Goal: Task Accomplishment & Management: Manage account settings

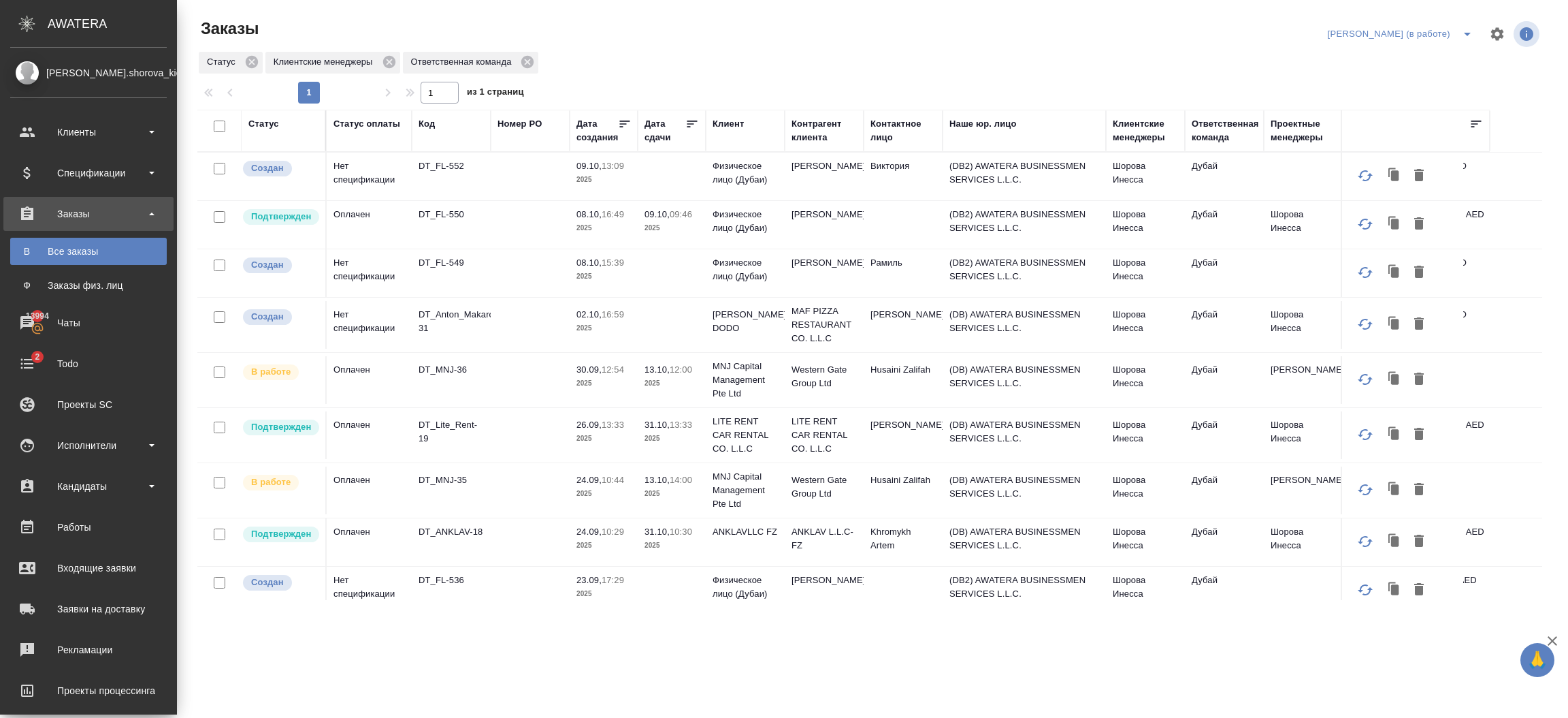
click at [111, 253] on div "Все заказы" at bounding box center [88, 252] width 143 height 14
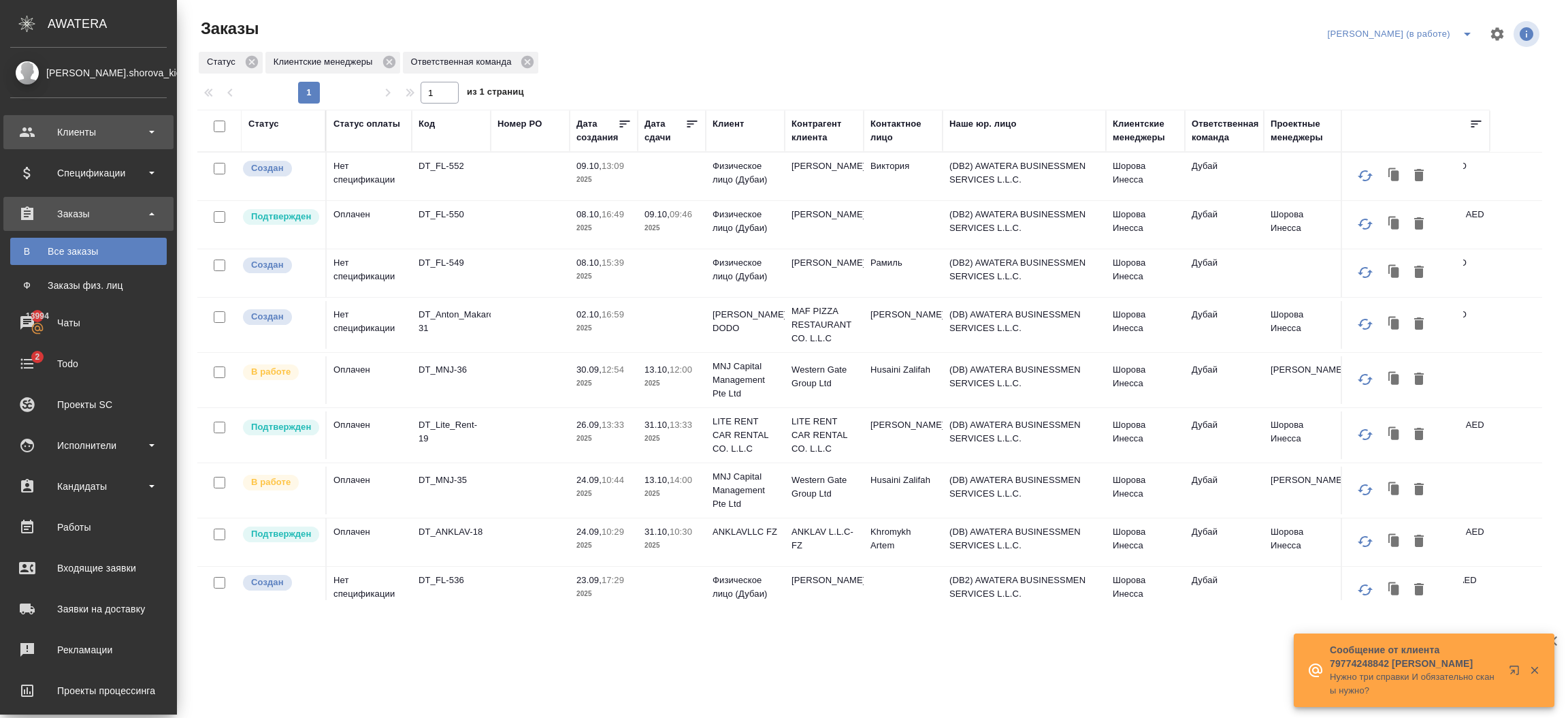
click at [95, 130] on div "Клиенты" at bounding box center [88, 132] width 157 height 21
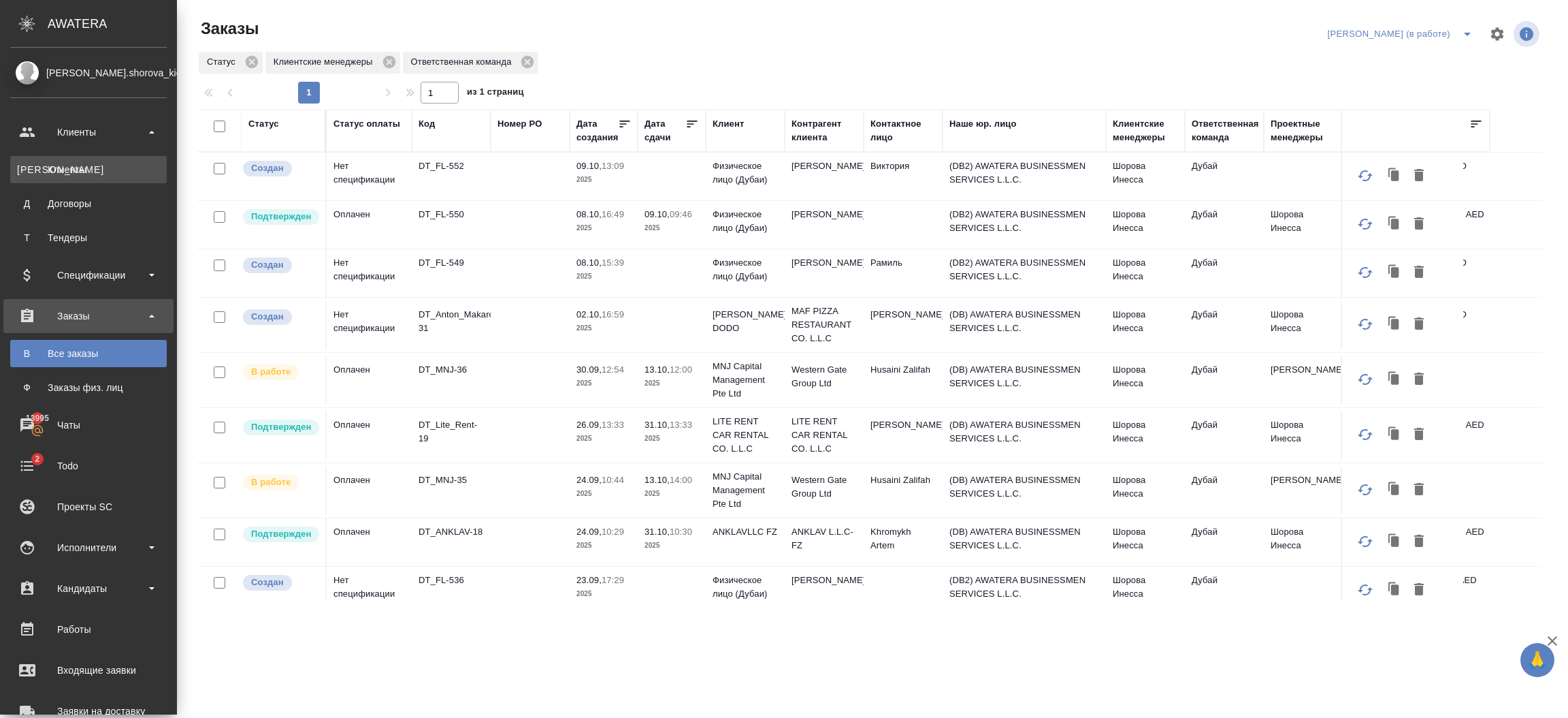
click at [57, 169] on div "Клиенты" at bounding box center [88, 169] width 143 height 14
select select "RU"
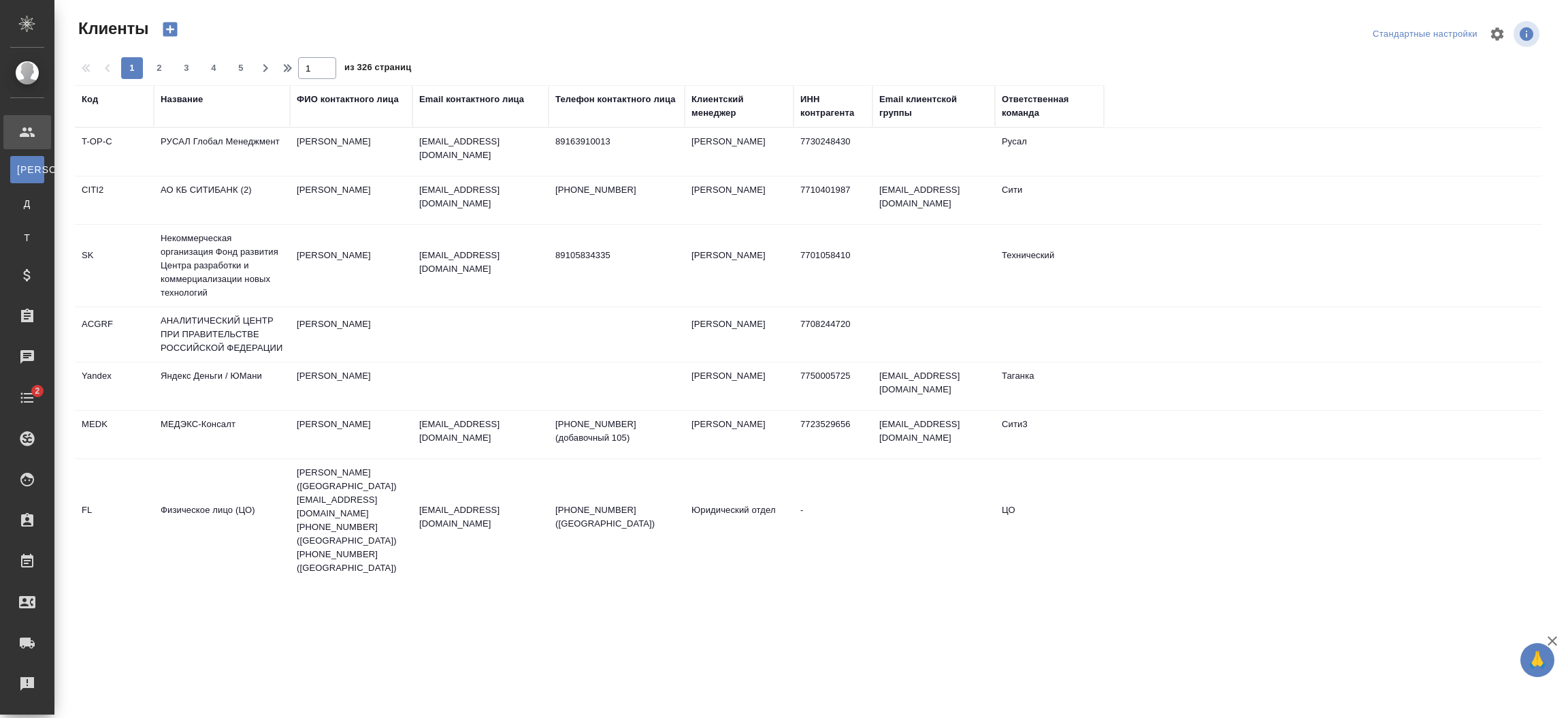
click at [195, 104] on div "Название" at bounding box center [182, 100] width 42 height 14
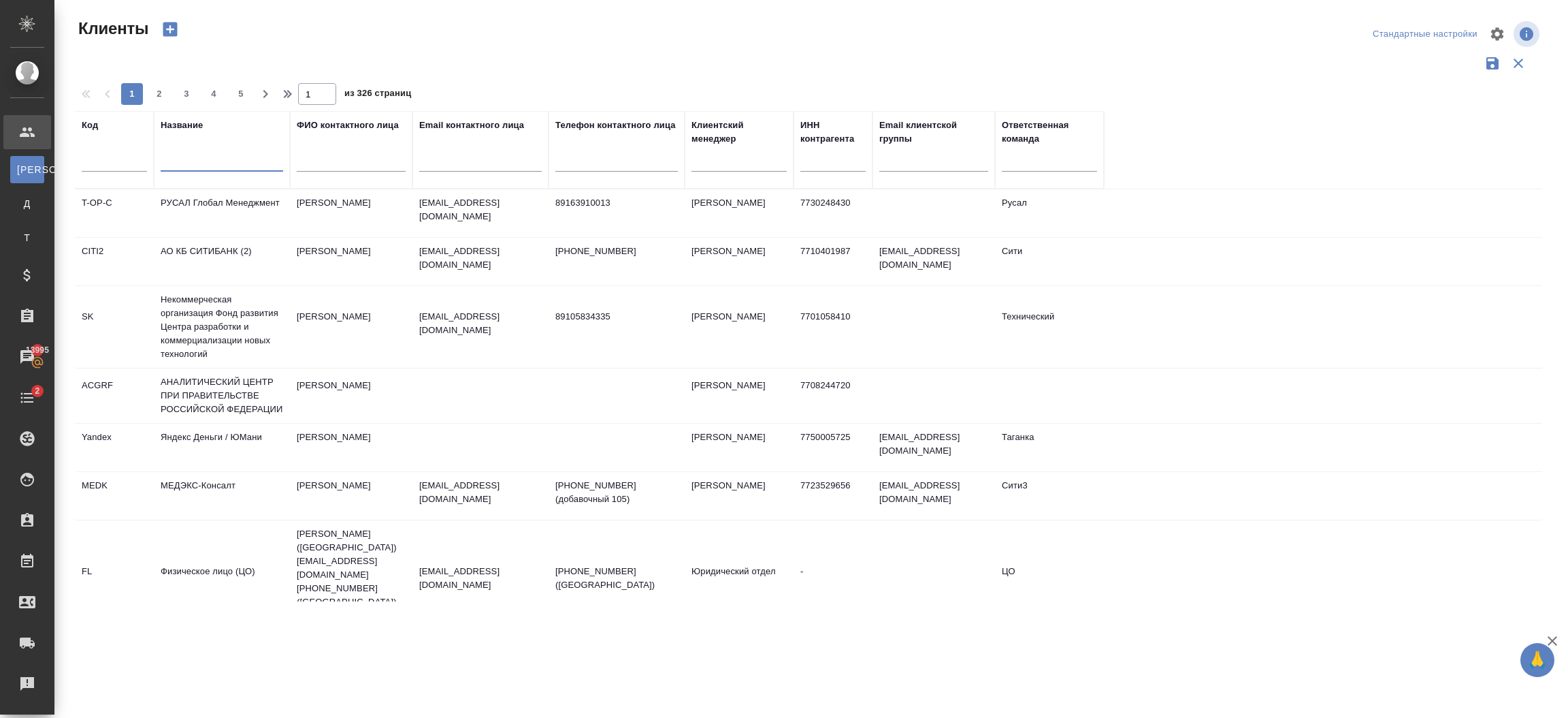
paste input "LKP Legal Limited"
click at [232, 169] on input "LKP Legal Limited" at bounding box center [222, 163] width 122 height 17
type input "LKP Legal Limited"
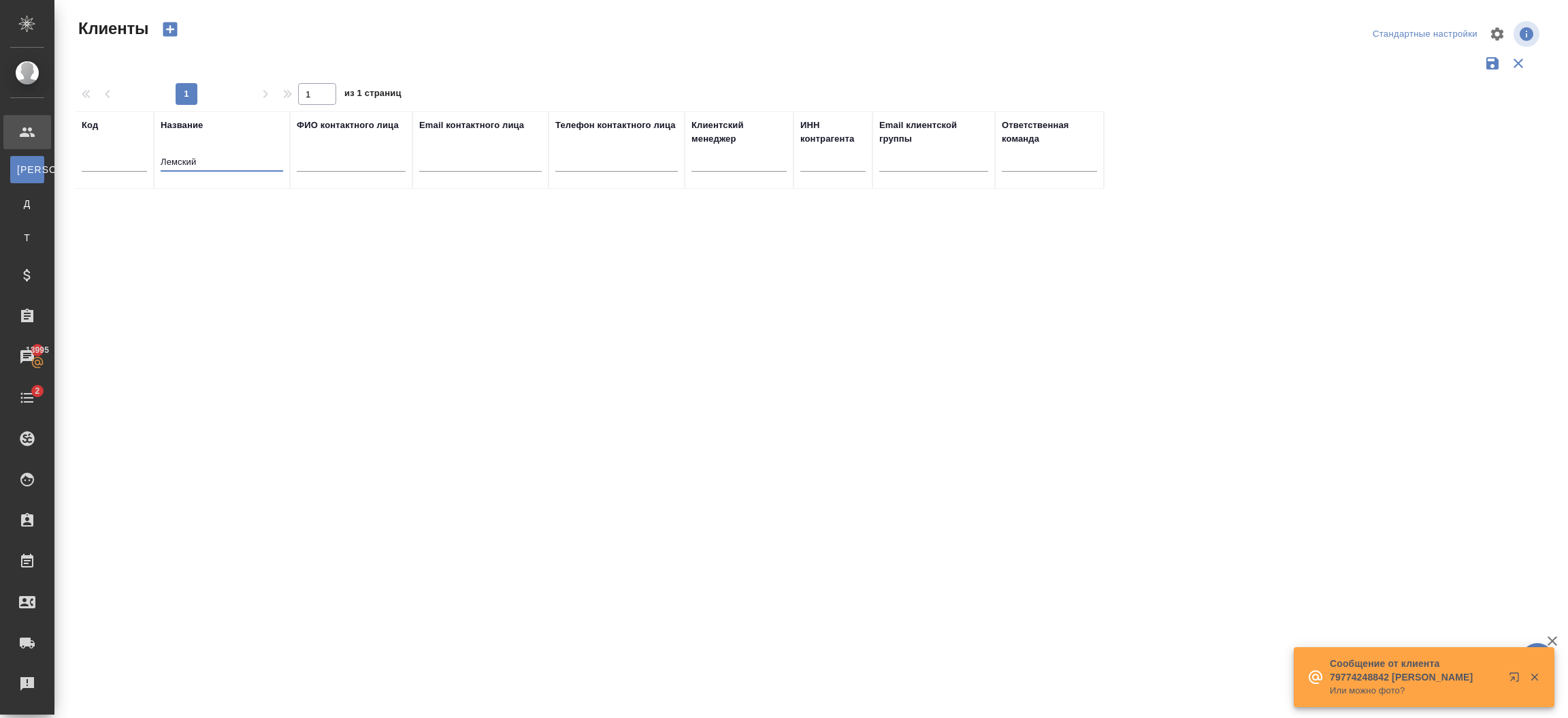
drag, startPoint x: 242, startPoint y: 163, endPoint x: 124, endPoint y: 167, distance: 118.1
click at [124, 167] on tr "Код Название Лемский ФИО контактного лица Email контактного лица Телефон контак…" at bounding box center [589, 150] width 1029 height 77
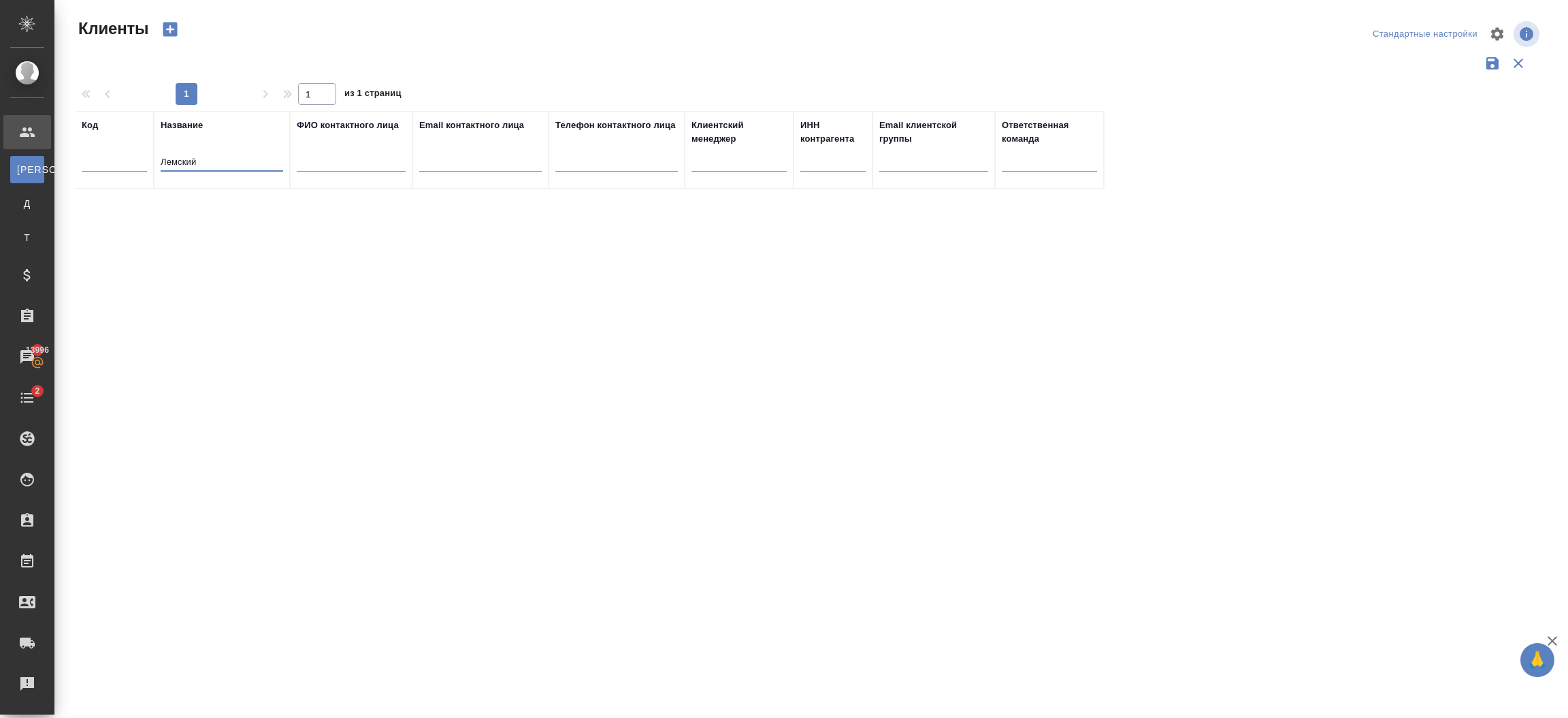
type input "Л"
type input "Крупский"
click at [270, 220] on td "ООО "ЛЕМЧИК, КРУПСКИЙ И ПАРТНЕРЫ"" at bounding box center [222, 213] width 136 height 48
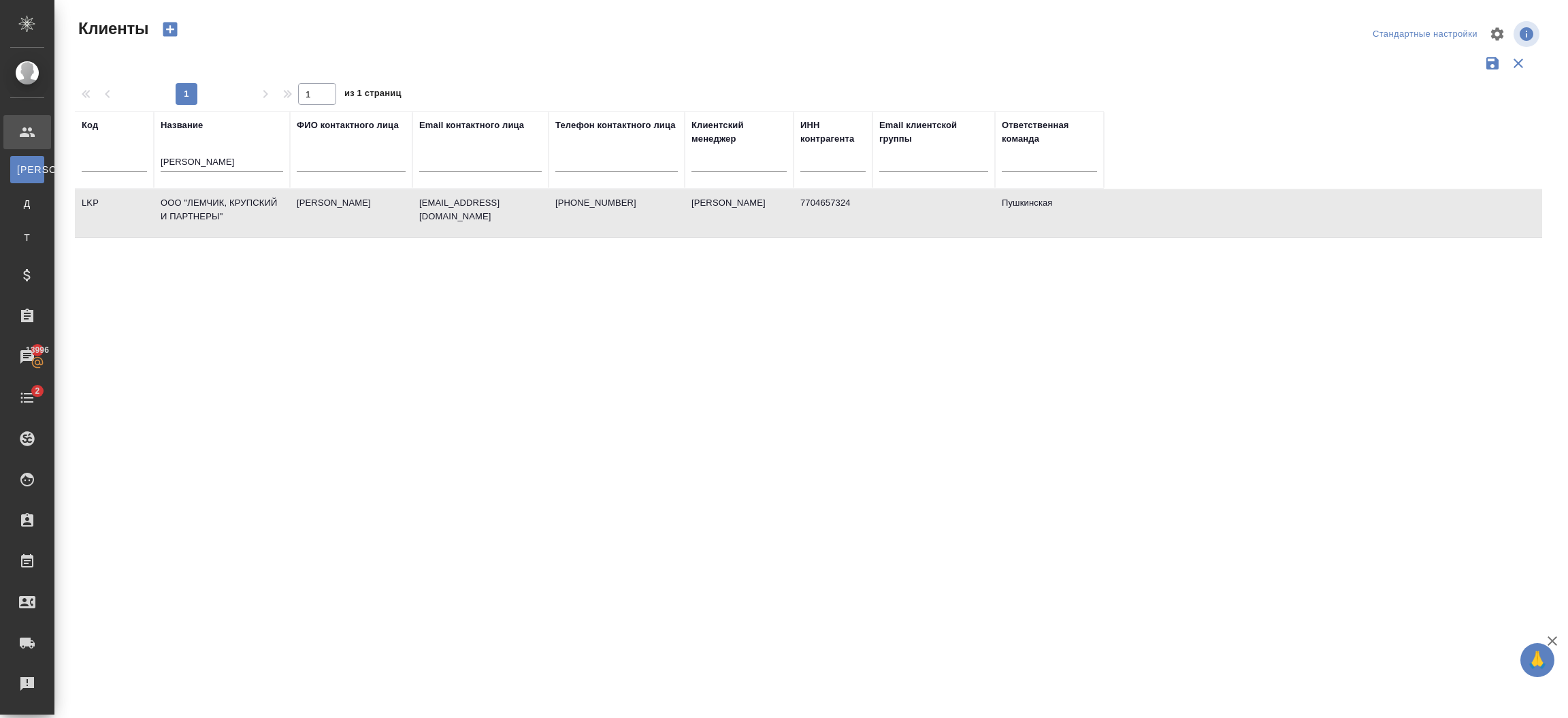
click at [270, 220] on td "ООО "ЛЕМЧИК, КРУПСКИЙ И ПАРТНЕРЫ"" at bounding box center [222, 213] width 136 height 48
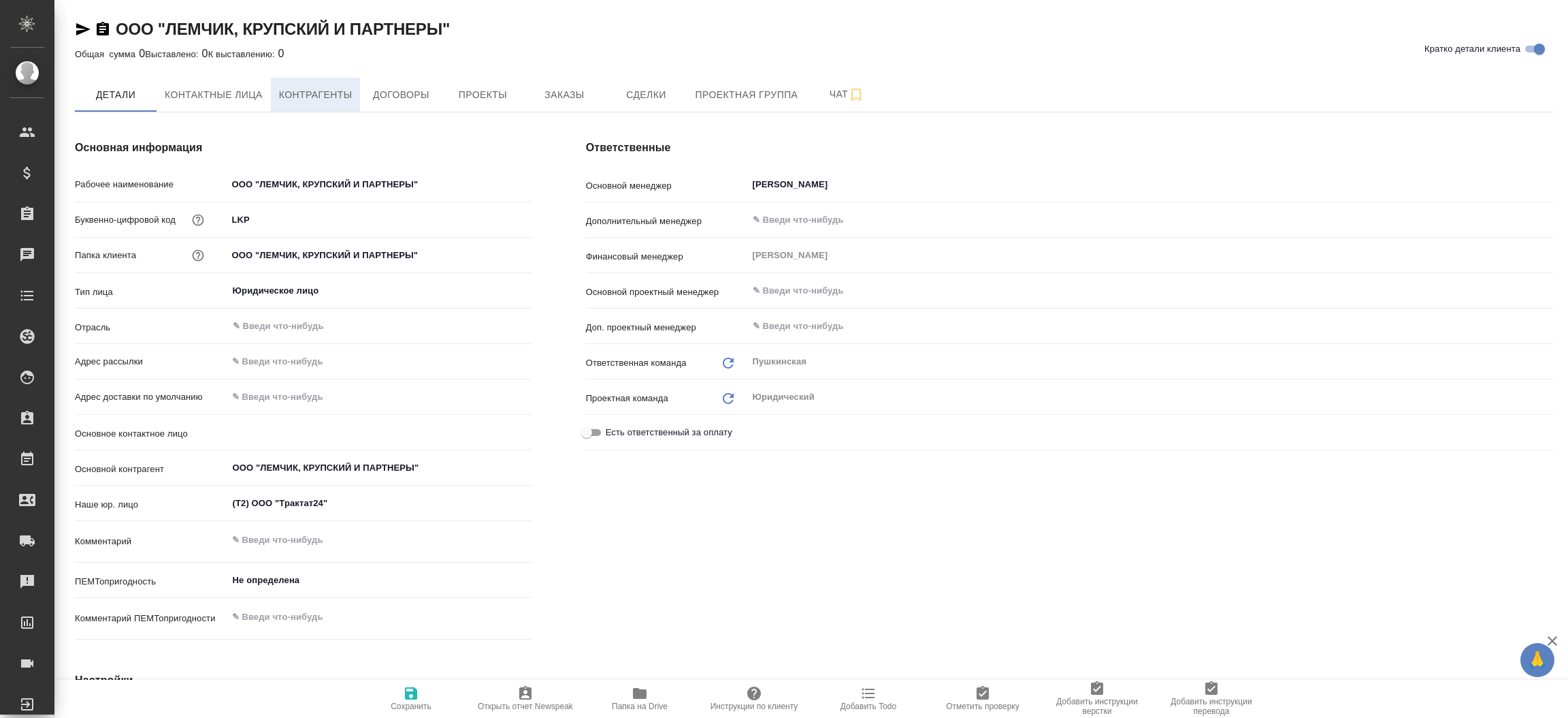
type textarea "x"
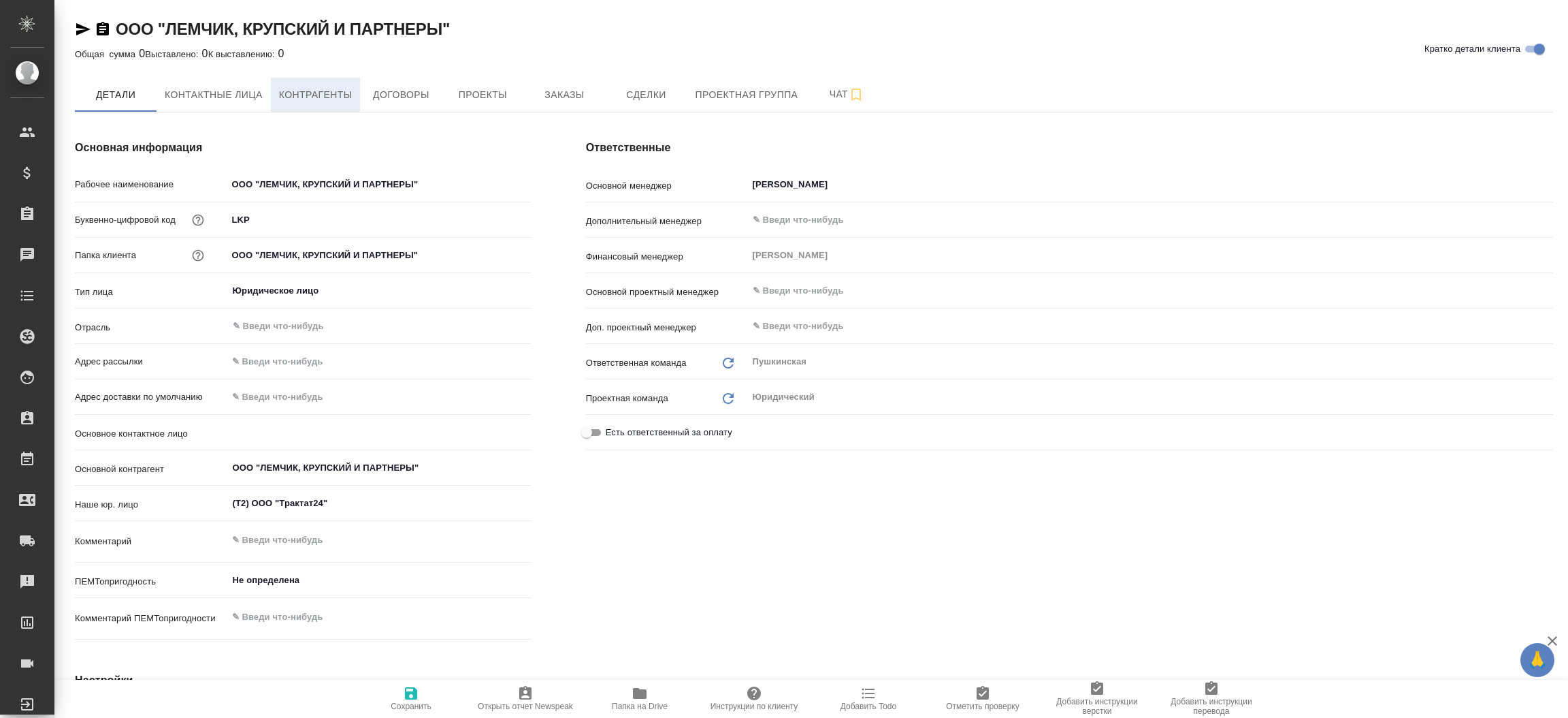
type textarea "x"
click at [327, 84] on button "Контрагенты" at bounding box center [316, 94] width 90 height 34
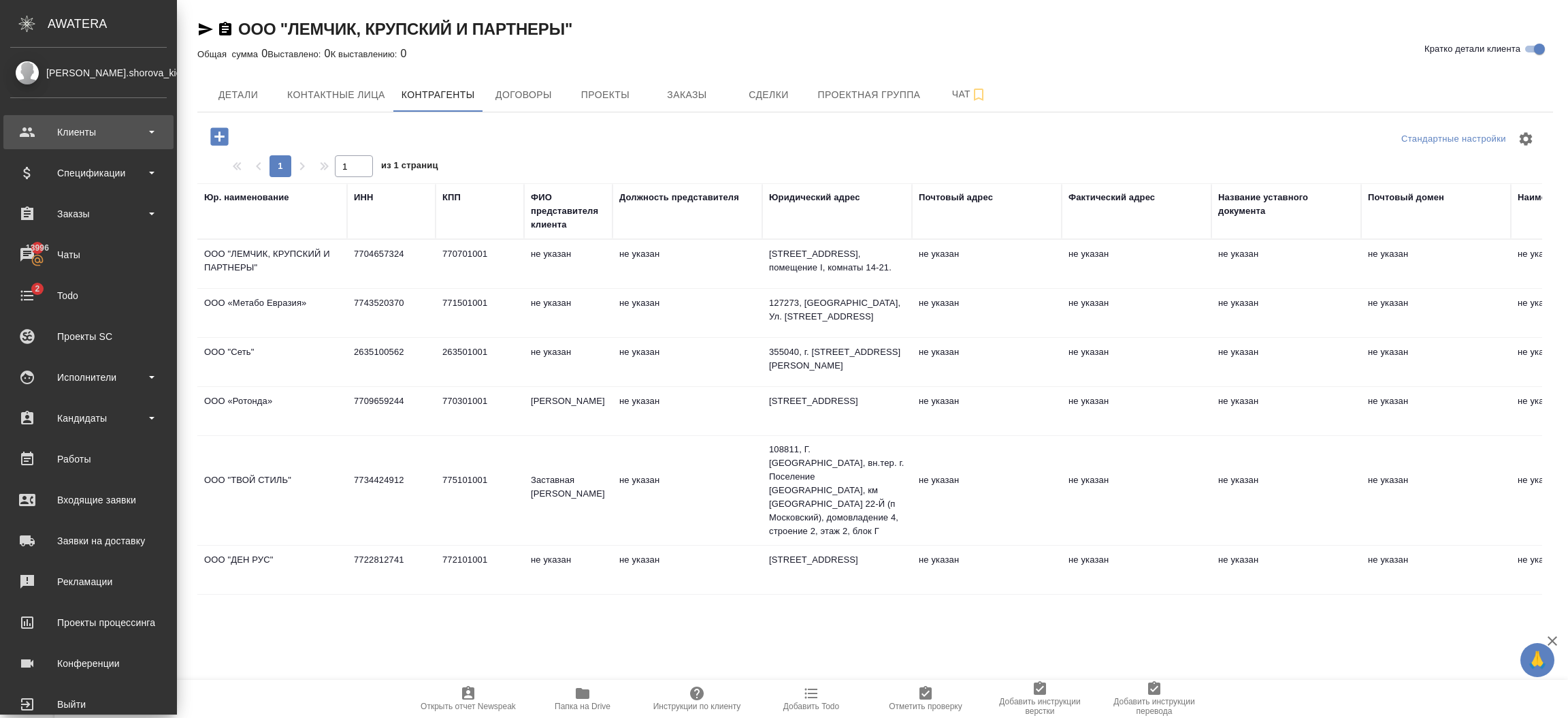
click at [92, 136] on div "Клиенты" at bounding box center [88, 132] width 157 height 21
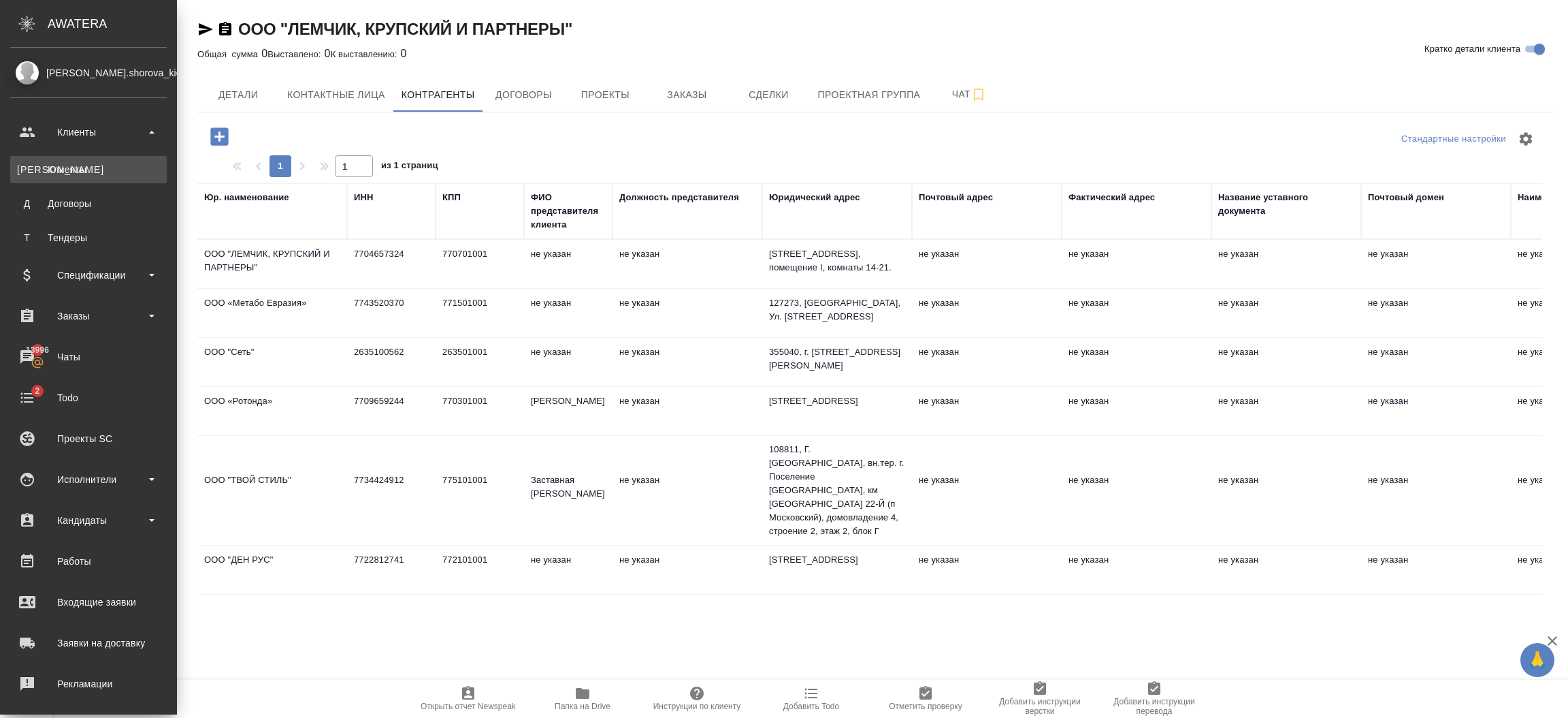
click at [92, 162] on link "К Клиенты" at bounding box center [88, 169] width 157 height 27
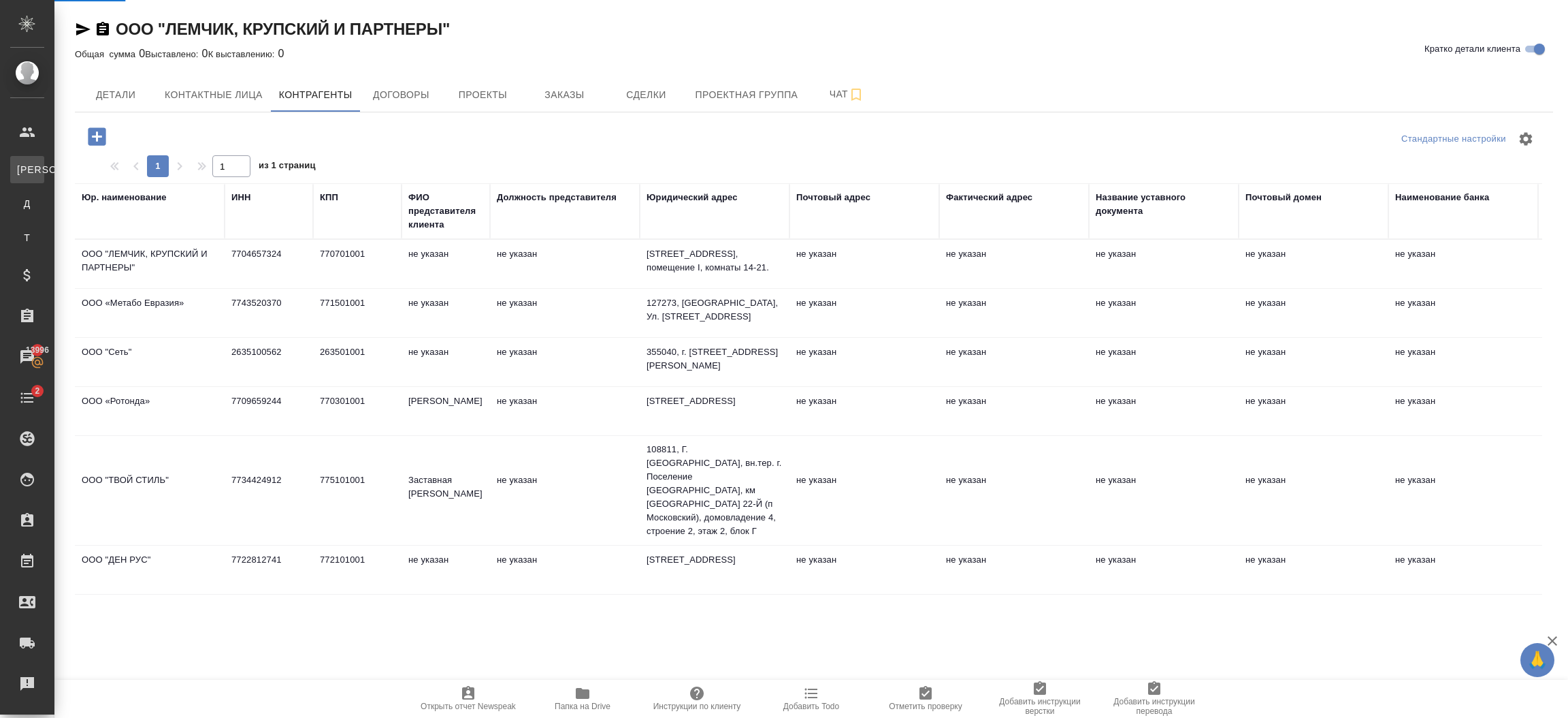
select select "RU"
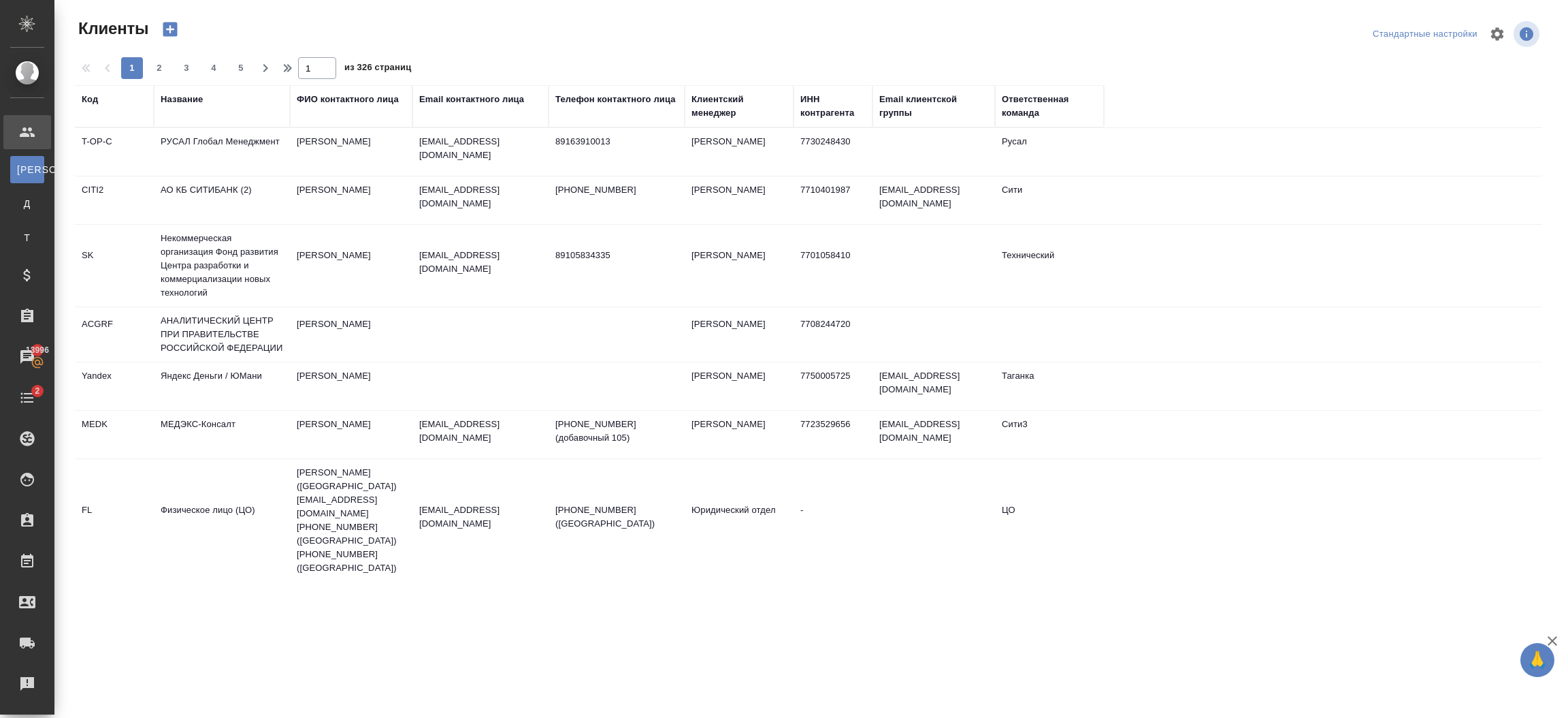
click at [178, 24] on icon "button" at bounding box center [171, 30] width 19 height 19
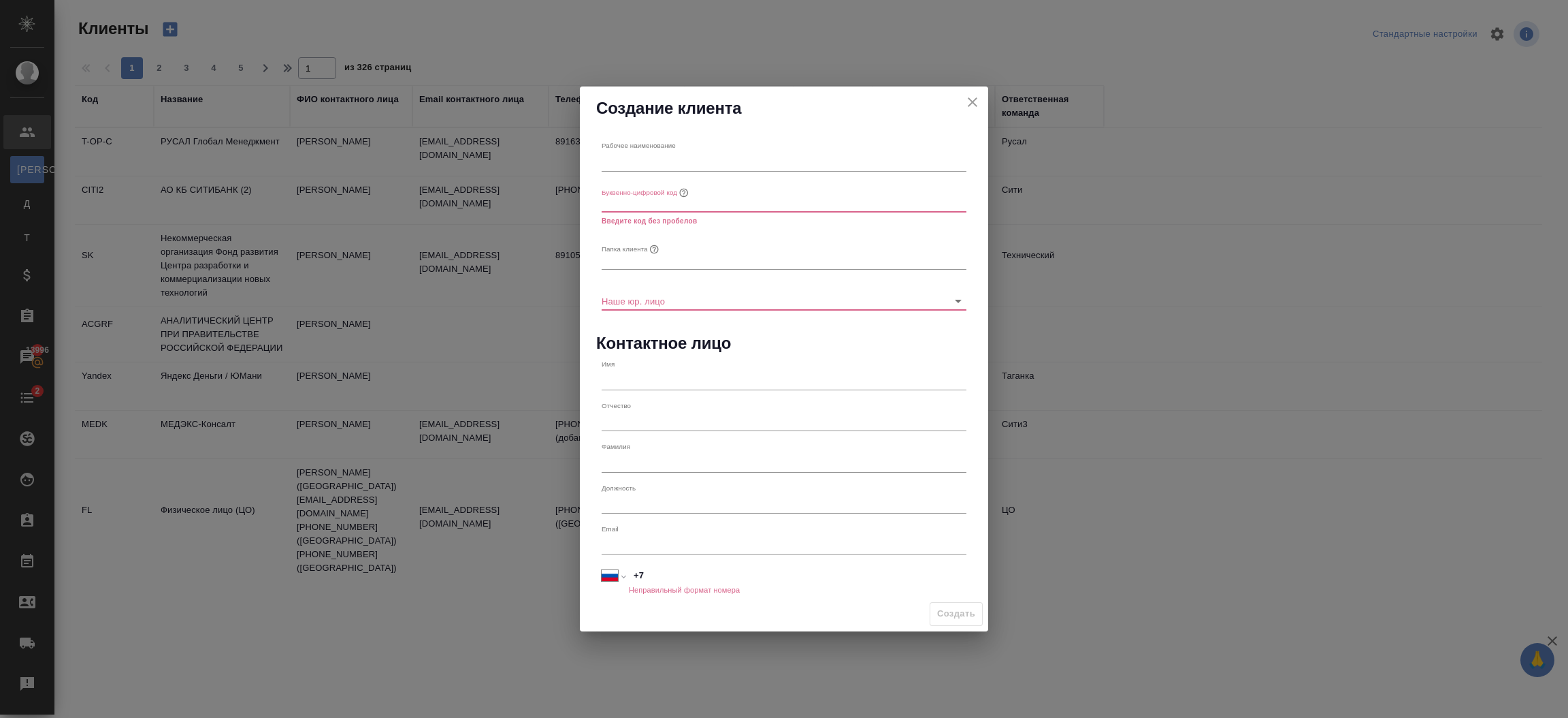
click at [689, 159] on input "text" at bounding box center [784, 162] width 365 height 19
paste input "LKP Legal Limited"
type input "LKP Legal Limited"
click at [640, 203] on input "text" at bounding box center [784, 203] width 365 height 19
paste input "LKP Legal Limited"
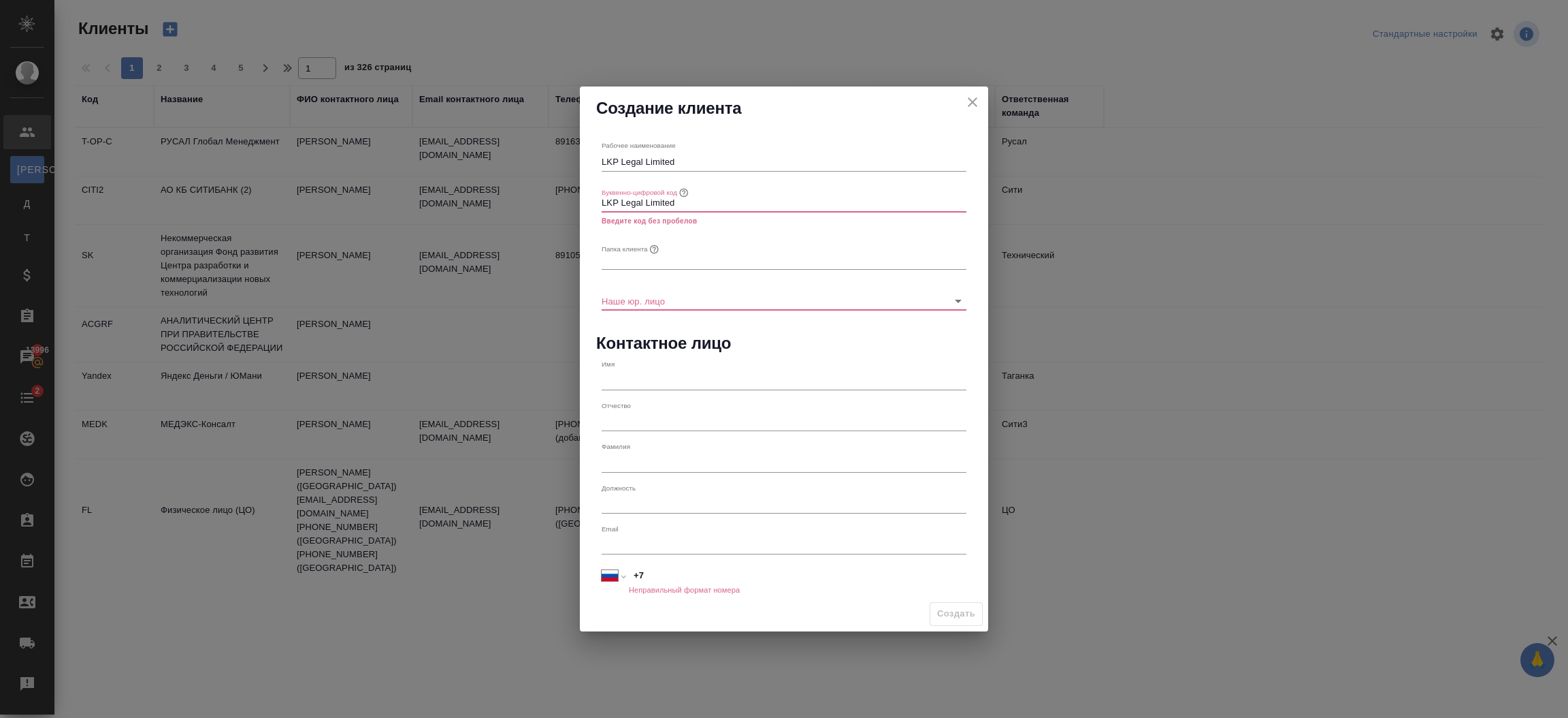
type input "LKP Legal Limited"
click at [706, 267] on input "text" at bounding box center [784, 260] width 365 height 19
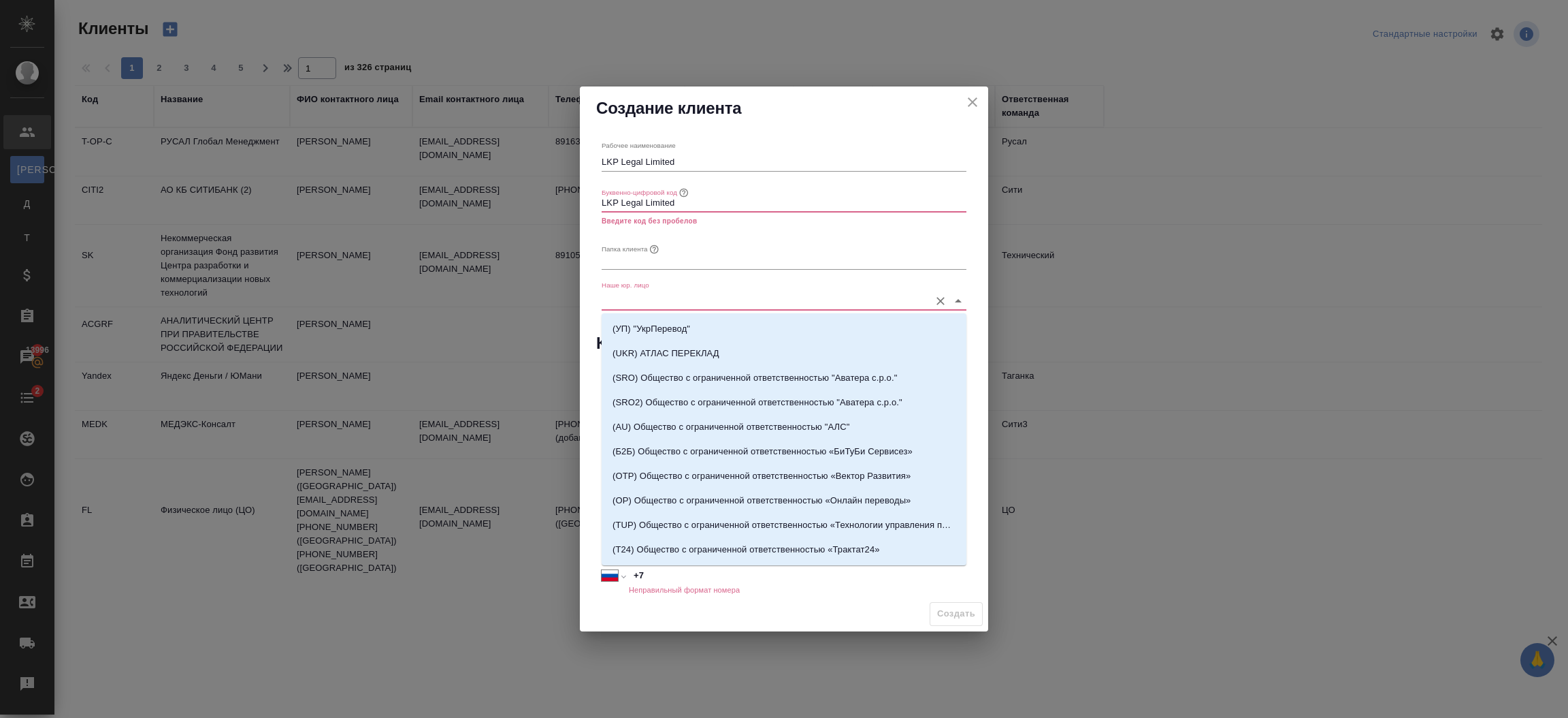
click at [695, 305] on input "Наше юр. лицо" at bounding box center [762, 301] width 321 height 19
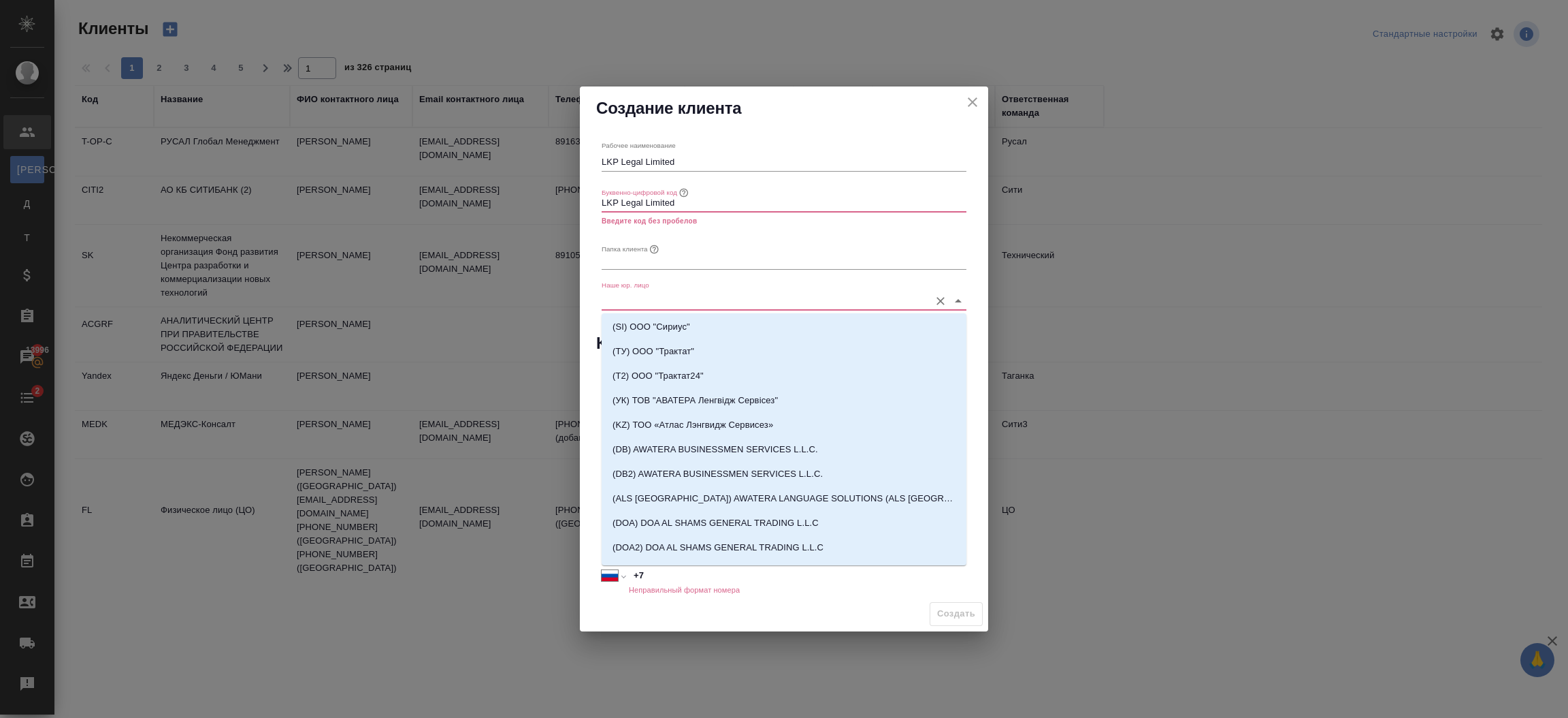
scroll to position [325, 0]
click at [763, 442] on p "(DB) AWATERA BUSINESSMEN SERVICES L.L.C." at bounding box center [716, 445] width 206 height 14
type input "(DB) AWATERA BUSINESSMEN SERVICES L.L.C."
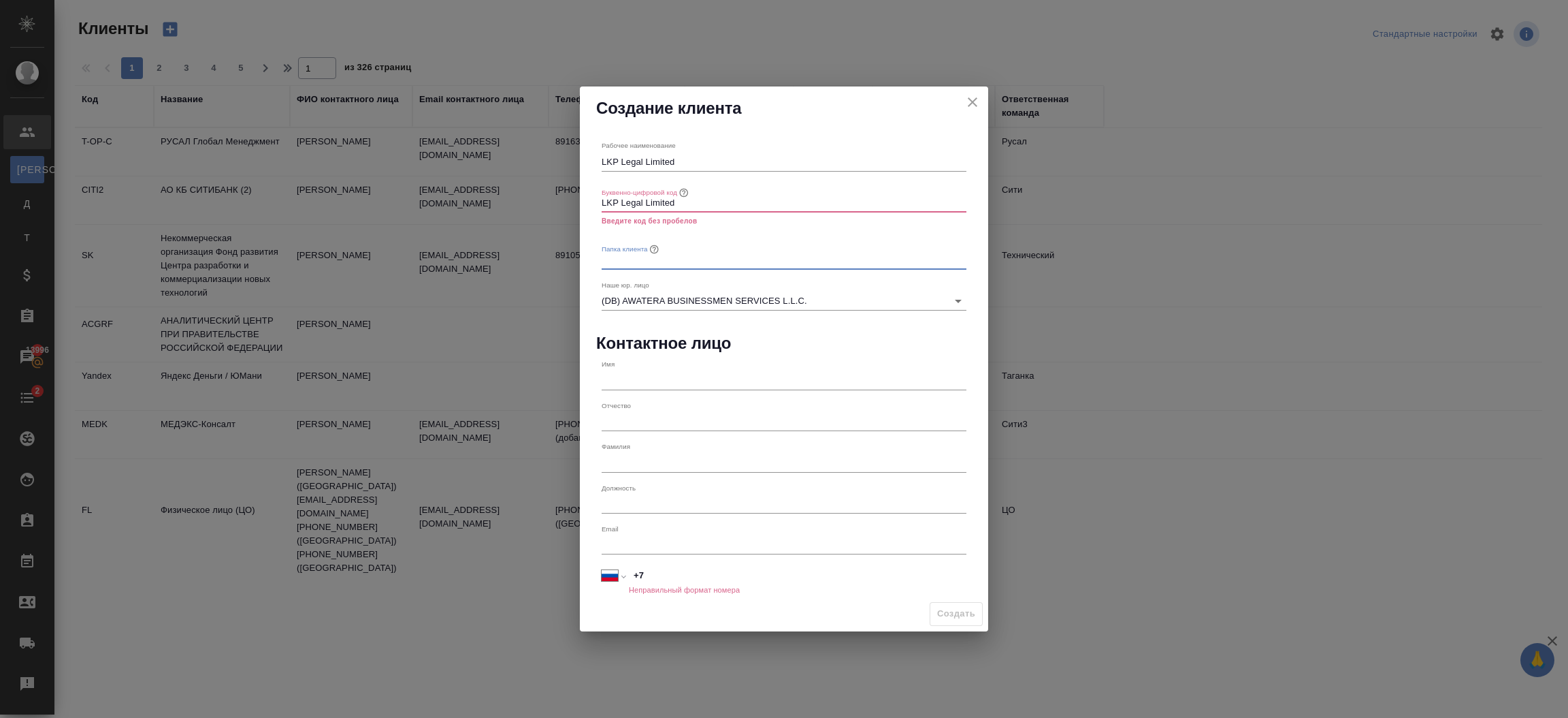
click at [758, 268] on input "text" at bounding box center [784, 260] width 365 height 19
paste input "LKP Legal Limited"
type input "LKP Legal Limited"
click at [705, 206] on input "LKP Legal Limited" at bounding box center [784, 203] width 365 height 19
click at [745, 245] on div "Папка клиента LKP Legal Limited" at bounding box center [784, 254] width 365 height 30
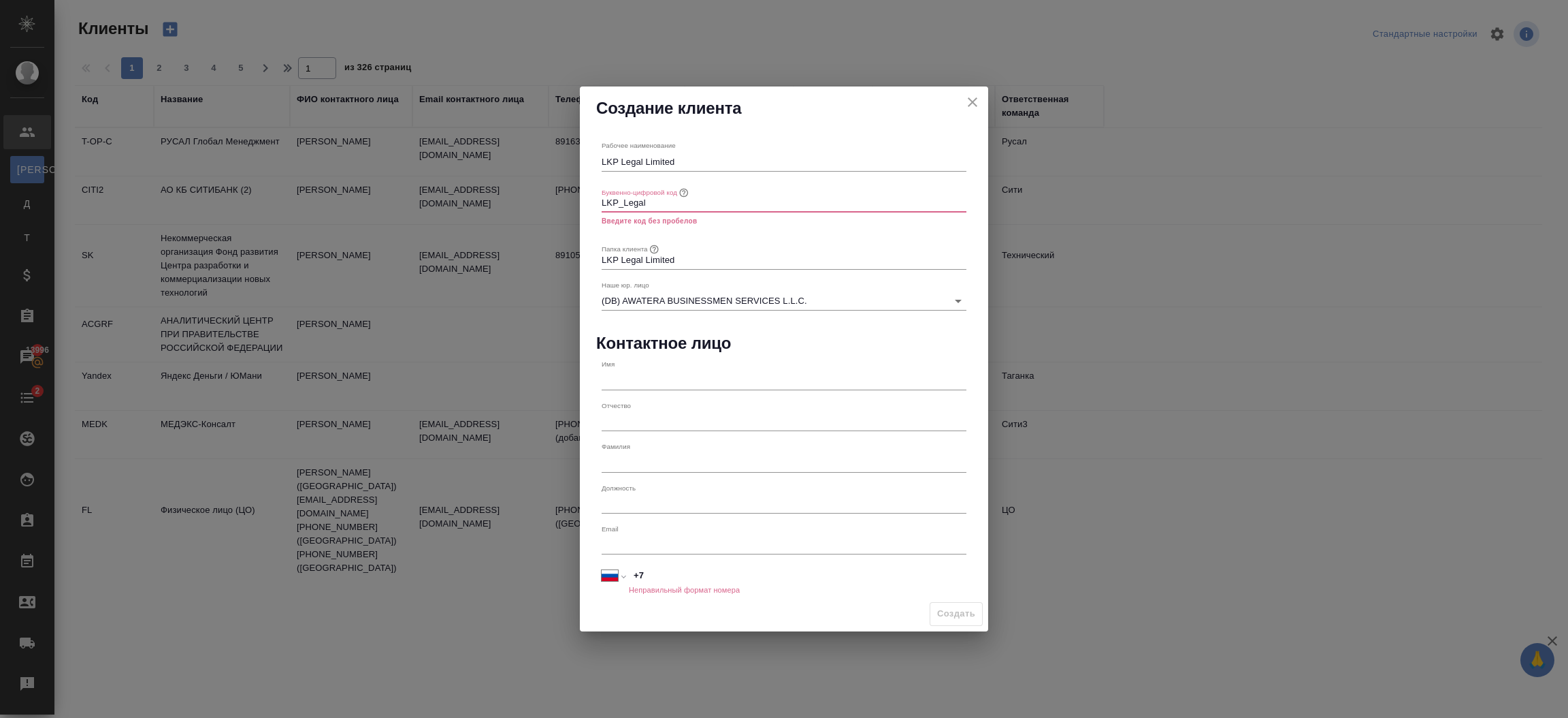
drag, startPoint x: 738, startPoint y: 252, endPoint x: 745, endPoint y: 245, distance: 9.9
click at [745, 245] on div "Папка клиента LKP Legal Limited" at bounding box center [784, 254] width 365 height 30
click at [680, 191] on icon "button" at bounding box center [683, 192] width 10 height 10
click at [655, 218] on p "Введите код без пробелов" at bounding box center [784, 221] width 365 height 14
click at [659, 205] on input "LKP_Legal" at bounding box center [784, 203] width 365 height 19
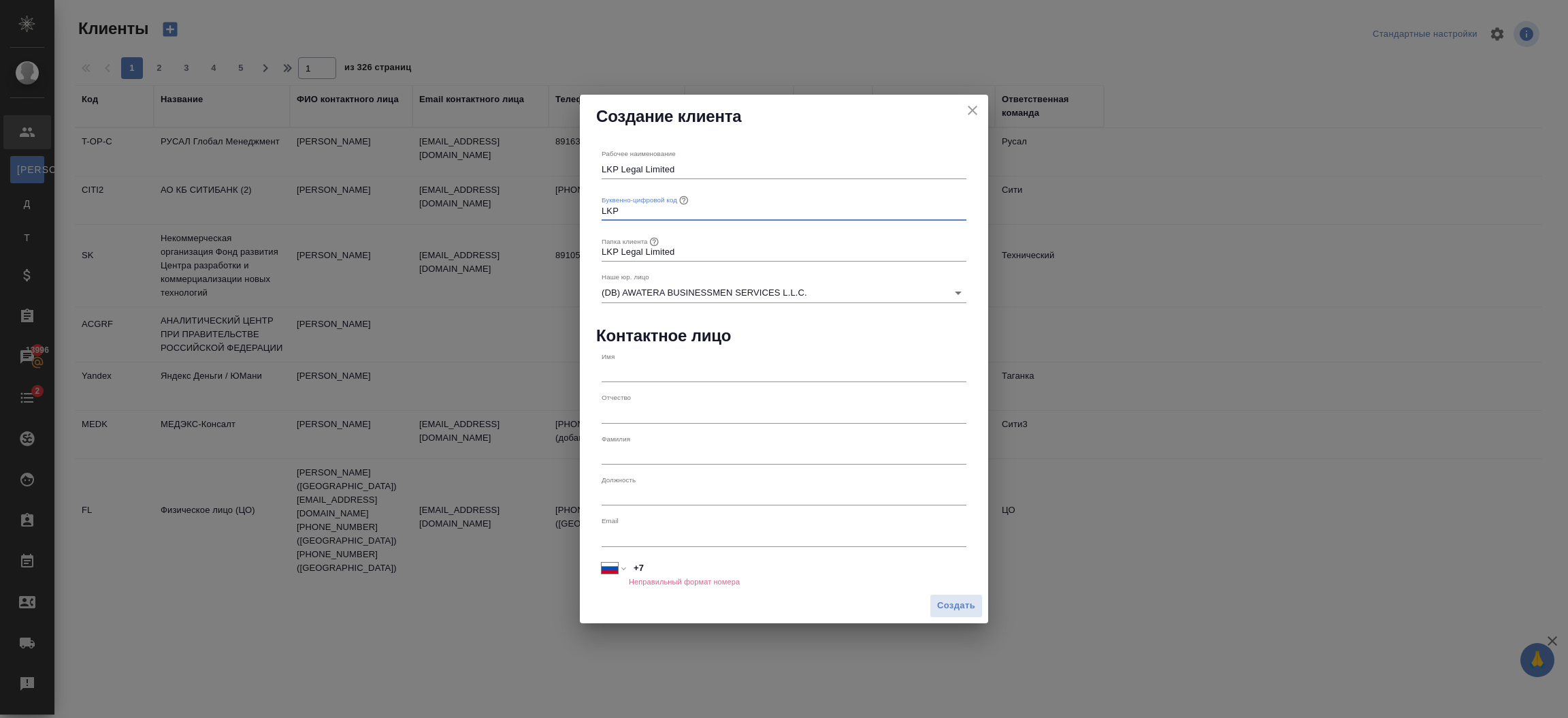
type input "LKP"
click at [644, 565] on input "+7" at bounding box center [797, 567] width 338 height 20
click at [653, 586] on div "Рабочее наименование LKP Legal Limited Буквенно-цифровой код LKP Папка клиента …" at bounding box center [784, 363] width 408 height 451
click at [620, 570] on select "Международный Австралия Австрия Азербайджан Албания Алжир Американское Самоа Ан…" at bounding box center [613, 567] width 23 height 20
click at [685, 601] on div "Создать" at bounding box center [784, 605] width 408 height 35
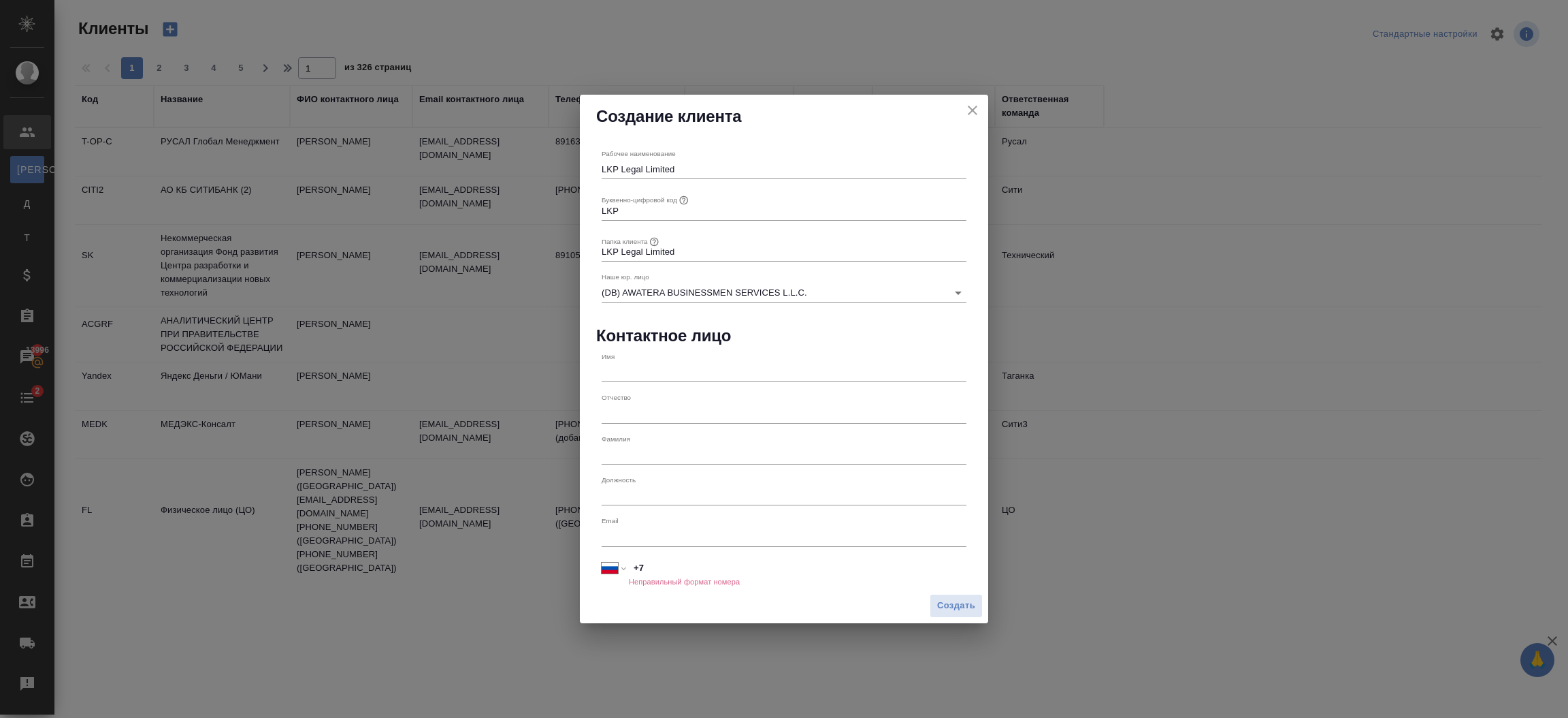
click at [692, 370] on input "text" at bounding box center [784, 372] width 365 height 19
paste input "Alexey Buzovkin"
drag, startPoint x: 631, startPoint y: 370, endPoint x: 687, endPoint y: 369, distance: 56.0
click at [687, 369] on input "Alexey Buzovkin" at bounding box center [784, 372] width 365 height 19
type input "Alexey"
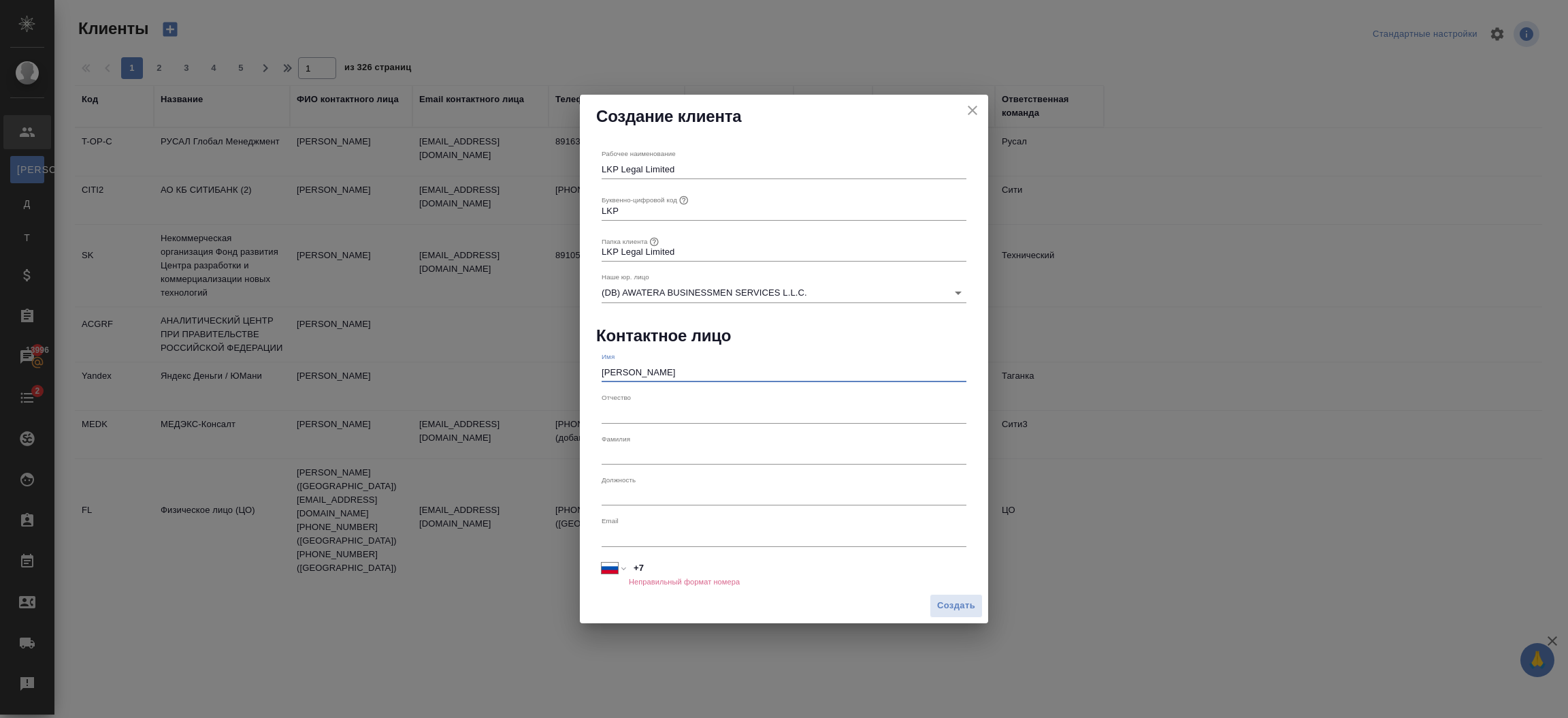
click at [643, 447] on input "text" at bounding box center [784, 455] width 365 height 19
paste input "Buzovkin"
type input "Buzovkin"
click at [957, 595] on button "Создать" at bounding box center [956, 605] width 53 height 23
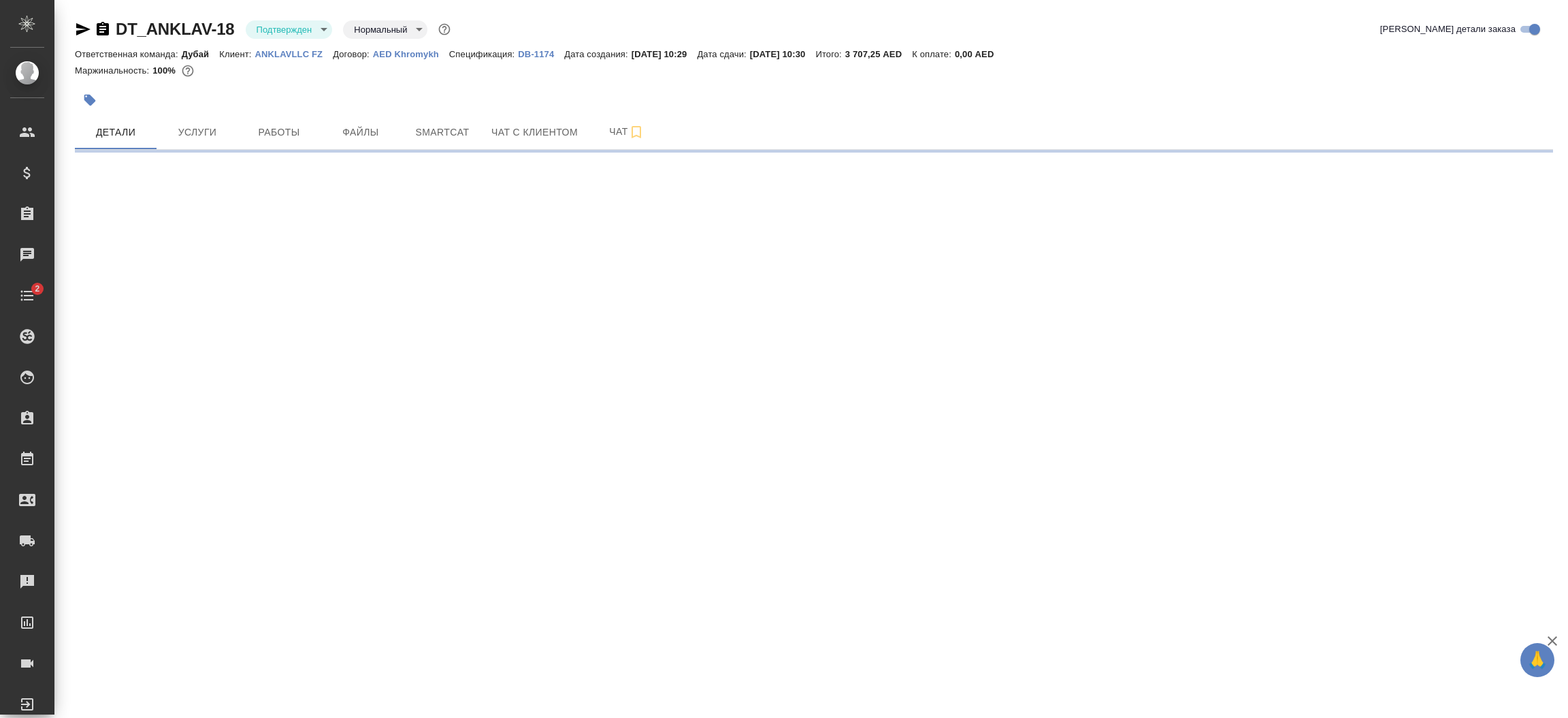
select select "RU"
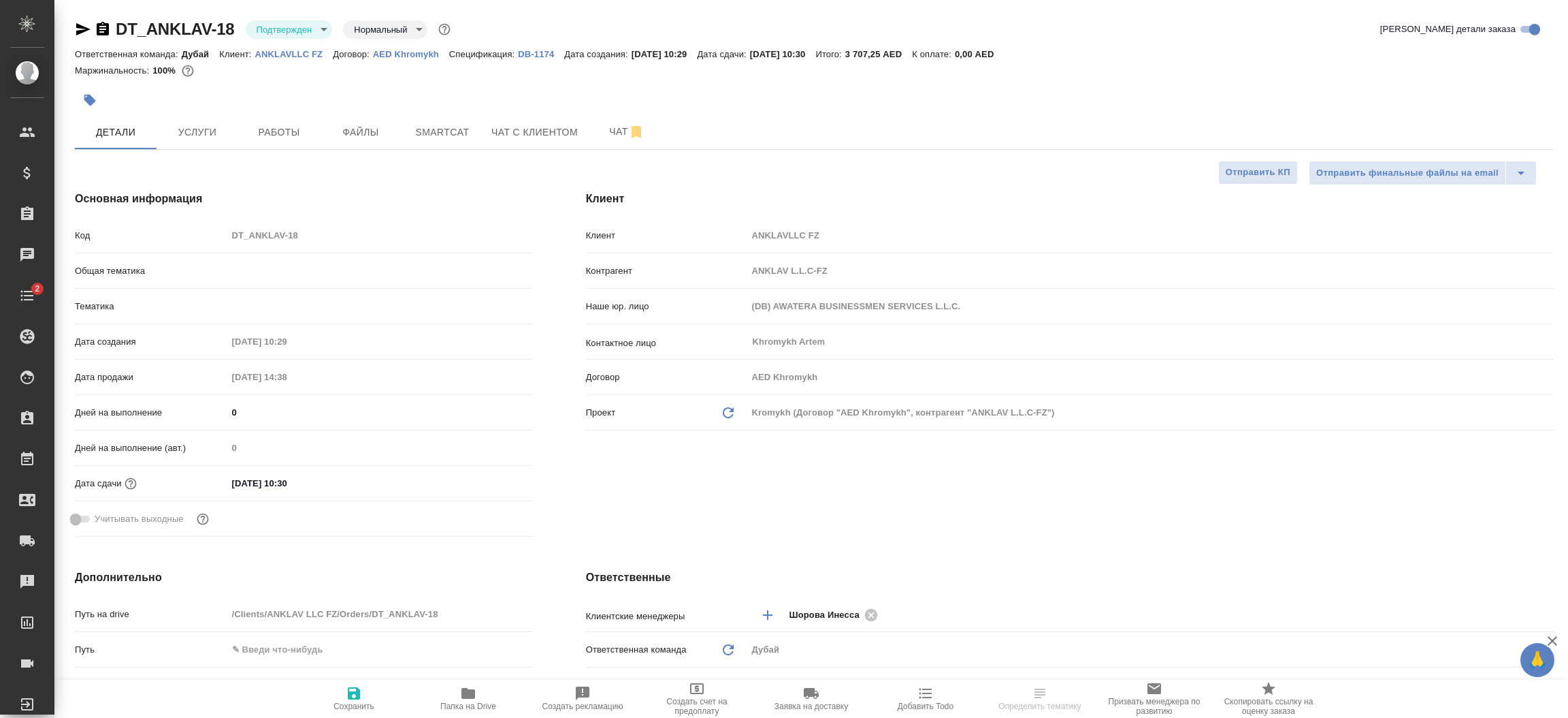
type textarea "x"
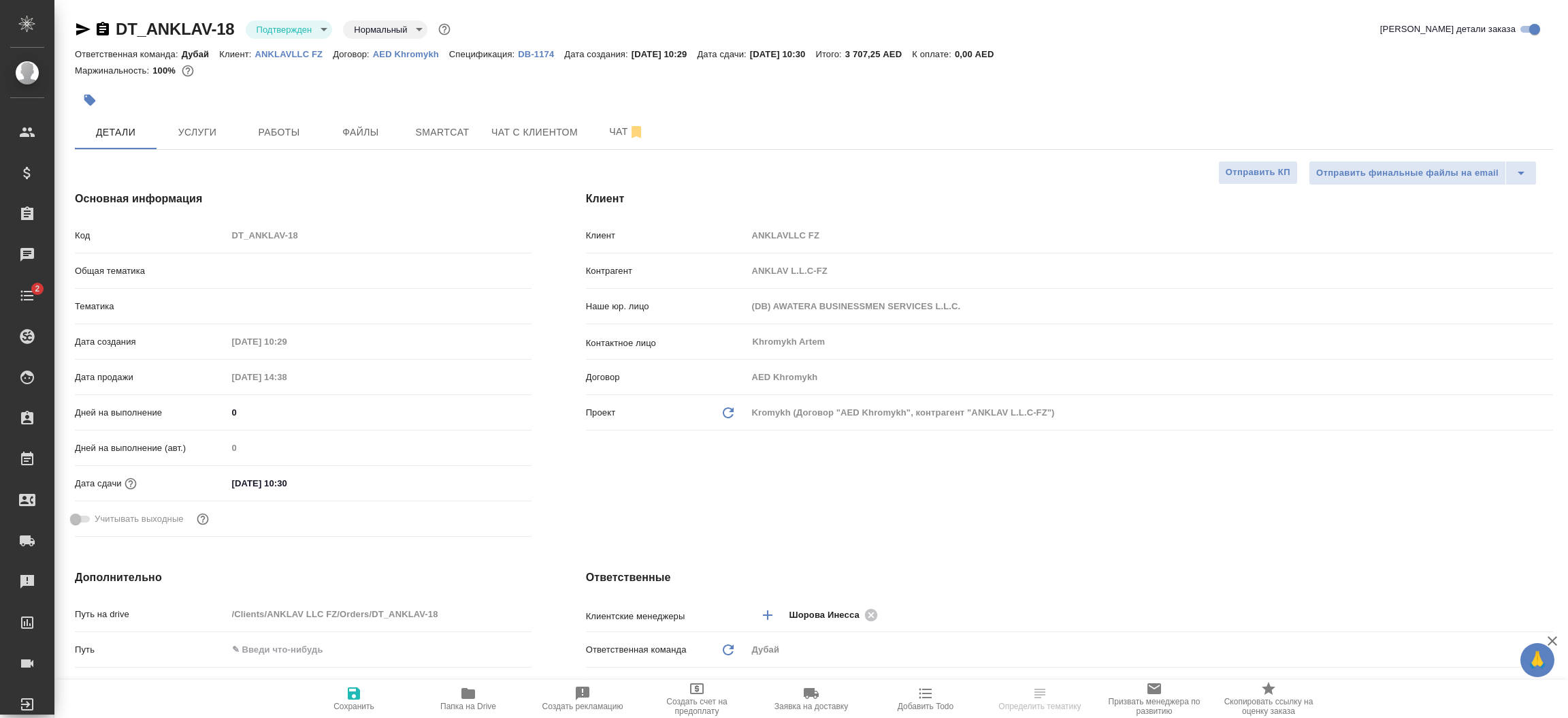
type textarea "x"
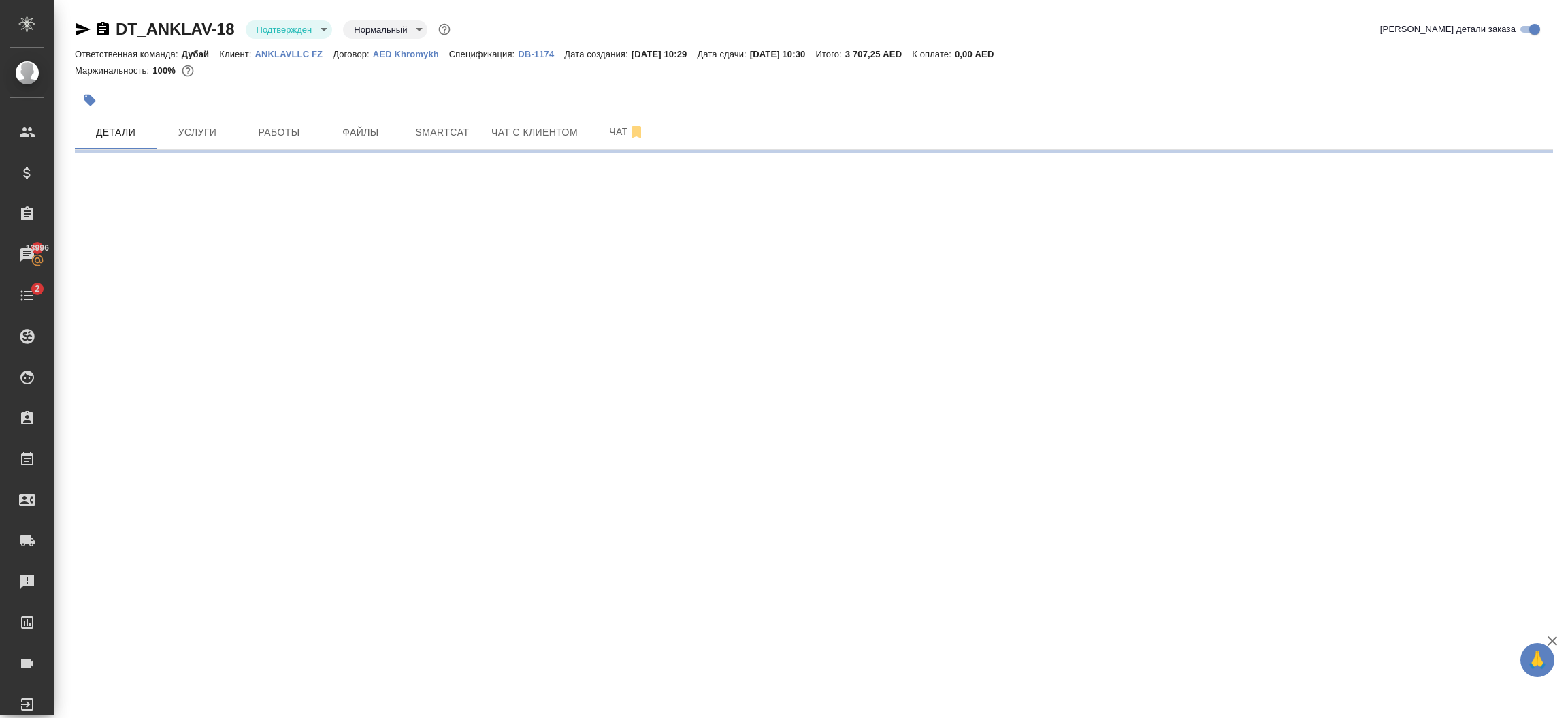
select select "RU"
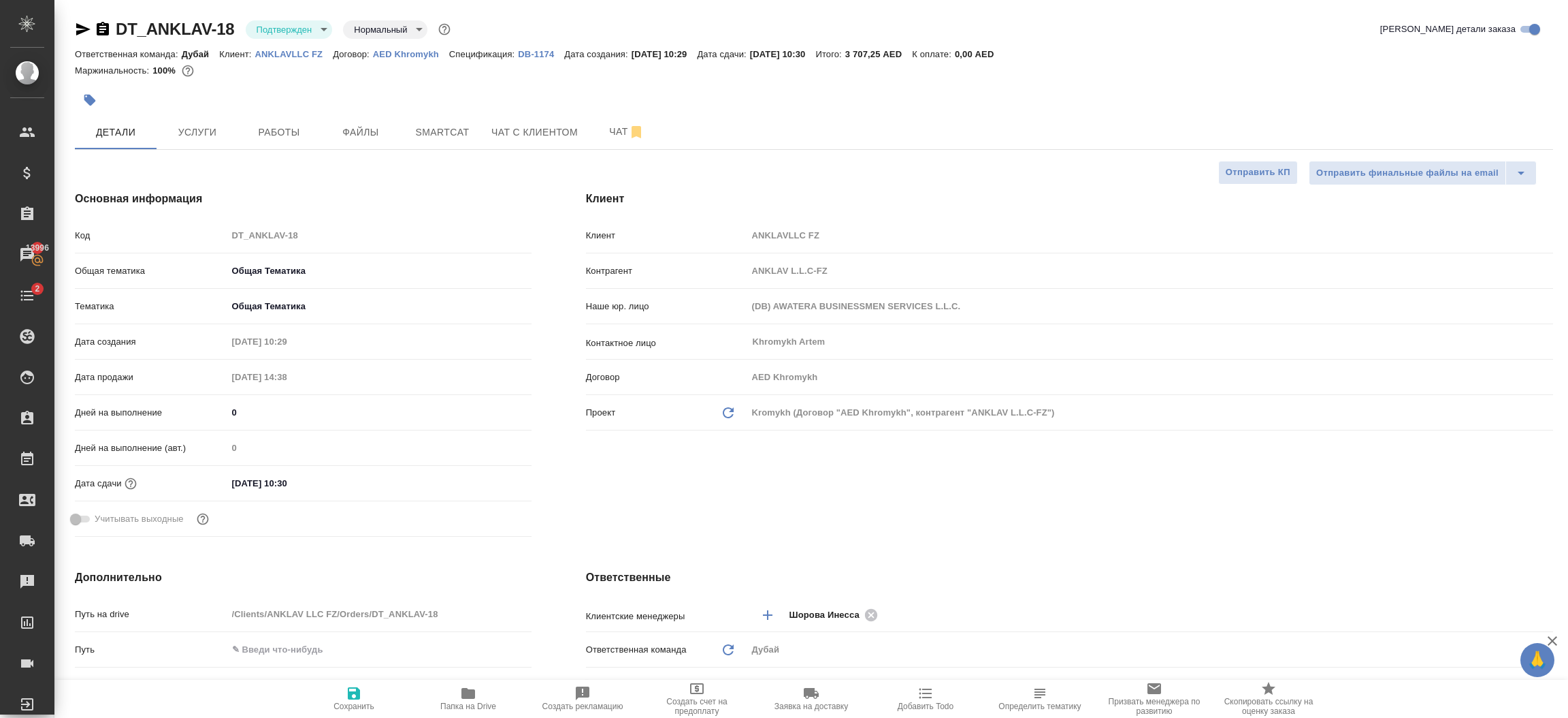
type textarea "x"
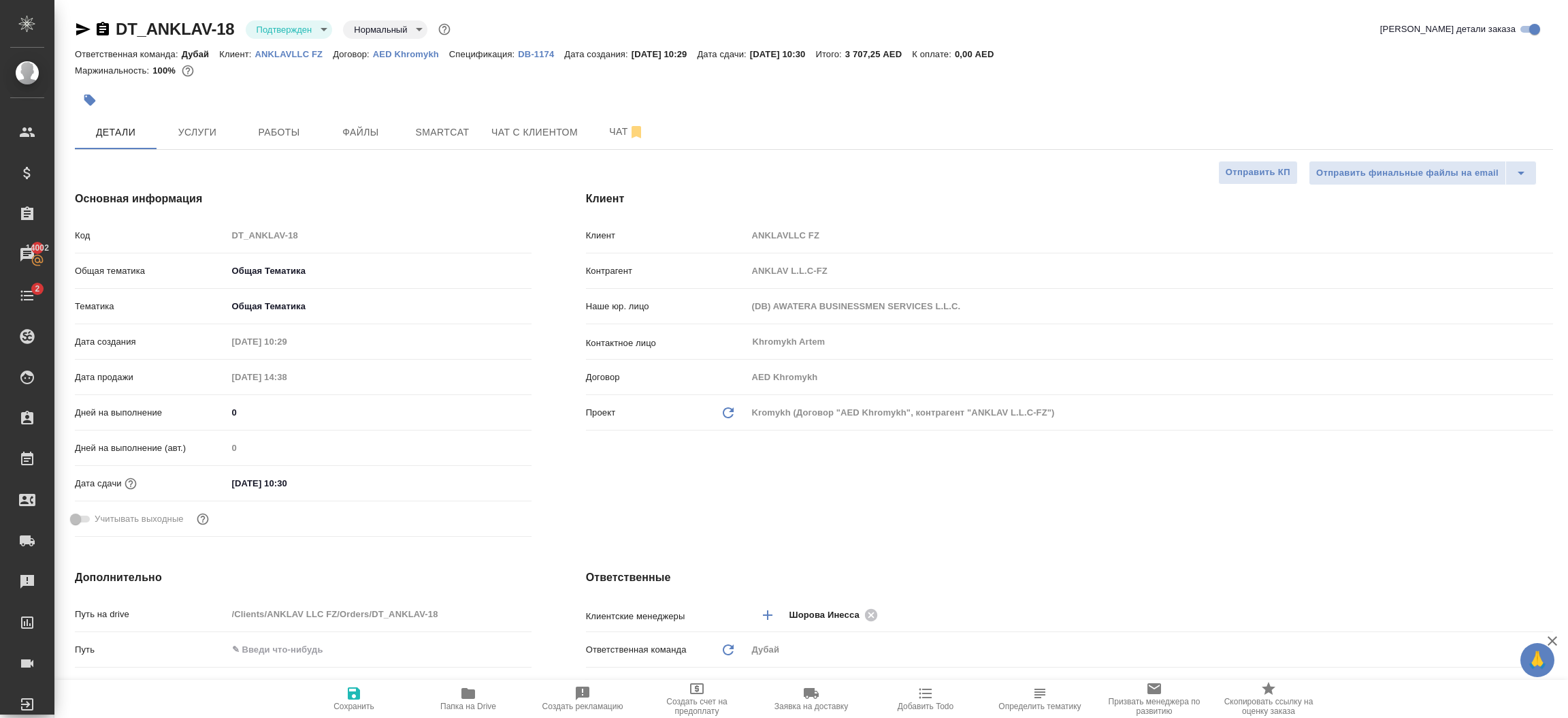
type textarea "x"
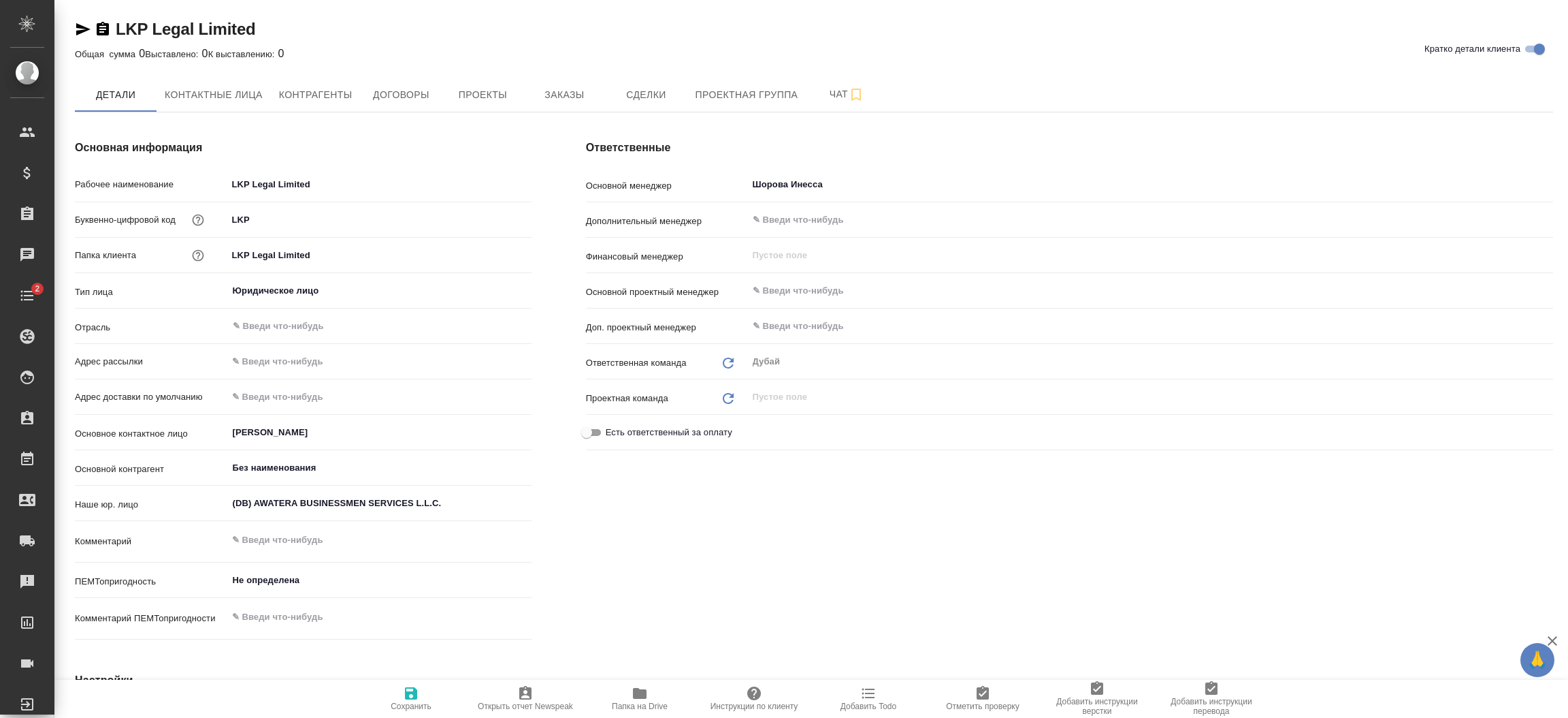
type textarea "x"
click at [938, 604] on div "Ответственные Основной менеджер Шорова Инесса ​ Дополнительный менеджер ​ Финан…" at bounding box center [1069, 393] width 1022 height 560
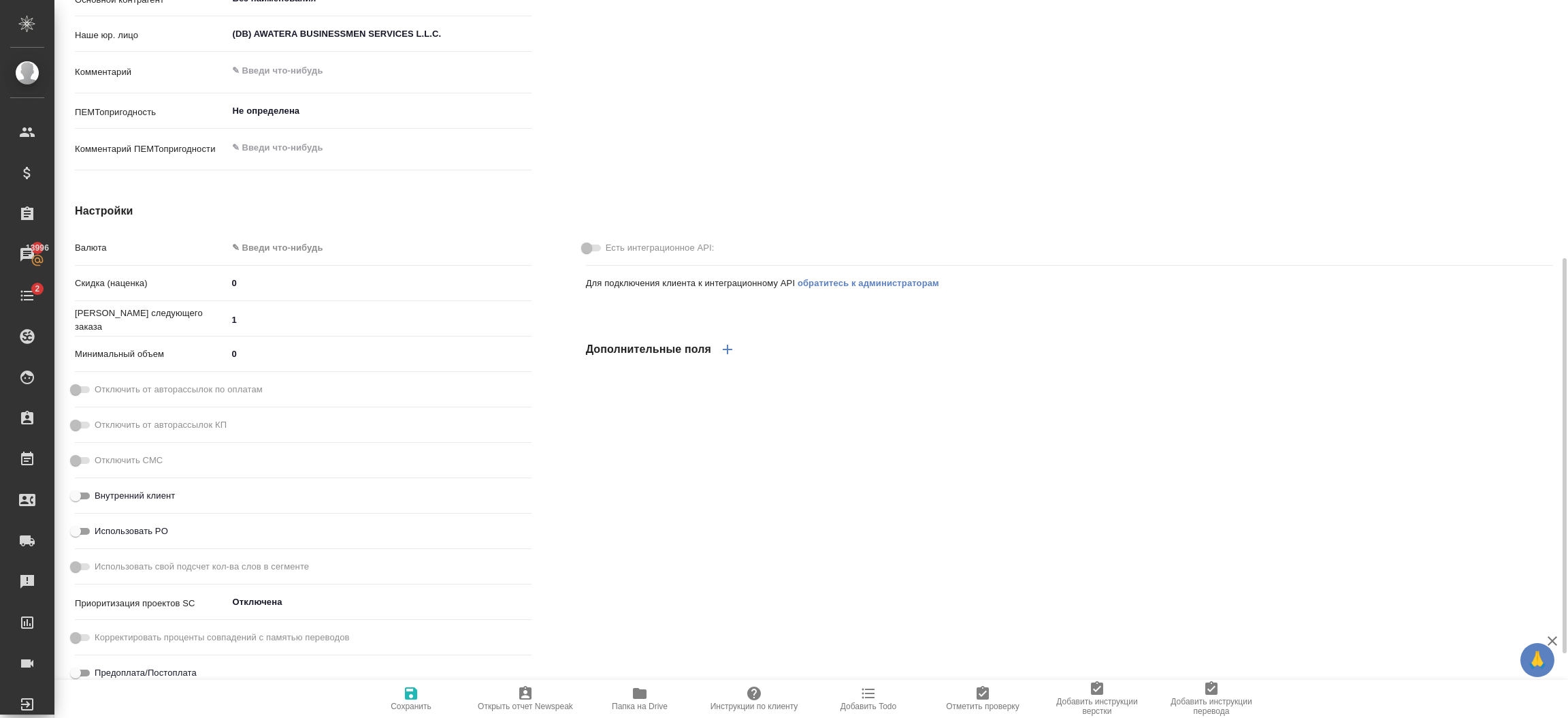
scroll to position [489, 0]
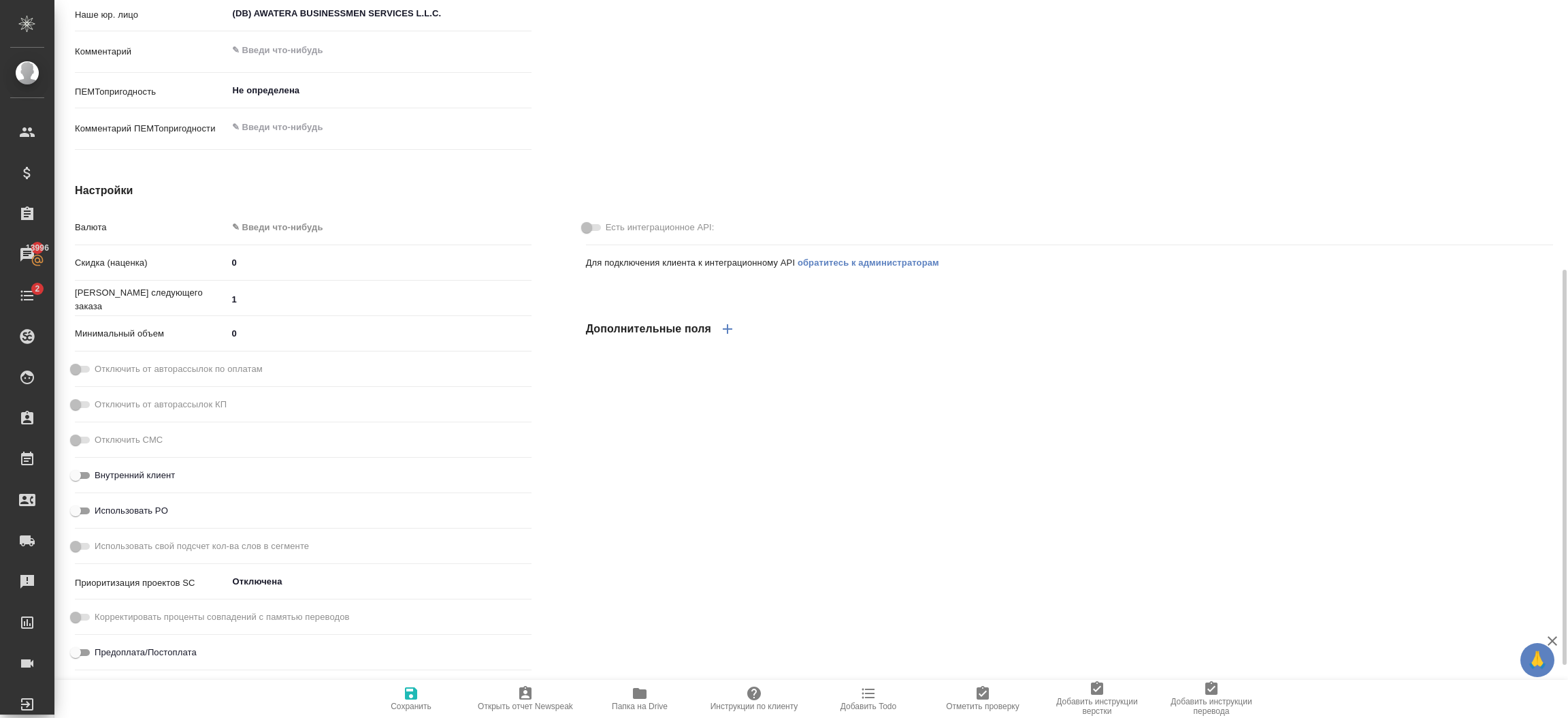
click at [309, 220] on body "🙏 .cls-1 fill:#fff; AWATERA Шорова Инесса i.shorova_kiev Клиенты Спецификации З…" at bounding box center [784, 359] width 1568 height 718
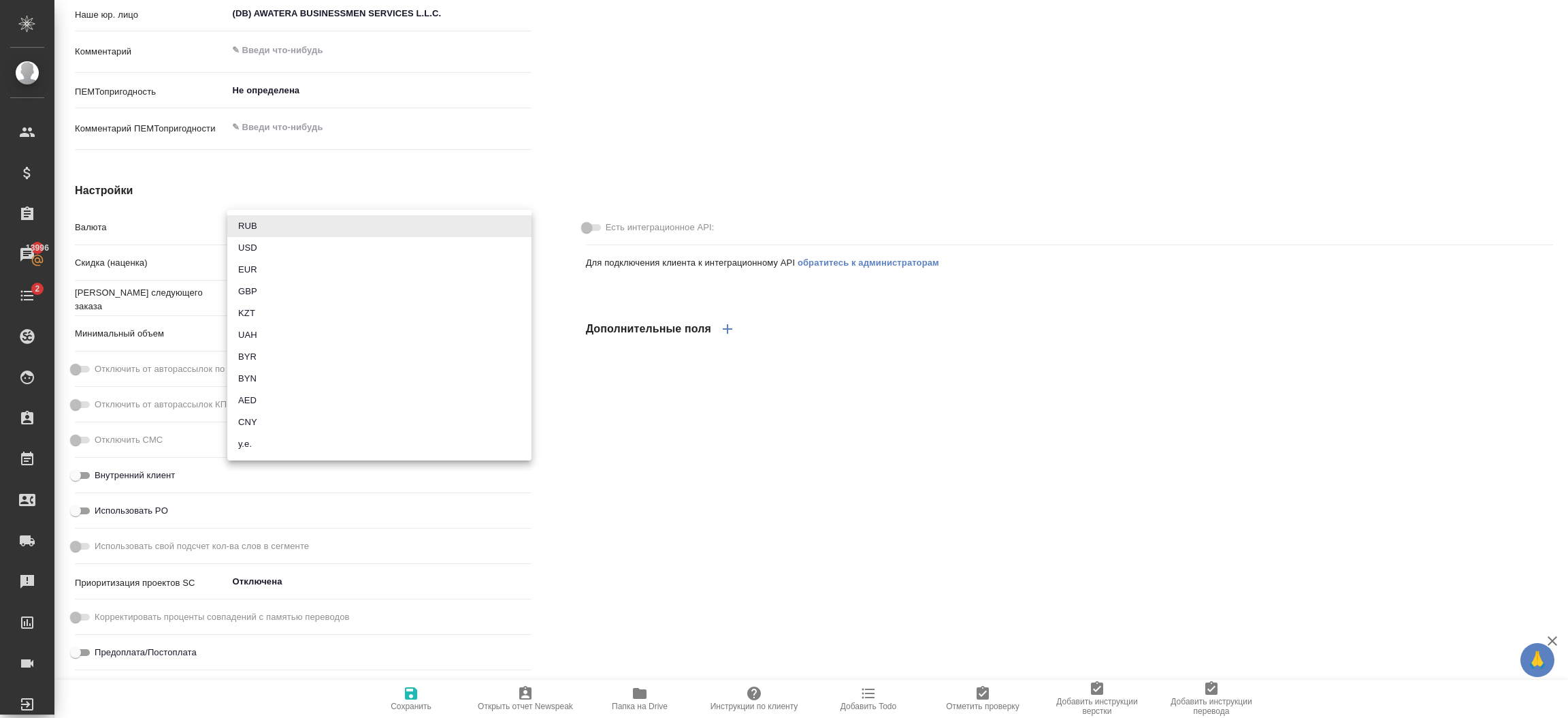
click at [291, 397] on li "AED" at bounding box center [379, 401] width 304 height 22
type textarea "x"
type input "AED"
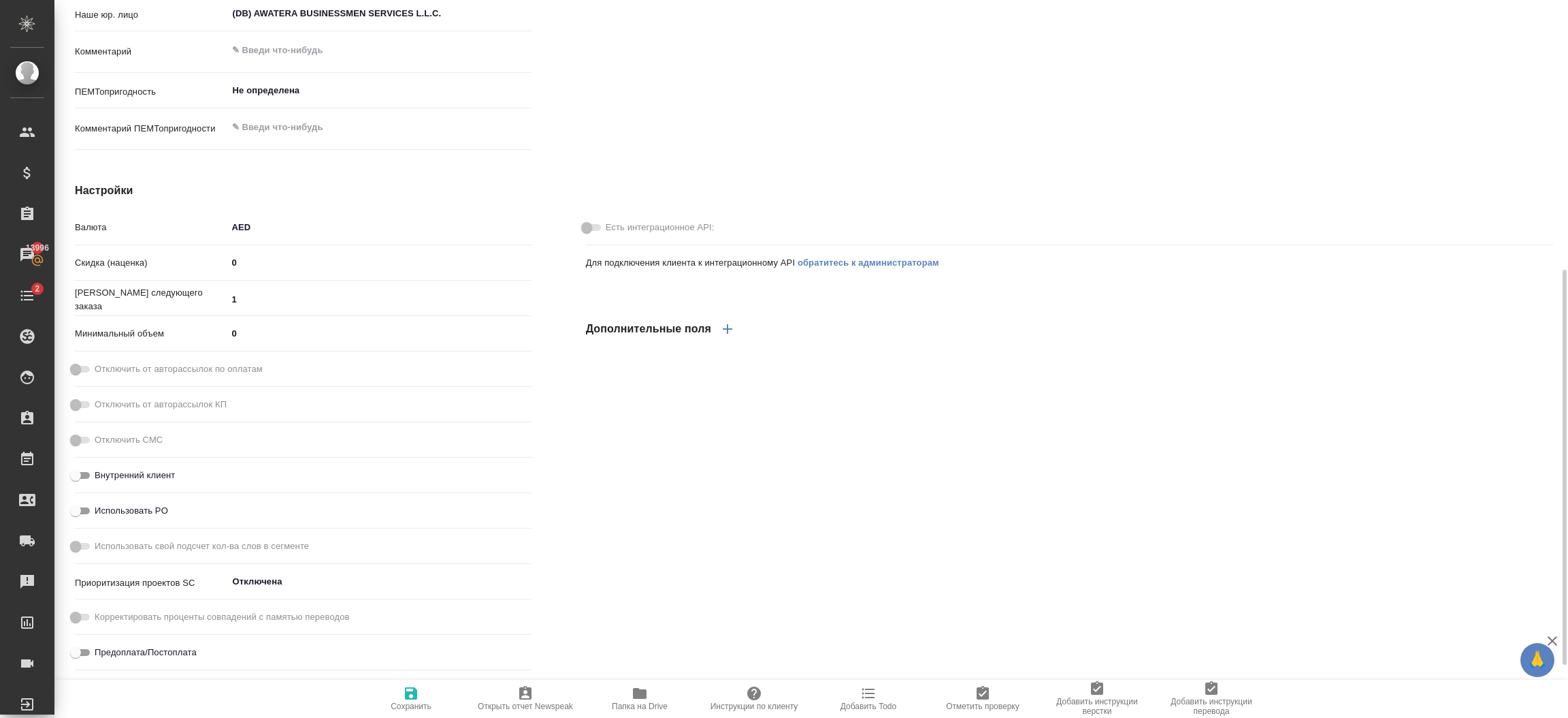
click at [412, 688] on icon "button" at bounding box center [411, 693] width 12 height 12
type textarea "x"
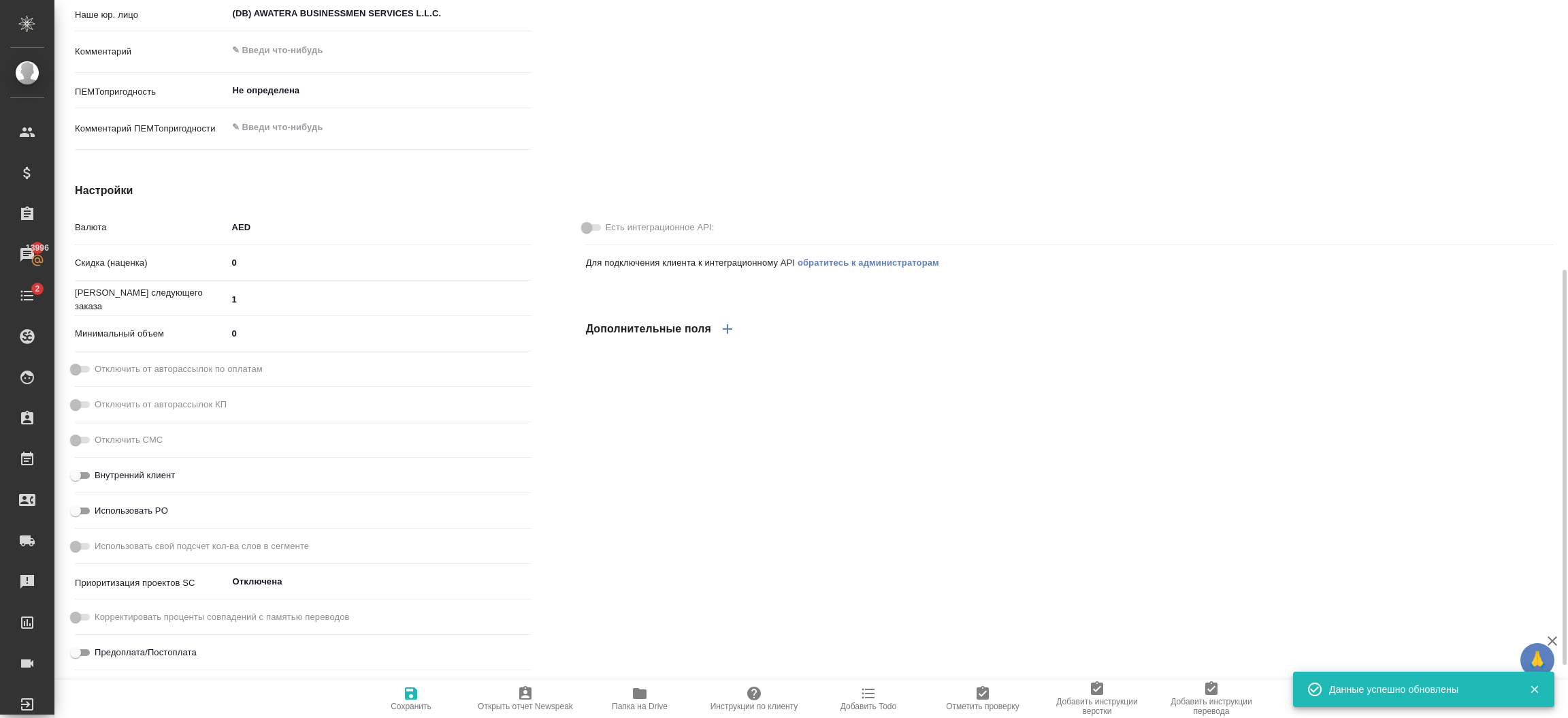
type textarea "x"
type input "LKP Legal Limited"
type textarea "x"
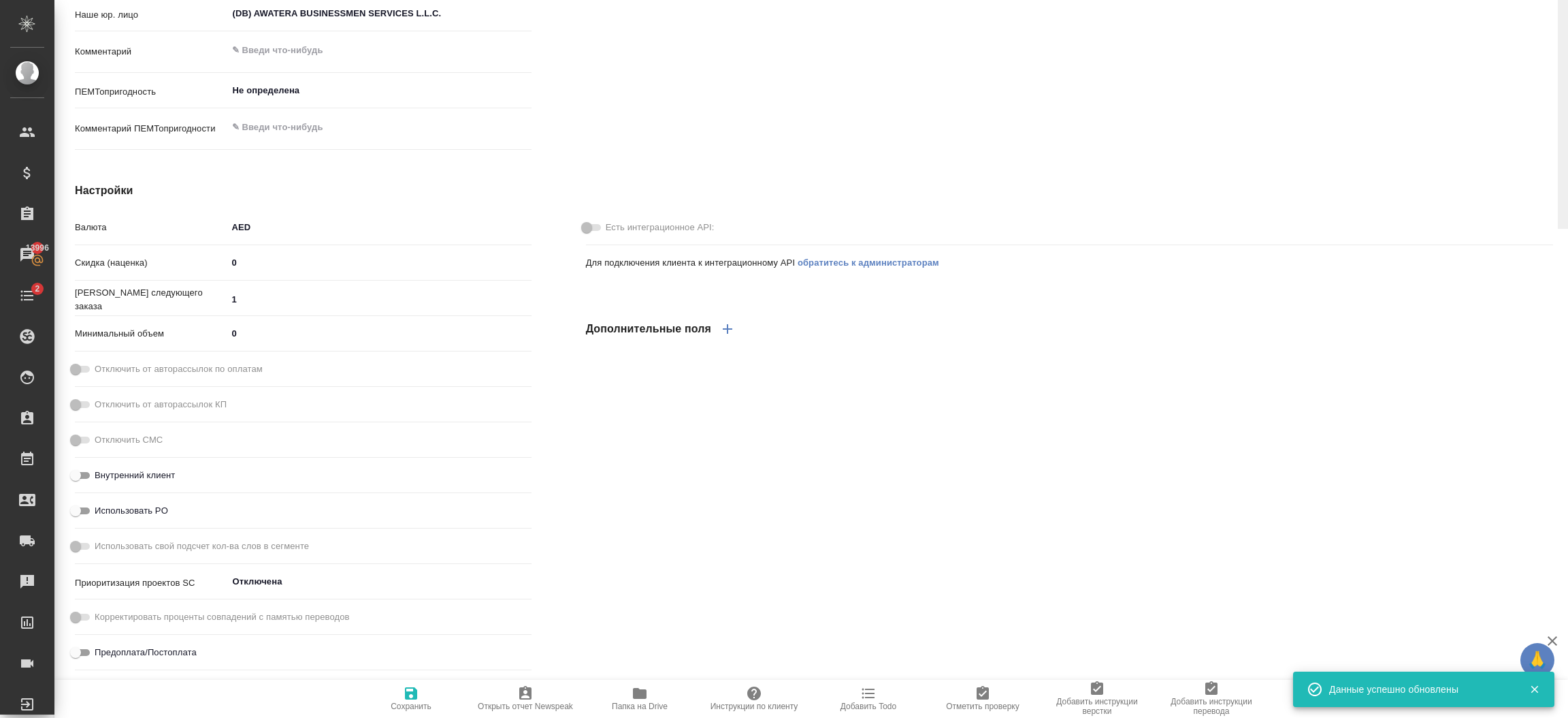
scroll to position [0, 0]
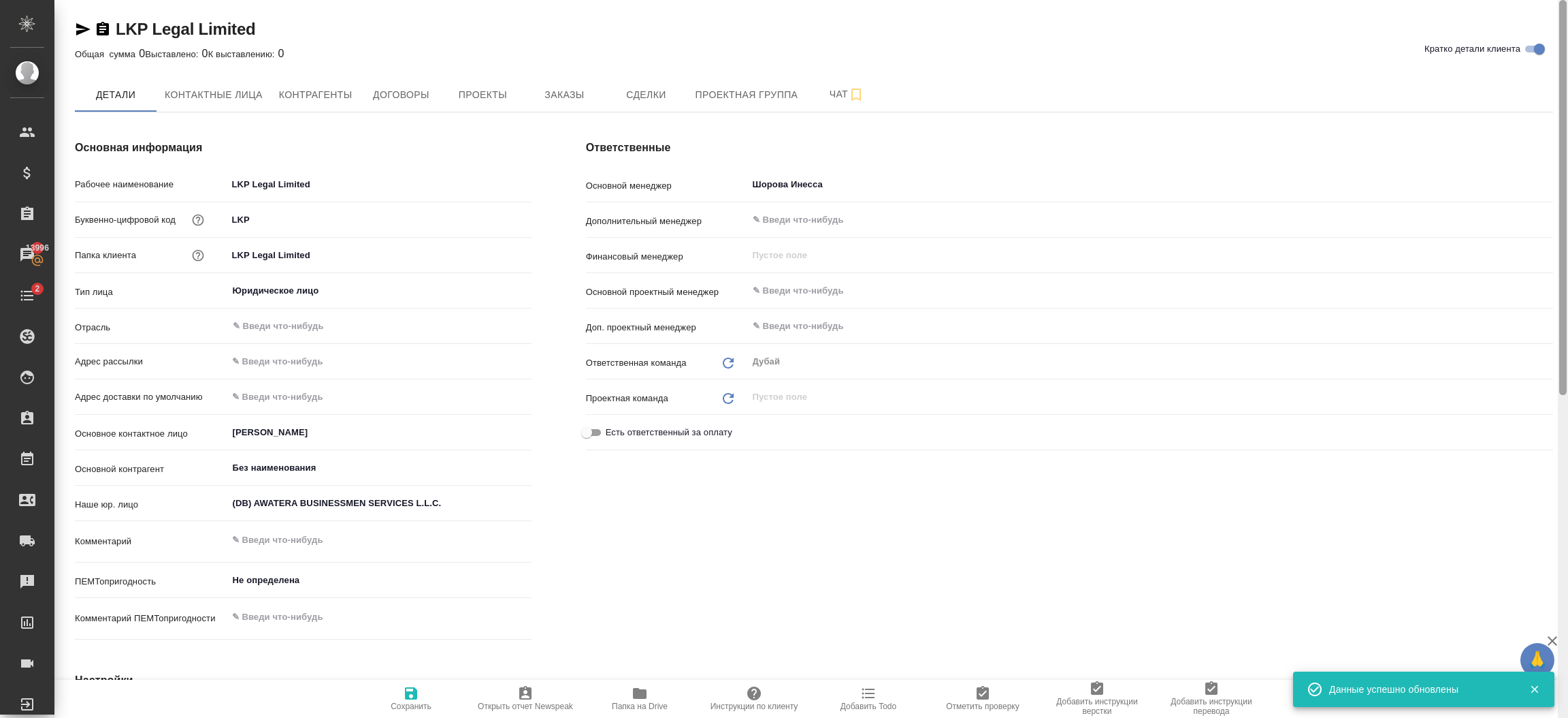
click at [1567, 102] on div at bounding box center [1562, 359] width 10 height 719
type textarea "x"
click at [324, 100] on span "Контрагенты" at bounding box center [316, 95] width 73 height 17
type textarea "x"
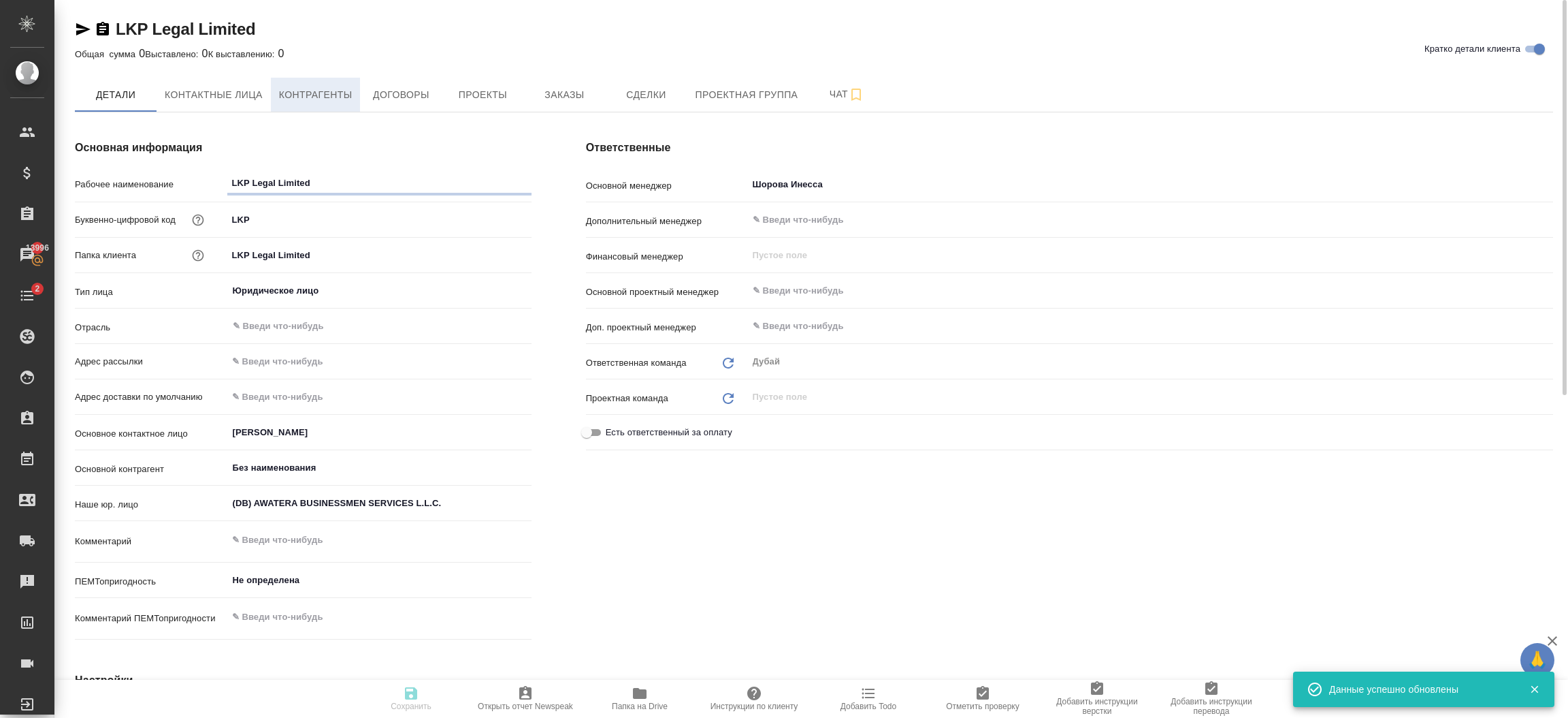
type textarea "x"
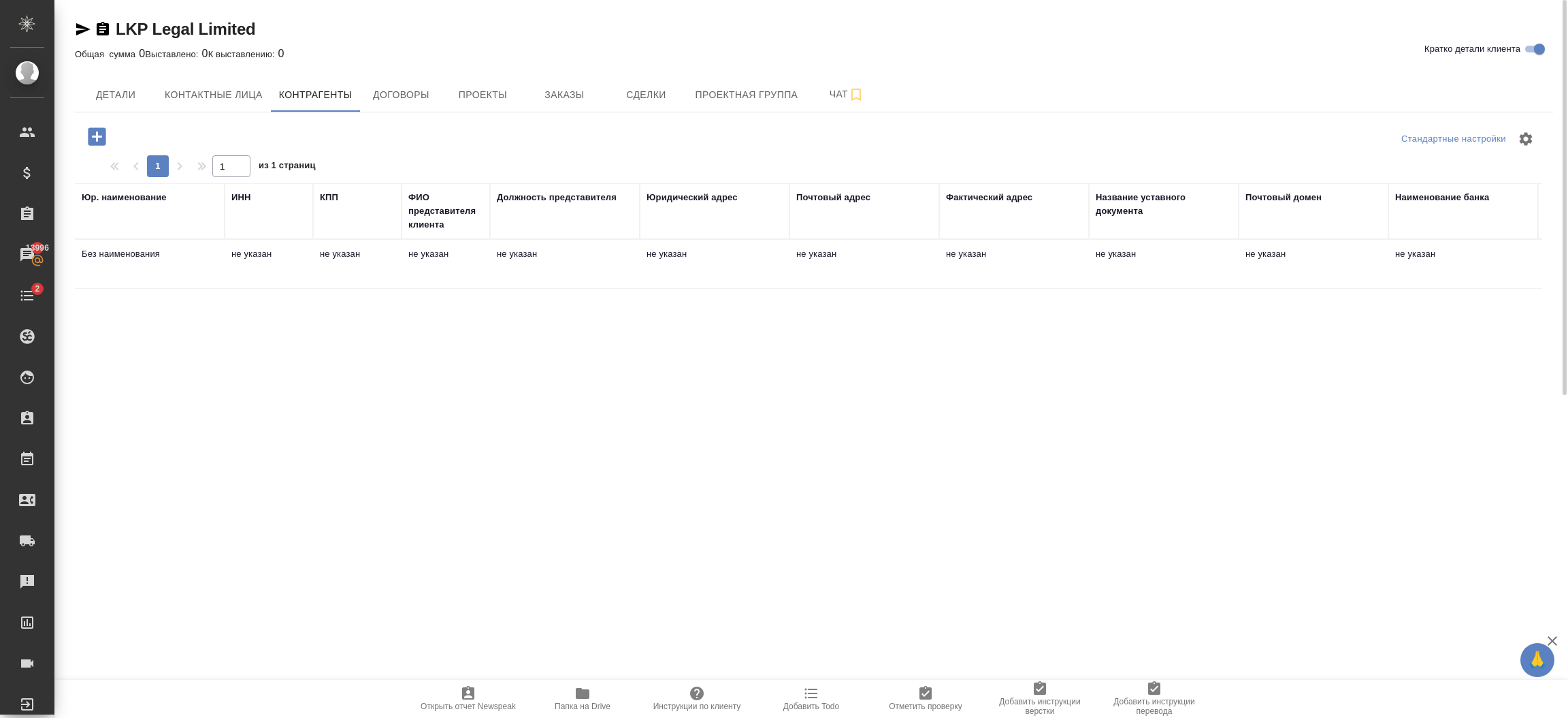
click at [405, 272] on td "не указан" at bounding box center [446, 264] width 88 height 48
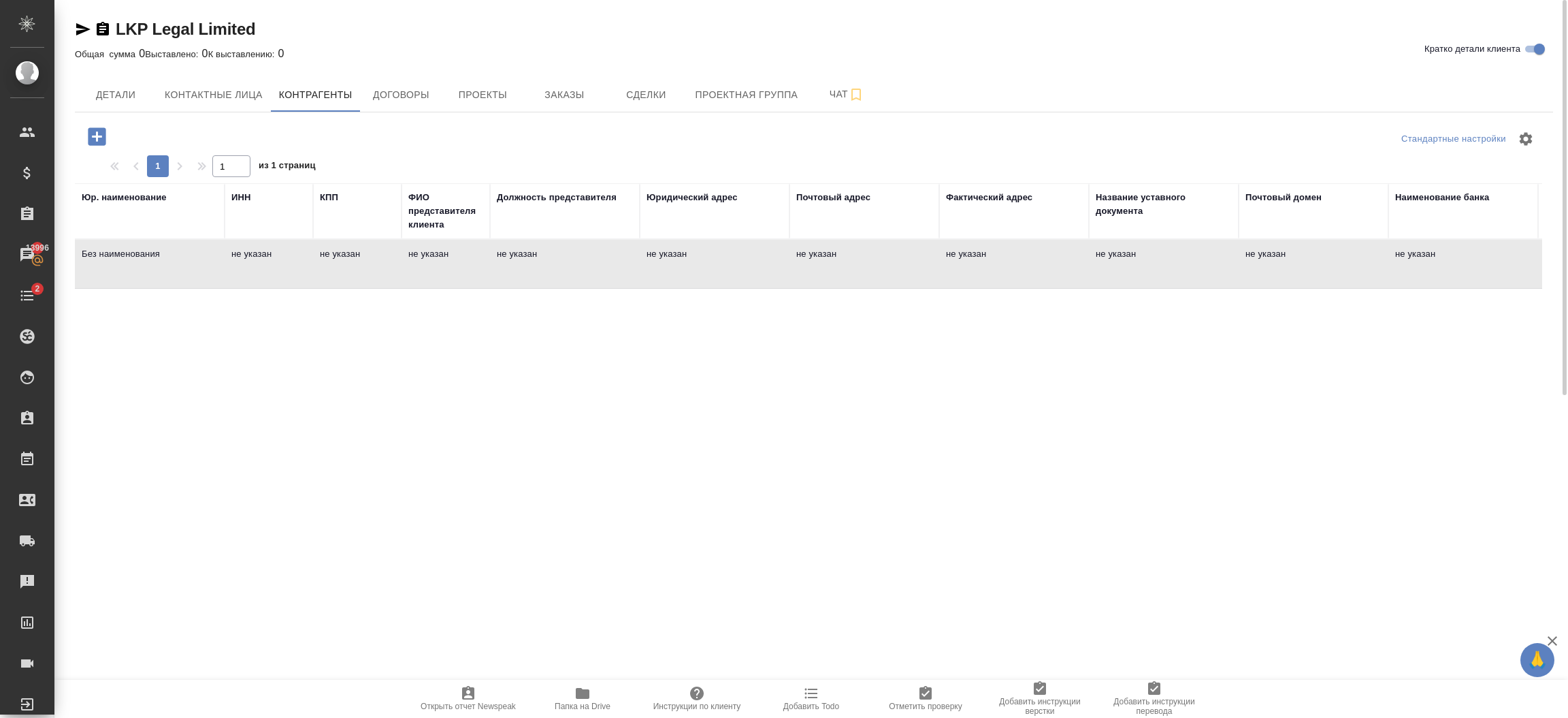
click at [405, 272] on td "не указан" at bounding box center [446, 264] width 88 height 48
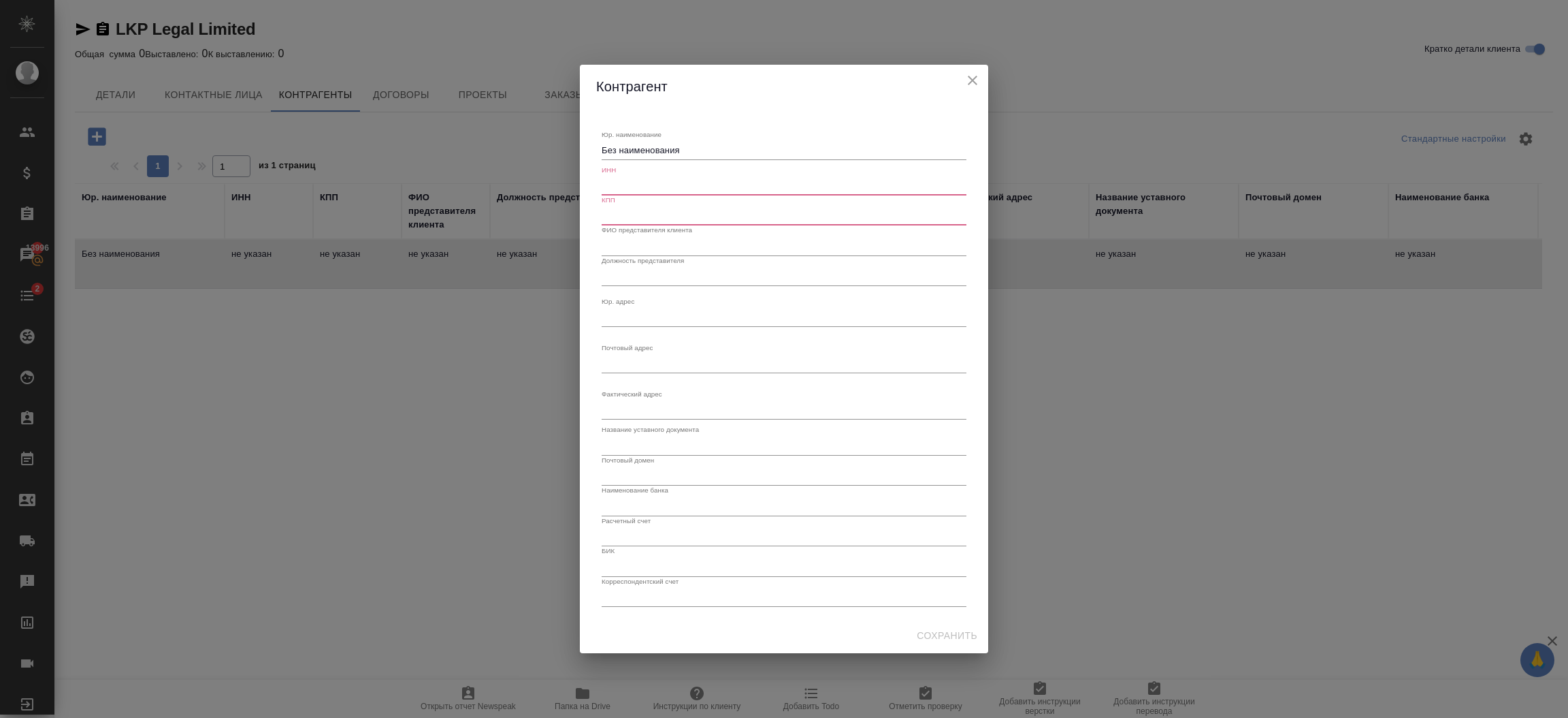
click at [647, 159] on div "Без наименования x" at bounding box center [784, 151] width 365 height 19
paste textarea "Buzovkin"
paste textarea "LKP Legal Limited"
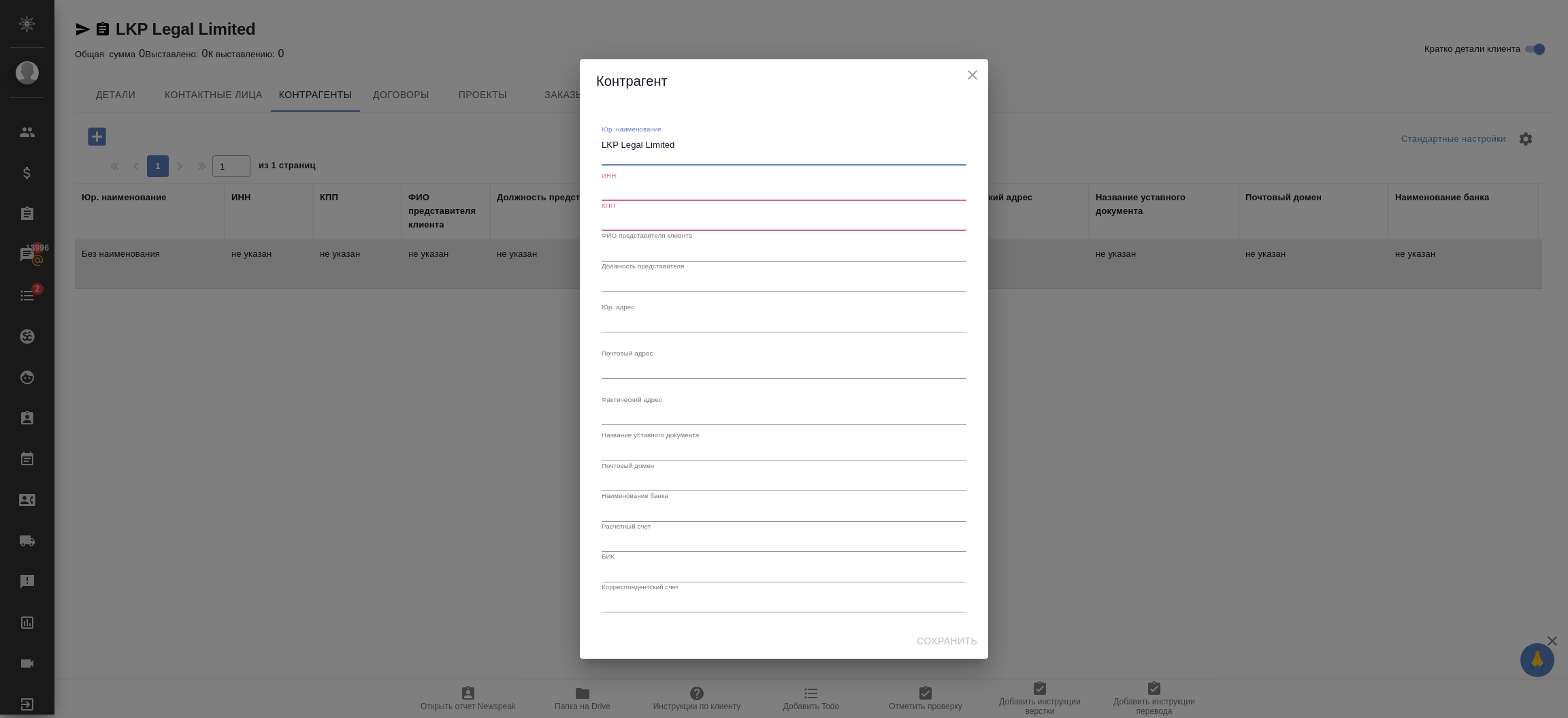
click at [695, 191] on input "text" at bounding box center [784, 191] width 365 height 19
click at [662, 155] on textarea "LKP Legal Limited" at bounding box center [784, 150] width 365 height 21
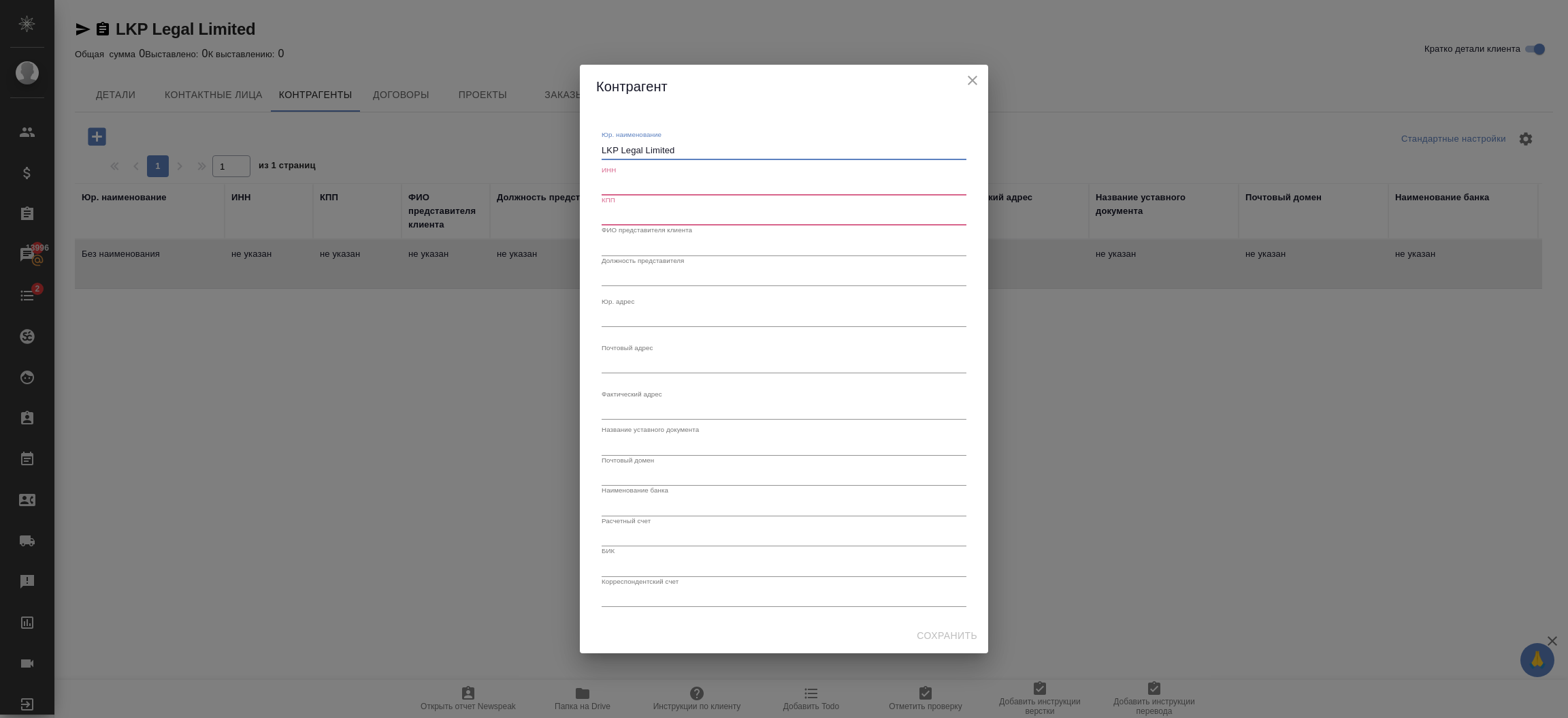
type textarea "LKP Legal Limited"
click at [673, 191] on input "text" at bounding box center [784, 186] width 365 height 19
paste input "75845627"
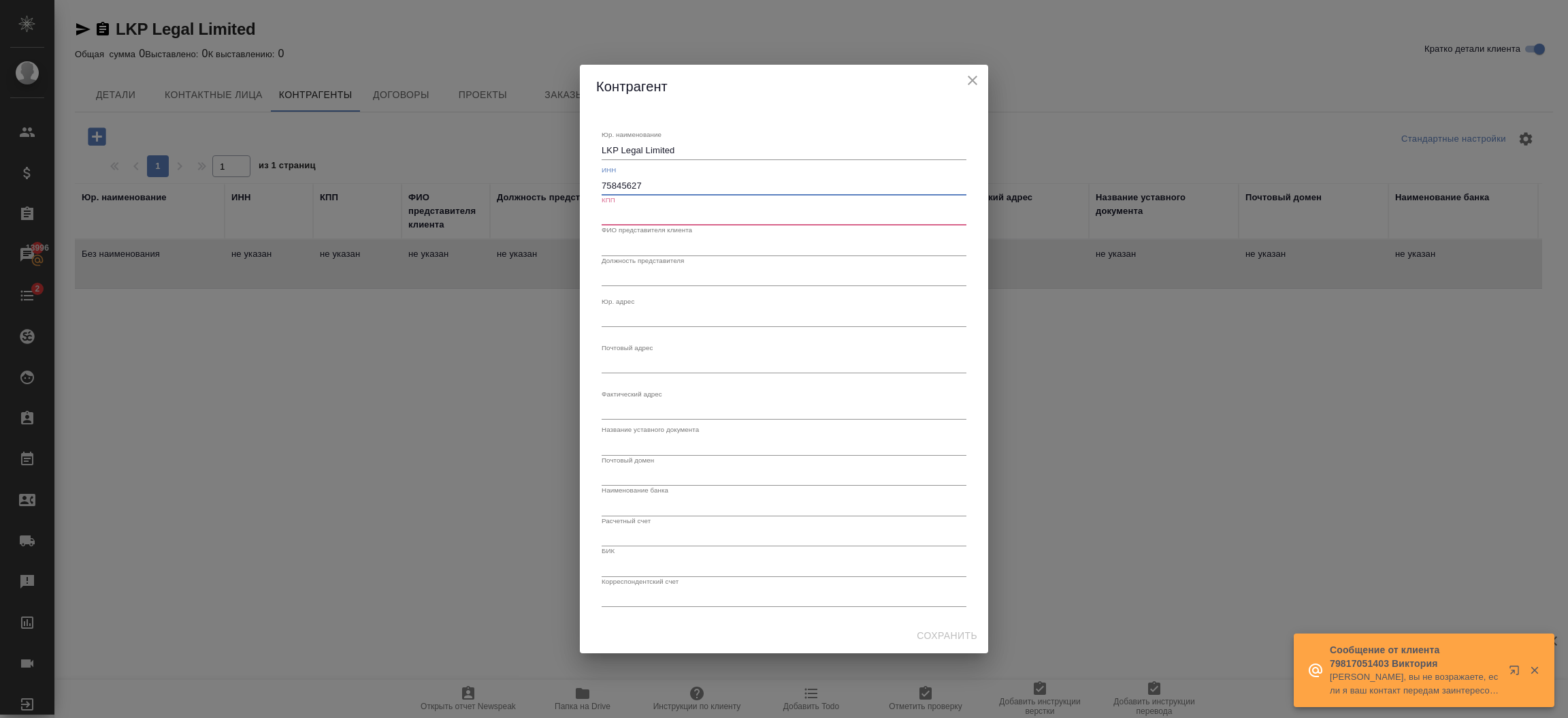
type input "75845627"
click at [703, 219] on input "text" at bounding box center [784, 216] width 365 height 19
type input "-"
click at [691, 320] on textarea "Юр. наименование" at bounding box center [784, 317] width 365 height 10
paste textarea "UNIT G15, TIN HAU APPLE SOLO, 14 KINGS ROAD, TIN HAU, HONG KONG"
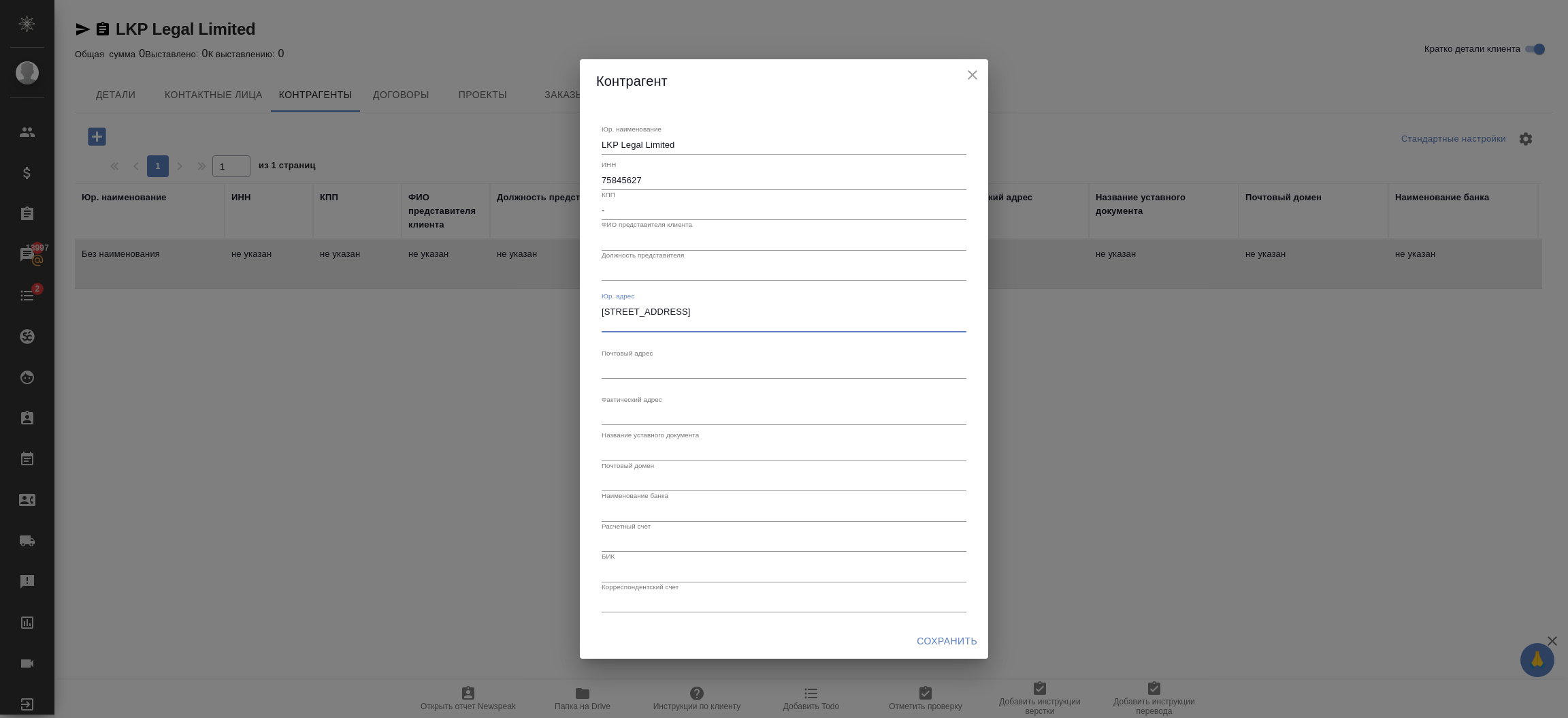
type textarea "UNIT G15, TIN HAU APPLE SOLO, 14 KINGS ROAD, TIN HAU, HONG KONG"
click at [961, 641] on span "Сохранить" at bounding box center [947, 641] width 61 height 17
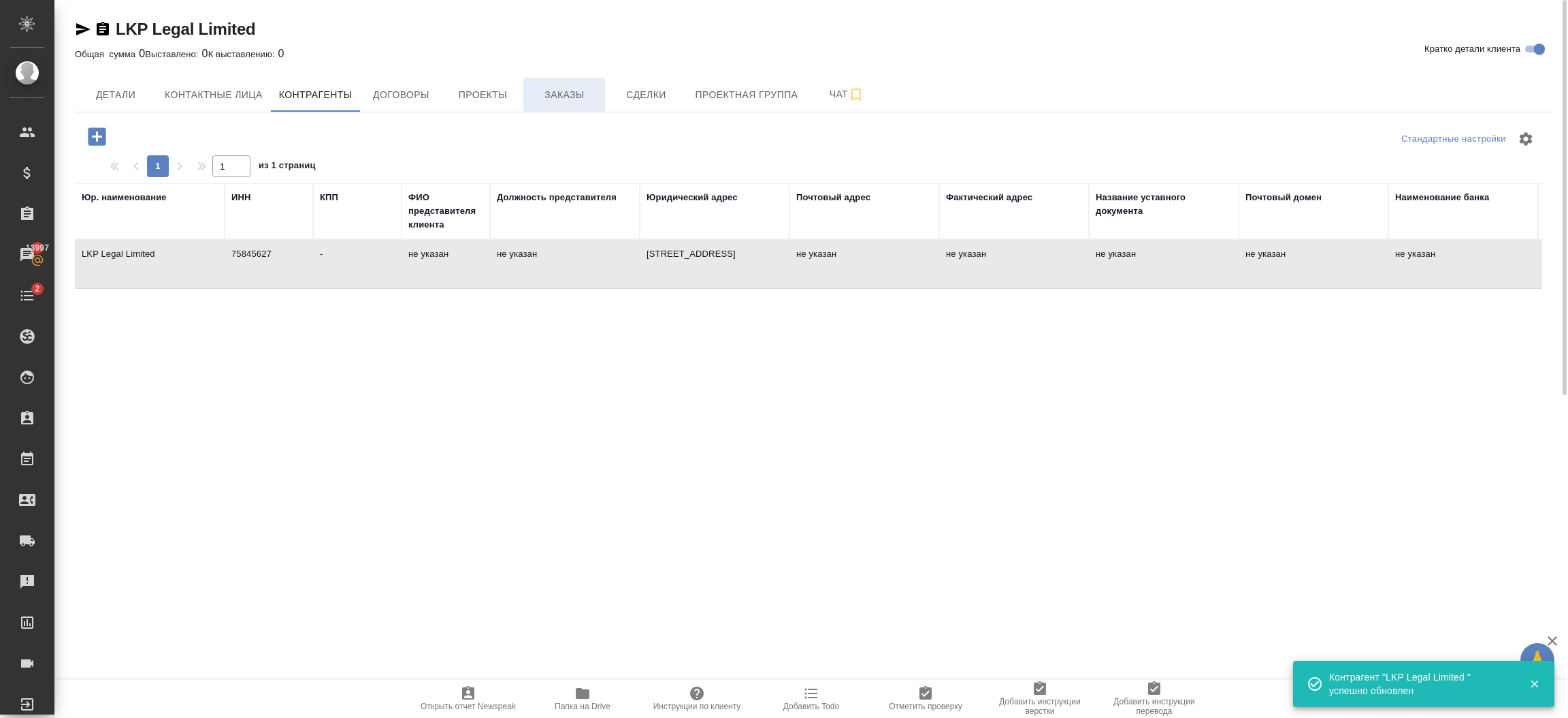
click at [548, 88] on span "Заказы" at bounding box center [564, 95] width 66 height 17
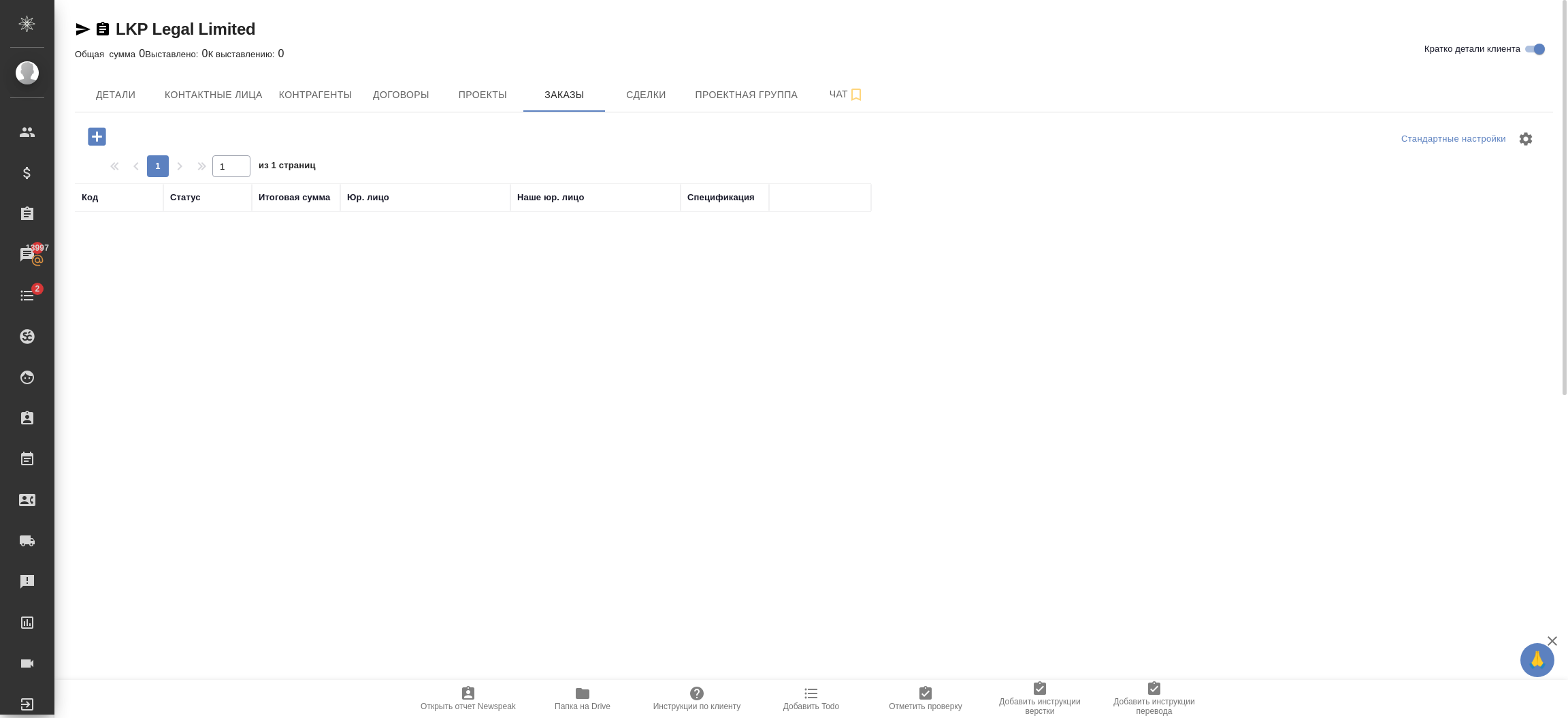
click at [101, 136] on icon "button" at bounding box center [97, 136] width 23 height 23
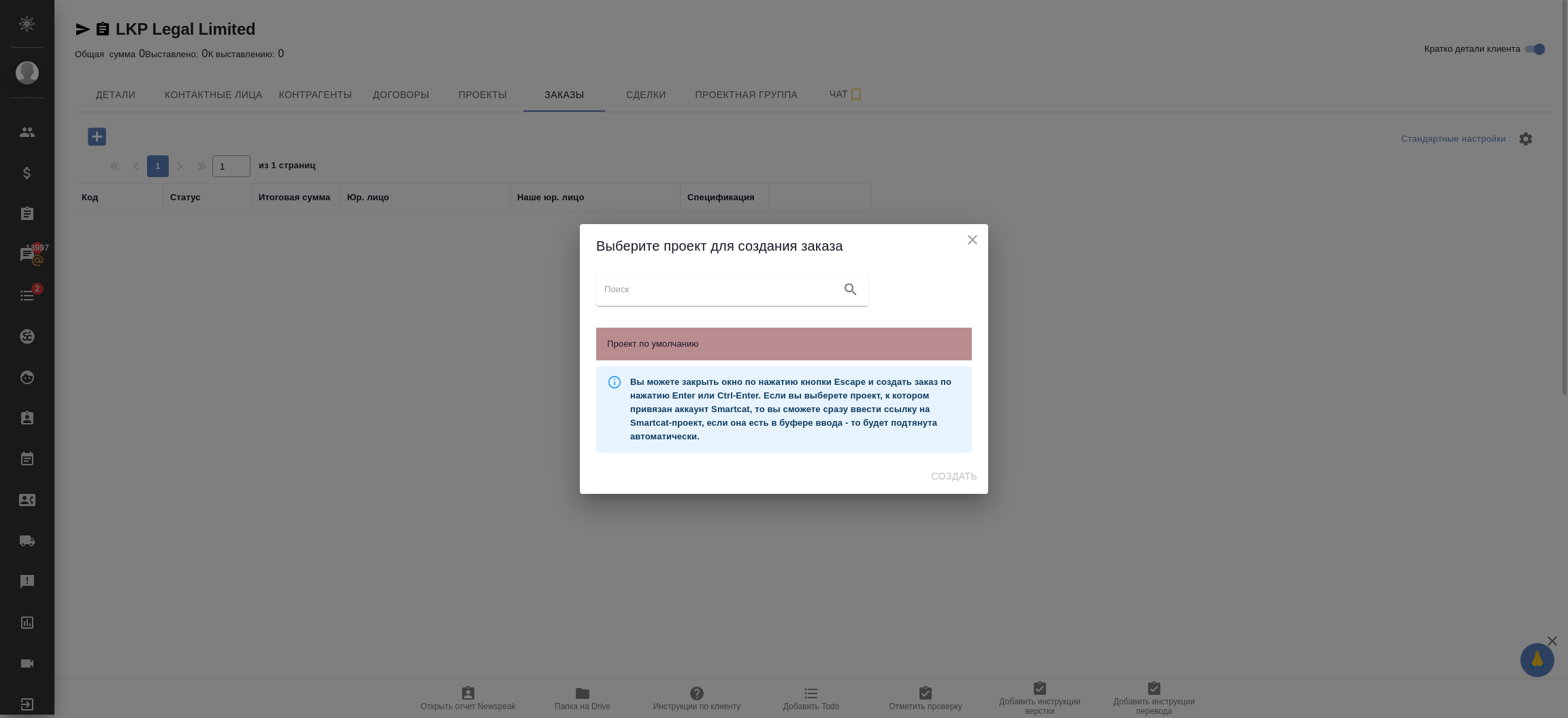
click at [656, 337] on span "Проект по умолчанию" at bounding box center [784, 344] width 354 height 14
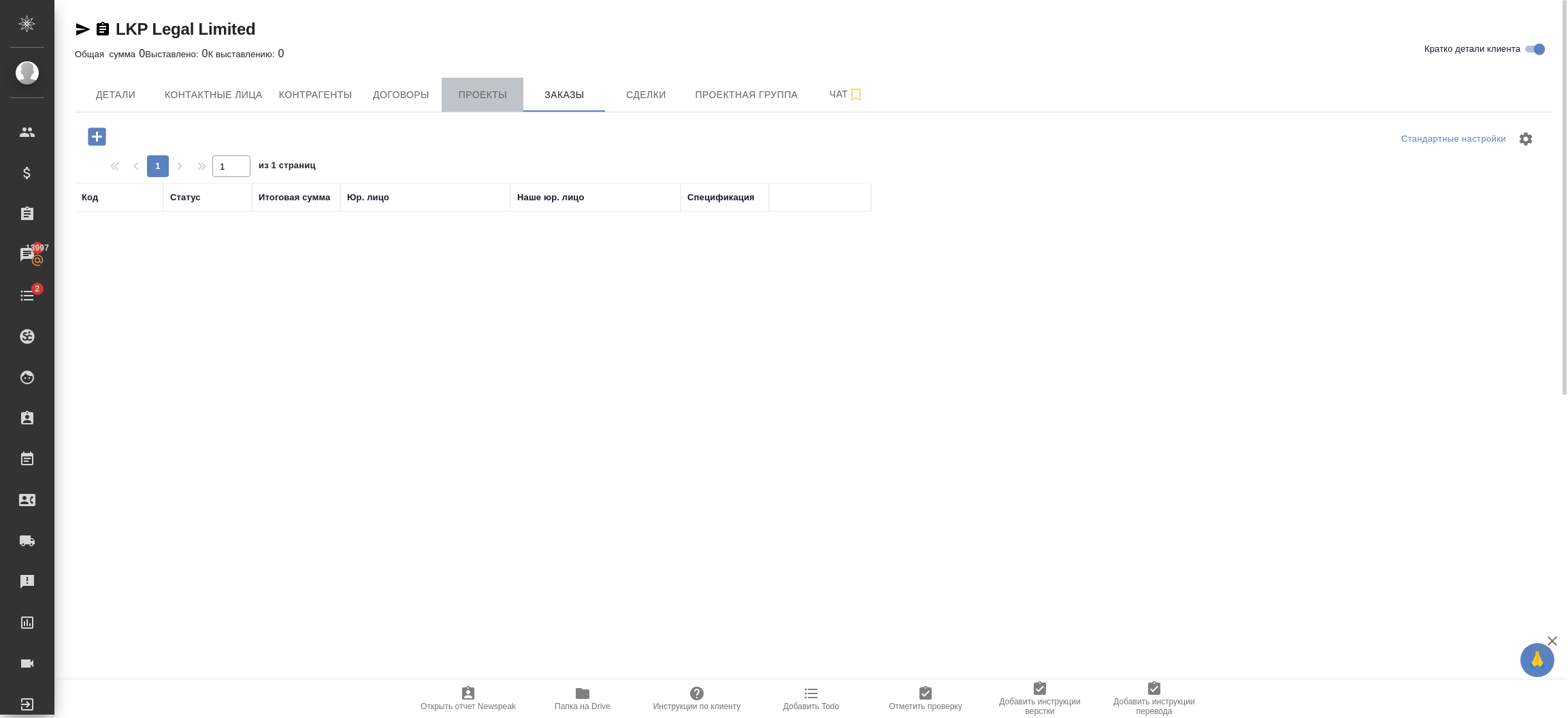
click at [481, 100] on span "Проекты" at bounding box center [482, 95] width 66 height 17
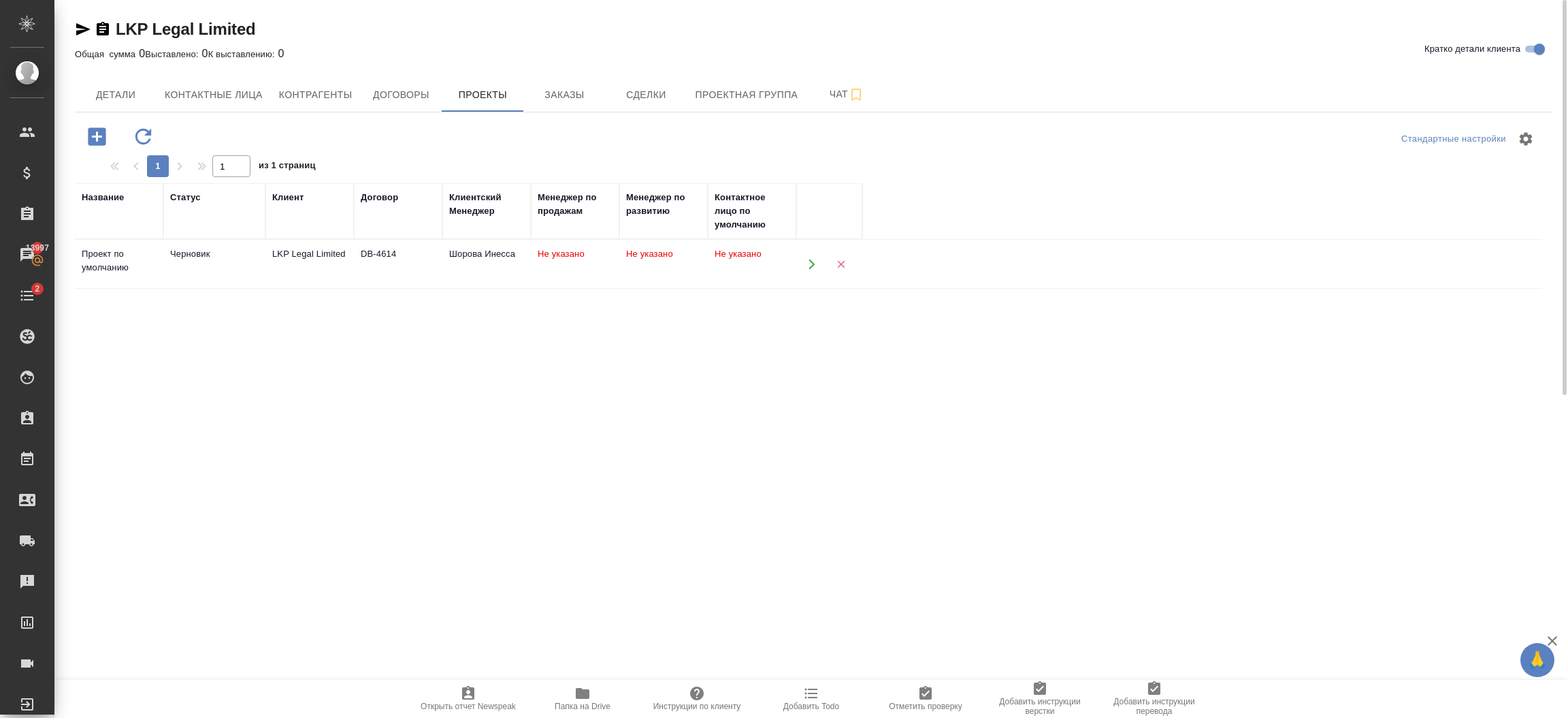
click at [805, 271] on button "button" at bounding box center [812, 264] width 28 height 28
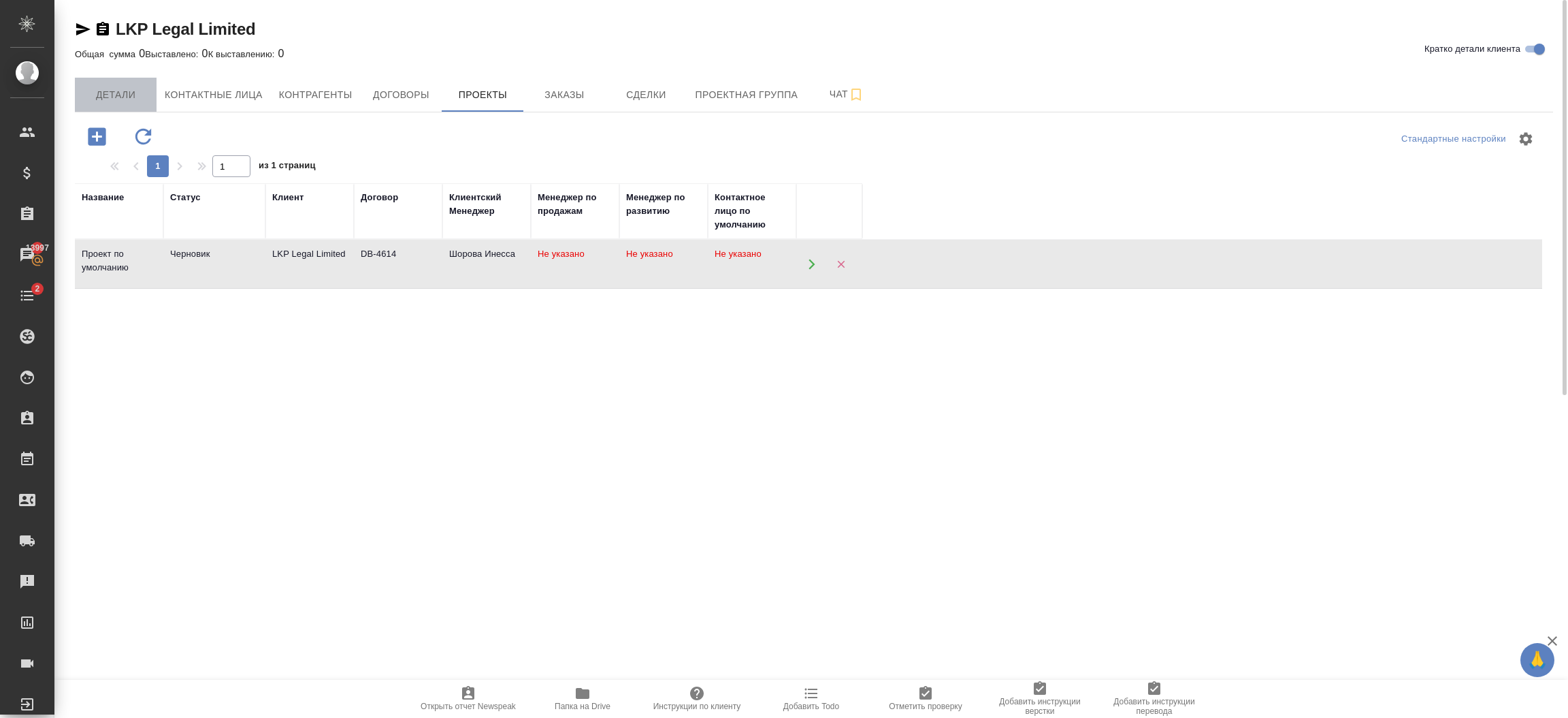
click at [122, 96] on span "Детали" at bounding box center [115, 95] width 66 height 17
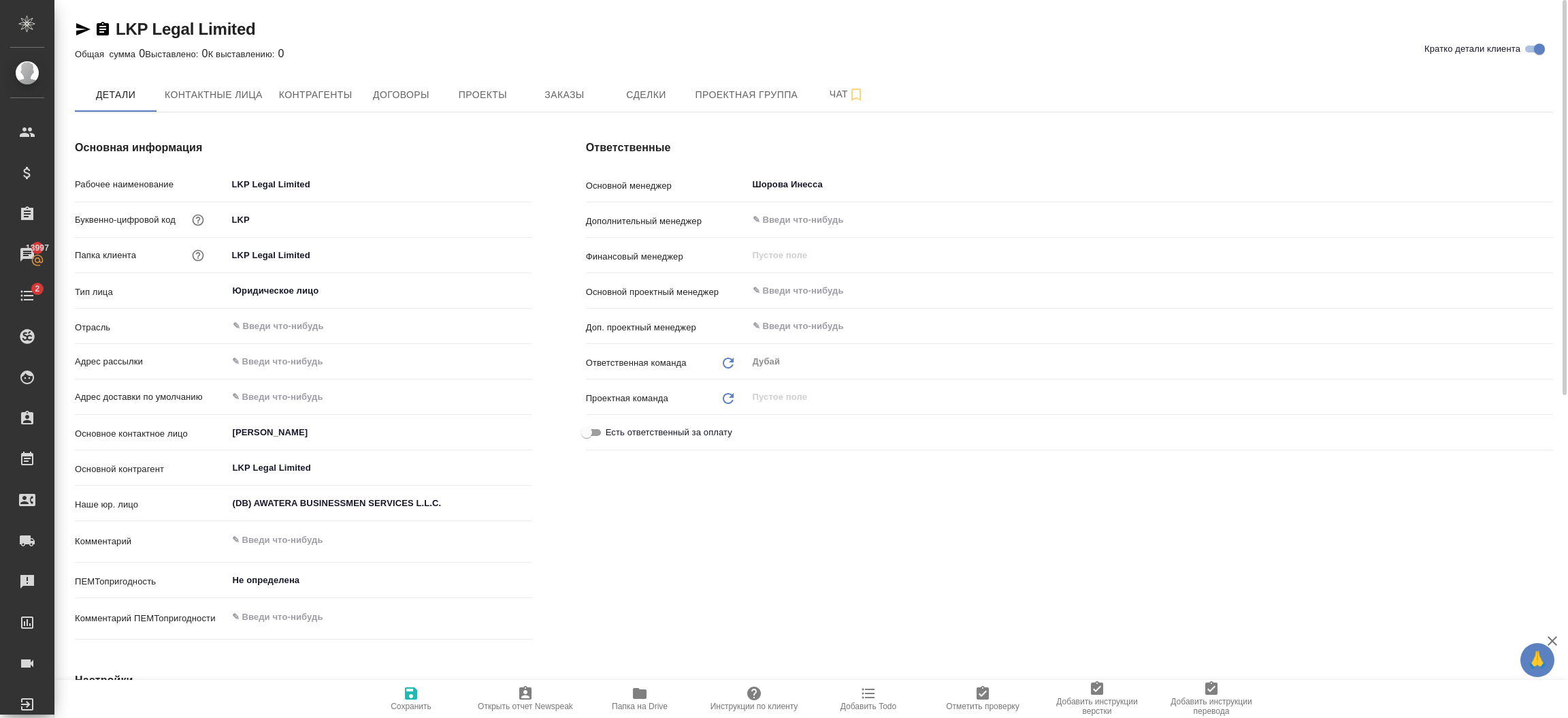
type textarea "x"
click at [804, 531] on div "Ответственные Основной менеджер Шорова Инесса ​ Дополнительный менеджер ​ Финан…" at bounding box center [1069, 393] width 1022 height 560
type textarea "x"
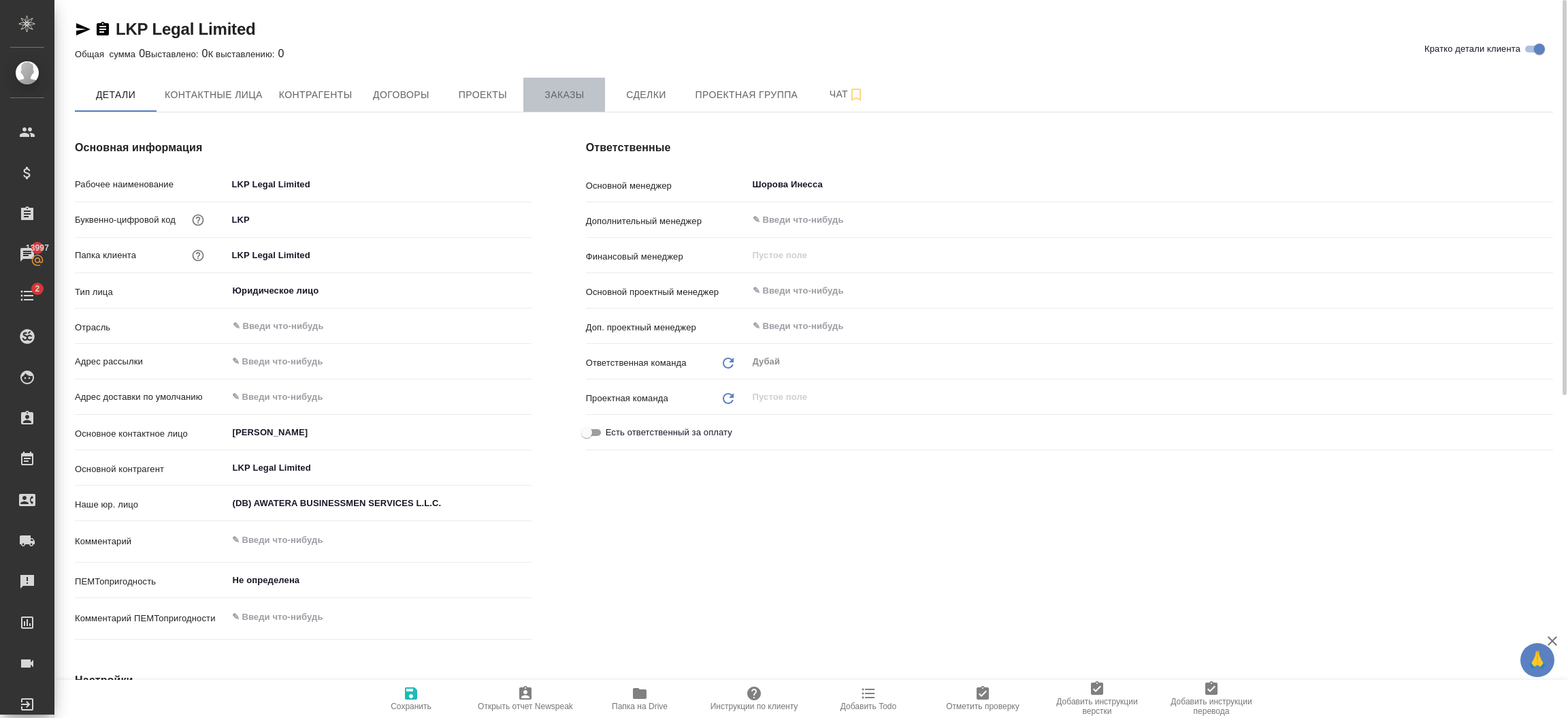
click at [552, 95] on span "Заказы" at bounding box center [564, 95] width 66 height 17
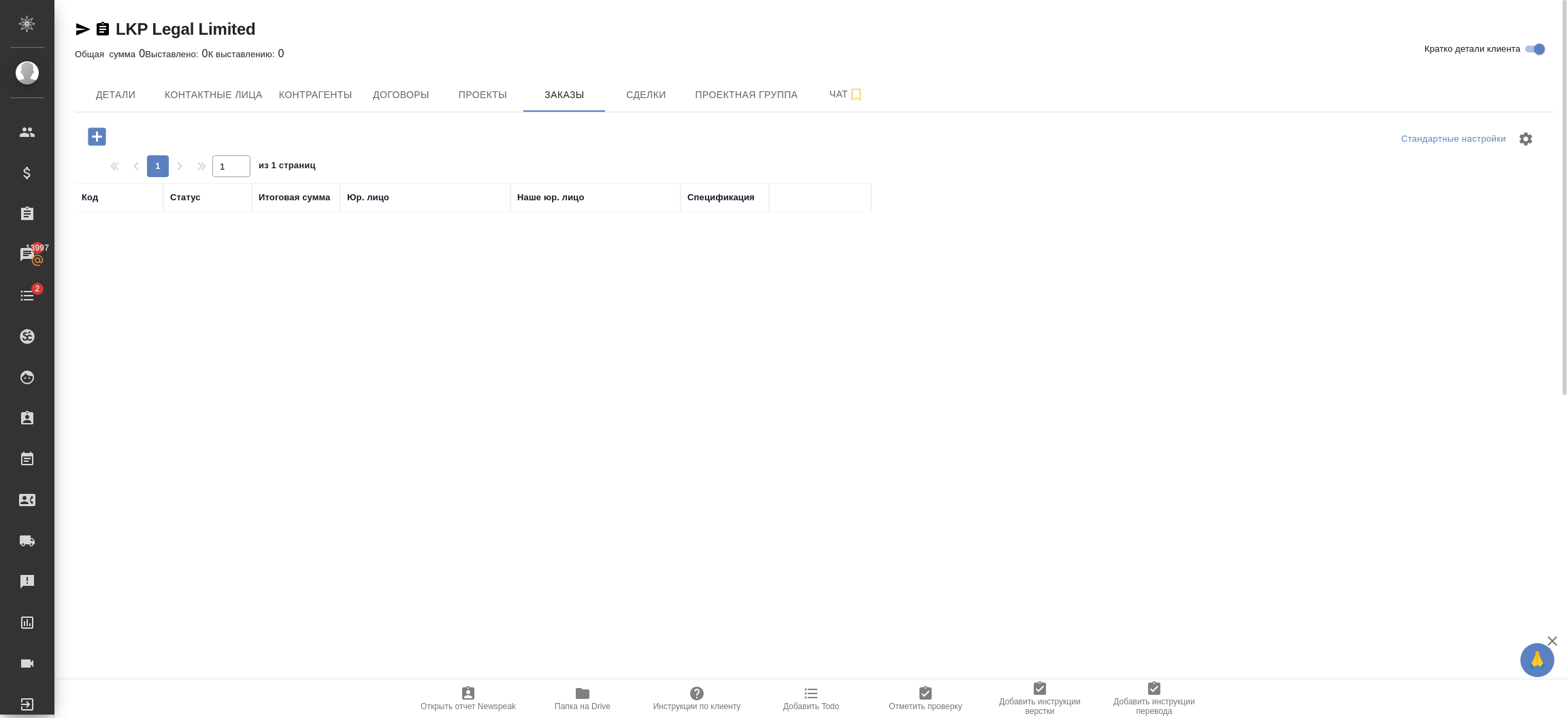
click at [103, 136] on icon "button" at bounding box center [97, 136] width 18 height 18
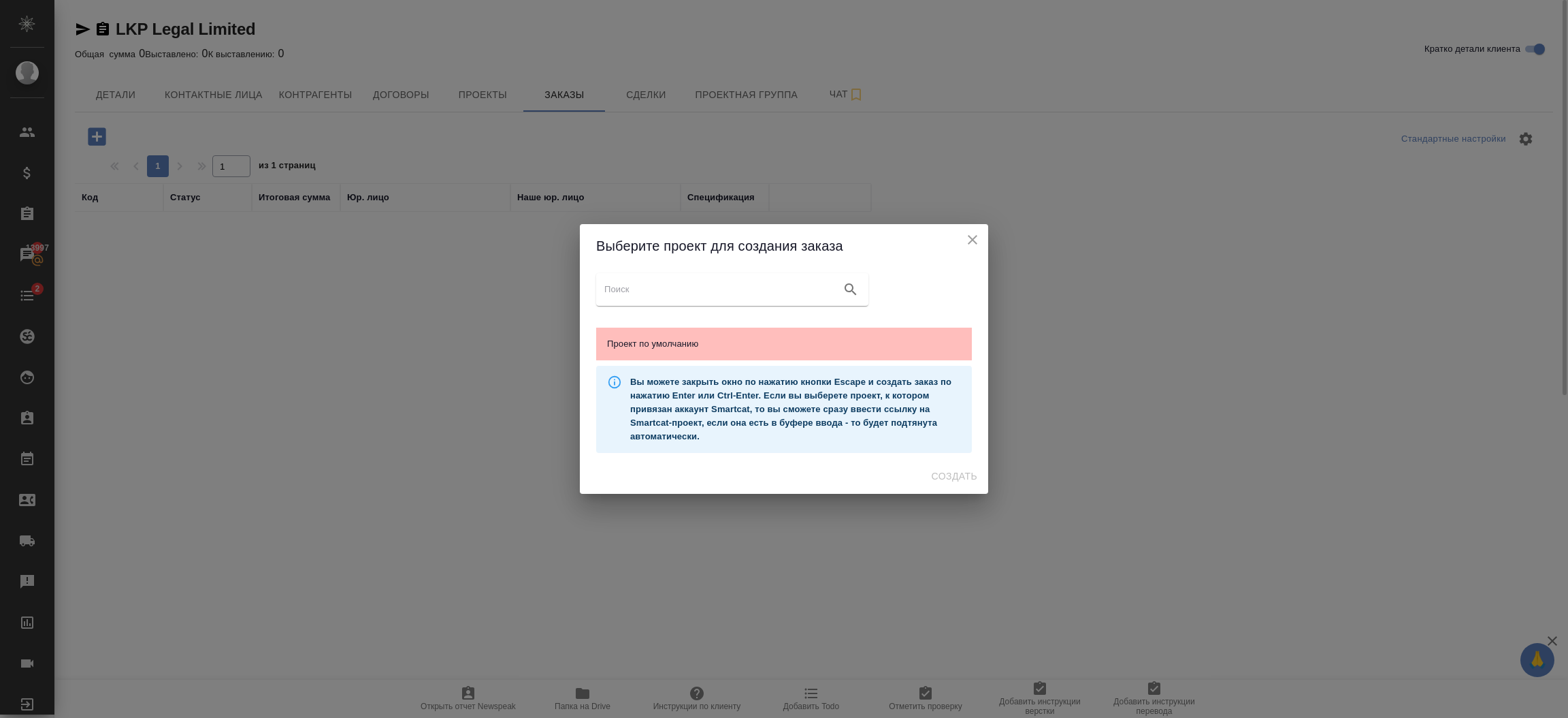
click at [668, 334] on div "Проект по умолчанию" at bounding box center [784, 343] width 376 height 32
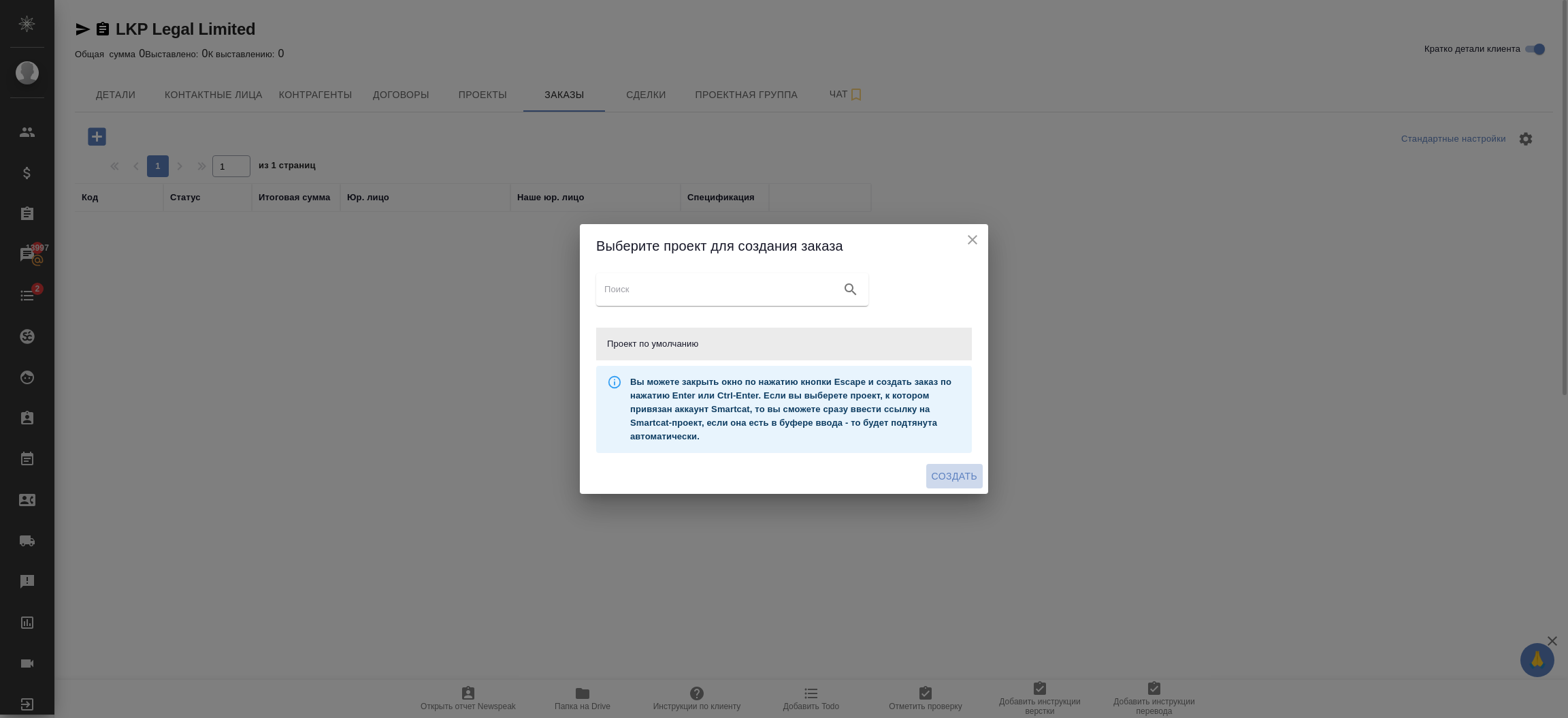
click at [949, 480] on span "Создать" at bounding box center [955, 476] width 46 height 17
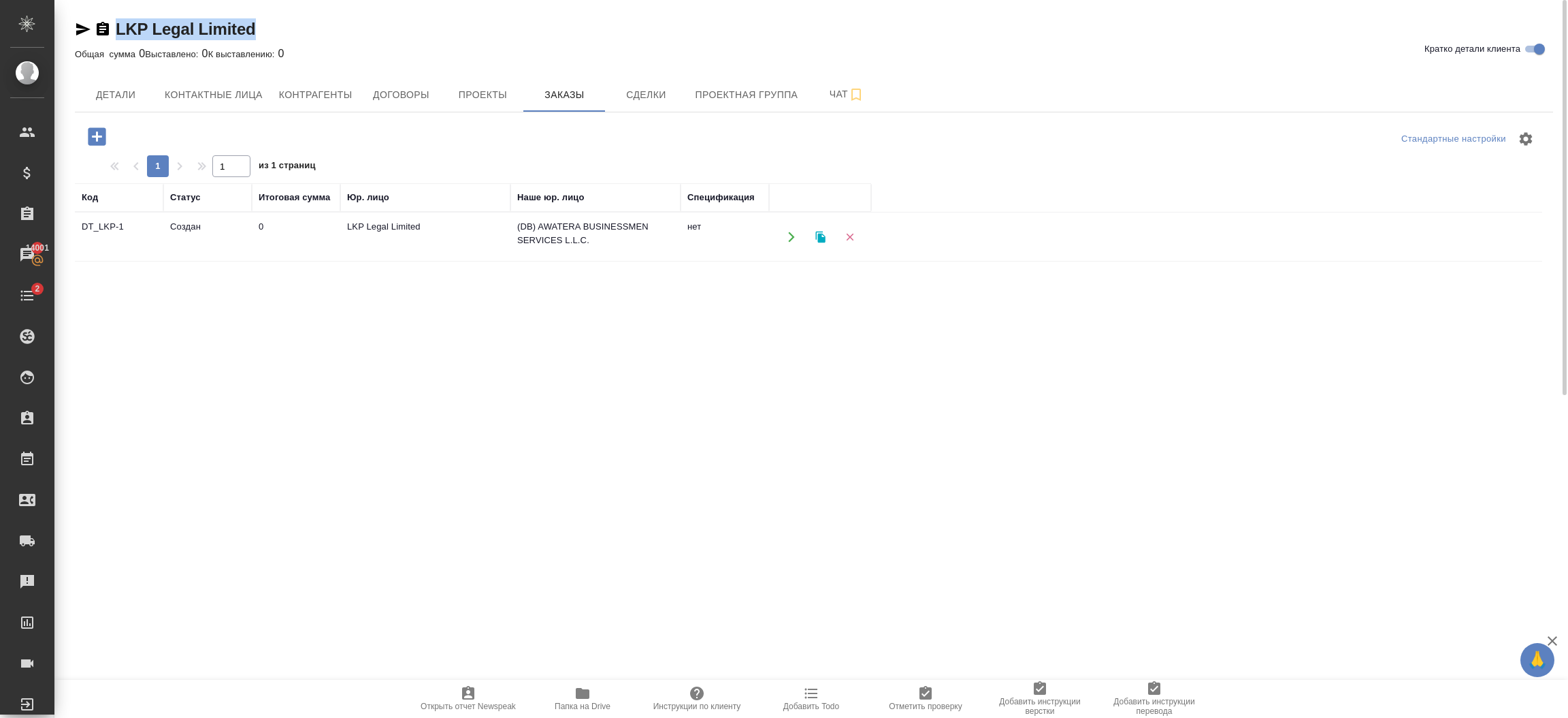
drag, startPoint x: 265, startPoint y: 32, endPoint x: 111, endPoint y: 30, distance: 154.0
click at [111, 30] on div "LKP Legal Limited Кратко детали клиента" at bounding box center [814, 30] width 1478 height 22
copy link "LKP Legal Limited"
click at [577, 97] on span "Заказы" at bounding box center [564, 95] width 66 height 17
click at [111, 138] on button "button" at bounding box center [97, 136] width 37 height 28
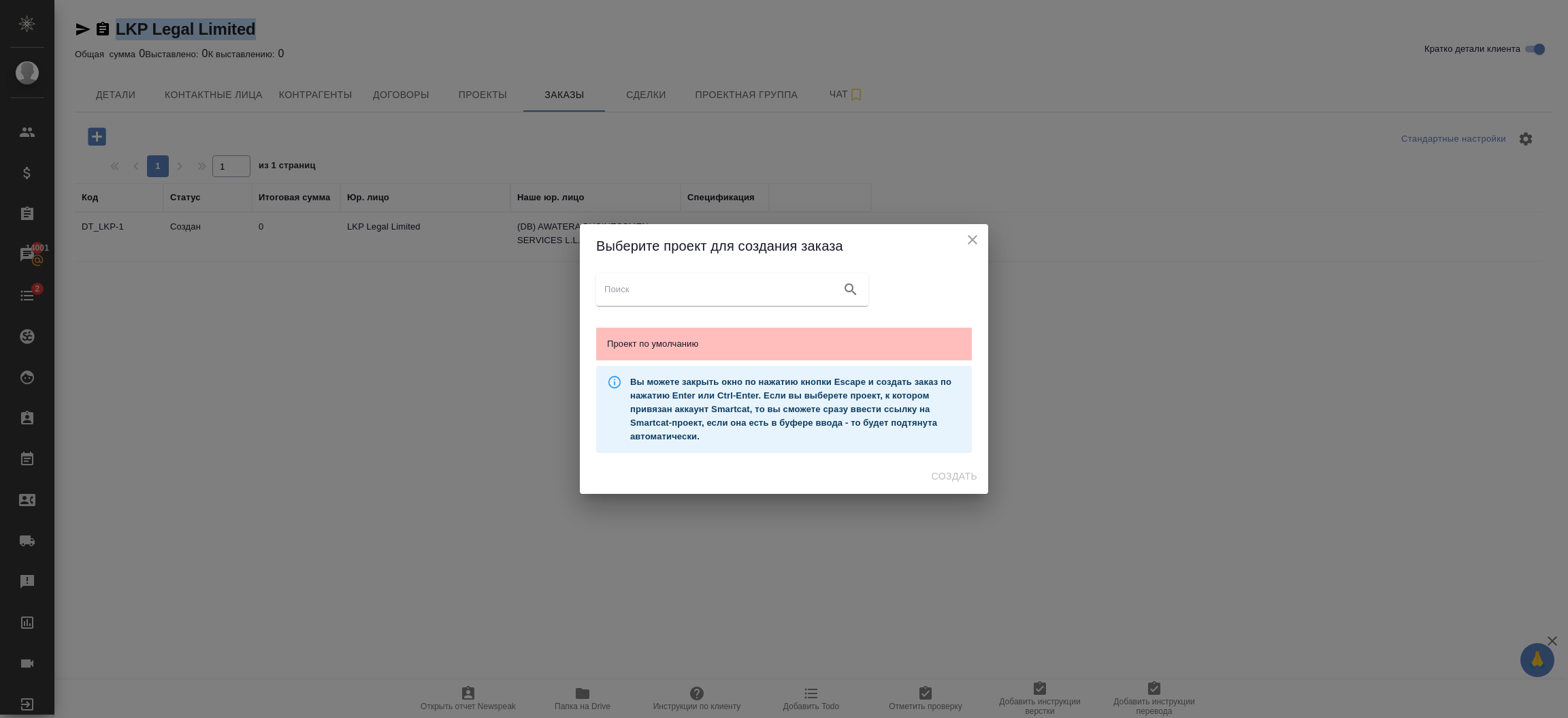
click at [682, 345] on span "Проект по умолчанию" at bounding box center [784, 344] width 354 height 14
click at [955, 471] on span "Создать" at bounding box center [955, 476] width 46 height 17
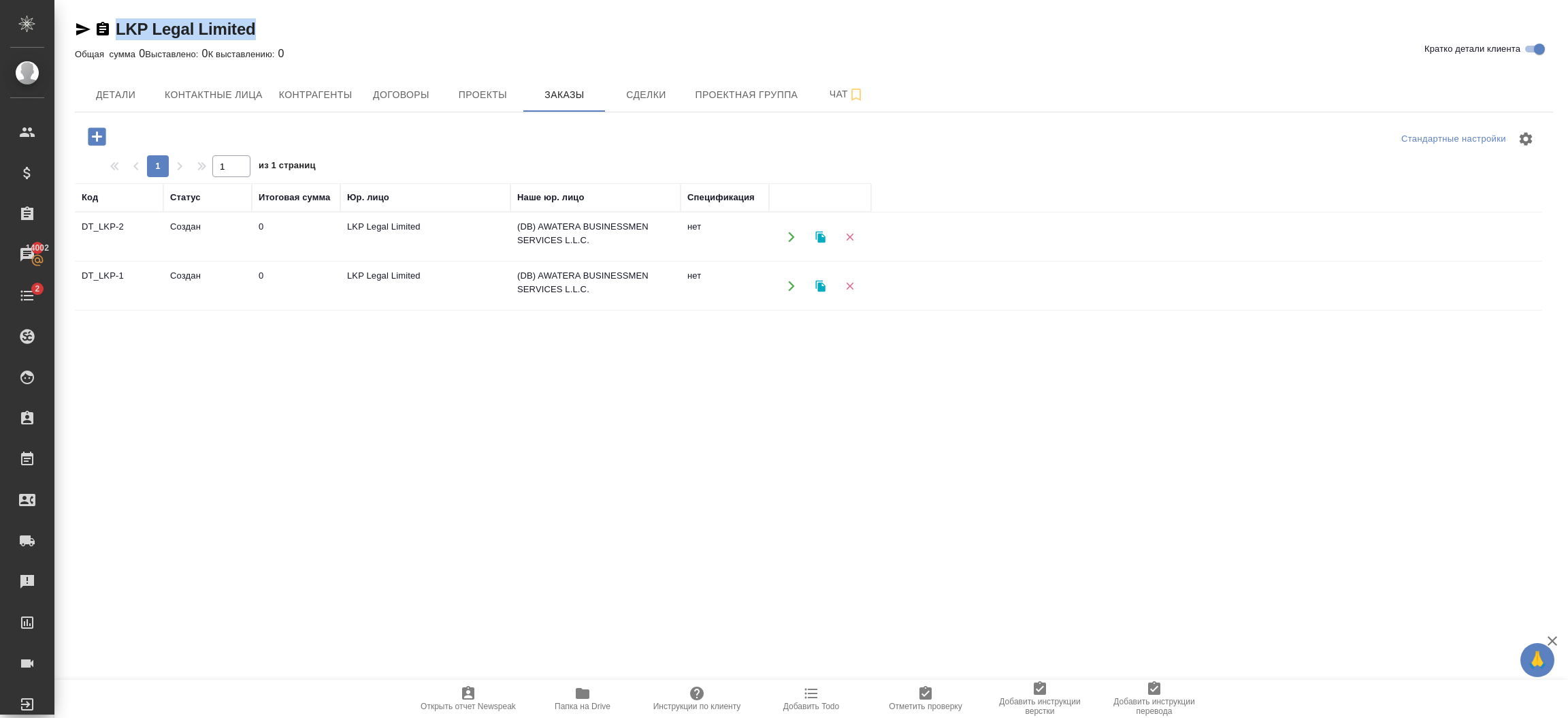
click at [790, 239] on icon "button" at bounding box center [792, 237] width 12 height 12
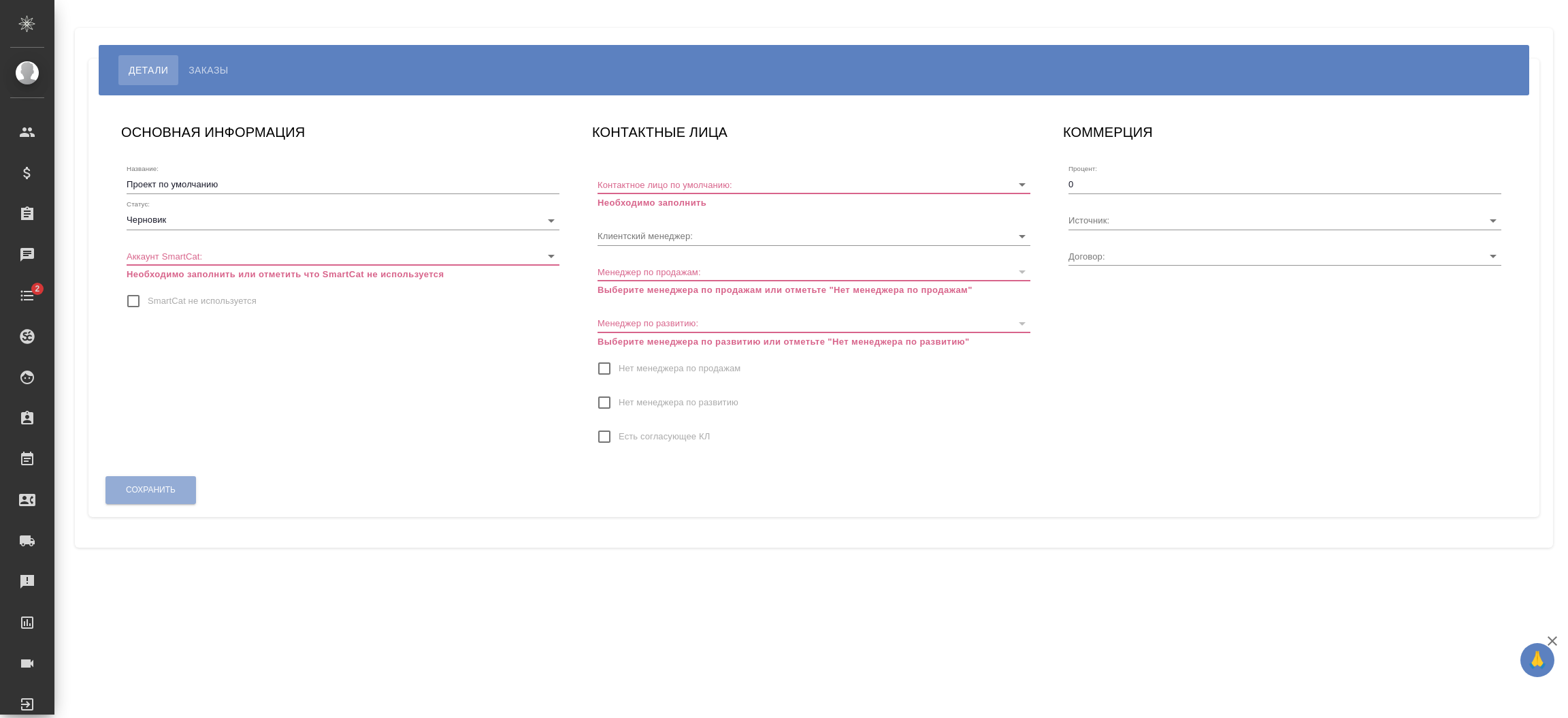
type input "DB-4614"
type input "Шорова Инесса"
click at [155, 215] on body "🙏 .cls-1 fill:#fff; AWATERA [PERSON_NAME].shorova_kiev Клиенты Спецификации Зак…" at bounding box center [784, 359] width 1568 height 718
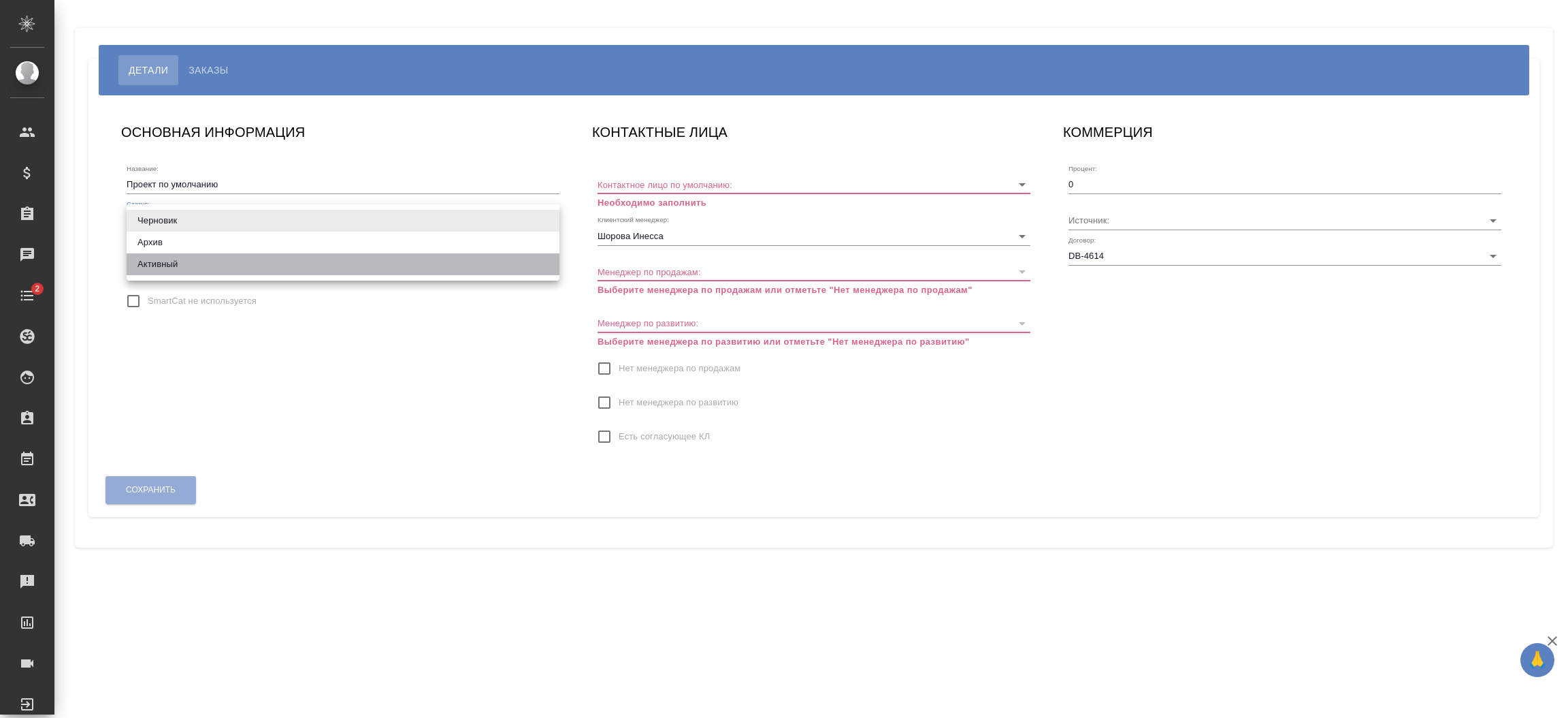
click at [158, 258] on li "Активный" at bounding box center [343, 265] width 433 height 22
type input "active"
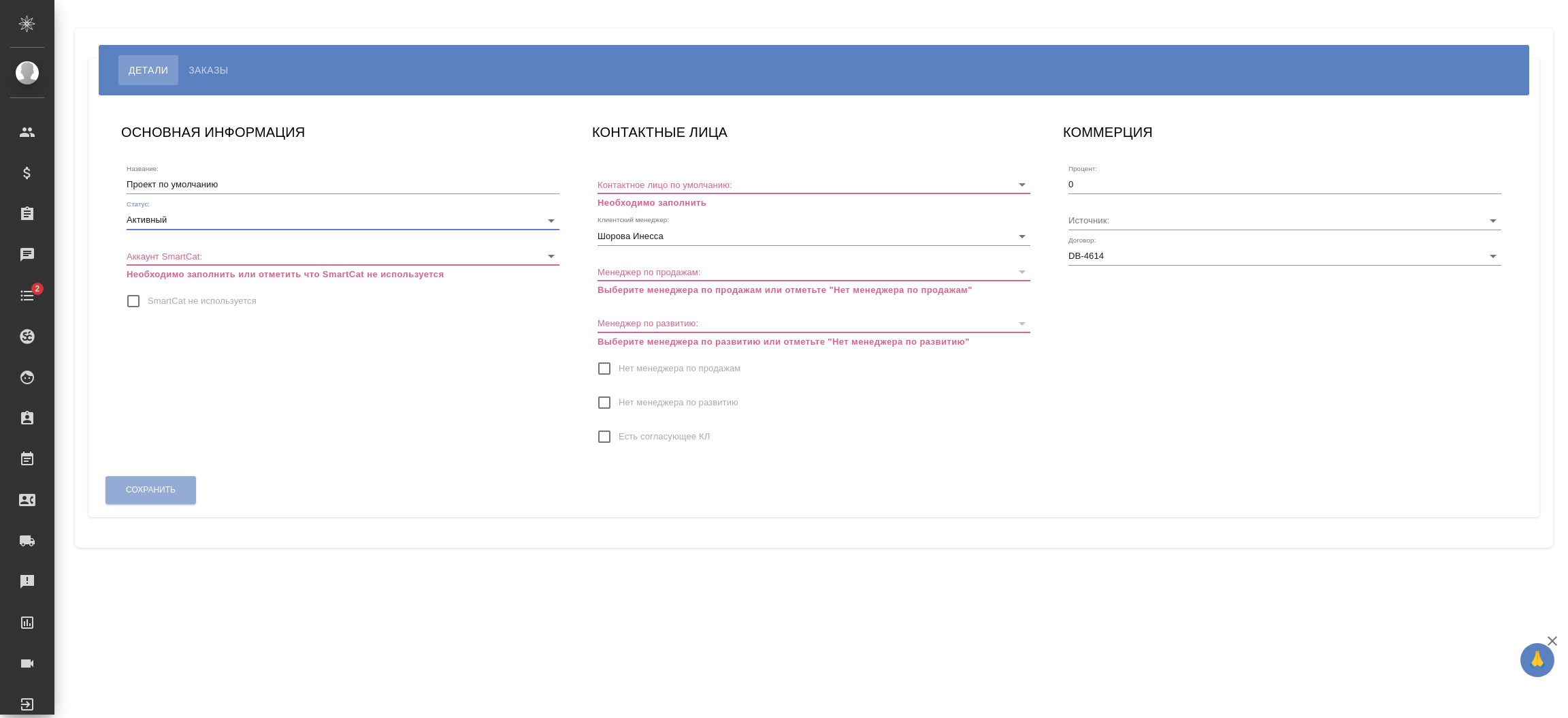
click at [129, 297] on input "SmartCat не используется" at bounding box center [133, 301] width 28 height 28
checkbox input "true"
click at [706, 188] on input "Контактное лицо по умолчанию:" at bounding box center [792, 184] width 390 height 19
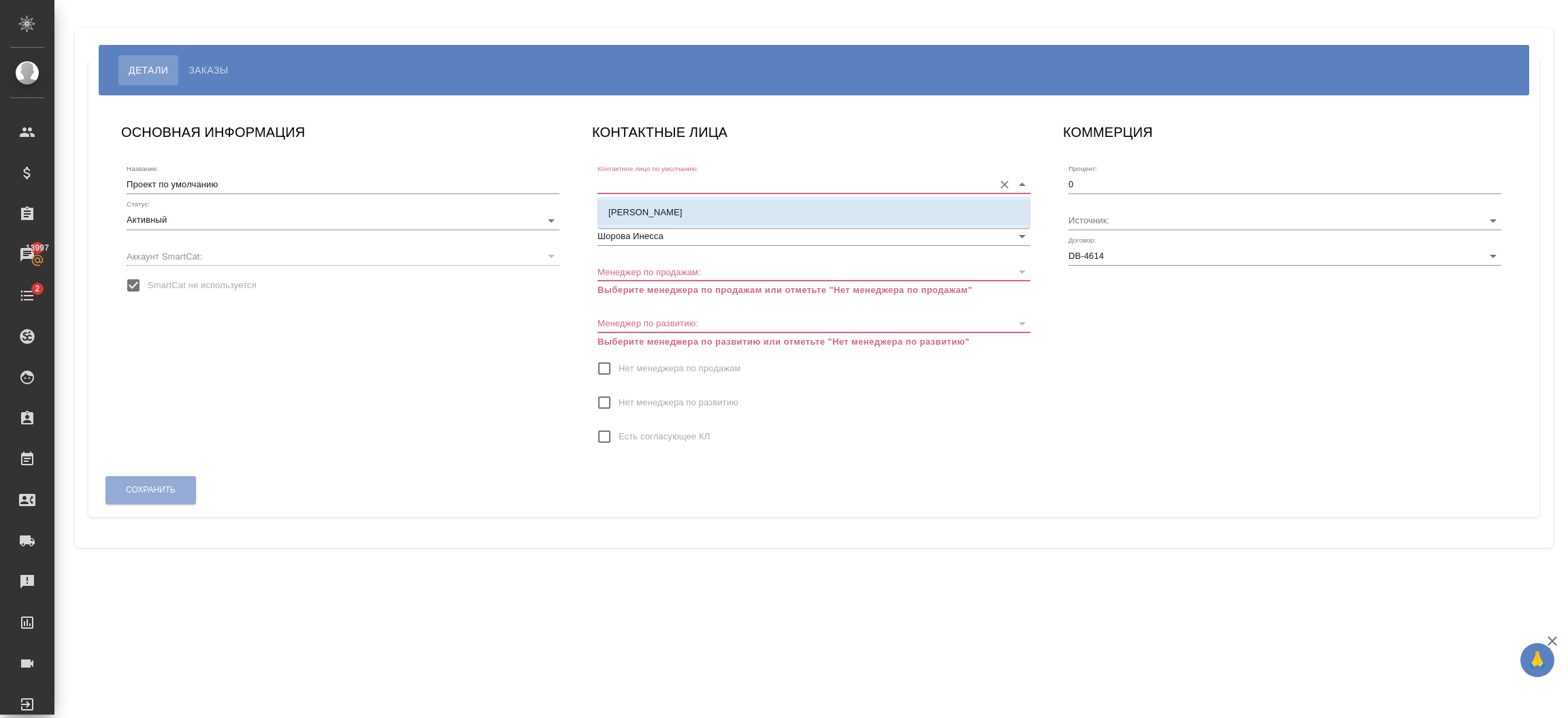
click at [703, 207] on li "[PERSON_NAME]" at bounding box center [814, 212] width 433 height 24
type input "[PERSON_NAME]"
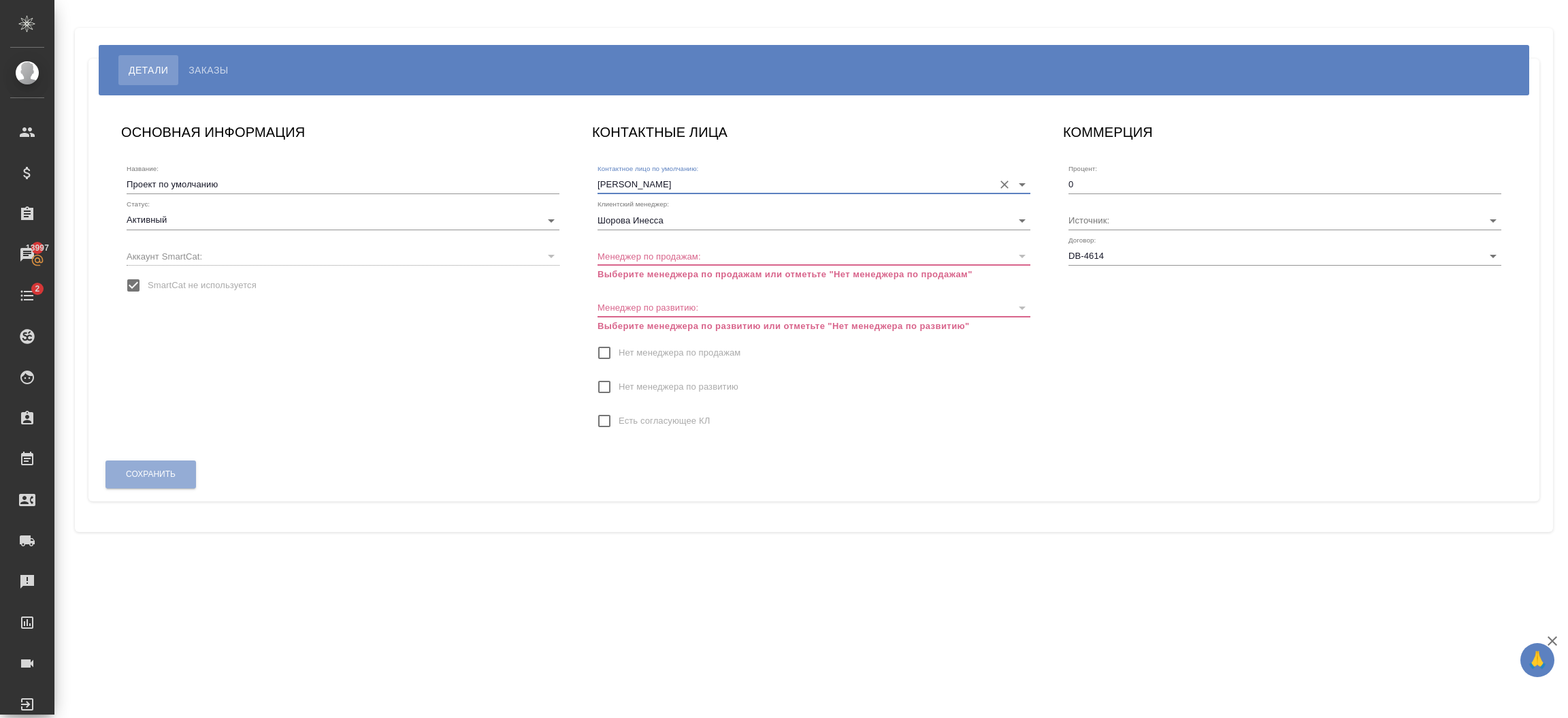
click at [615, 347] on input "Нет менеджера по продажам" at bounding box center [604, 352] width 28 height 28
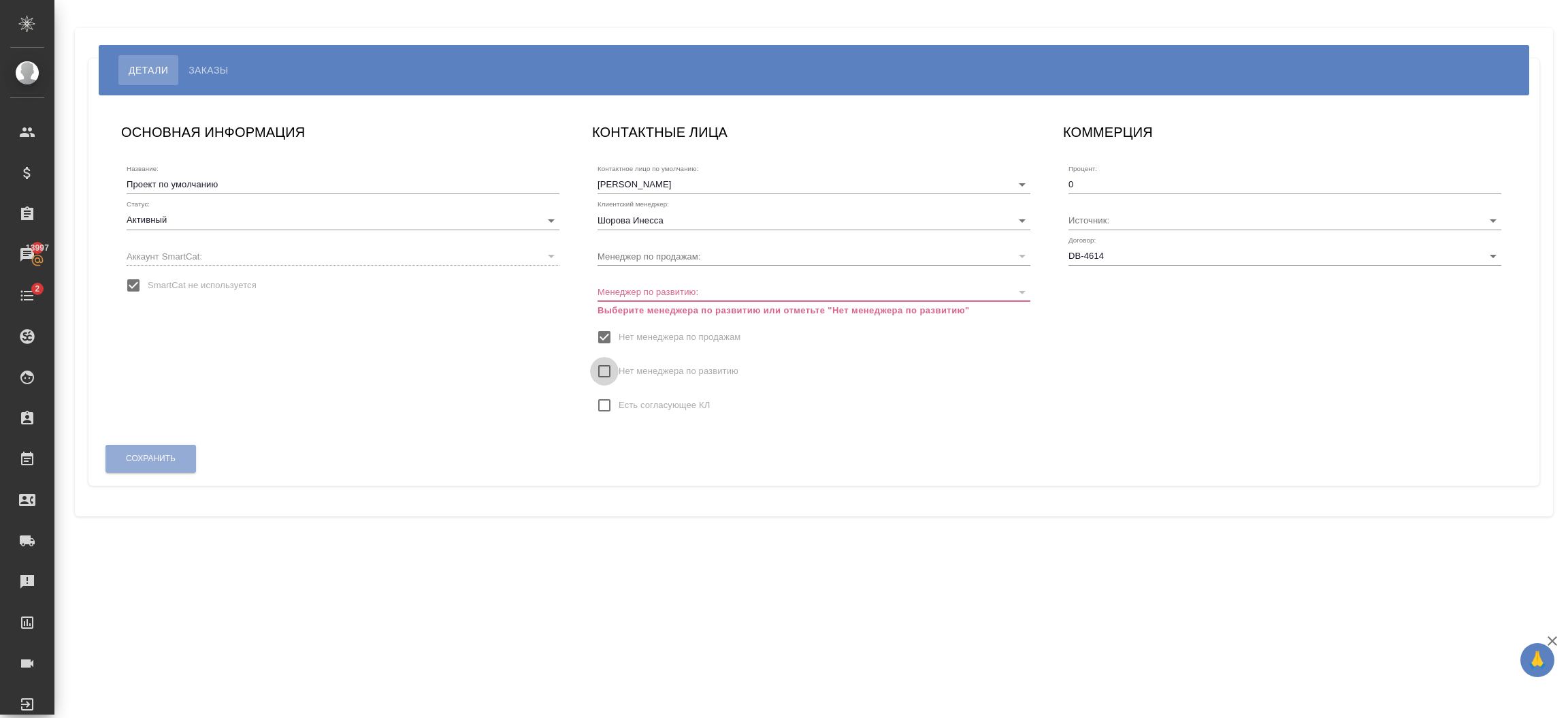
click at [605, 365] on input "Нет менеджера по развитию" at bounding box center [604, 370] width 28 height 28
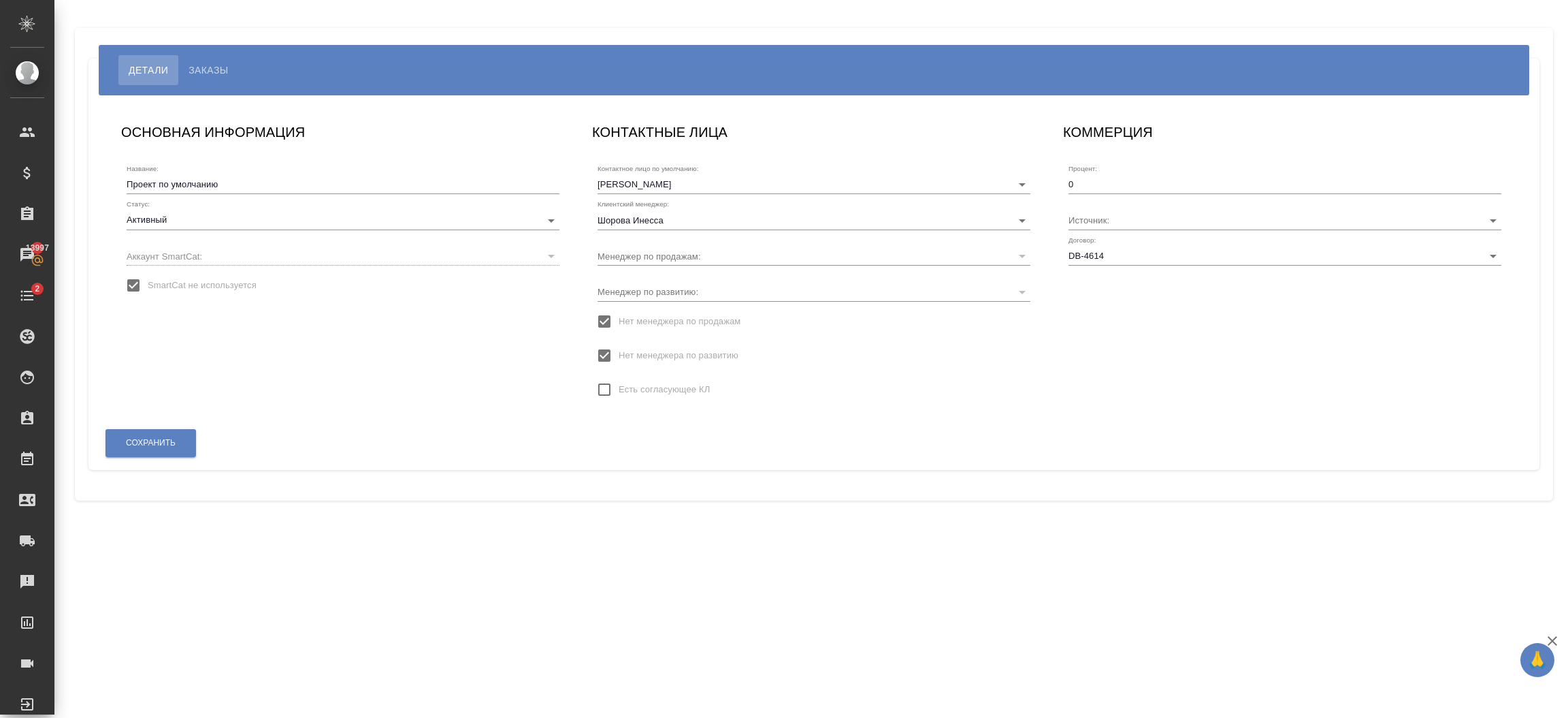
click at [1122, 184] on input "0" at bounding box center [1285, 185] width 433 height 19
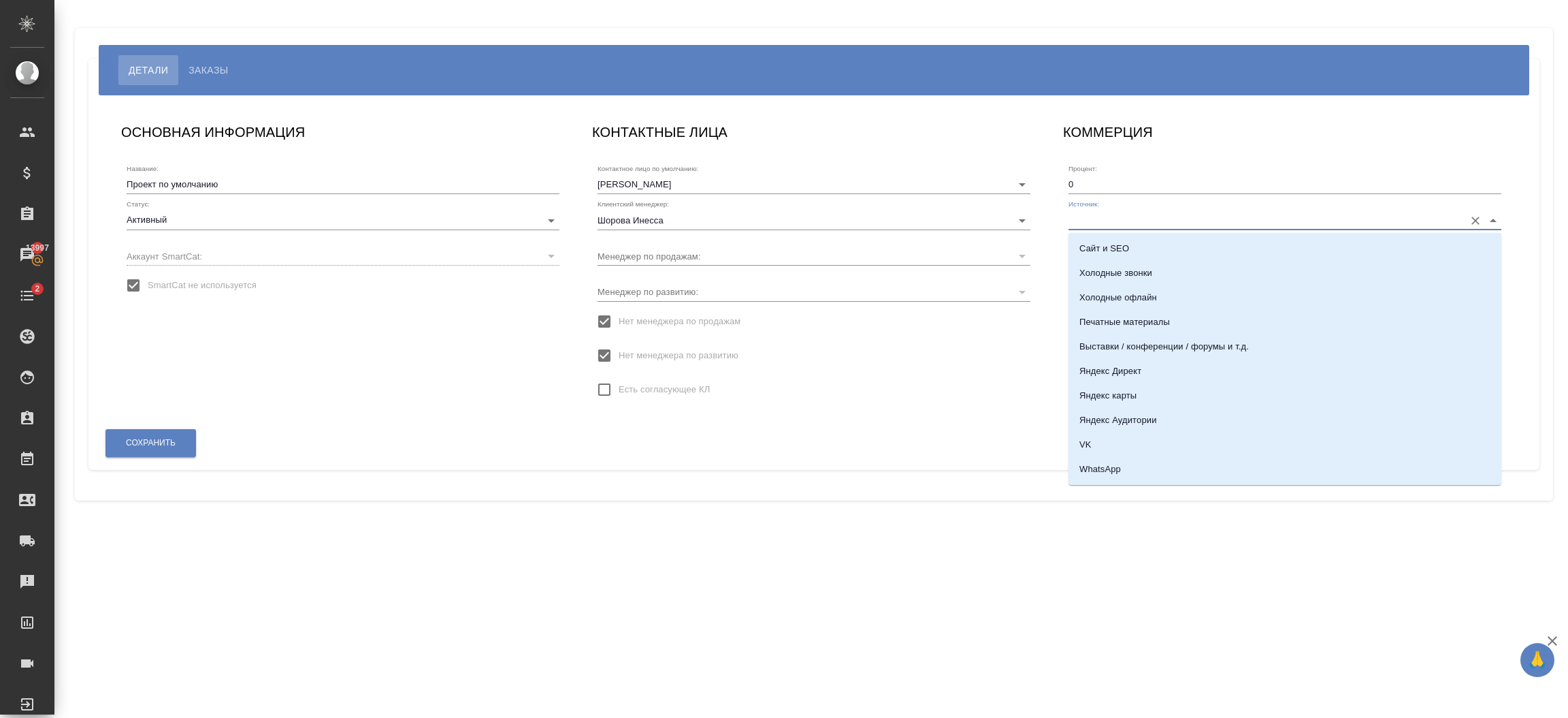
click at [1138, 218] on input "Источник:" at bounding box center [1263, 219] width 390 height 19
click at [1147, 325] on p "По рекомендации" at bounding box center [1117, 325] width 75 height 14
type input "По рекомендации"
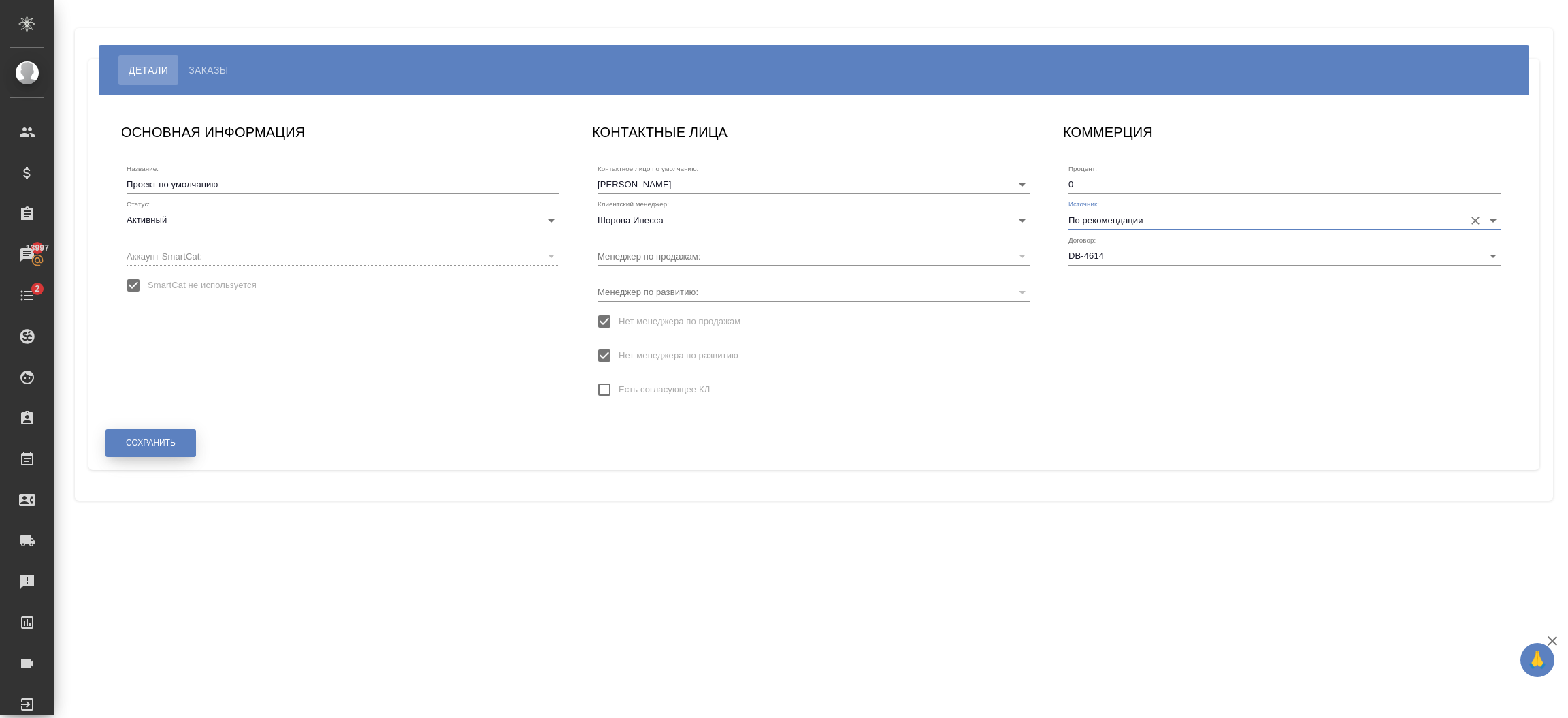
click at [164, 442] on span "Сохранить" at bounding box center [151, 443] width 50 height 12
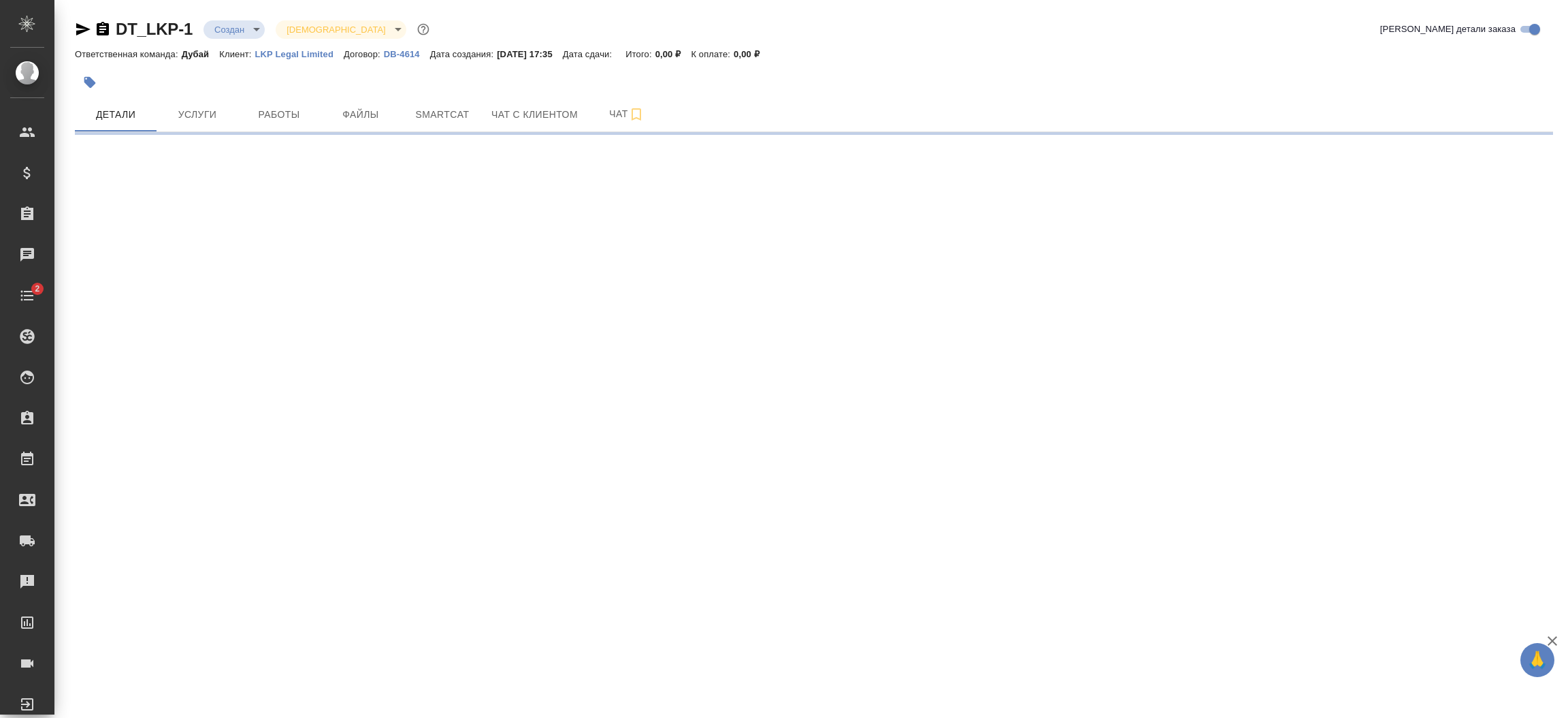
select select "RU"
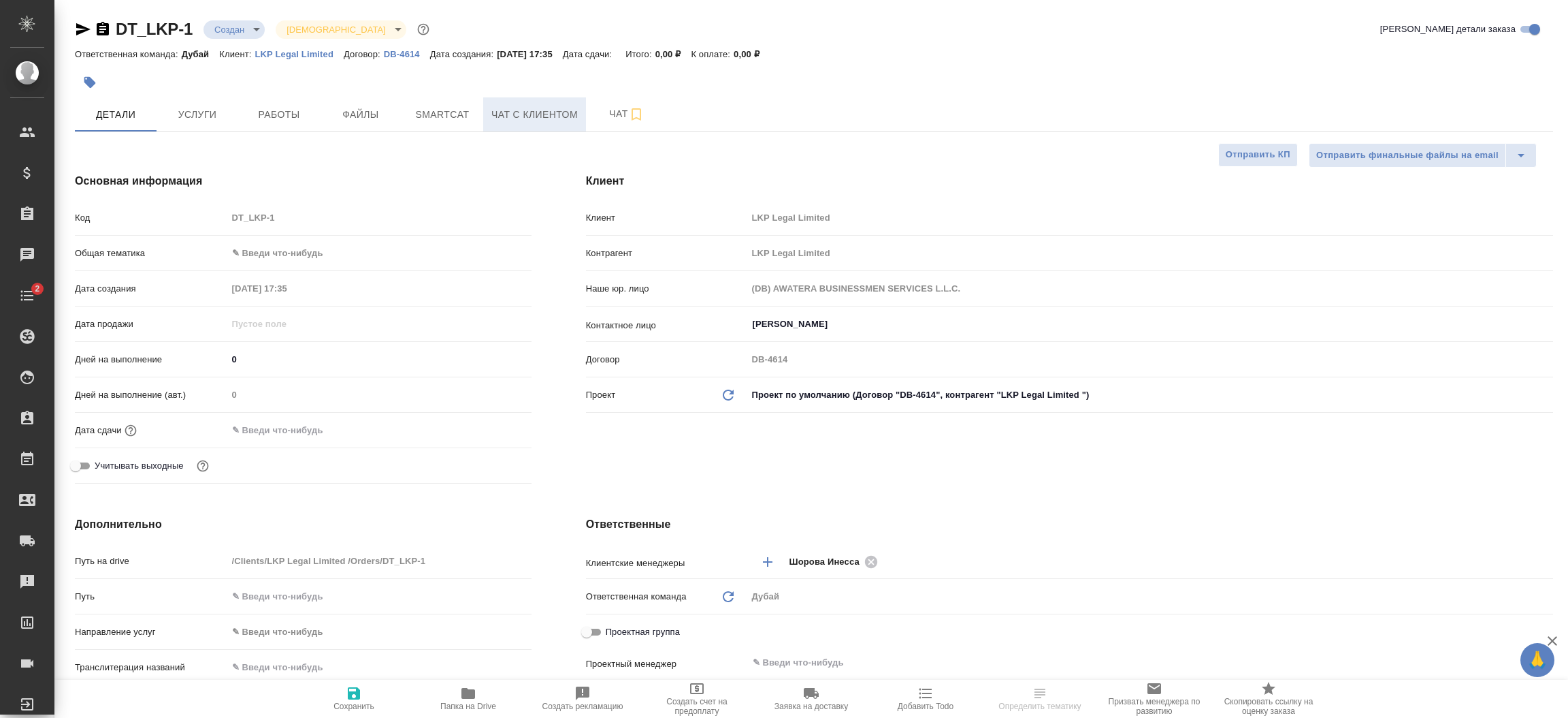
type textarea "x"
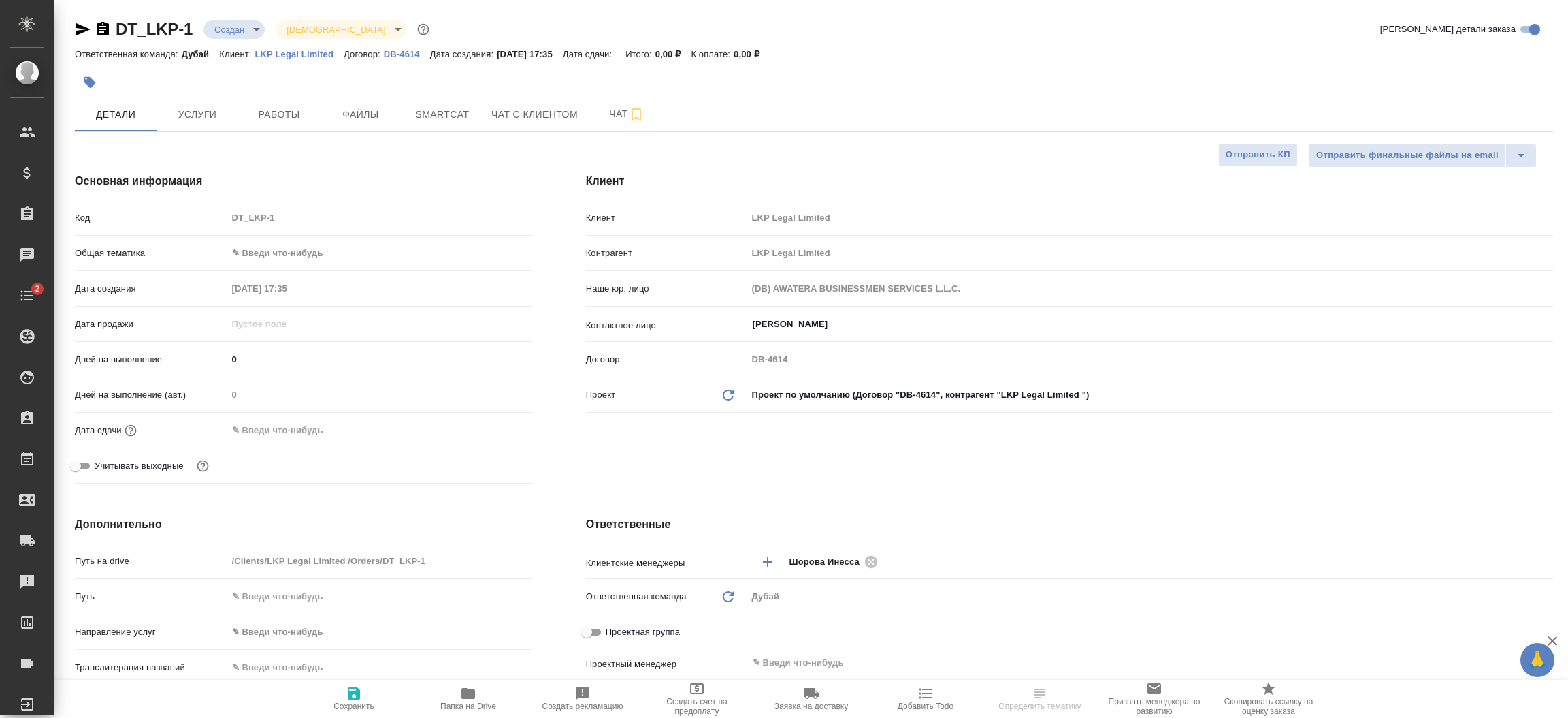
type textarea "x"
click at [899, 516] on h4 "Ответственные" at bounding box center [1069, 525] width 967 height 17
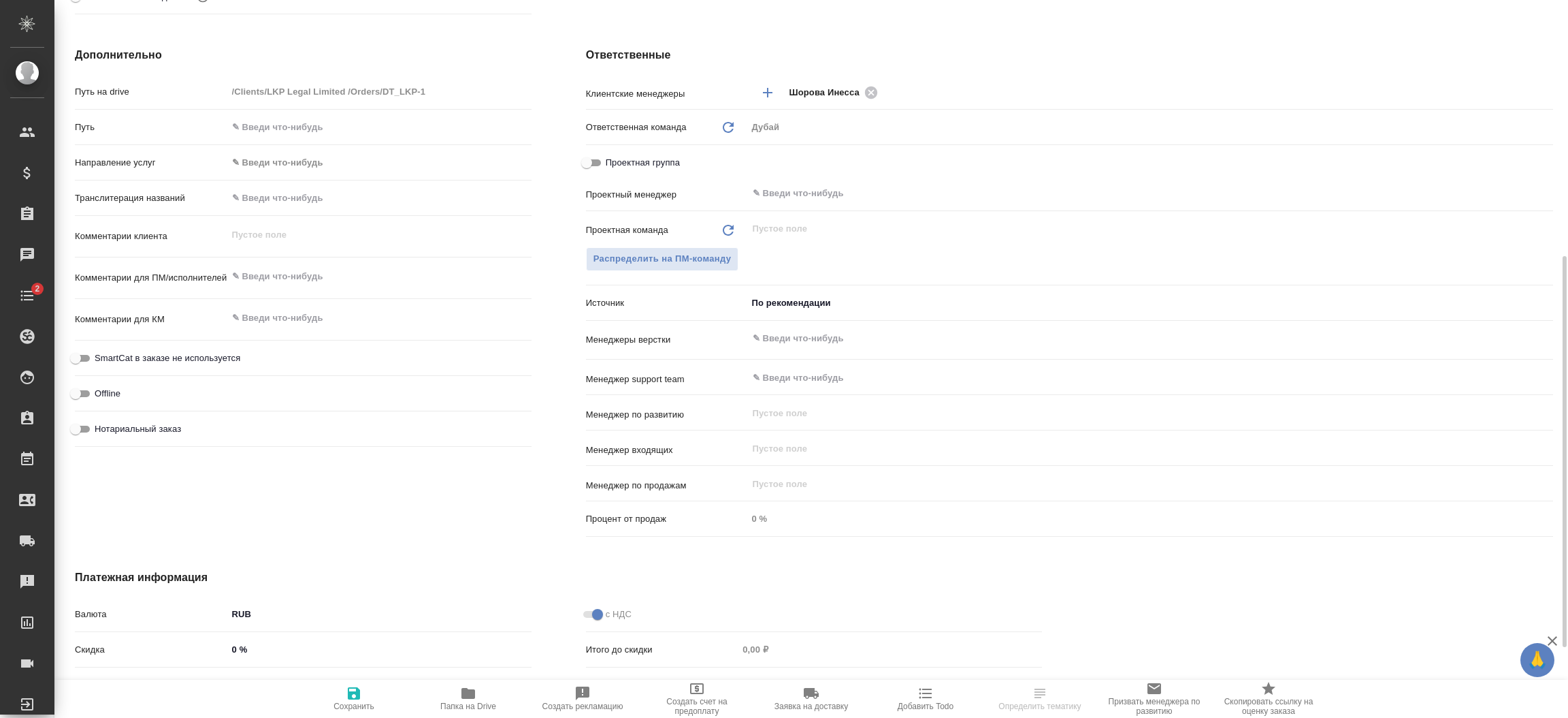
scroll to position [599, 0]
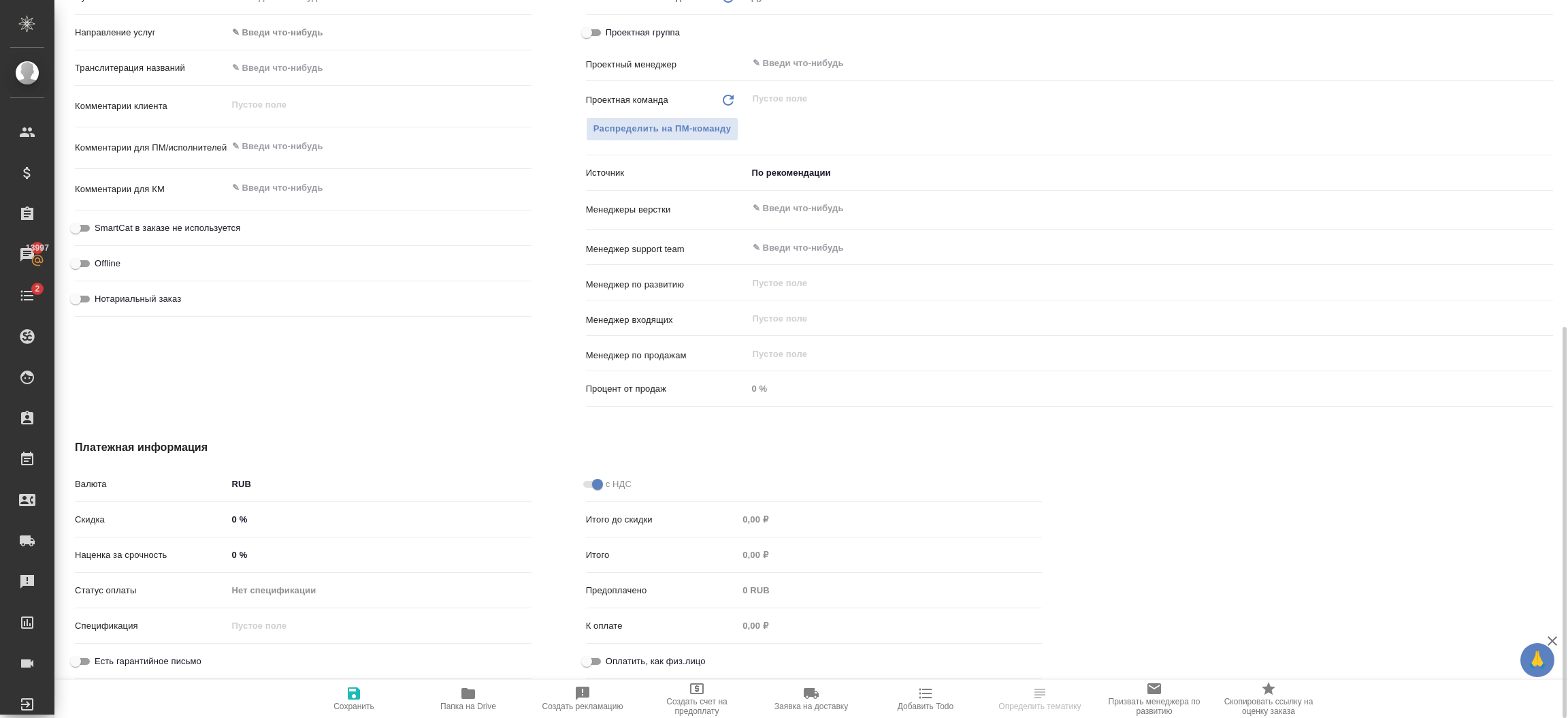
click at [285, 482] on body "🙏 .cls-1 fill:#fff; AWATERA [PERSON_NAME].shorova_kiev Клиенты Спецификации Зак…" at bounding box center [784, 359] width 1568 height 718
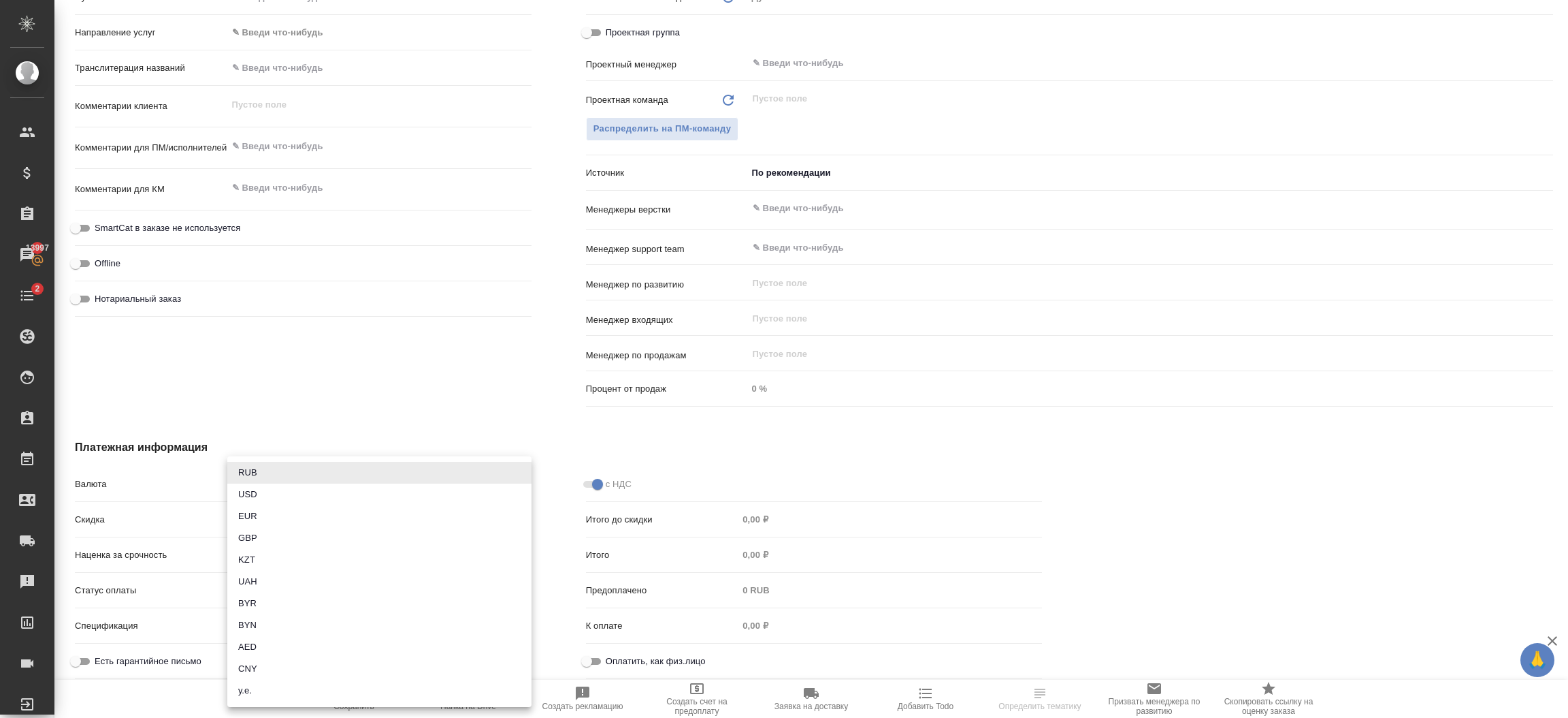
click at [266, 641] on li "AED" at bounding box center [379, 647] width 304 height 22
type textarea "x"
type input "AED"
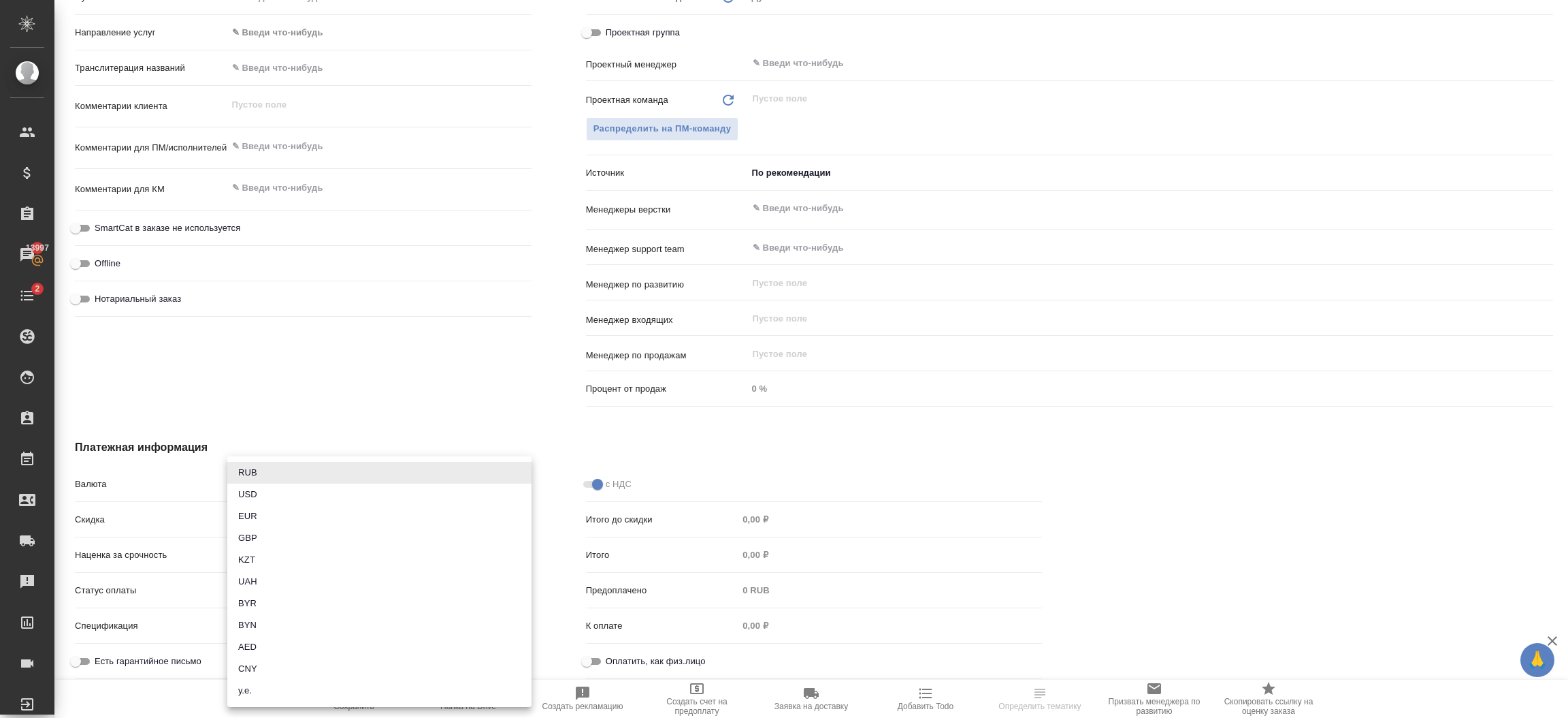
type input "0,00 AED"
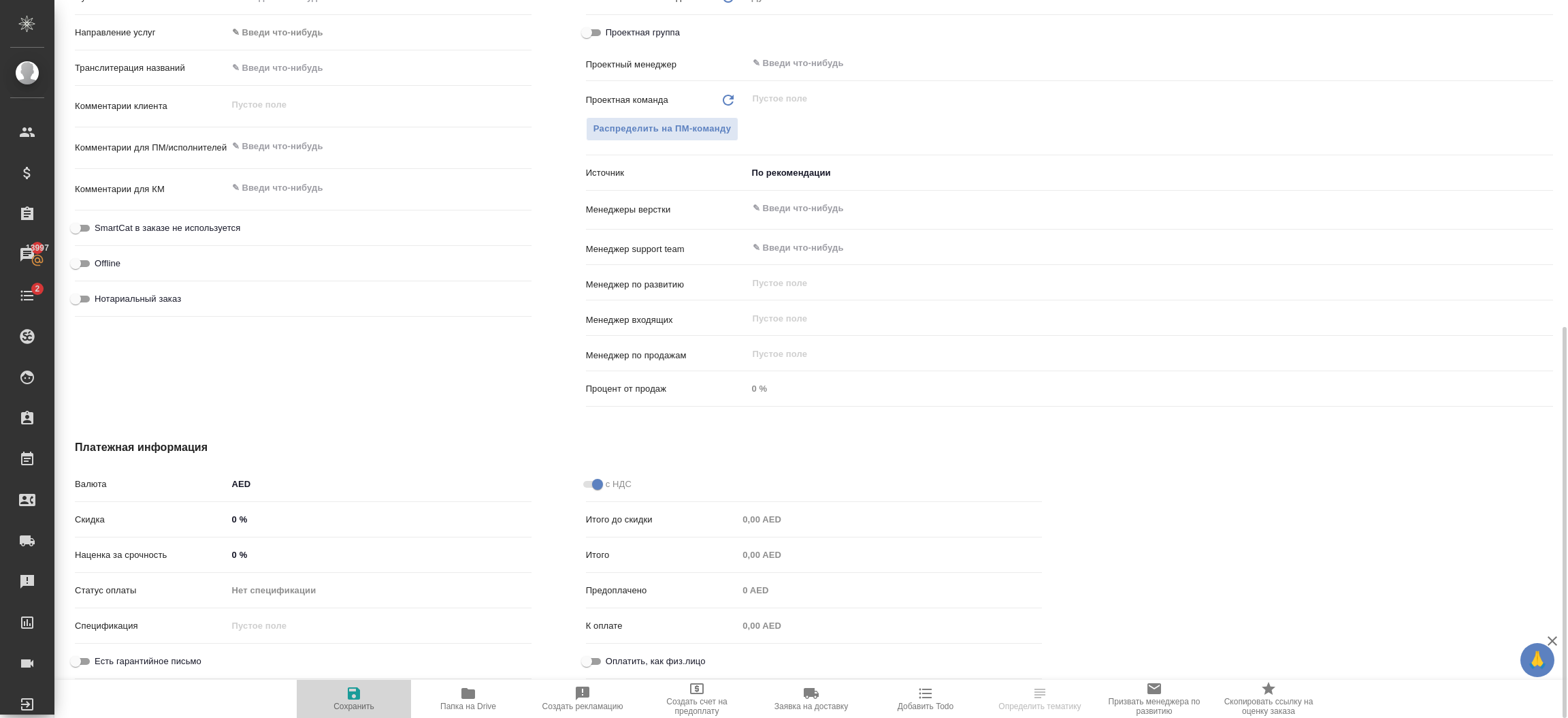
click at [341, 692] on span "Сохранить" at bounding box center [354, 697] width 98 height 26
type textarea "x"
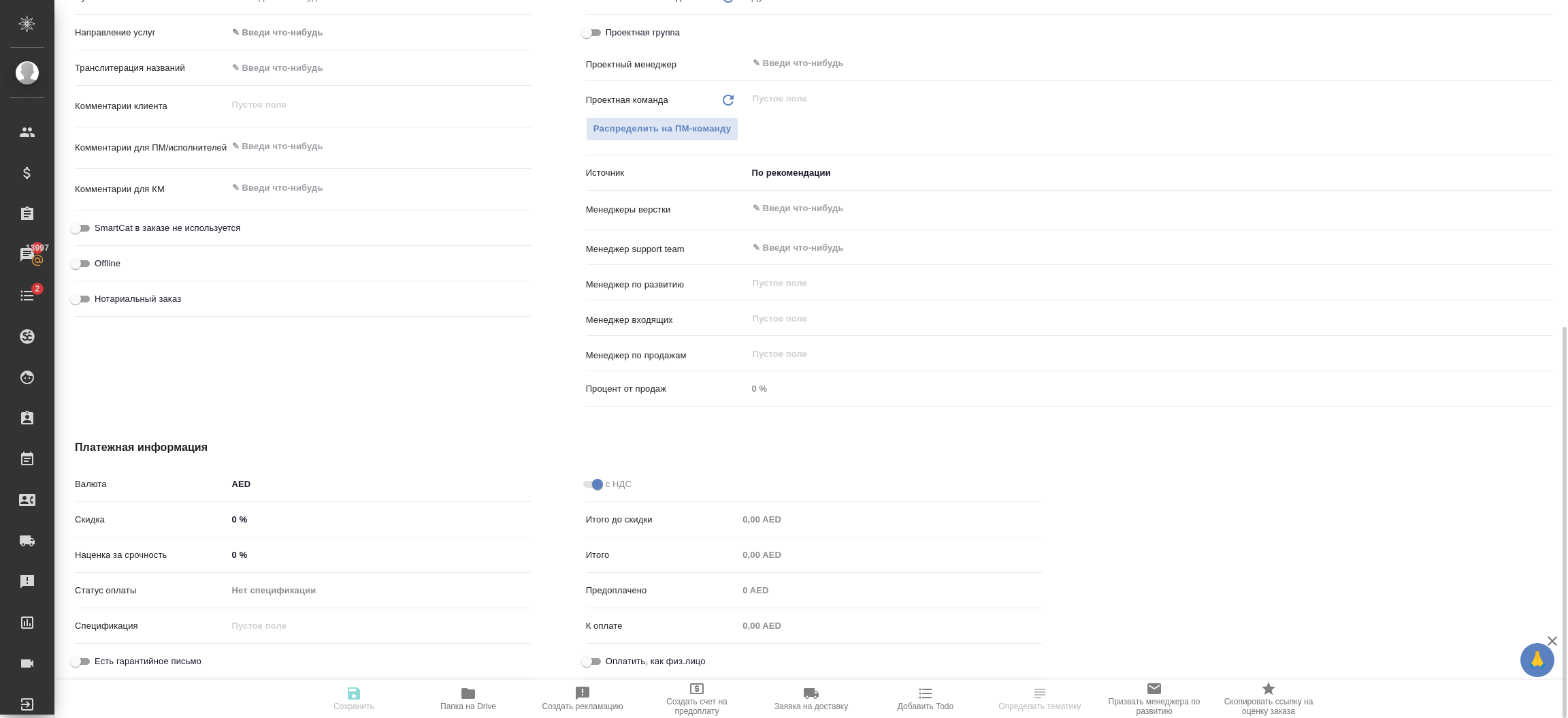
type textarea "x"
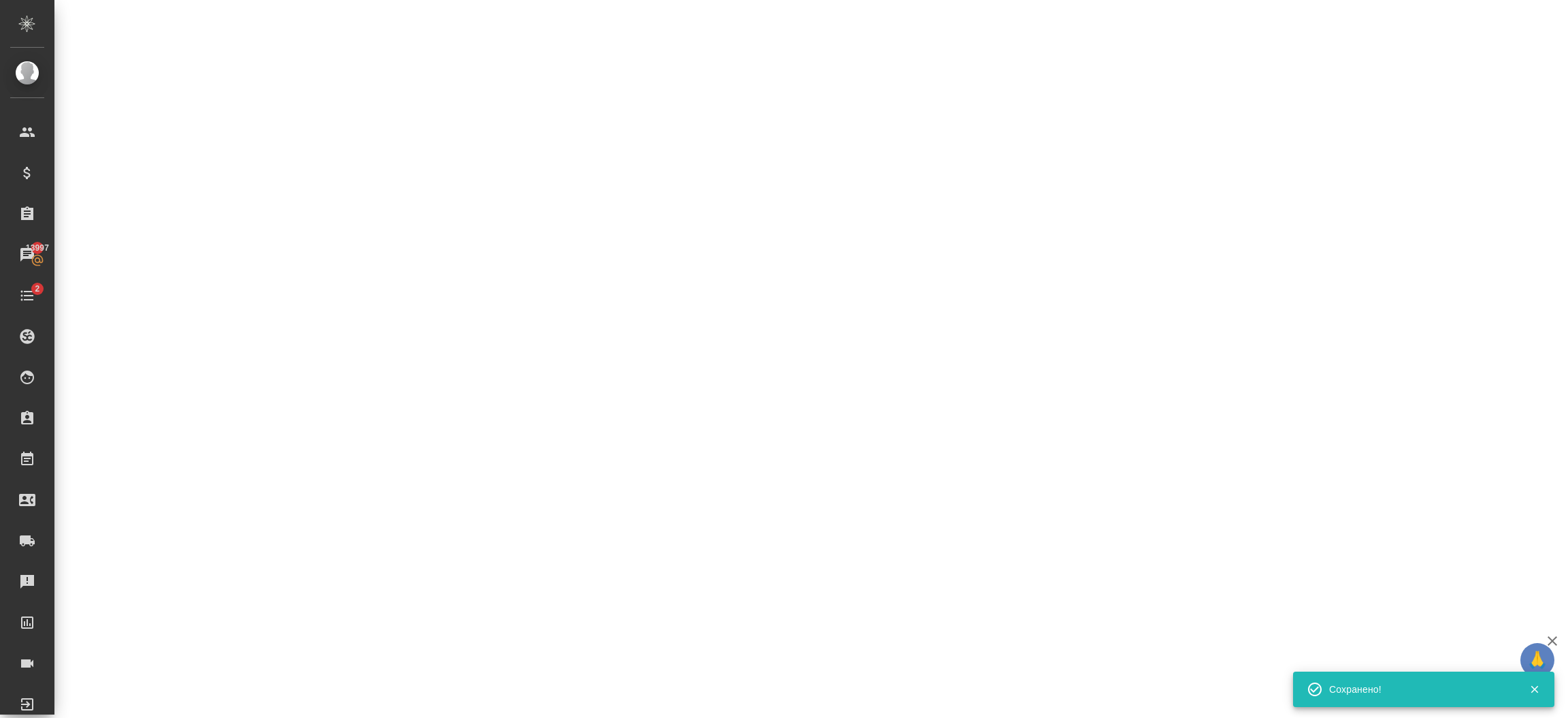
select select "RU"
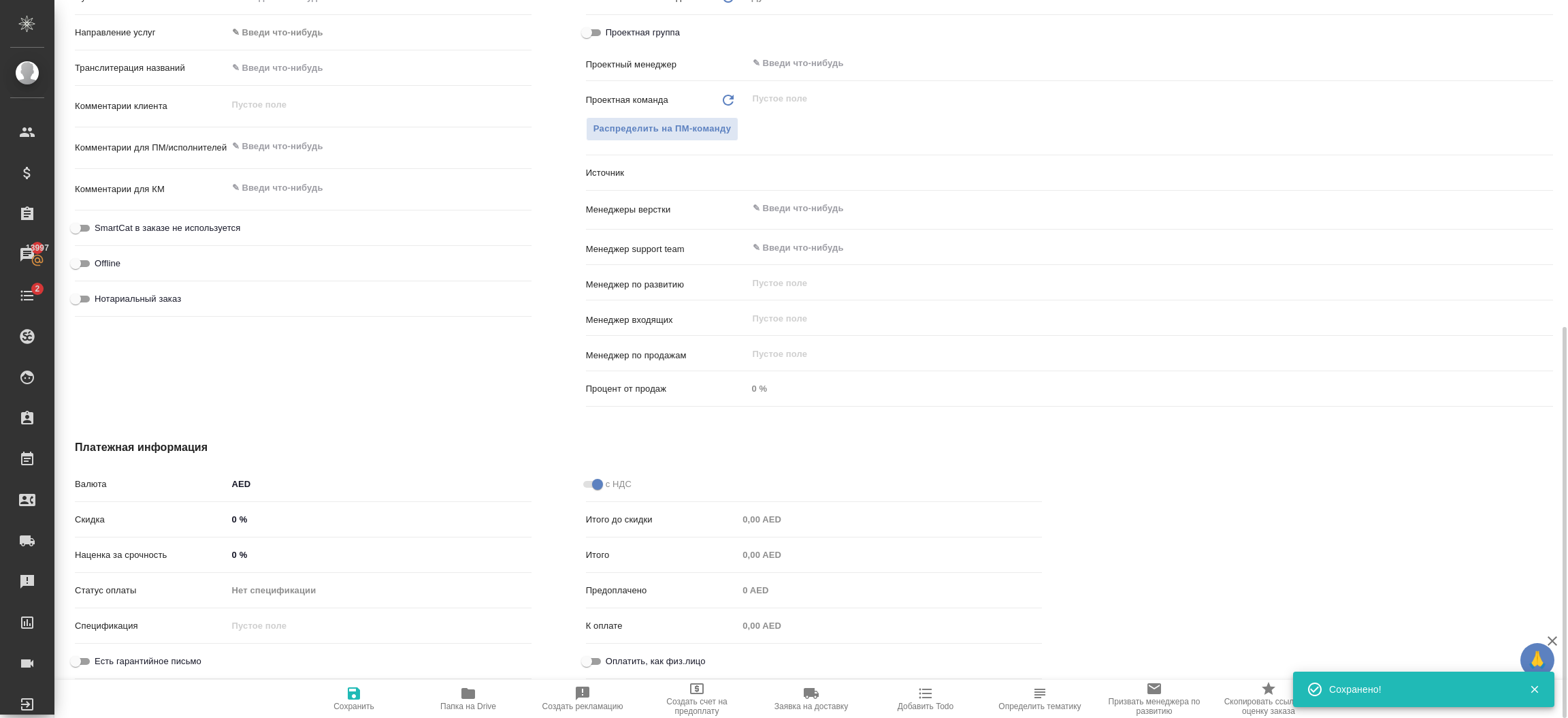
type textarea "x"
click at [343, 160] on div "x" at bounding box center [379, 147] width 304 height 30
type textarea "x"
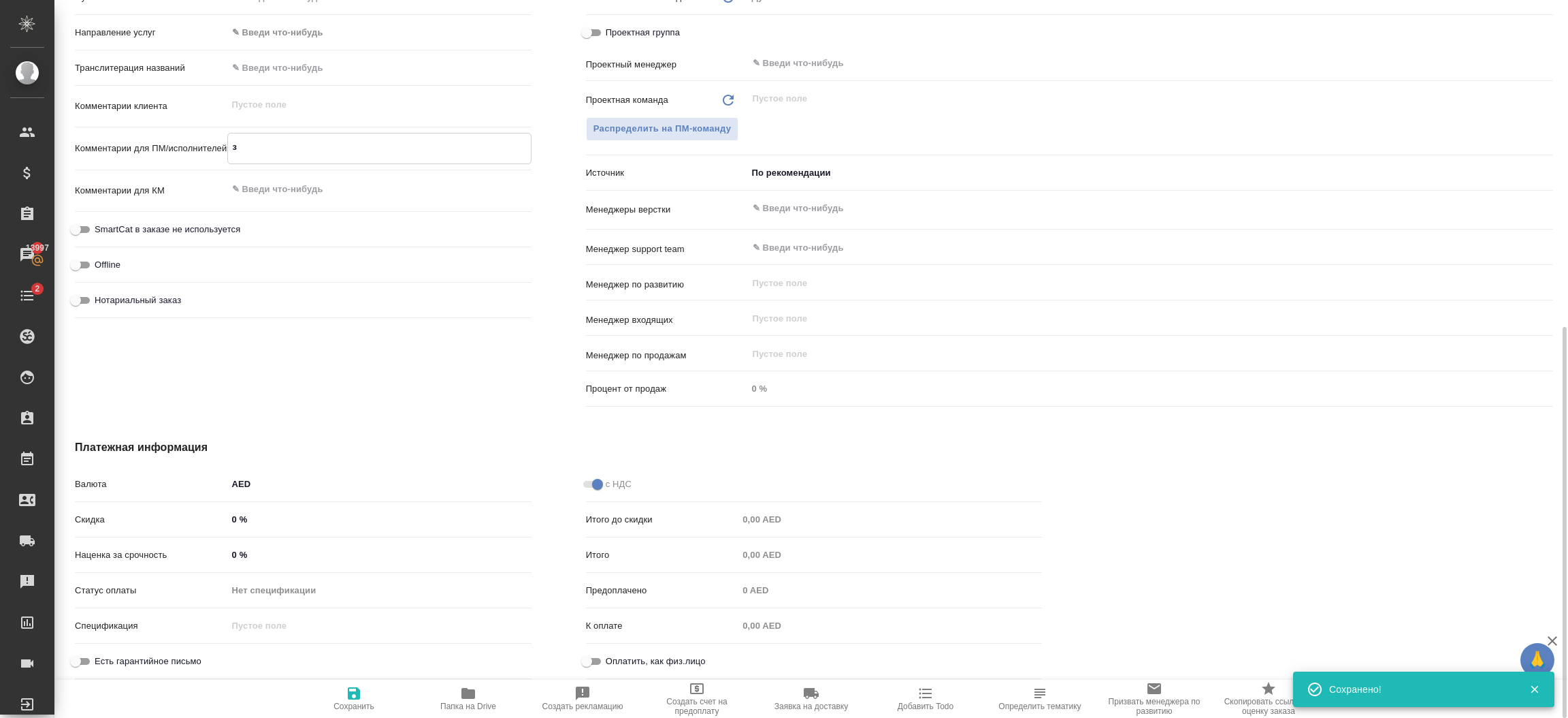
type textarea "за"
type textarea "x"
type textarea "запрос"
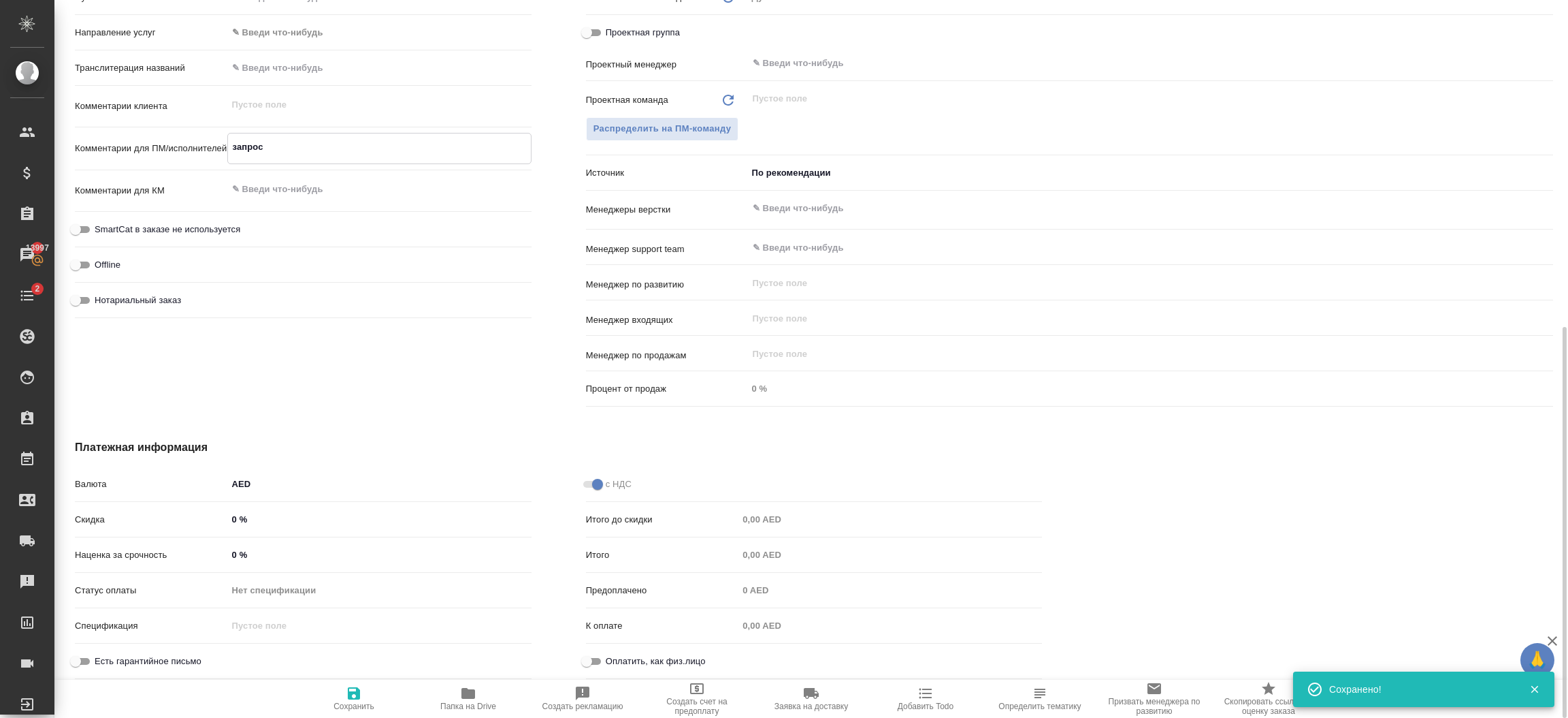
type textarea "x"
type textarea "запрос"
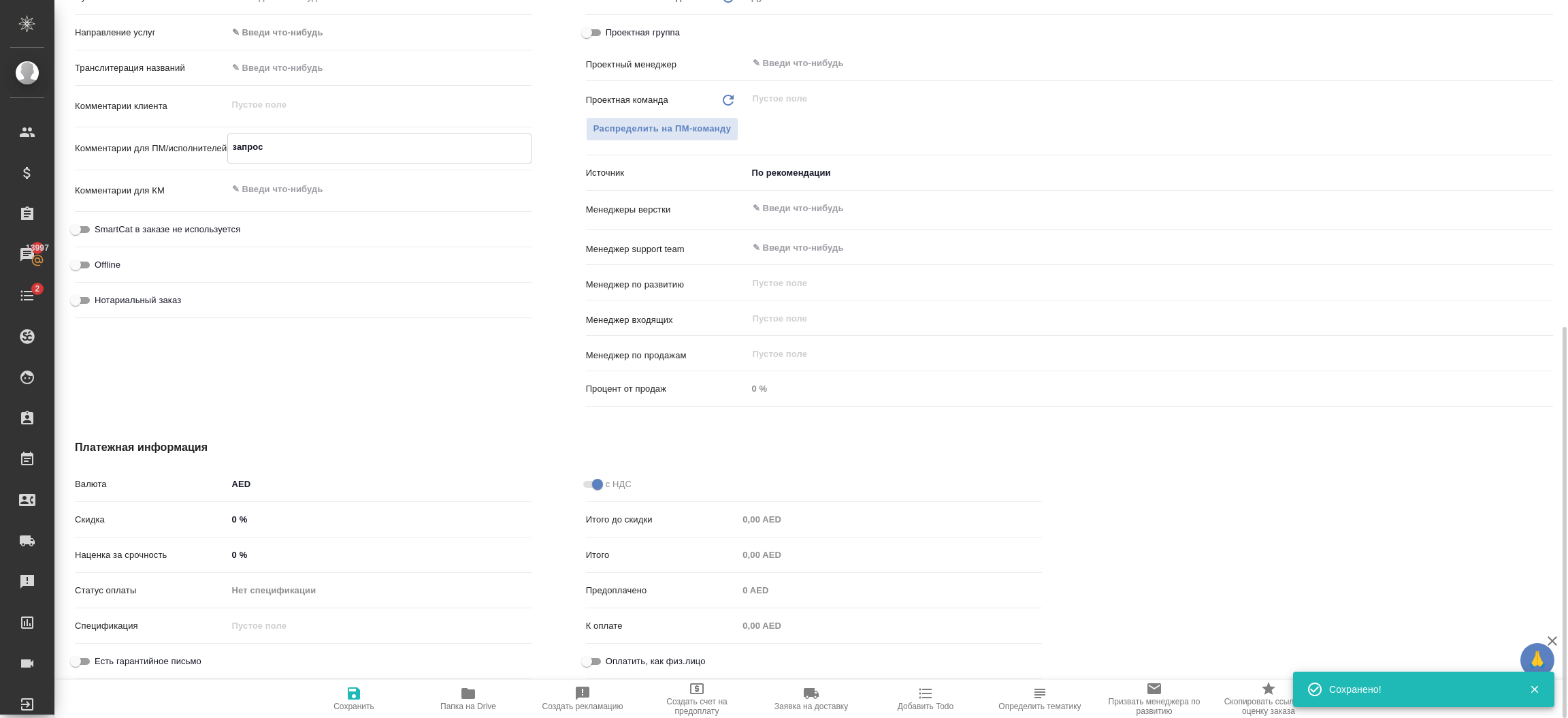
type textarea "x"
type textarea "запрос дл"
type textarea "x"
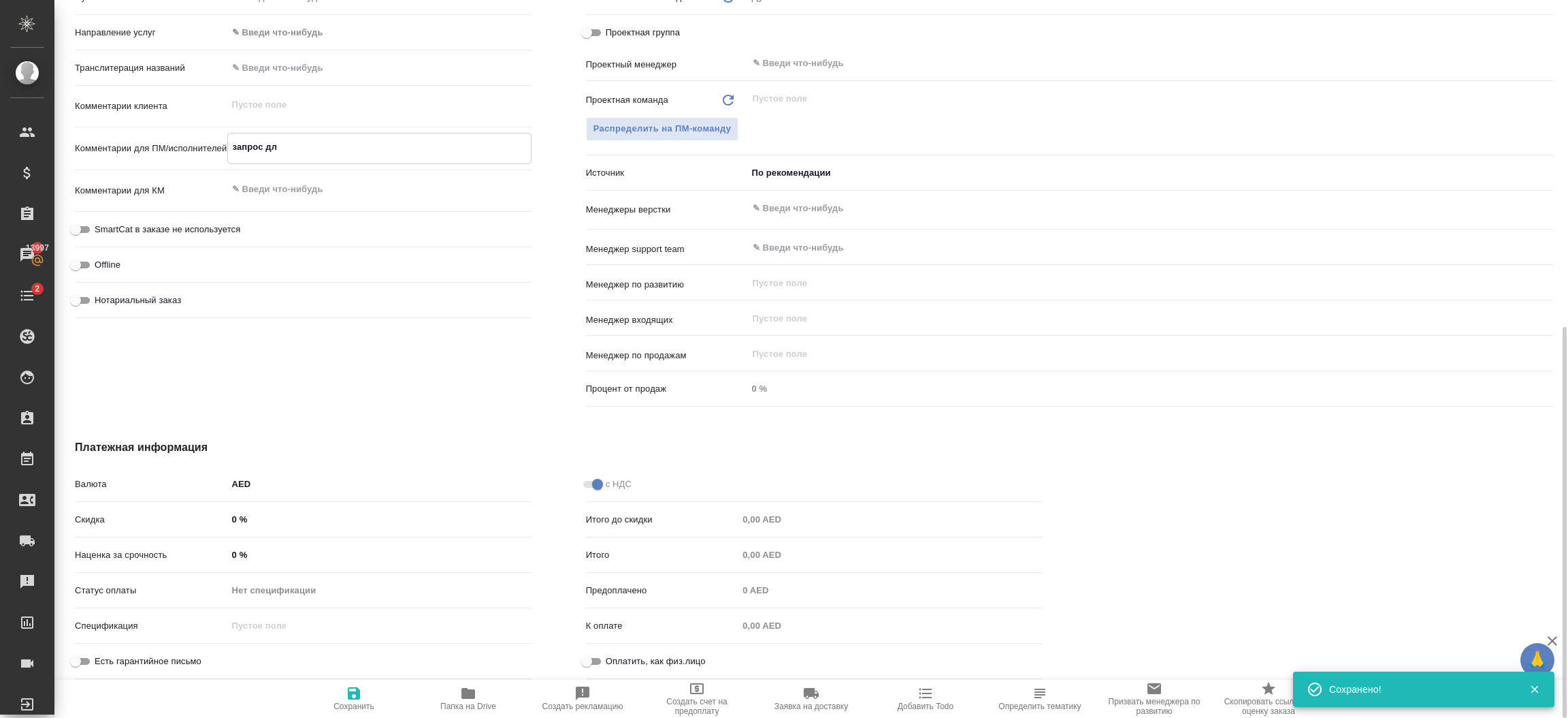
type textarea "x"
type textarea "запрос для"
type textarea "x"
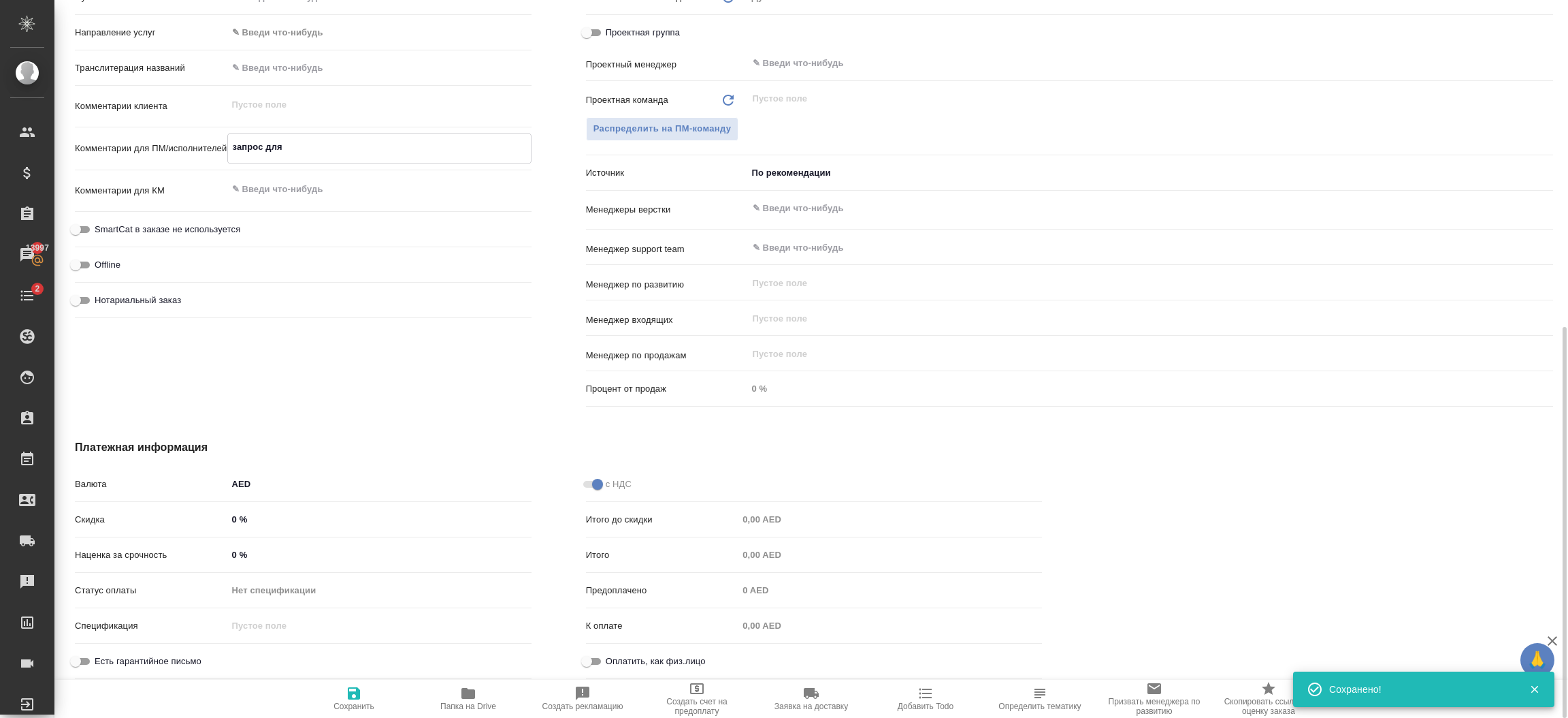
type textarea "запрос для"
type textarea "x"
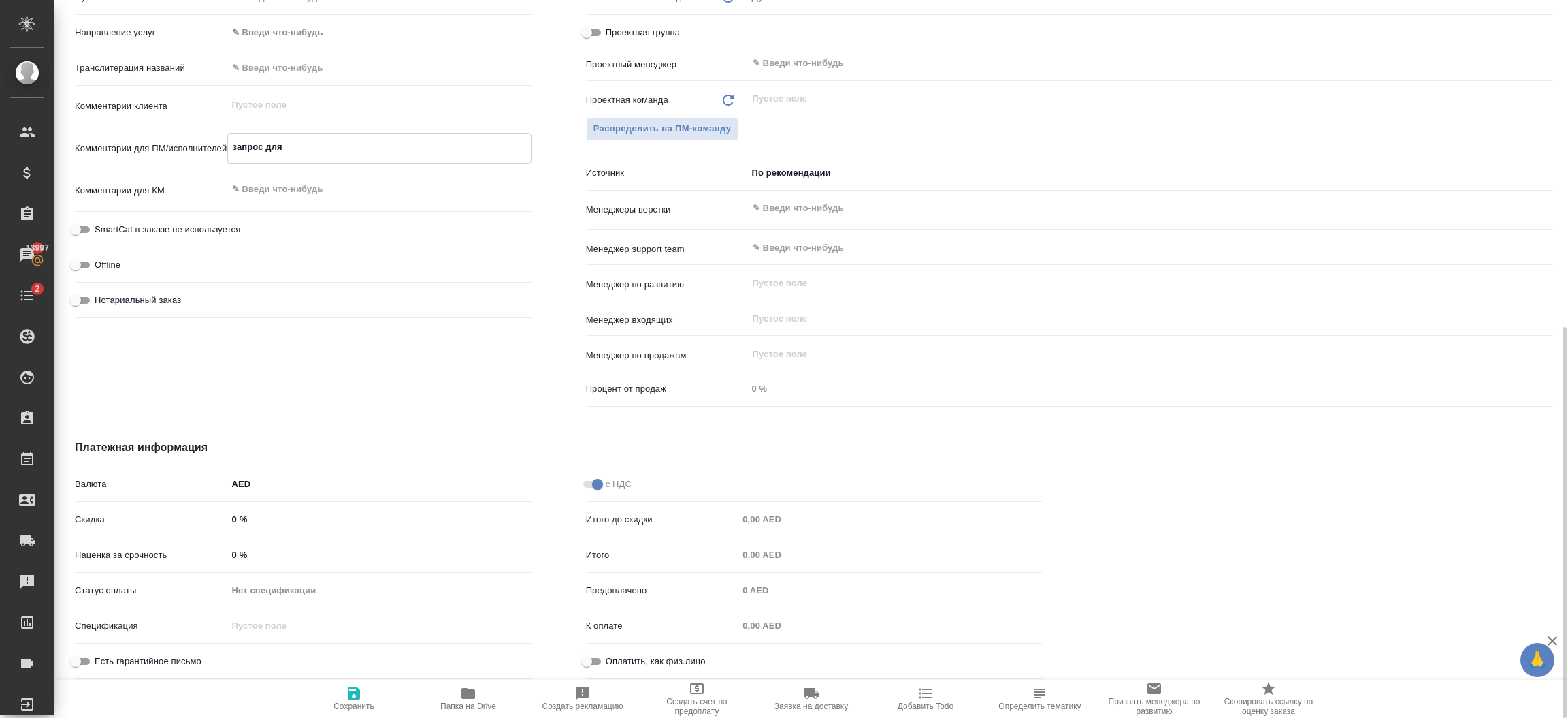
type textarea "запрос для ю"
type textarea "x"
type textarea "запрос для юр"
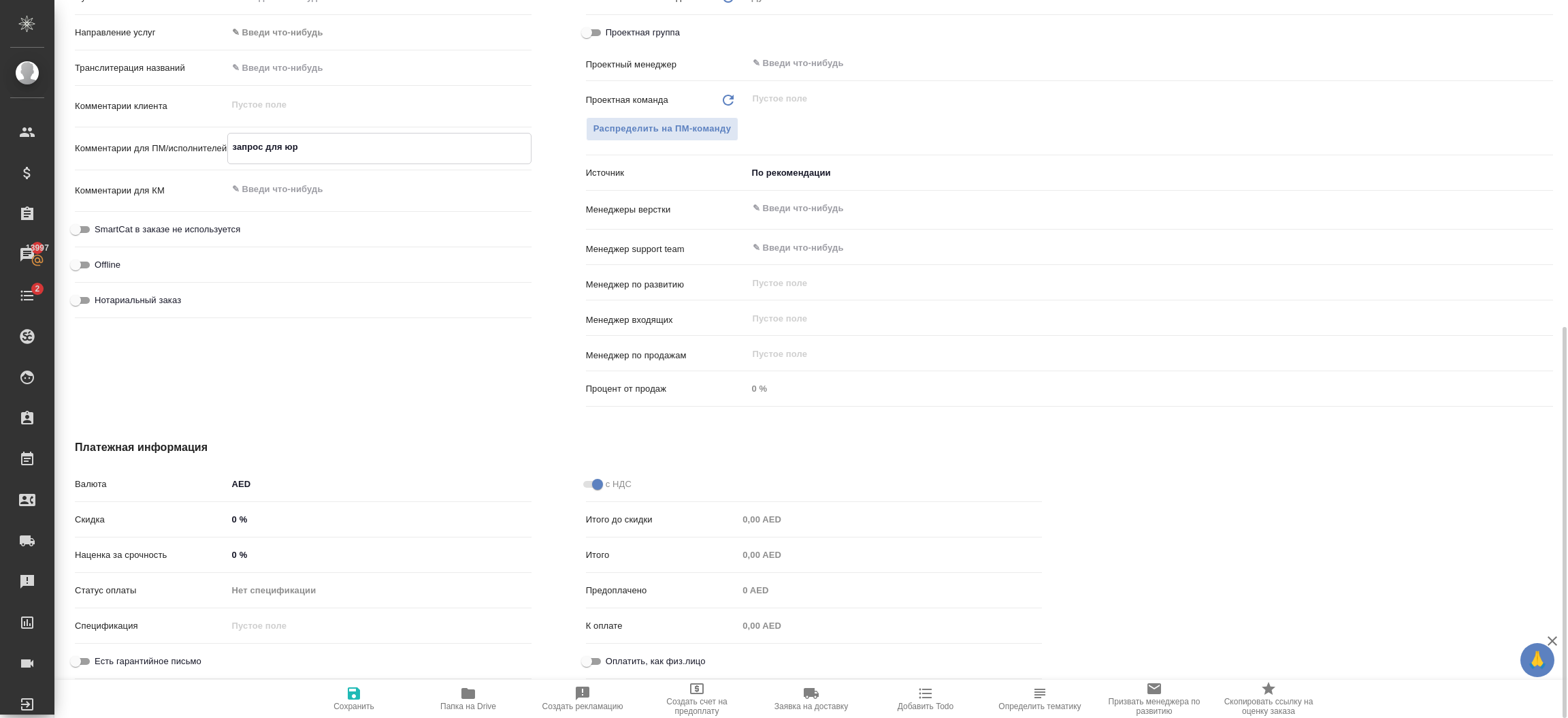
type textarea "x"
type textarea "запрос для юрис"
type textarea "x"
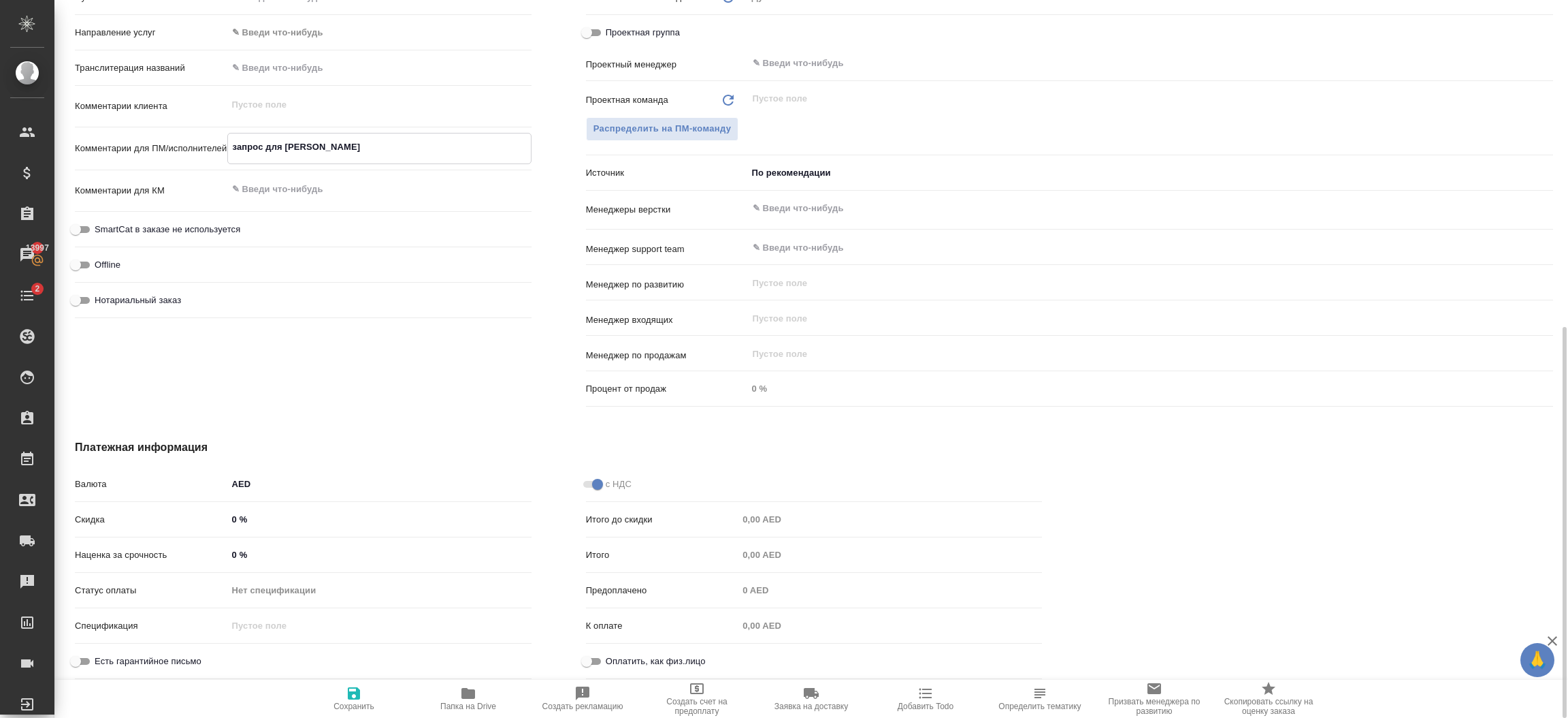
type textarea "x"
type textarea "запрос для юриста"
type textarea "x"
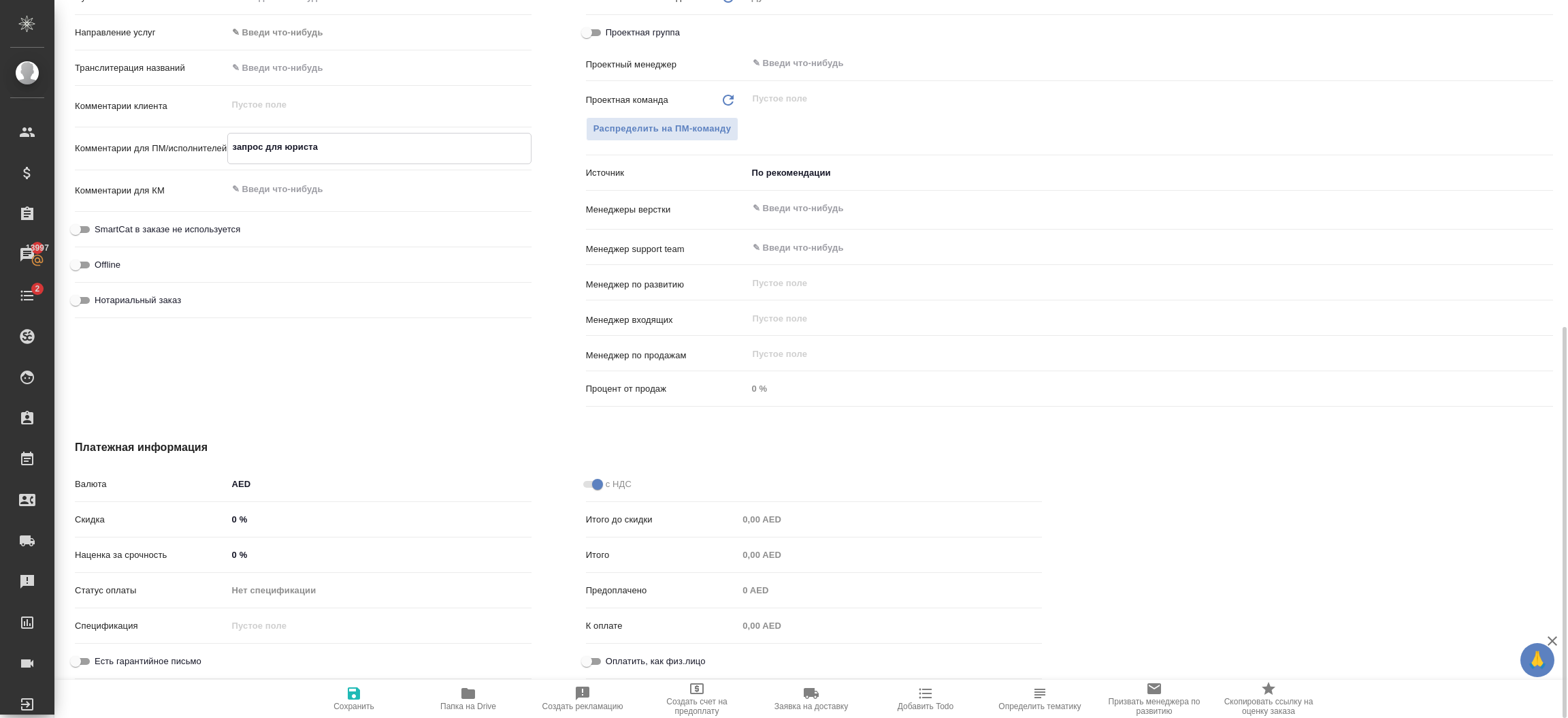
type textarea "x"
type textarea "запрос для юриста"
type textarea "x"
click at [361, 702] on span "Сохранить" at bounding box center [354, 706] width 41 height 10
type textarea "x"
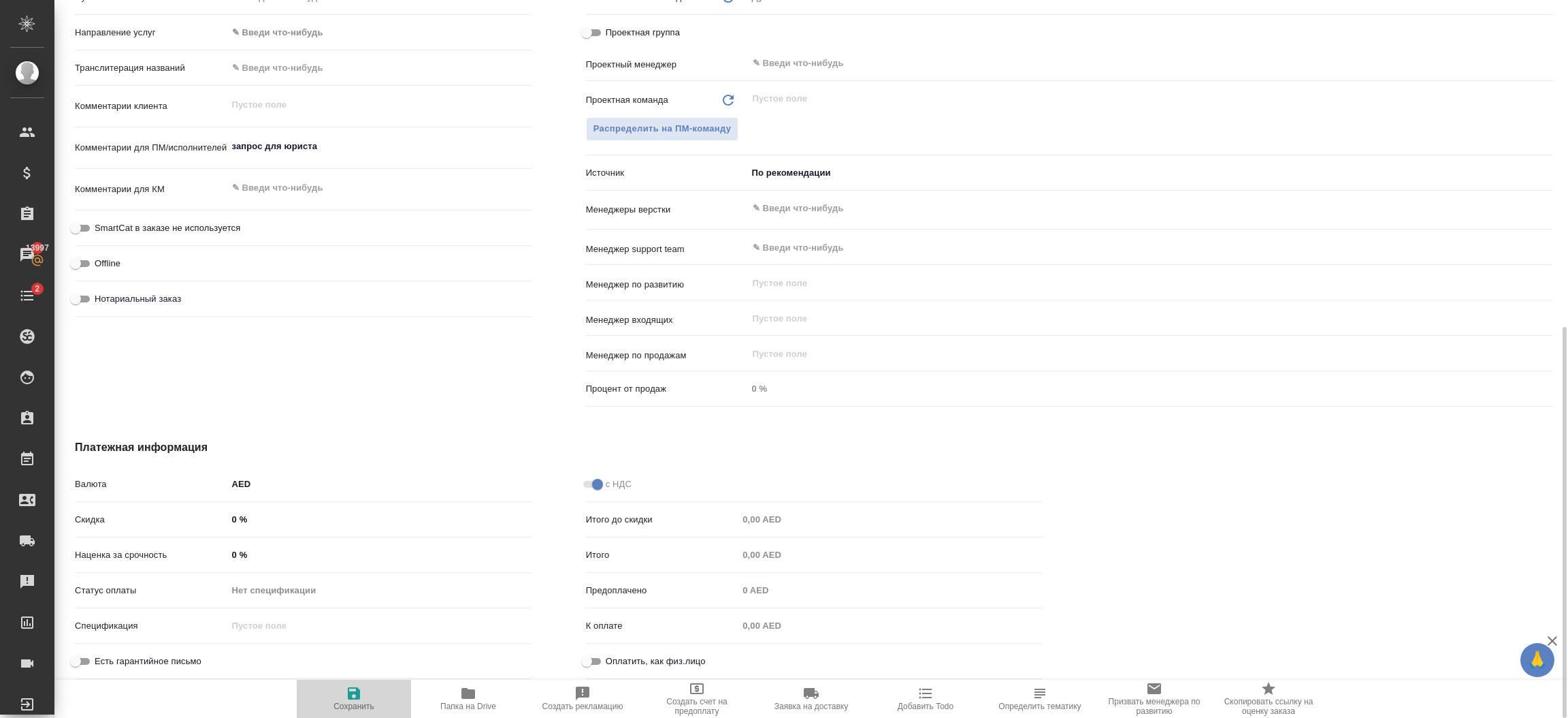
type textarea "x"
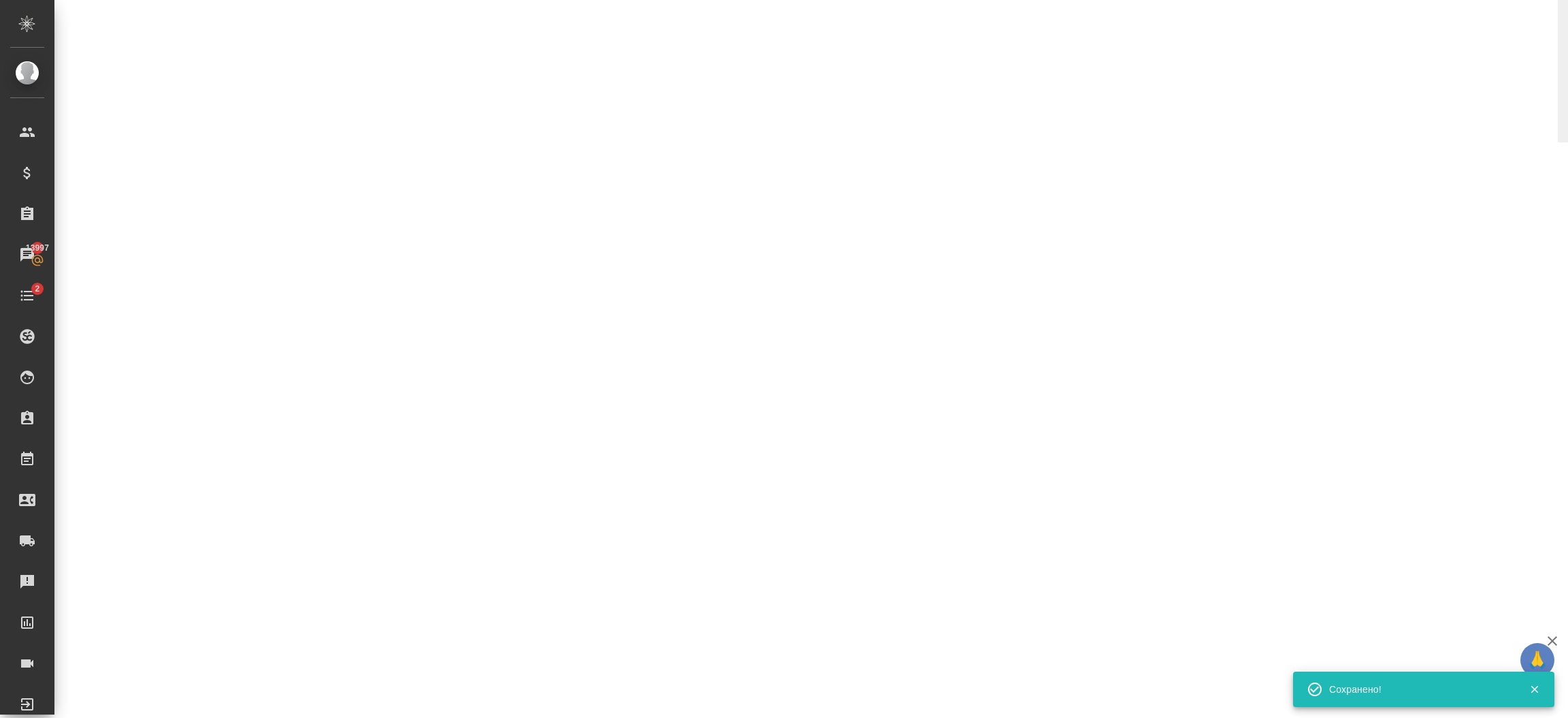
click at [1567, 100] on div "DT_LKP-1 Создан new Святая троица holyTrinity Кратко детали заказа Ответственна…" at bounding box center [811, 71] width 1513 height 142
select select "RU"
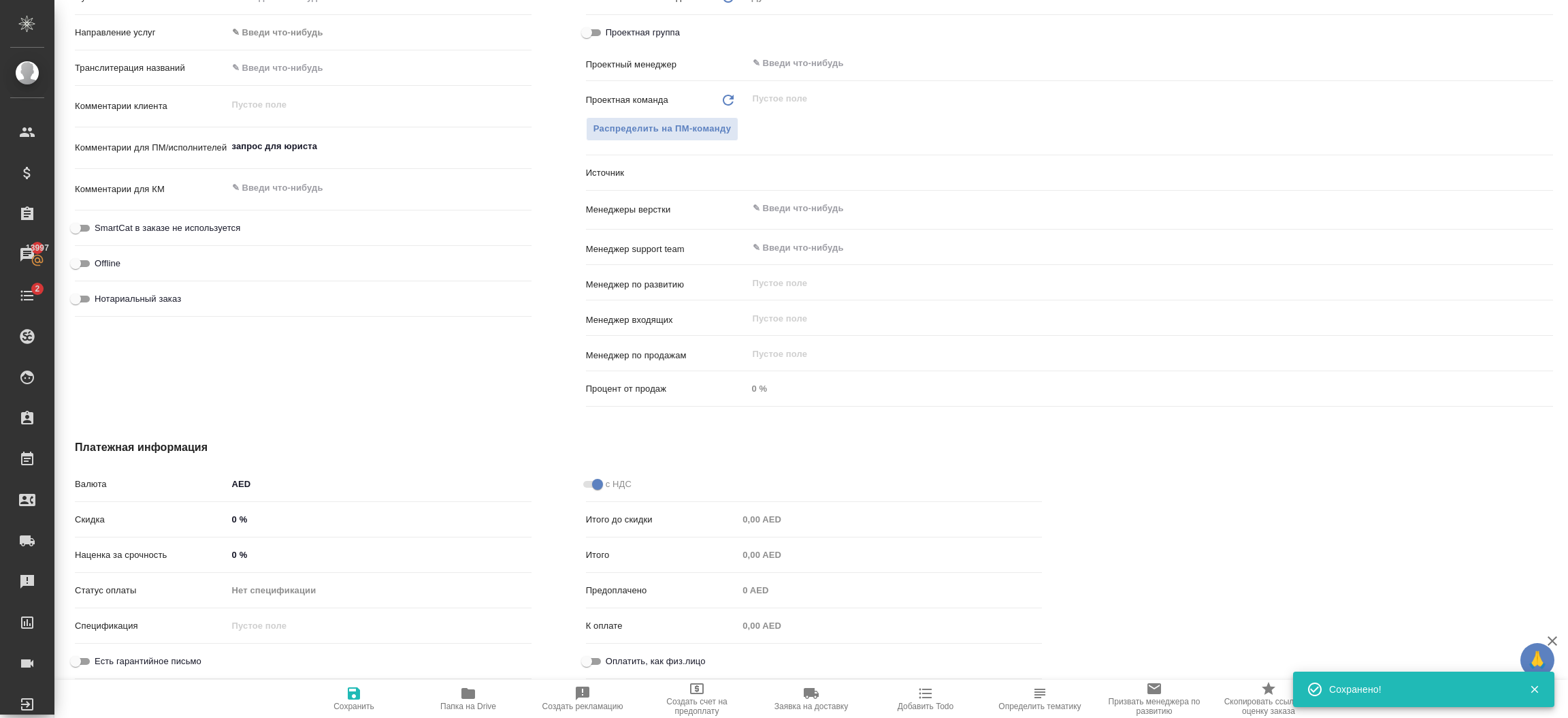
scroll to position [0, 0]
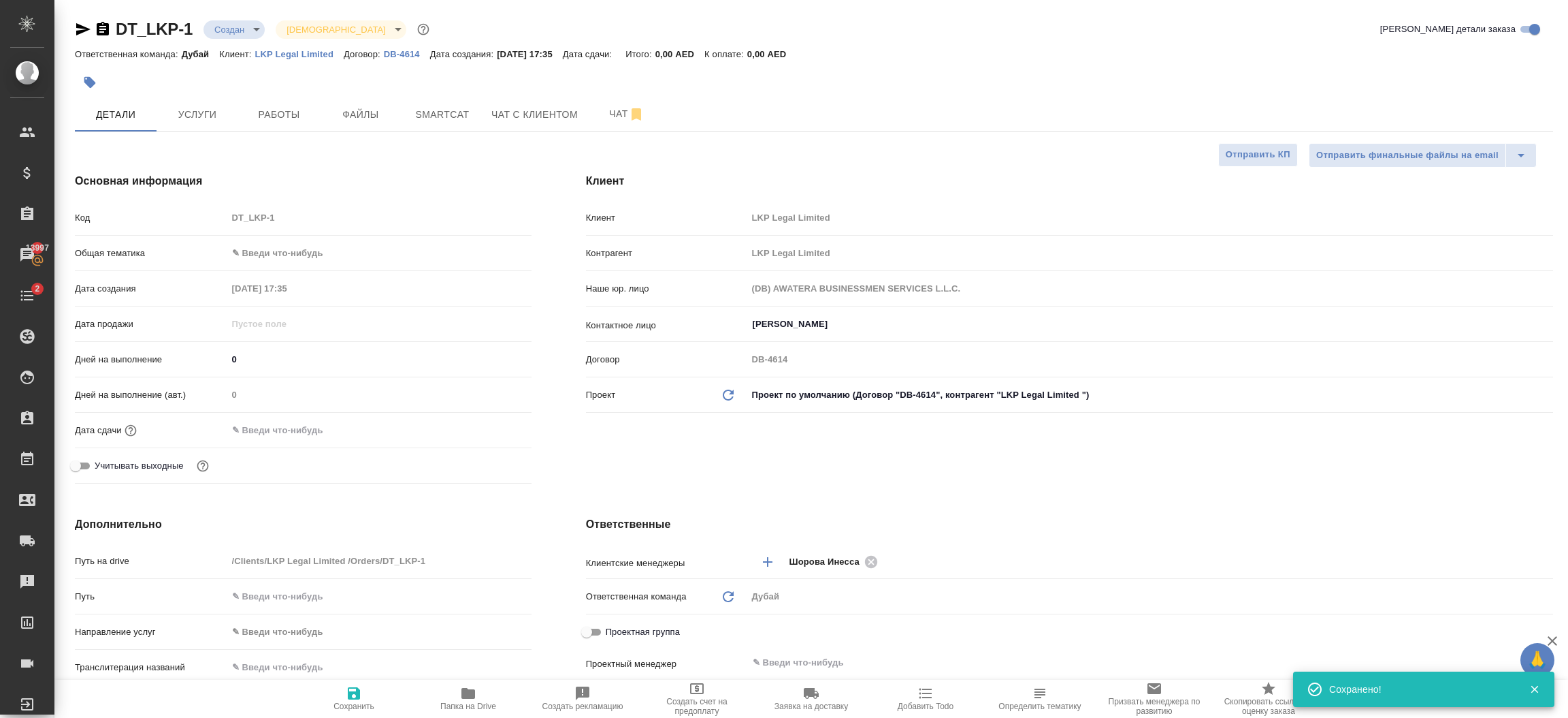
type textarea "x"
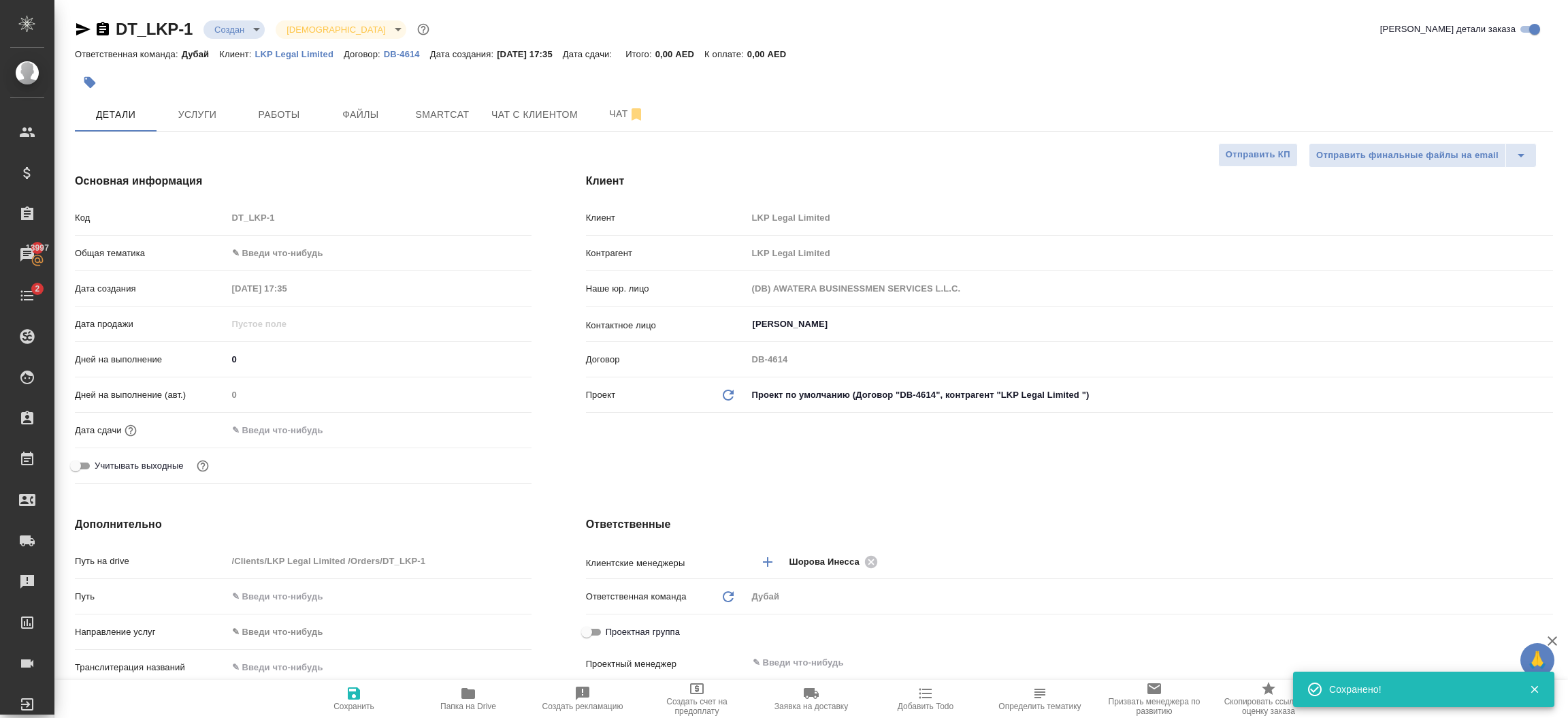
type textarea "x"
click at [1567, 100] on div "DT_LKP-1 Создан new Святая троица holyTrinity Кратко детали заказа Ответственна…" at bounding box center [811, 659] width 1513 height 1319
click at [291, 254] on body "🙏 .cls-1 fill:#fff; AWATERA Шорова Инесса i.shorova_kiev Клиенты Спецификации З…" at bounding box center [784, 359] width 1568 height 718
click at [283, 339] on li "Общая Тематика" at bounding box center [379, 341] width 304 height 22
type input "obtem"
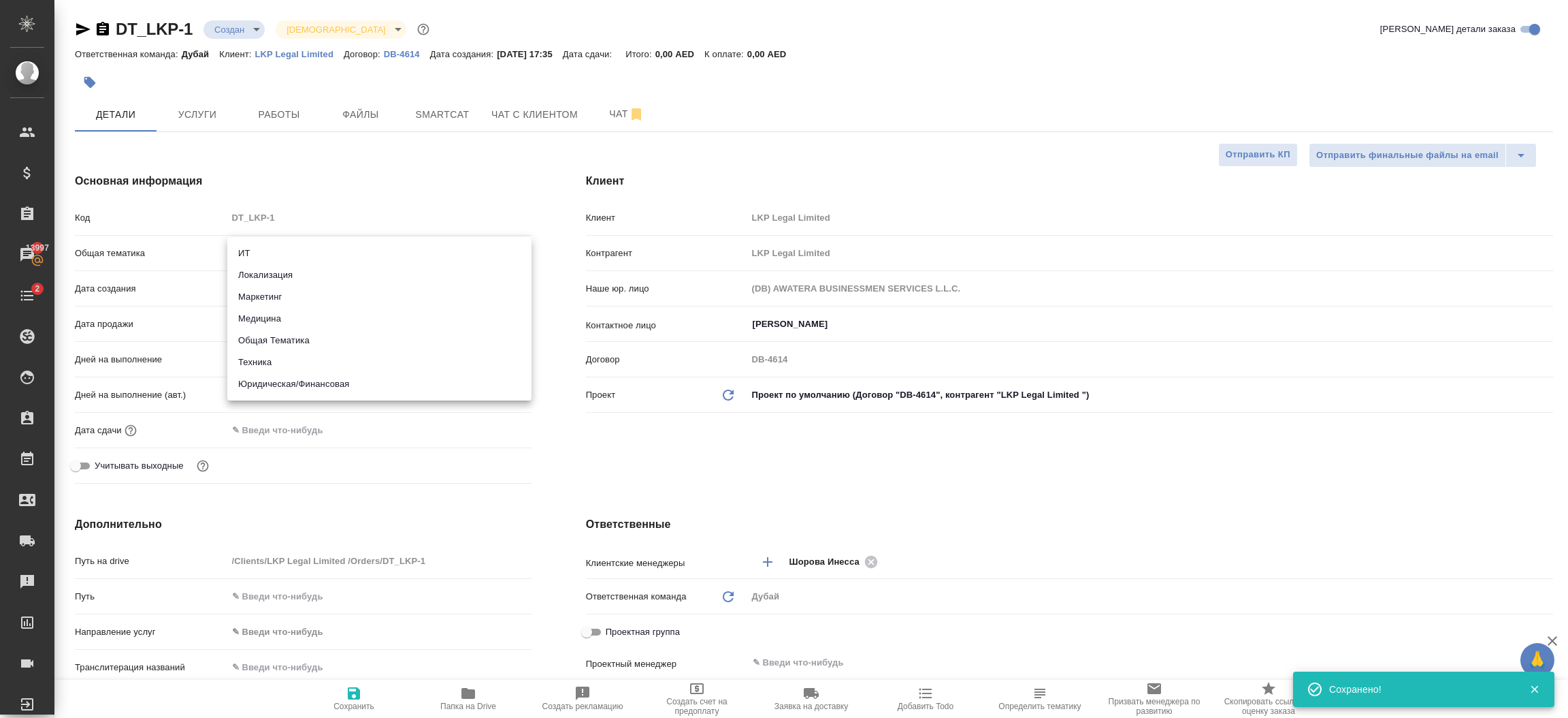
type textarea "x"
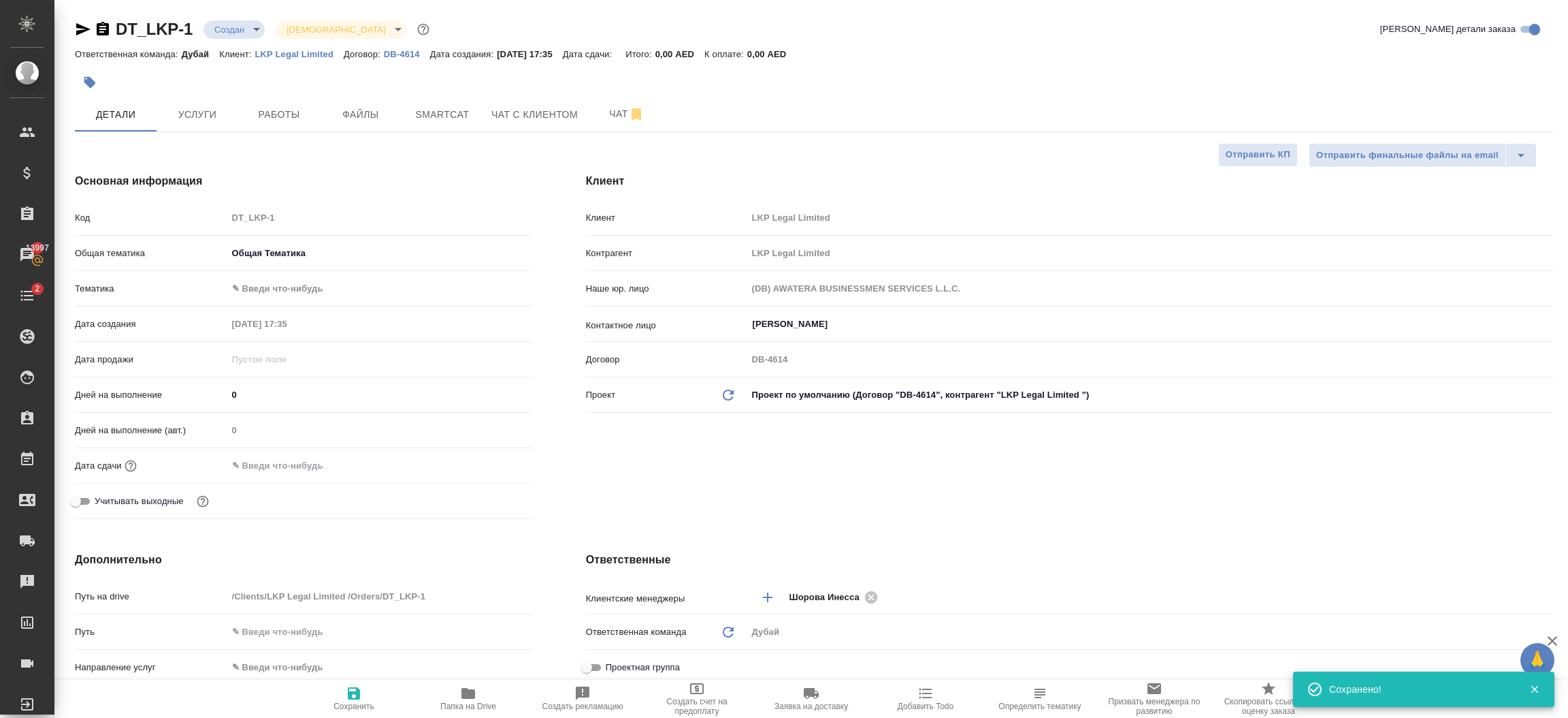
click at [280, 290] on body "🙏 .cls-1 fill:#fff; AWATERA Шорова Инесса i.shorova_kiev Клиенты Спецификации З…" at bounding box center [784, 359] width 1568 height 718
click at [285, 305] on div at bounding box center [784, 359] width 1568 height 718
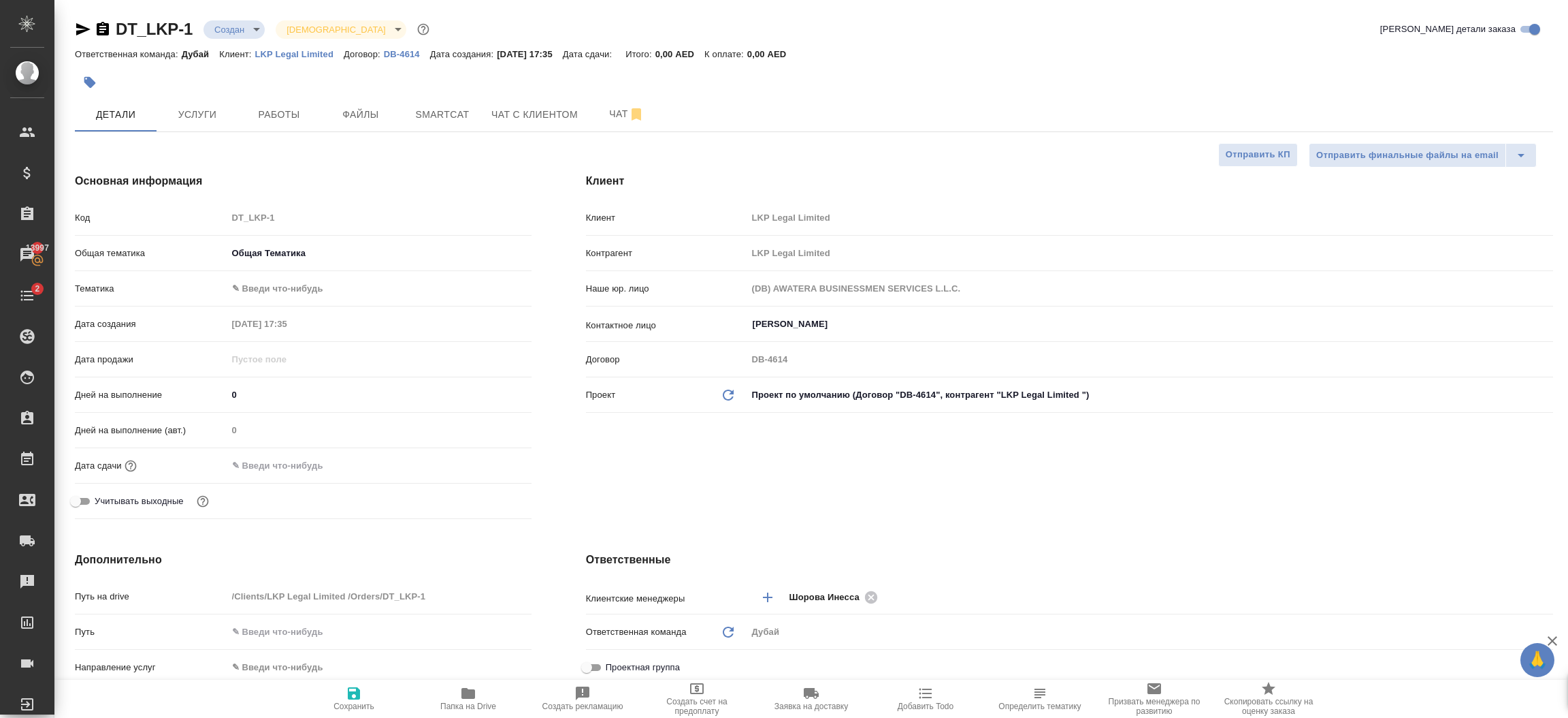
click at [291, 300] on body "🙏 .cls-1 fill:#fff; AWATERA Шорова Инесса i.shorova_kiev Клиенты Спецификации З…" at bounding box center [784, 359] width 1568 height 718
click at [309, 290] on li "Общая Тематика" at bounding box center [379, 289] width 304 height 22
type textarea "x"
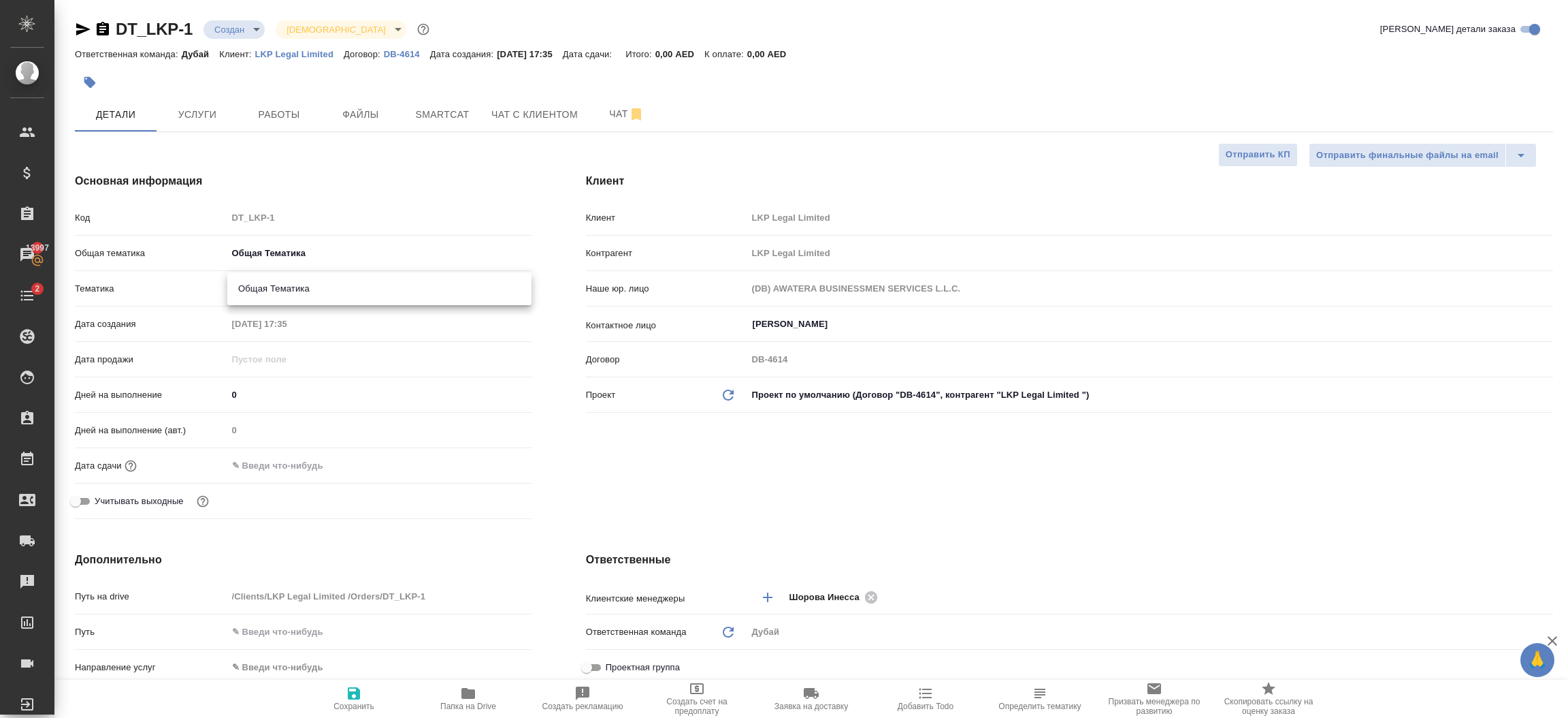
type input "6012b1ca196b0e5c9229a120"
click at [292, 468] on input "text" at bounding box center [287, 465] width 119 height 20
click at [487, 465] on icon "button" at bounding box center [493, 464] width 12 height 14
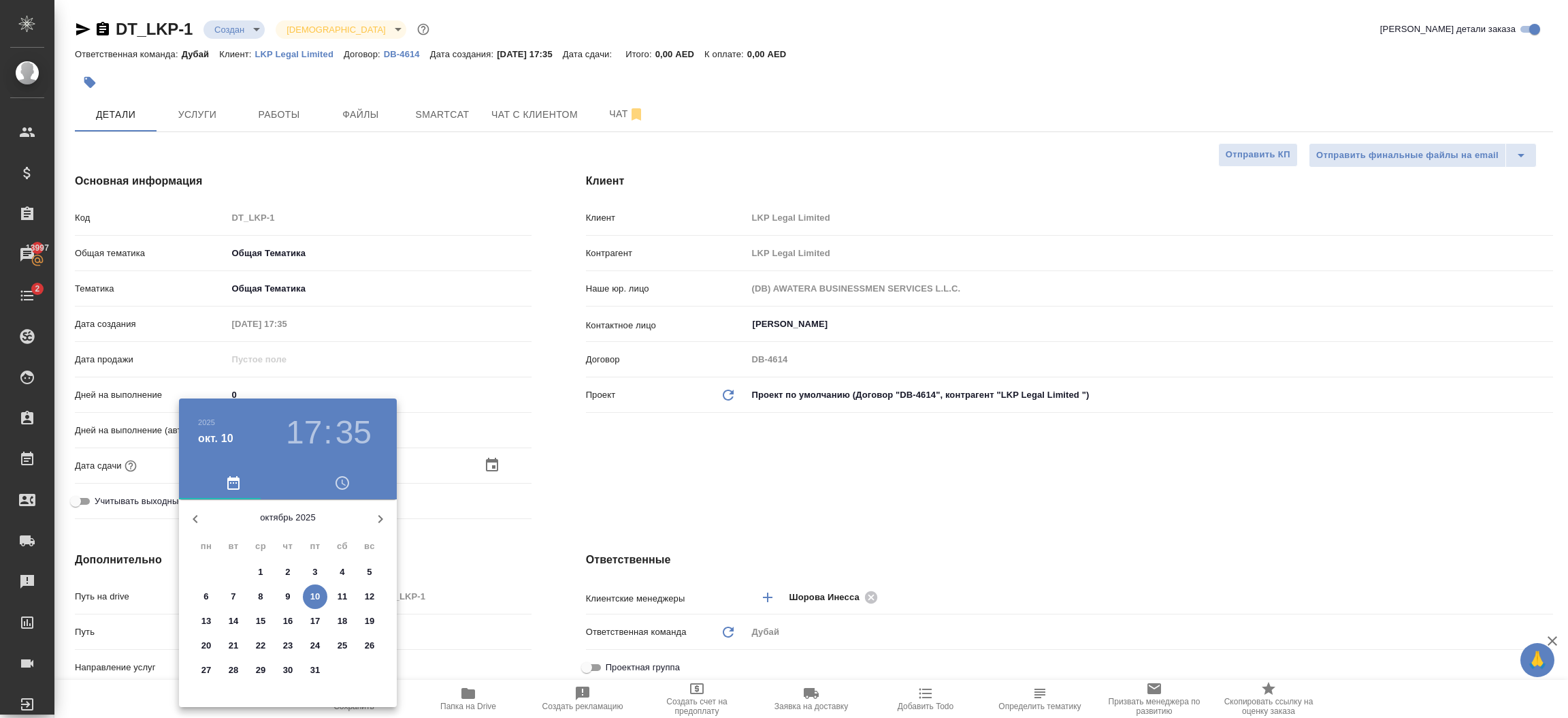
click at [310, 673] on p "31" at bounding box center [315, 670] width 10 height 14
type input "31.10.2025 17:35"
type textarea "x"
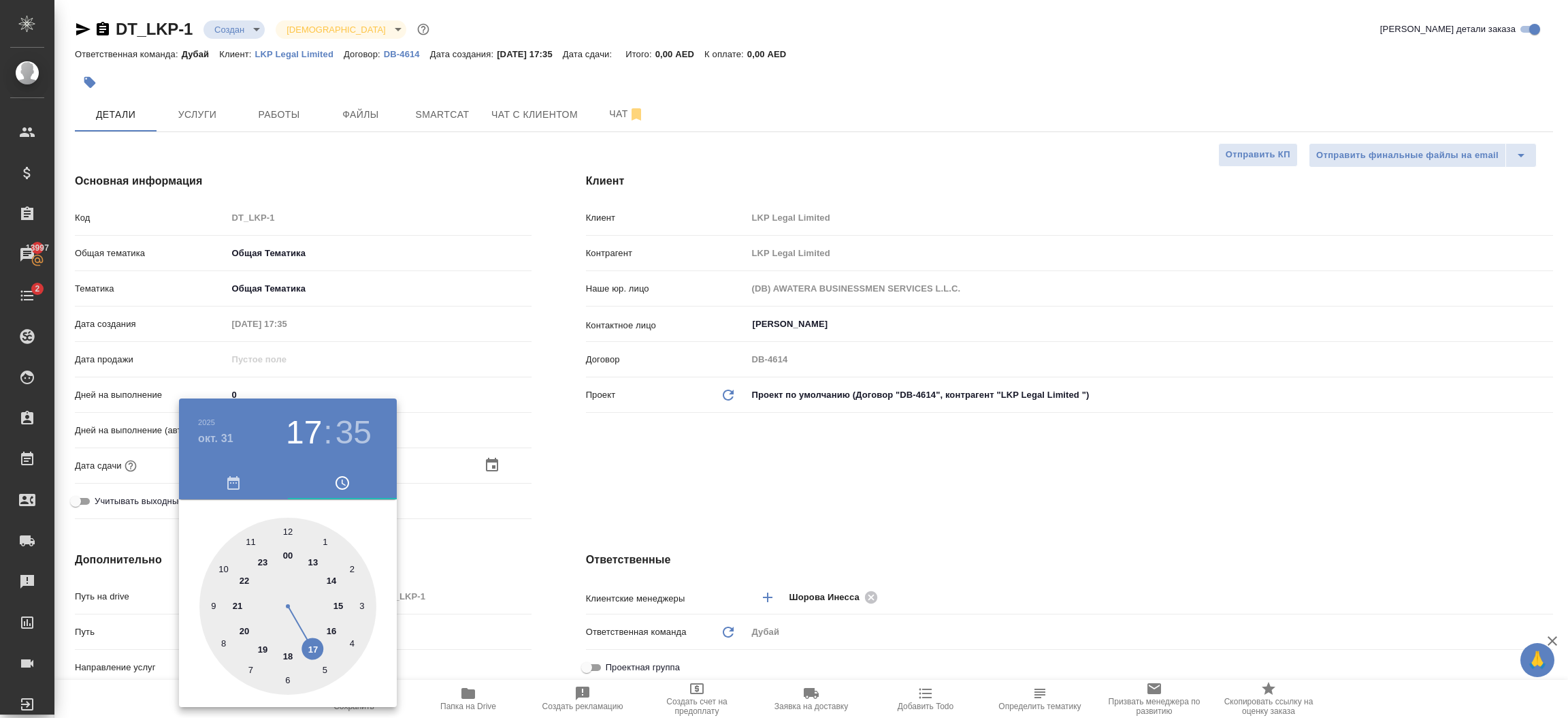
click at [361, 705] on div "00 1 2 3 4 5 6 7 8 9 10 11 12 13 14 15 16 17 18 19 20 21 22 23" at bounding box center [287, 603] width 218 height 208
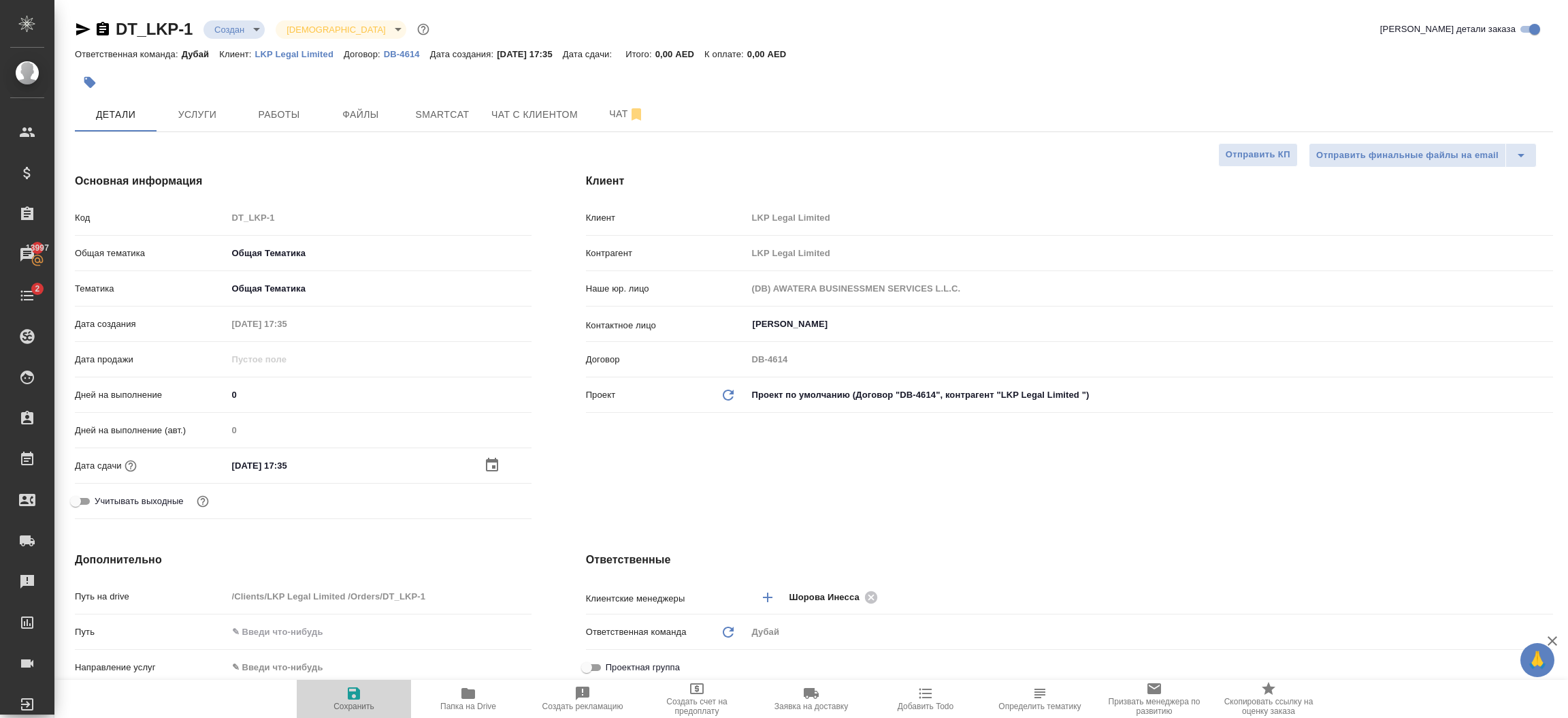
click at [361, 705] on span "Сохранить" at bounding box center [354, 706] width 41 height 10
type textarea "x"
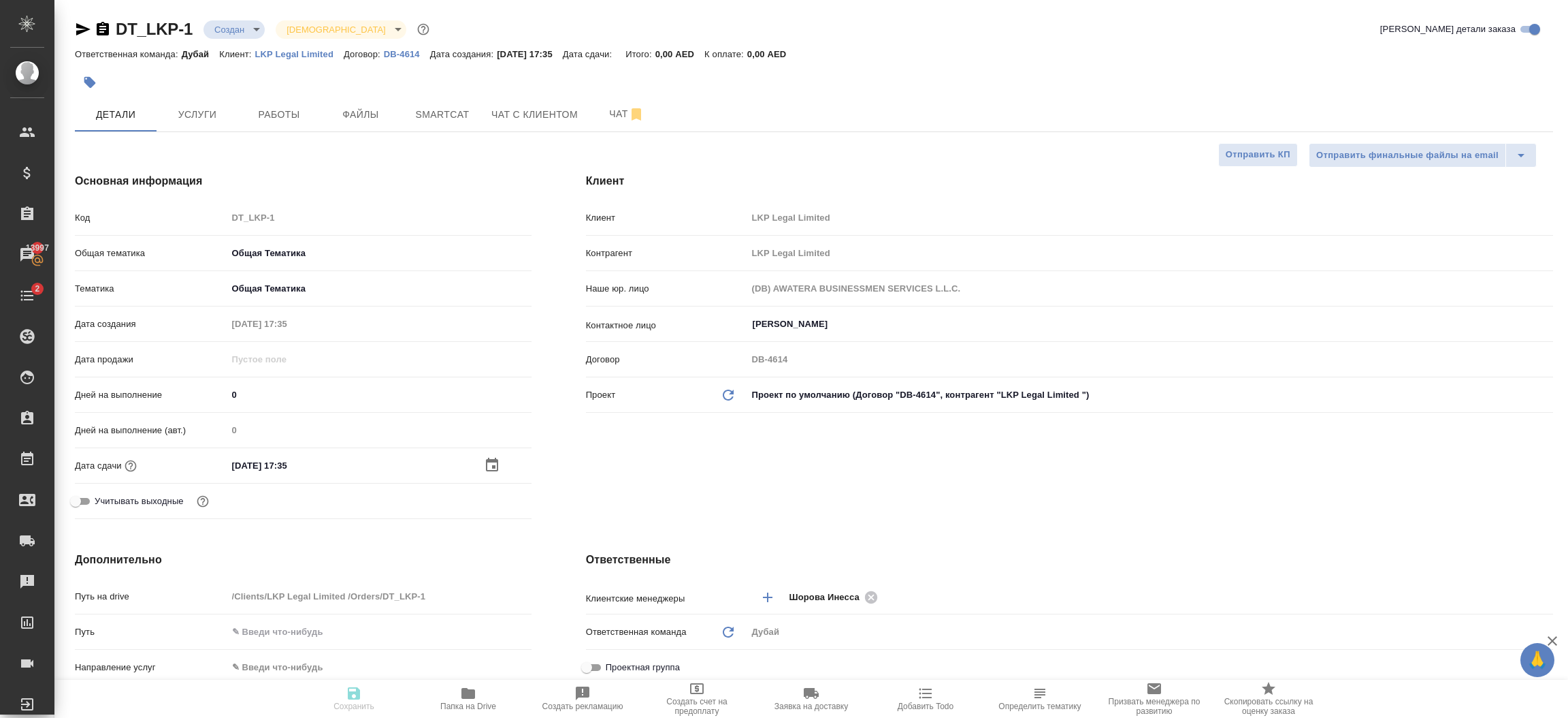
type textarea "x"
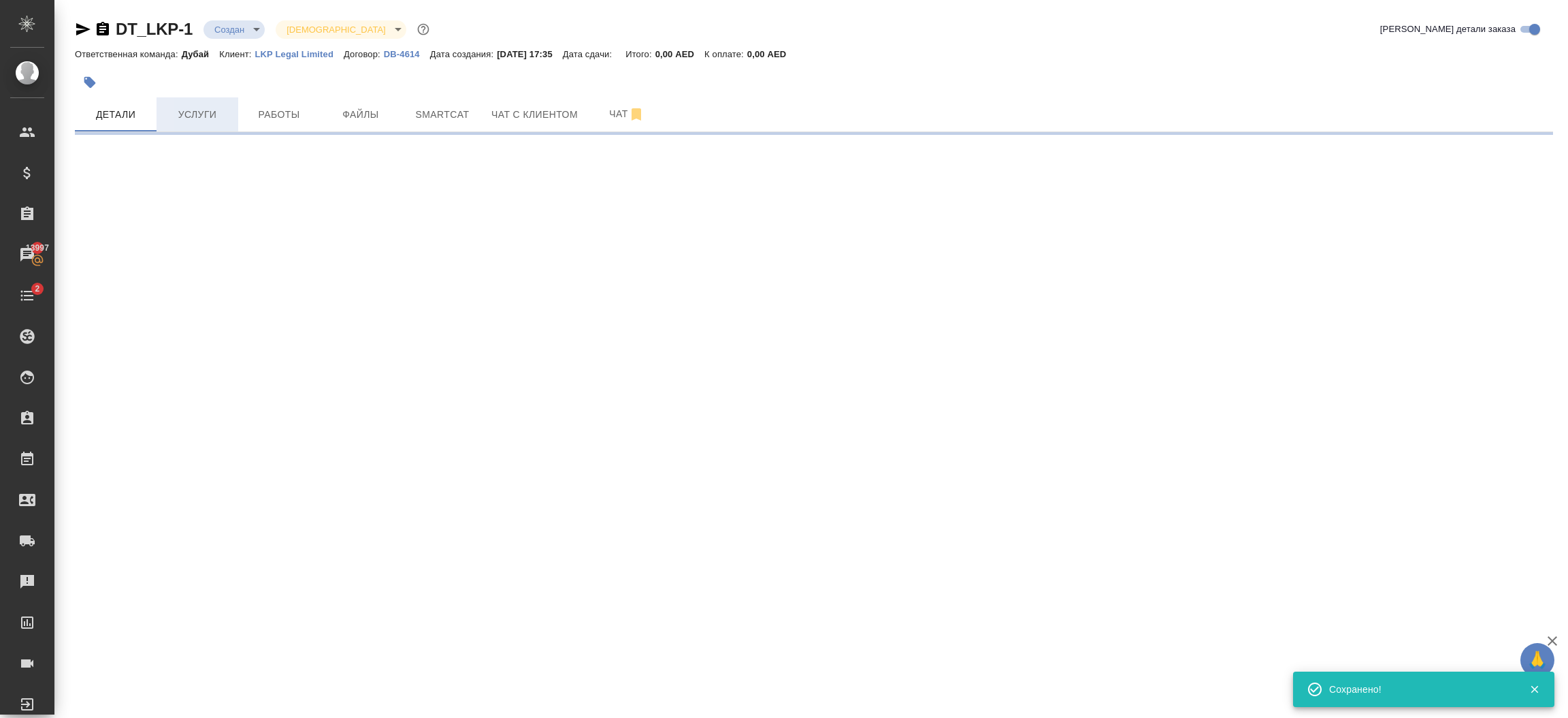
click at [193, 120] on span "Услуги" at bounding box center [197, 115] width 66 height 17
select select "RU"
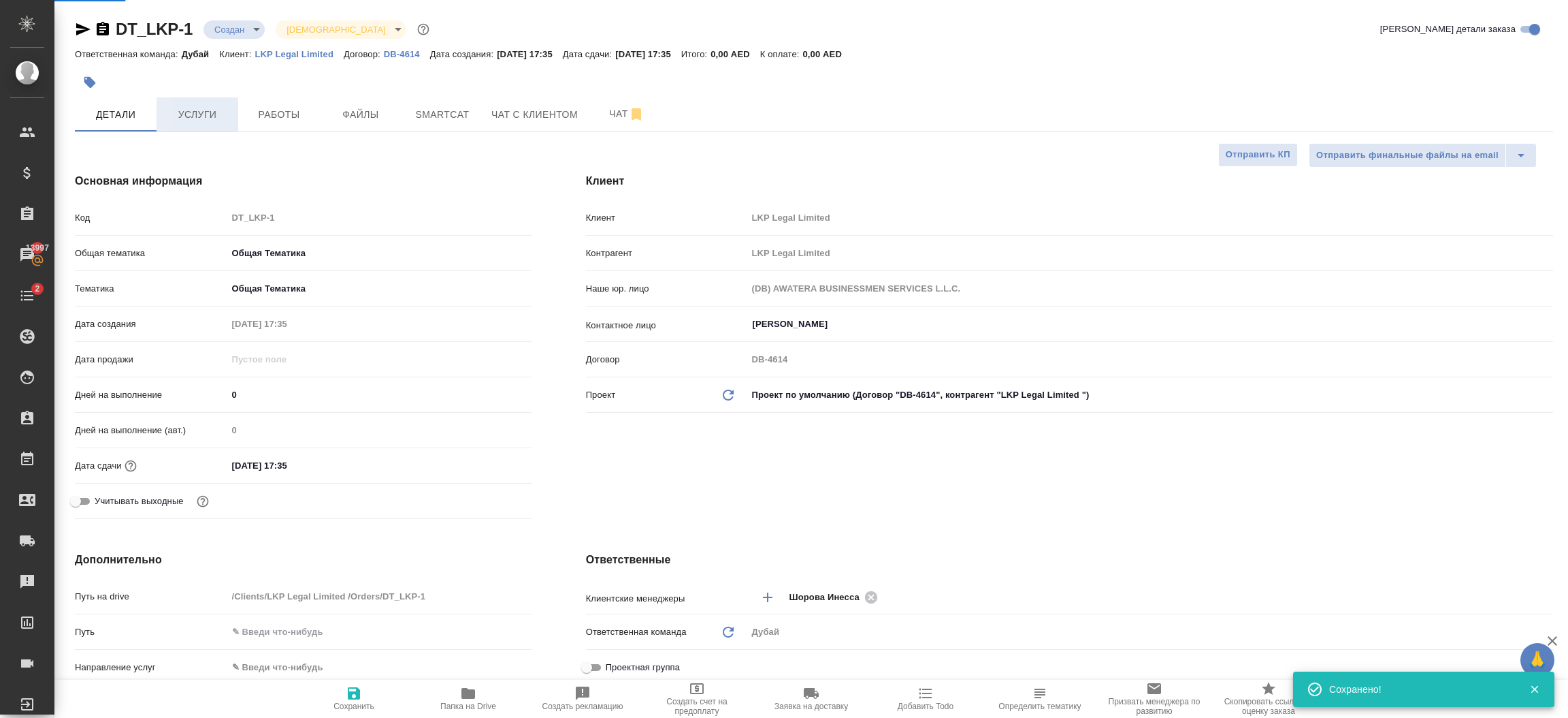
type textarea "x"
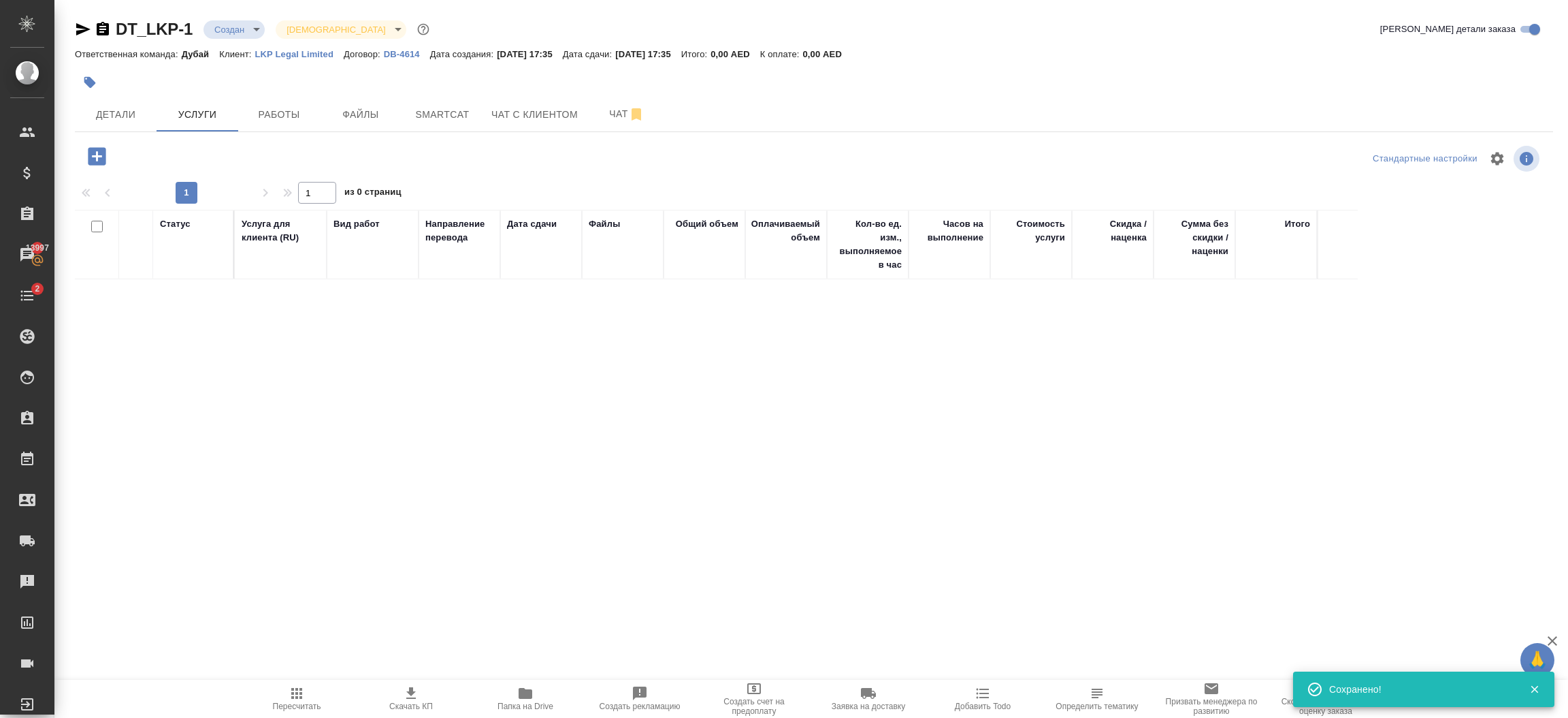
click at [93, 159] on icon "button" at bounding box center [97, 156] width 18 height 18
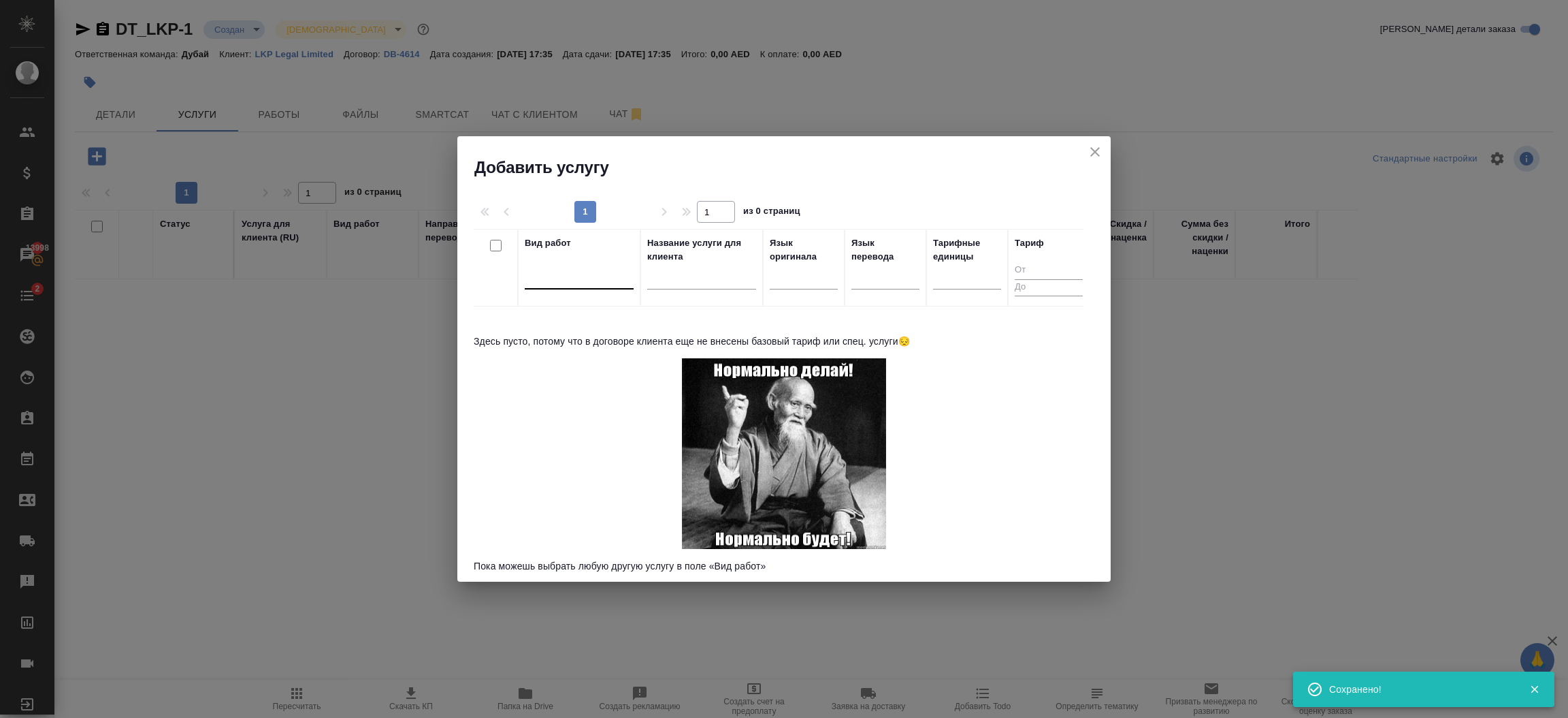
click at [555, 280] on div at bounding box center [580, 275] width 109 height 20
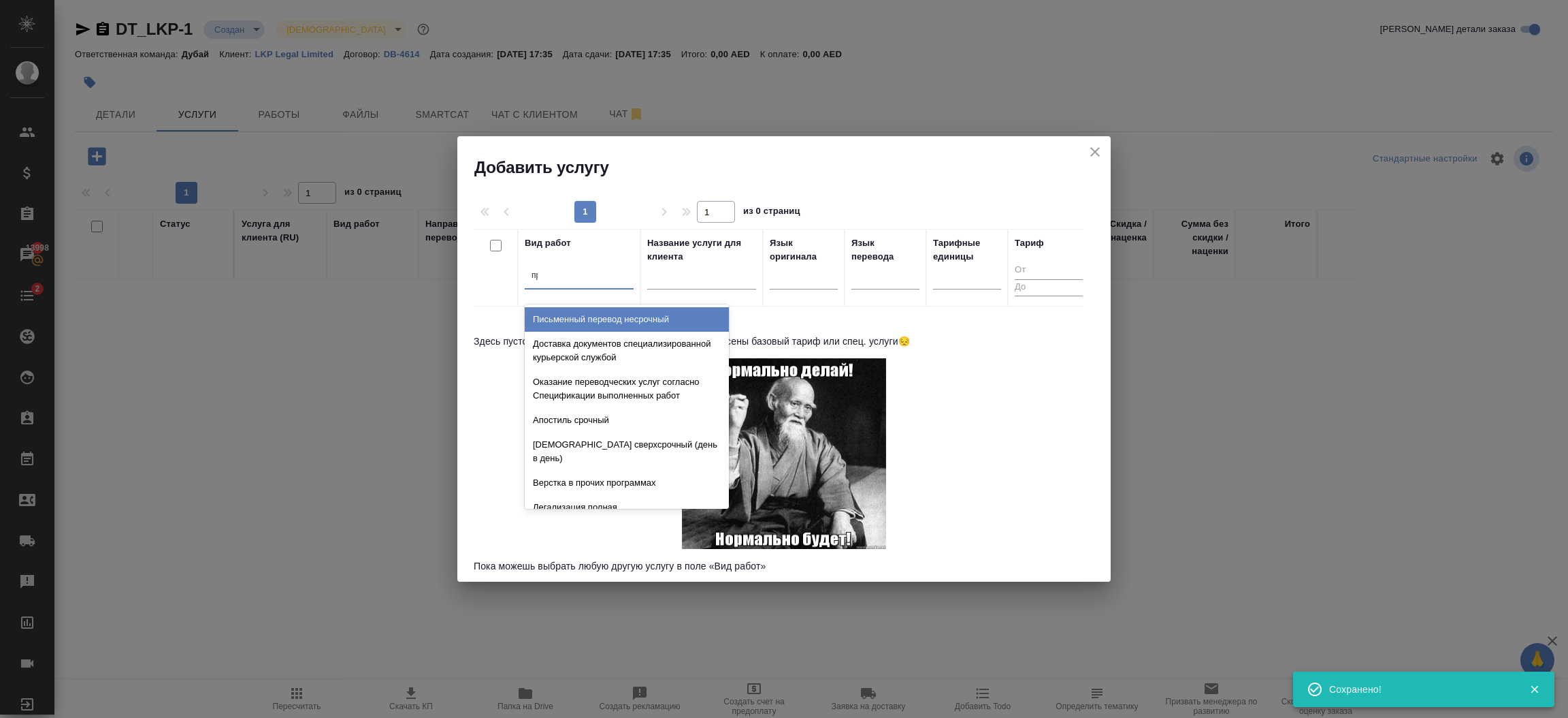
type input "проф"
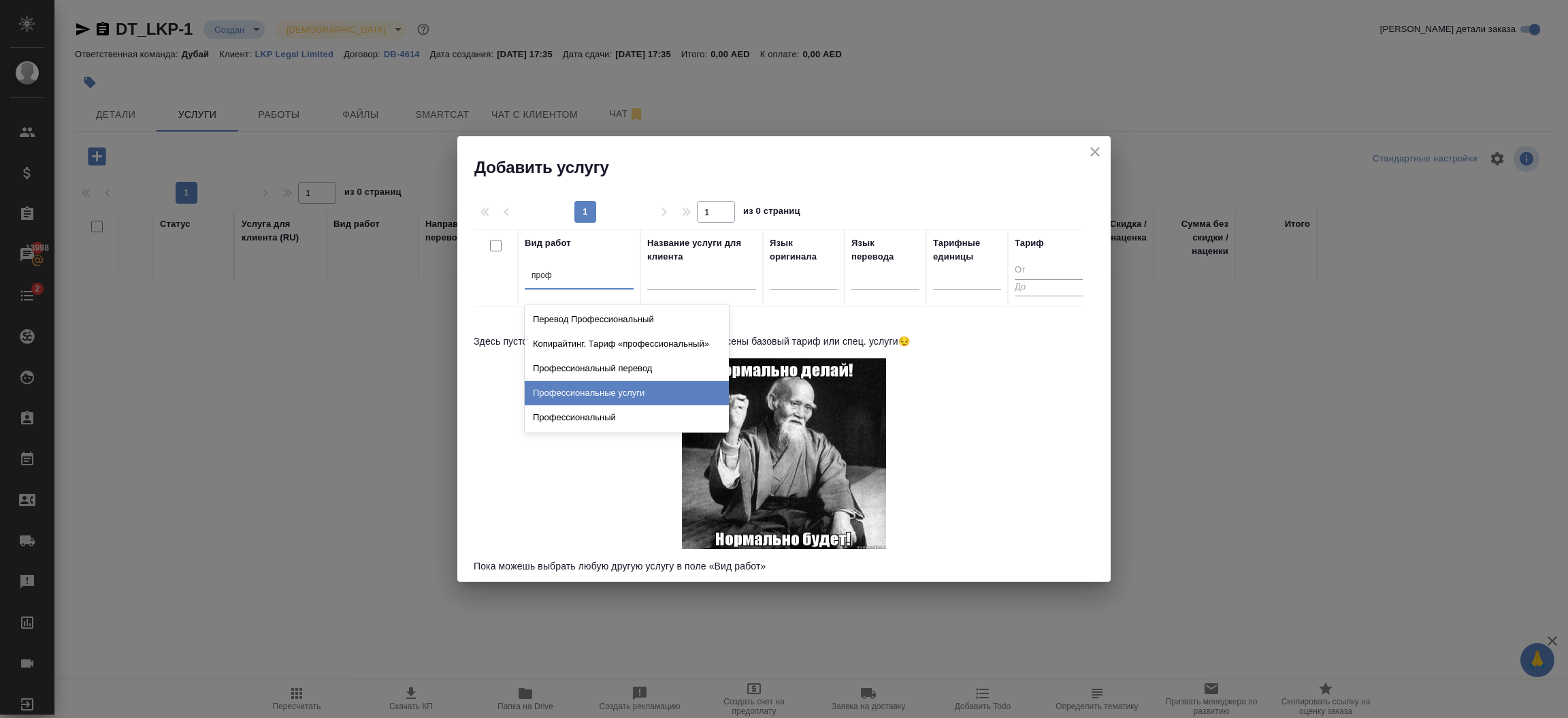
click at [614, 388] on div "Профессиональные услуги" at bounding box center [627, 393] width 204 height 24
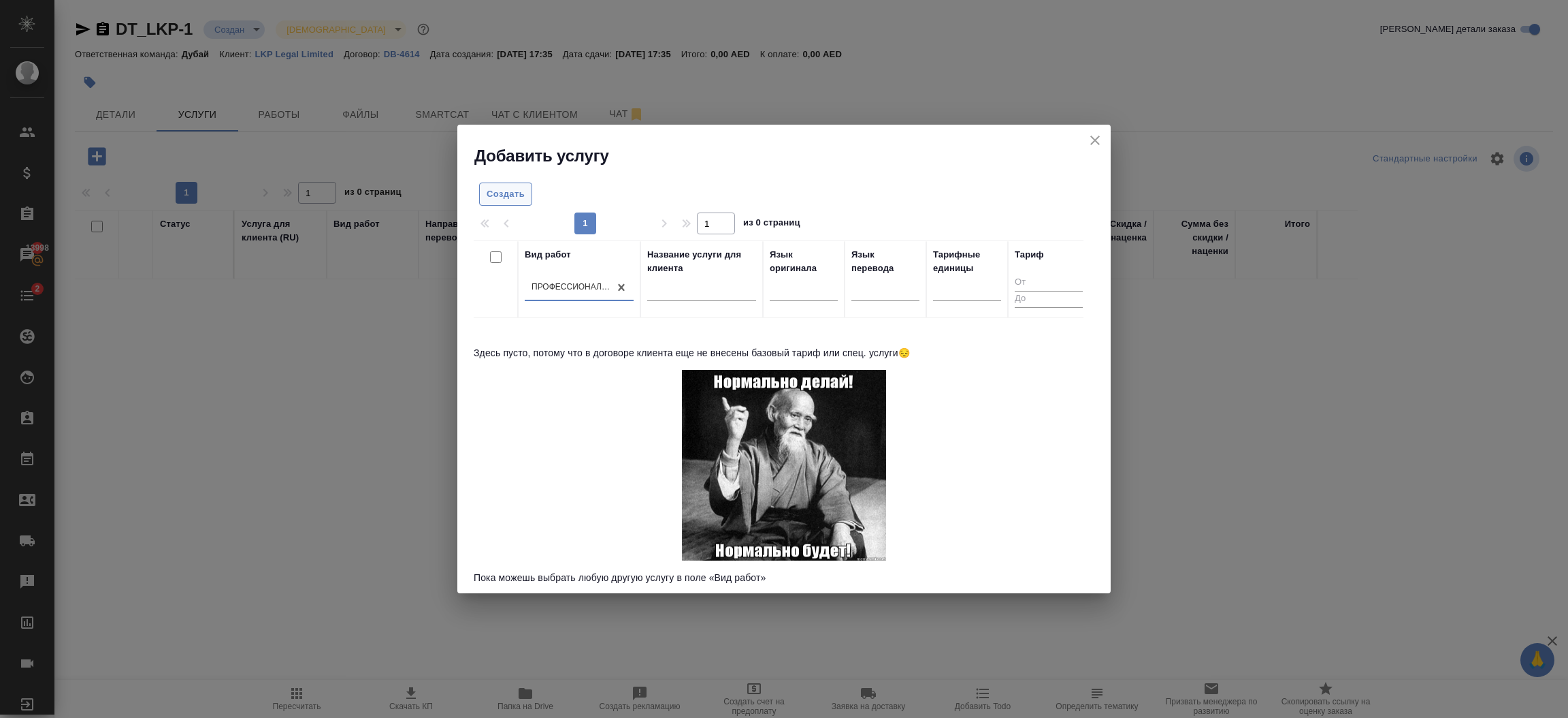
click at [519, 191] on span "Создать" at bounding box center [506, 194] width 38 height 16
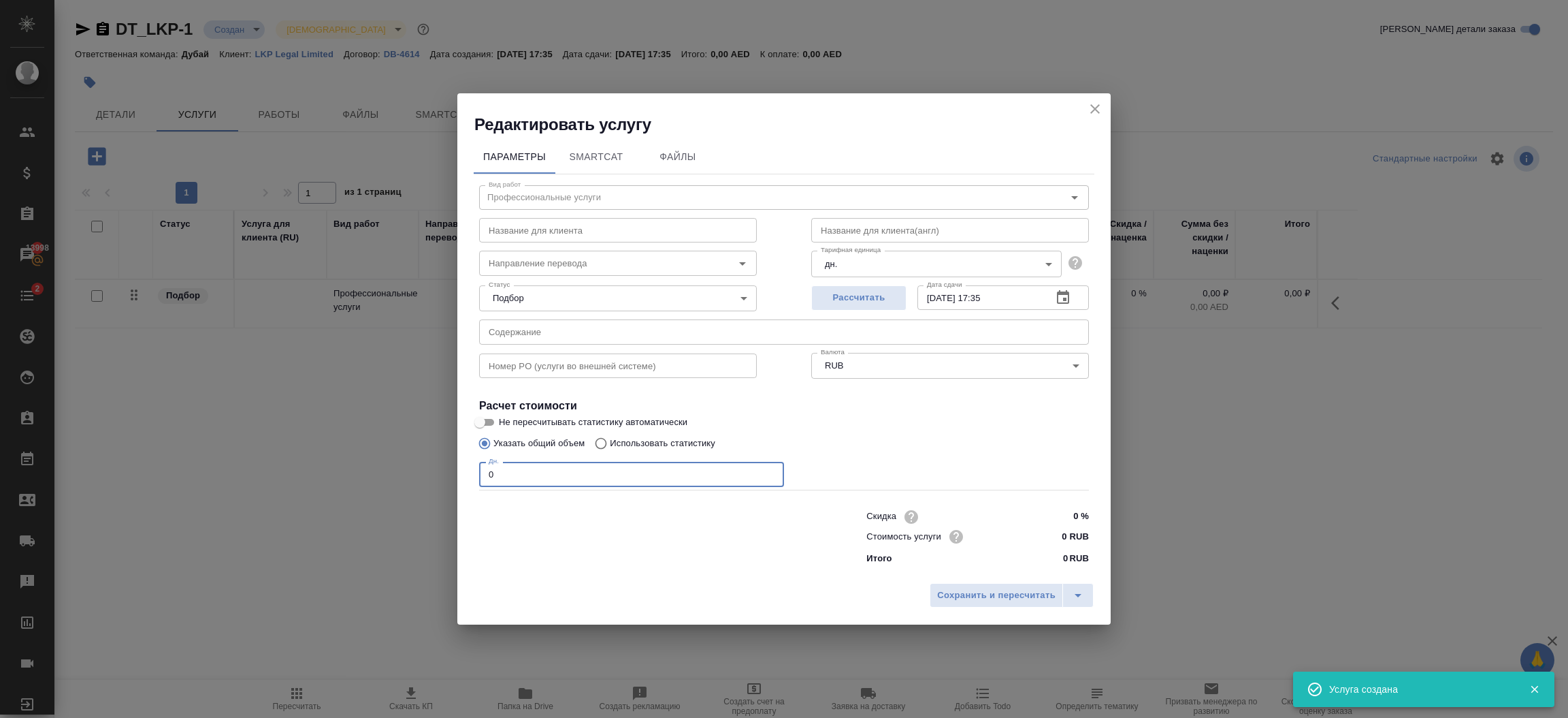
click at [575, 474] on input "0" at bounding box center [631, 473] width 305 height 24
type input "1"
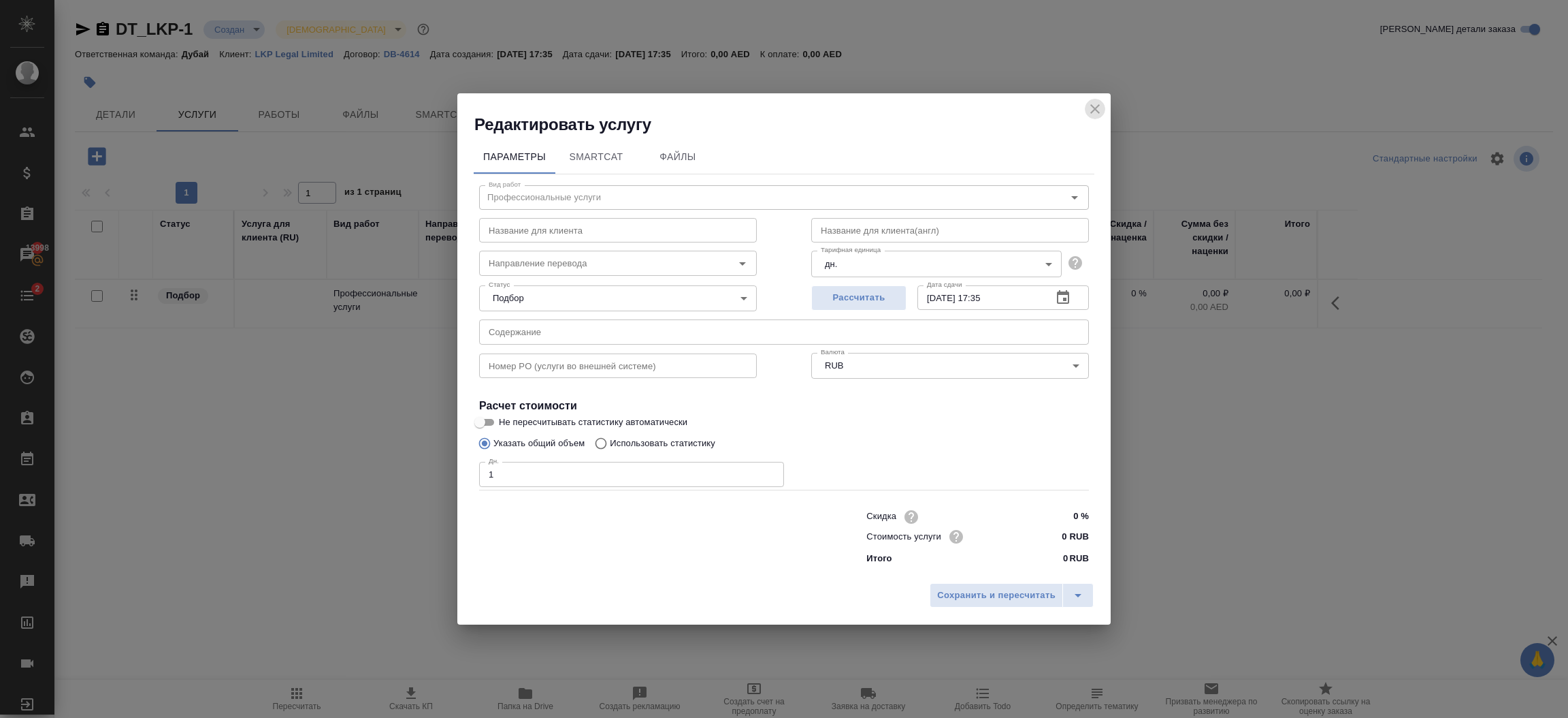
click at [1089, 111] on icon "close" at bounding box center [1096, 109] width 17 height 17
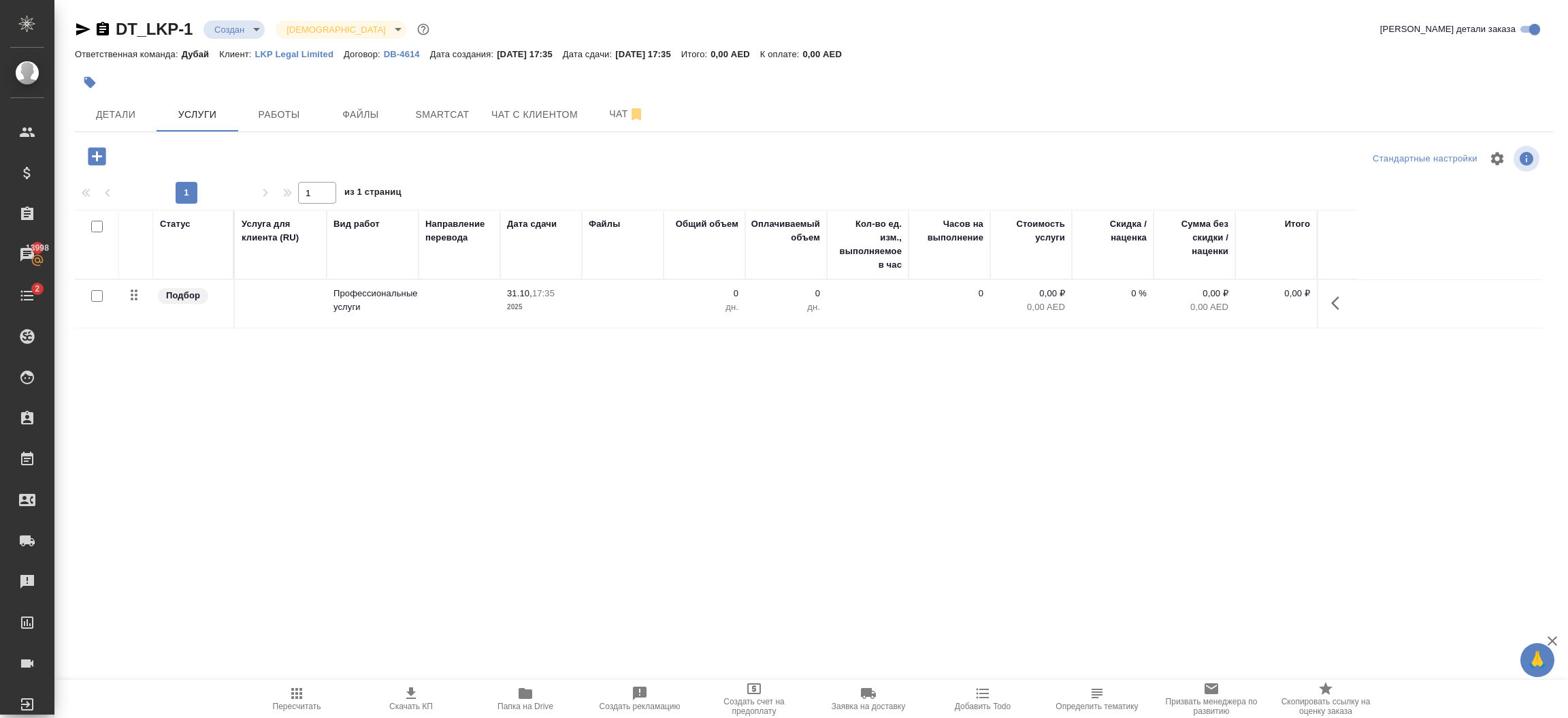
click at [294, 692] on icon "button" at bounding box center [297, 693] width 17 height 17
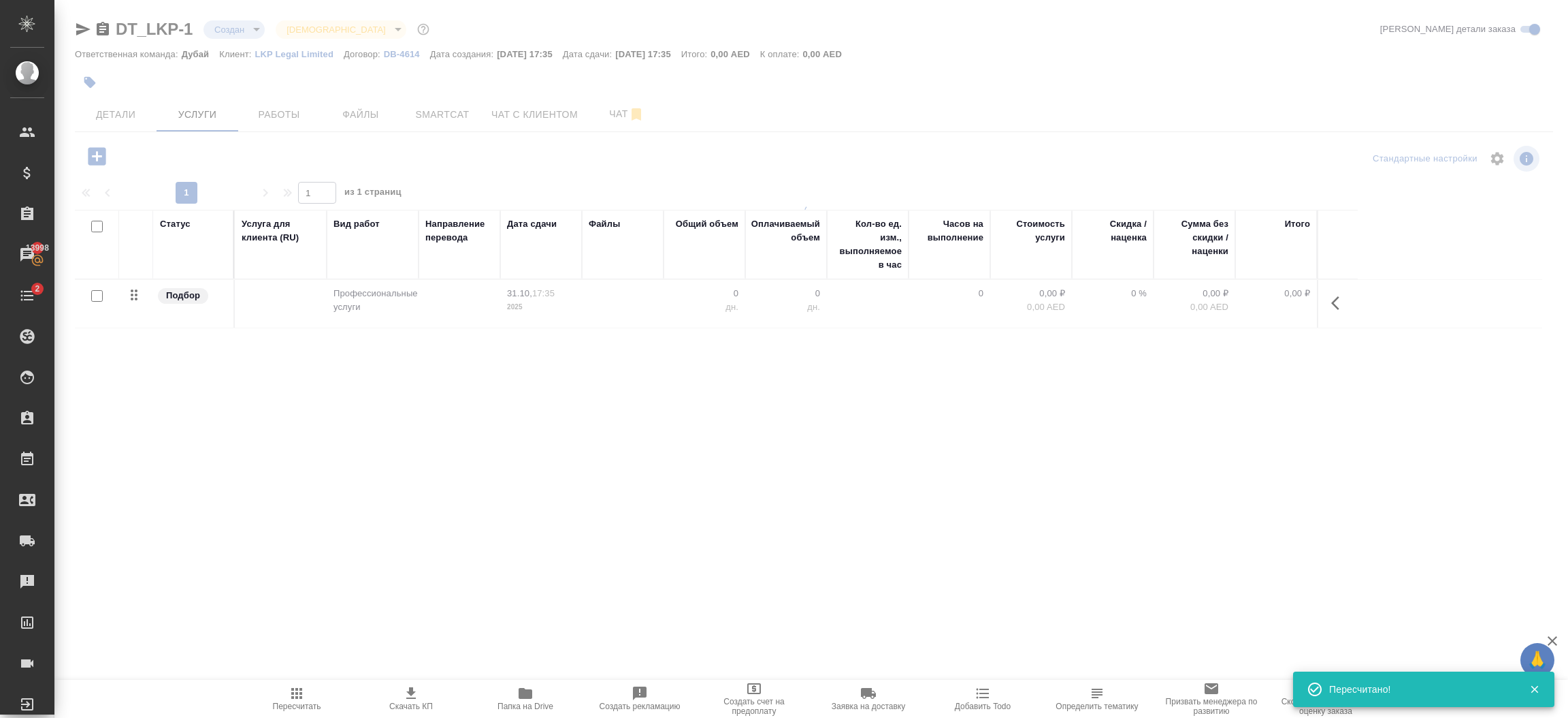
click at [294, 692] on icon "button" at bounding box center [297, 693] width 17 height 17
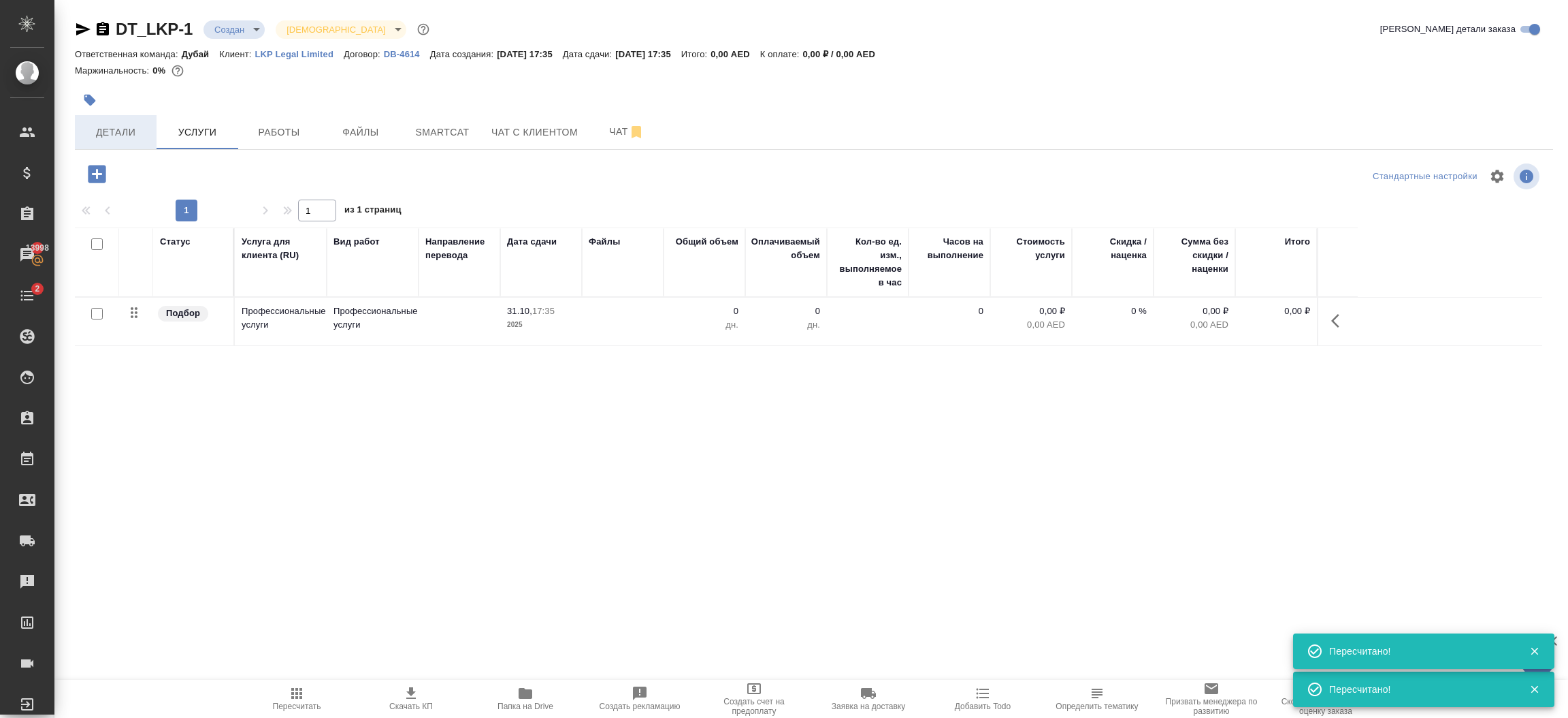
click at [106, 135] on span "Детали" at bounding box center [115, 132] width 66 height 17
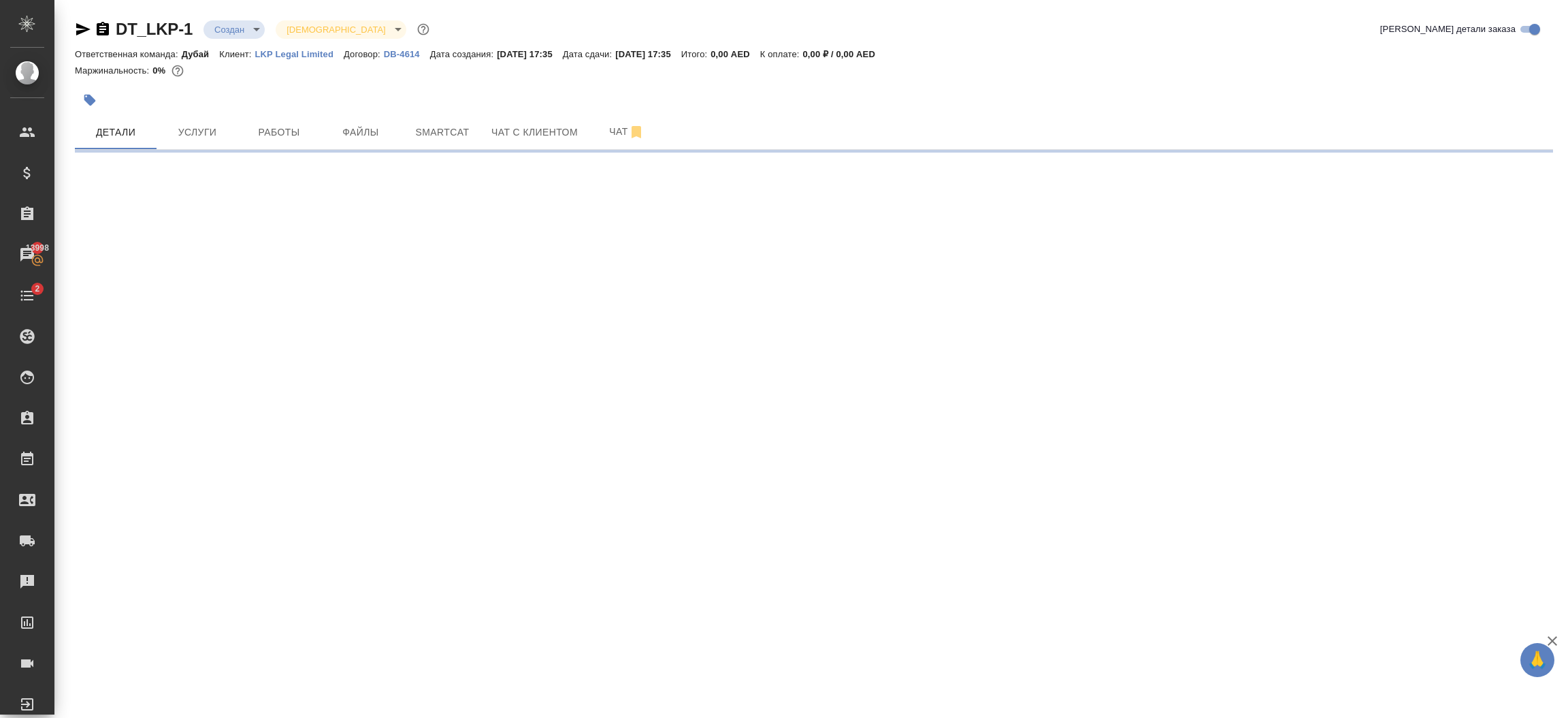
select select "RU"
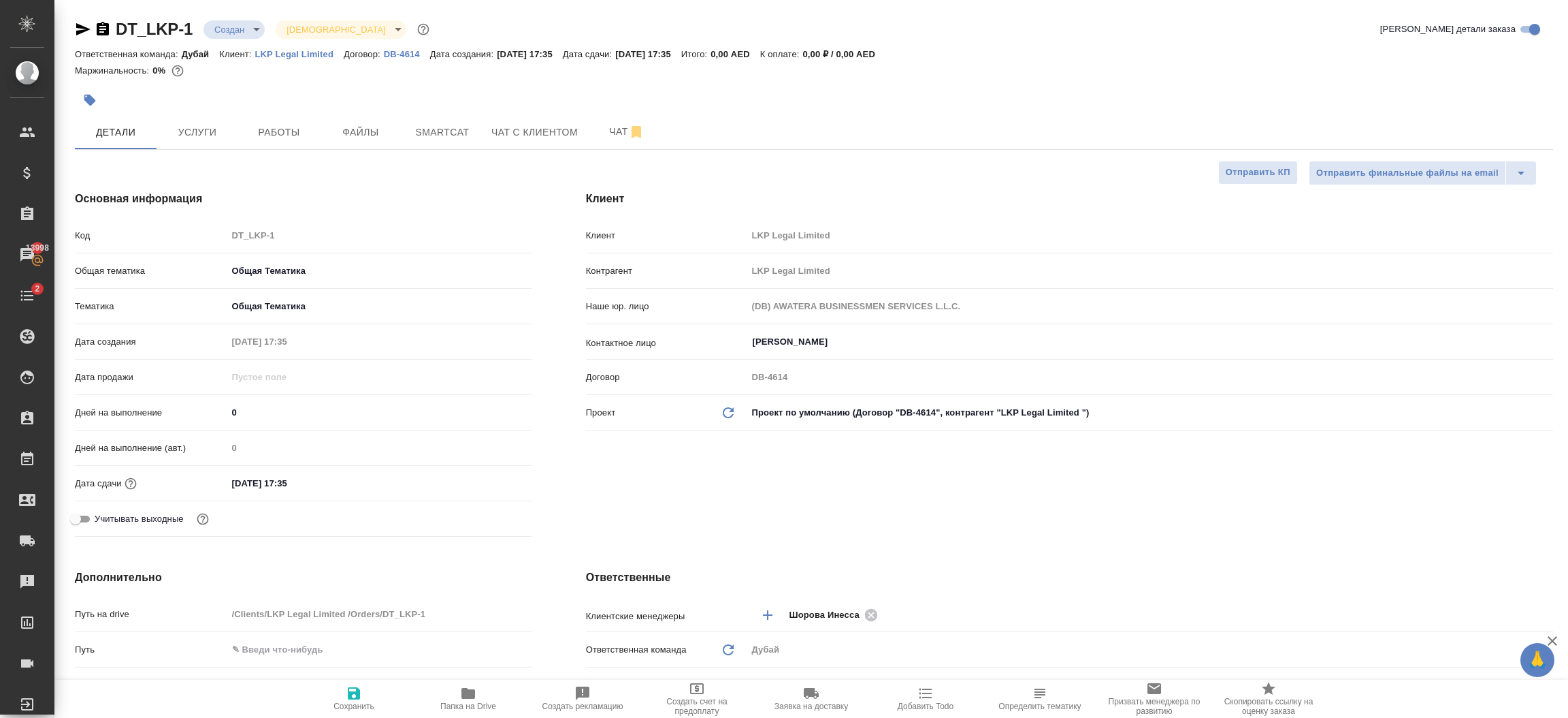
type textarea "x"
click at [759, 509] on div "Клиент Клиент LKP Legal Limited Контрагент LKP Legal Limited Наше юр. лицо (DB)…" at bounding box center [1069, 366] width 1022 height 406
click at [287, 57] on p "LKP Legal Limited" at bounding box center [300, 54] width 89 height 10
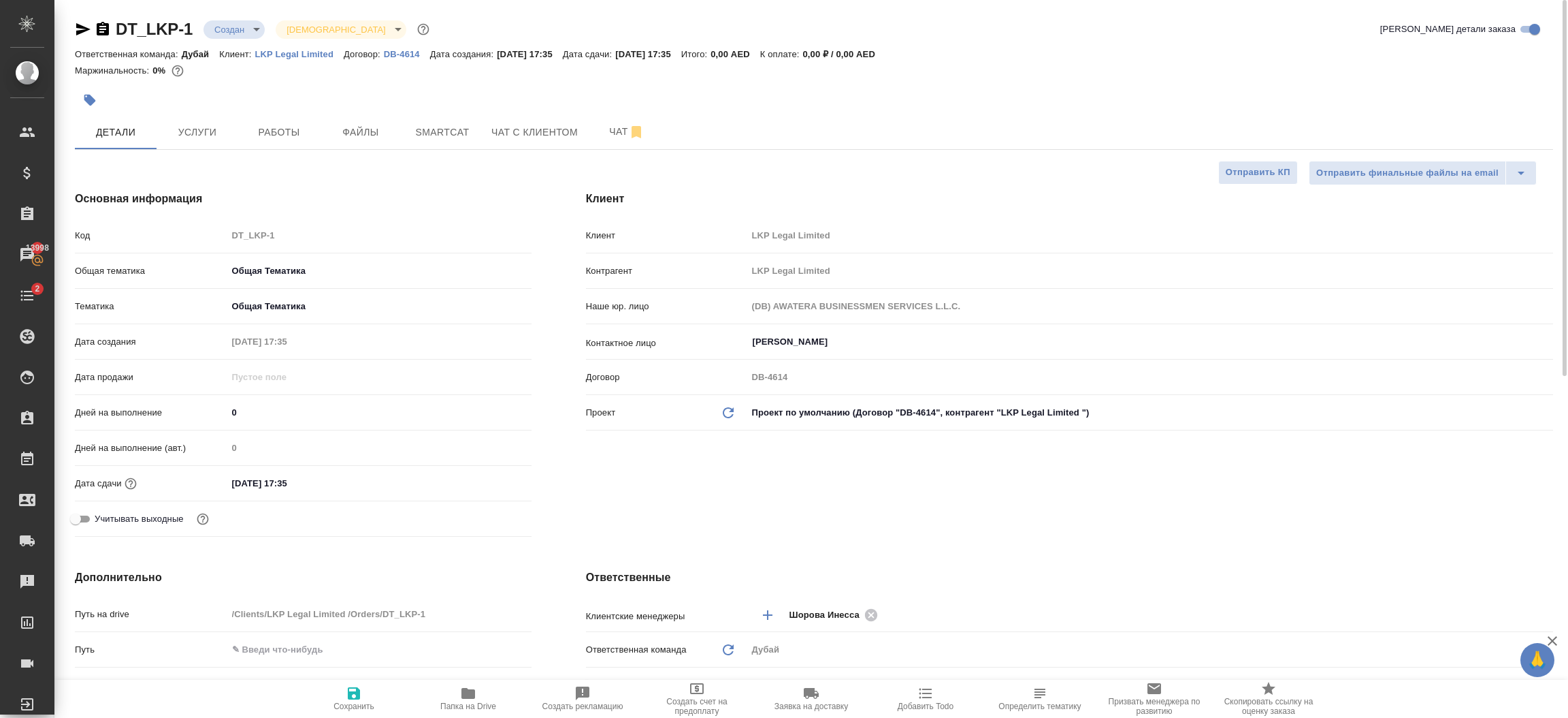
type textarea "x"
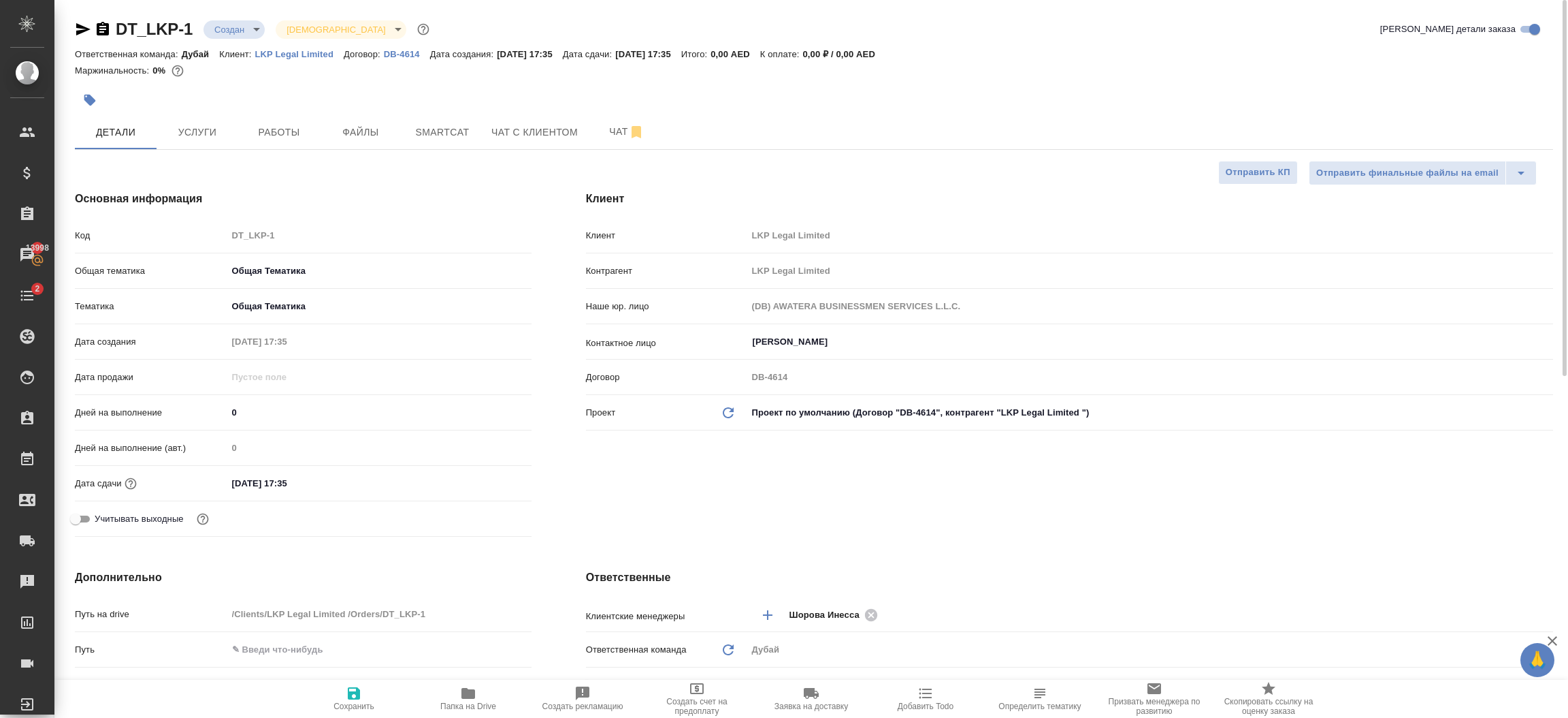
type textarea "x"
click at [83, 22] on icon "button" at bounding box center [83, 30] width 17 height 17
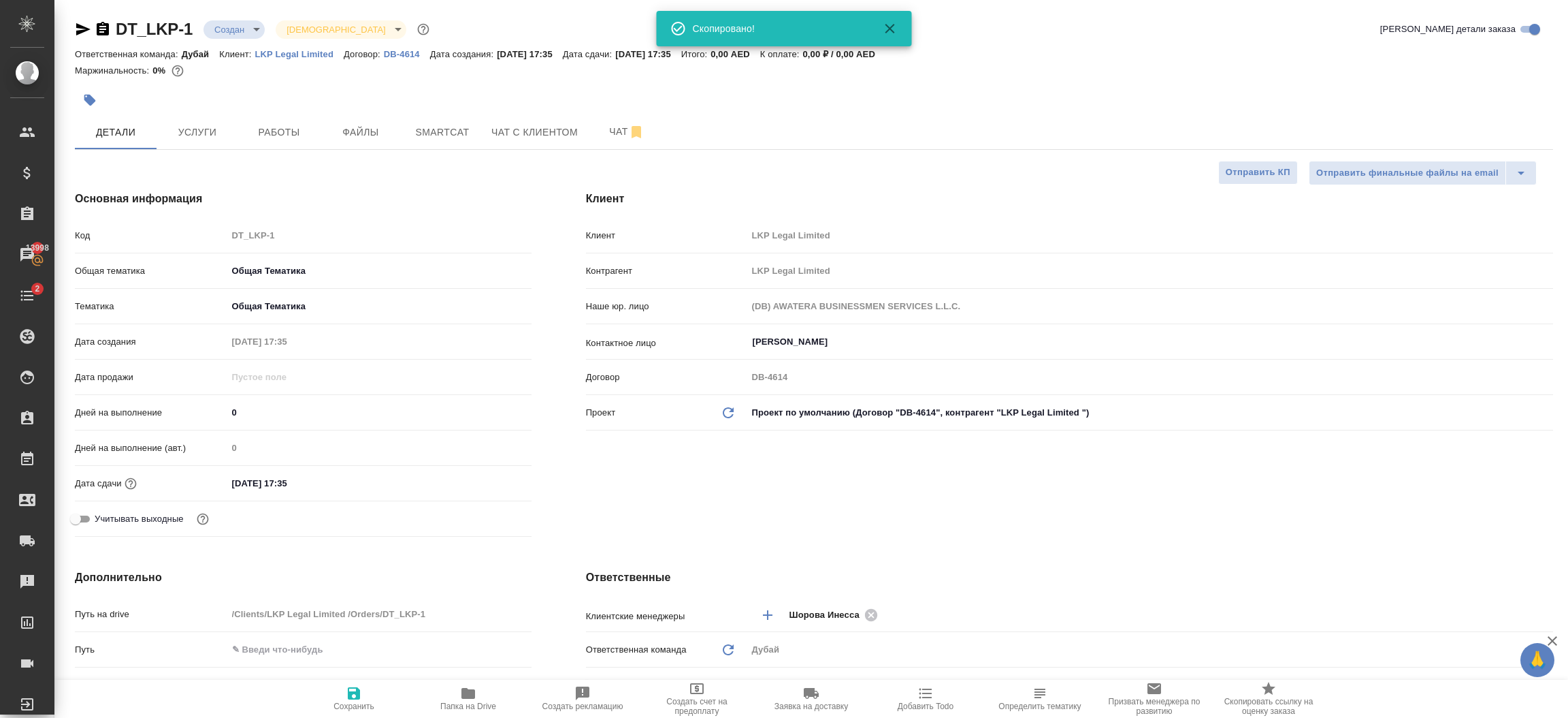
type textarea "x"
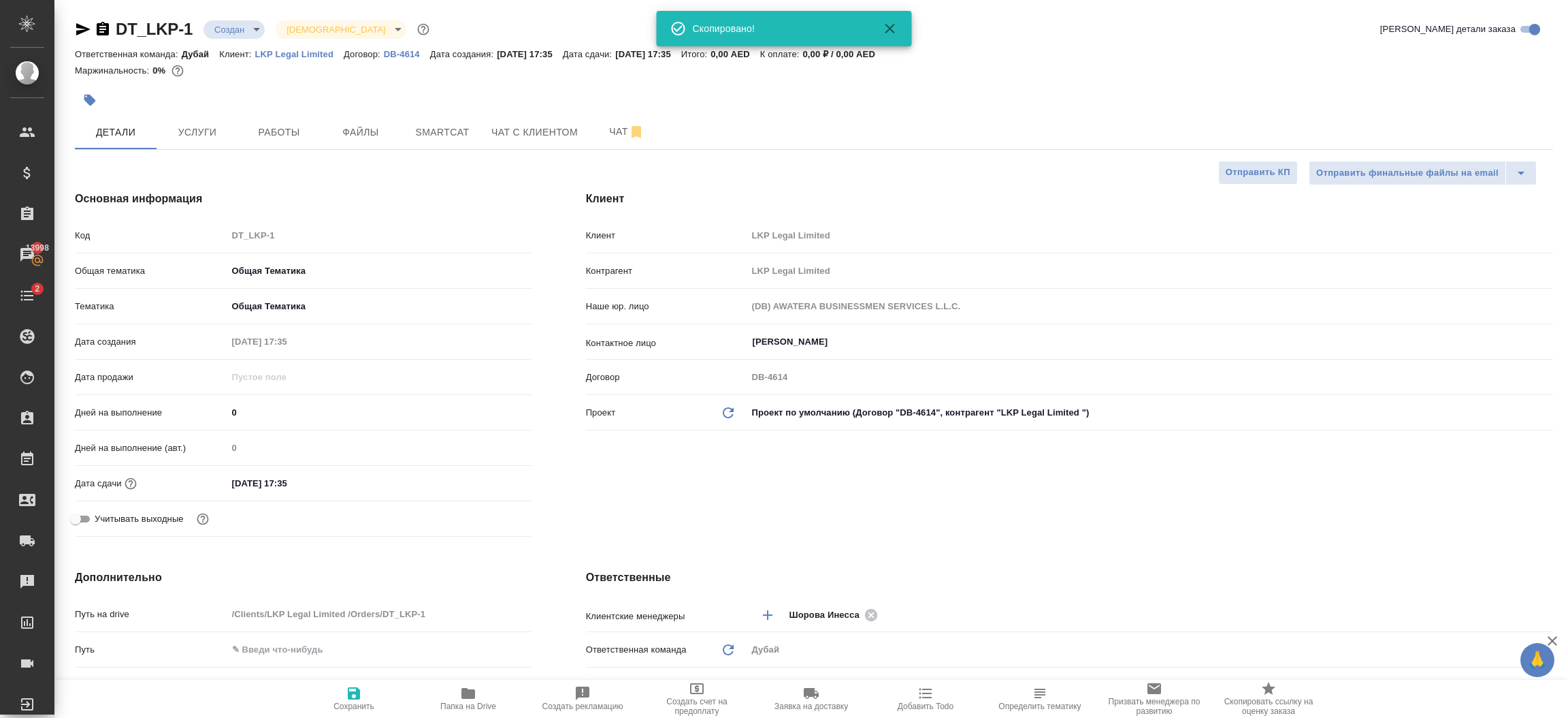
type textarea "x"
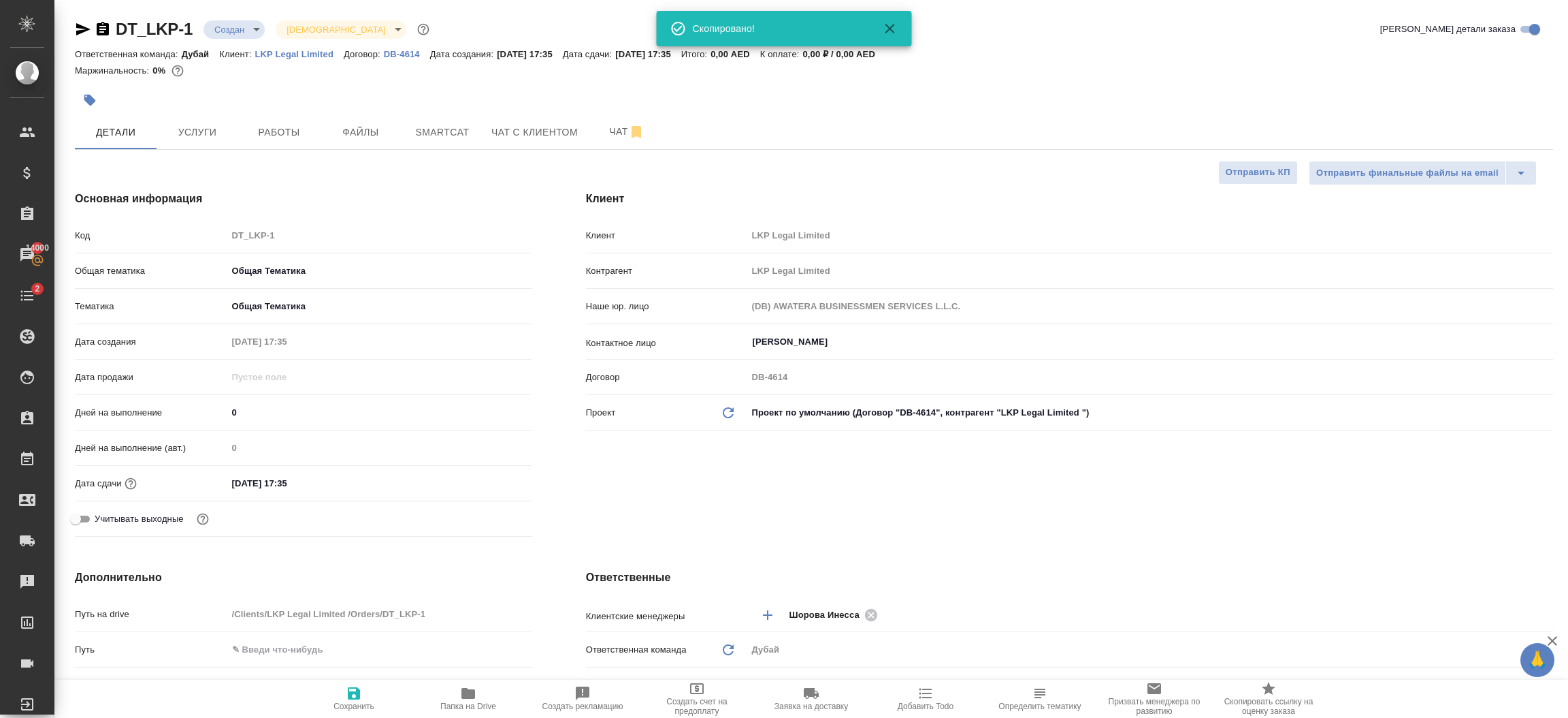
type textarea "x"
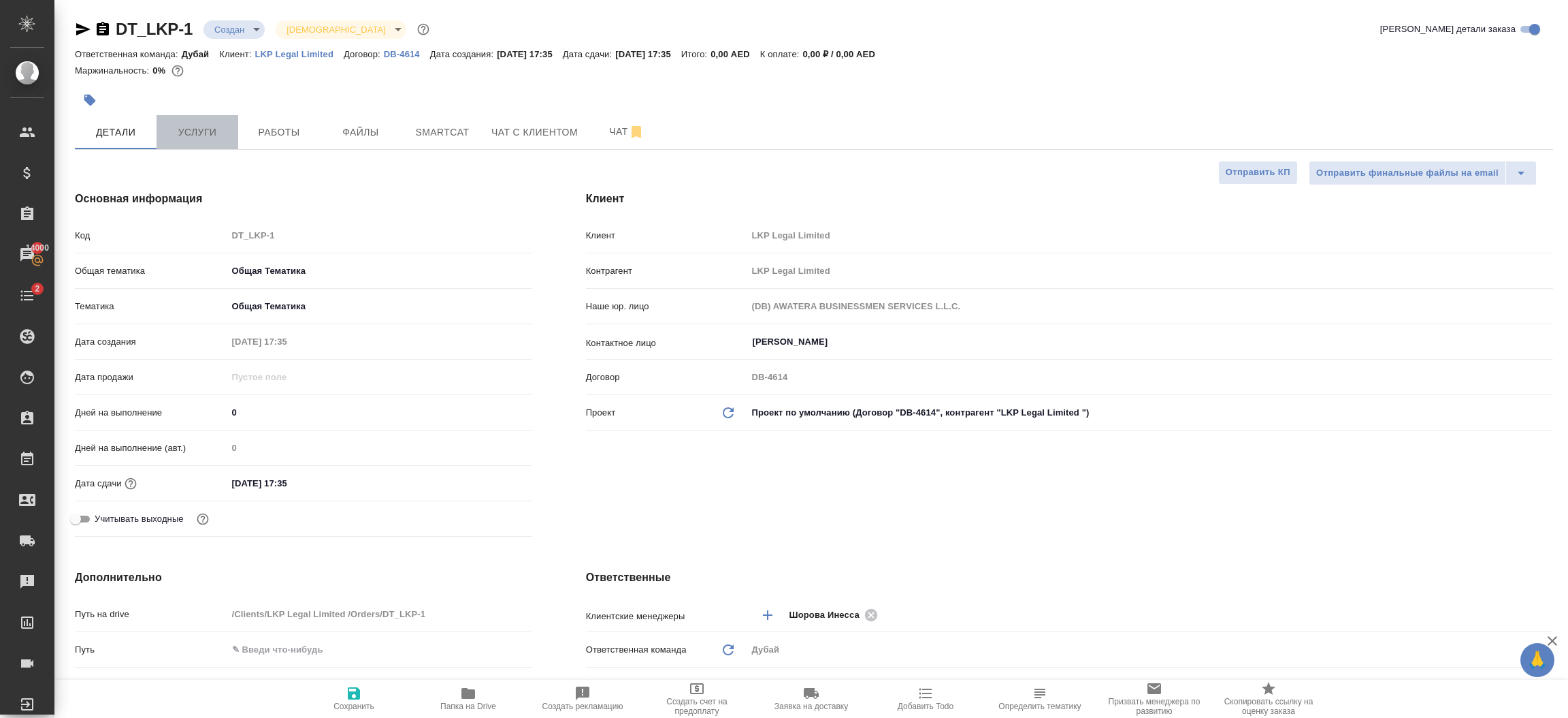
click at [218, 129] on span "Услуги" at bounding box center [197, 132] width 66 height 17
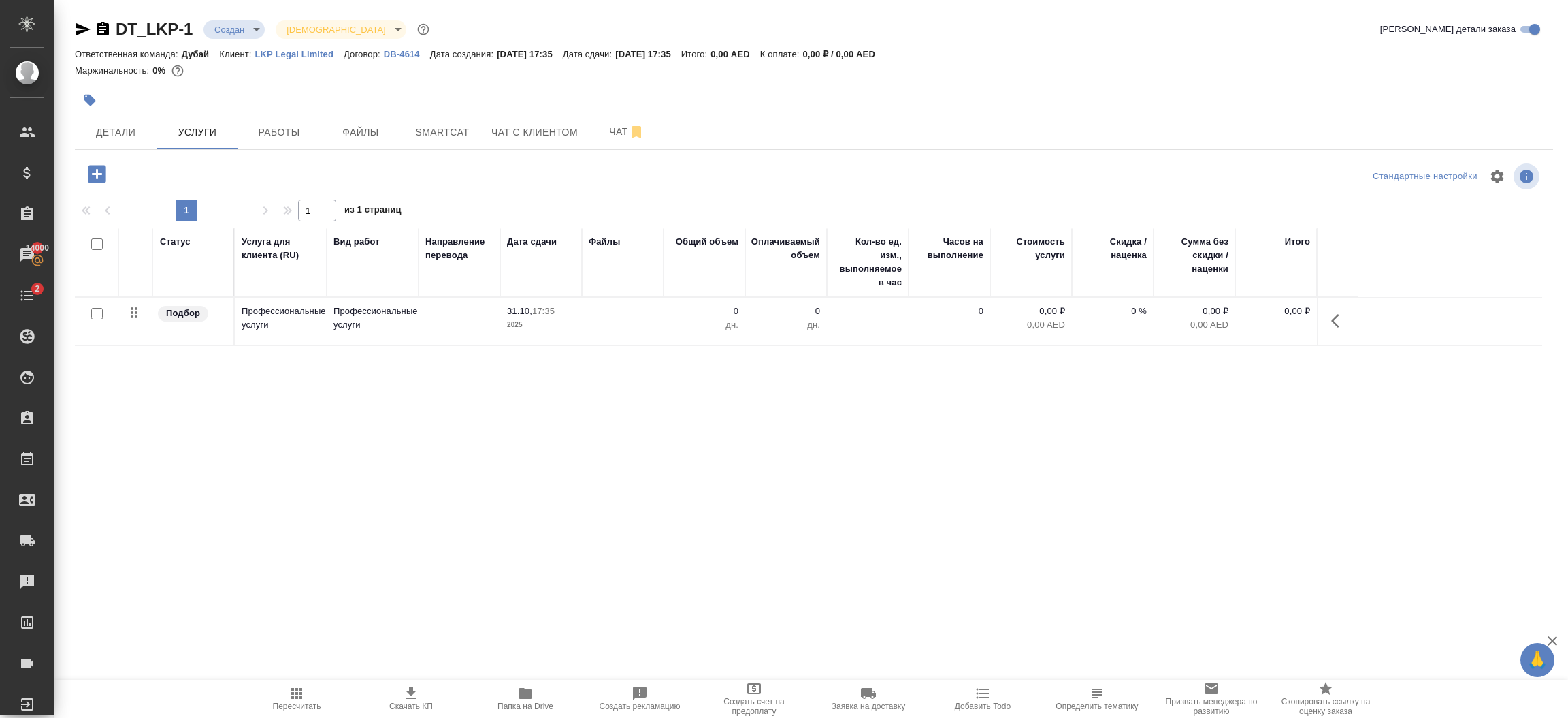
click at [97, 248] on input "checkbox" at bounding box center [97, 244] width 12 height 12
checkbox input "true"
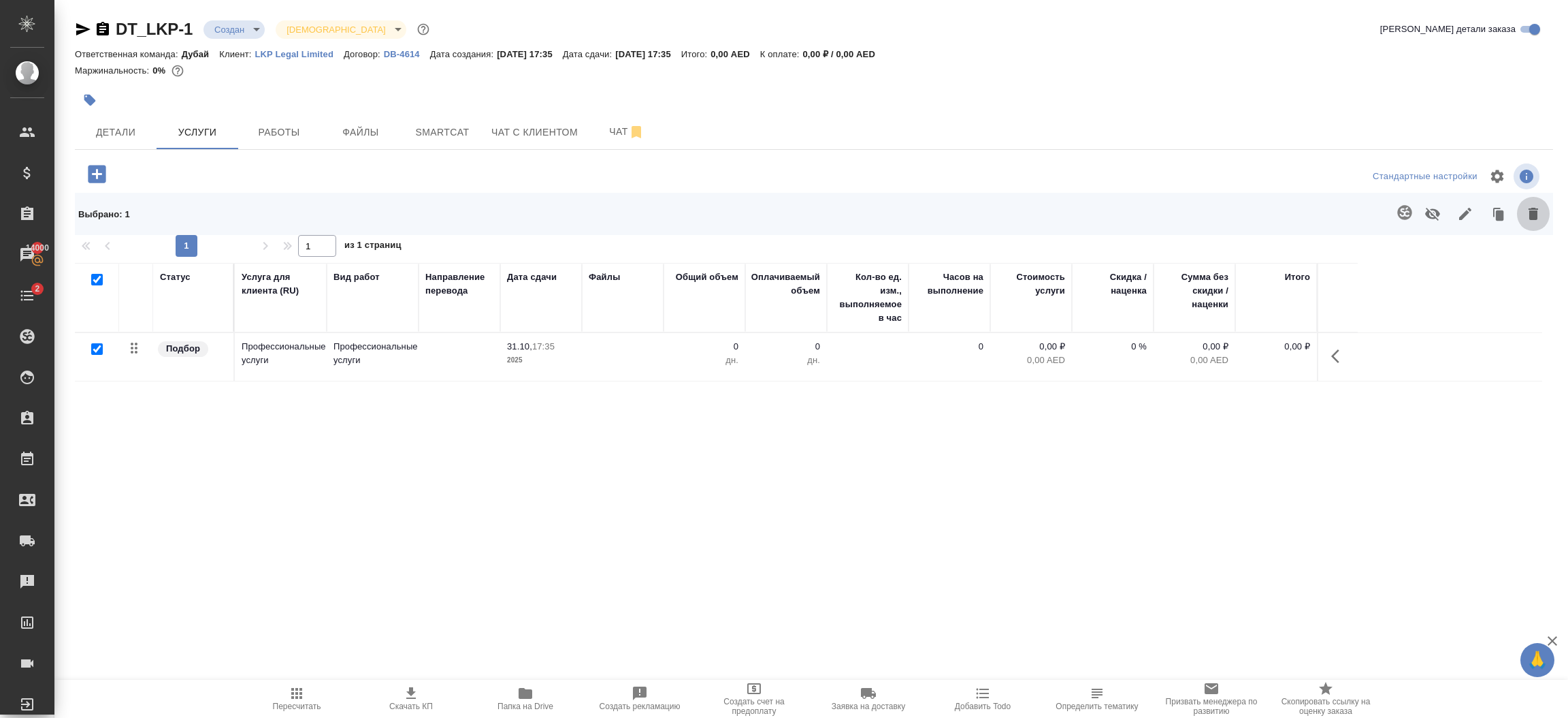
click at [1530, 206] on icon "button" at bounding box center [1533, 214] width 17 height 17
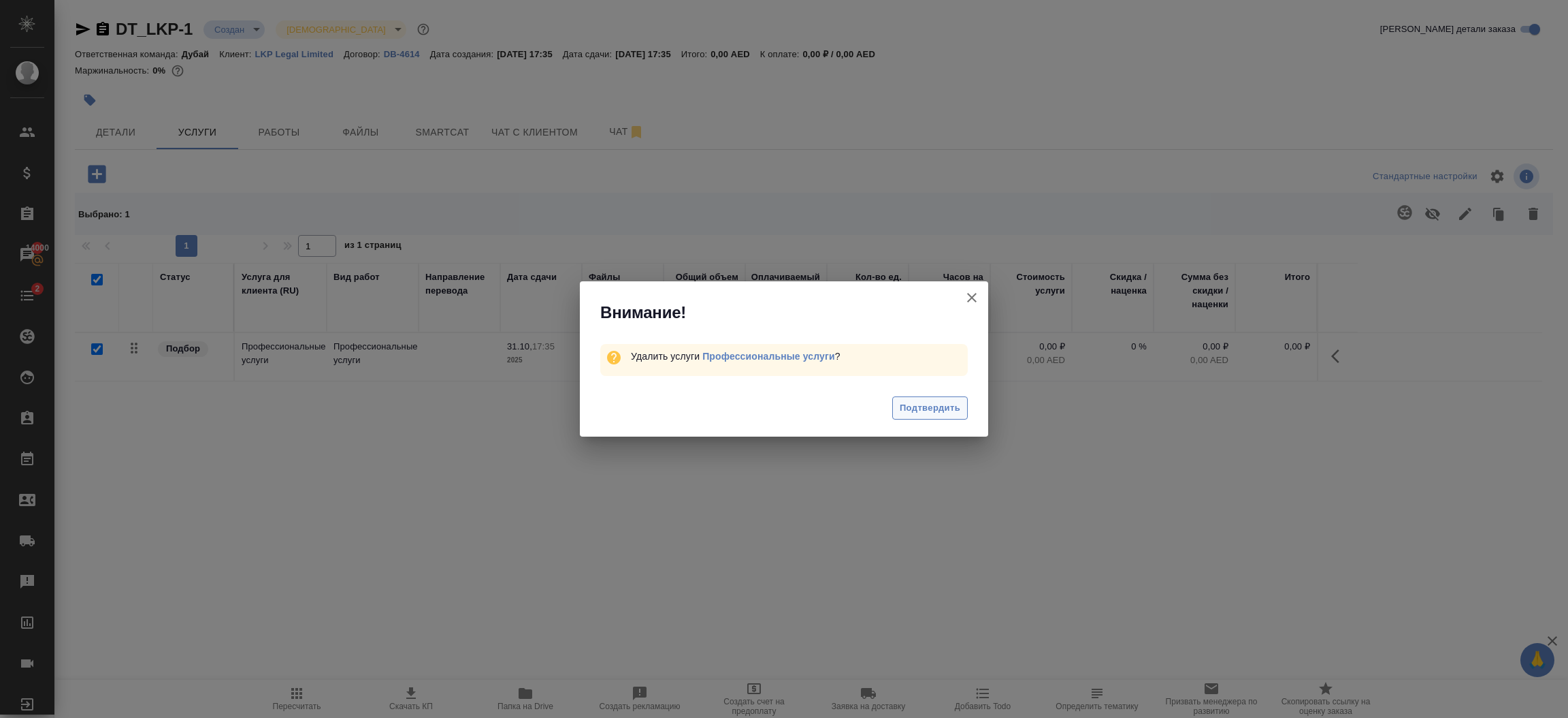
click at [942, 413] on span "Подтвердить" at bounding box center [930, 408] width 61 height 16
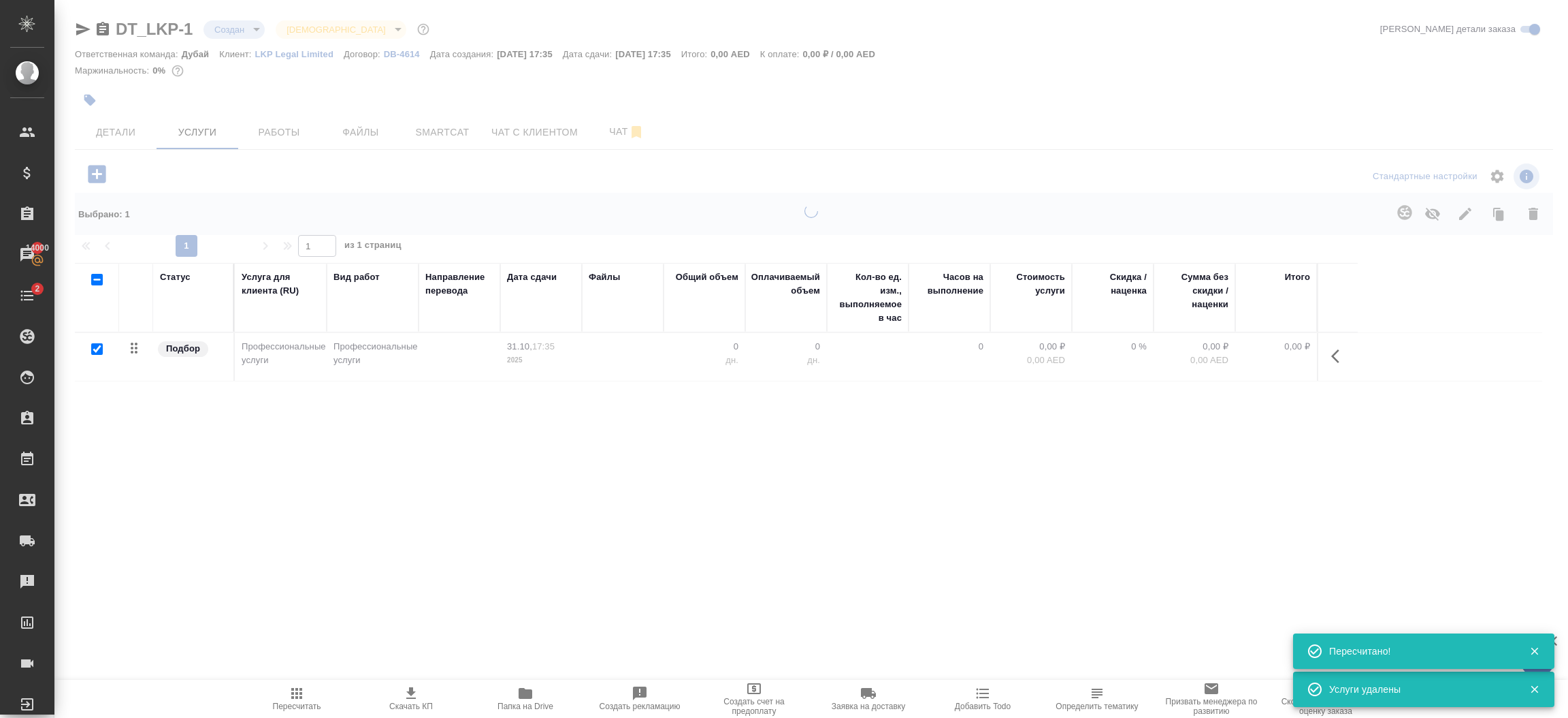
checkbox input "false"
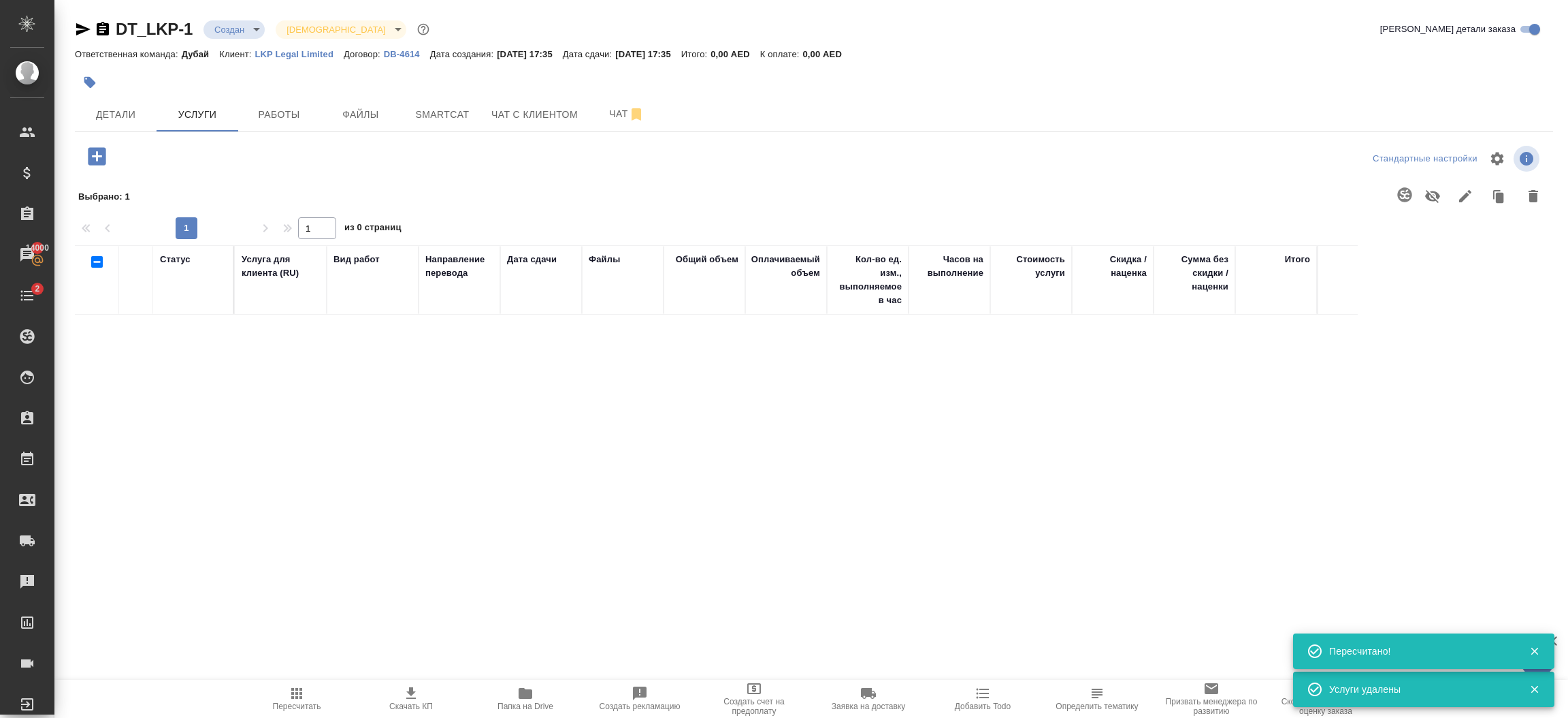
click at [99, 158] on icon "button" at bounding box center [97, 156] width 18 height 18
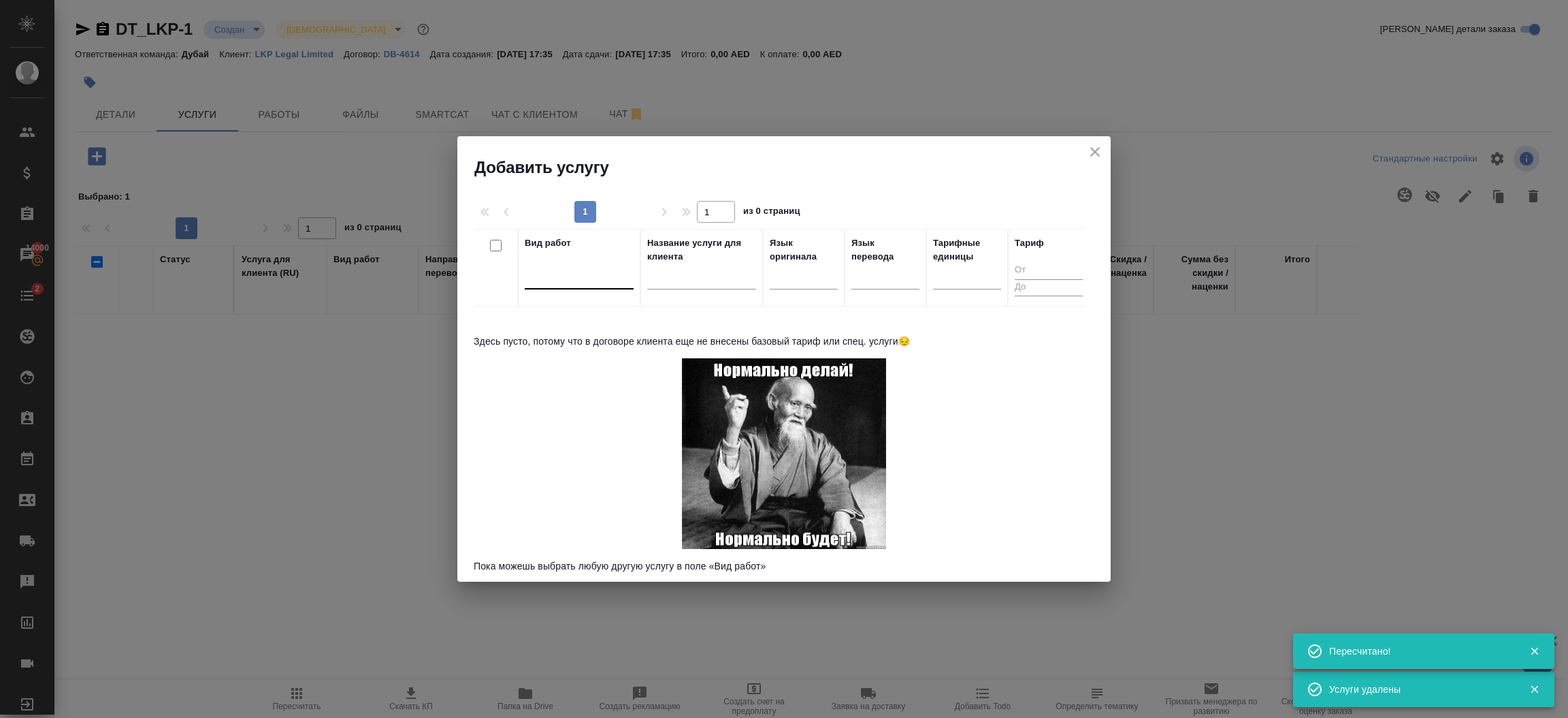
click at [569, 277] on div at bounding box center [580, 275] width 109 height 20
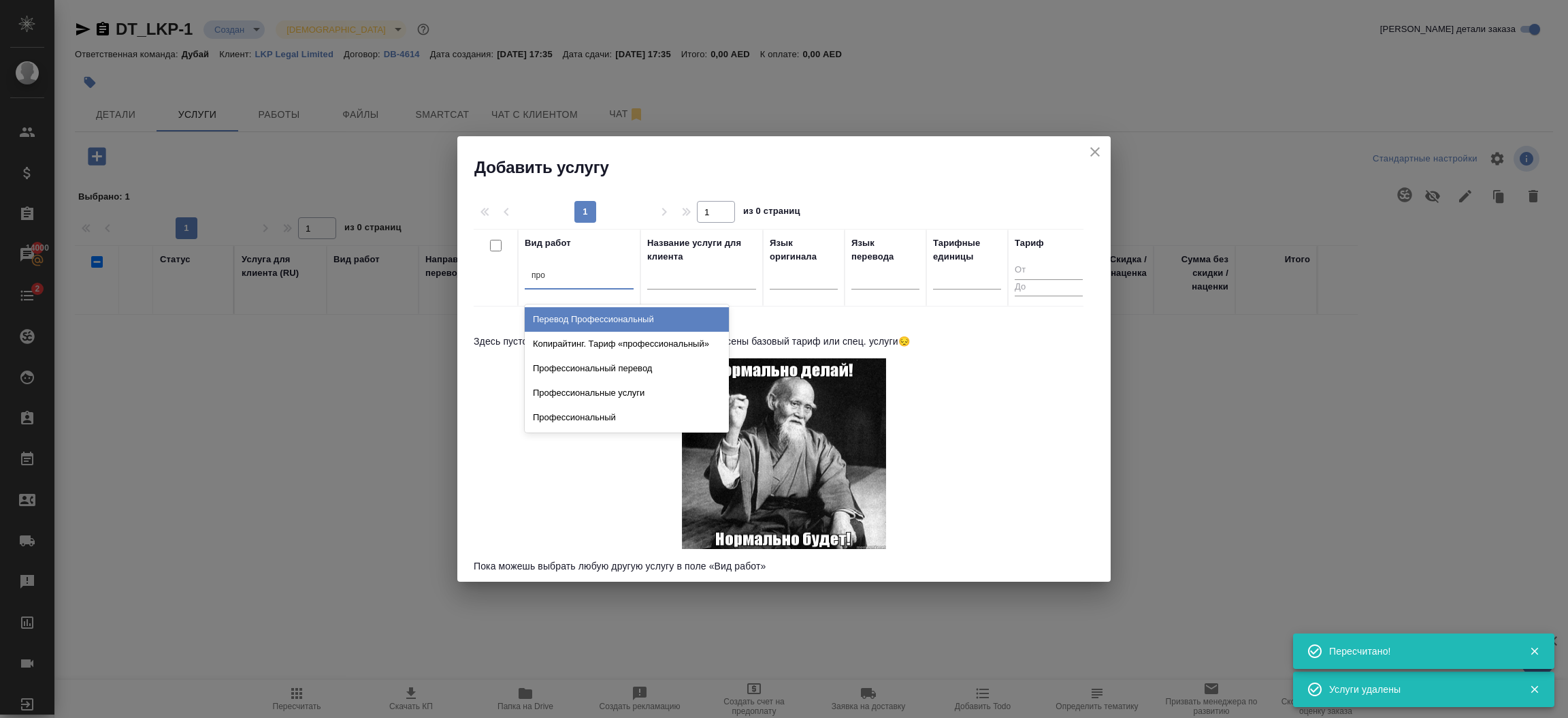
type input "проф"
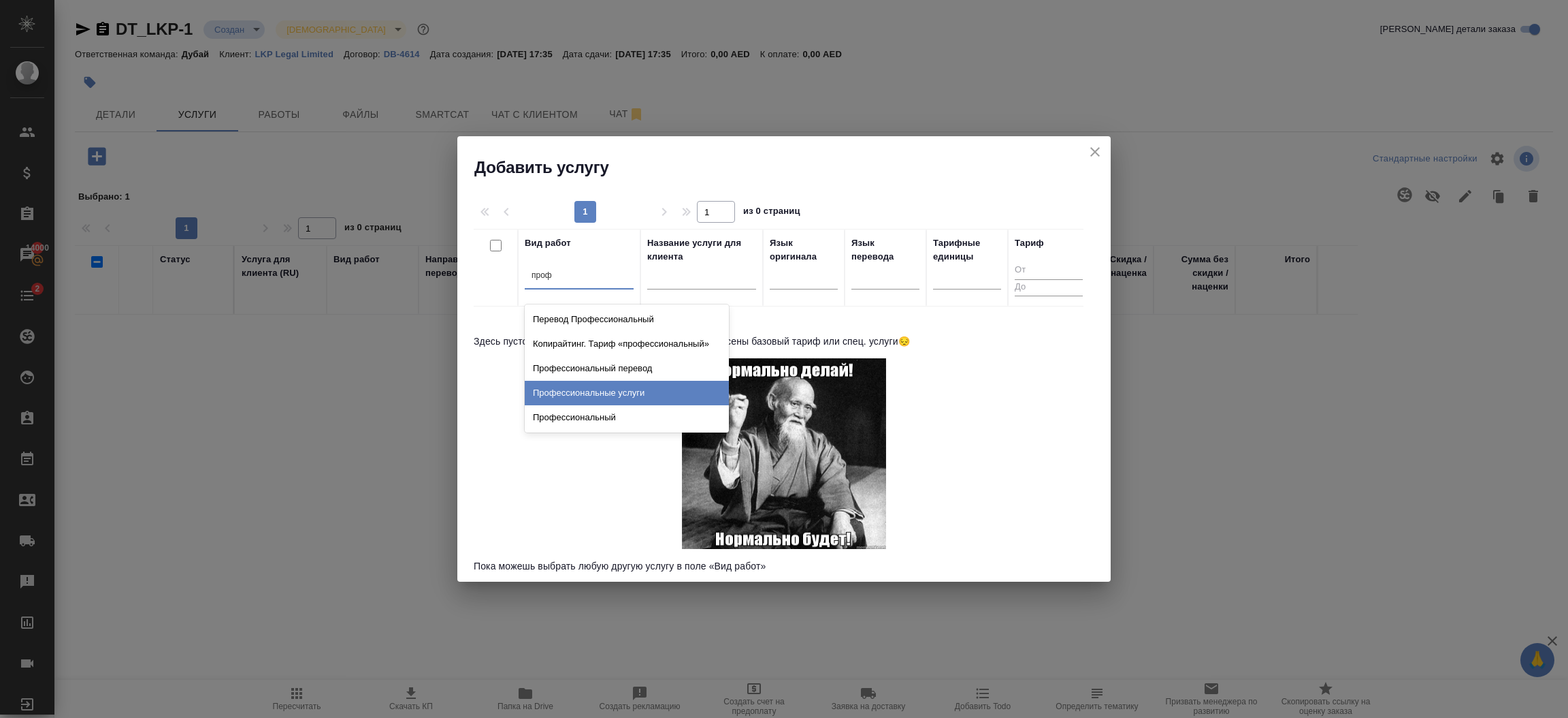
click at [635, 390] on div "Профессиональные услуги" at bounding box center [627, 393] width 204 height 24
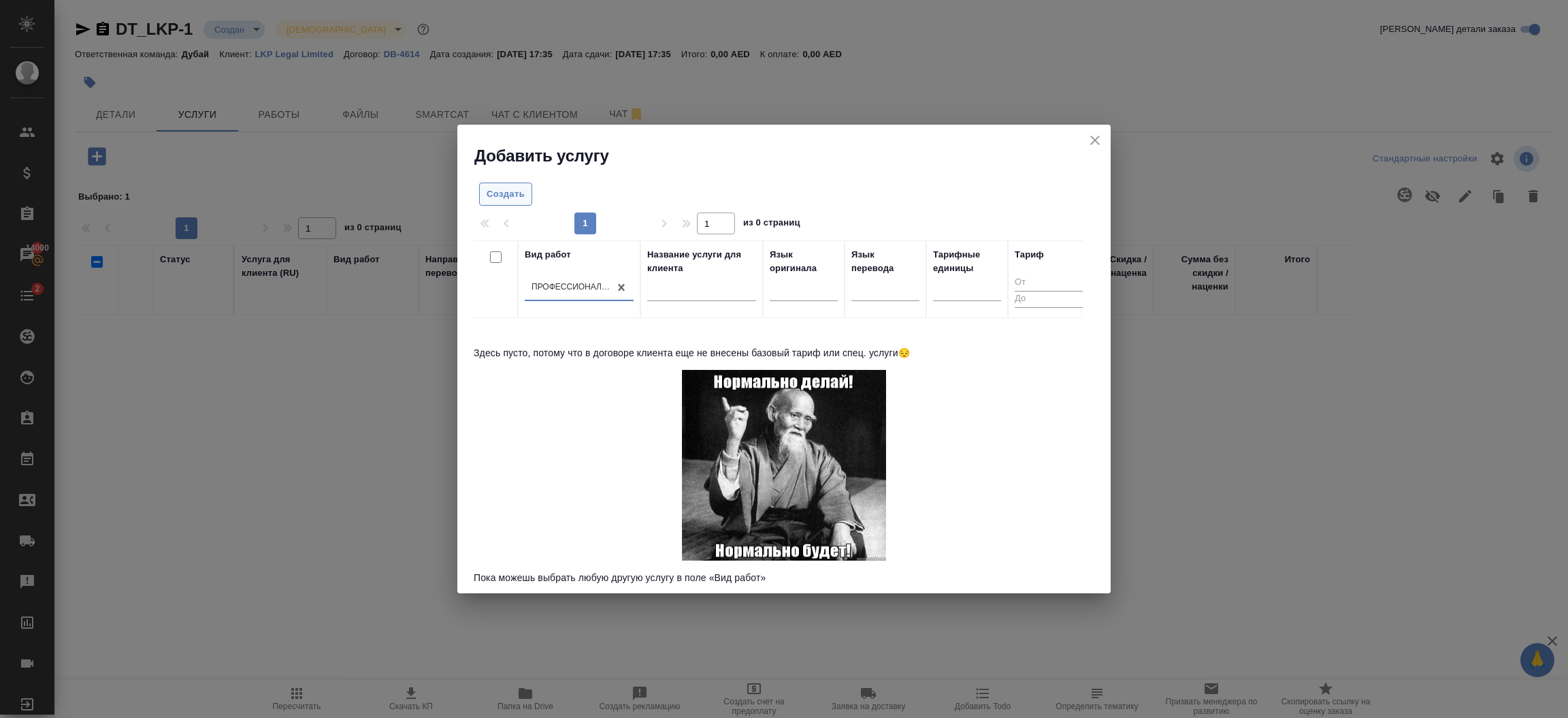
click at [501, 199] on span "Создать" at bounding box center [506, 194] width 38 height 16
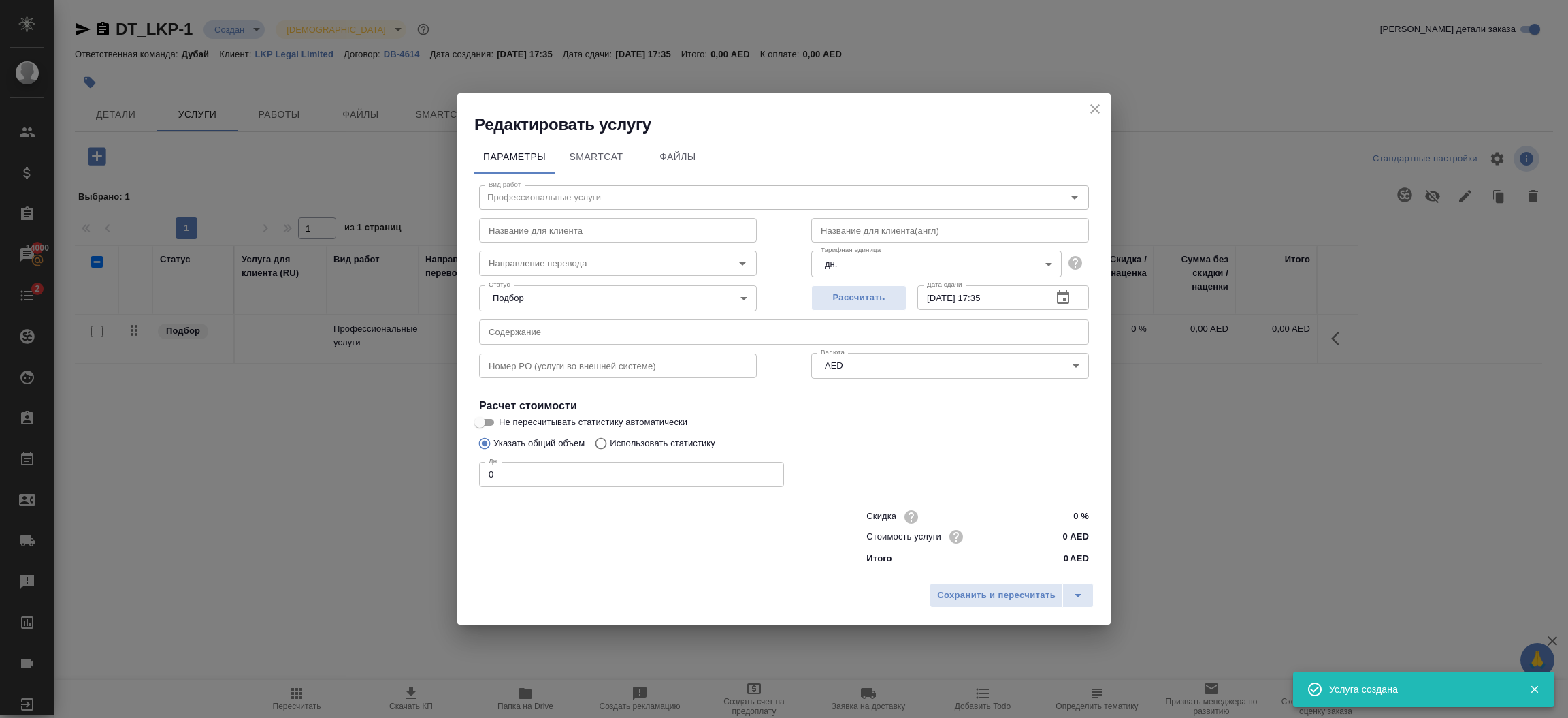
click at [611, 480] on input "0" at bounding box center [631, 473] width 305 height 24
type input "1"
click at [1072, 535] on input "0 AED" at bounding box center [1064, 536] width 51 height 20
type input "8300 AED"
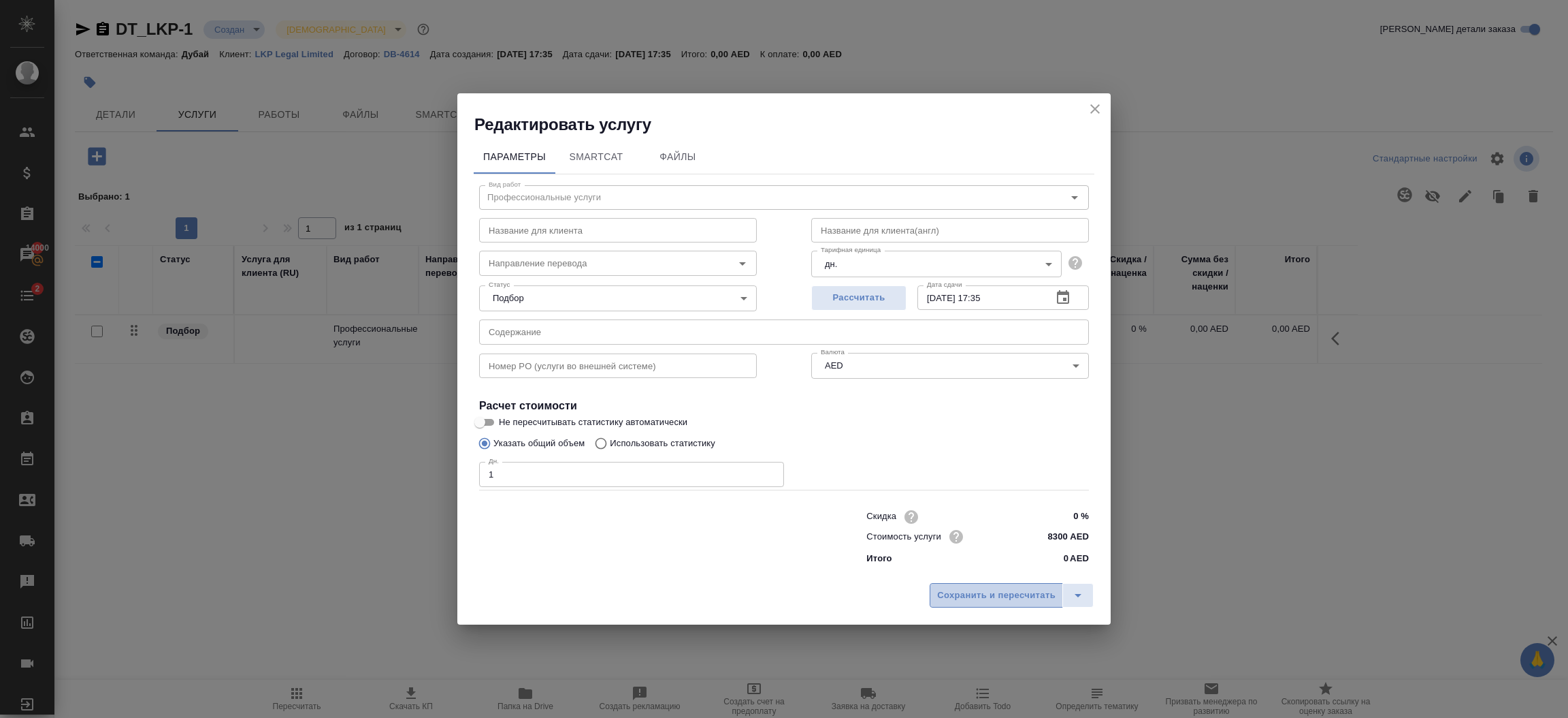
click at [1028, 591] on span "Сохранить и пересчитать" at bounding box center [996, 595] width 118 height 16
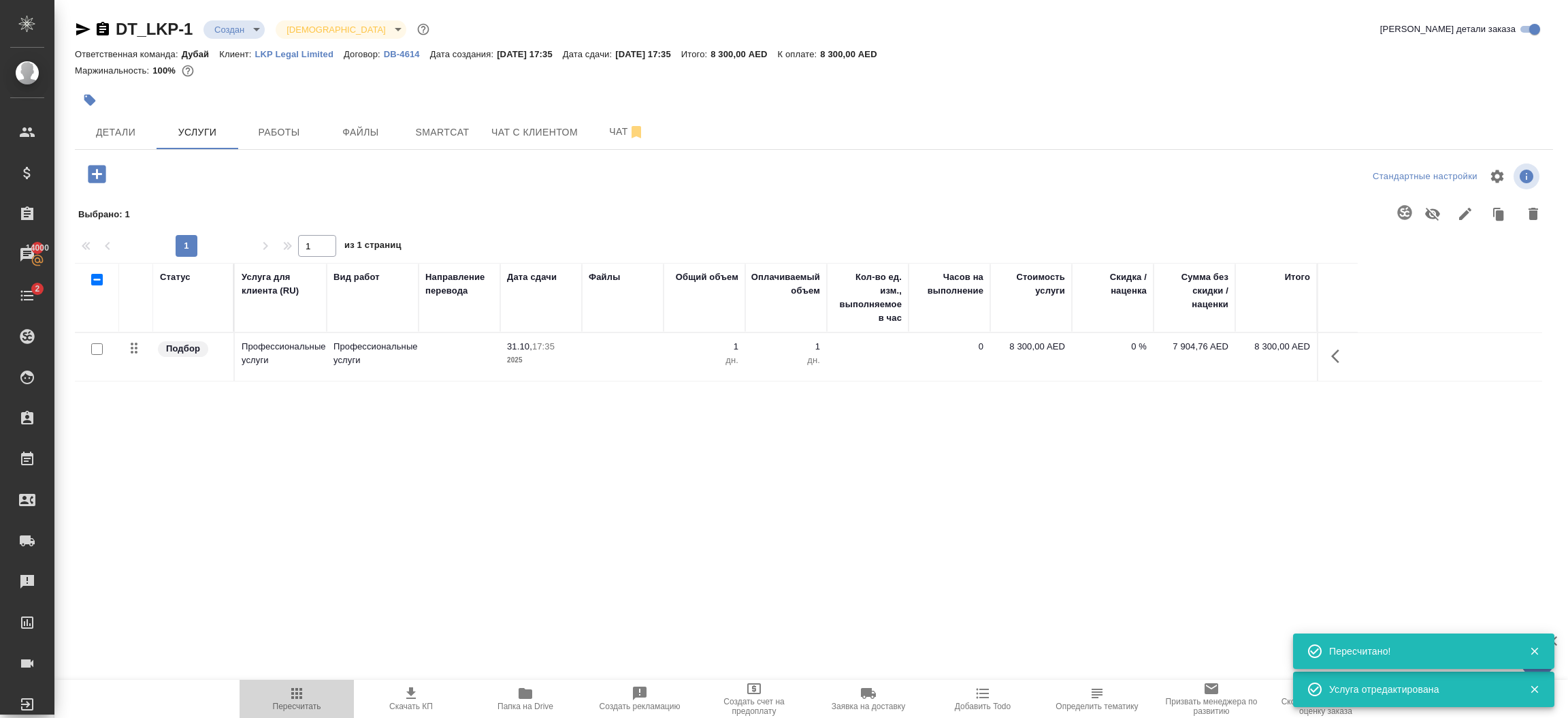
click at [300, 701] on span "Пересчитать" at bounding box center [297, 706] width 48 height 10
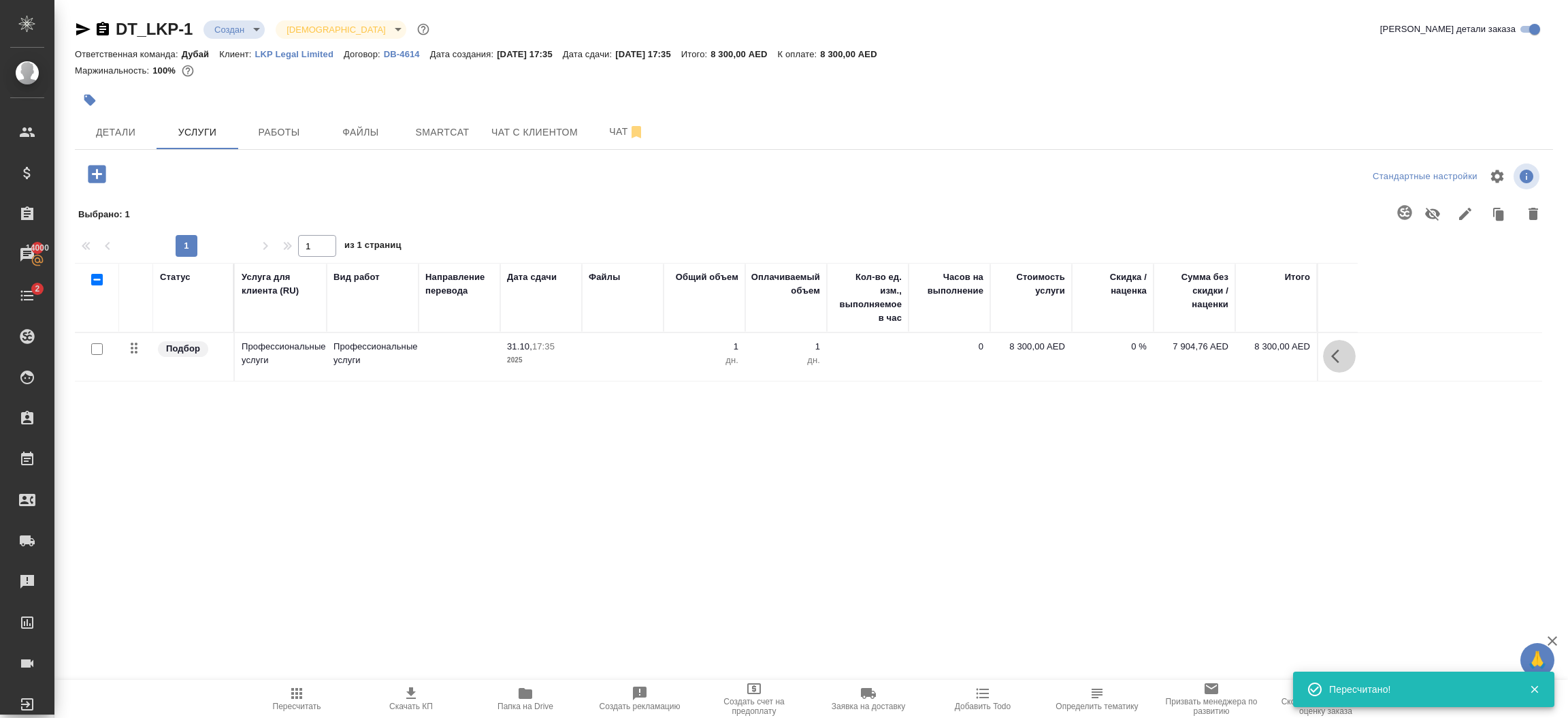
click at [1341, 361] on icon "button" at bounding box center [1339, 357] width 17 height 17
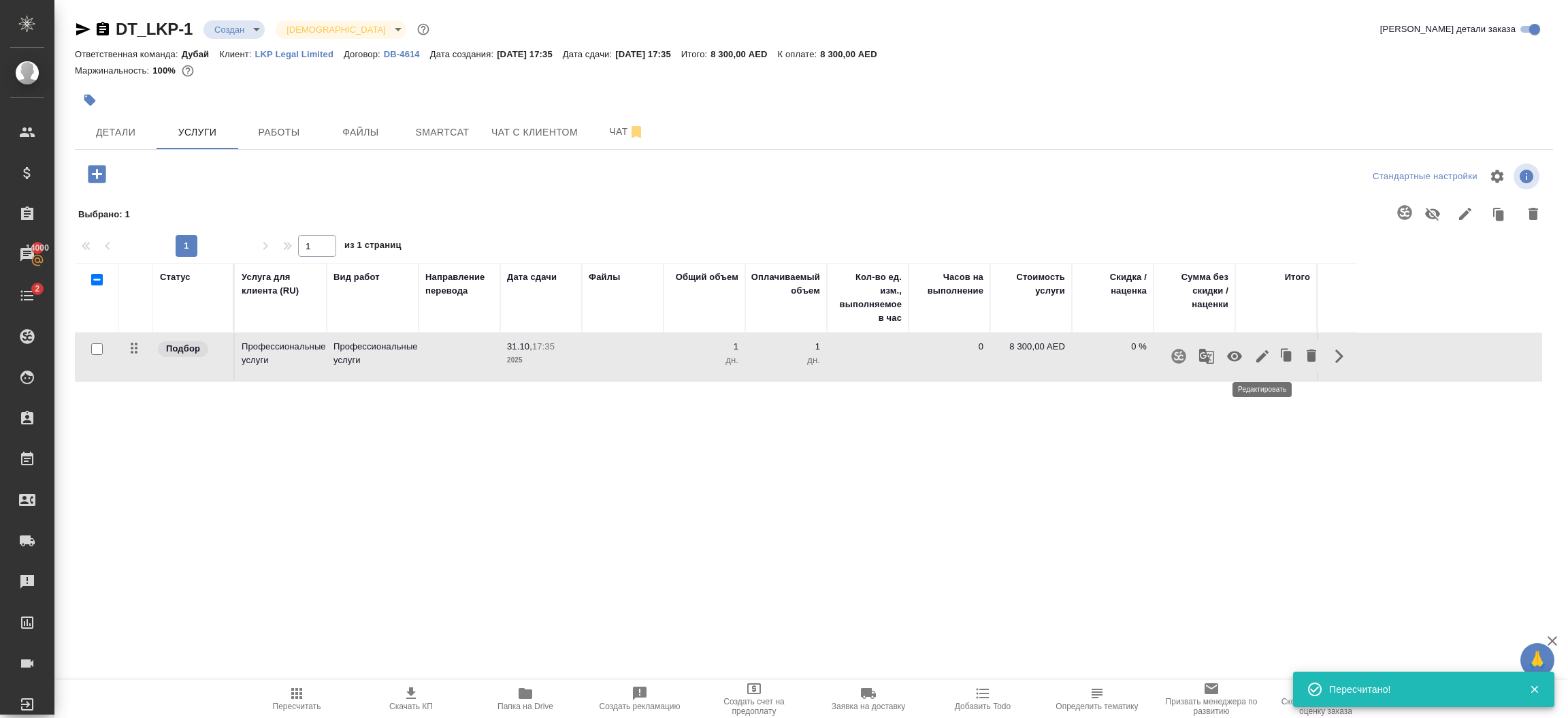
click at [1254, 359] on icon "button" at bounding box center [1263, 357] width 17 height 17
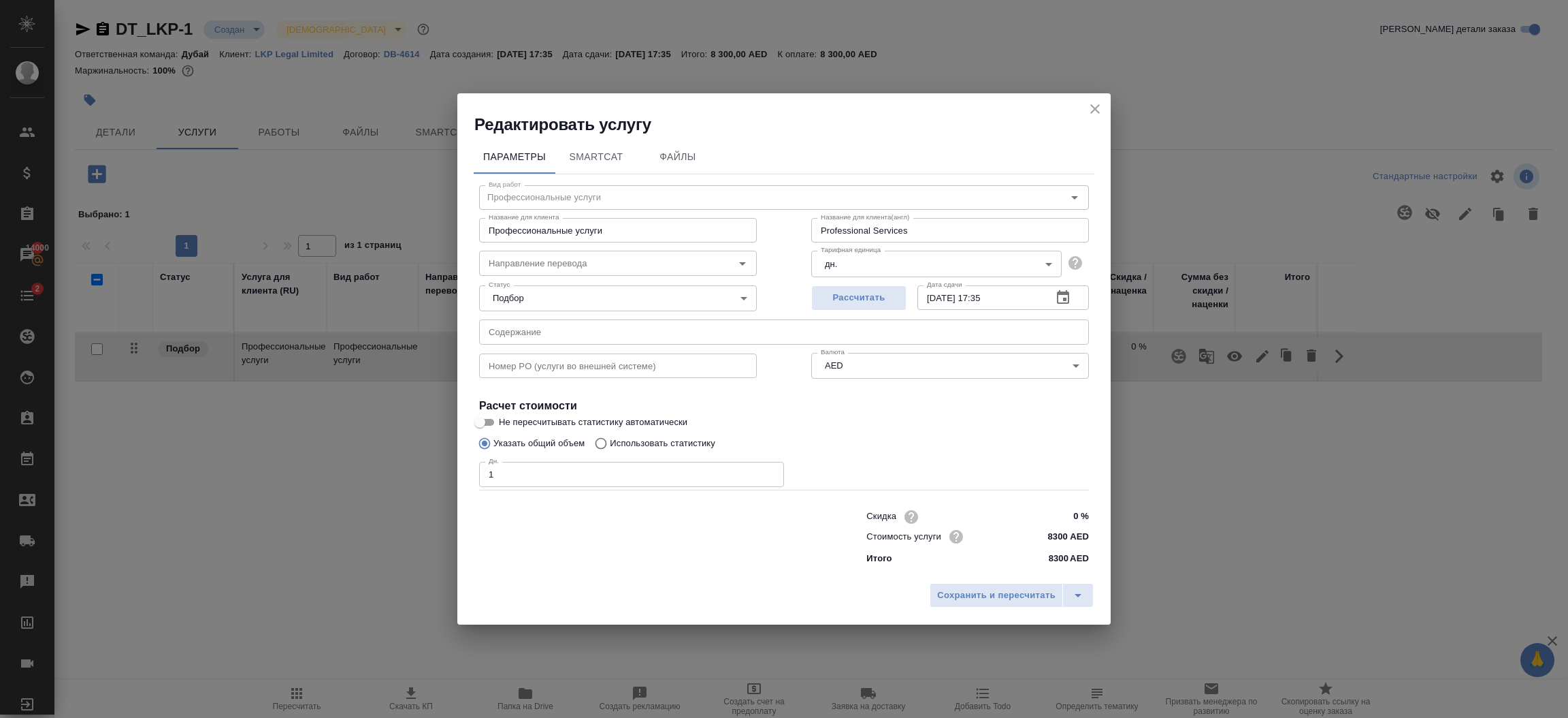
click at [1103, 108] on button "close" at bounding box center [1096, 109] width 21 height 21
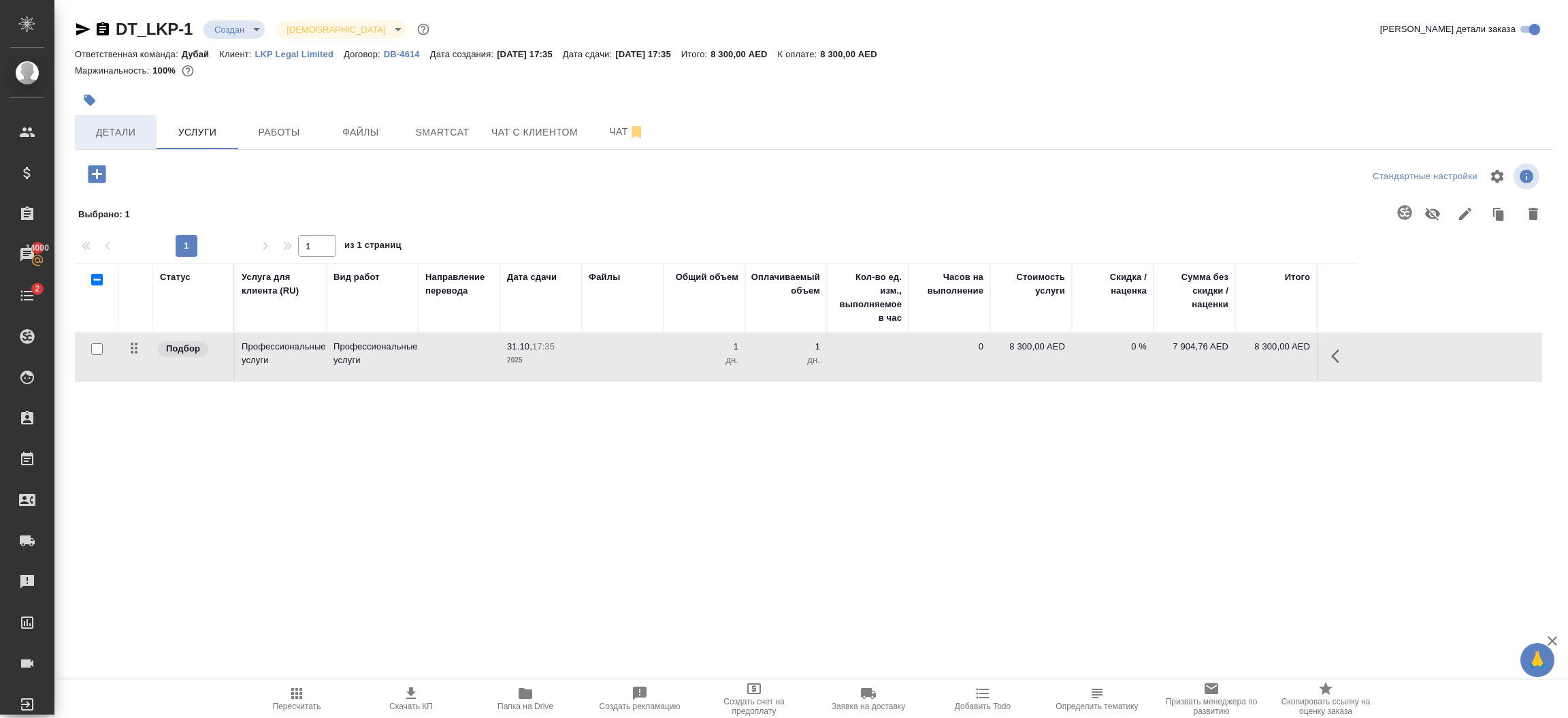
click at [121, 128] on span "Детали" at bounding box center [115, 132] width 66 height 17
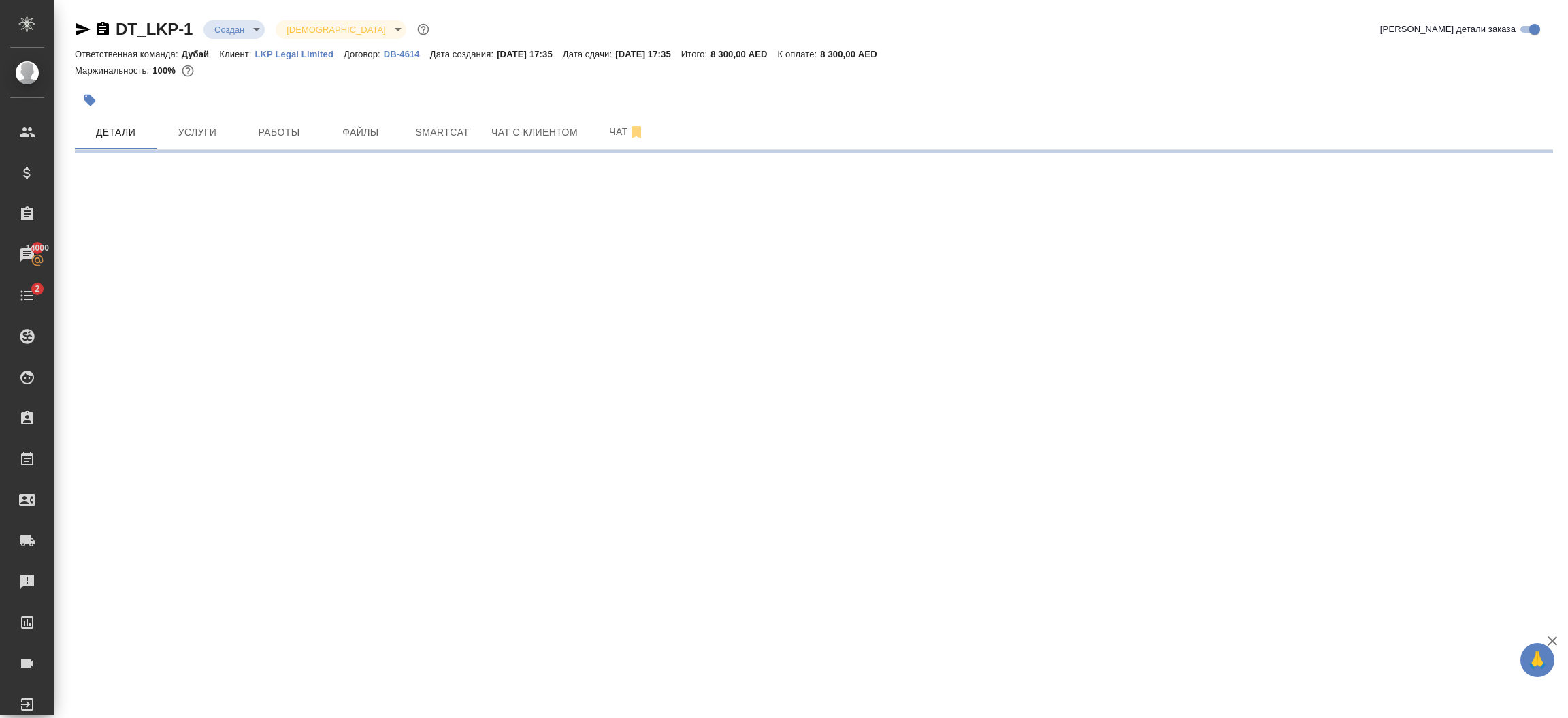
select select "RU"
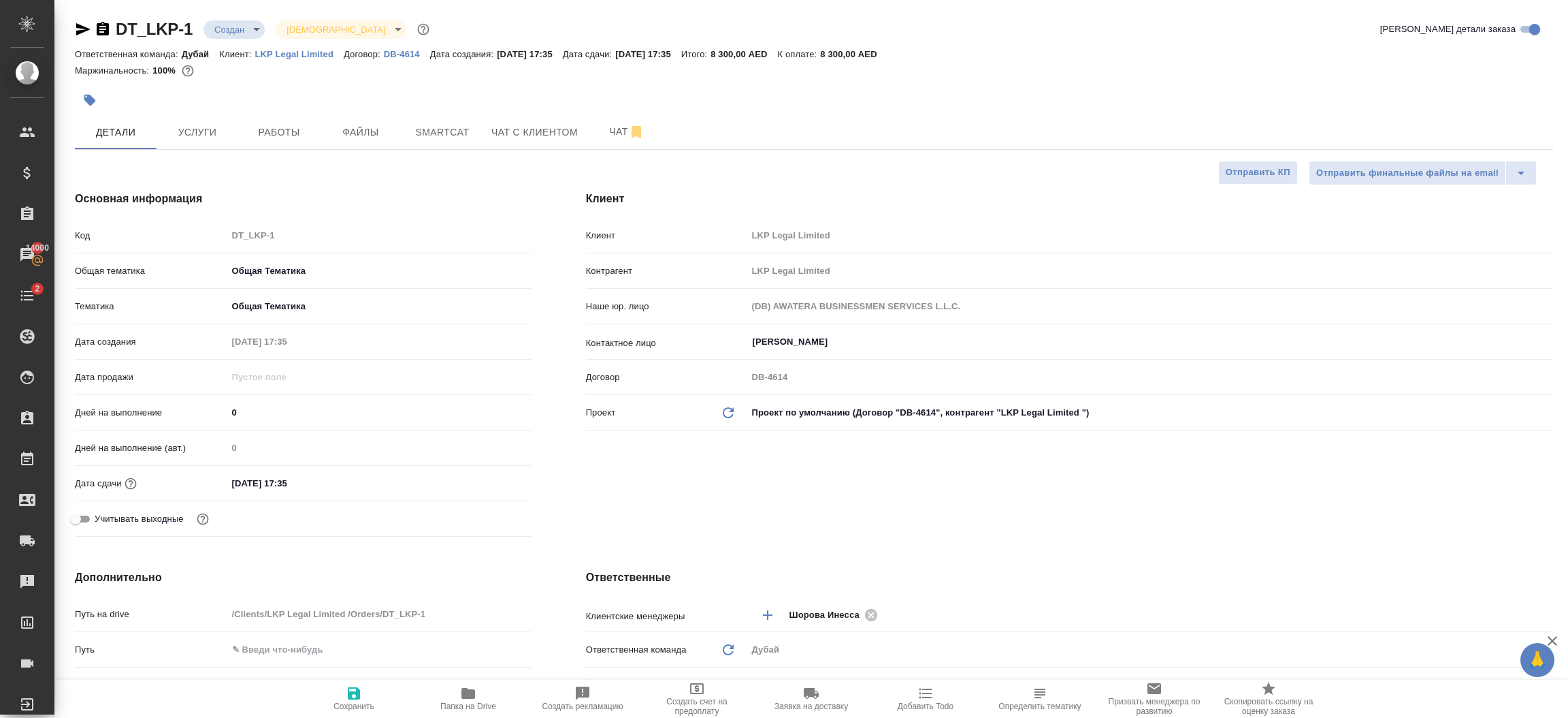
type textarea "x"
click at [953, 506] on div "Клиент Клиент LKP Legal Limited Контрагент LKP Legal Limited Наше юр. лицо (DB)…" at bounding box center [1069, 366] width 1022 height 406
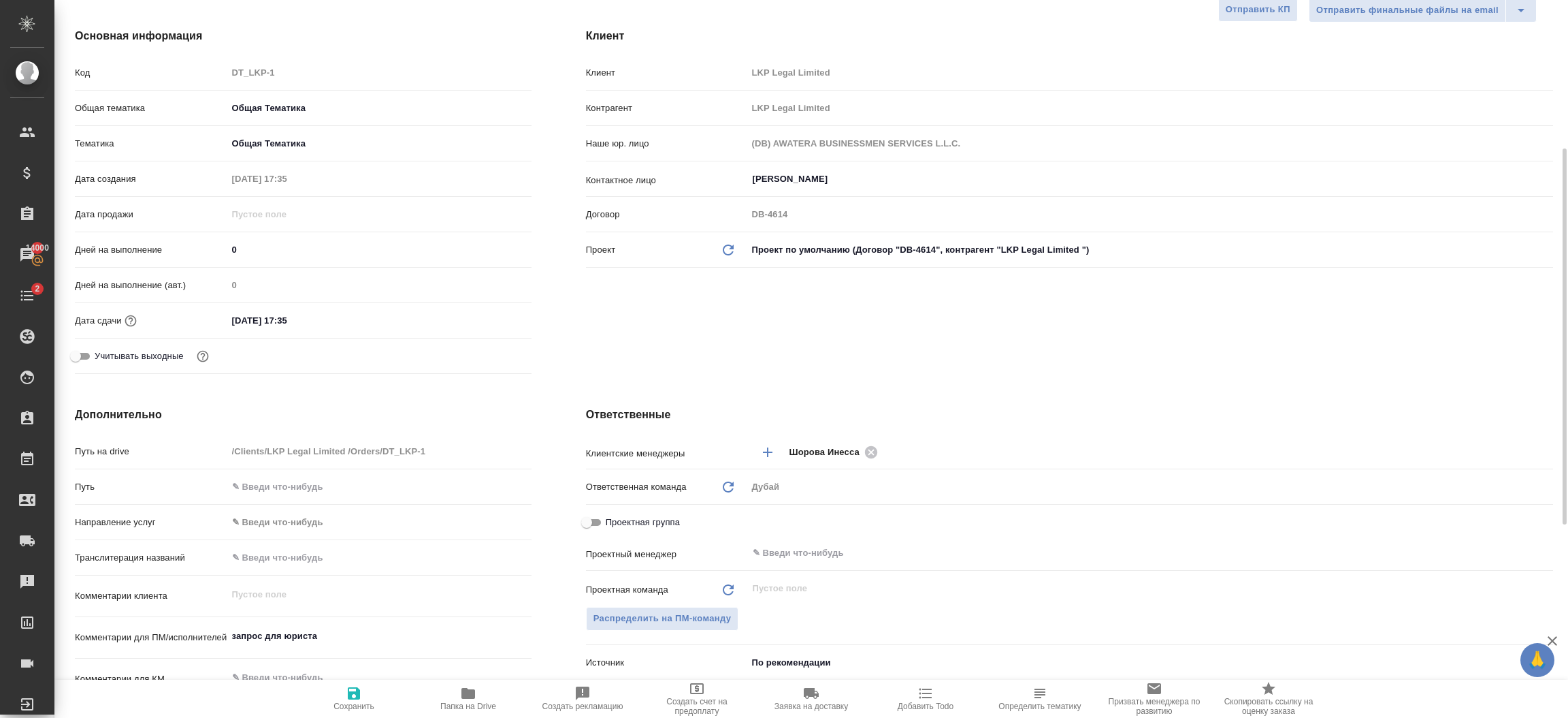
scroll to position [245, 0]
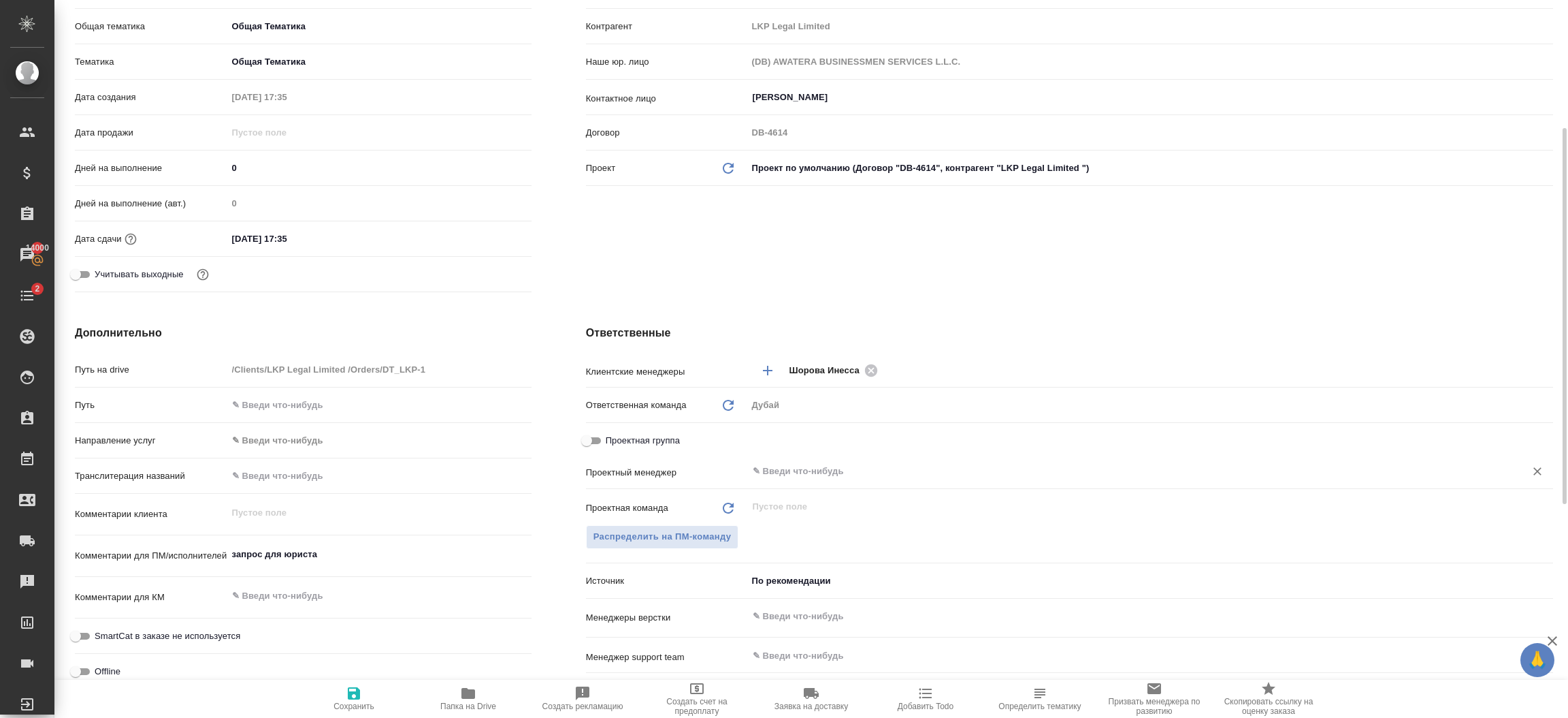
click at [781, 475] on input "text" at bounding box center [1127, 471] width 752 height 17
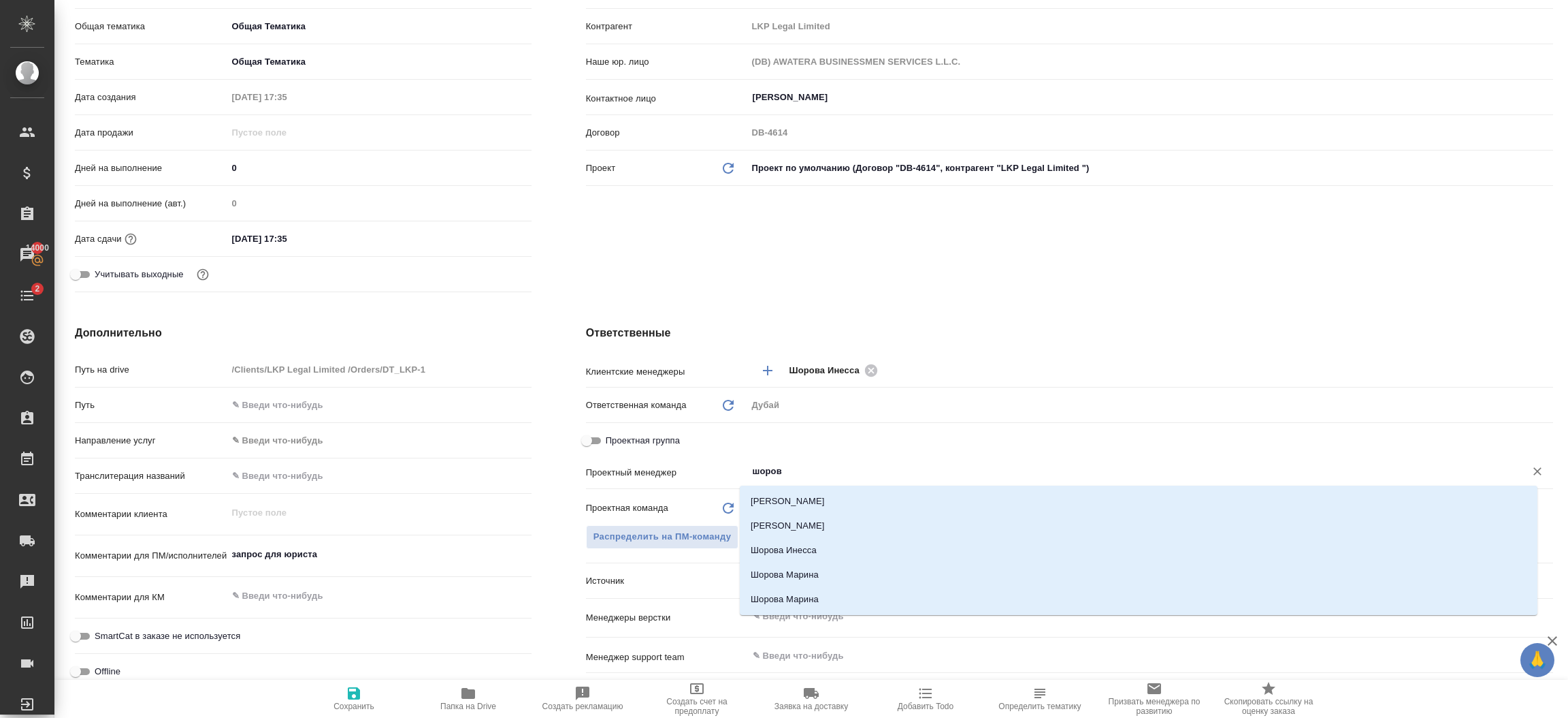
type input "[PERSON_NAME]"
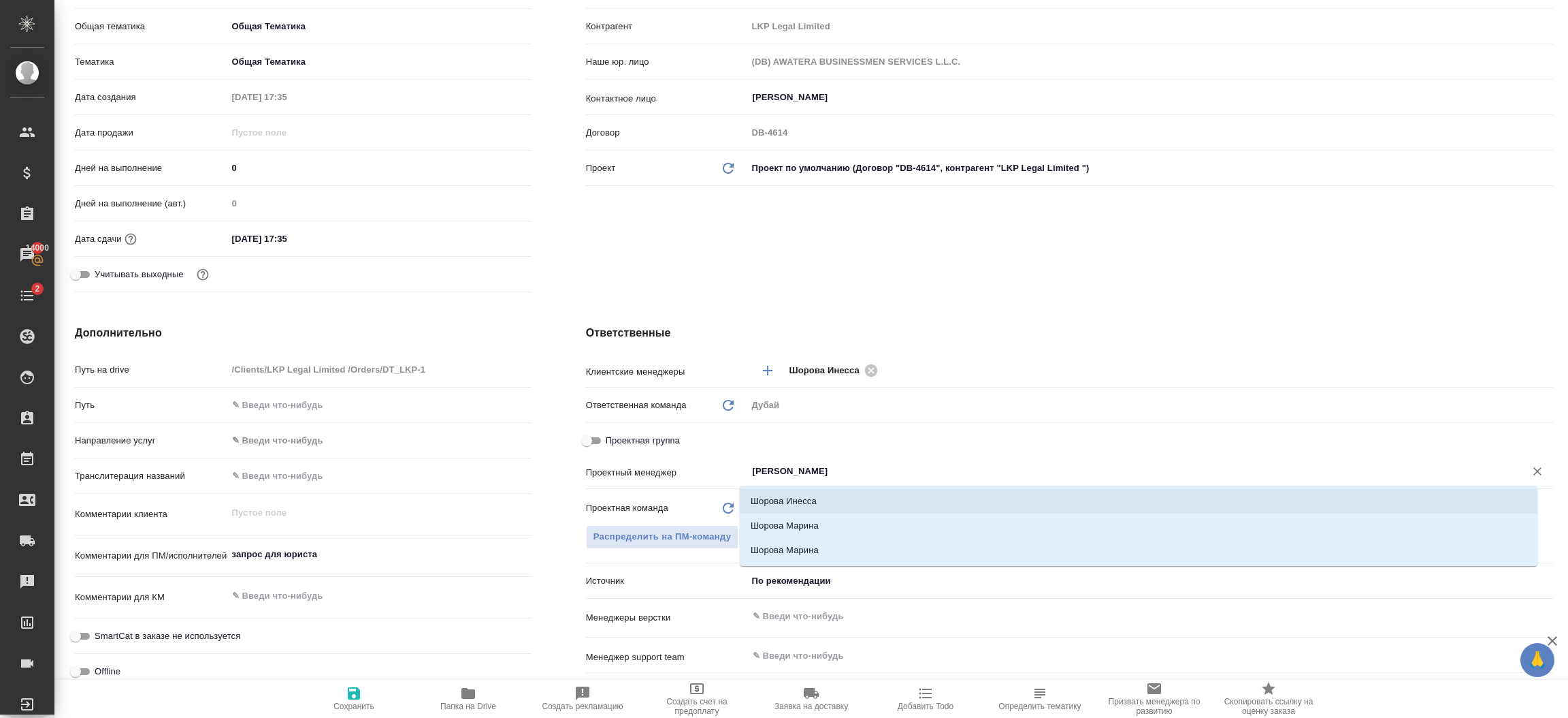
click at [779, 497] on li "Шорова Инесса" at bounding box center [1138, 500] width 798 height 24
type textarea "x"
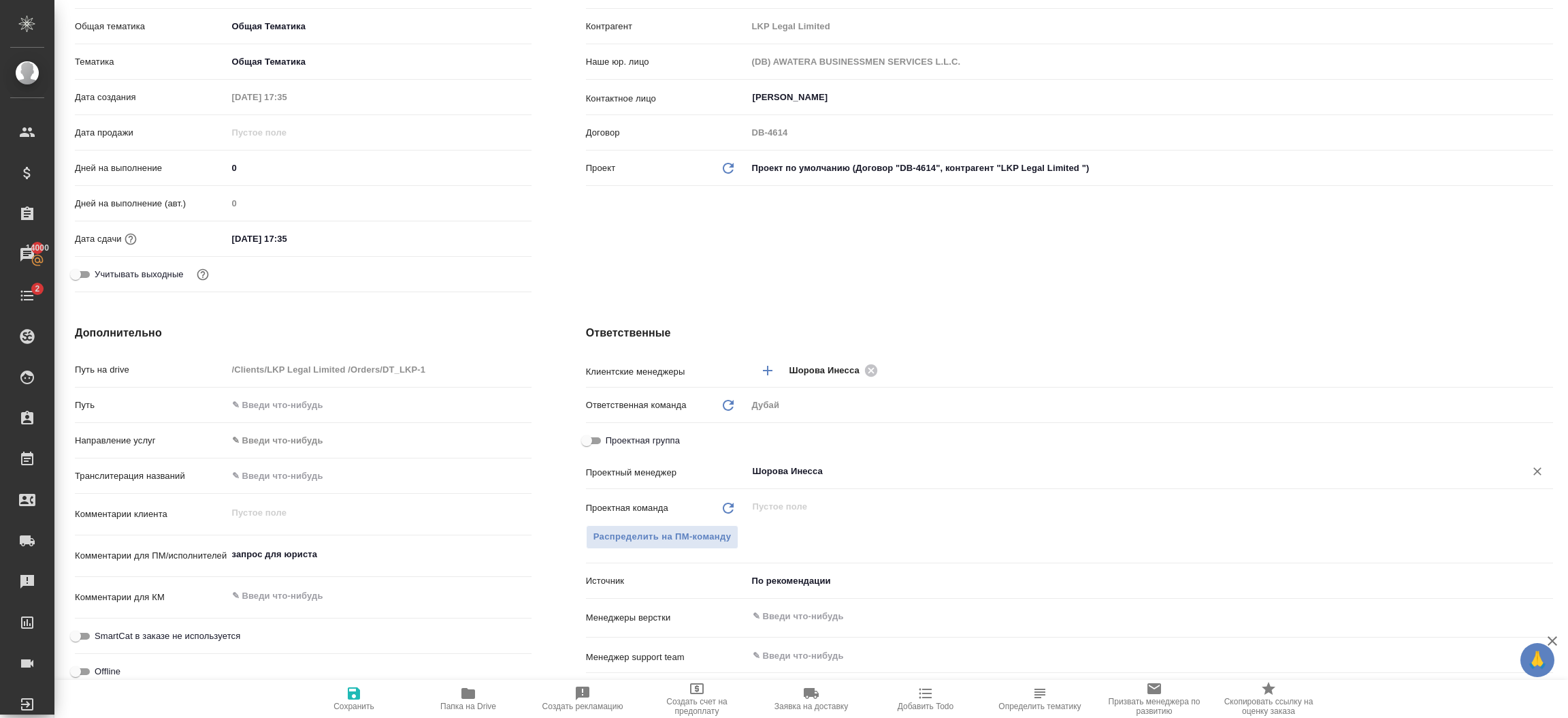
type input "Шорова Инесса"
click at [357, 697] on icon "button" at bounding box center [354, 693] width 12 height 12
type textarea "x"
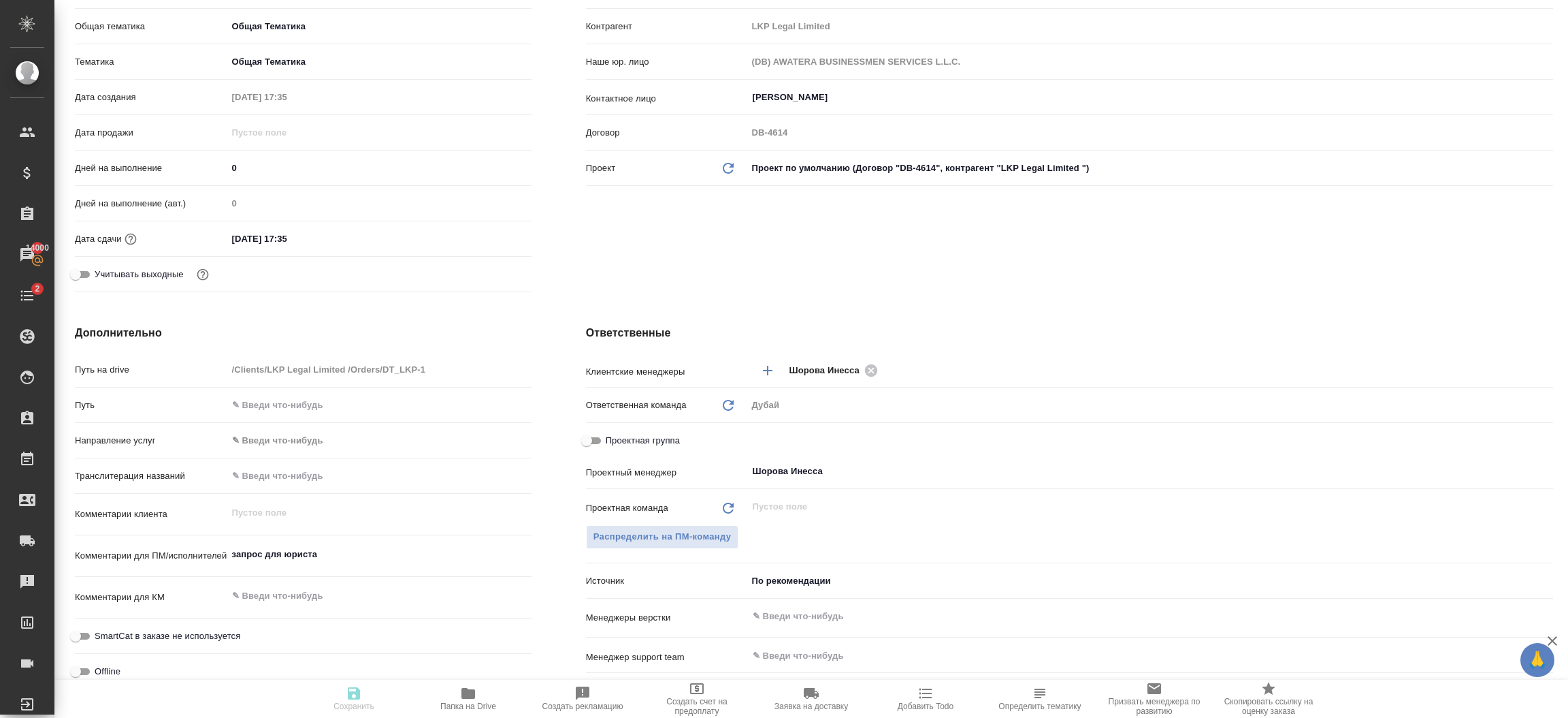
type textarea "x"
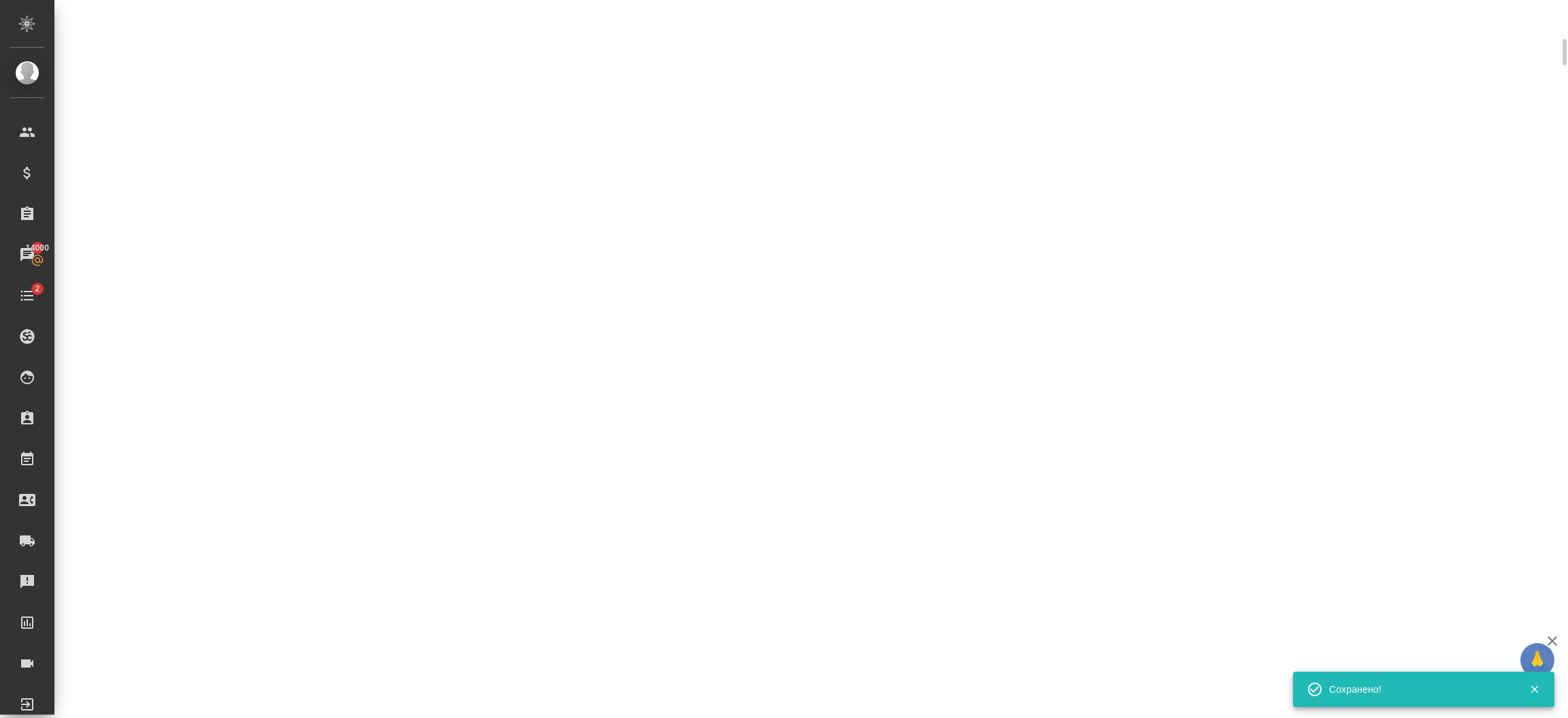
select select "RU"
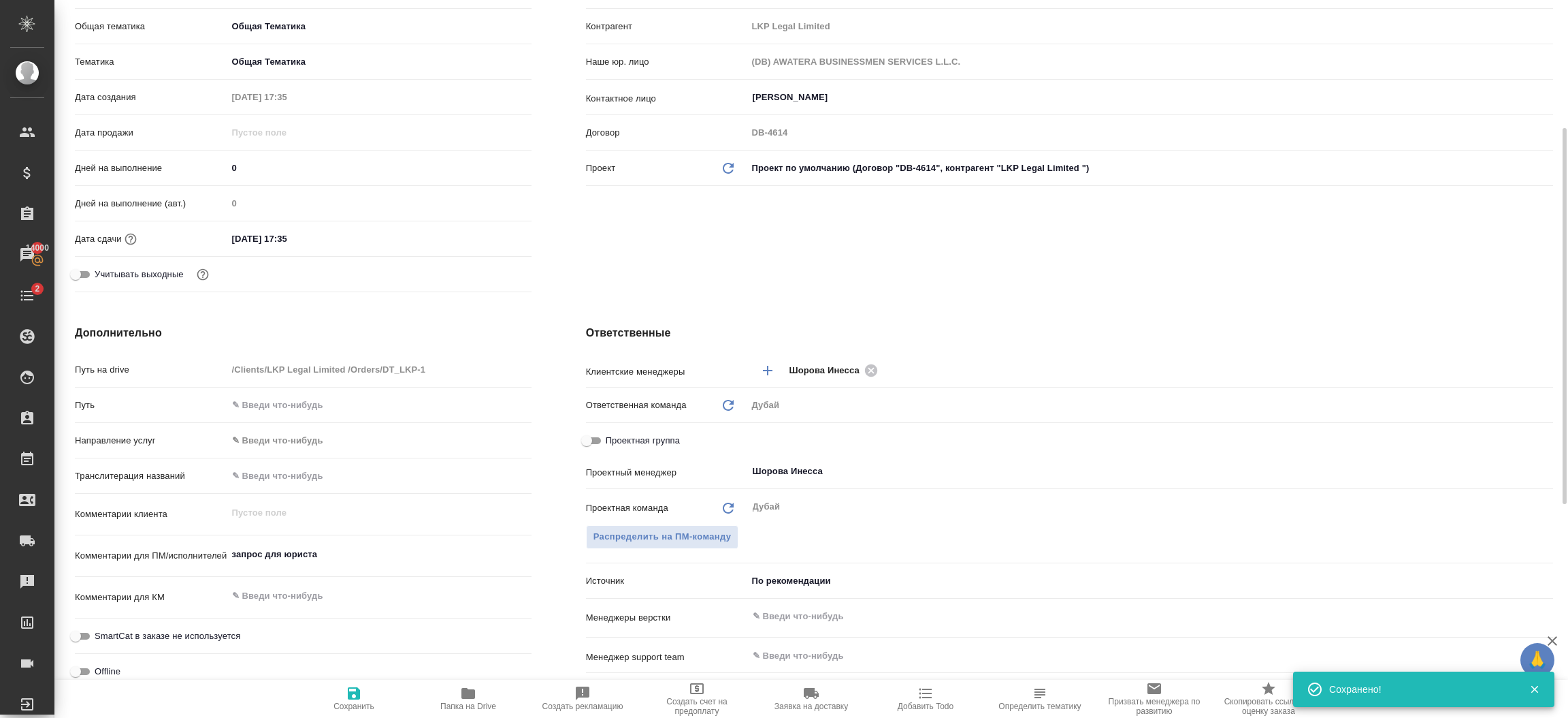
type textarea "x"
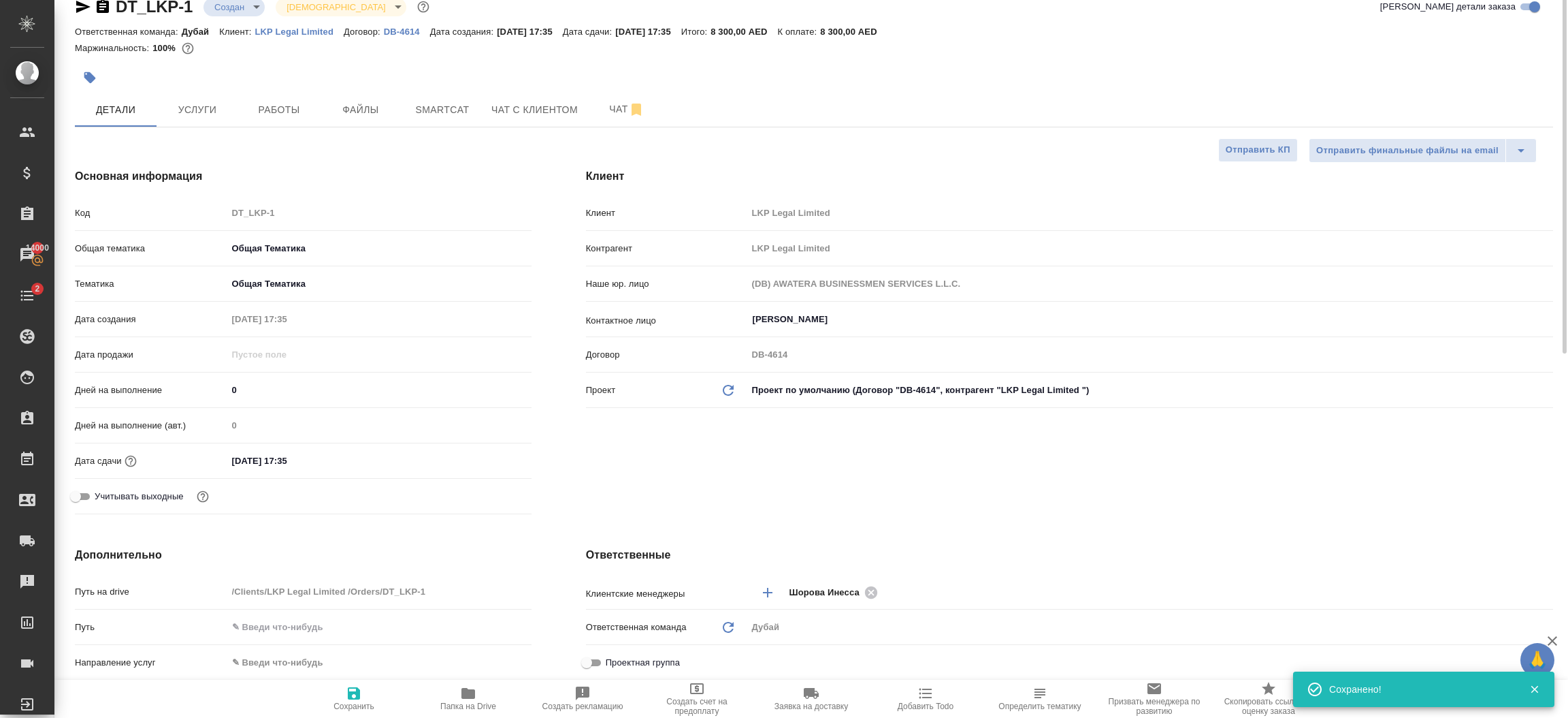
scroll to position [0, 0]
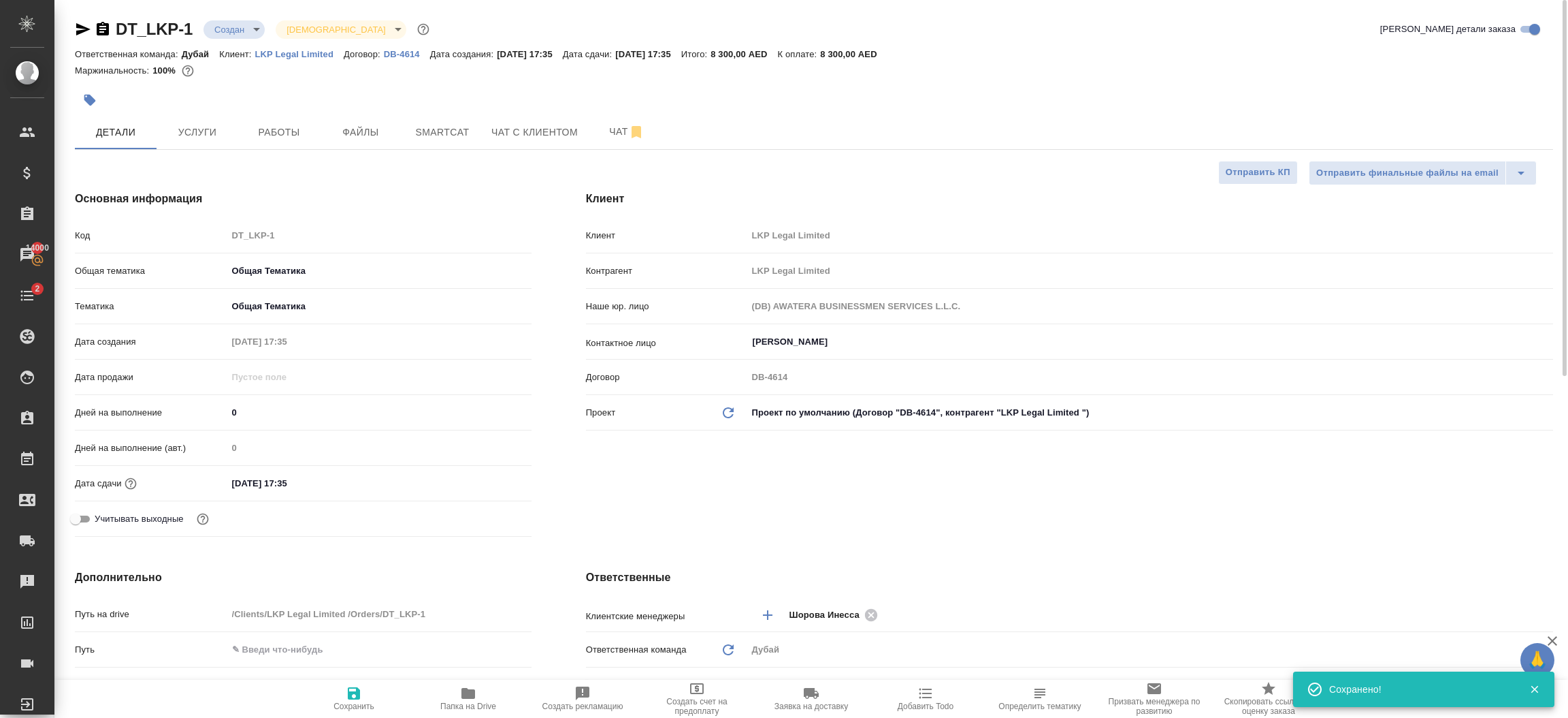
click at [229, 32] on body "🙏 .cls-1 fill:#fff; AWATERA Шорова Инесса i.shorova_kiev Клиенты Спецификации З…" at bounding box center [784, 359] width 1568 height 718
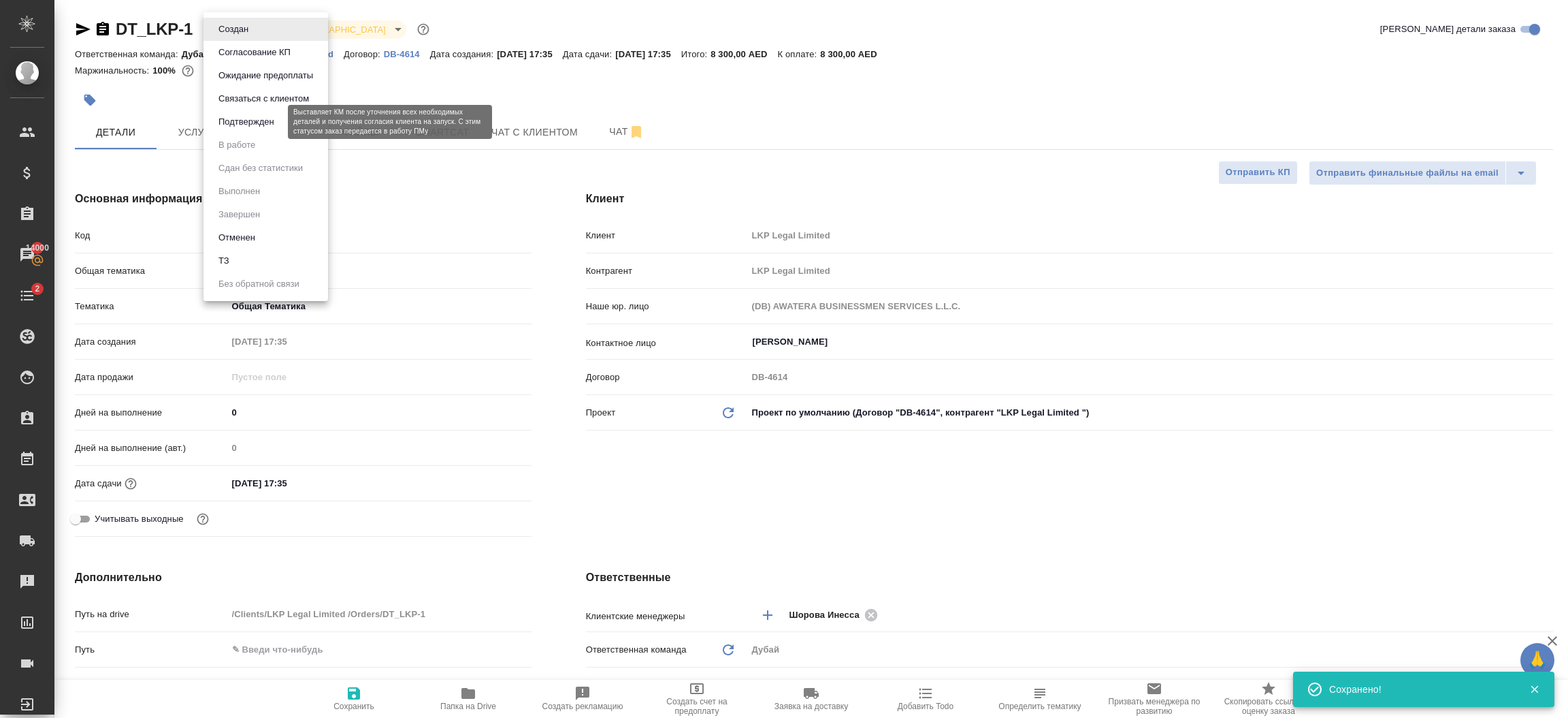
click at [236, 120] on button "Подтвержден" at bounding box center [246, 122] width 64 height 15
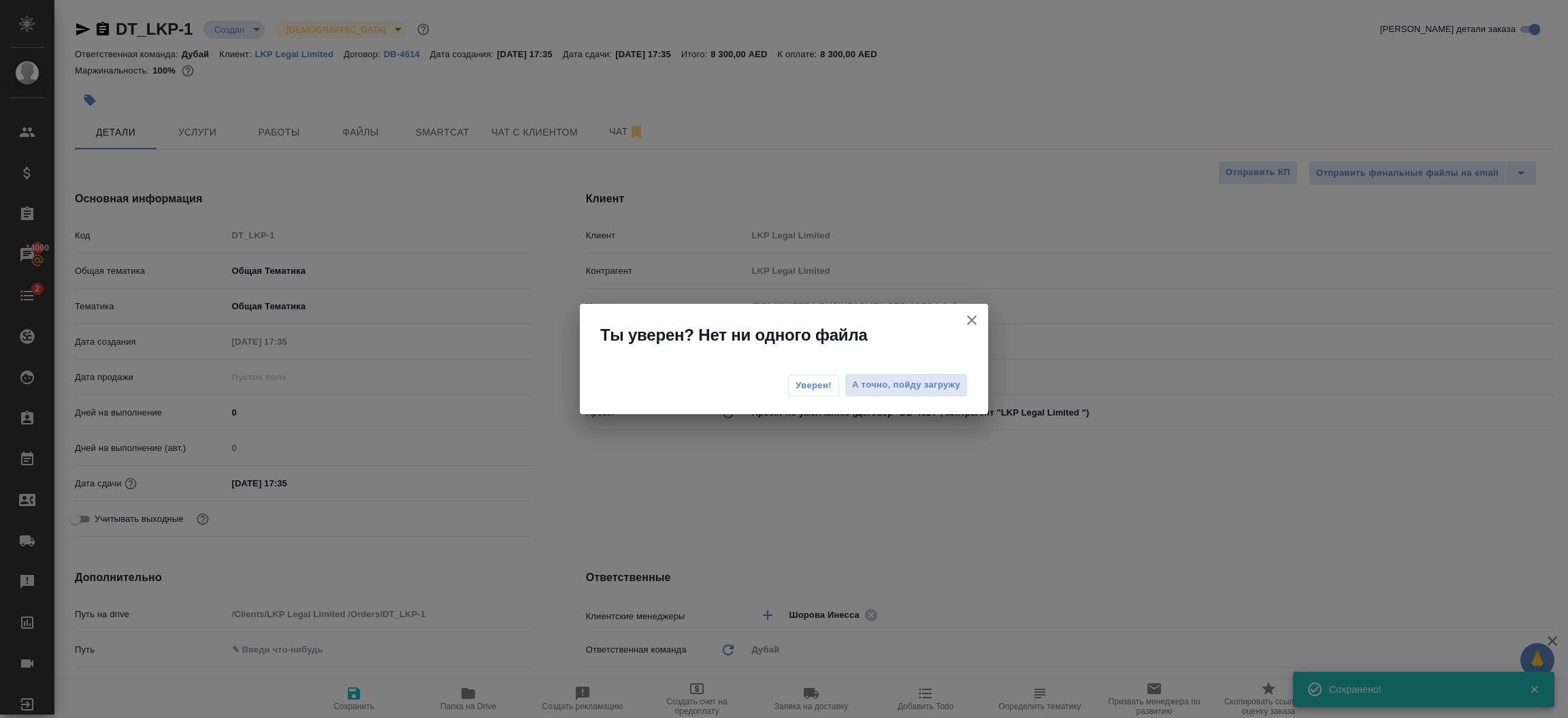
click at [826, 386] on span "Уверен!" at bounding box center [814, 386] width 36 height 14
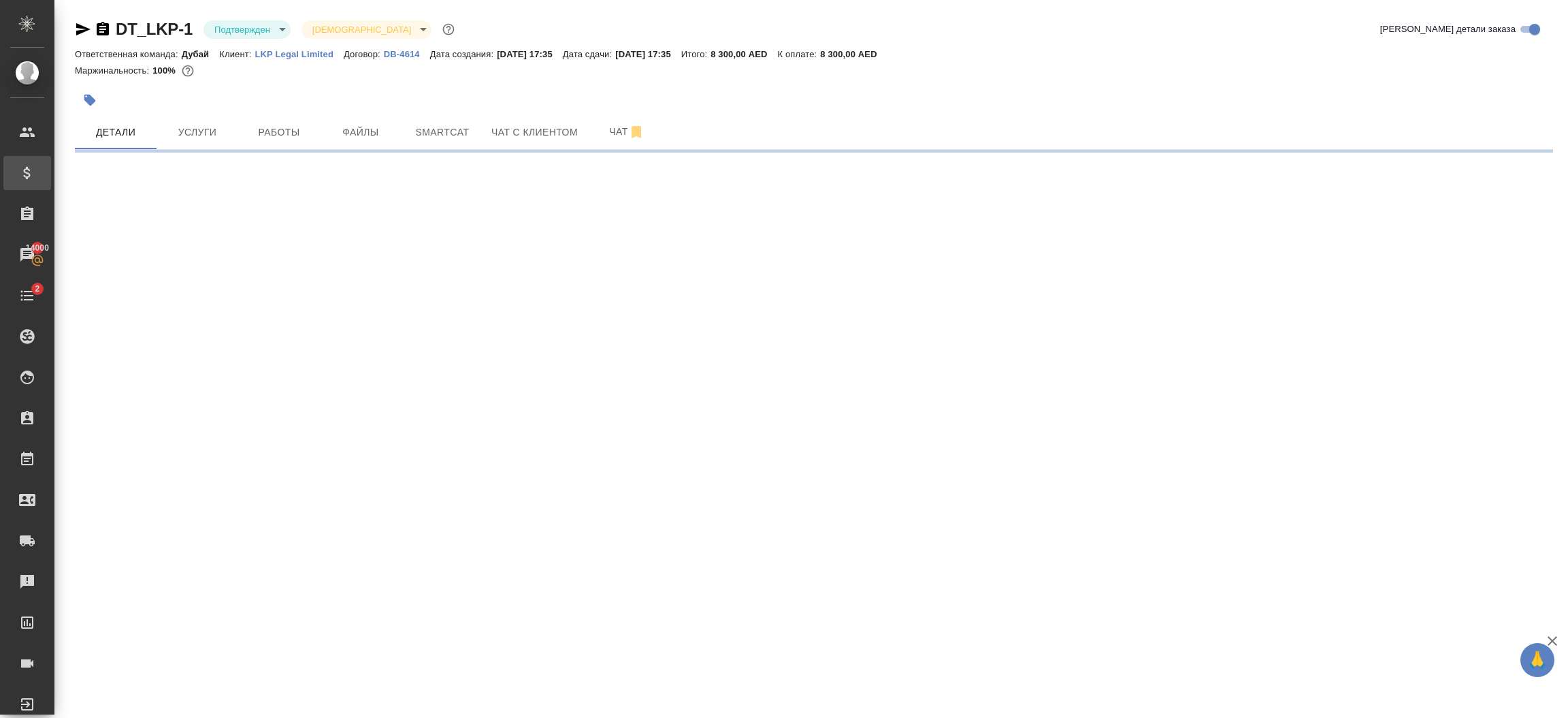
select select "RU"
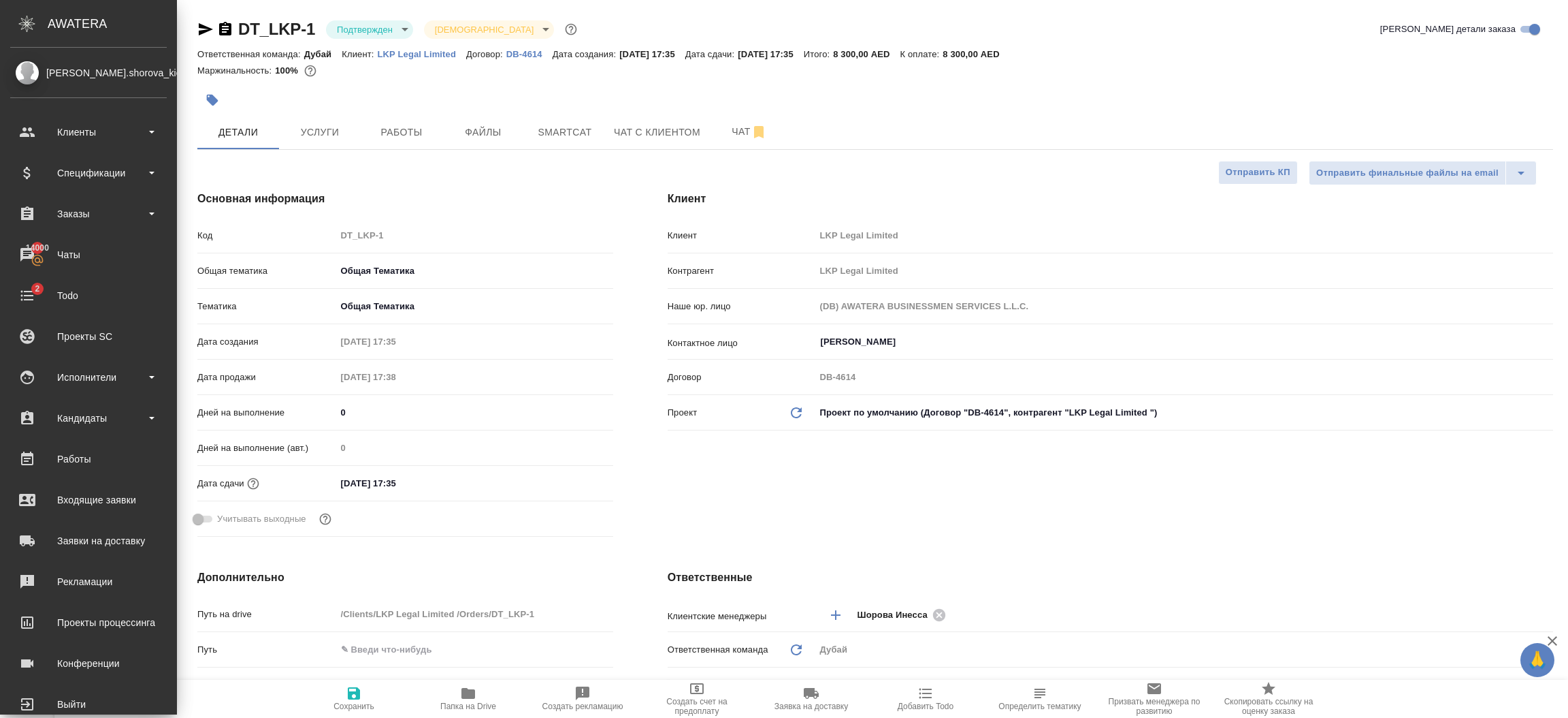
type textarea "x"
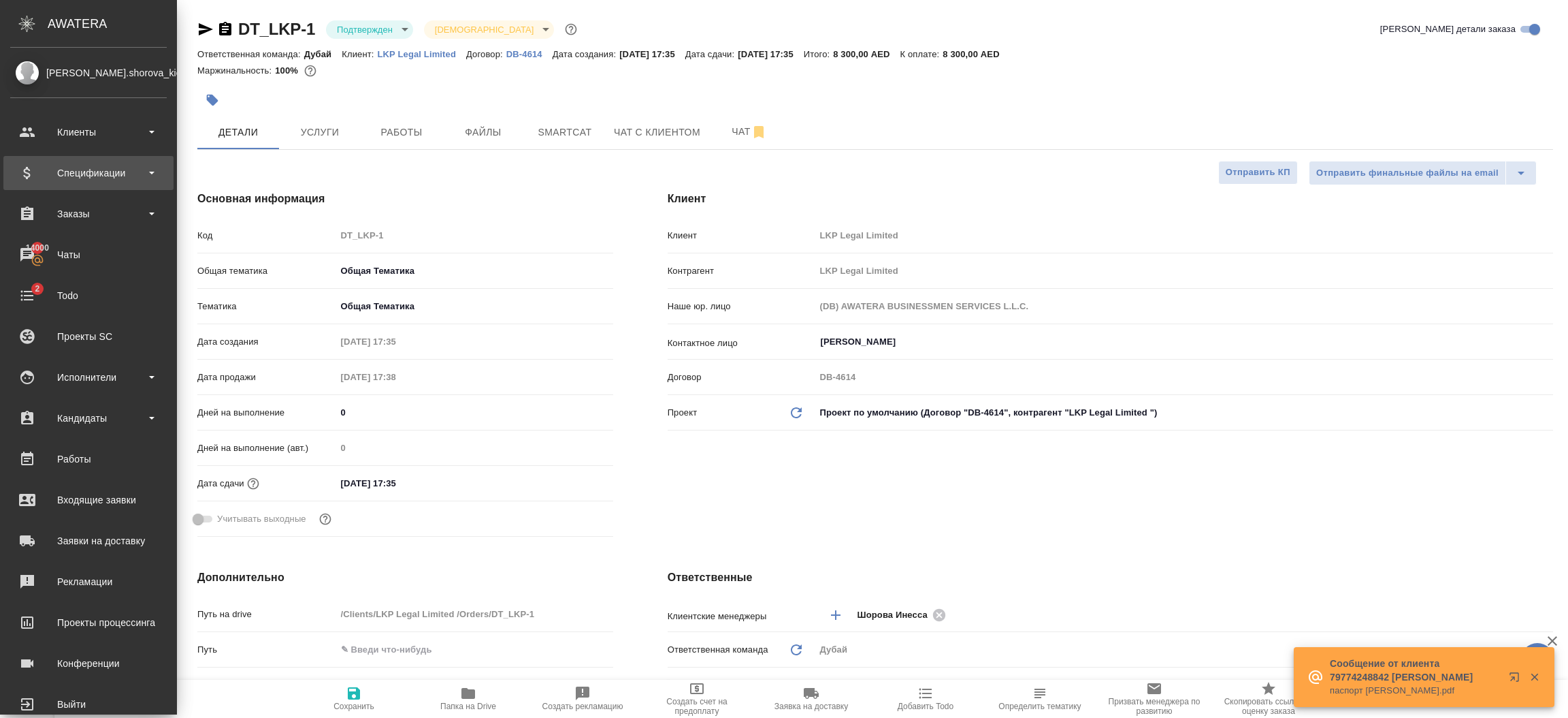
click at [91, 178] on div "Спецификации" at bounding box center [88, 173] width 157 height 21
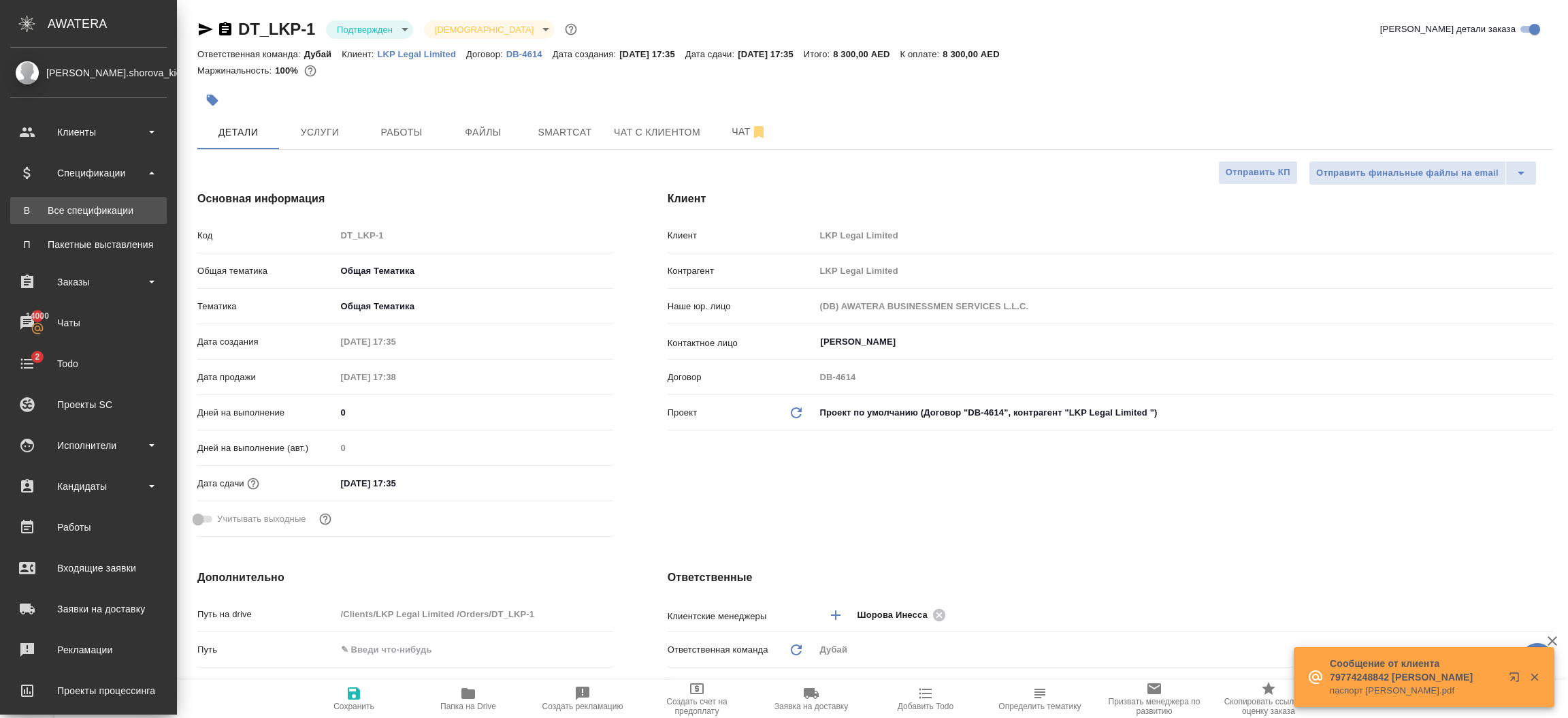
click at [91, 206] on div "Все спецификации" at bounding box center [88, 211] width 143 height 14
type textarea "x"
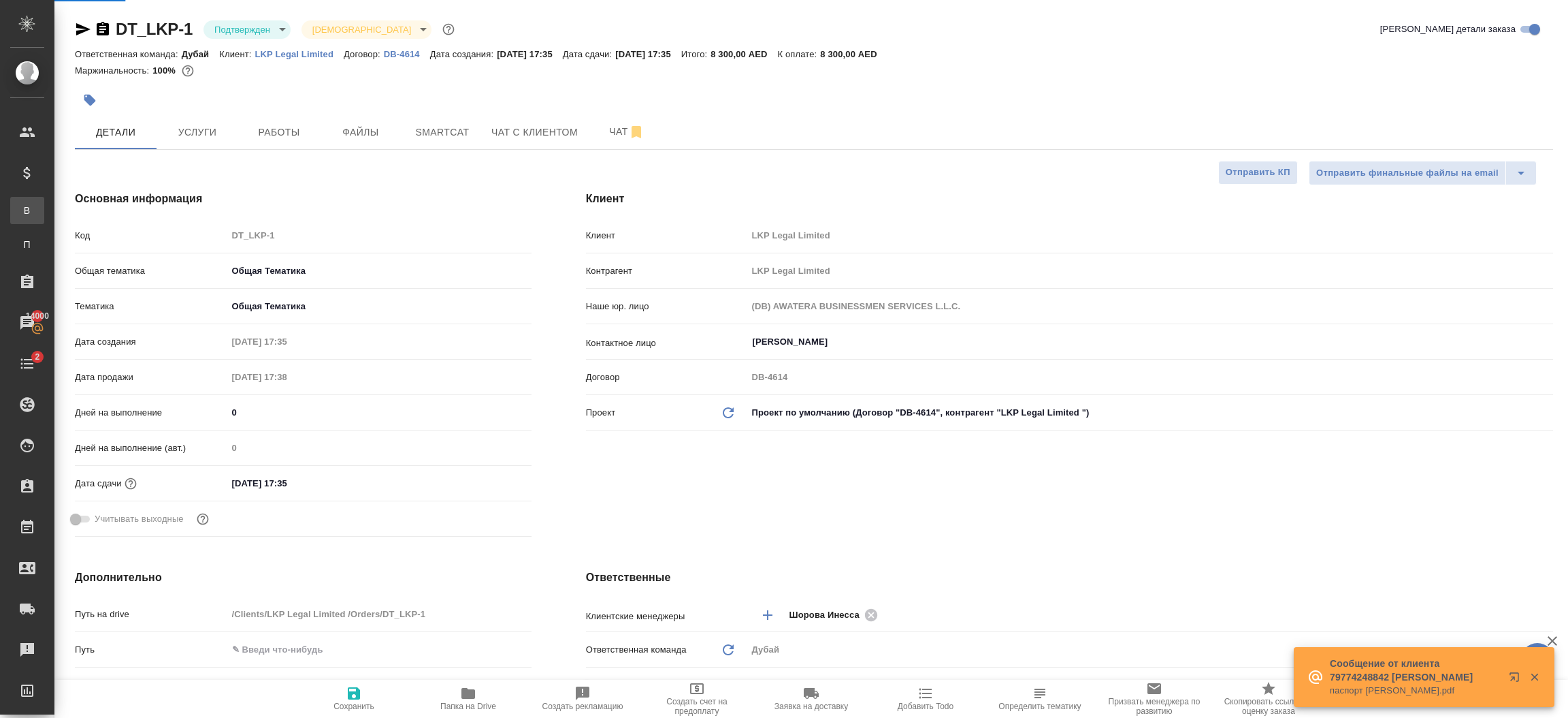
type textarea "x"
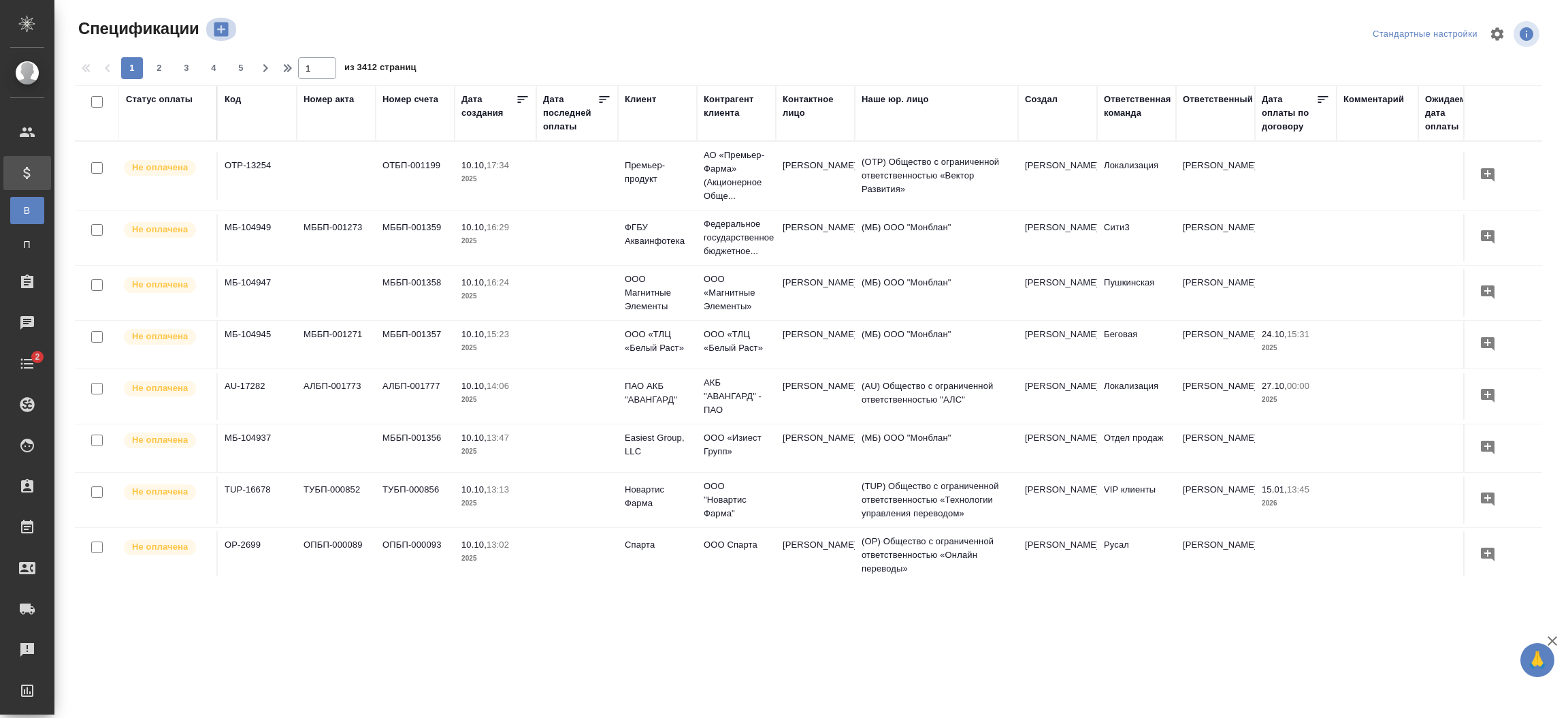
click at [226, 30] on icon "button" at bounding box center [220, 30] width 15 height 15
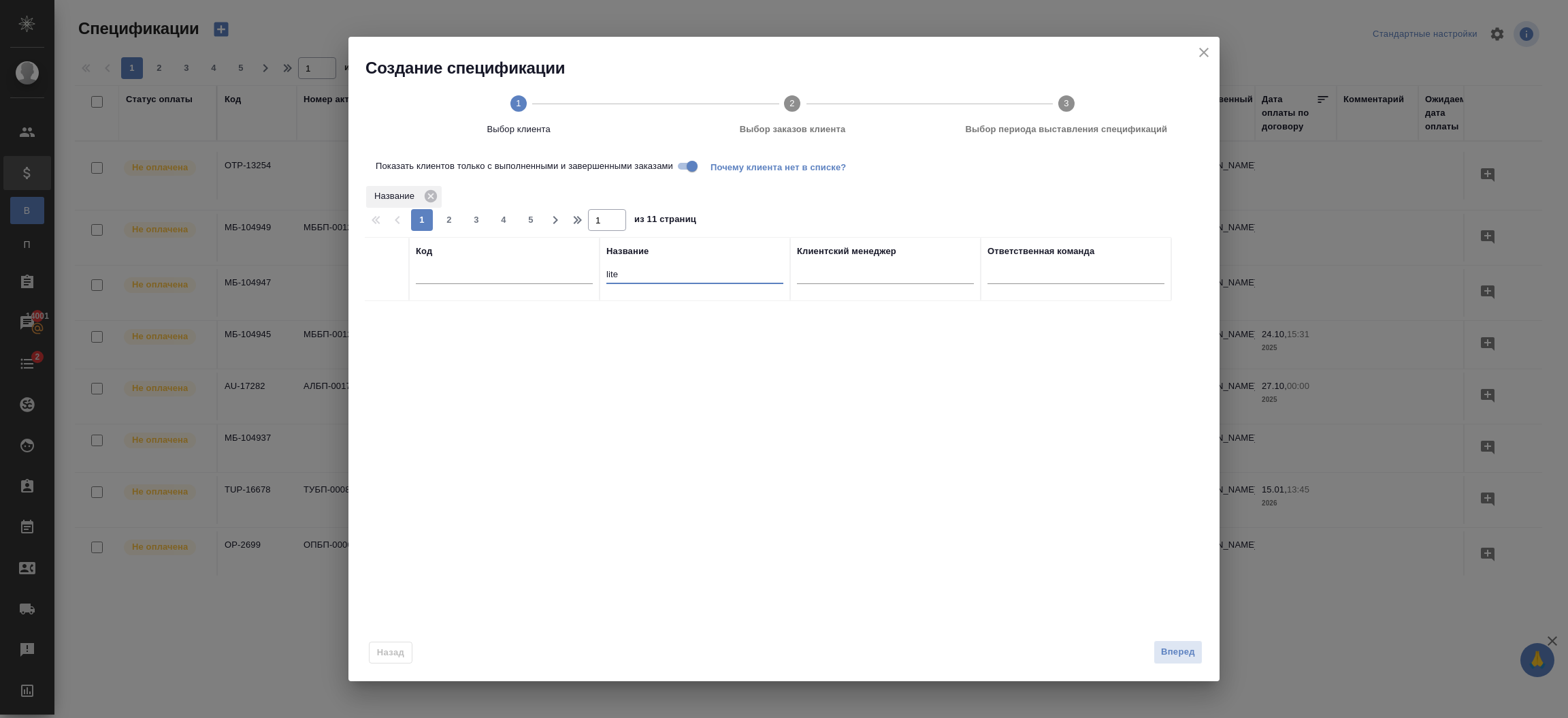
click at [660, 270] on input "lite" at bounding box center [695, 275] width 177 height 17
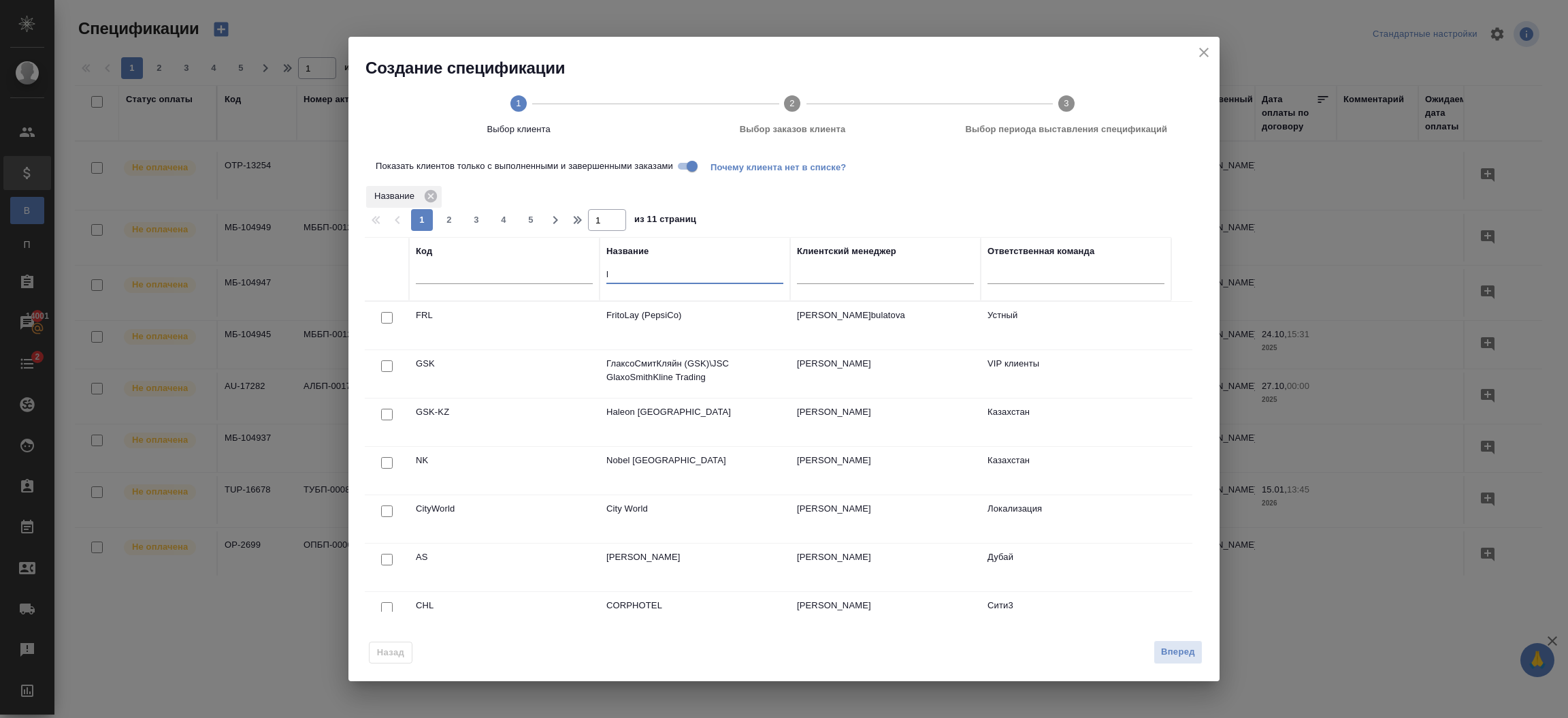
paste input "LKP Legal Limited"
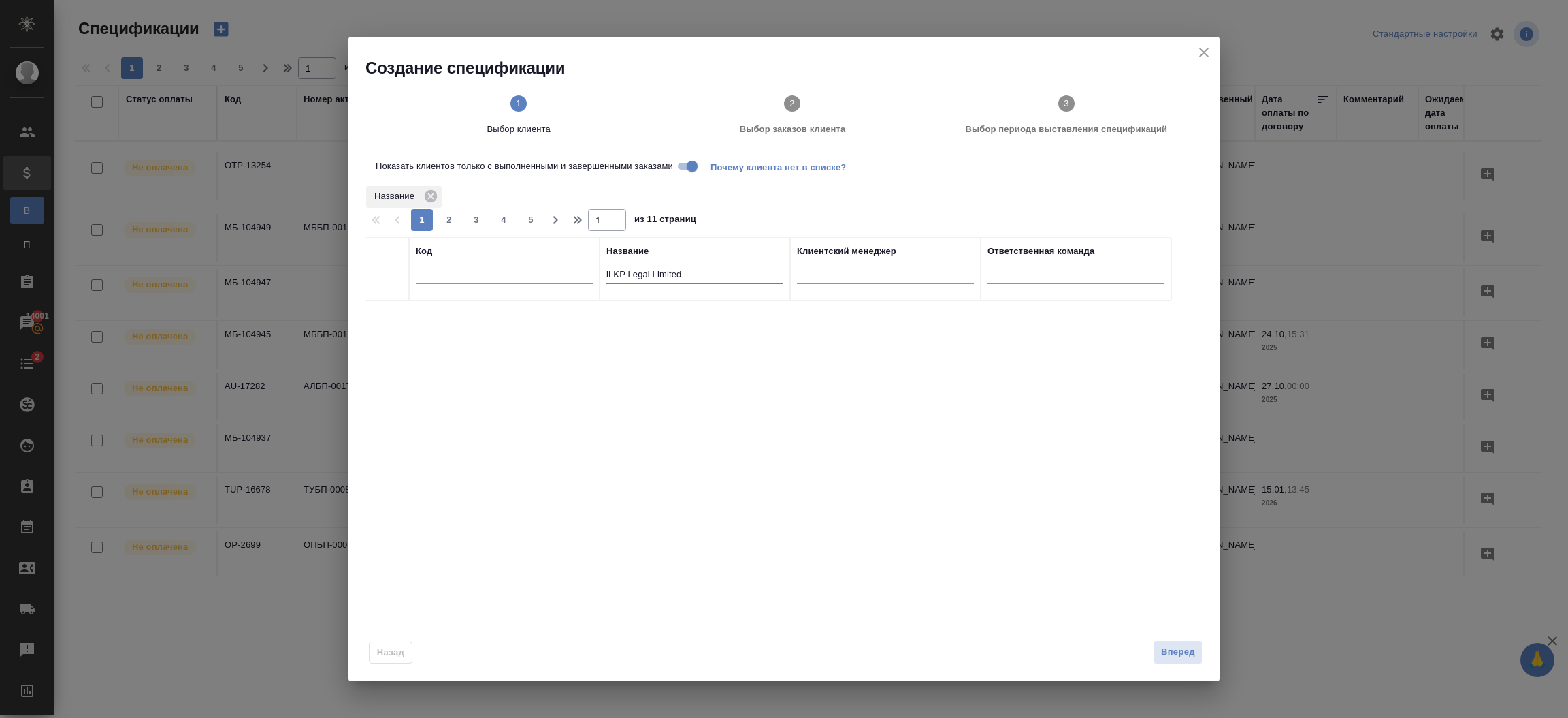
click at [609, 274] on input "lLKP Legal Limited" at bounding box center [695, 275] width 177 height 17
type input "LKP Legal Limited"
click at [682, 169] on input "Показать клиентов только с выполненными и завершенными заказами" at bounding box center [692, 167] width 49 height 17
click at [385, 322] on input "checkbox" at bounding box center [387, 317] width 12 height 12
checkbox input "true"
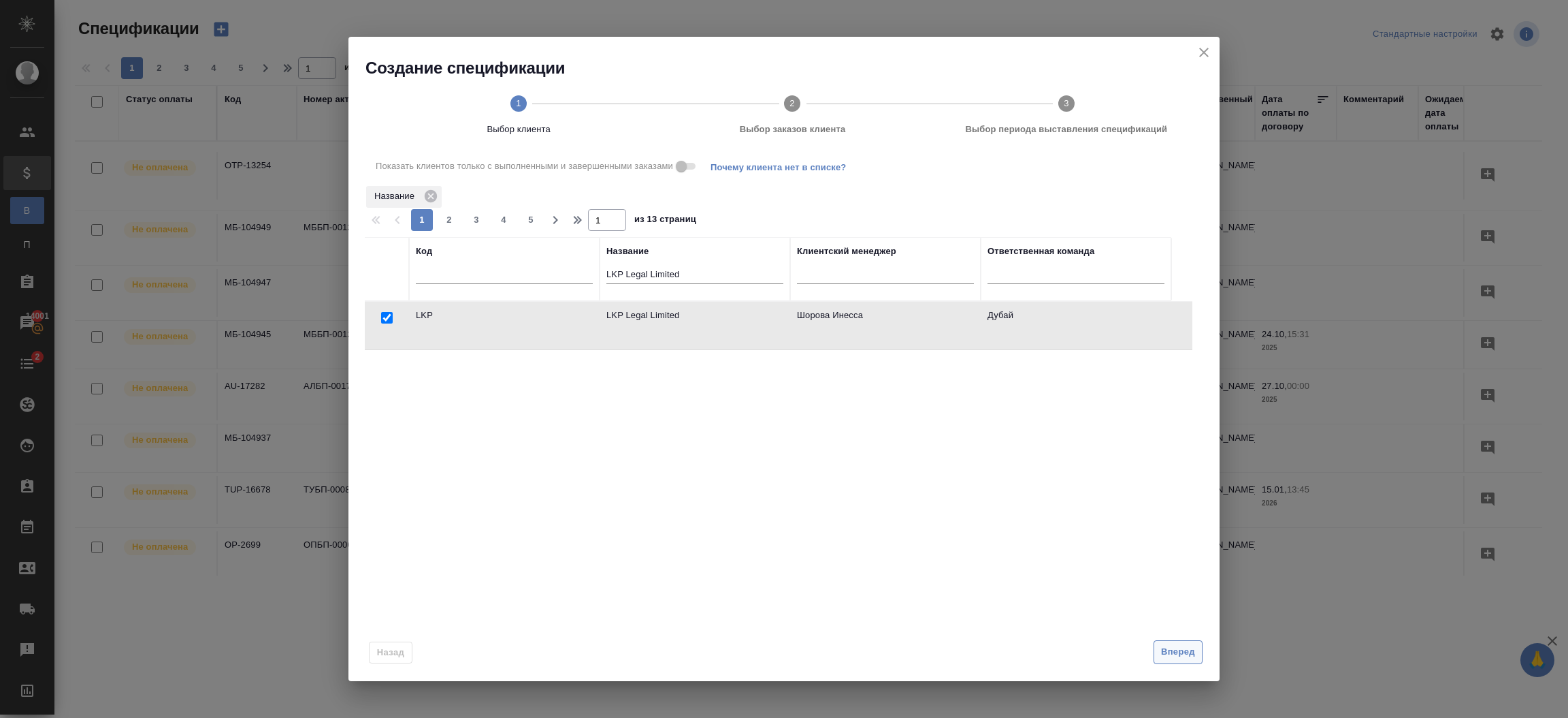
click at [1187, 655] on span "Вперед" at bounding box center [1178, 652] width 34 height 16
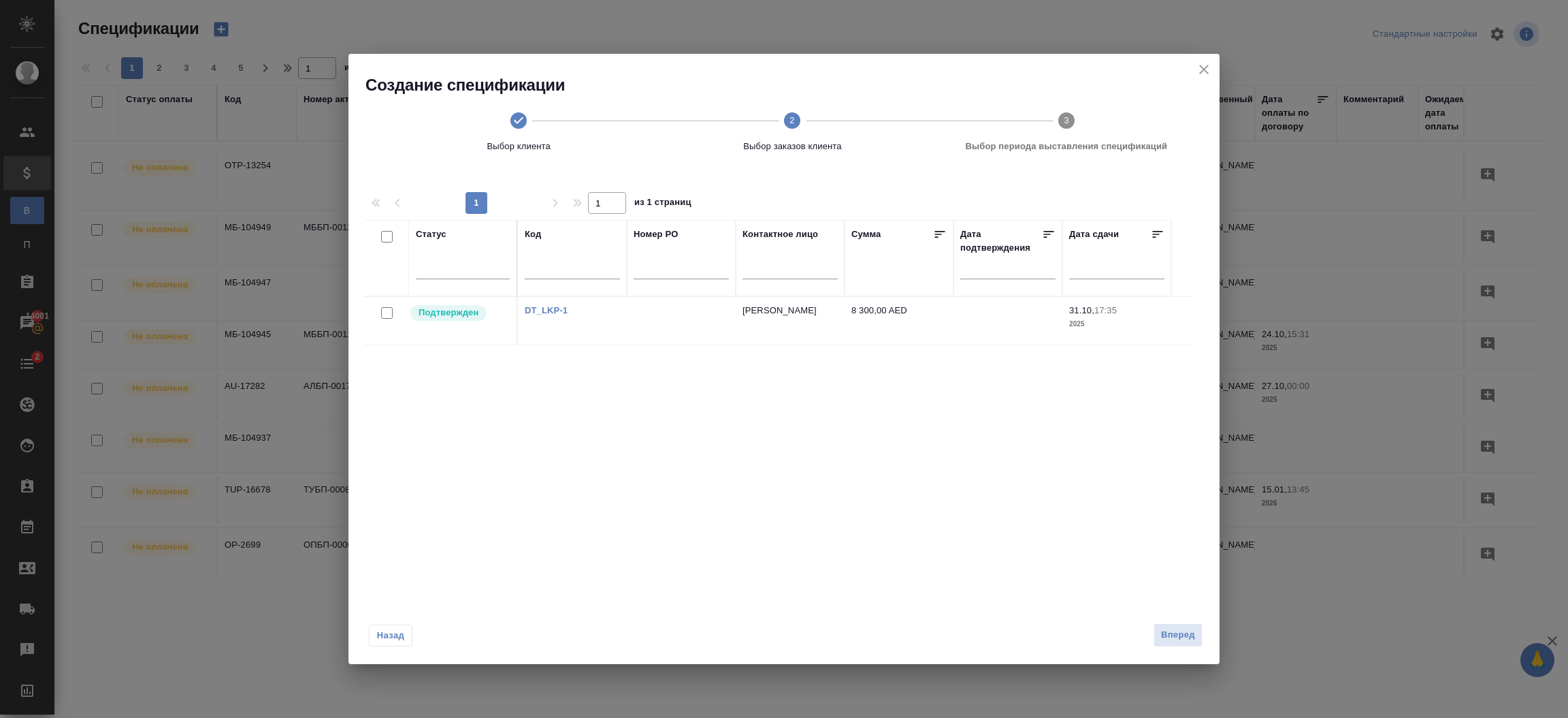
click at [390, 310] on input "checkbox" at bounding box center [387, 312] width 12 height 12
checkbox input "true"
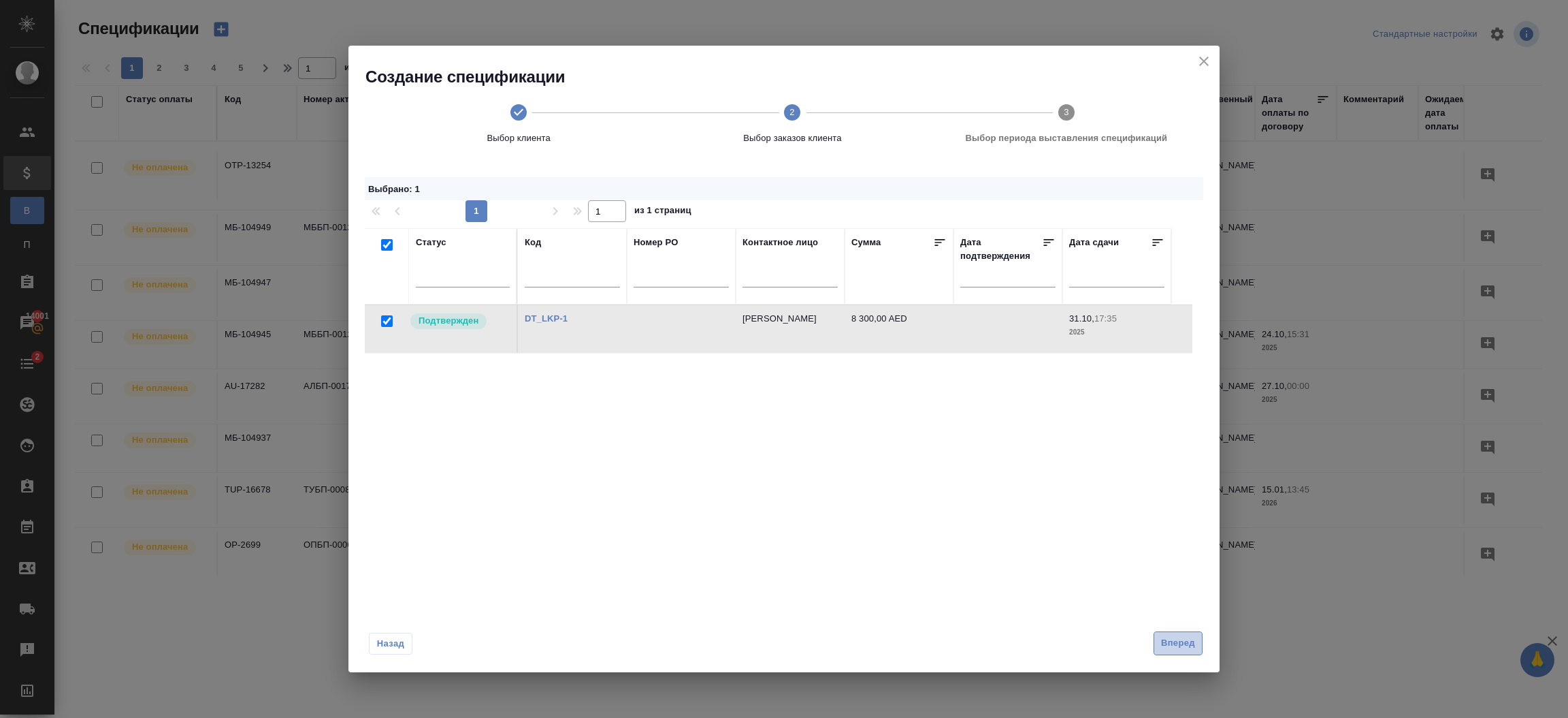
click at [1180, 645] on span "Вперед" at bounding box center [1178, 643] width 34 height 16
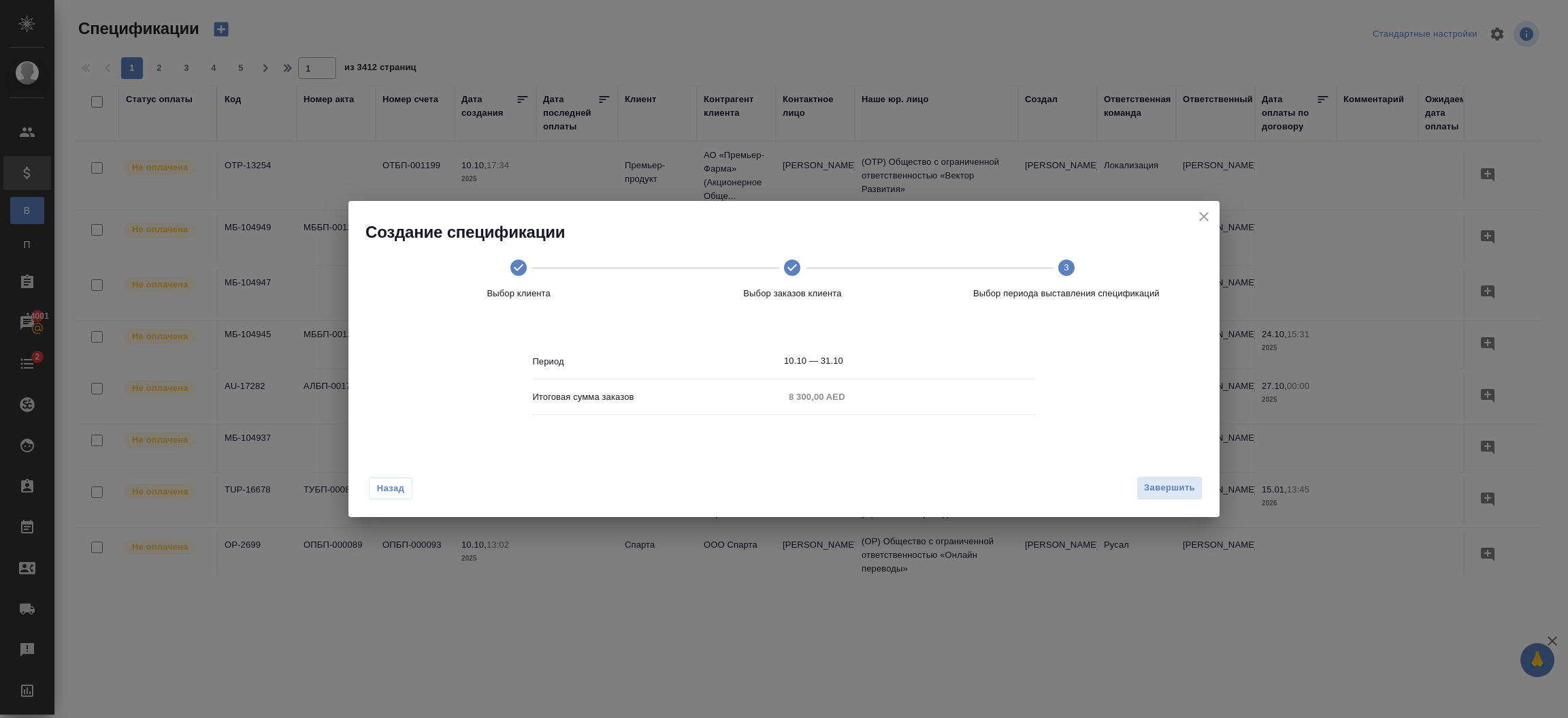
click at [1163, 474] on div "Назад Завершить" at bounding box center [783, 484] width 871 height 64
click at [1182, 491] on span "Завершить" at bounding box center [1169, 488] width 51 height 16
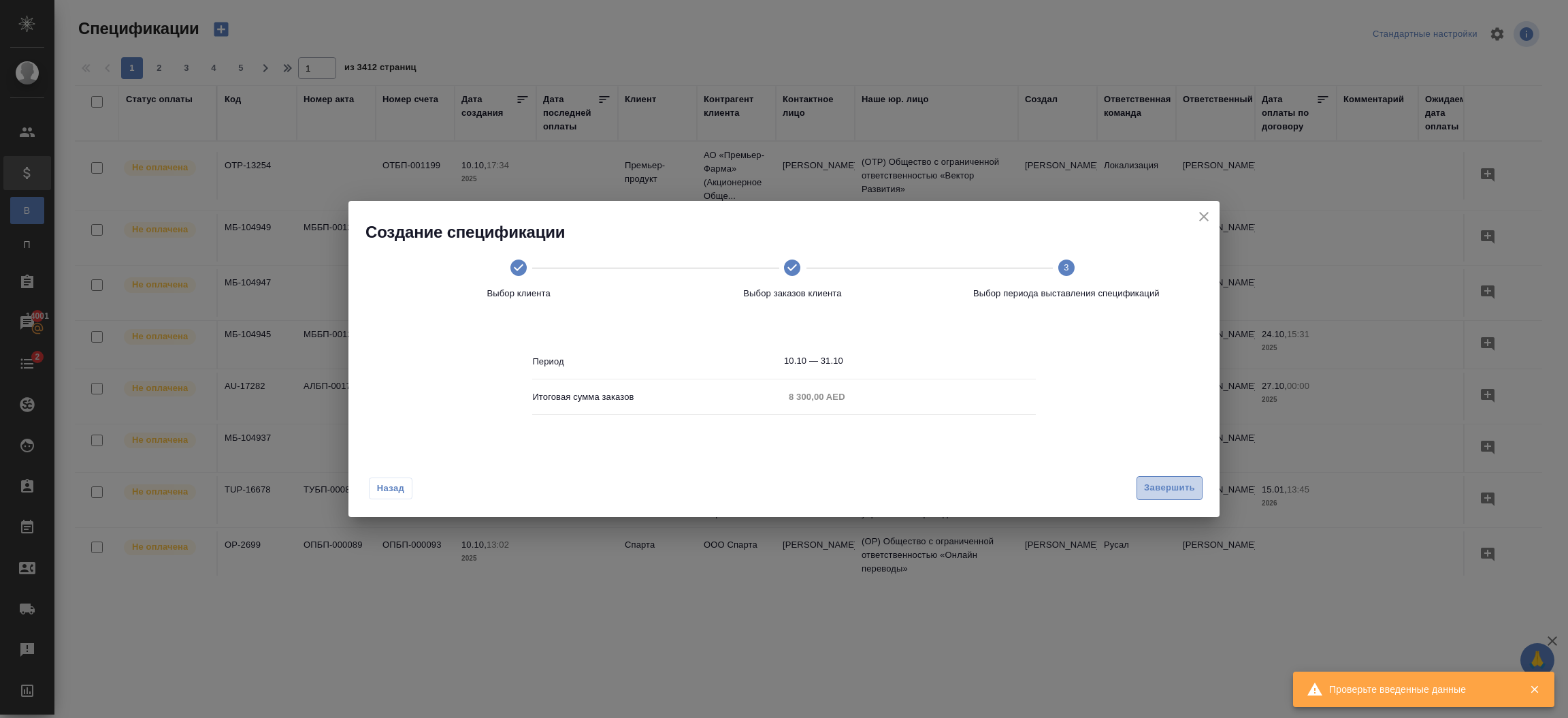
click at [1171, 491] on span "Завершить" at bounding box center [1169, 488] width 51 height 16
click at [634, 399] on p "Итоговая сумма заказов" at bounding box center [658, 397] width 252 height 14
click at [383, 480] on button "Назад" at bounding box center [390, 489] width 44 height 22
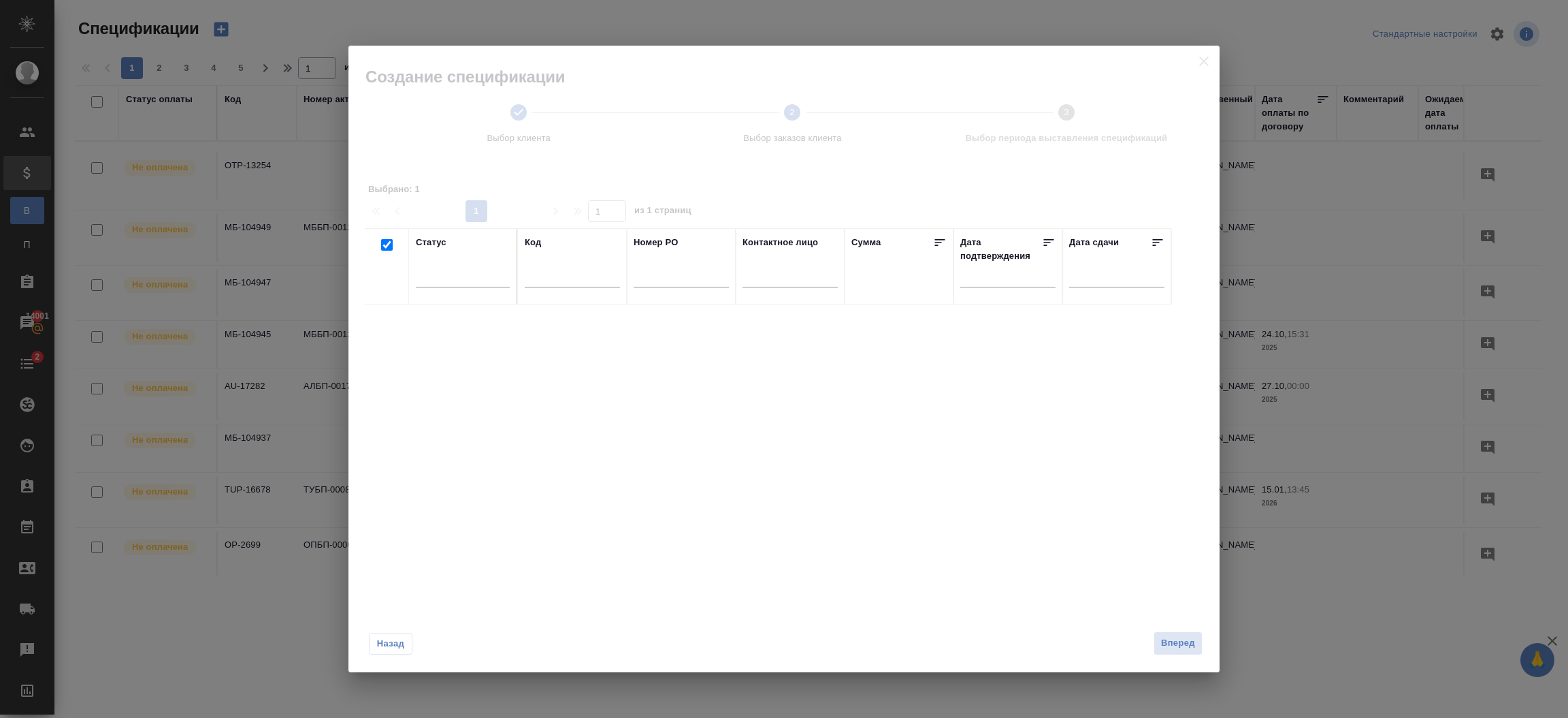
checkbox input "true"
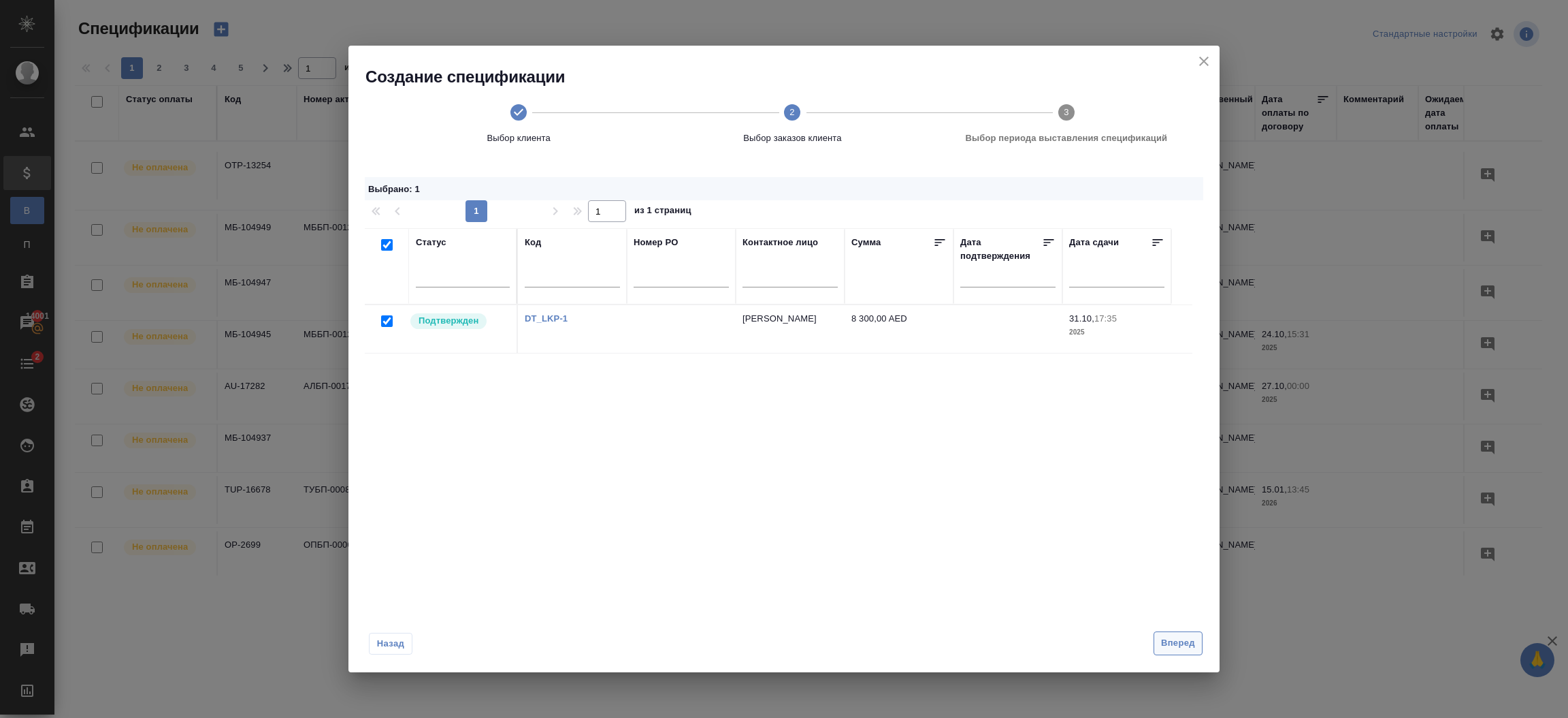
click at [1179, 641] on span "Вперед" at bounding box center [1178, 643] width 34 height 16
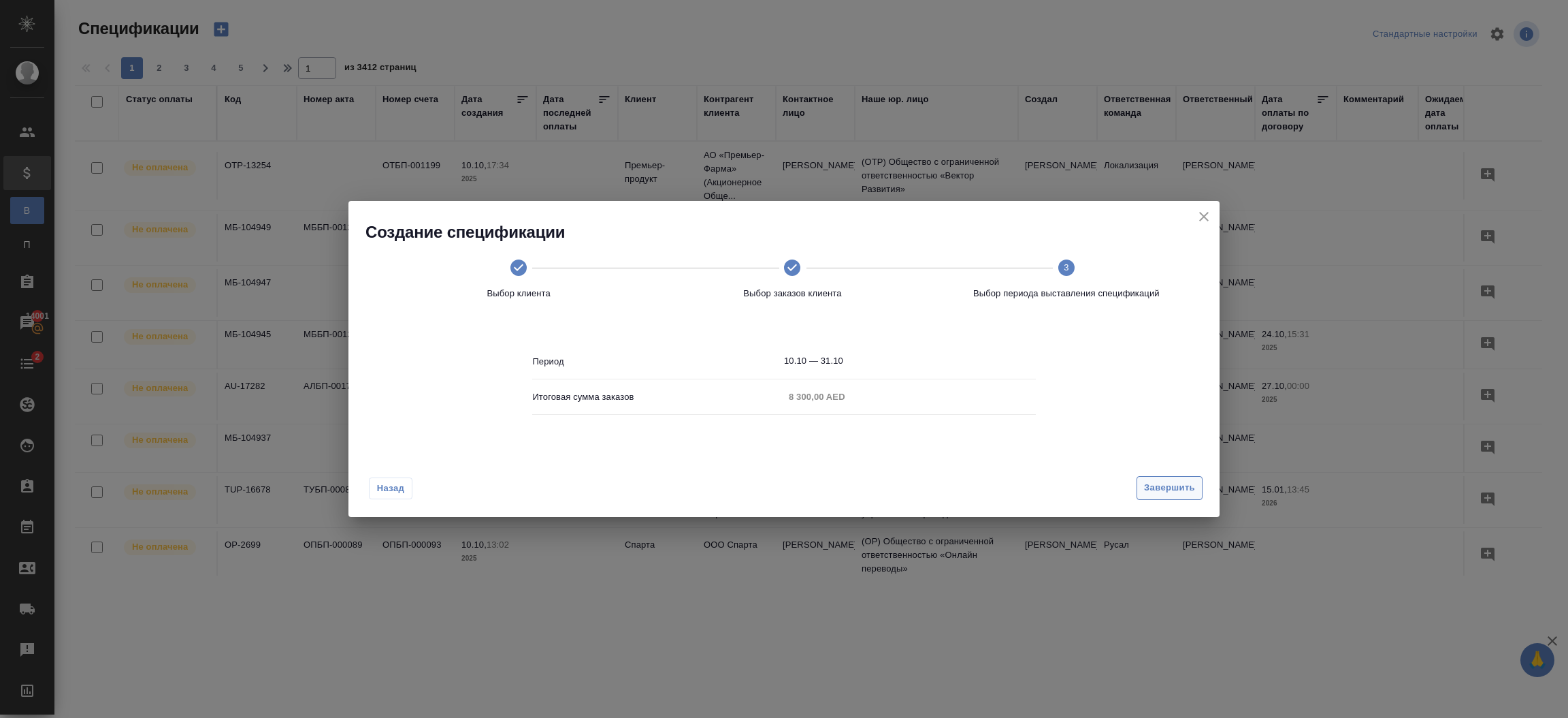
click at [1165, 488] on span "Завершить" at bounding box center [1169, 488] width 51 height 16
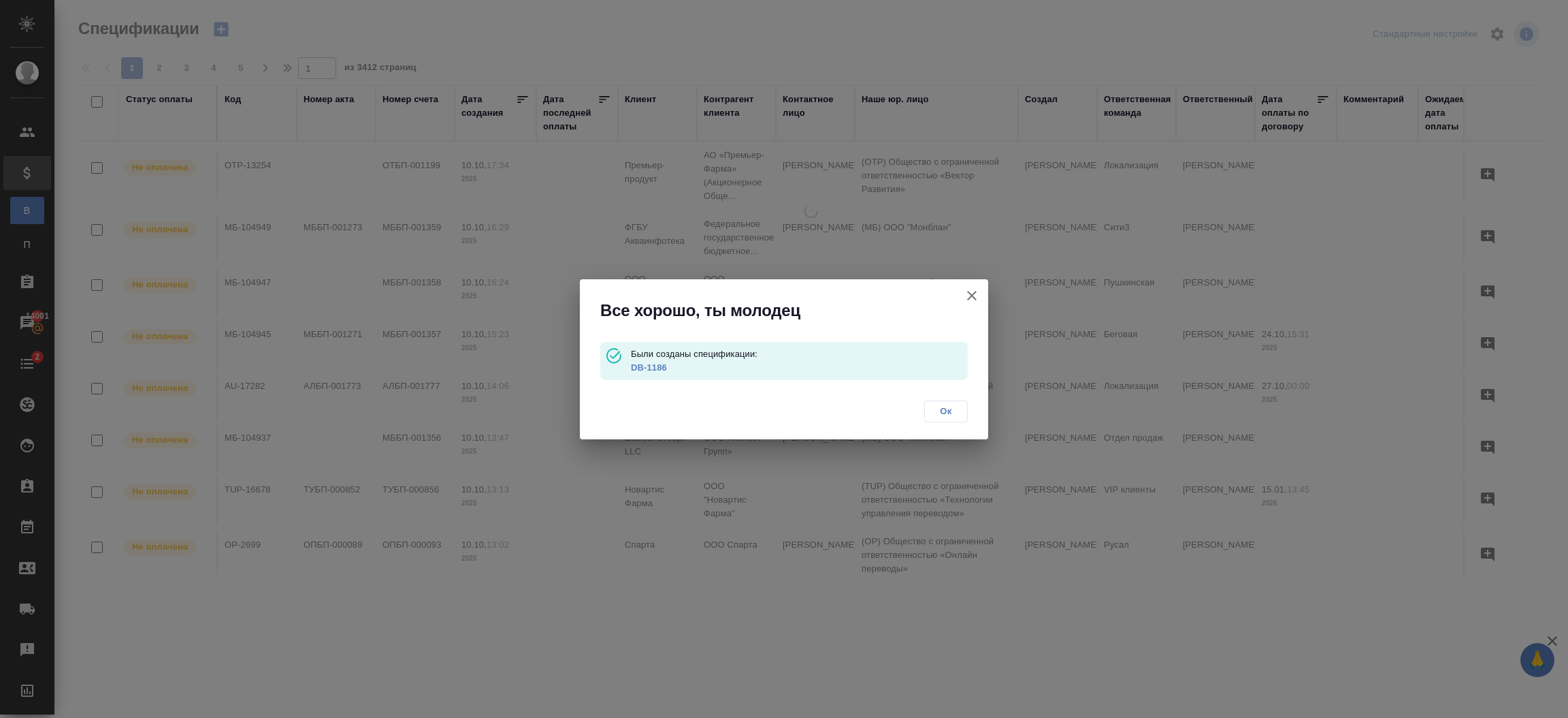
click at [745, 394] on div "Ок" at bounding box center [784, 413] width 408 height 53
click at [647, 370] on link "DB-1186" at bounding box center [649, 367] width 36 height 10
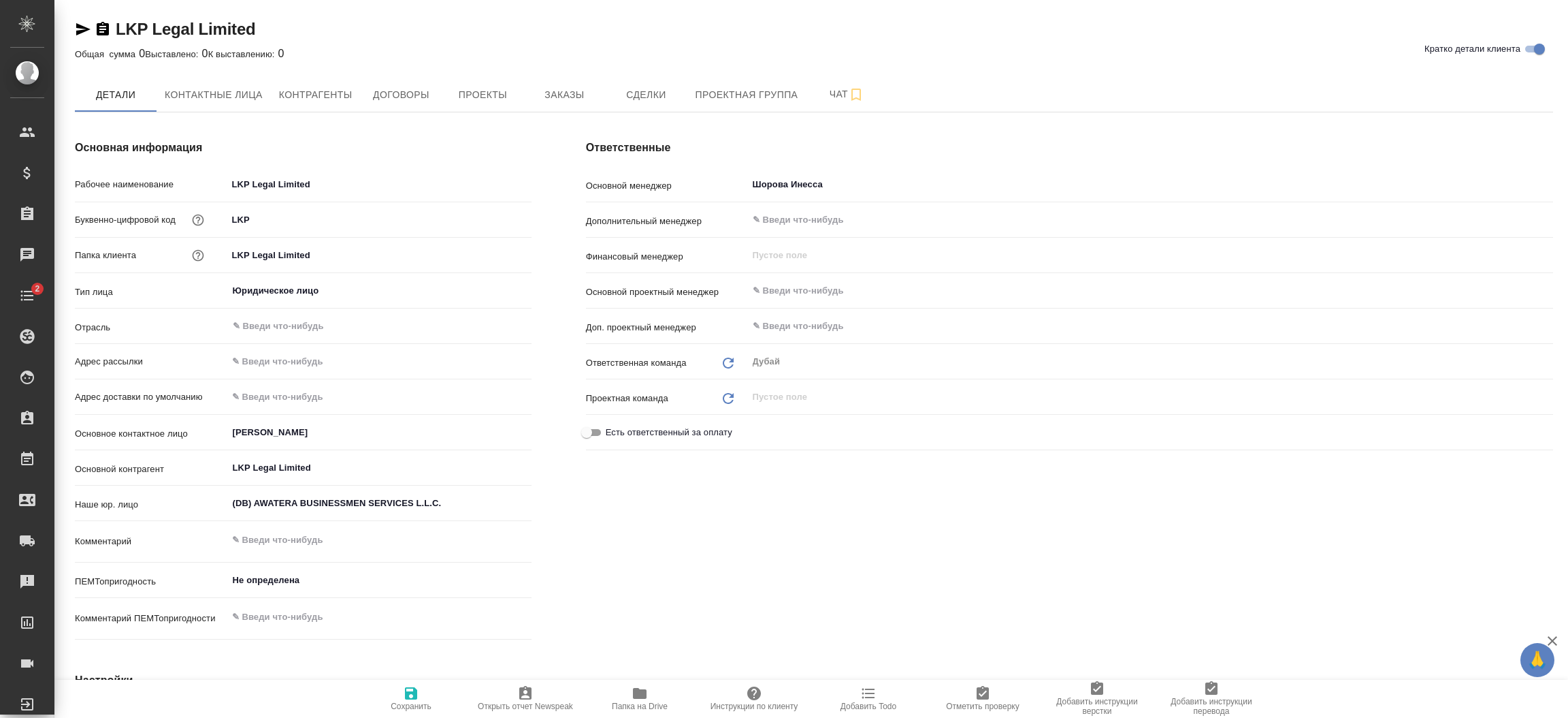
type textarea "x"
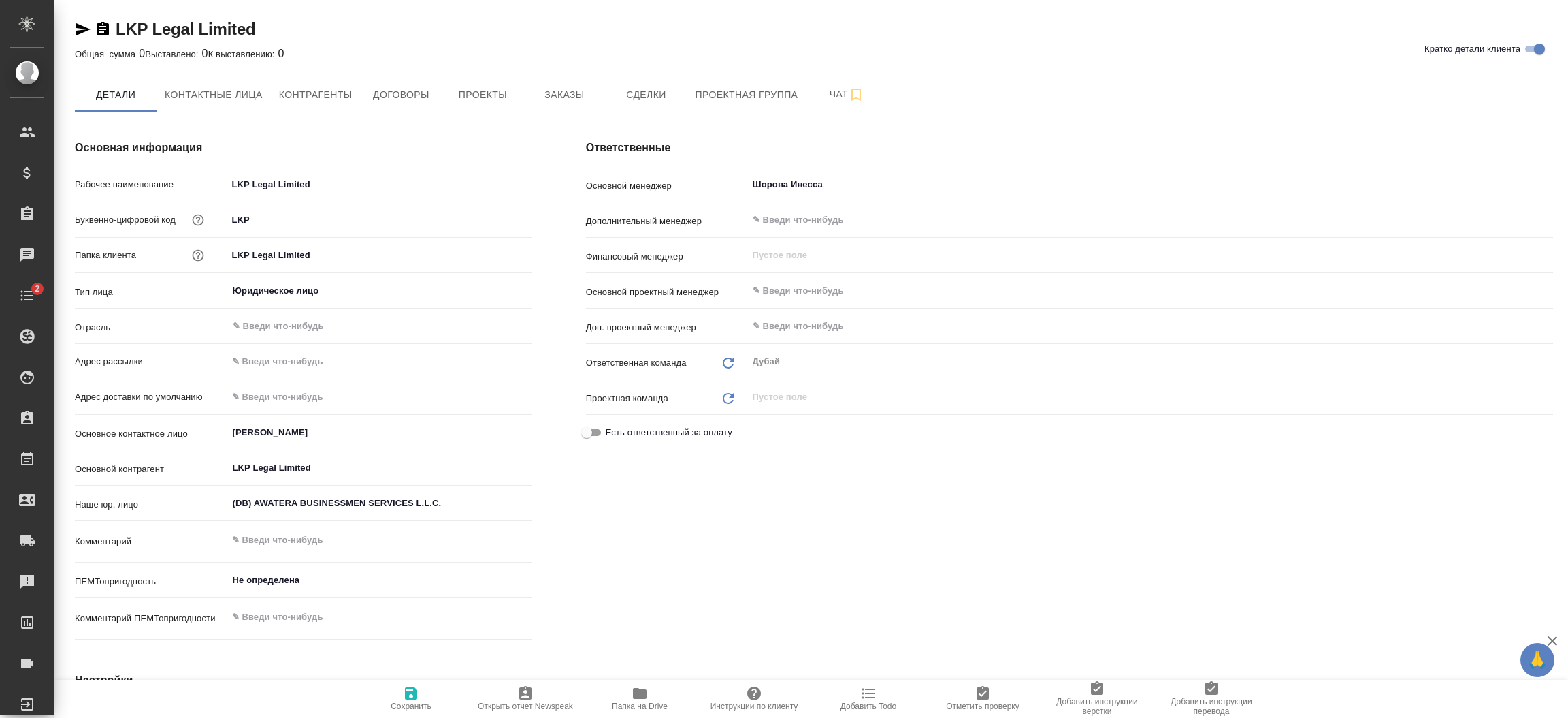
type textarea "x"
click at [679, 545] on div "Ответственные Основной менеджер [PERSON_NAME] ​ Дополнительный менеджер ​ Финан…" at bounding box center [1069, 393] width 1022 height 560
click at [333, 93] on span "Контрагенты" at bounding box center [316, 95] width 73 height 17
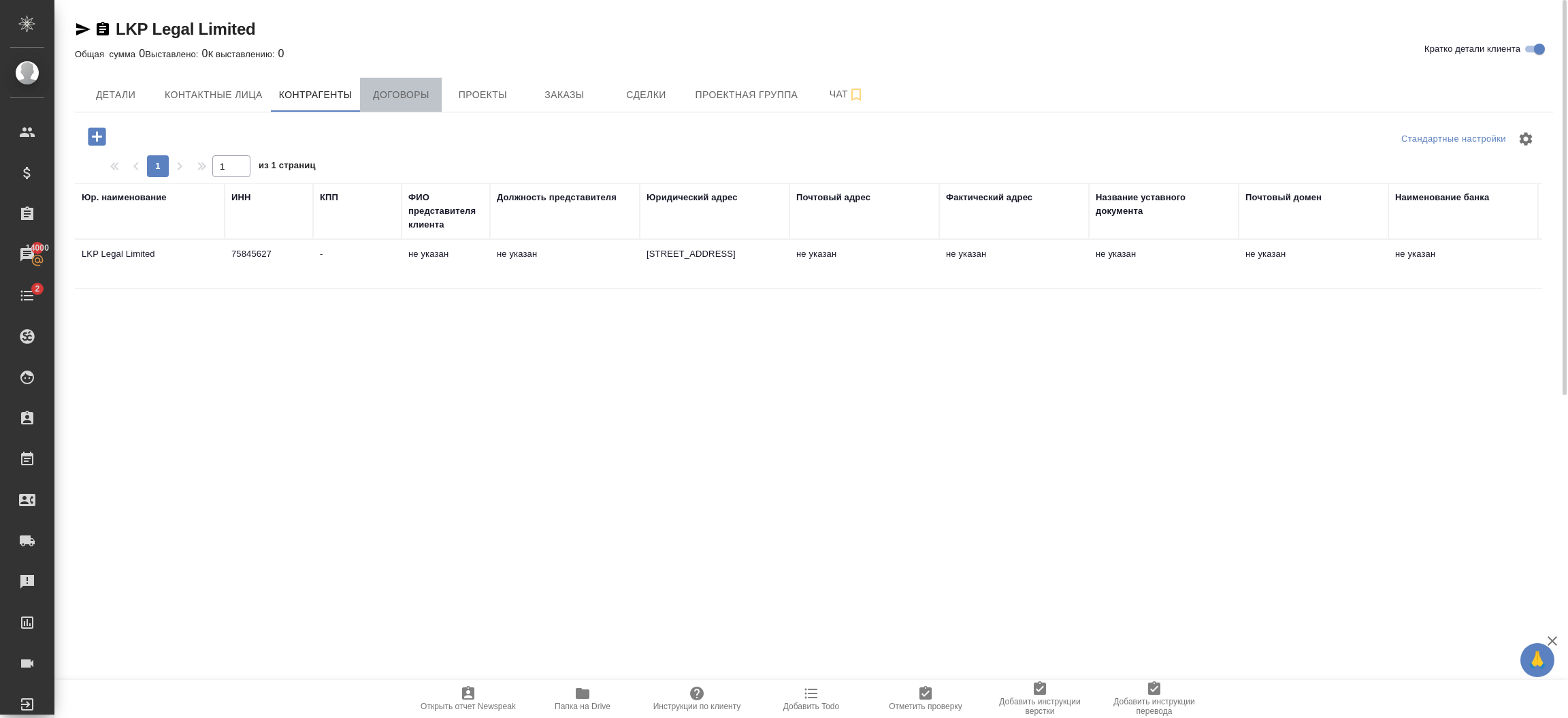
click at [418, 96] on span "Договоры" at bounding box center [401, 95] width 66 height 17
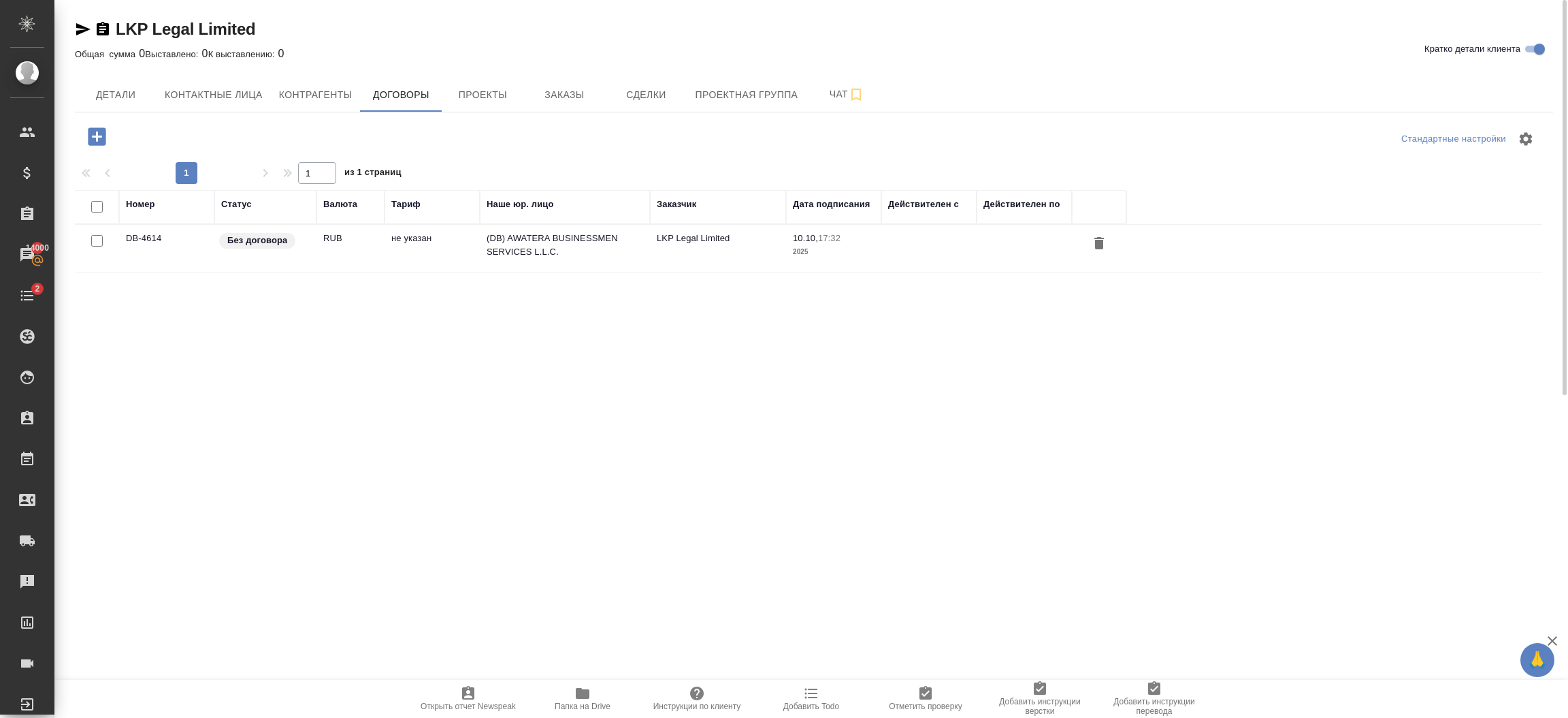
click at [850, 244] on span "10.10, 17:32" at bounding box center [834, 238] width 82 height 14
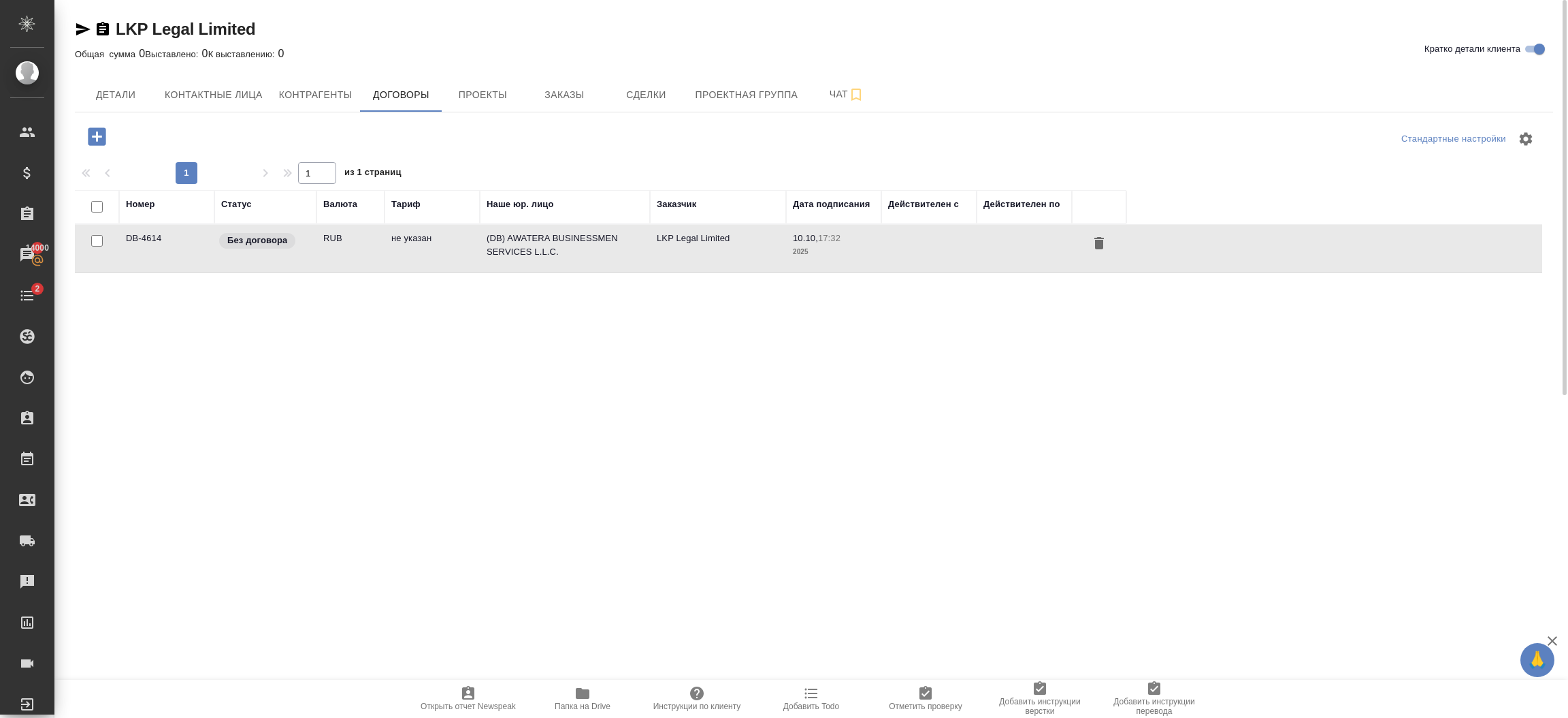
click at [850, 244] on span "10.10, 17:32" at bounding box center [834, 238] width 82 height 14
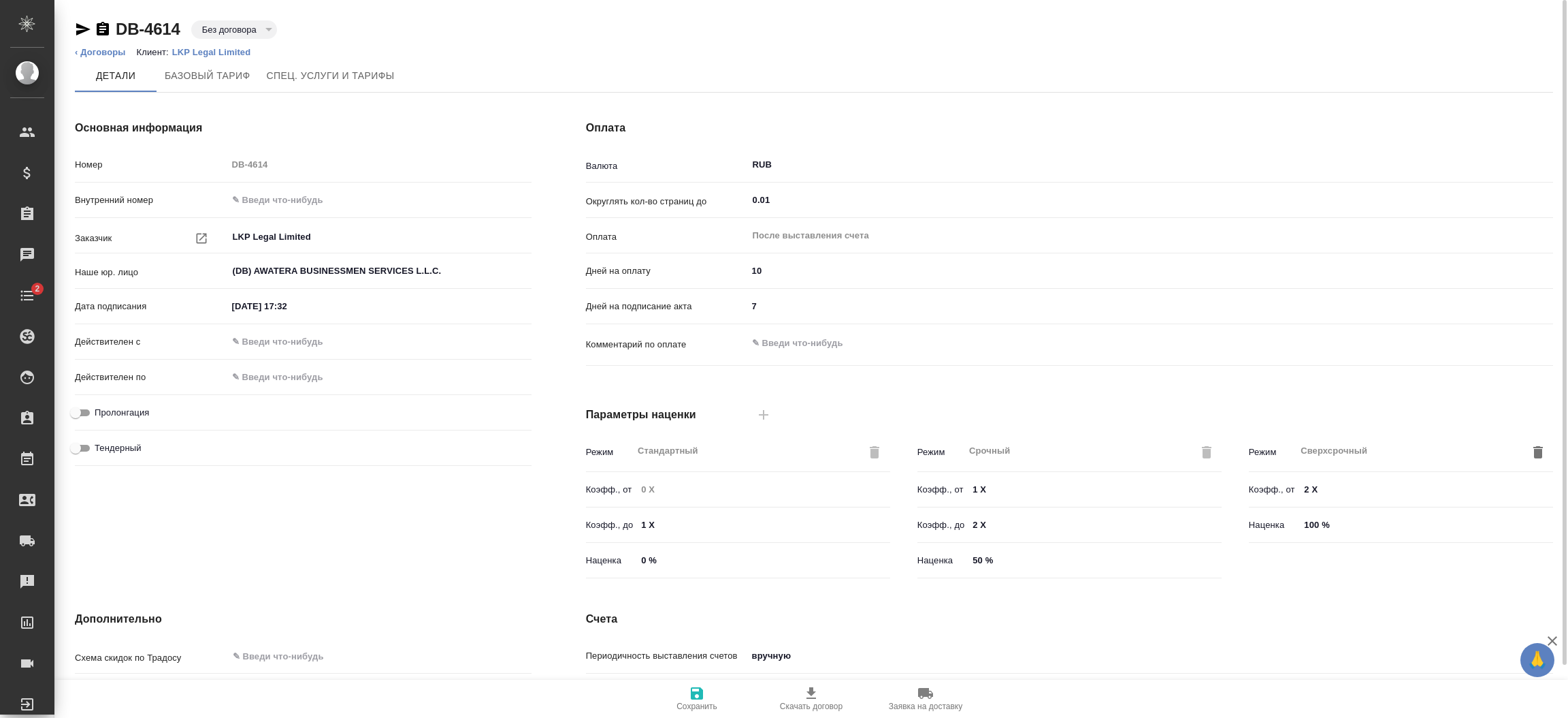
click at [508, 507] on div "Основная информация Номер DB-4614 Внутренний номер Заказчик LKP Legal Limited ​…" at bounding box center [303, 352] width 511 height 518
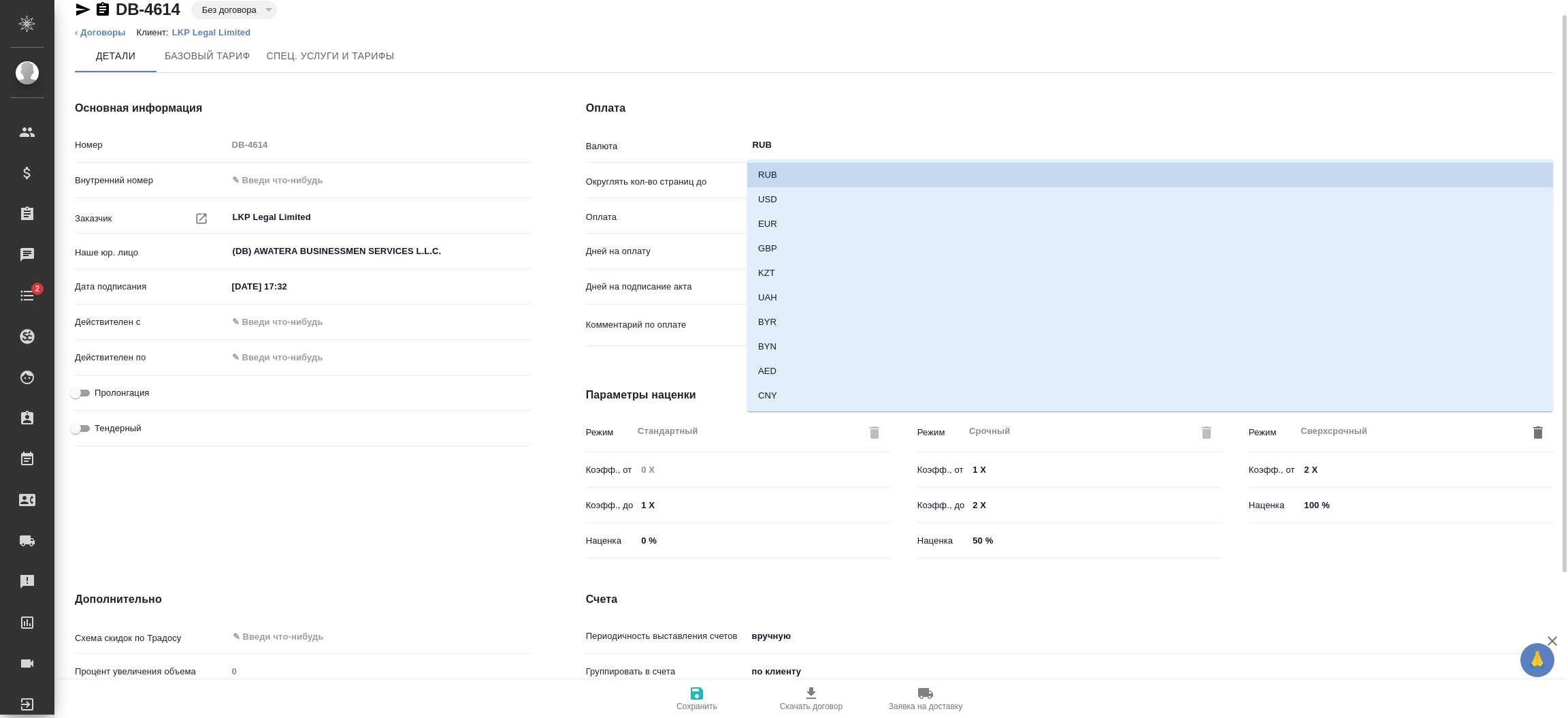
click at [819, 137] on input "RUB" at bounding box center [1136, 145] width 769 height 17
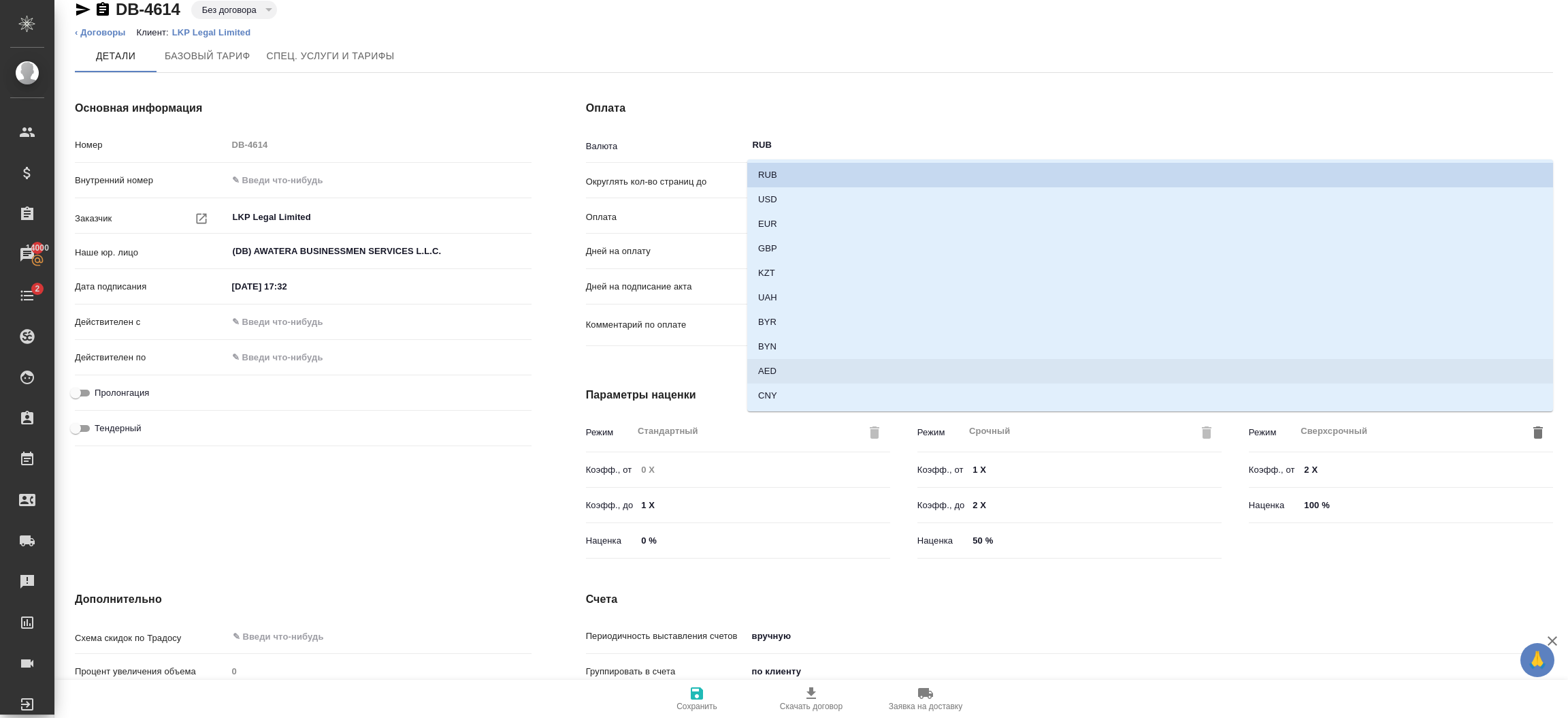
click at [778, 372] on li "AED" at bounding box center [1150, 370] width 806 height 24
type input "AED"
type textarea "x"
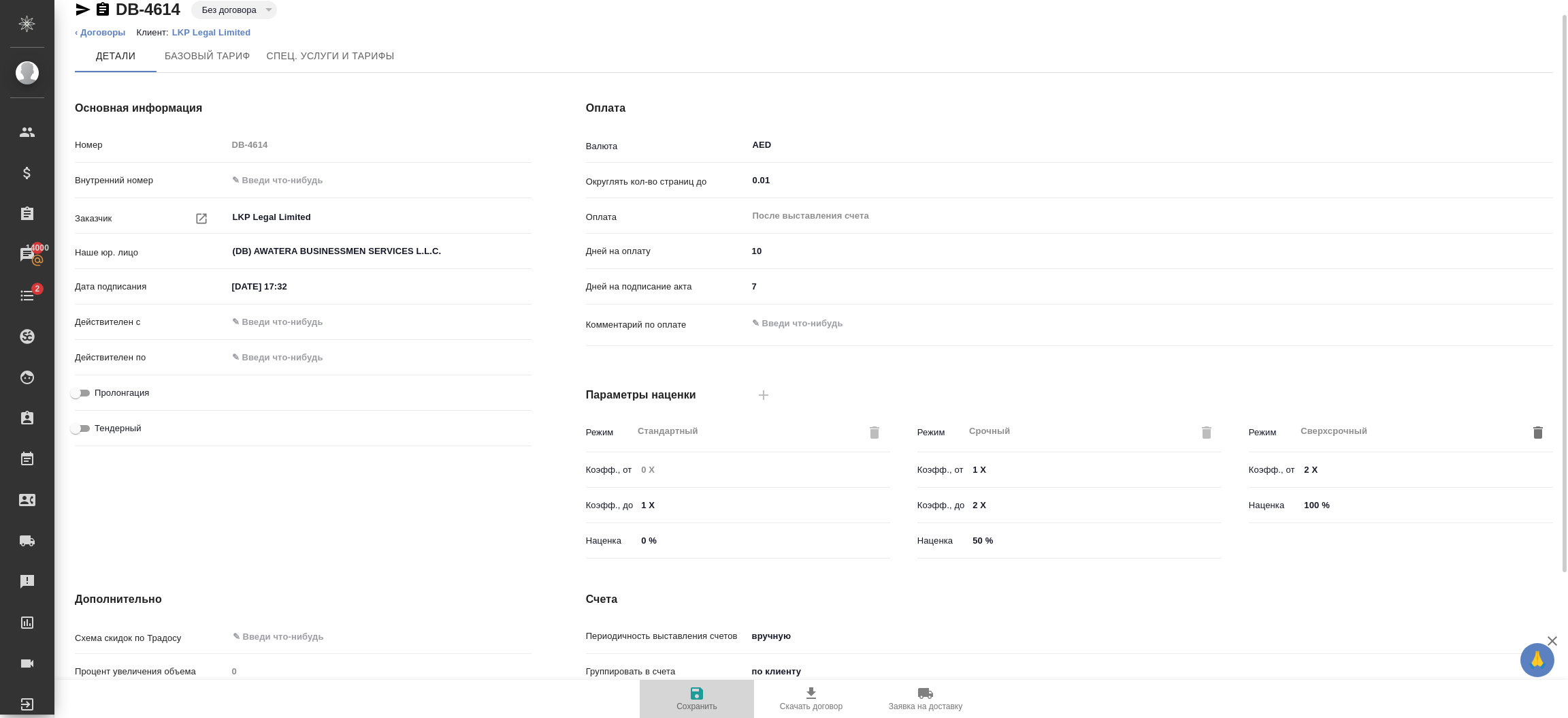
click at [685, 701] on span "Сохранить" at bounding box center [697, 697] width 98 height 26
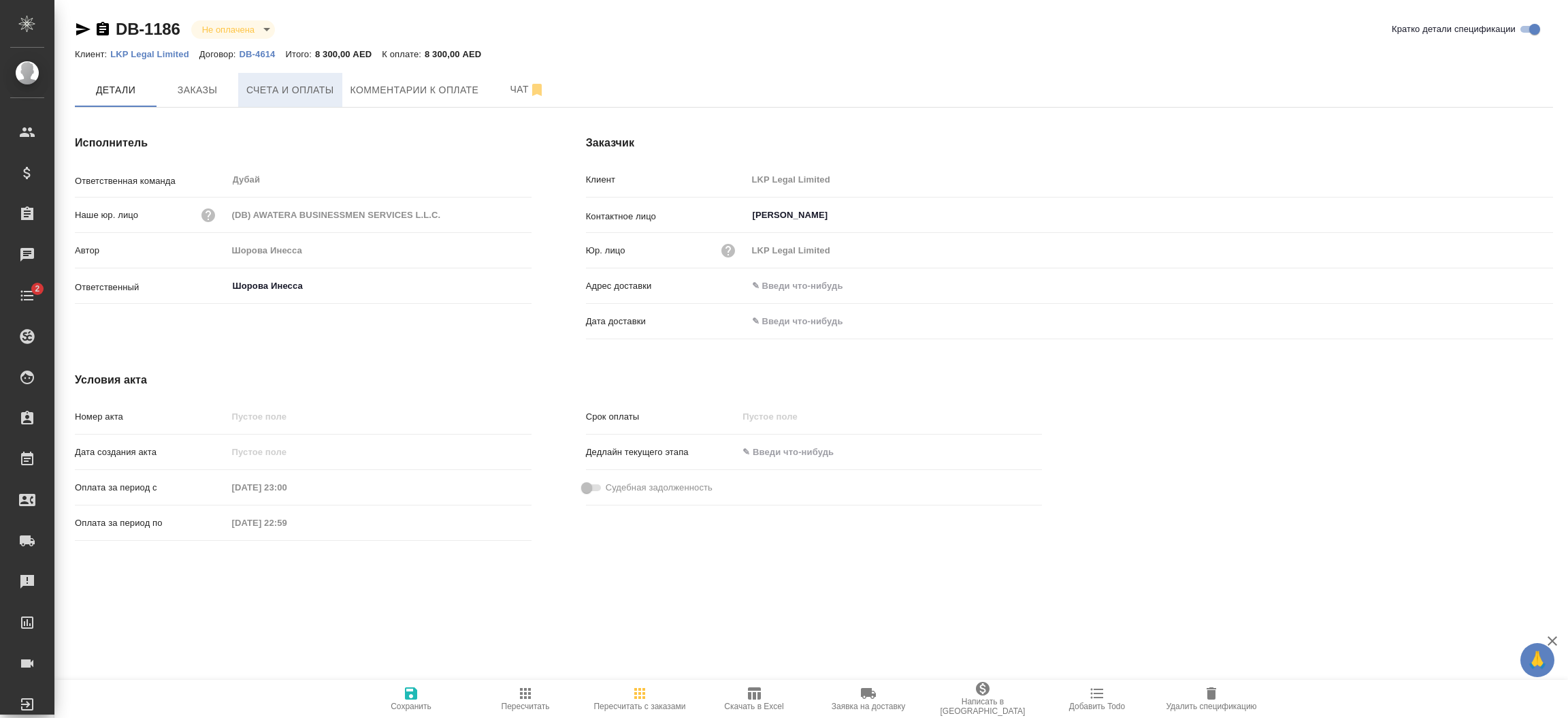
click at [284, 93] on span "Счета и оплаты" at bounding box center [290, 90] width 88 height 17
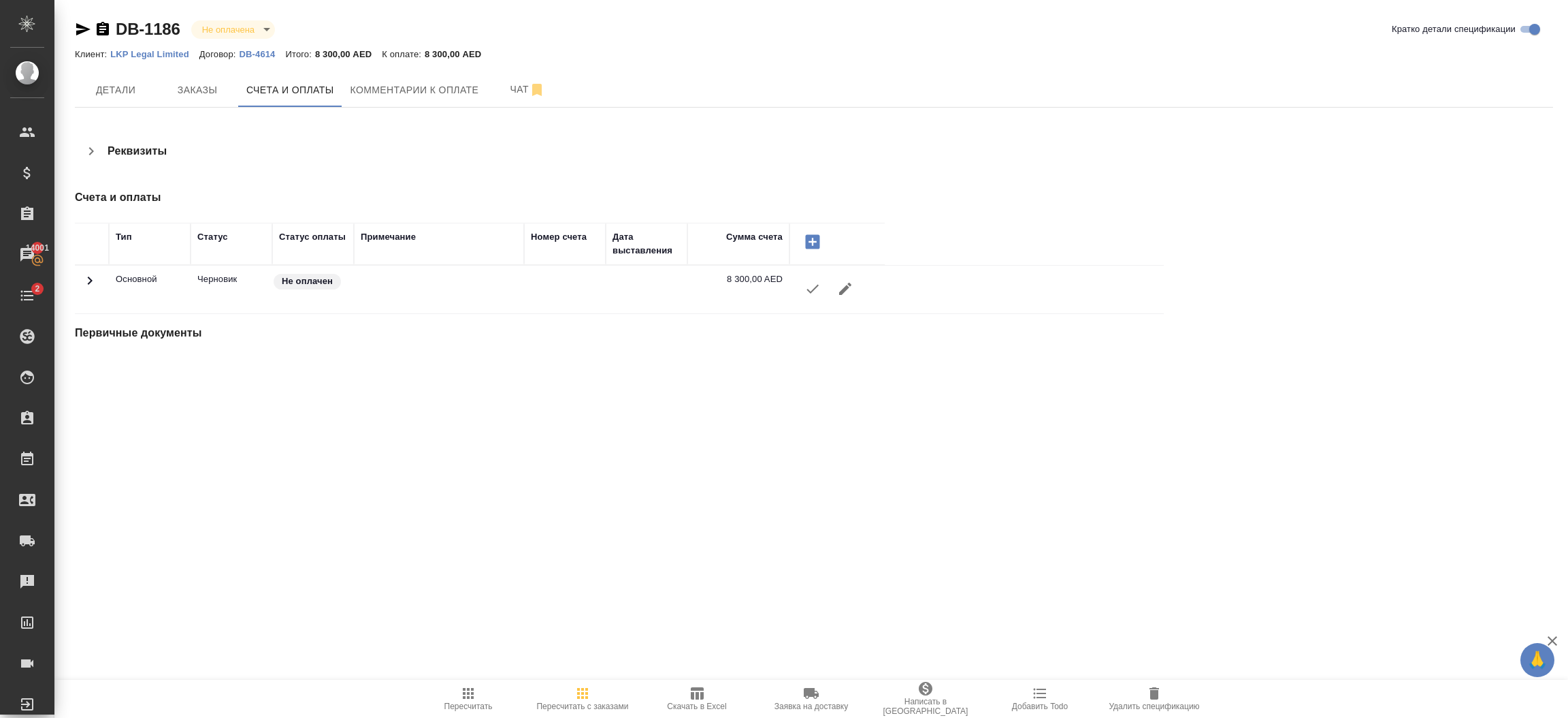
click at [817, 301] on button "button" at bounding box center [812, 288] width 32 height 32
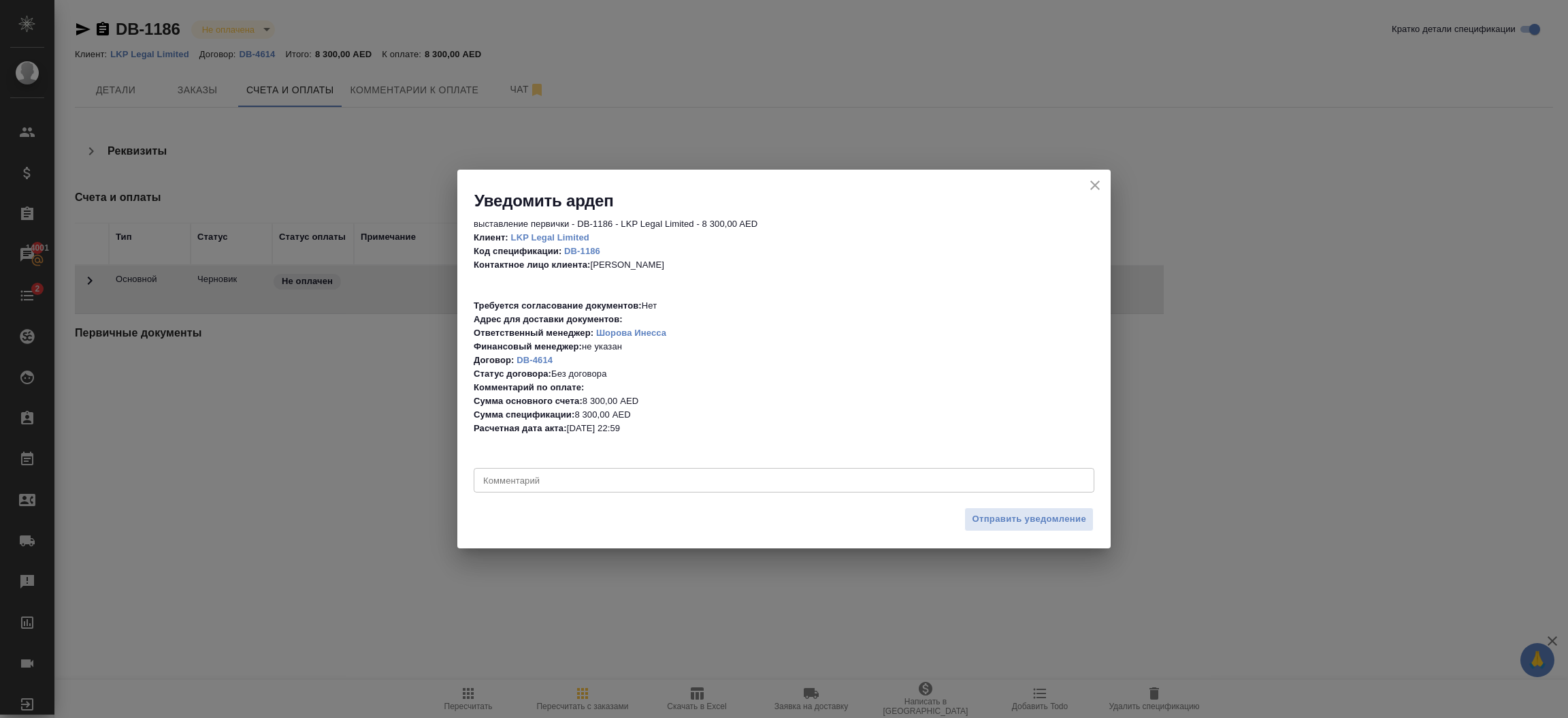
click at [631, 492] on div "x Комментарий" at bounding box center [784, 480] width 621 height 24
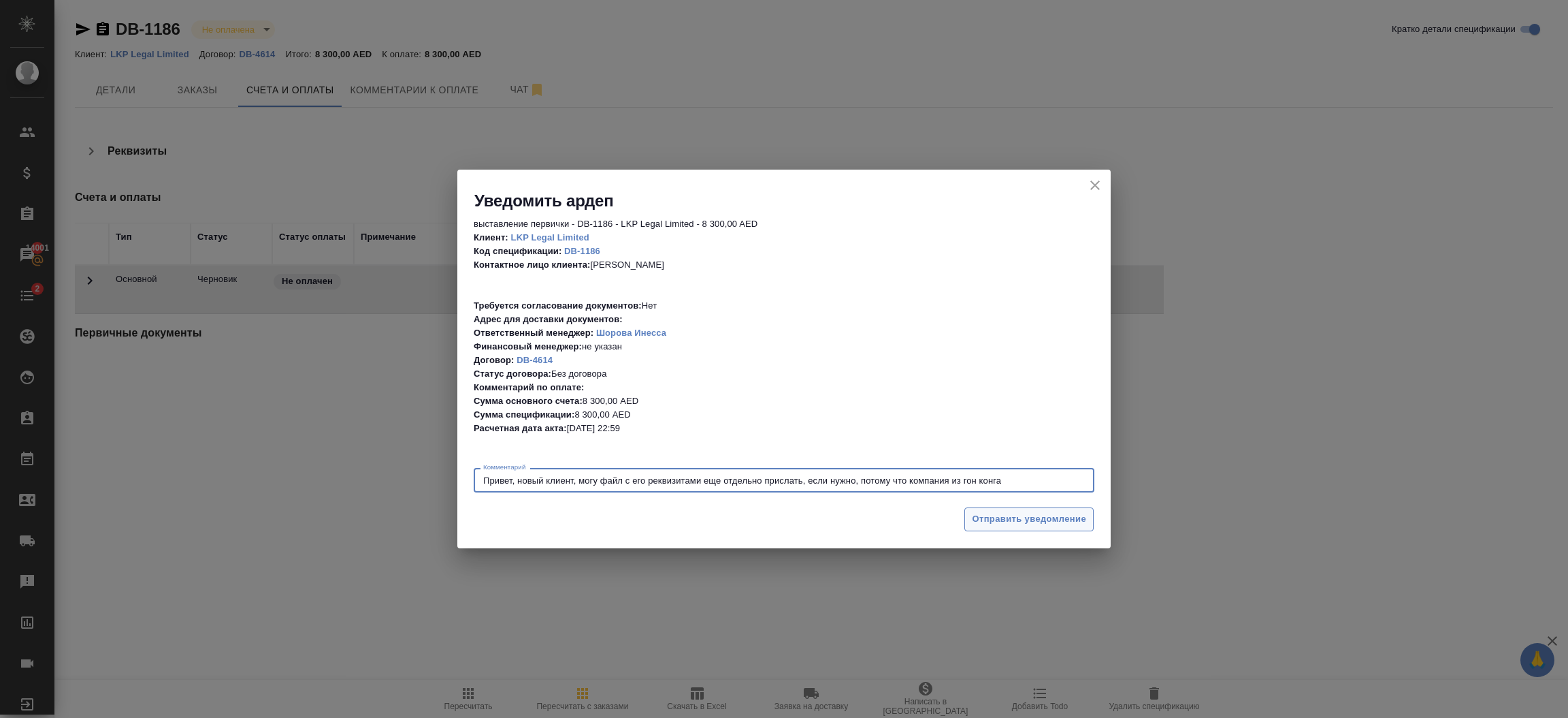
type textarea "Привет, новый клиент, могу файл с его реквизитами еще отдельно прислать, если н…"
click at [1046, 527] on button "Отправить уведомление" at bounding box center [1029, 519] width 129 height 23
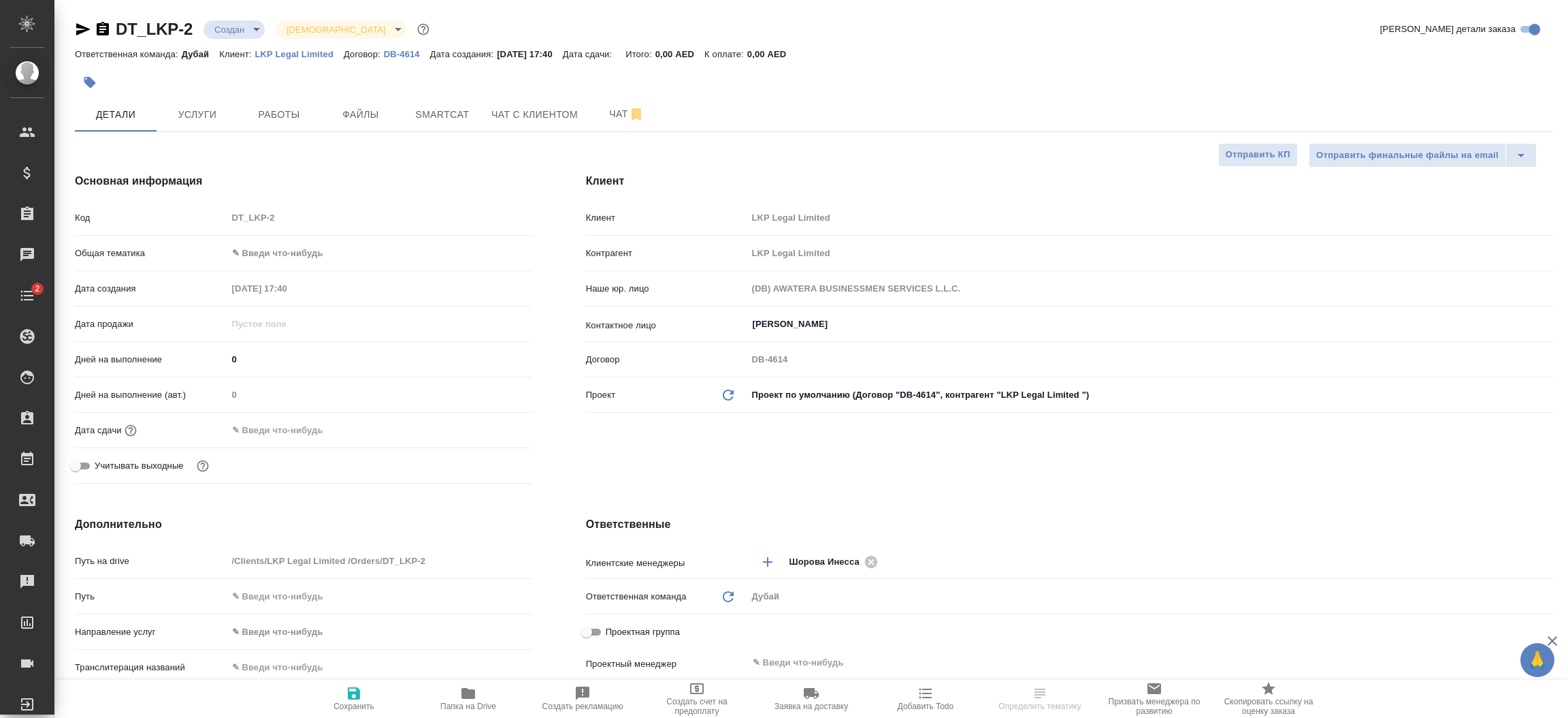
select select "RU"
type textarea "x"
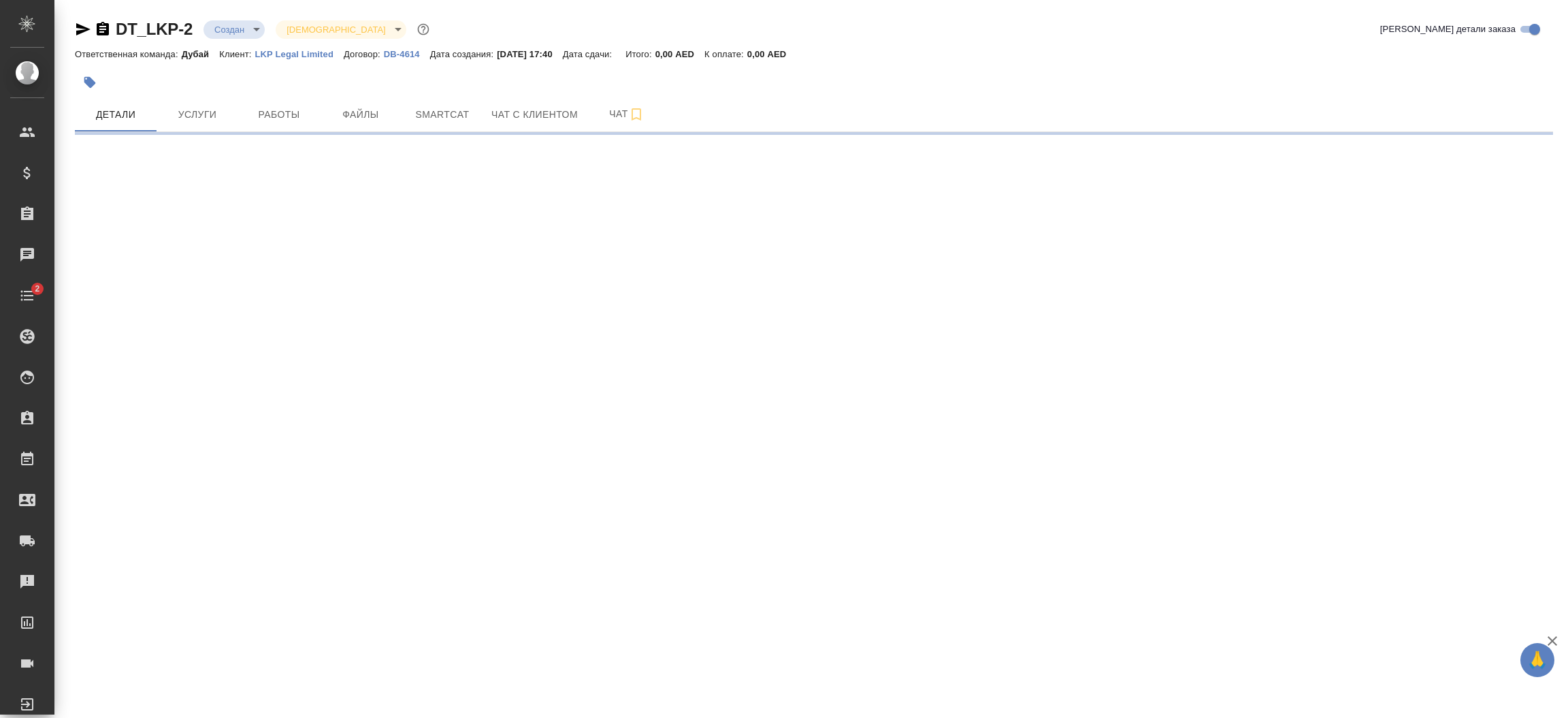
select select "RU"
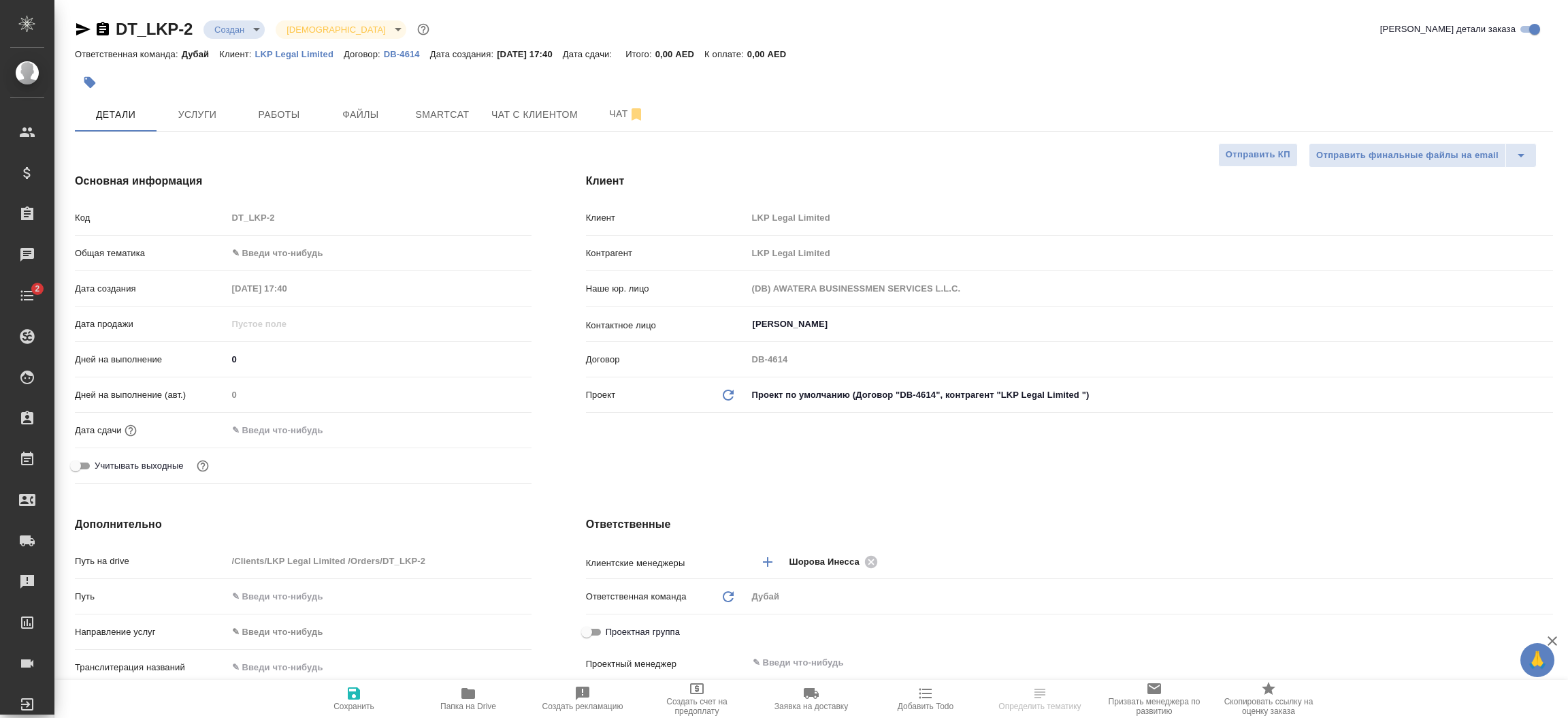
type textarea "x"
click at [262, 253] on body "🙏 .cls-1 fill:#fff; AWATERA [PERSON_NAME].shorova_kiev Клиенты Спецификации Зак…" at bounding box center [784, 359] width 1568 height 718
click at [311, 342] on li "Общая Тематика" at bounding box center [379, 341] width 304 height 22
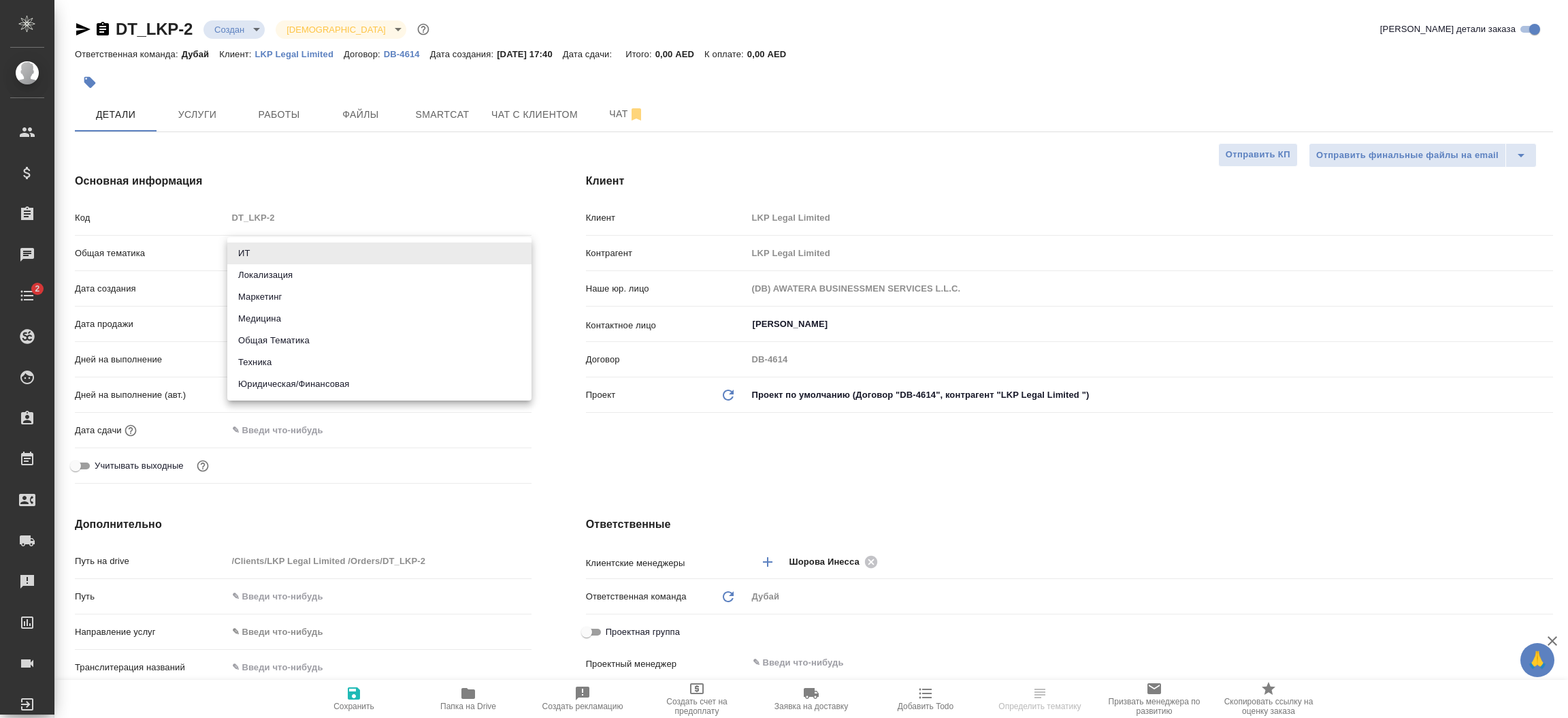
type input "obtem"
type textarea "x"
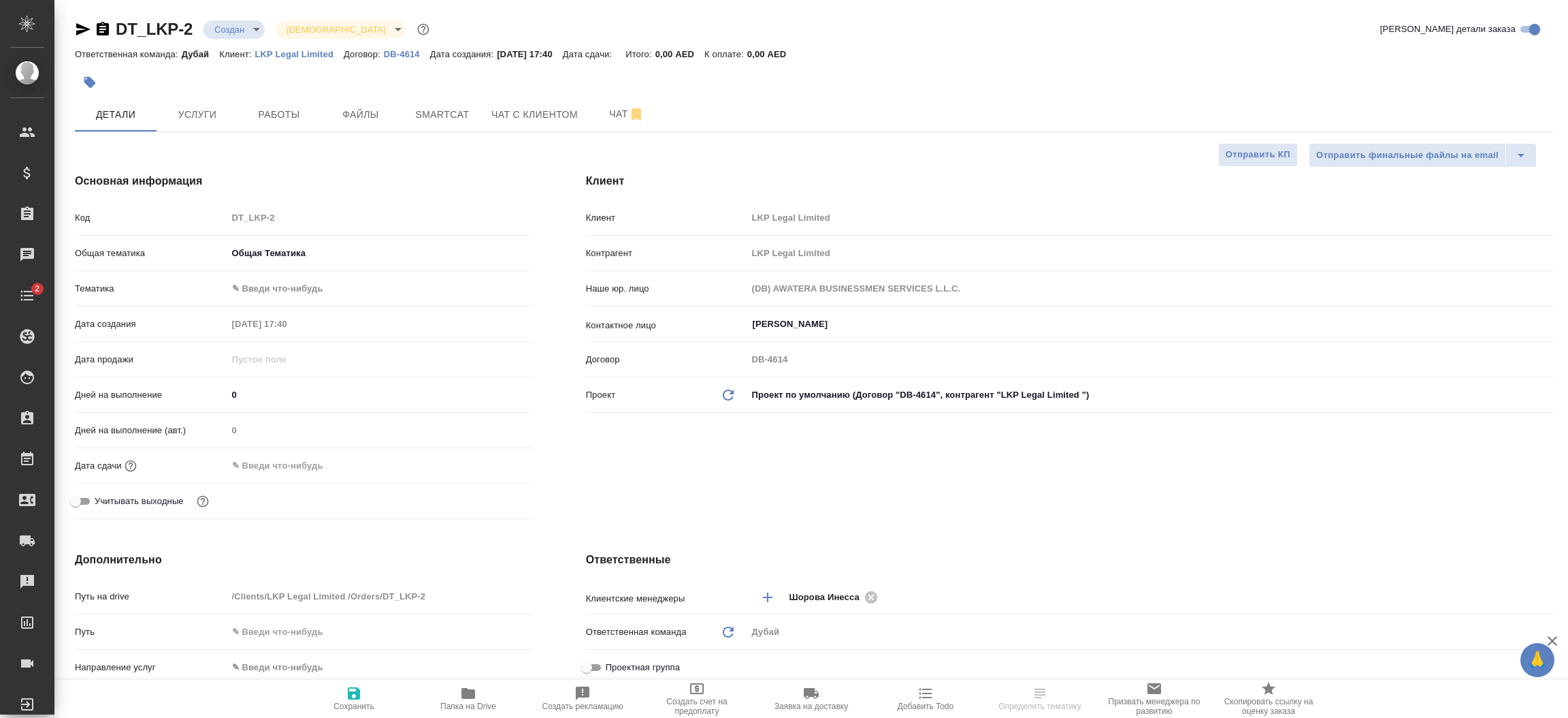
click at [275, 287] on body "🙏 .cls-1 fill:#fff; AWATERA [PERSON_NAME].shorova_kiev Клиенты Спецификации Зак…" at bounding box center [784, 359] width 1568 height 718
click at [280, 296] on li "Общая Тематика" at bounding box center [379, 289] width 304 height 22
type textarea "x"
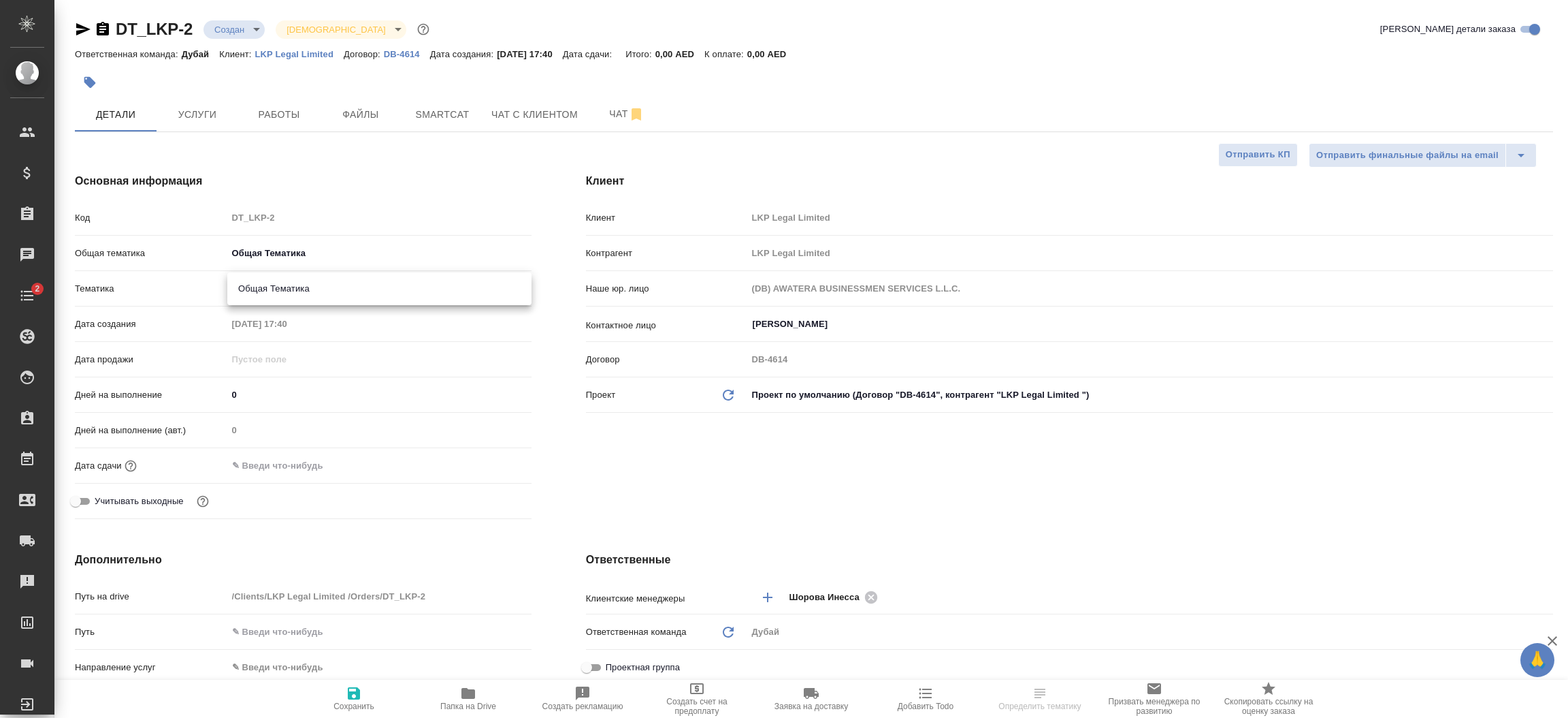
type input "6012b1ca196b0e5c9229a120"
click at [285, 460] on input "text" at bounding box center [287, 465] width 119 height 20
click at [488, 465] on icon "button" at bounding box center [493, 464] width 17 height 17
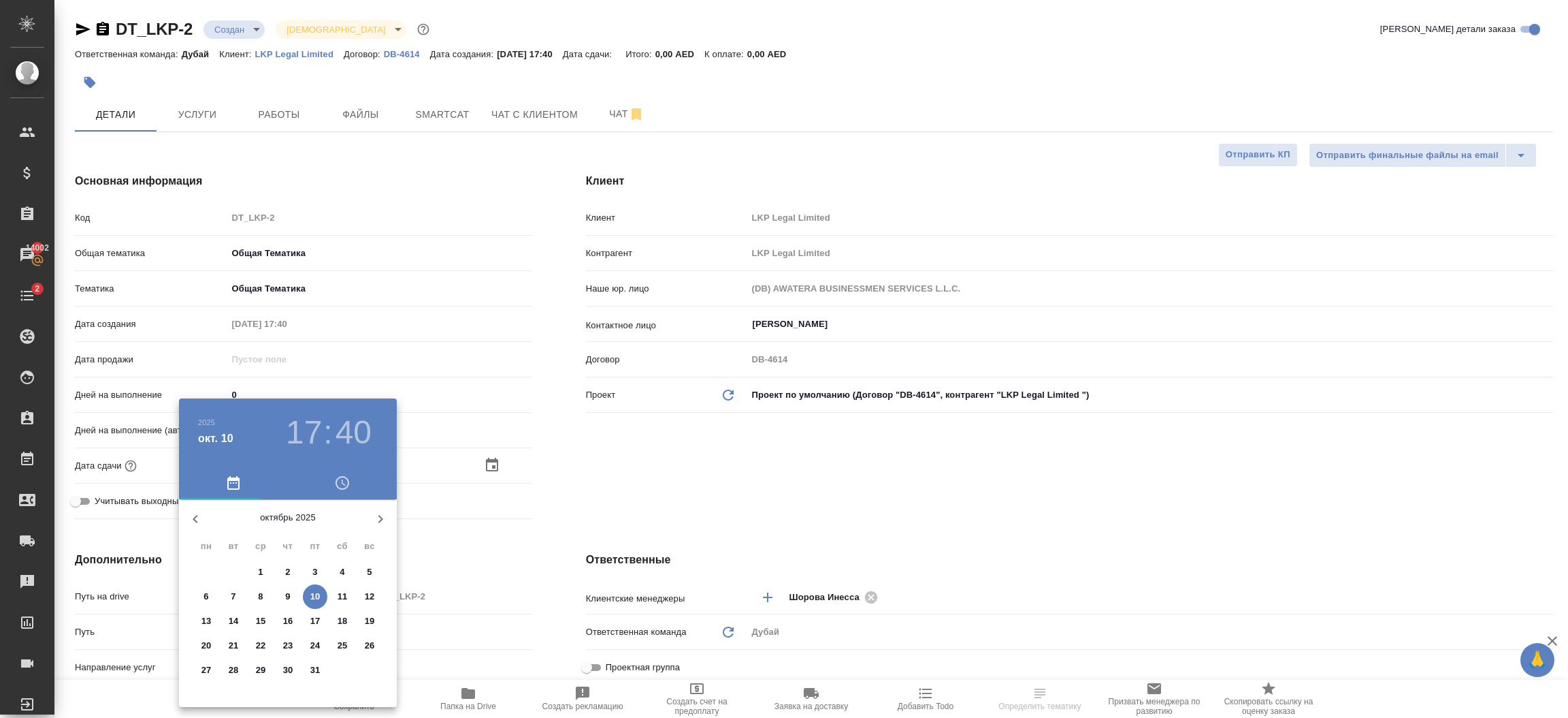
click at [319, 673] on p "31" at bounding box center [315, 670] width 10 height 14
type input "[DATE] 17:40"
type textarea "x"
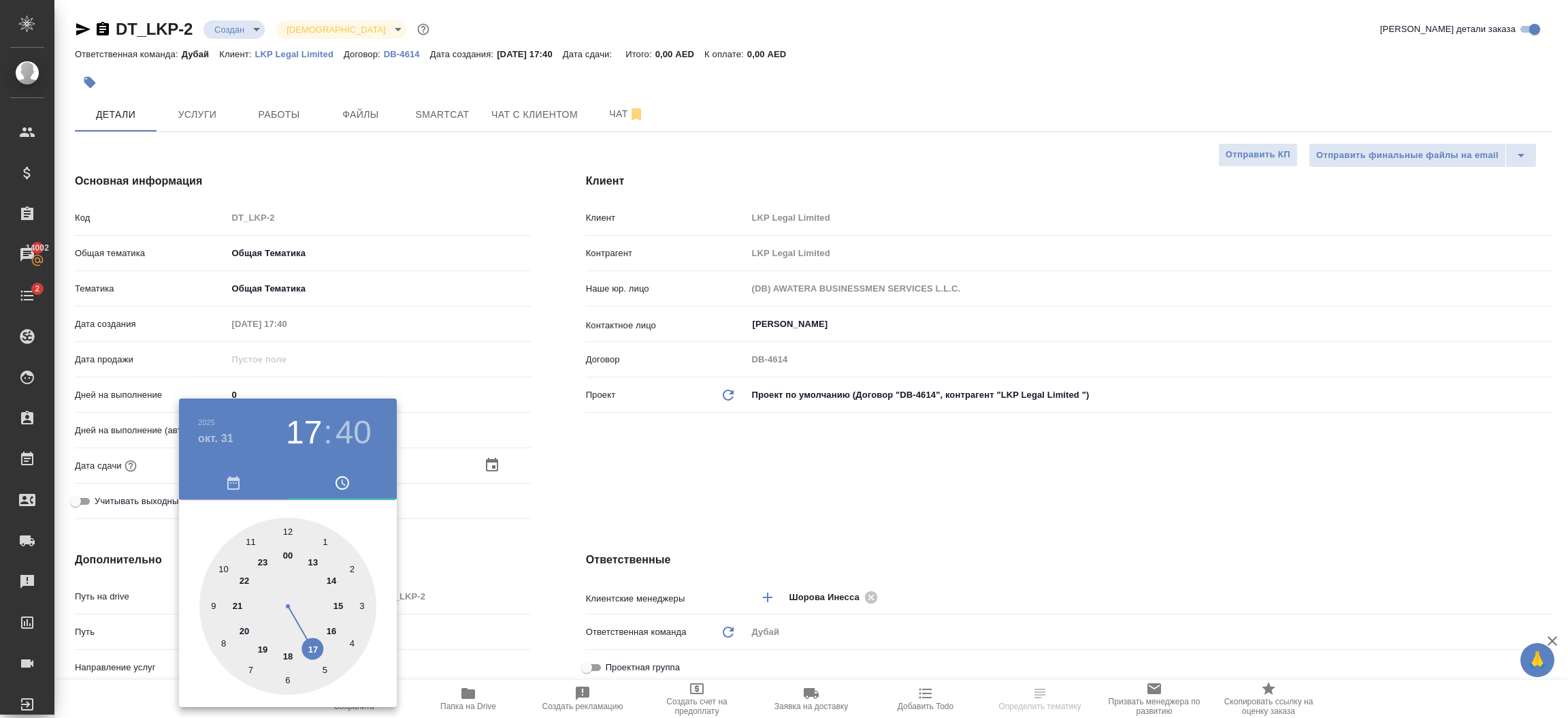
click at [595, 525] on div at bounding box center [784, 359] width 1568 height 718
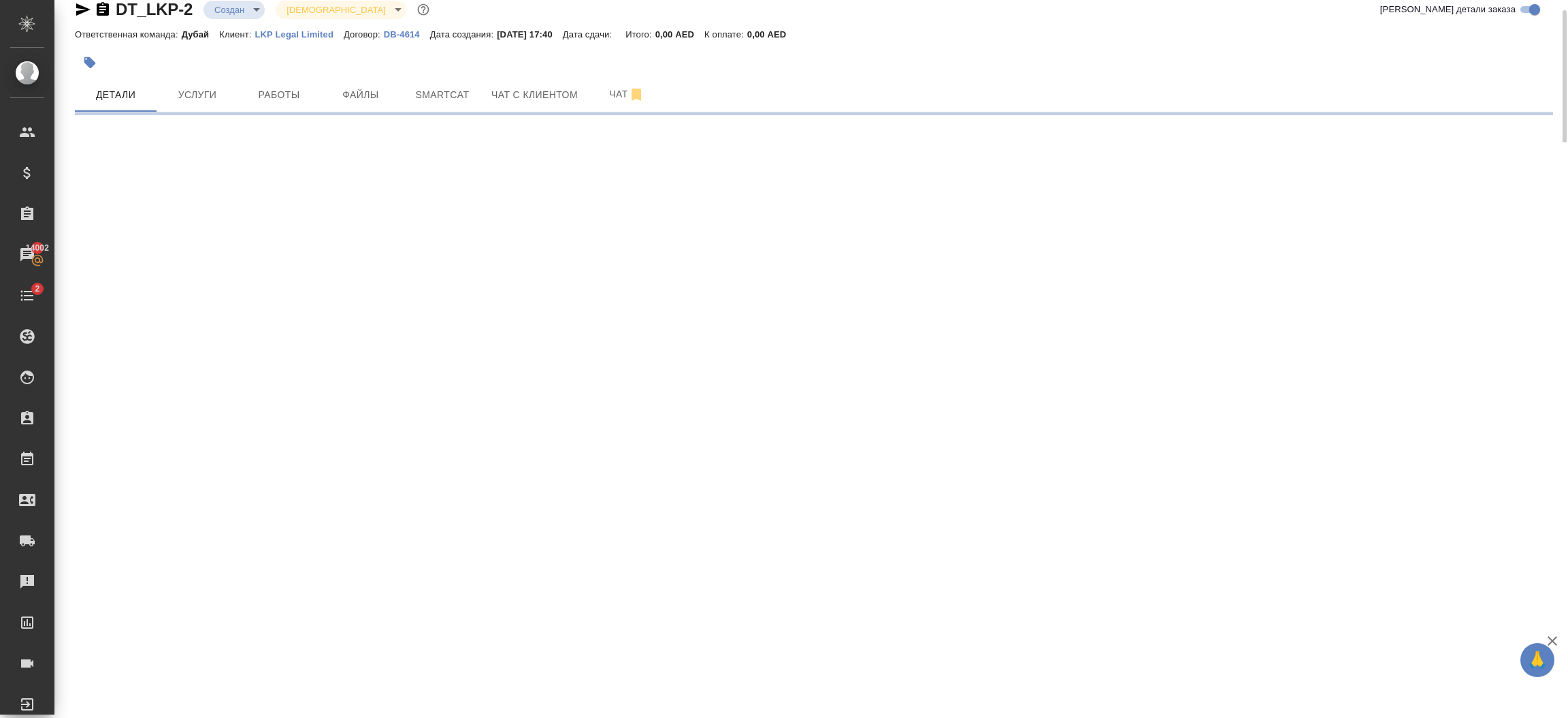
select select "RU"
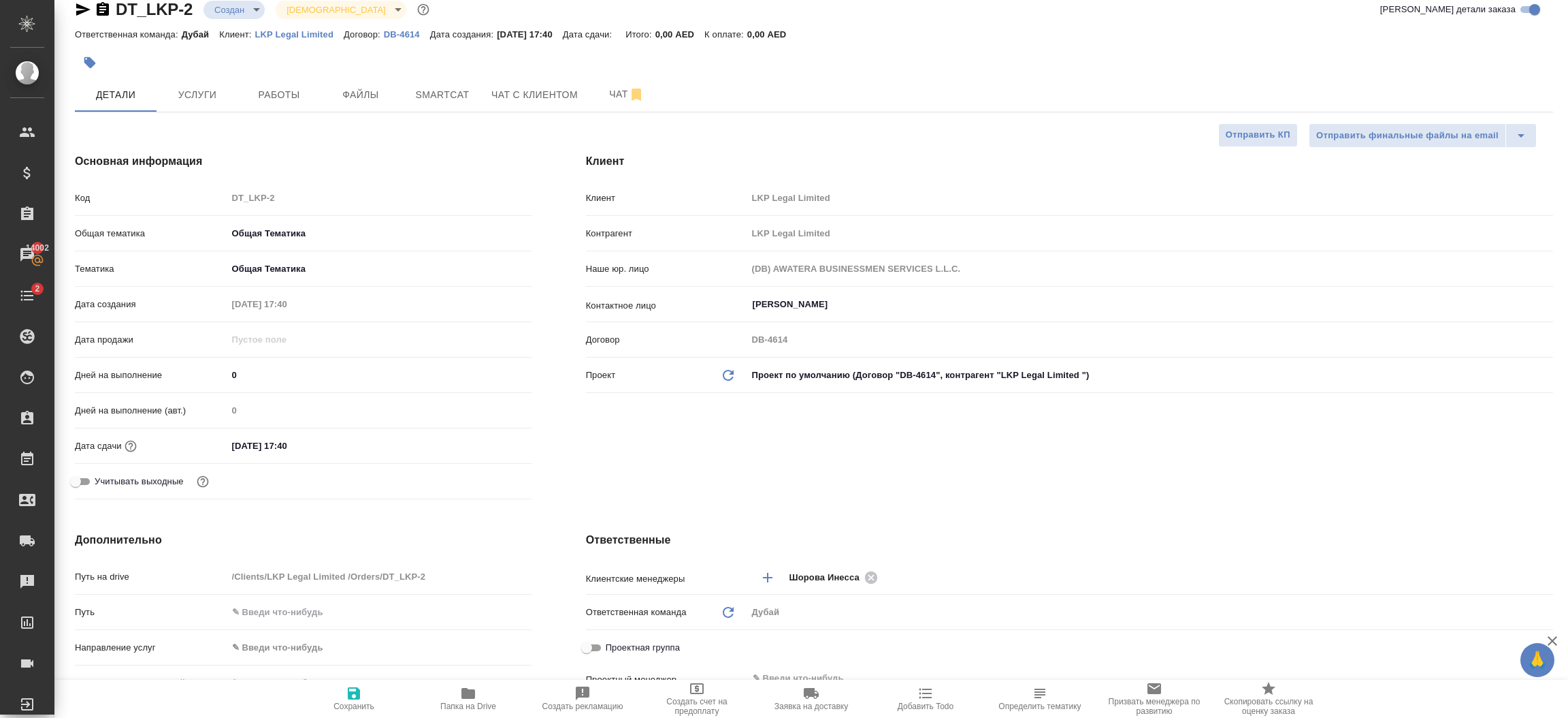
type textarea "x"
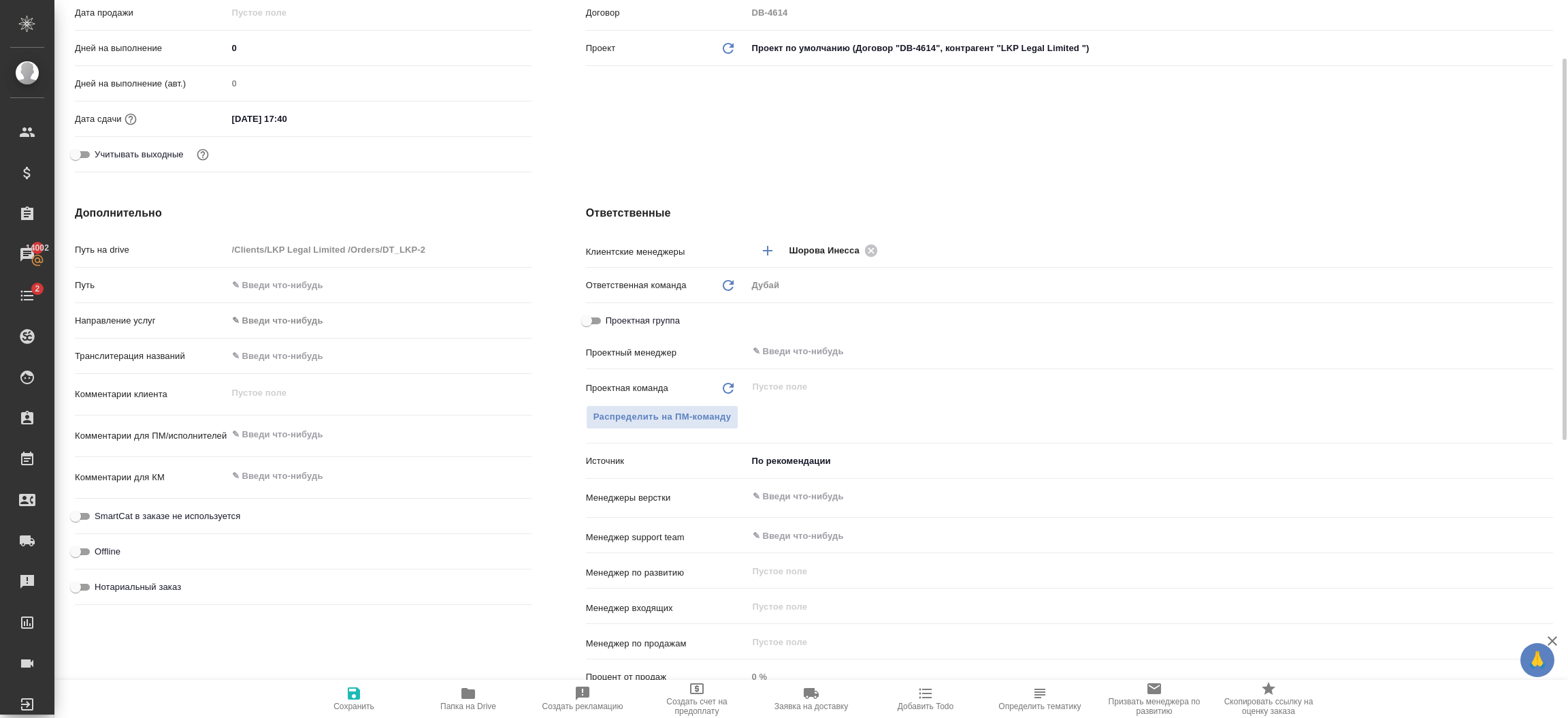
scroll to position [388, 0]
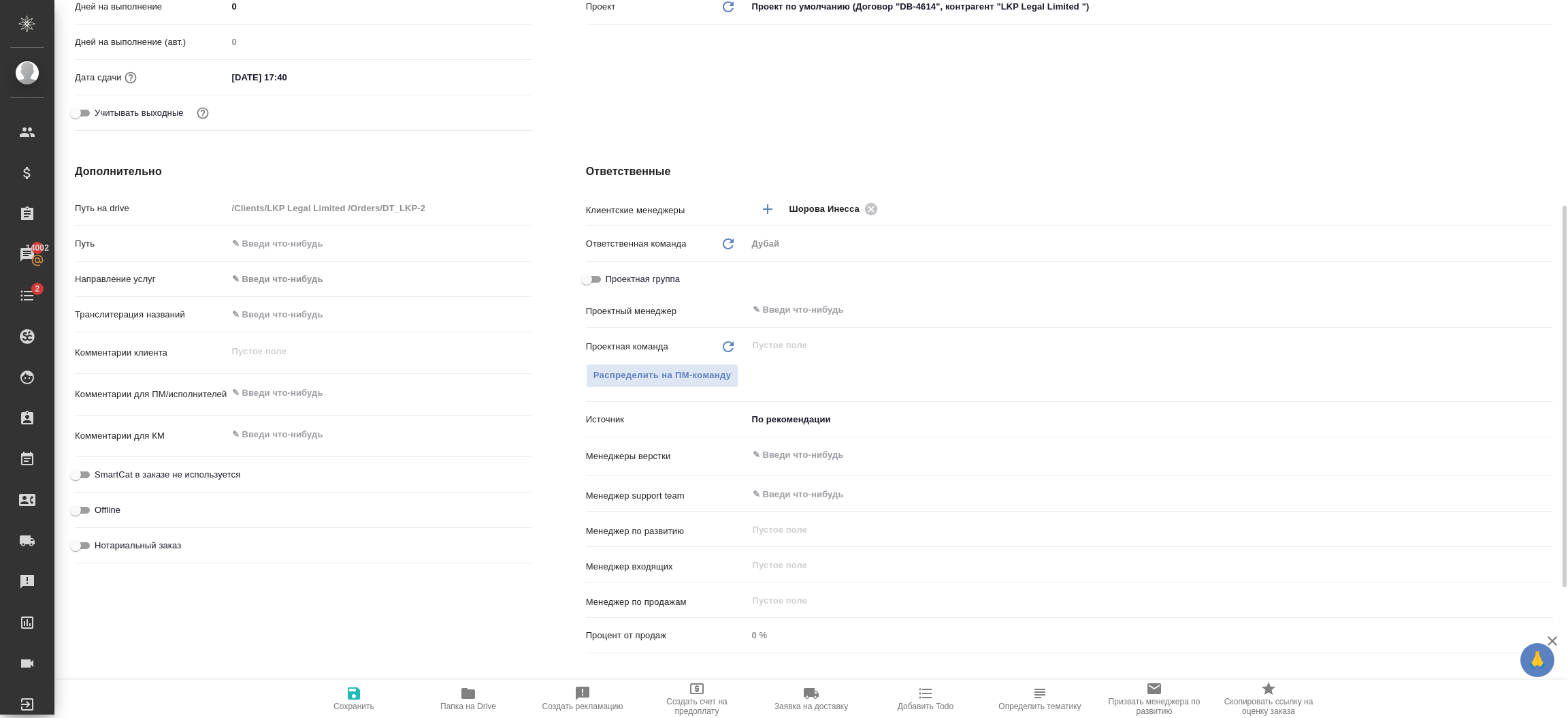
click at [272, 398] on textarea at bounding box center [379, 393] width 304 height 23
type textarea "x"
type textarea "в"
type textarea "x"
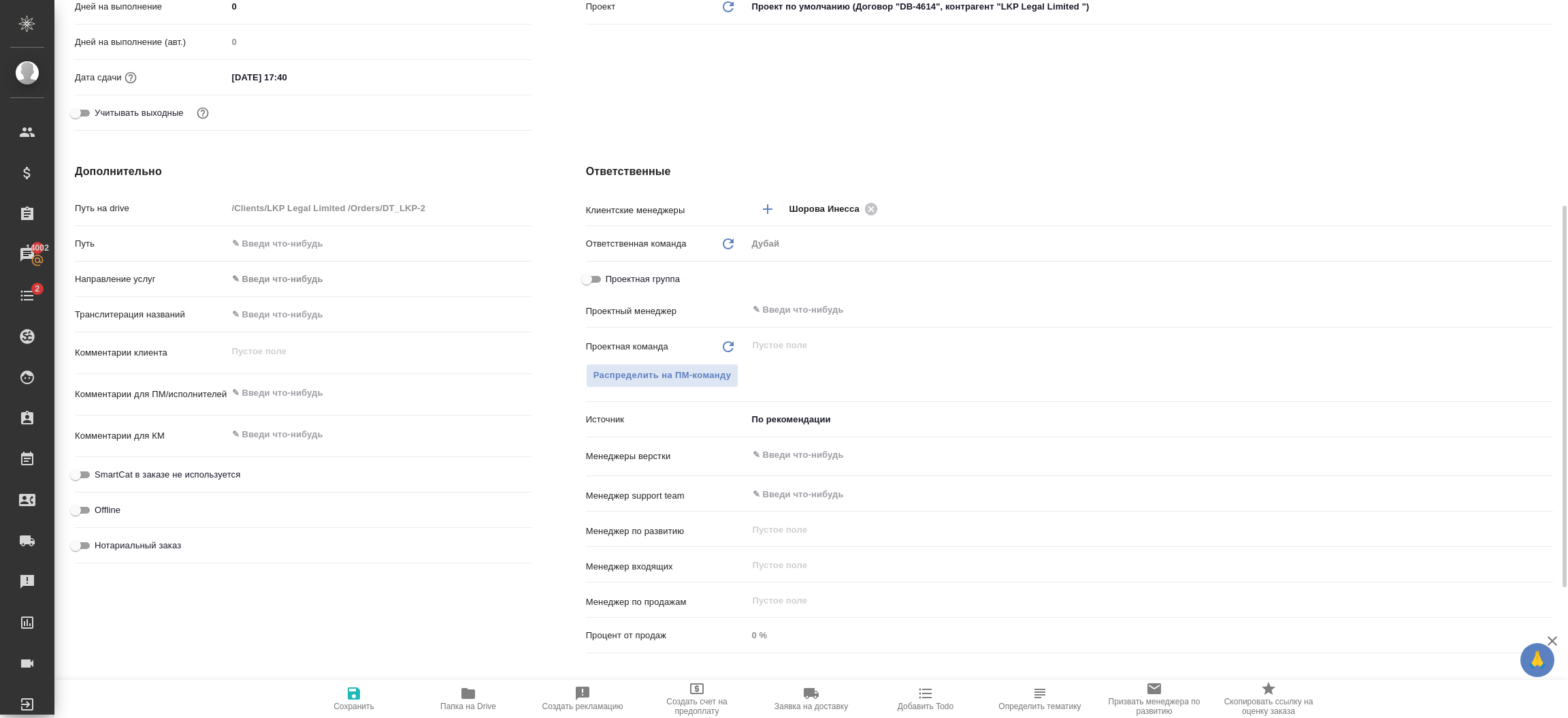
type textarea "x"
type textarea "вто"
type textarea "x"
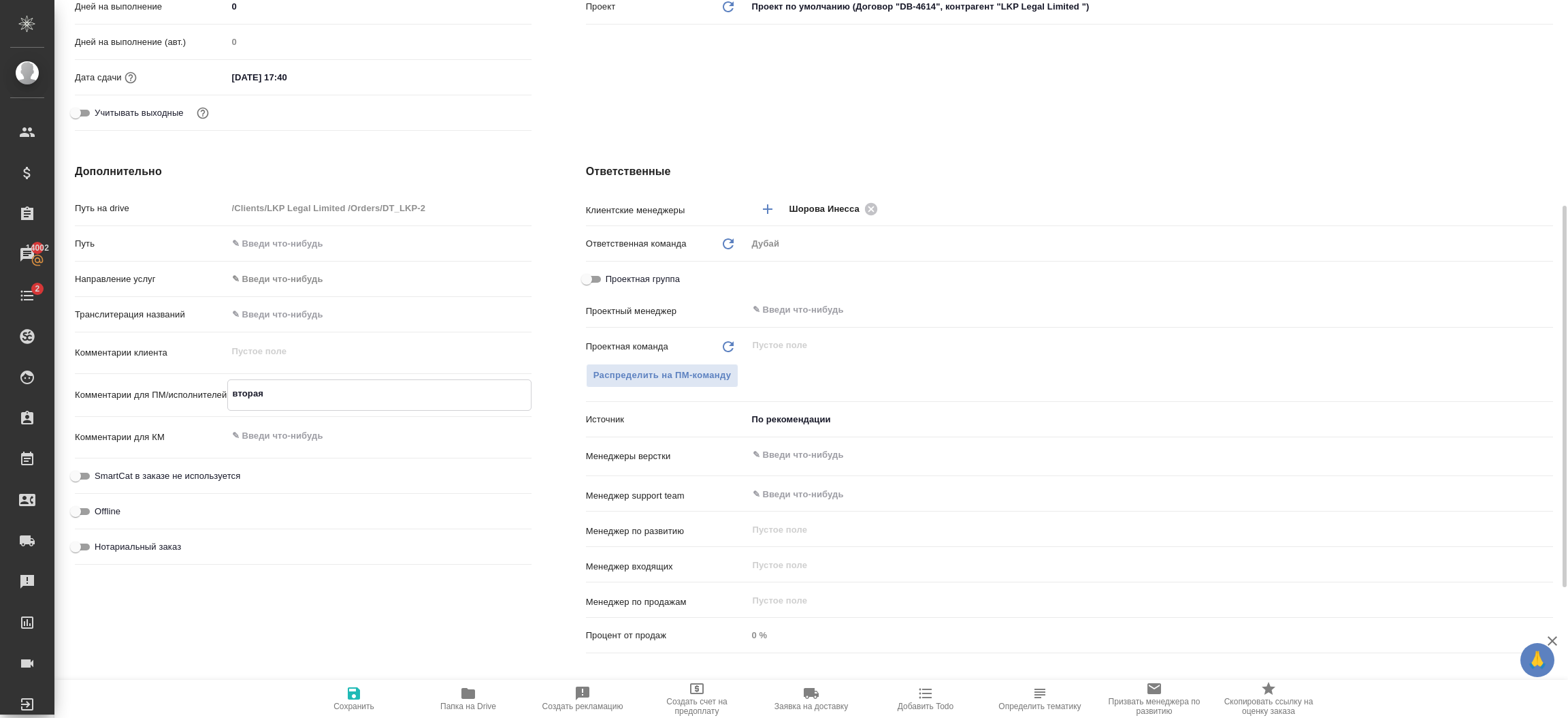
type textarea "вторая"
type textarea "x"
type textarea "вторая за"
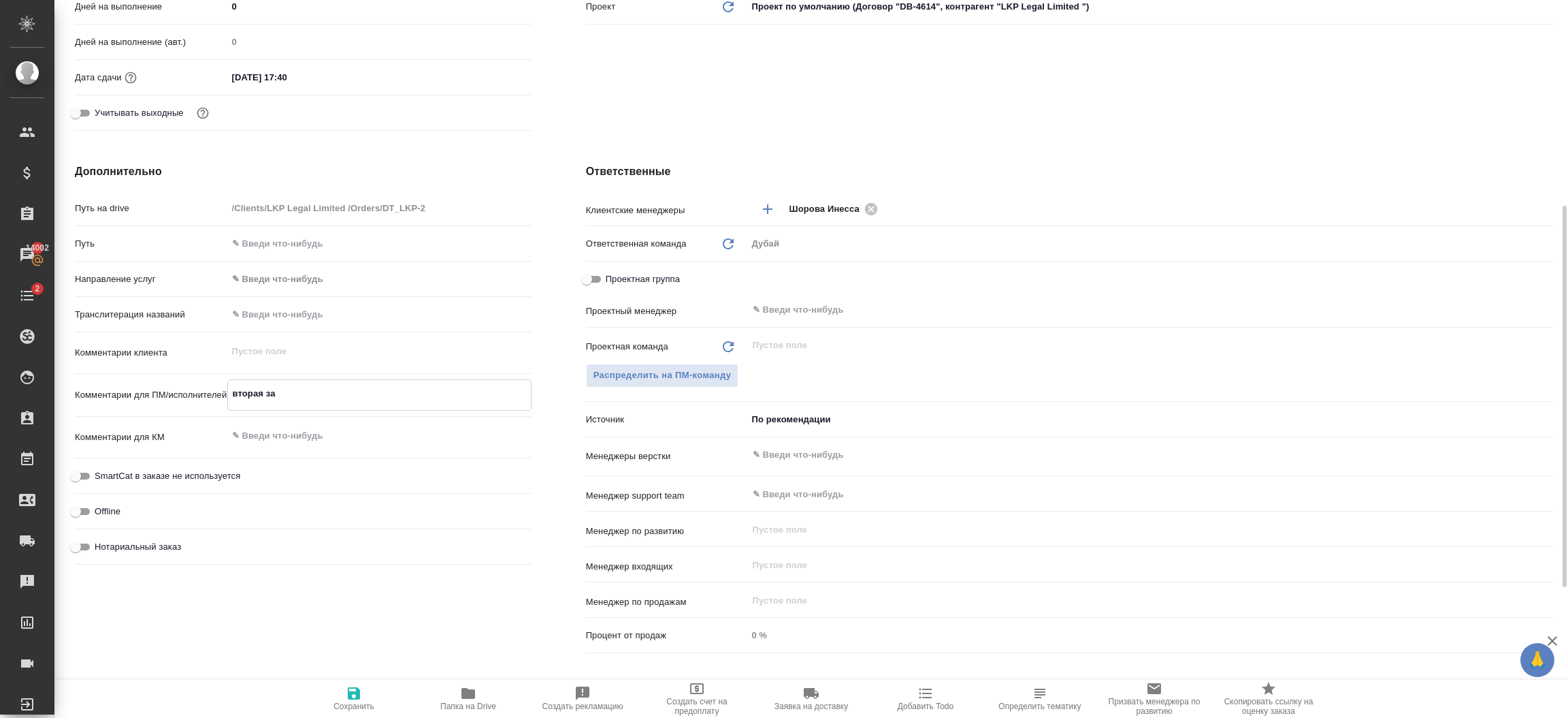
type textarea "x"
type textarea "вторая зада"
type textarea "x"
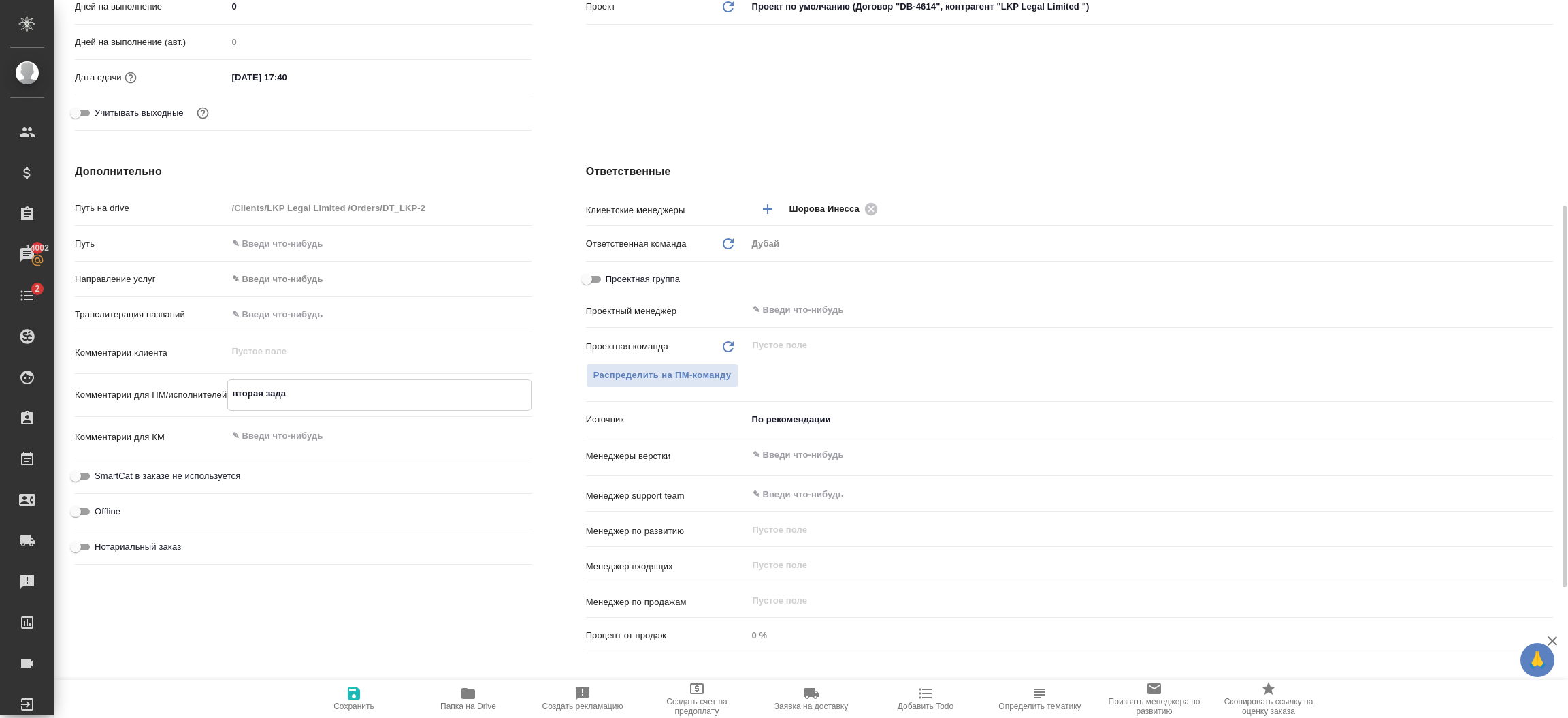
type textarea "x"
type textarea "вторая задач"
type textarea "x"
type textarea "вторая задача"
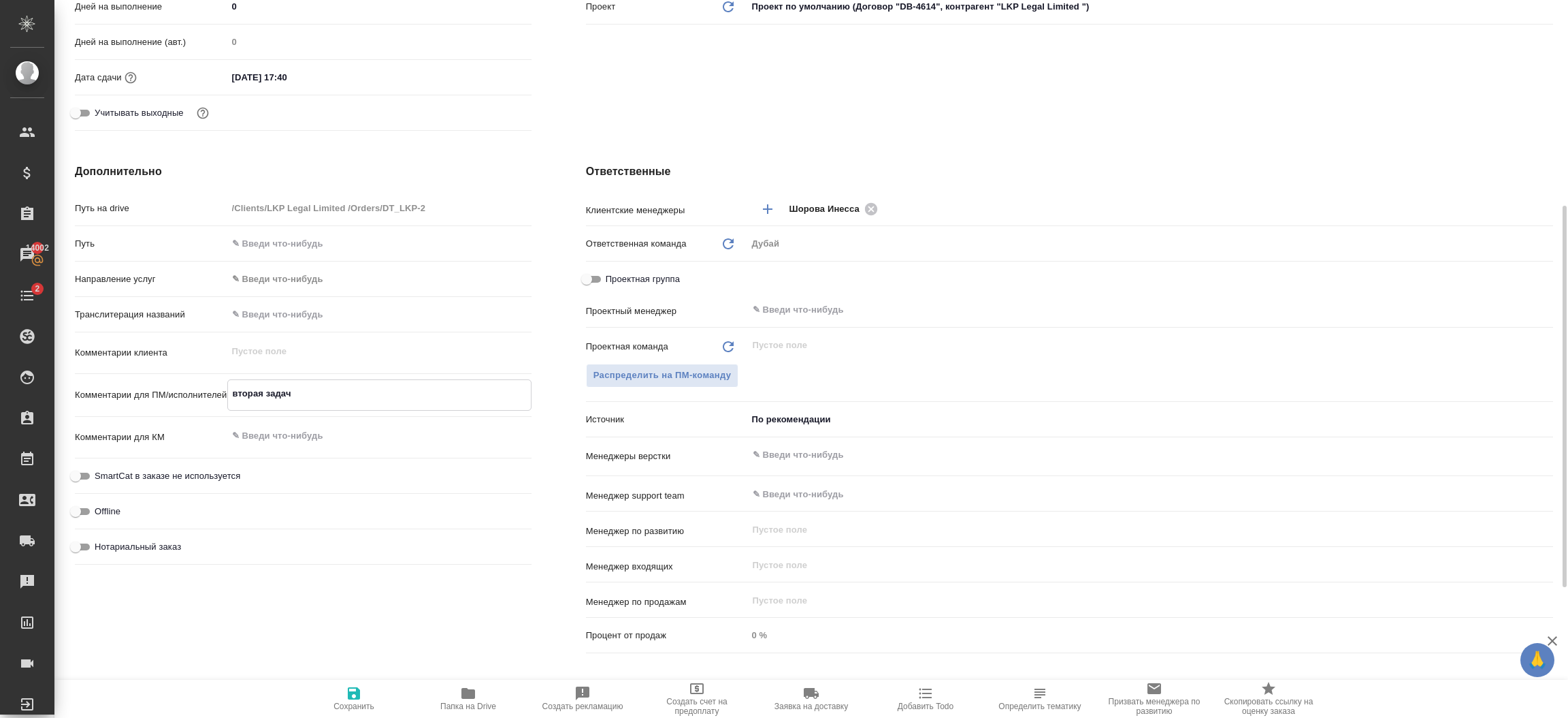
type textarea "x"
type textarea "вторая задача"
type textarea "x"
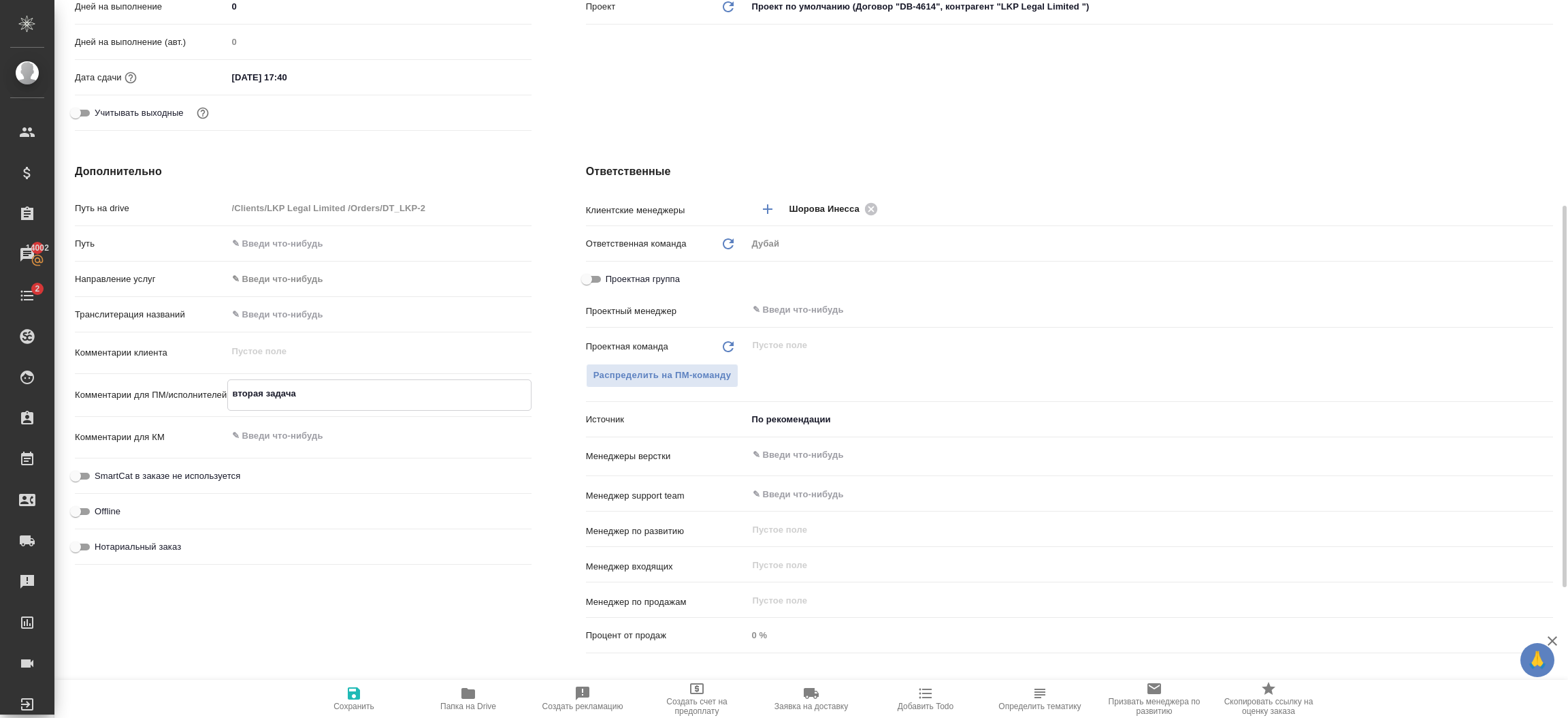
type textarea "x"
type textarea "вторая задача для"
type textarea "x"
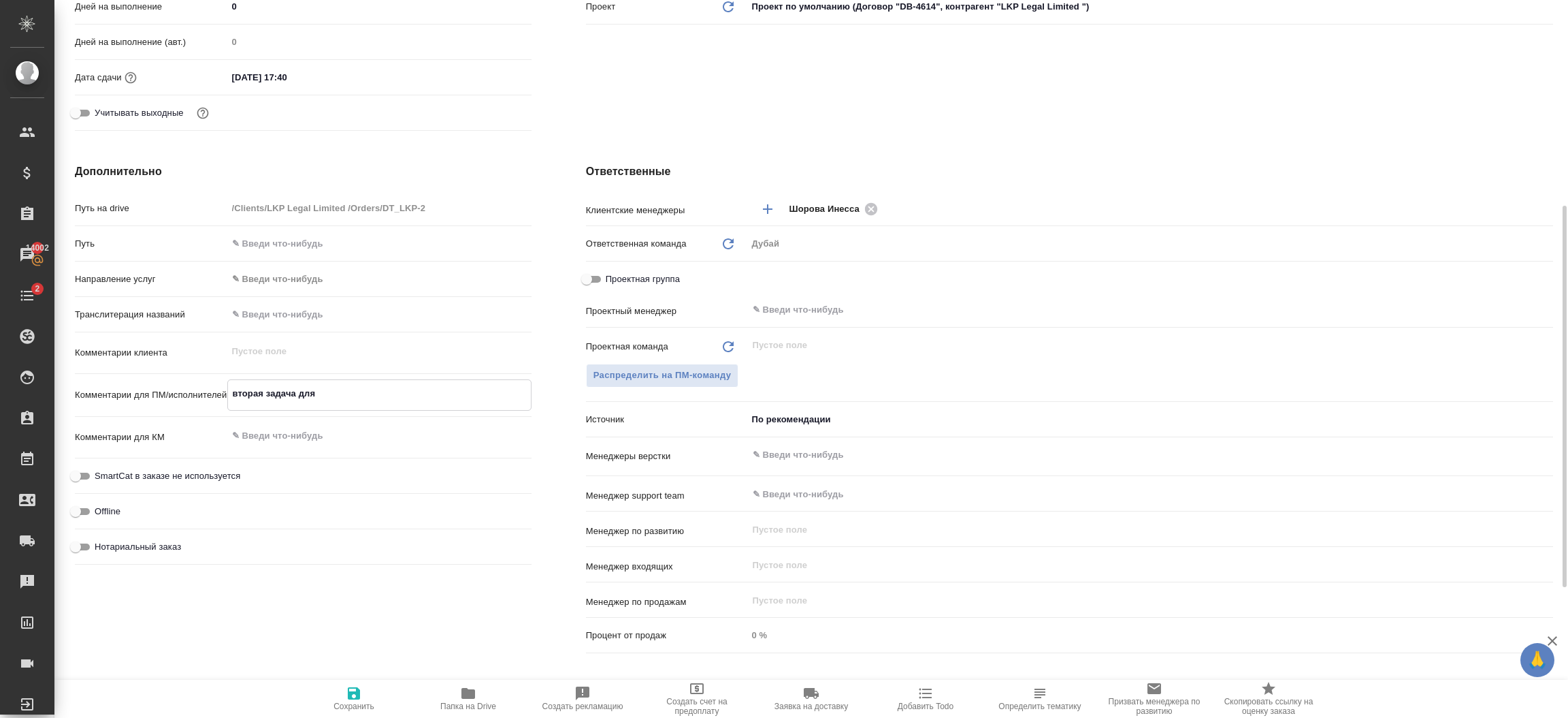
type textarea "x"
type textarea "вторая задача для [PERSON_NAME]"
type textarea "x"
type textarea "вторая задача для юр"
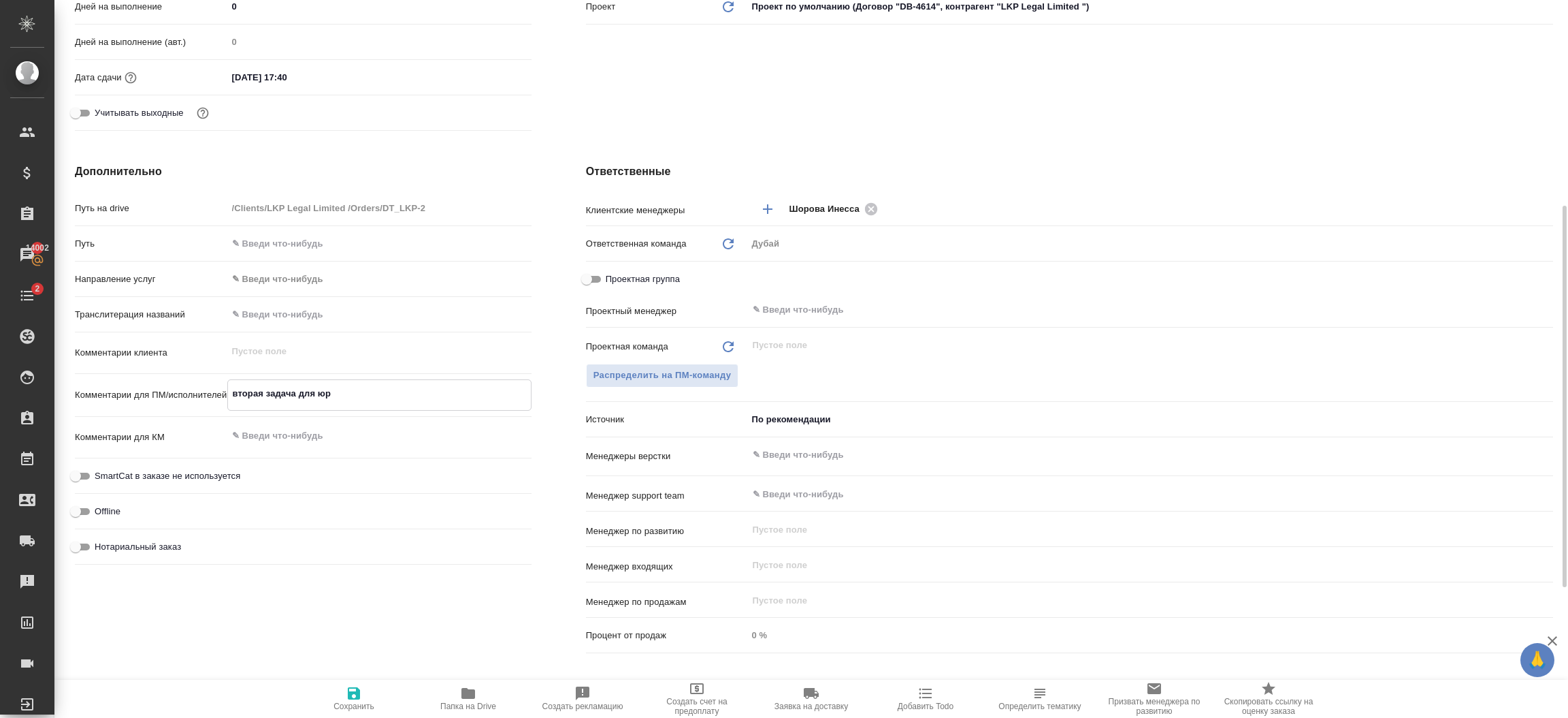
type textarea "x"
type textarea "вторая задача для [PERSON_NAME]"
type textarea "x"
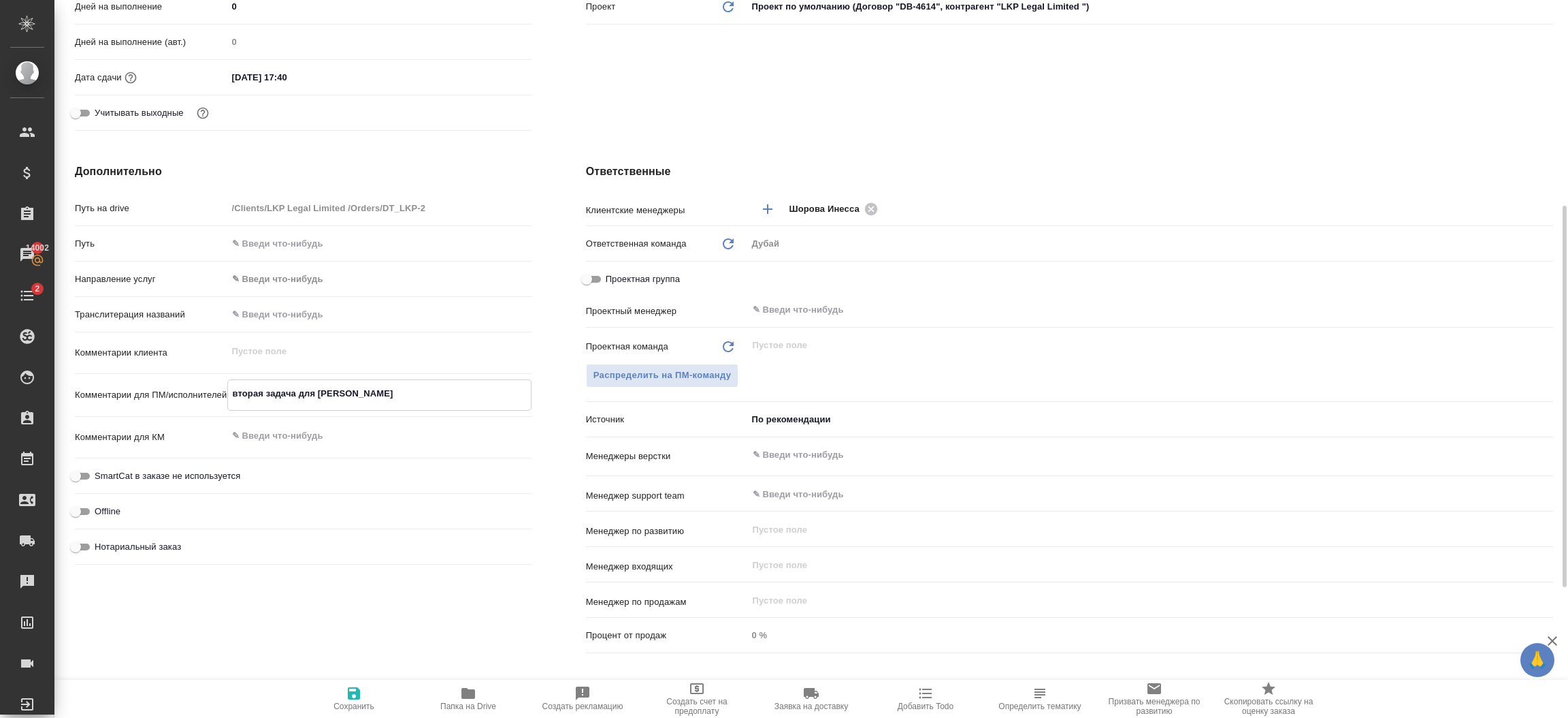
type textarea "x"
type textarea "вторая задача для [PERSON_NAME]"
type textarea "x"
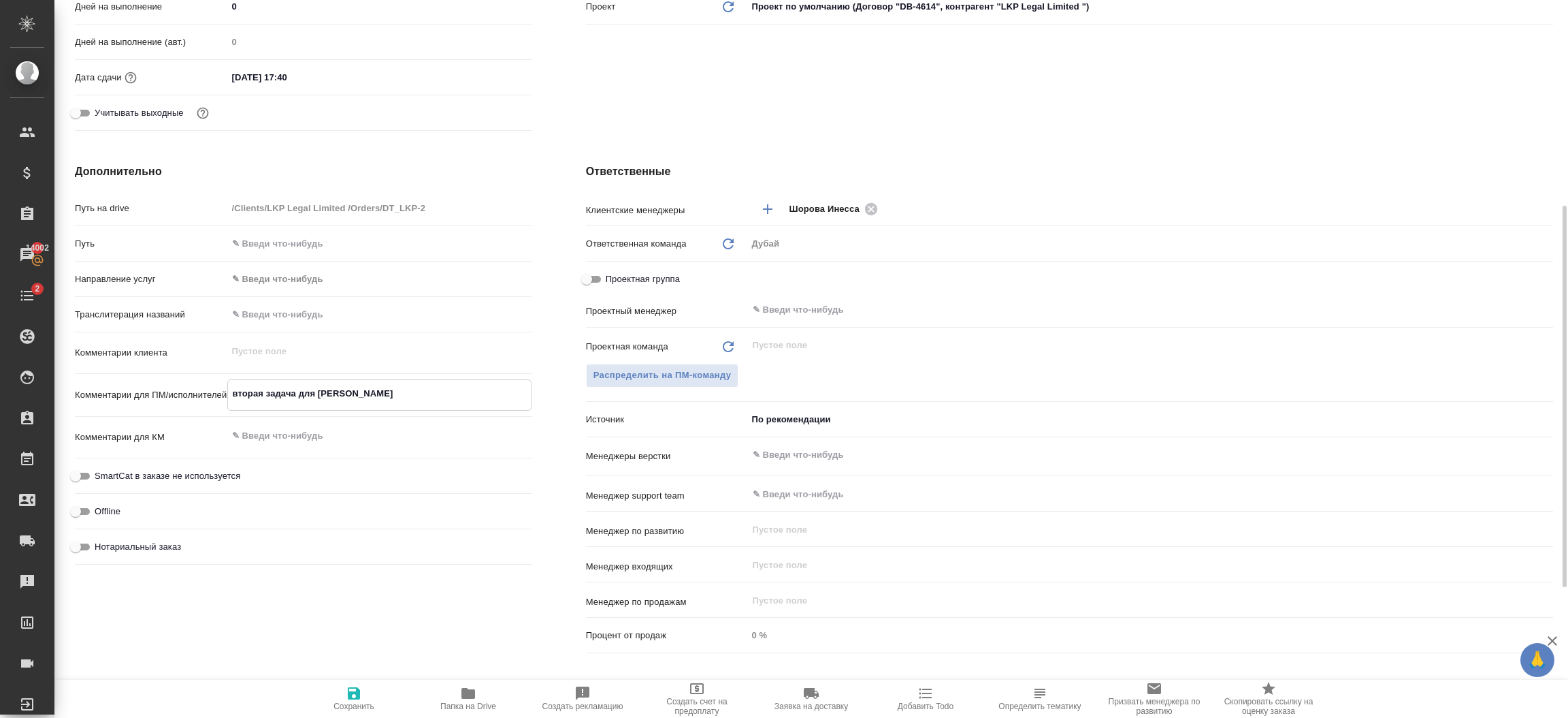
type textarea "x"
type textarea "вторая задача для юрист"
type textarea "x"
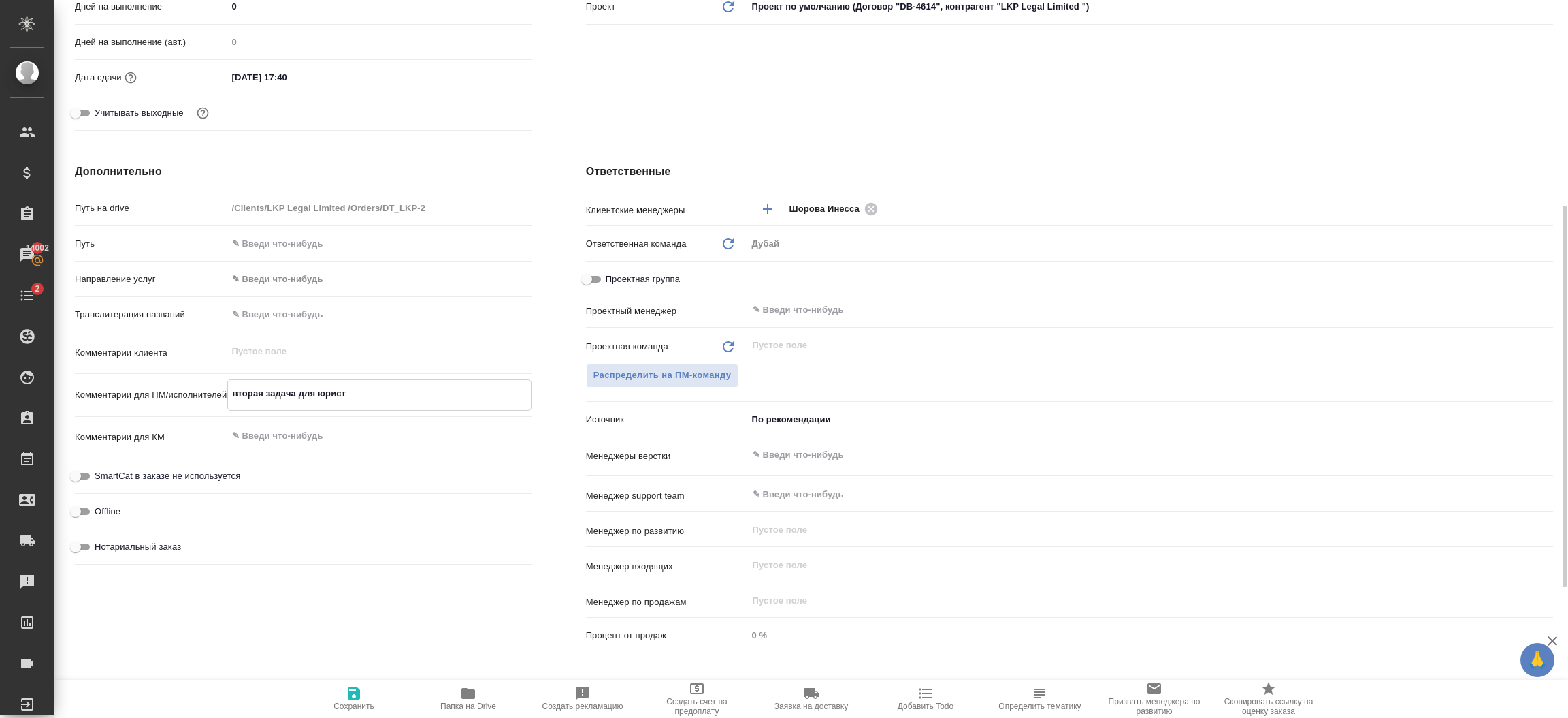
type textarea "вторая задача для юриста"
type textarea "x"
type textarea "вторая задача для юриста"
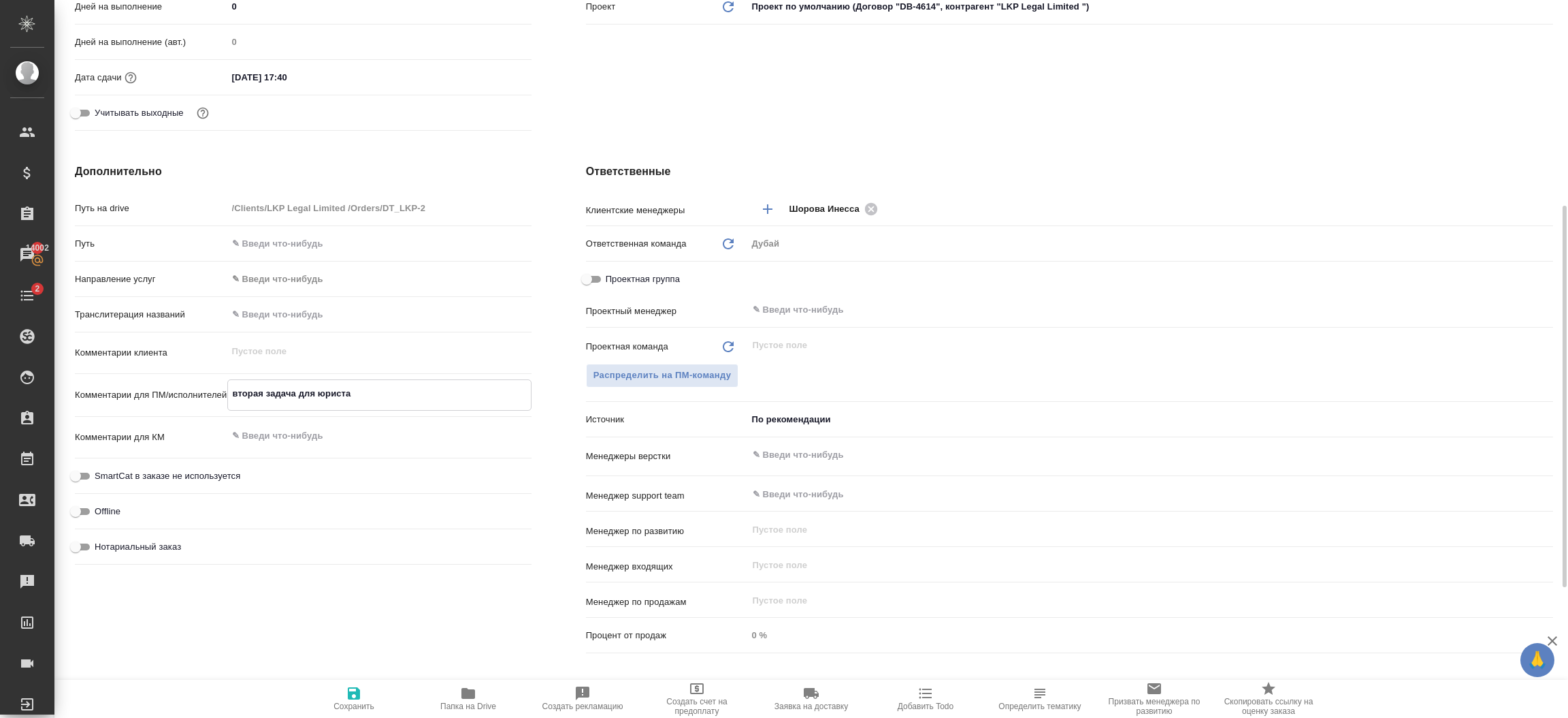
type textarea "x"
click at [354, 697] on icon "button" at bounding box center [354, 693] width 17 height 17
type textarea "x"
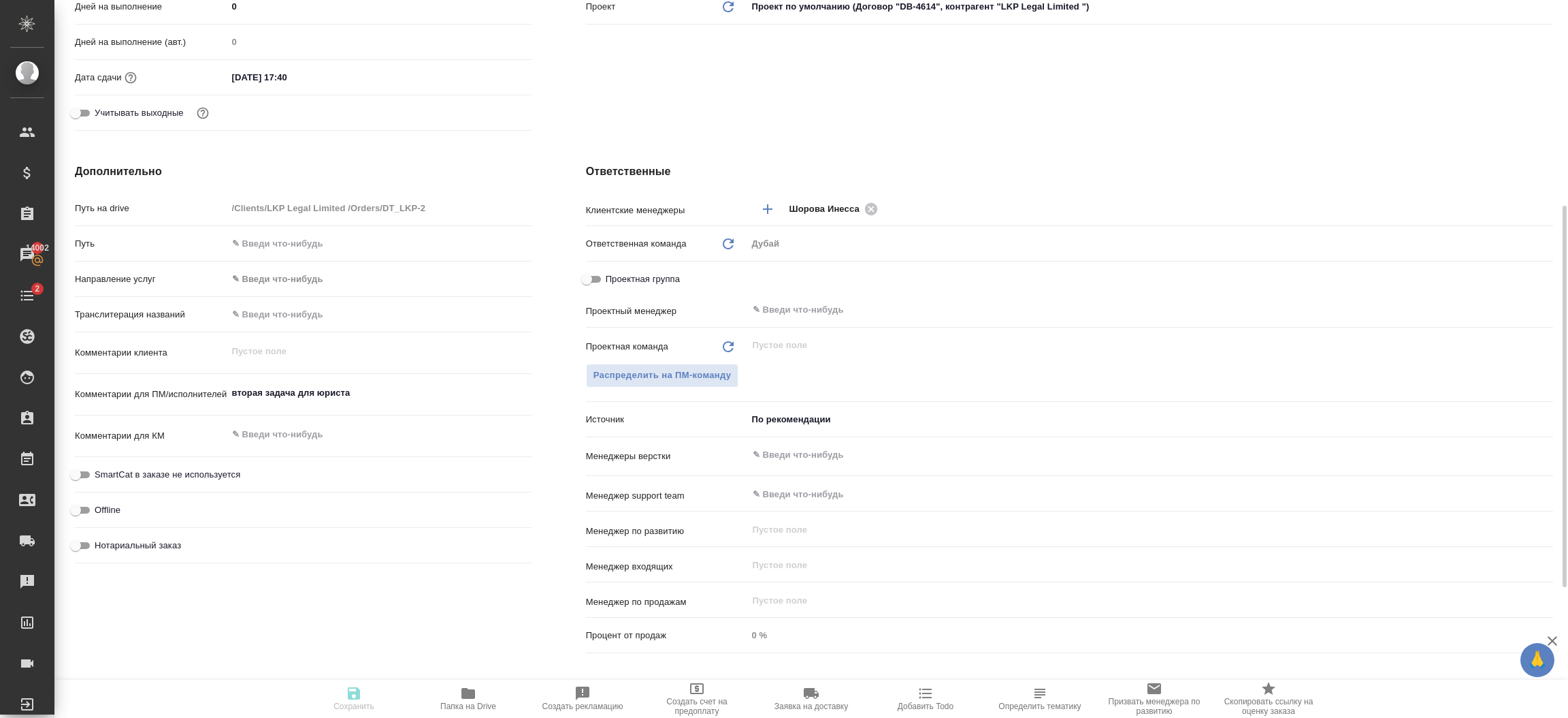
type textarea "x"
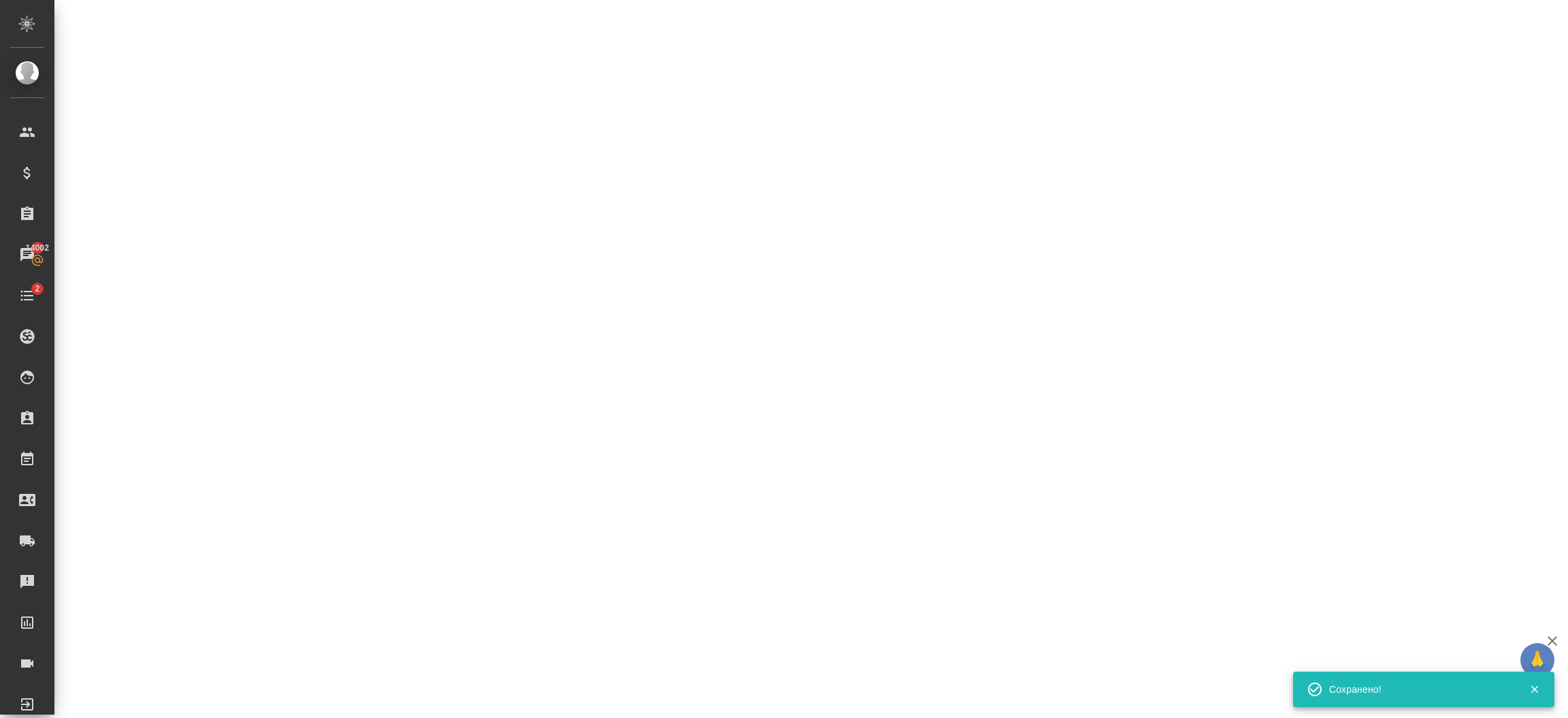
select select "RU"
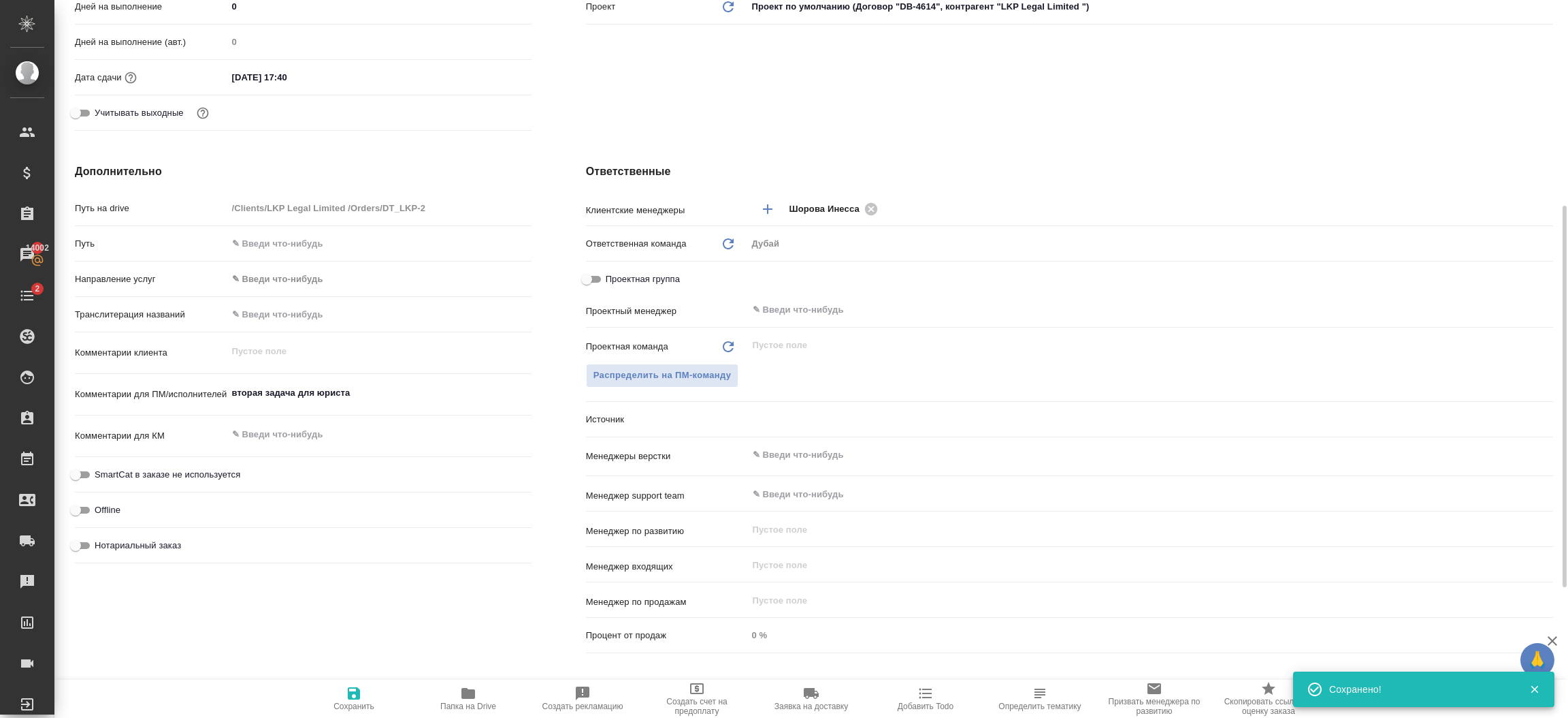
type textarea "x"
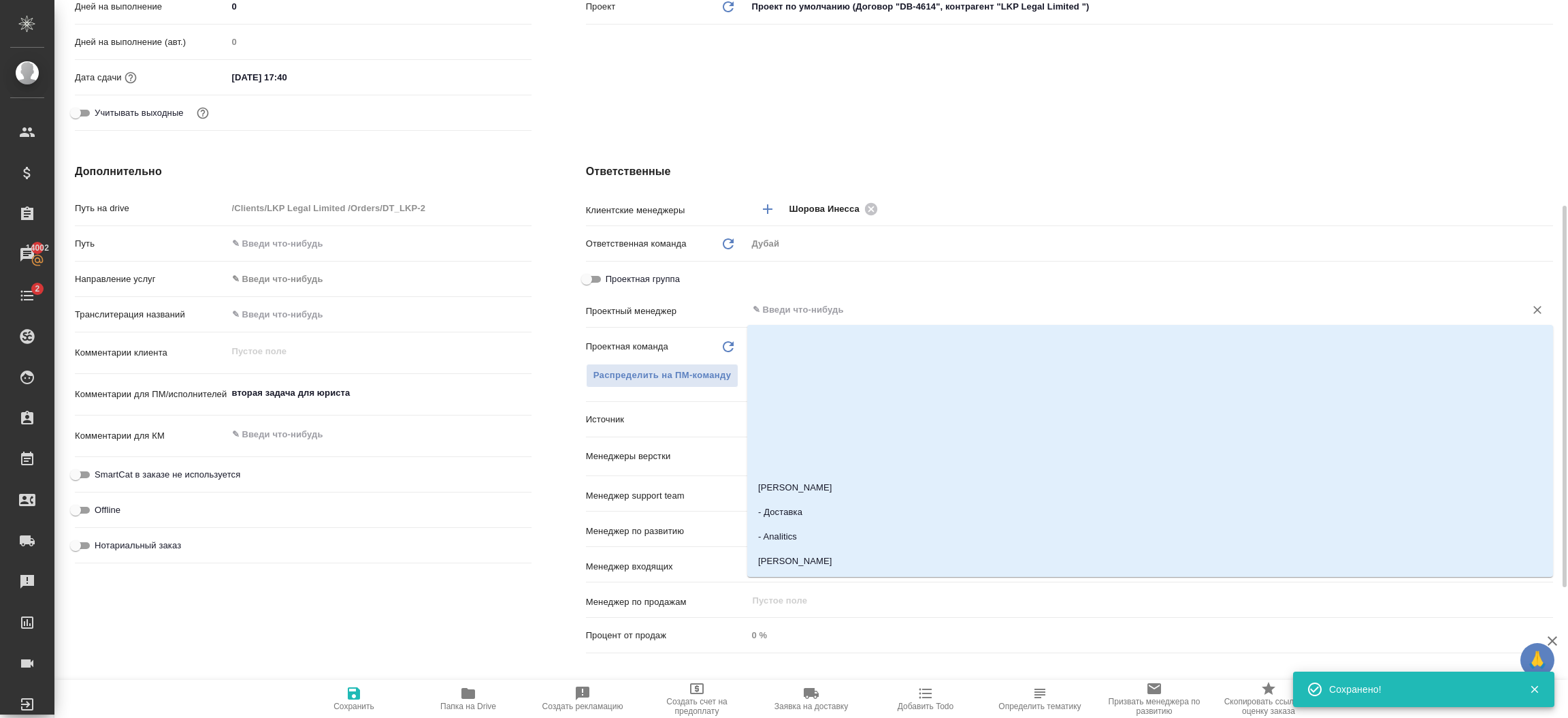
click at [789, 308] on input "text" at bounding box center [1127, 310] width 752 height 17
type input "о"
type textarea "x"
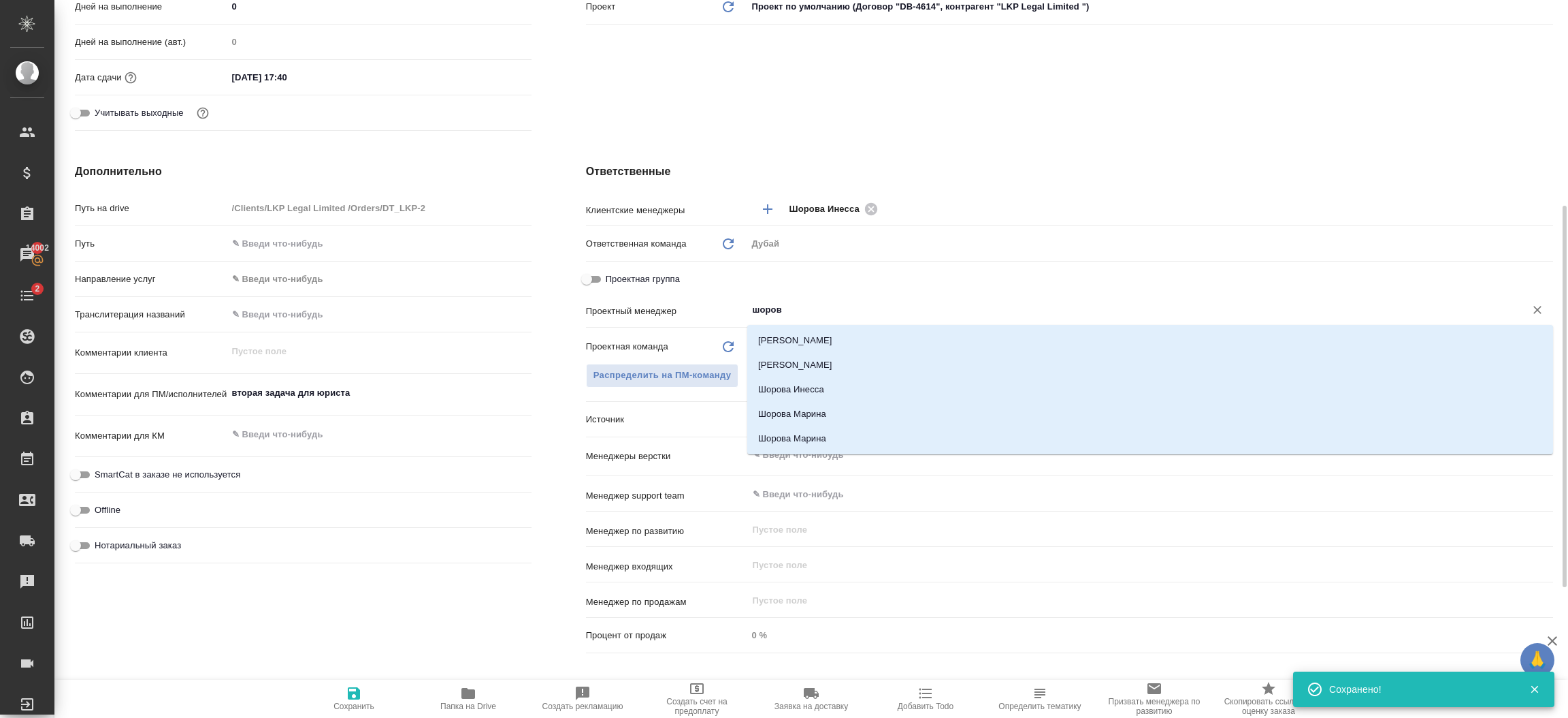
type input "[PERSON_NAME]"
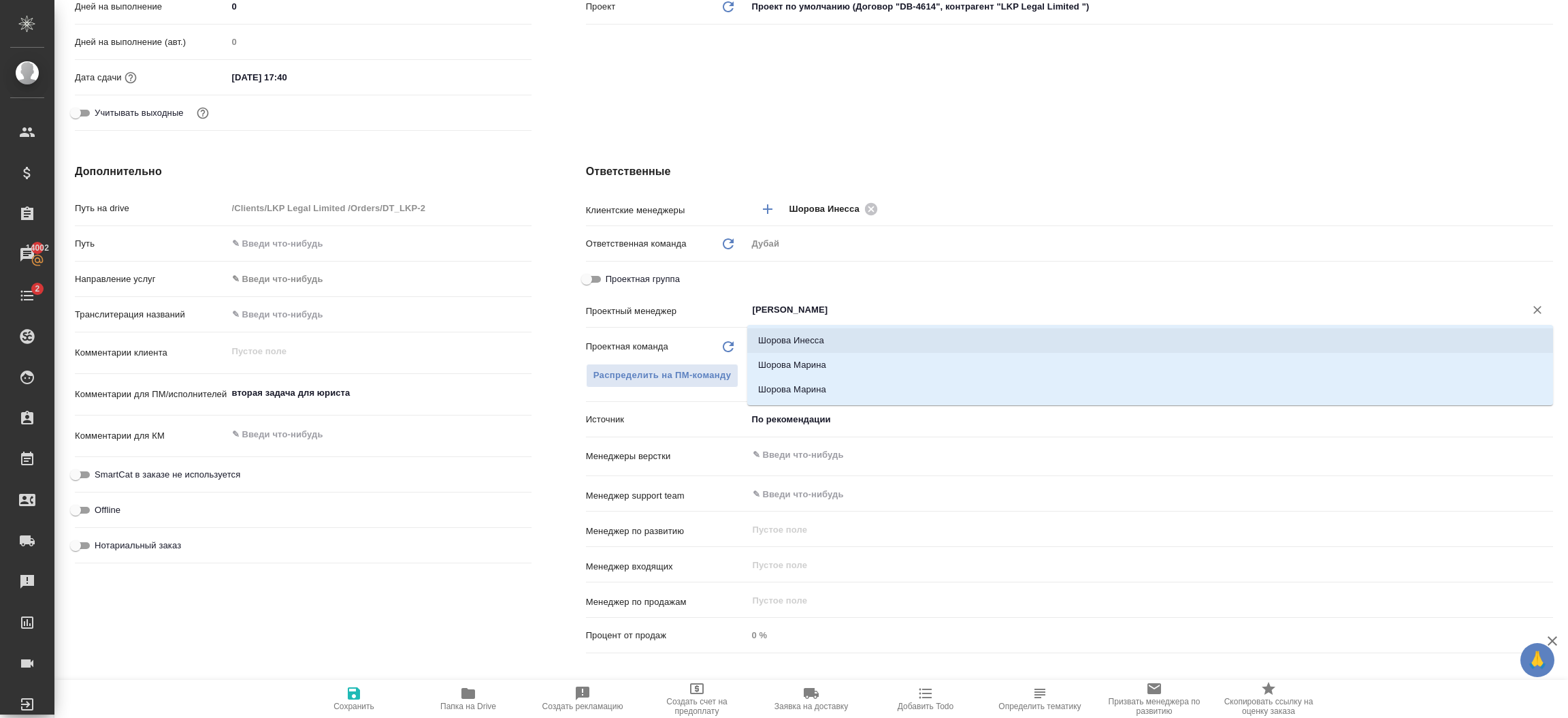
click at [803, 335] on li "Шорова Инесса" at bounding box center [1150, 340] width 806 height 24
type textarea "x"
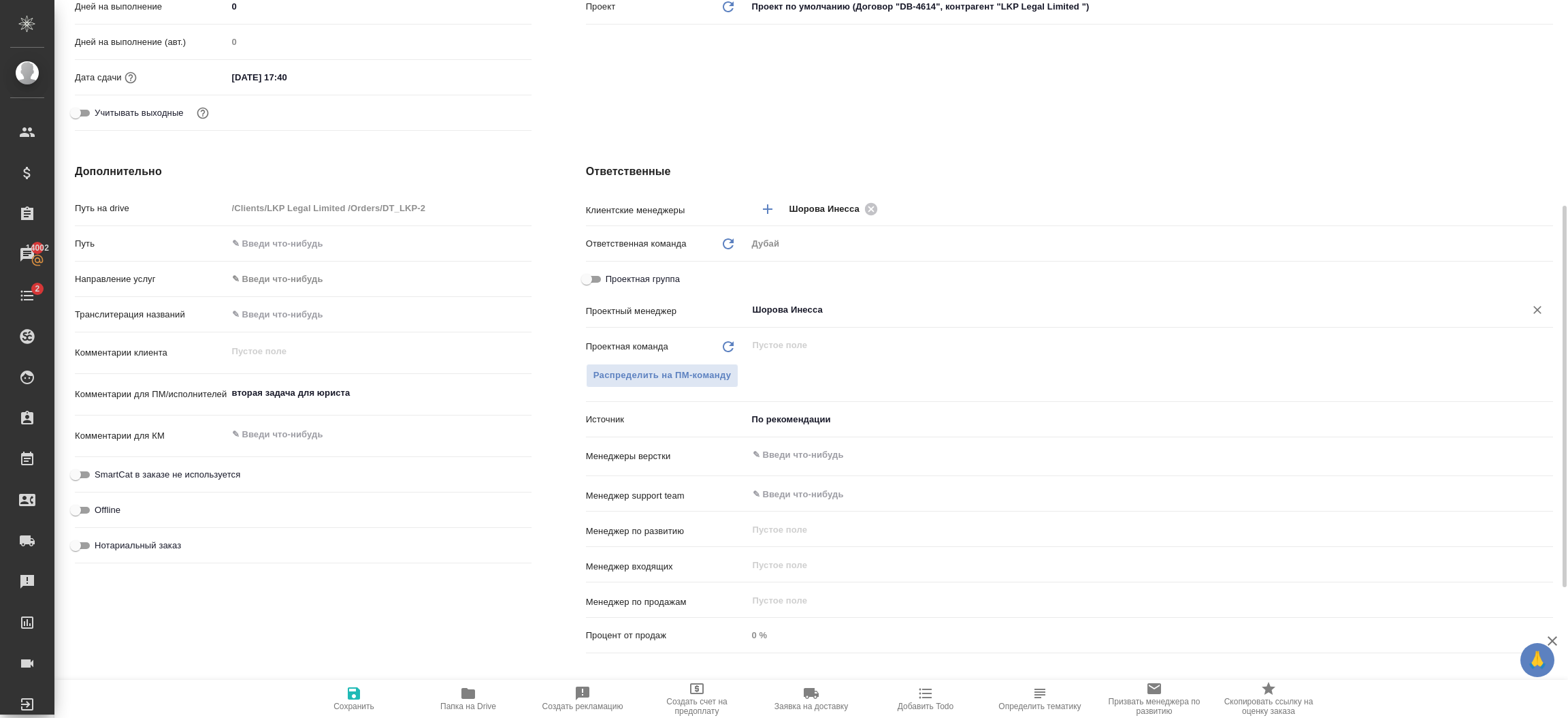
type input "Шорова Инесса"
click at [373, 692] on span "Сохранить" at bounding box center [354, 697] width 98 height 26
type textarea "x"
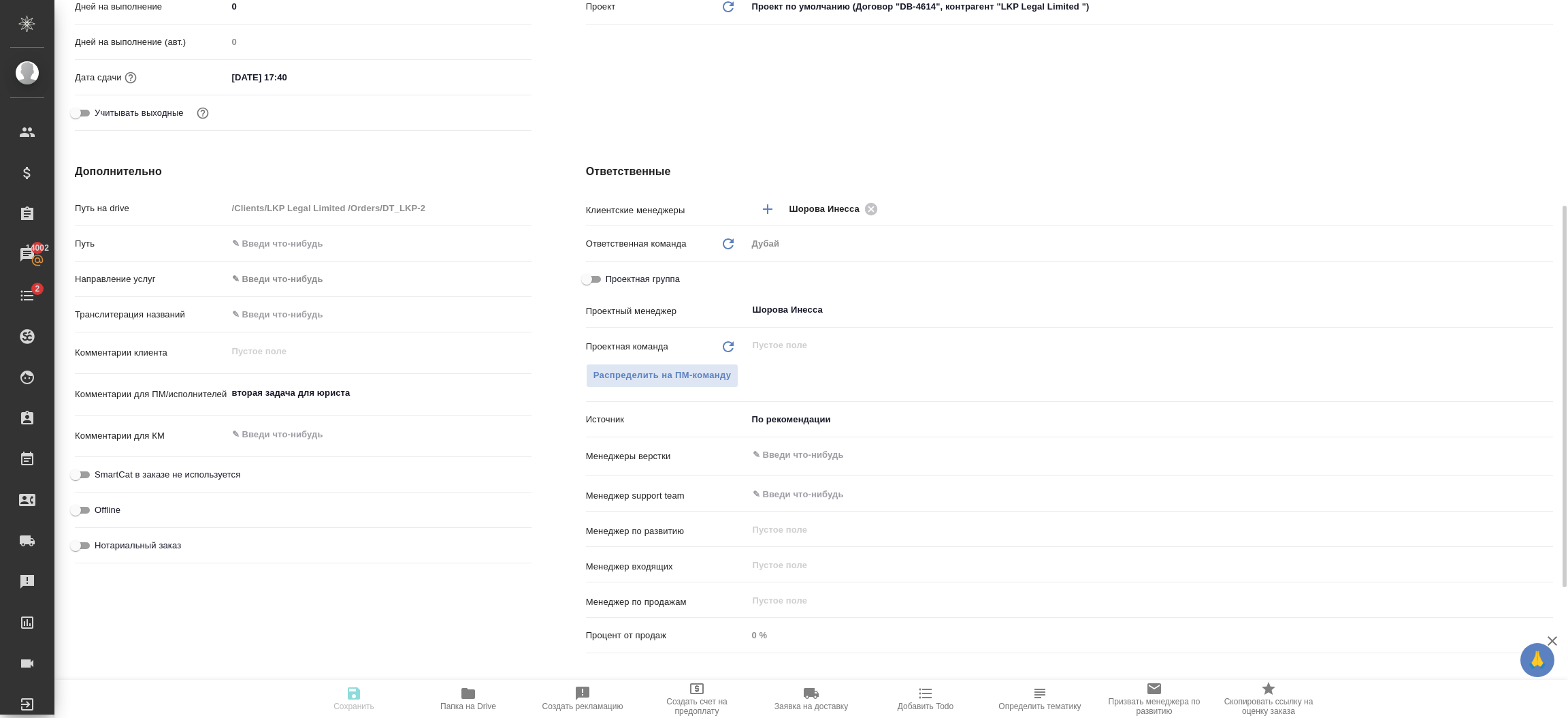
type textarea "x"
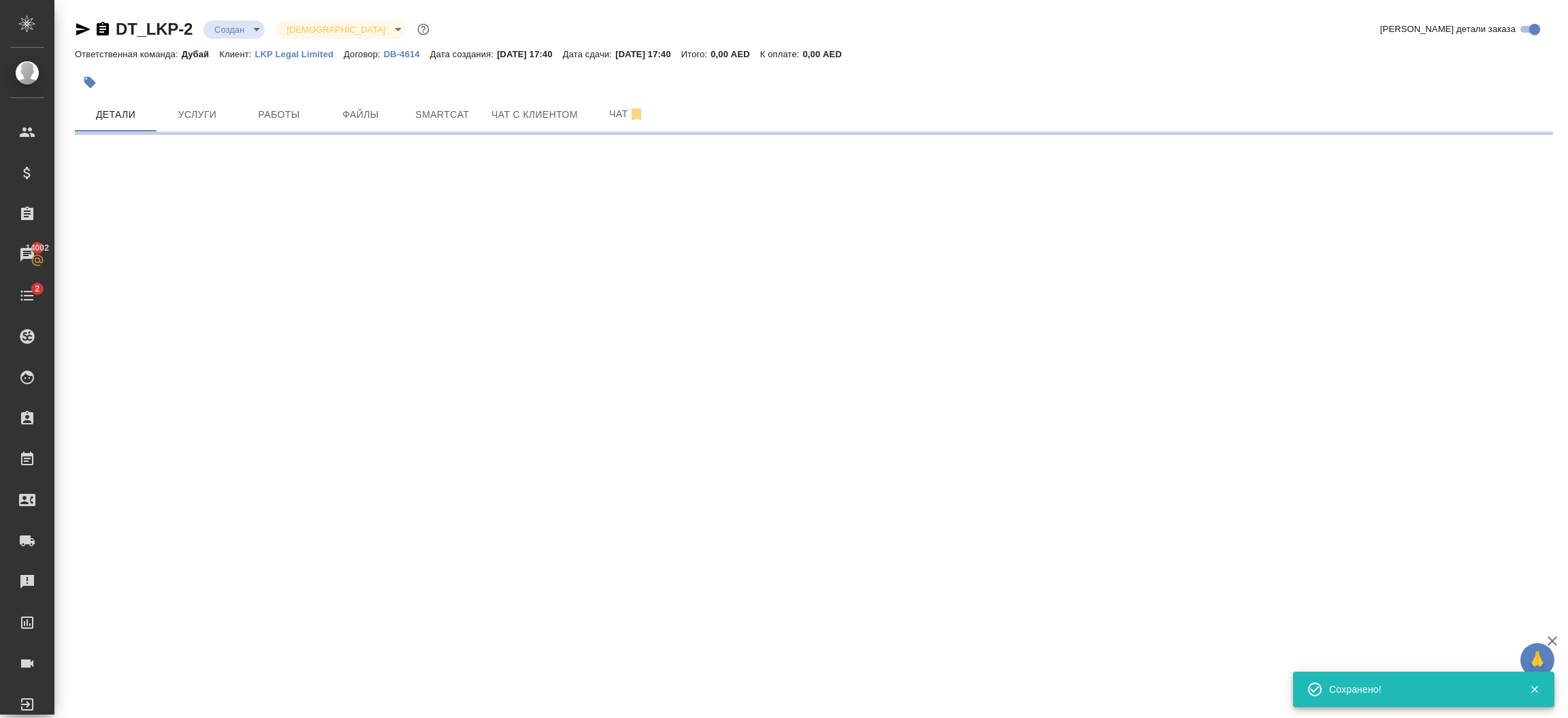
scroll to position [0, 0]
click at [1565, 70] on div "DT_LKP-2 Создан new Святая троица holyTrinity Кратко детали заказа Ответственна…" at bounding box center [811, 71] width 1513 height 142
select select "RU"
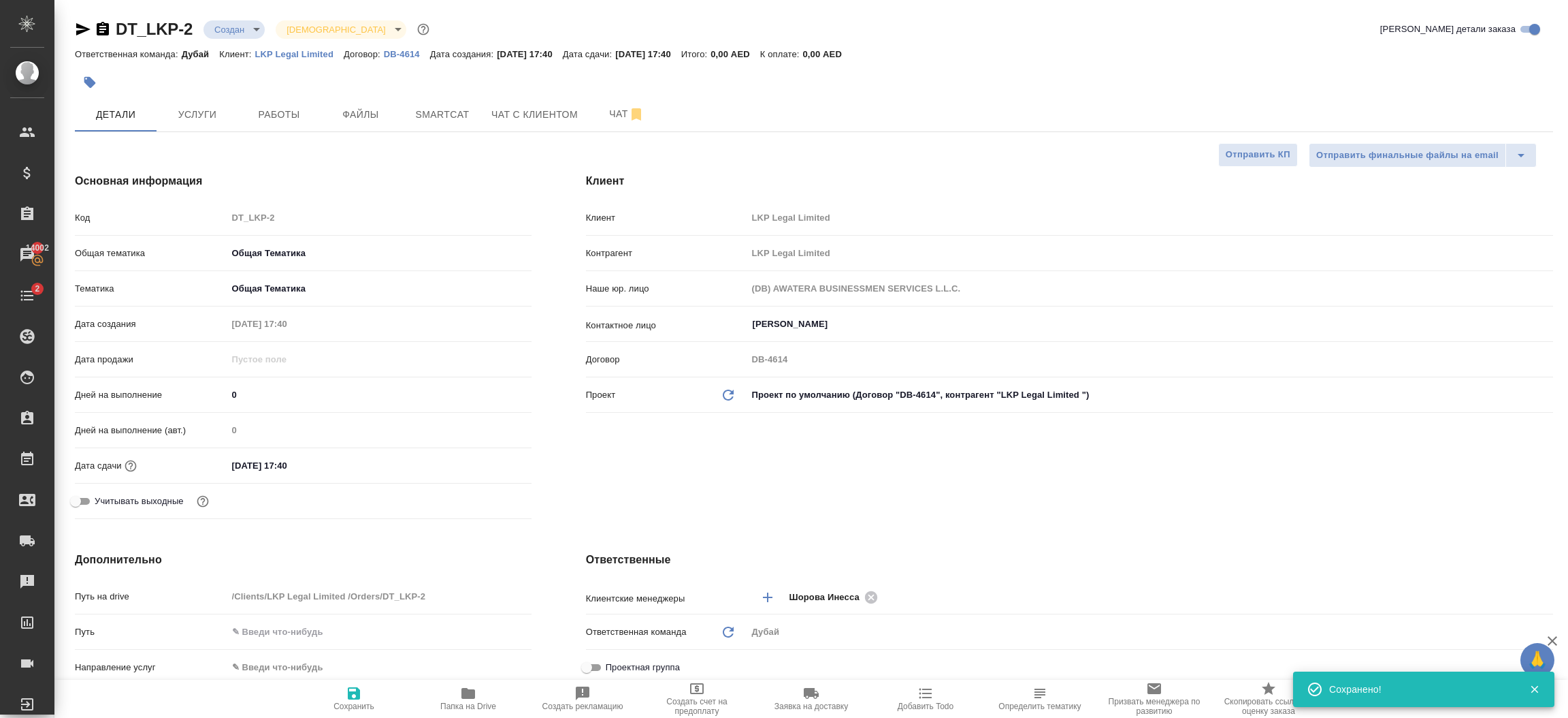
type textarea "x"
click at [1565, 70] on div "DT_LKP-2 Создан new Святая троица holyTrinity Кратко детали заказа Ответственна…" at bounding box center [811, 677] width 1513 height 1354
click at [197, 118] on span "Услуги" at bounding box center [197, 115] width 66 height 17
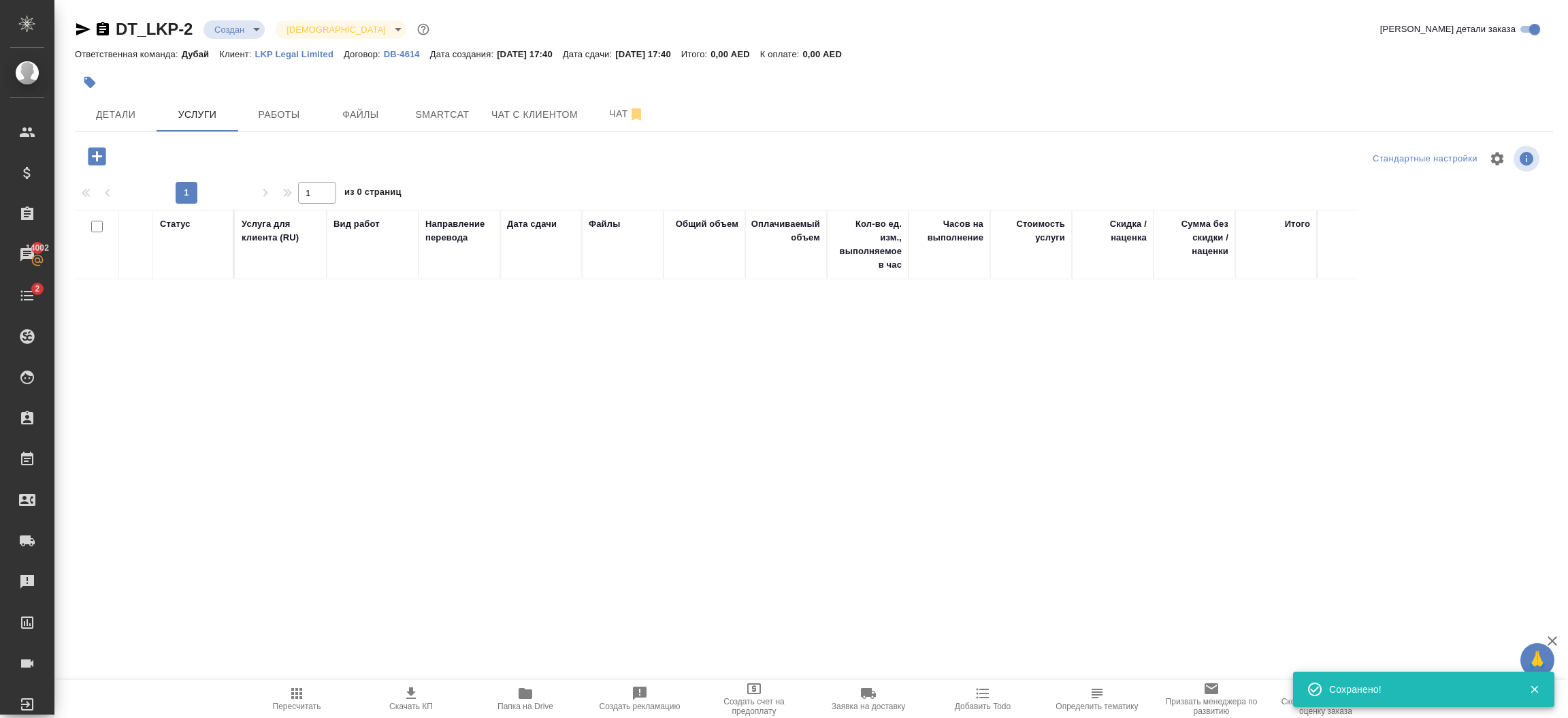
click at [95, 155] on icon "button" at bounding box center [97, 156] width 23 height 23
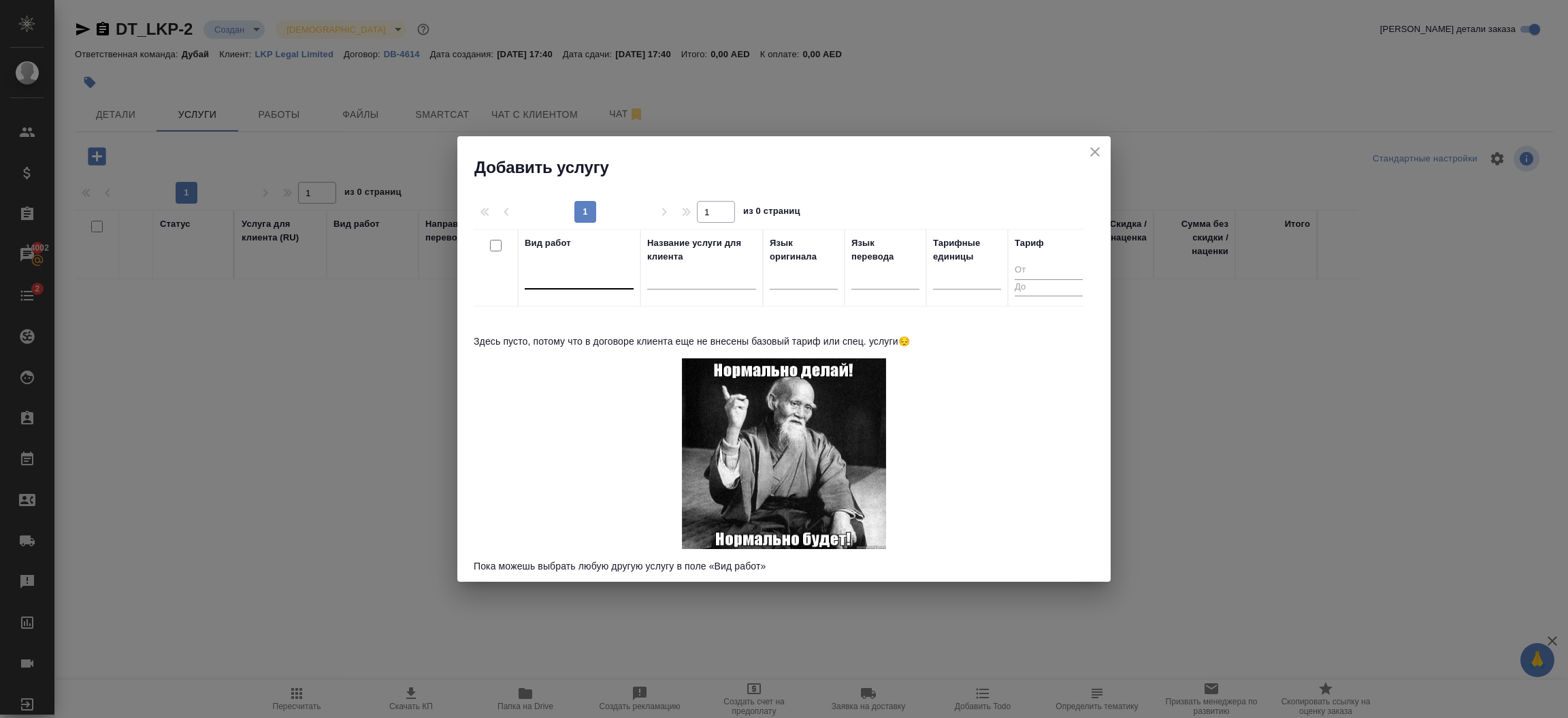
click at [571, 272] on div at bounding box center [580, 275] width 109 height 20
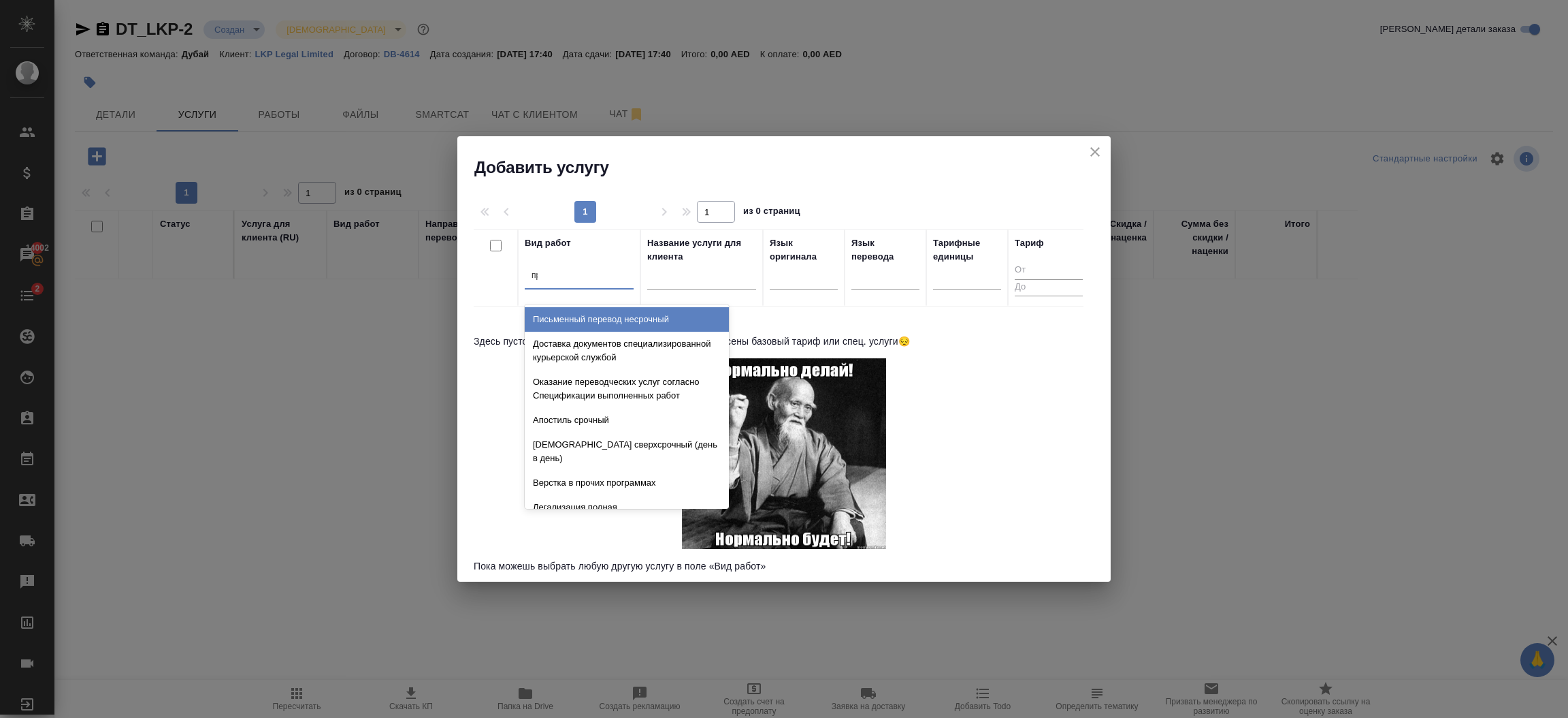
type input "проф"
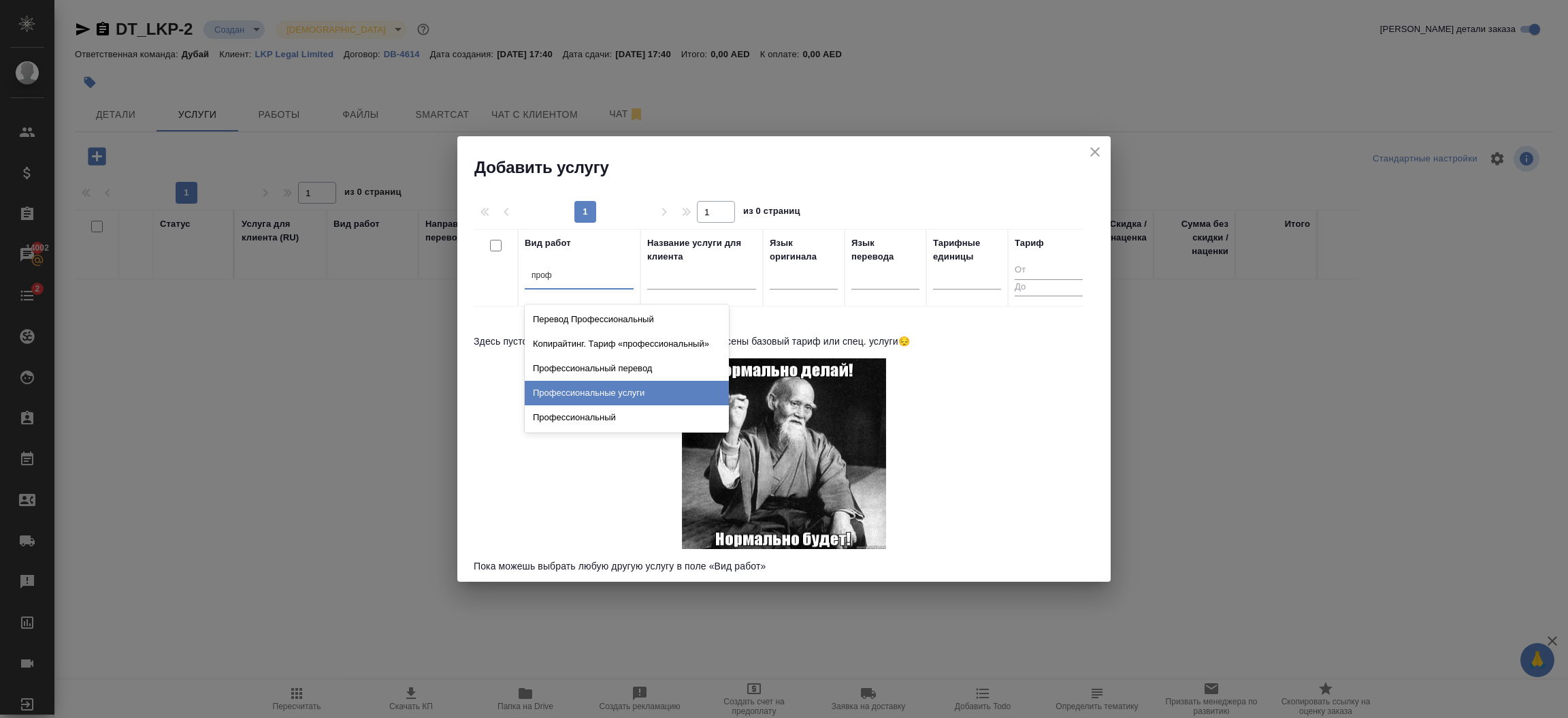
click at [656, 390] on div "Профессиональные услуги" at bounding box center [627, 393] width 204 height 24
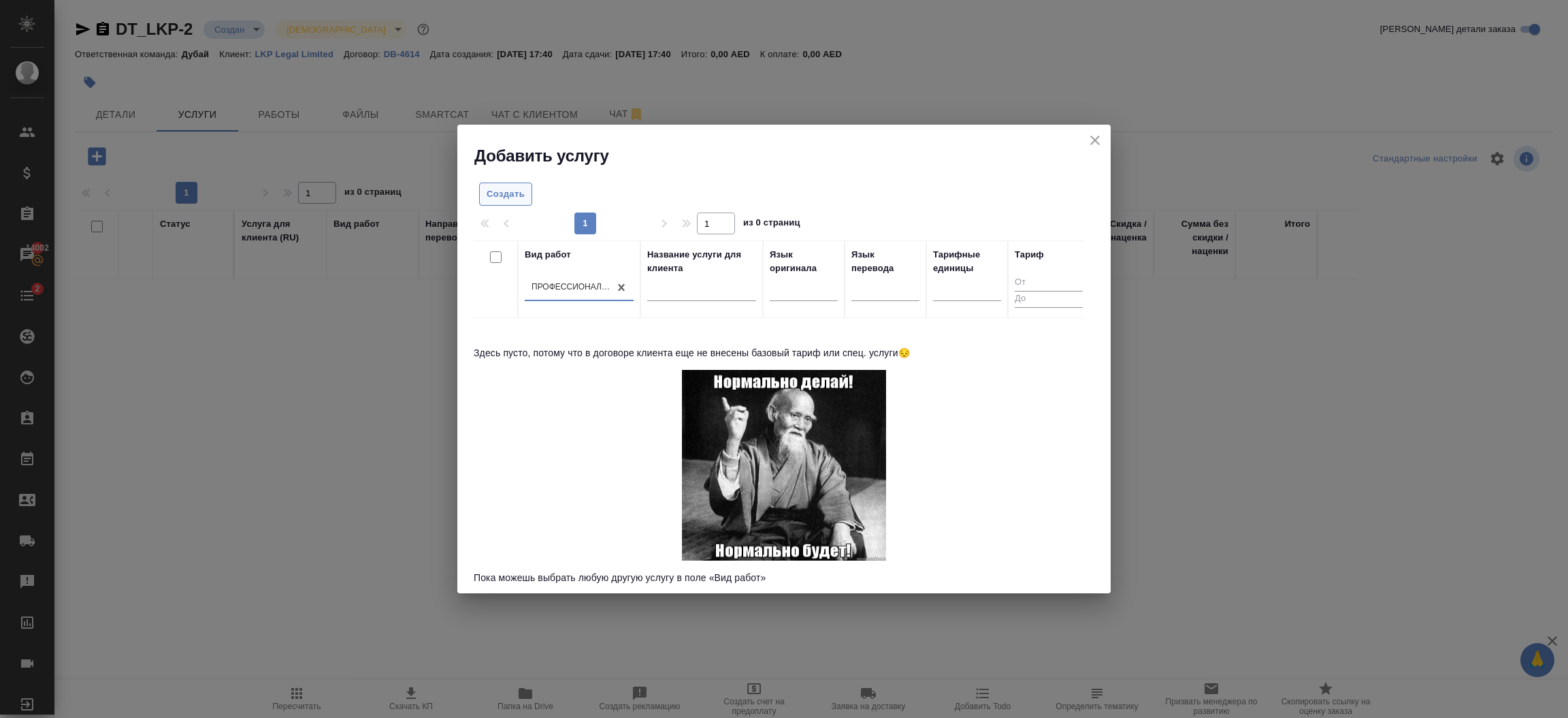
click at [509, 190] on span "Создать" at bounding box center [506, 194] width 38 height 16
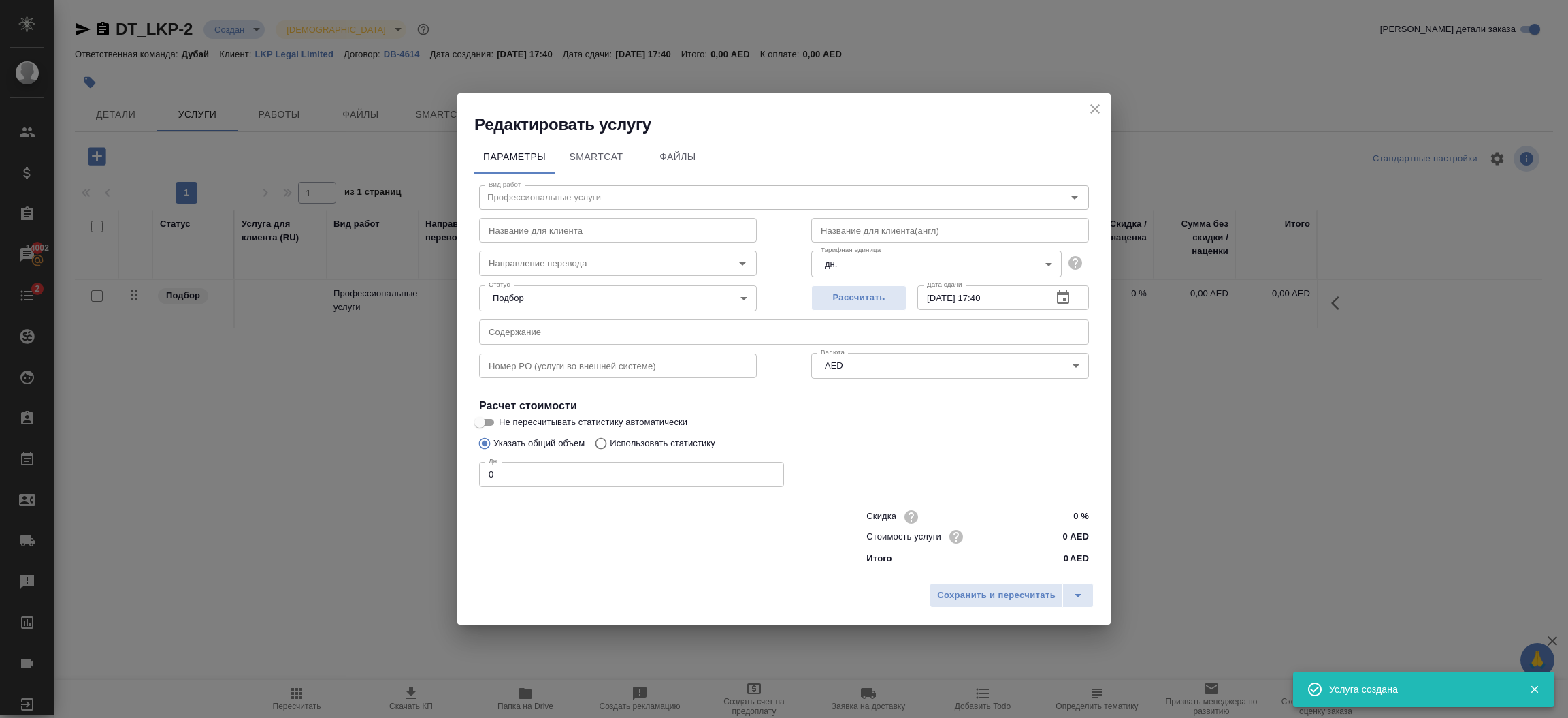
click at [1068, 533] on input "0 AED" at bounding box center [1064, 536] width 51 height 20
type input "3400 AED"
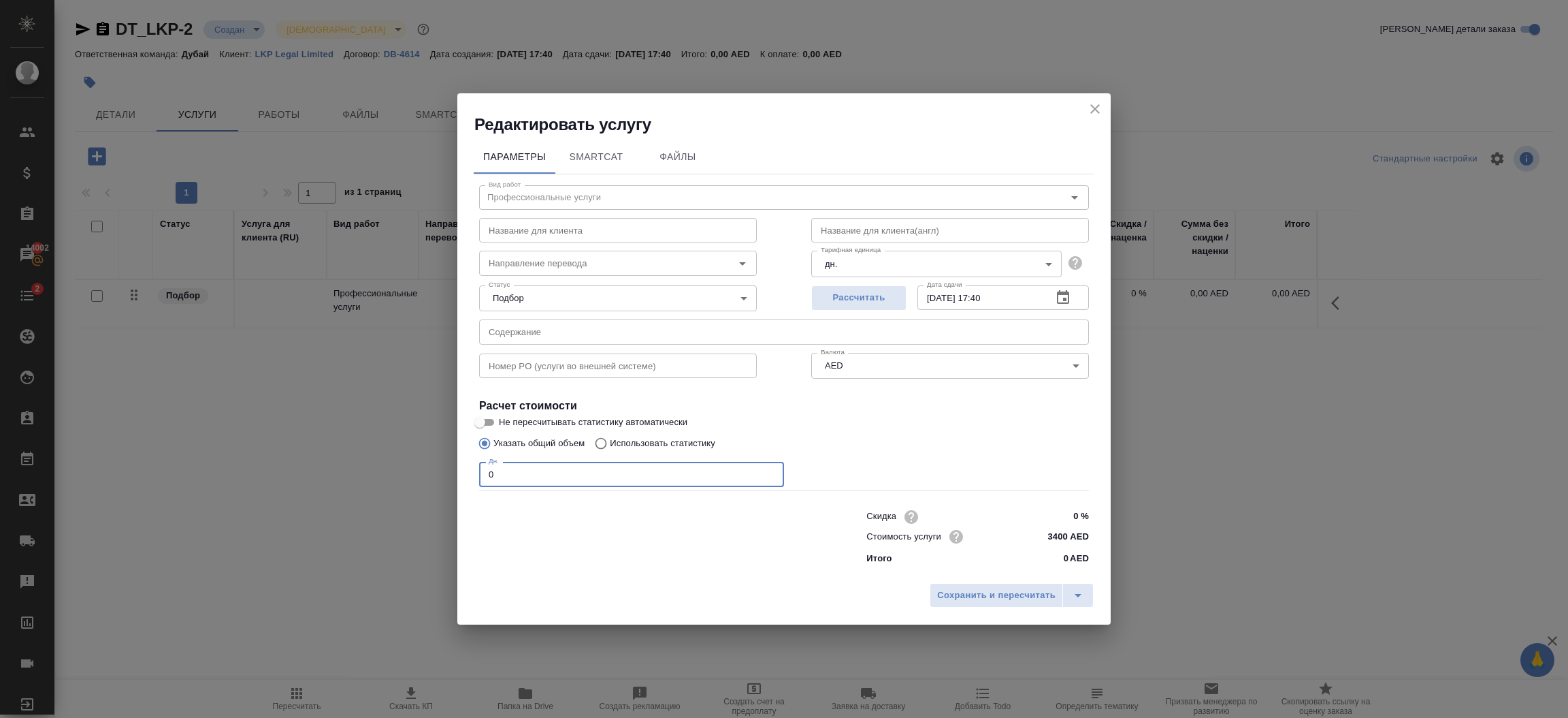
click at [609, 470] on input "0" at bounding box center [631, 473] width 305 height 24
type input "1"
click at [1005, 592] on span "Сохранить и пересчитать" at bounding box center [996, 595] width 118 height 16
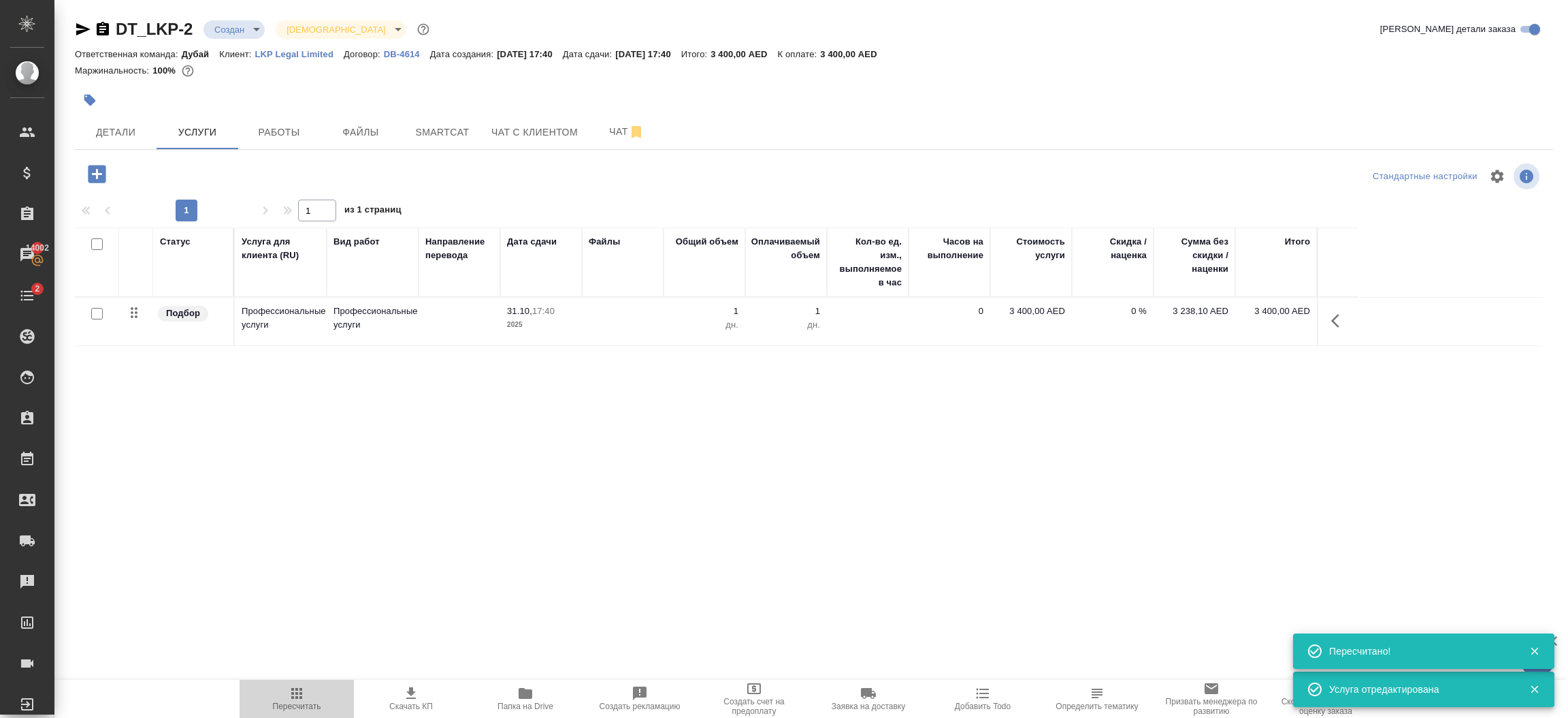
click at [300, 700] on icon "button" at bounding box center [297, 693] width 17 height 17
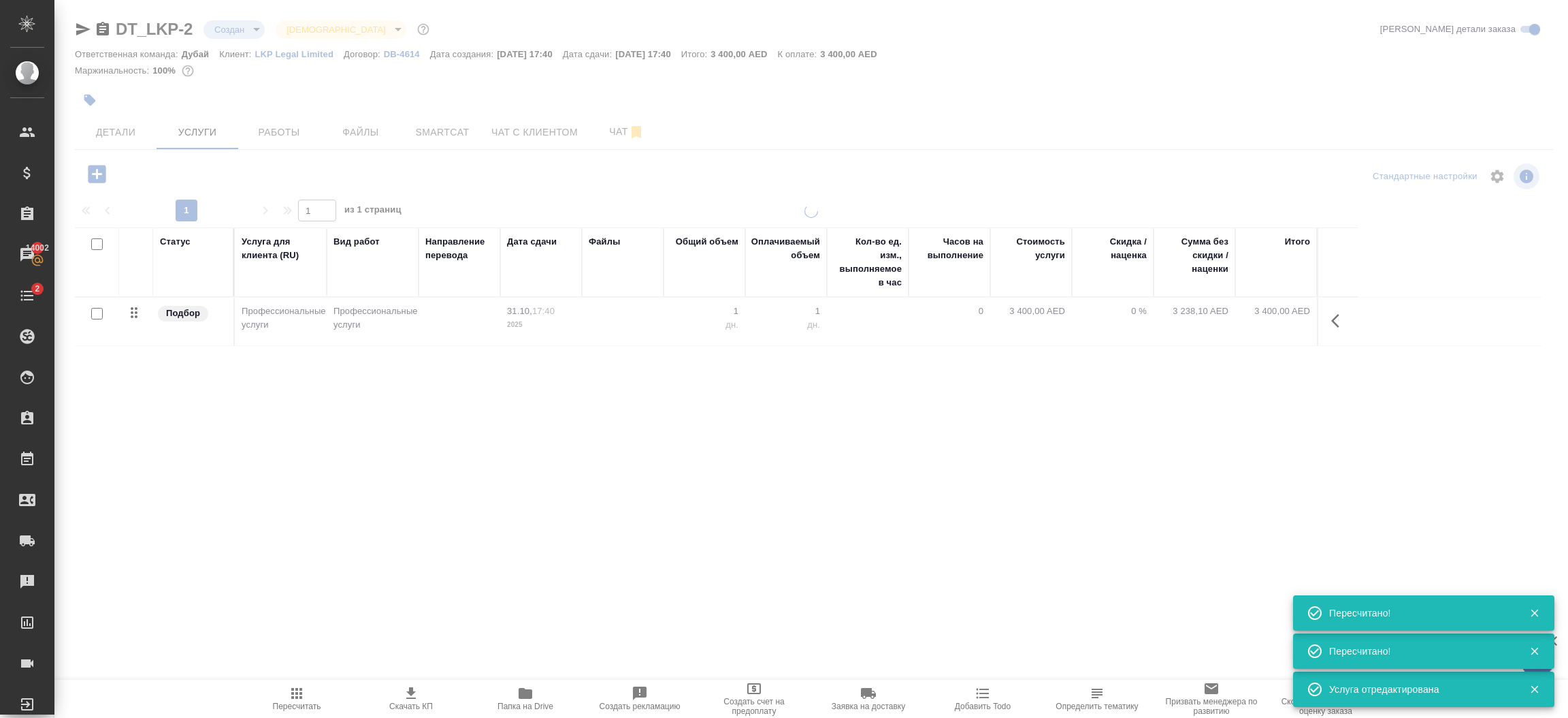
click at [240, 35] on div at bounding box center [811, 277] width 1513 height 555
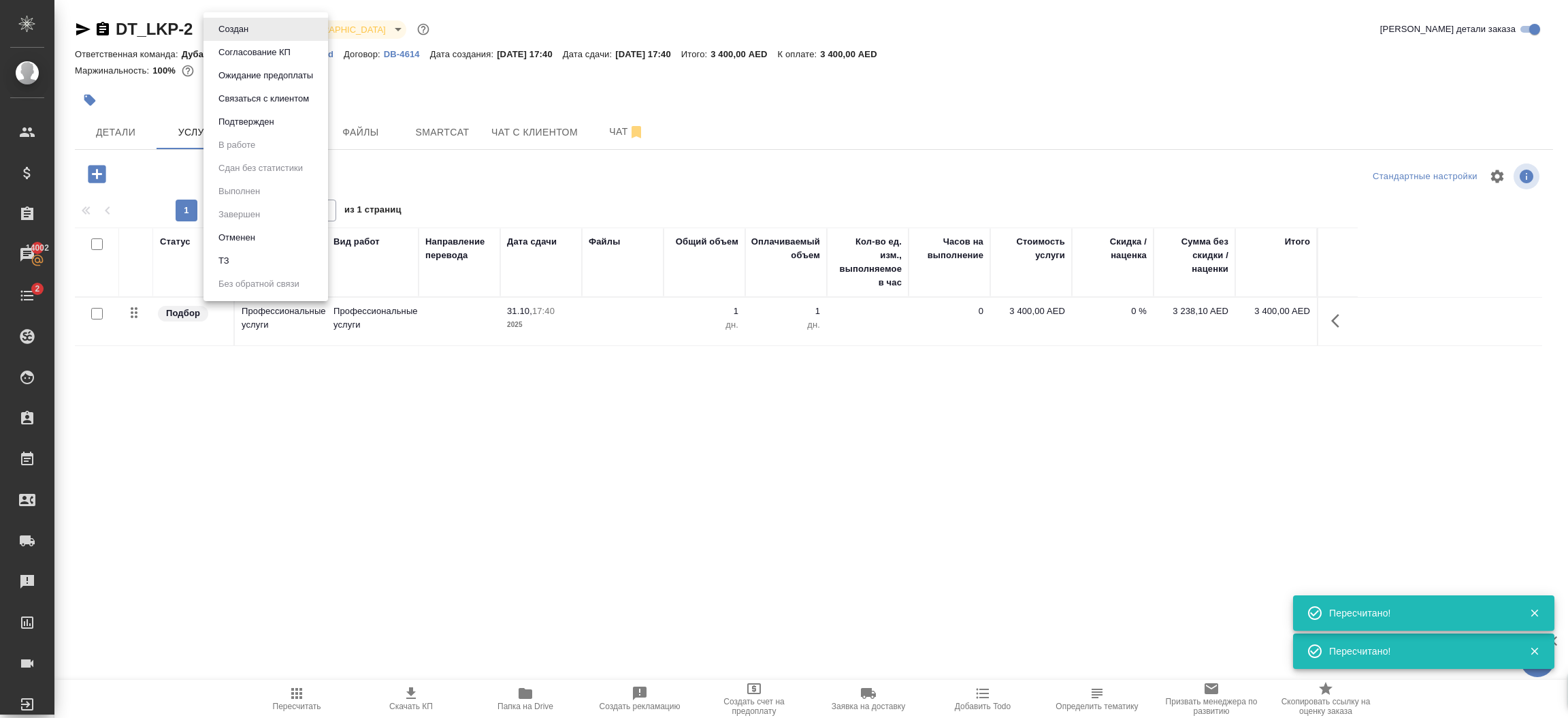
click at [240, 35] on body "🙏 .cls-1 fill:#fff; AWATERA Шорова Инесса i.shorova_kiev Клиенты Спецификации З…" at bounding box center [784, 359] width 1568 height 718
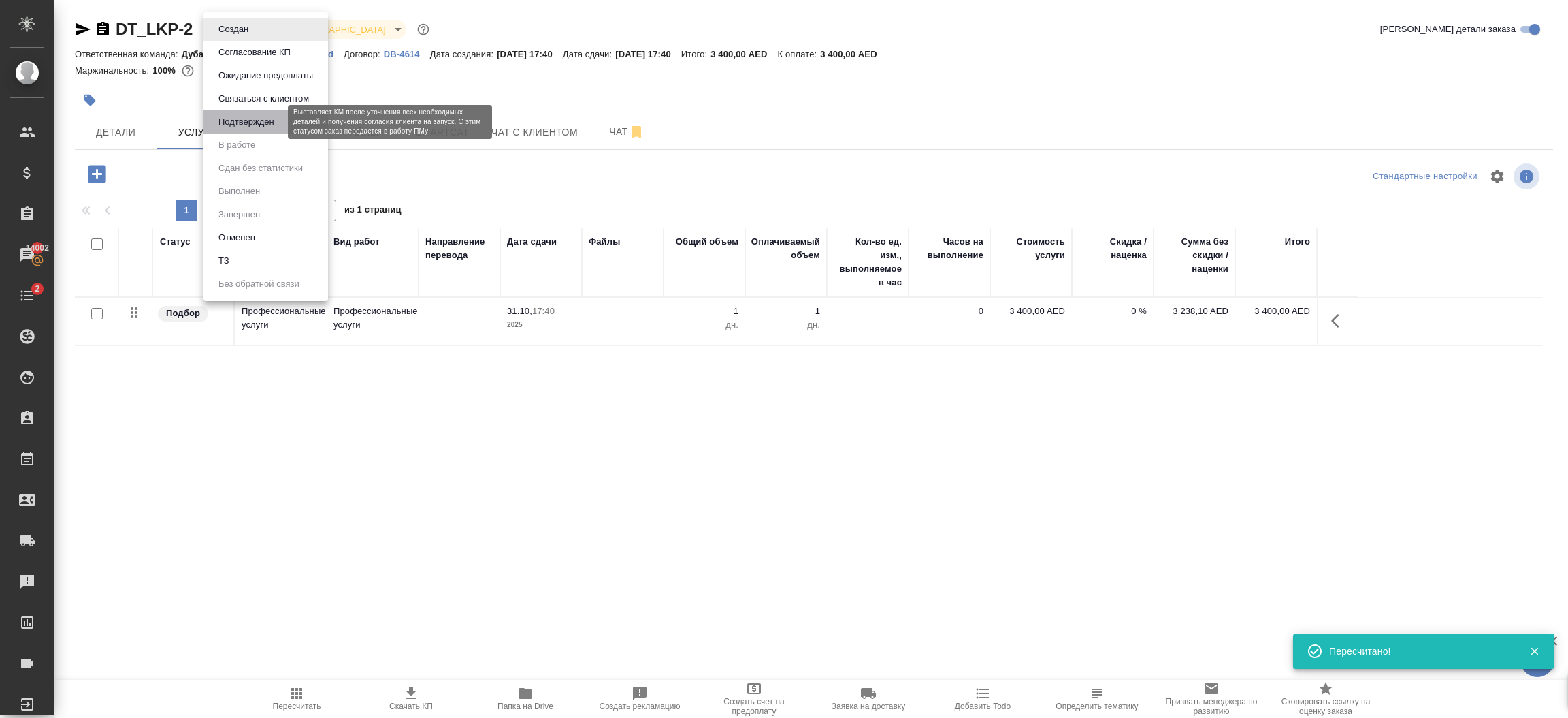
click at [256, 120] on button "Подтвержден" at bounding box center [246, 122] width 64 height 15
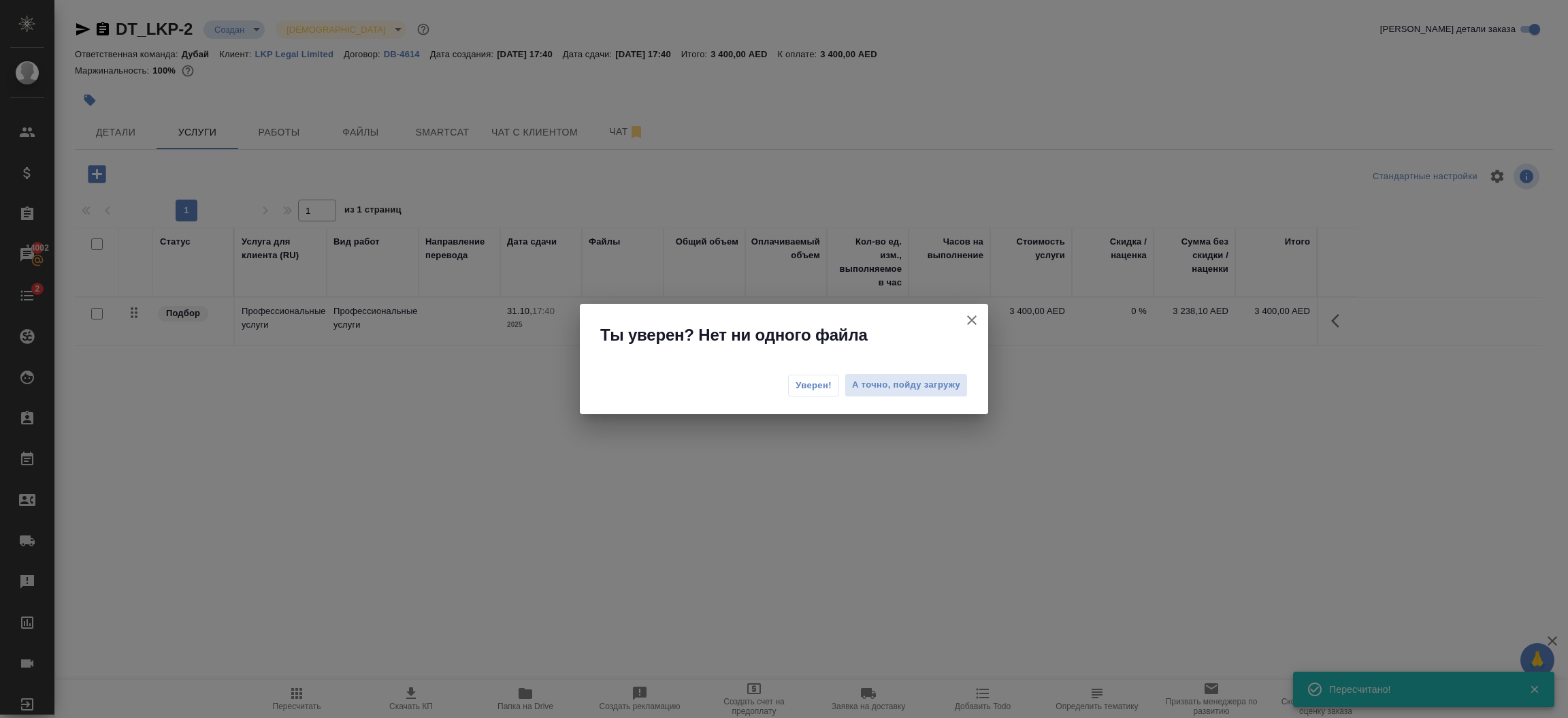
click at [799, 380] on span "Уверен!" at bounding box center [814, 386] width 36 height 14
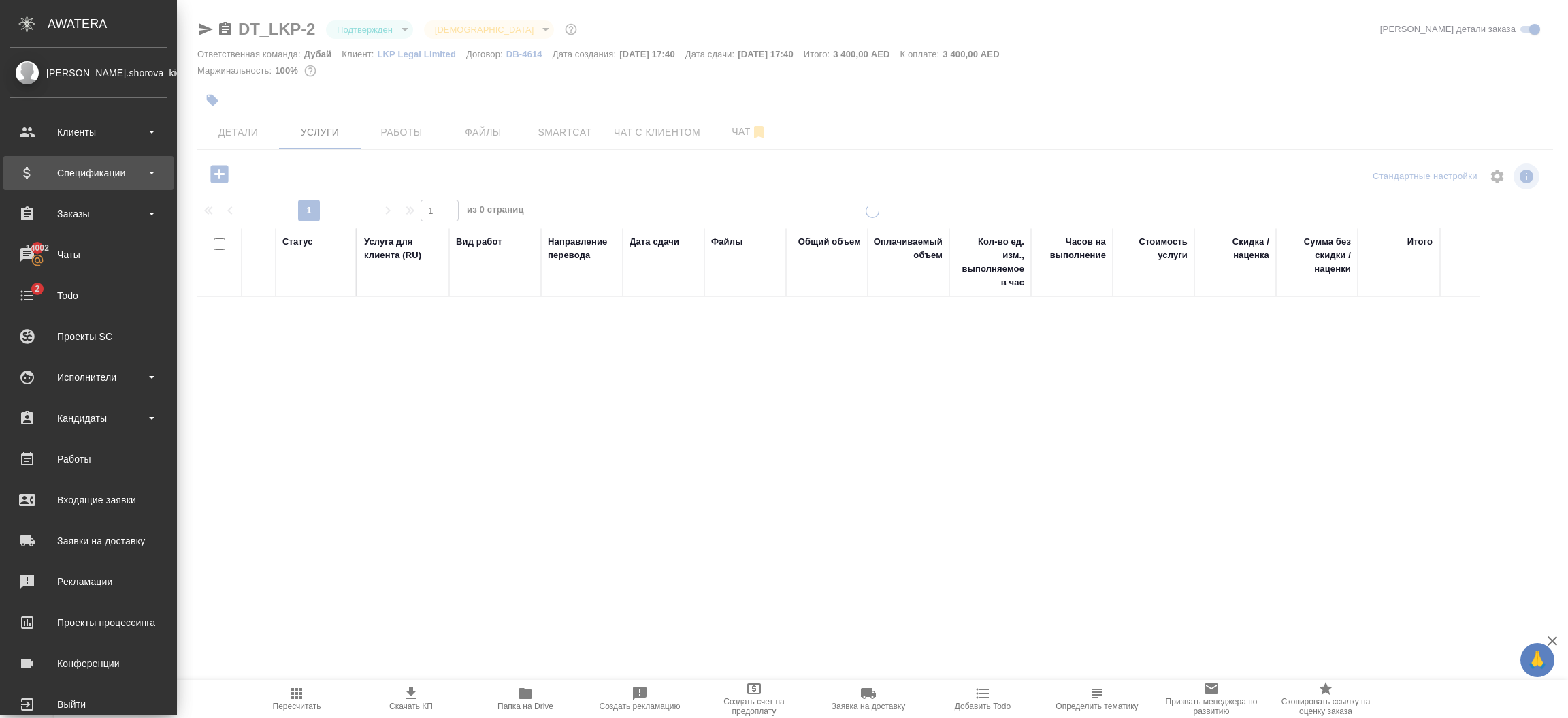
click at [88, 174] on div "Спецификации" at bounding box center [88, 173] width 157 height 21
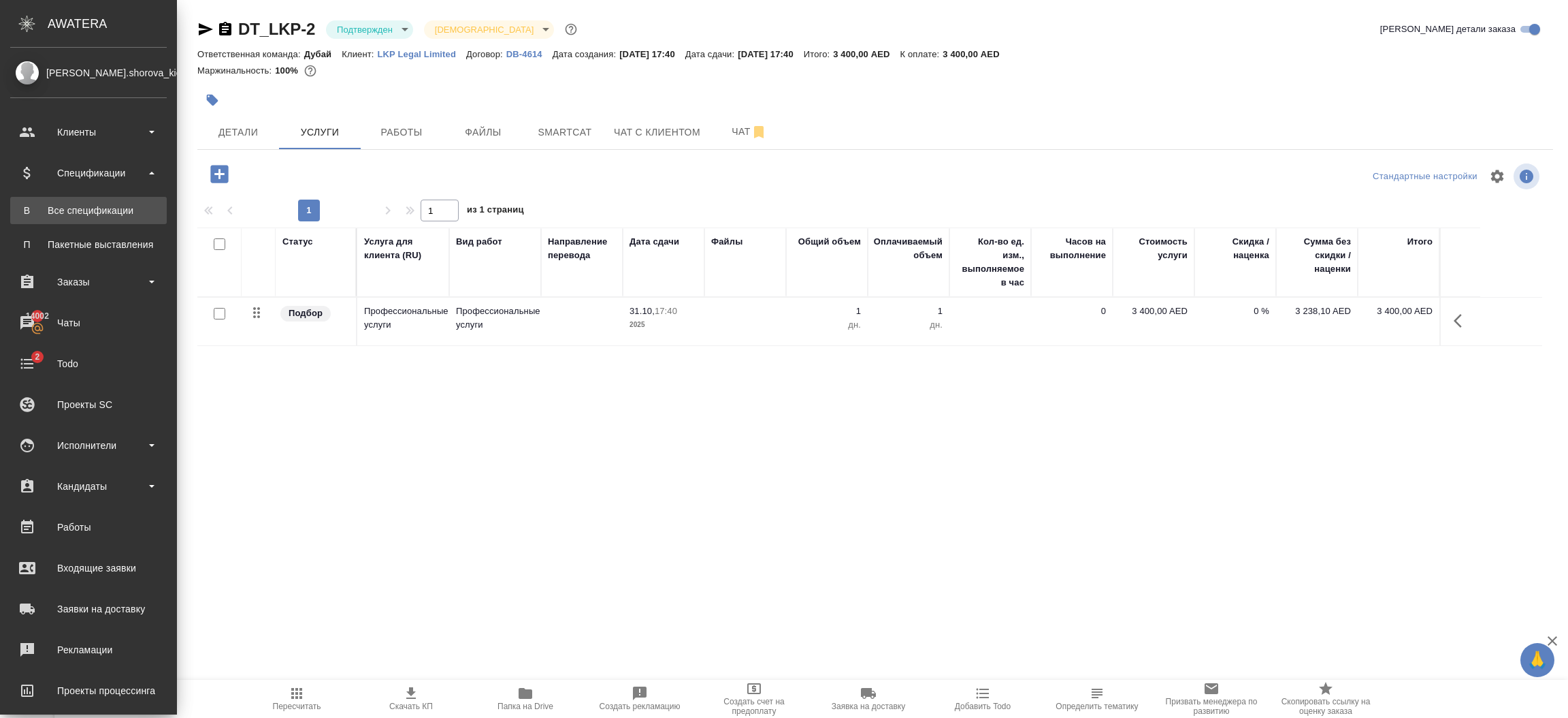
click at [104, 214] on div "Все спецификации" at bounding box center [88, 211] width 143 height 14
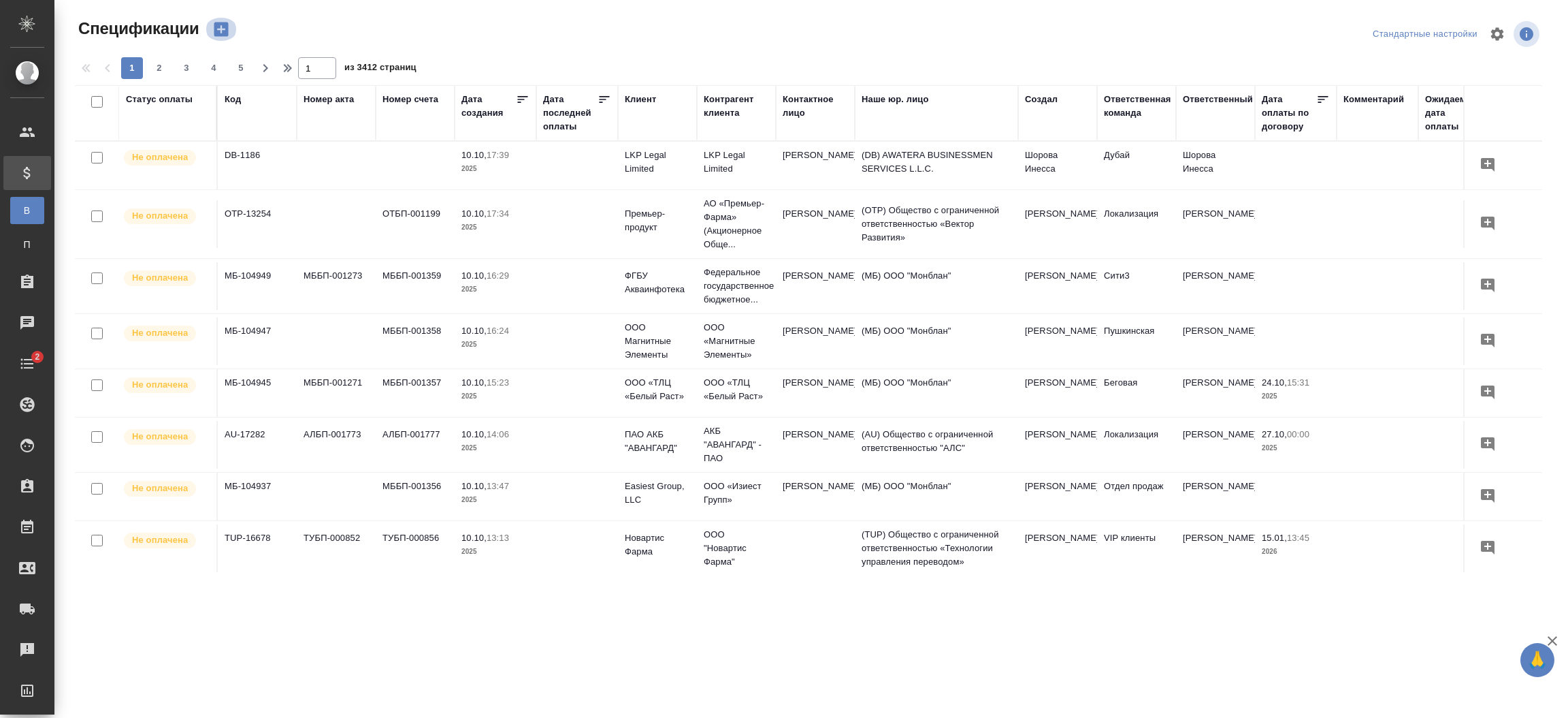
click at [219, 21] on icon "button" at bounding box center [221, 30] width 19 height 19
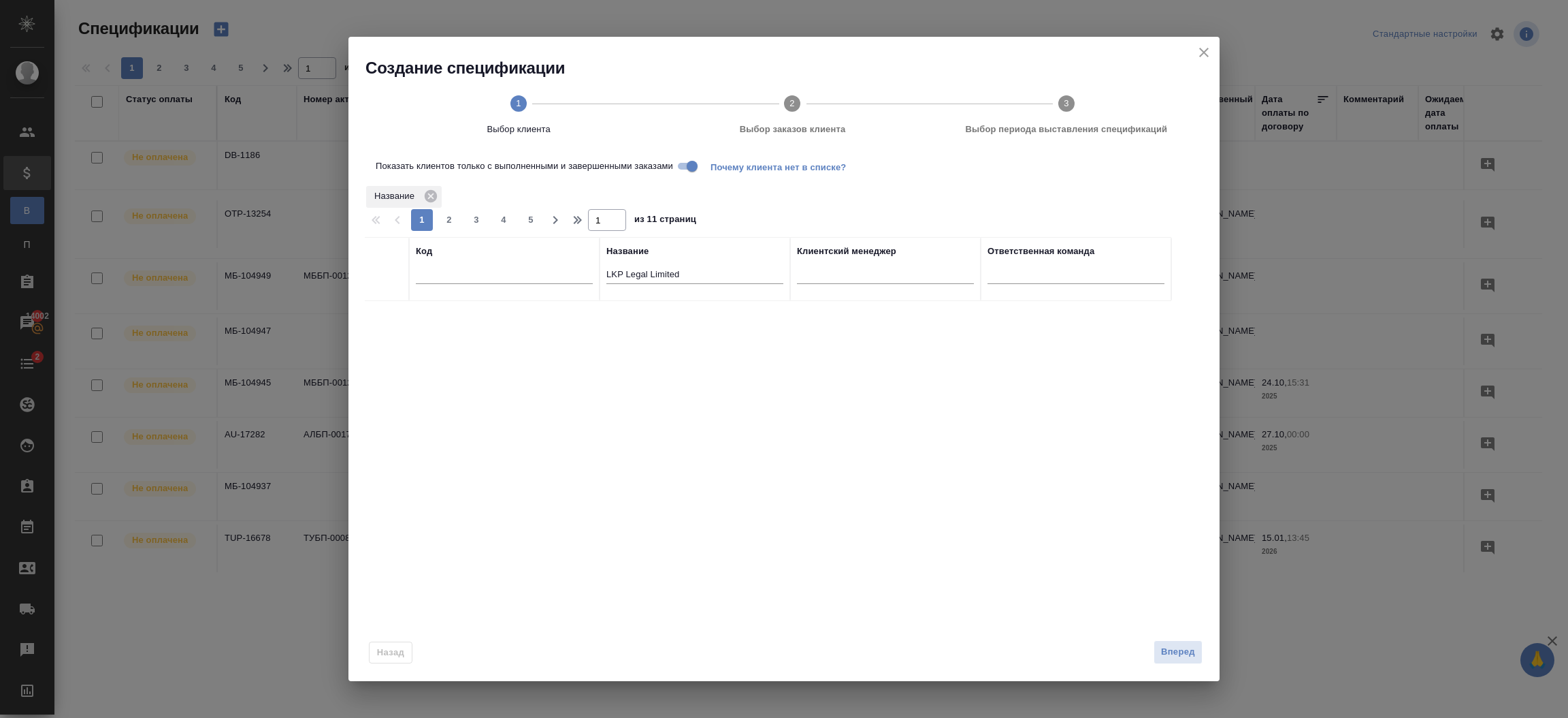
click at [687, 161] on input "Показать клиентов только с выполненными и завершенными заказами" at bounding box center [692, 167] width 49 height 17
click at [385, 316] on input "checkbox" at bounding box center [387, 317] width 12 height 12
checkbox input "true"
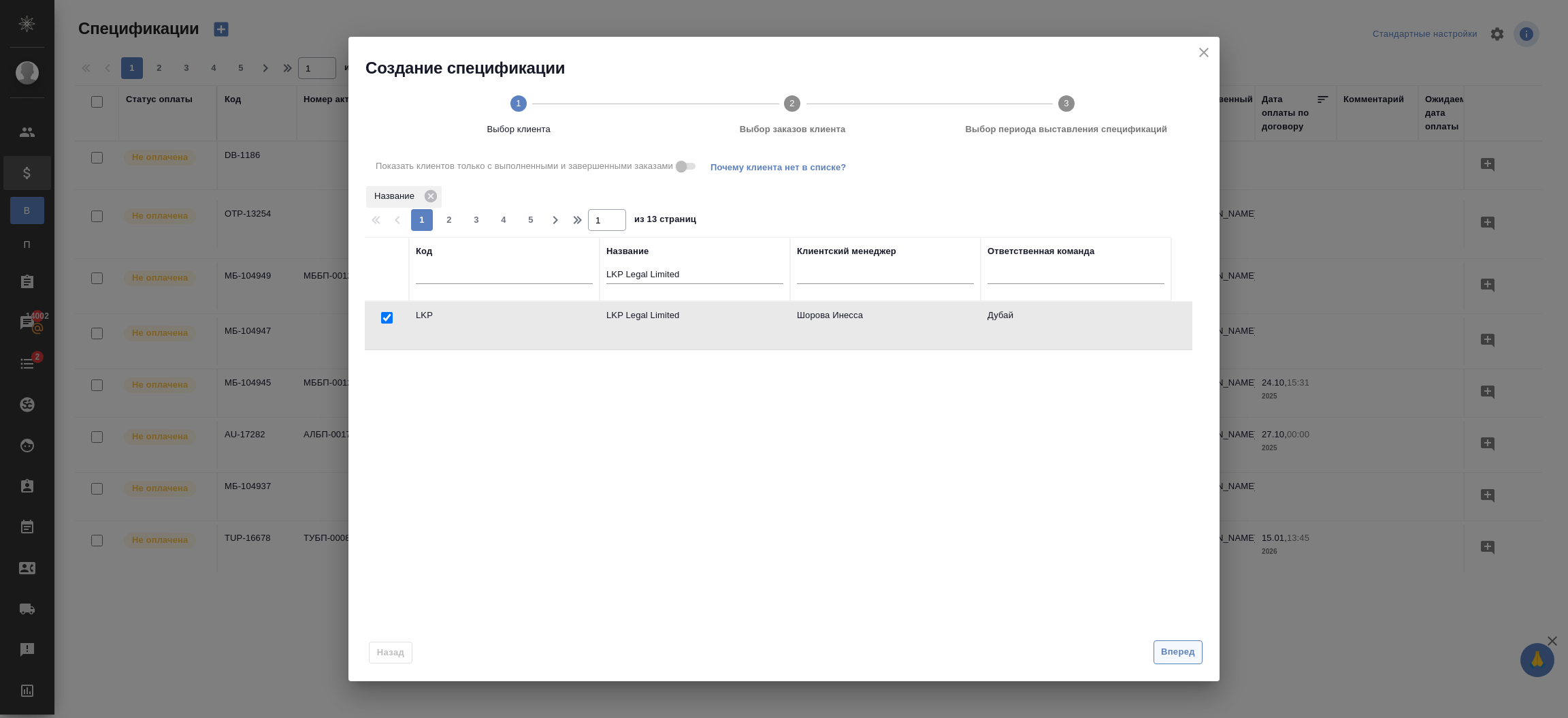
click at [1182, 653] on span "Вперед" at bounding box center [1178, 652] width 34 height 16
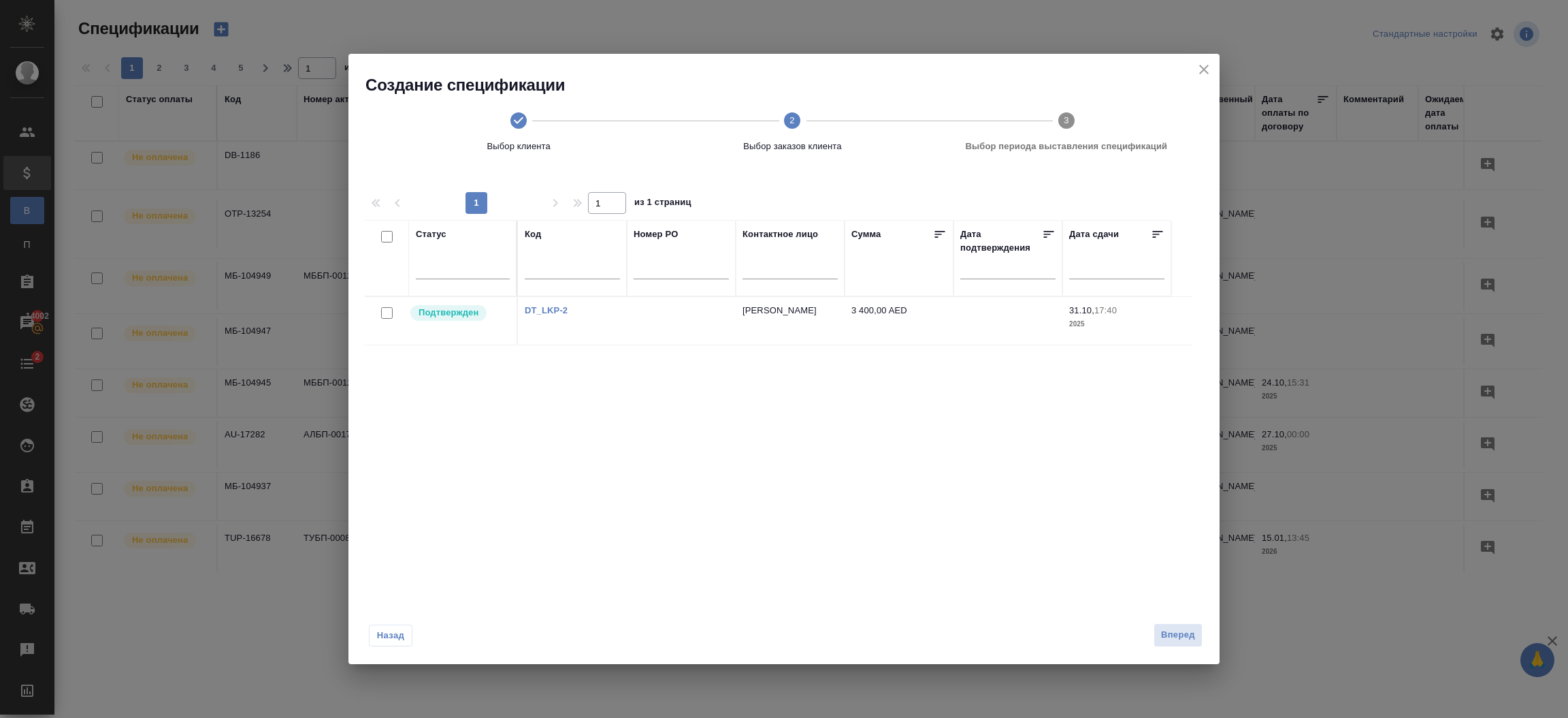
click at [386, 308] on input "checkbox" at bounding box center [387, 312] width 12 height 12
checkbox input "true"
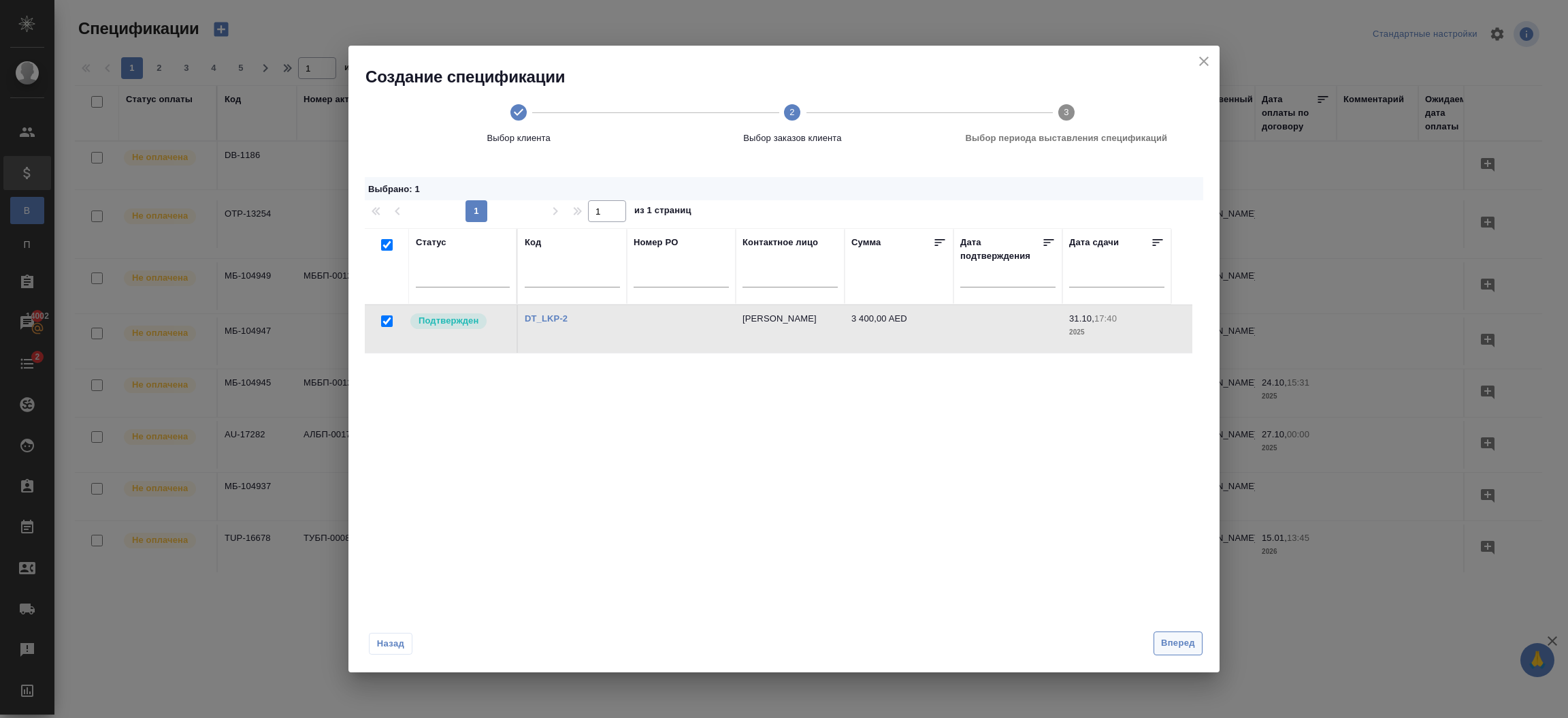
click at [1174, 645] on span "Вперед" at bounding box center [1178, 643] width 34 height 16
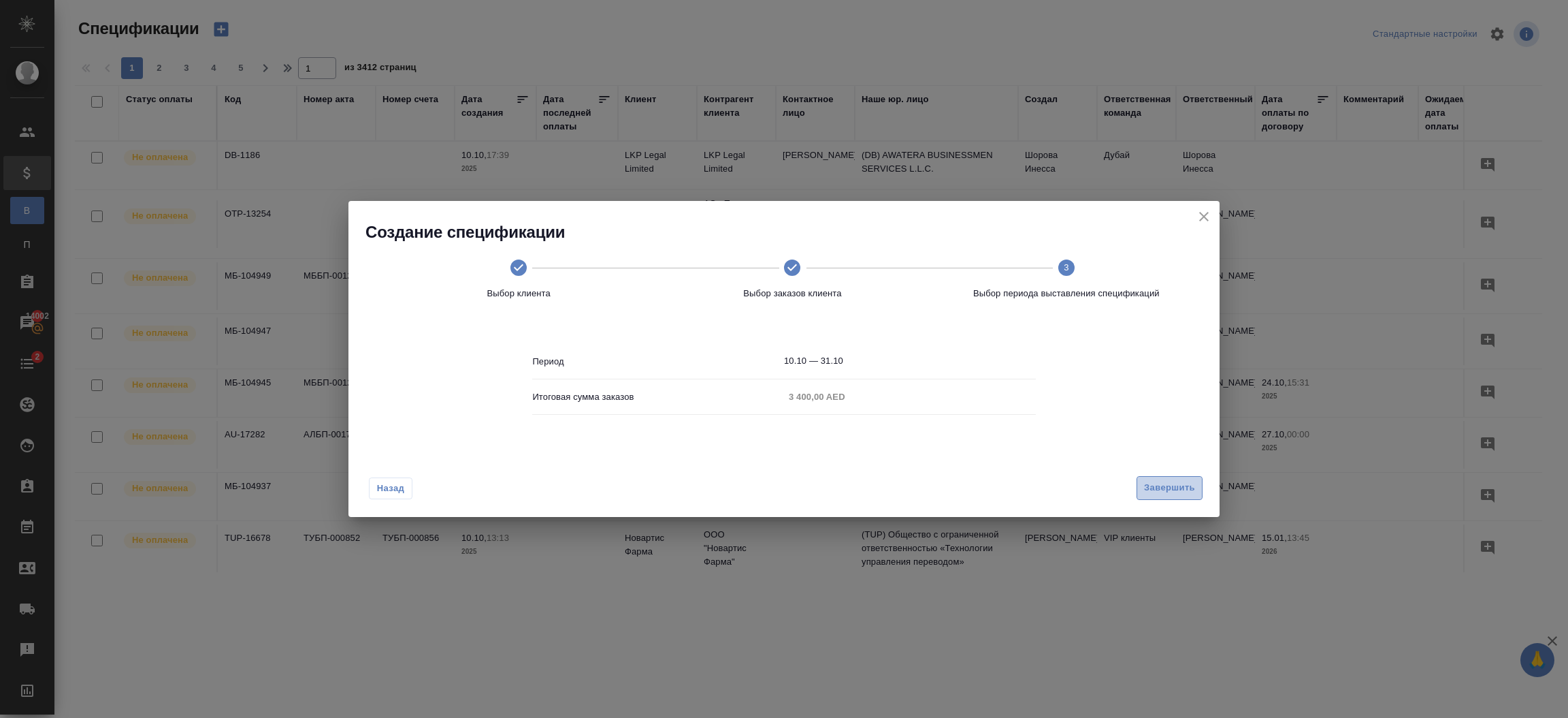
click at [1158, 488] on span "Завершить" at bounding box center [1169, 488] width 51 height 16
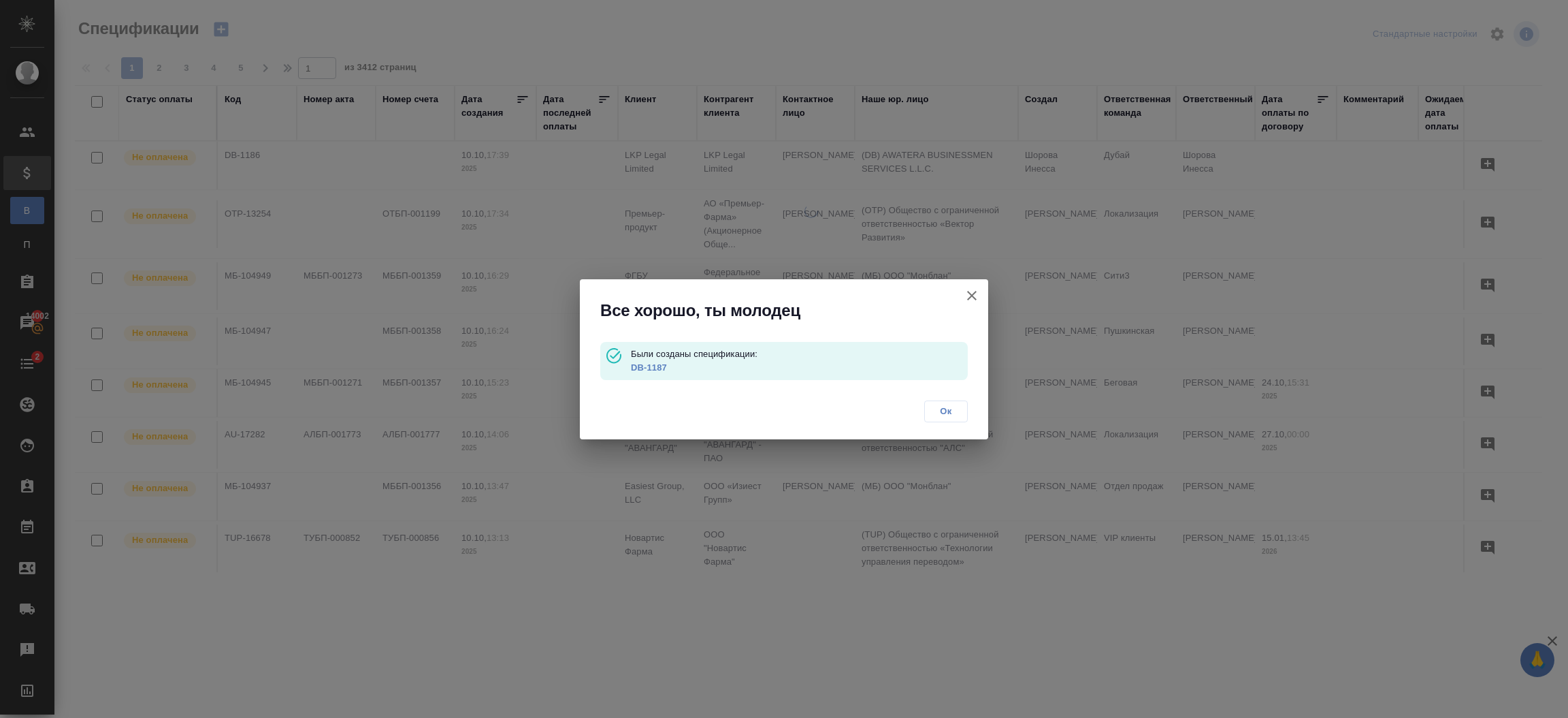
click at [638, 369] on link "DB-1187" at bounding box center [649, 367] width 36 height 10
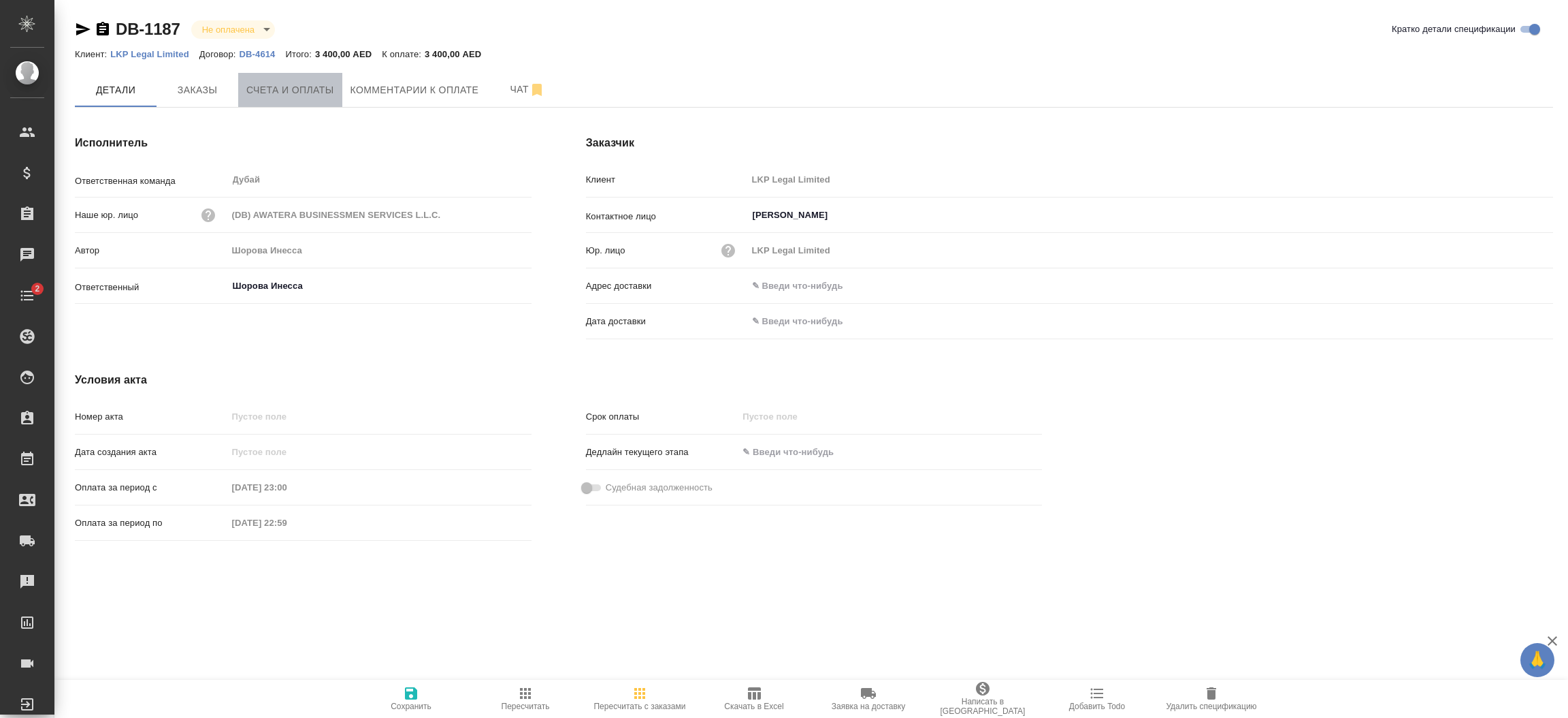
click at [320, 105] on button "Счета и оплаты" at bounding box center [290, 89] width 104 height 34
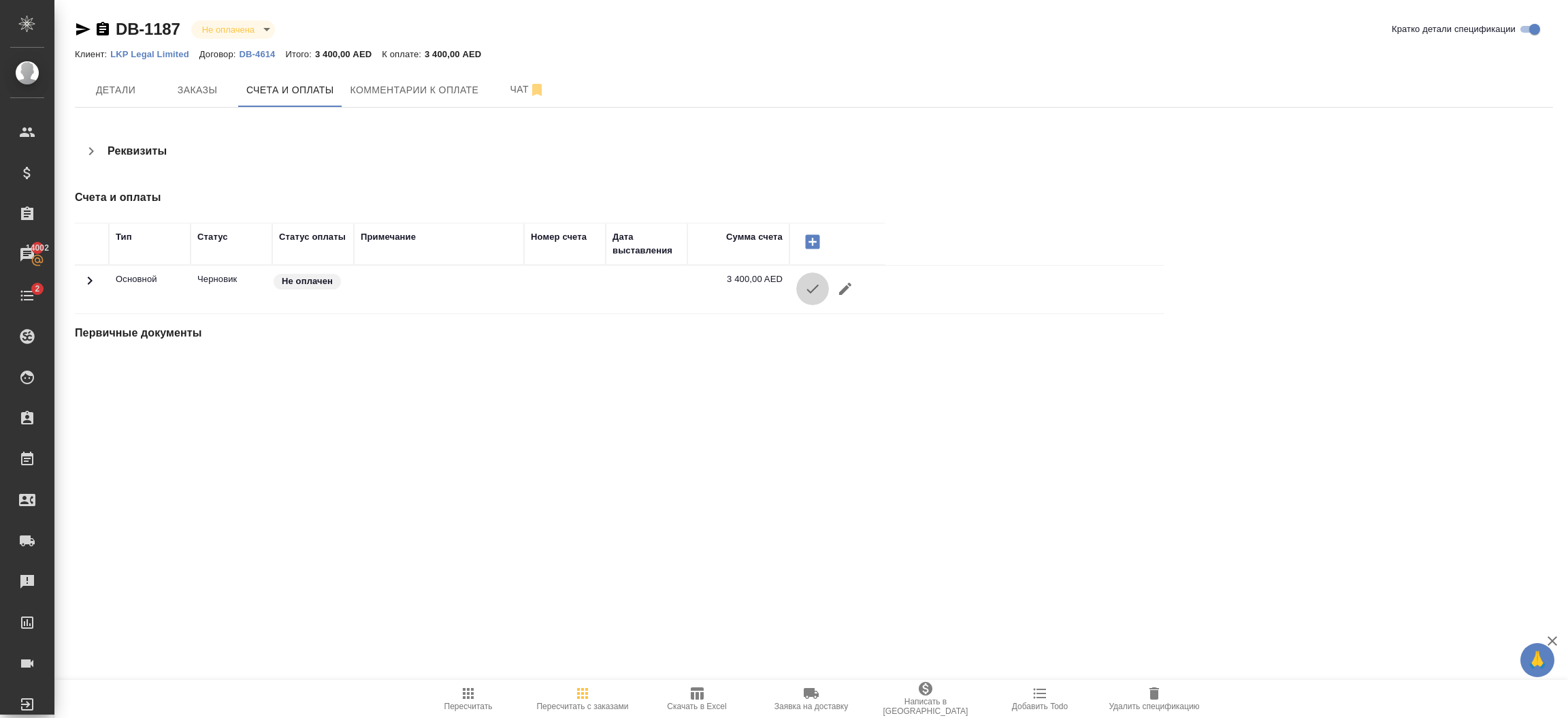
click at [810, 294] on icon "button" at bounding box center [813, 289] width 17 height 17
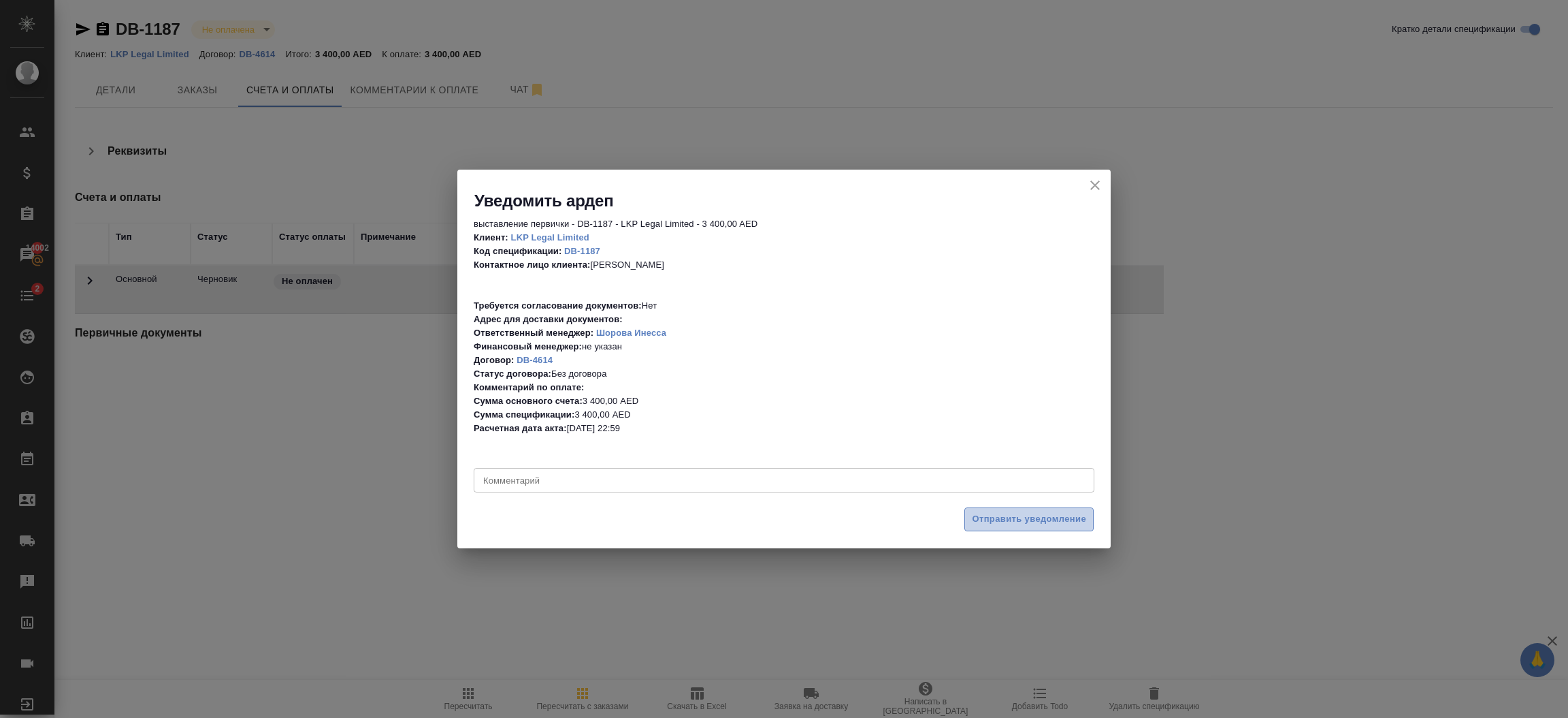
click at [1035, 522] on span "Отправить уведомление" at bounding box center [1029, 519] width 115 height 16
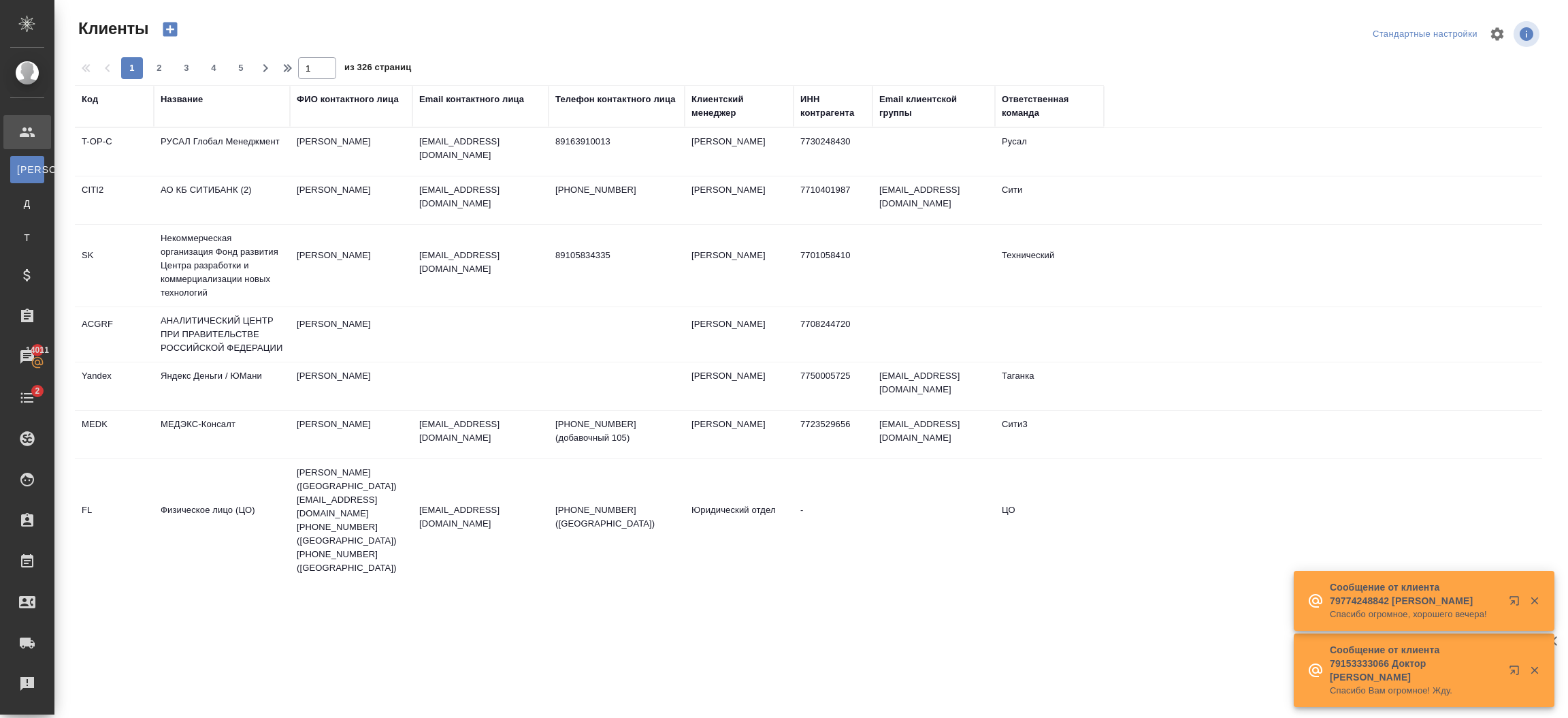
select select "RU"
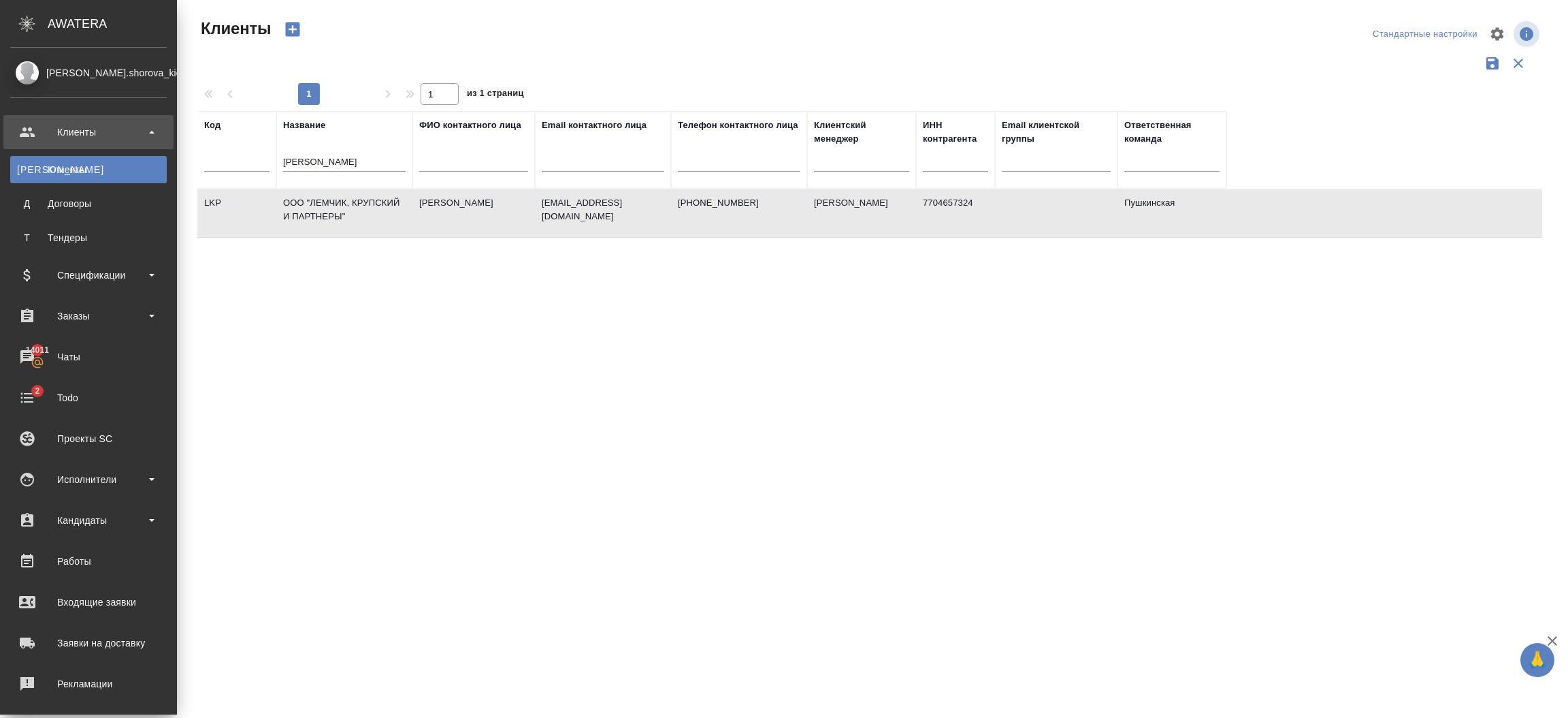
select select "RU"
click at [77, 324] on div "Заказы" at bounding box center [88, 316] width 157 height 21
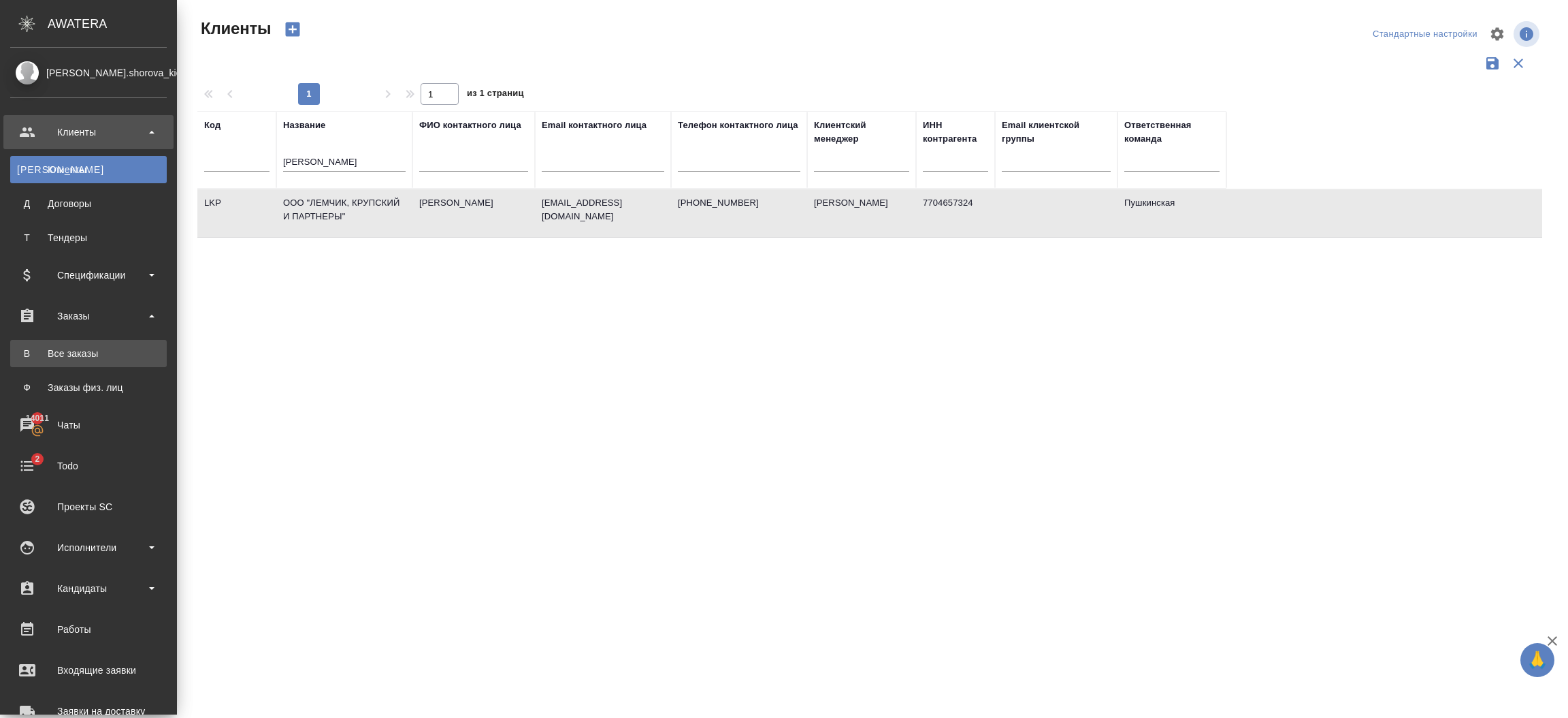
click at [78, 352] on div "Все заказы" at bounding box center [88, 354] width 143 height 14
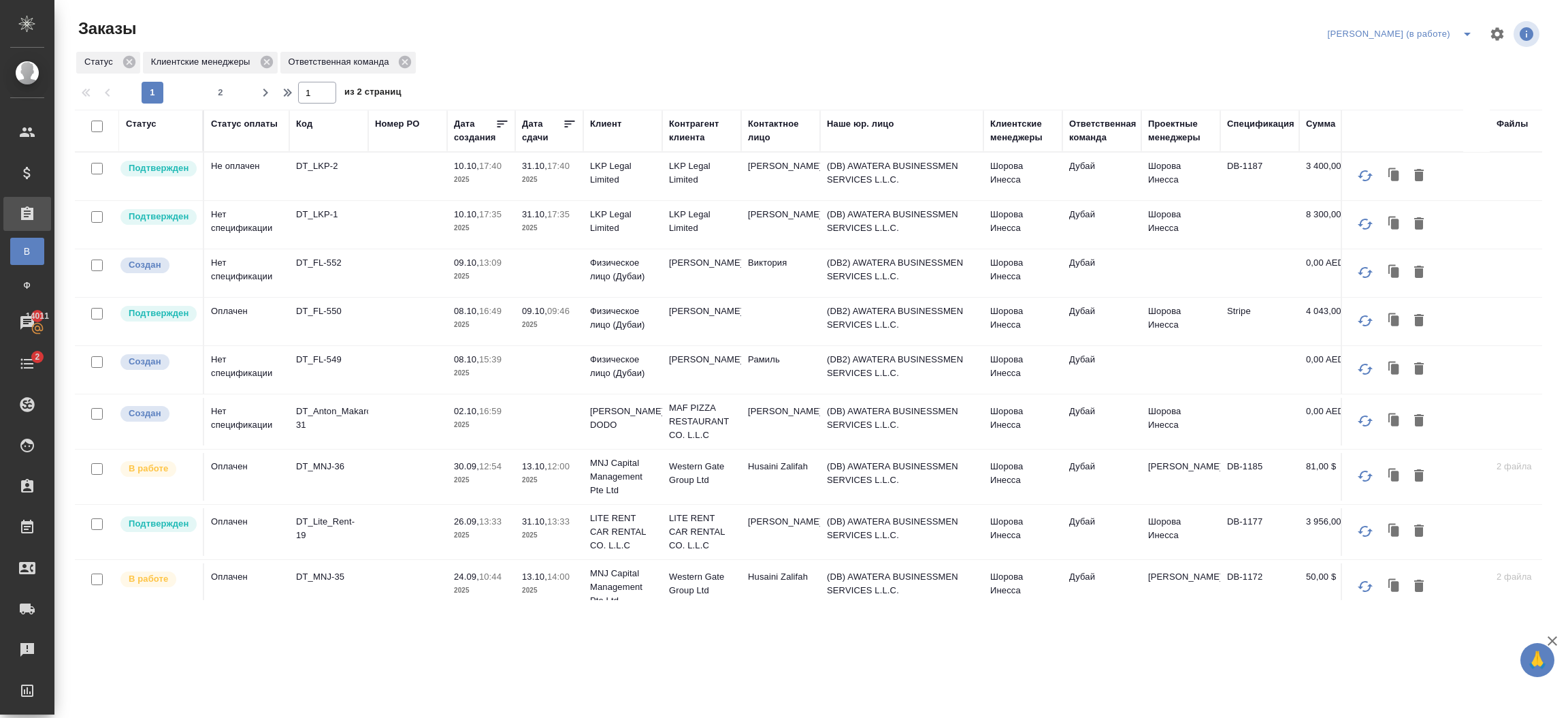
click at [918, 218] on td "(DB) AWATERA BUSINESSMEN SERVICES L.L.C." at bounding box center [901, 225] width 163 height 48
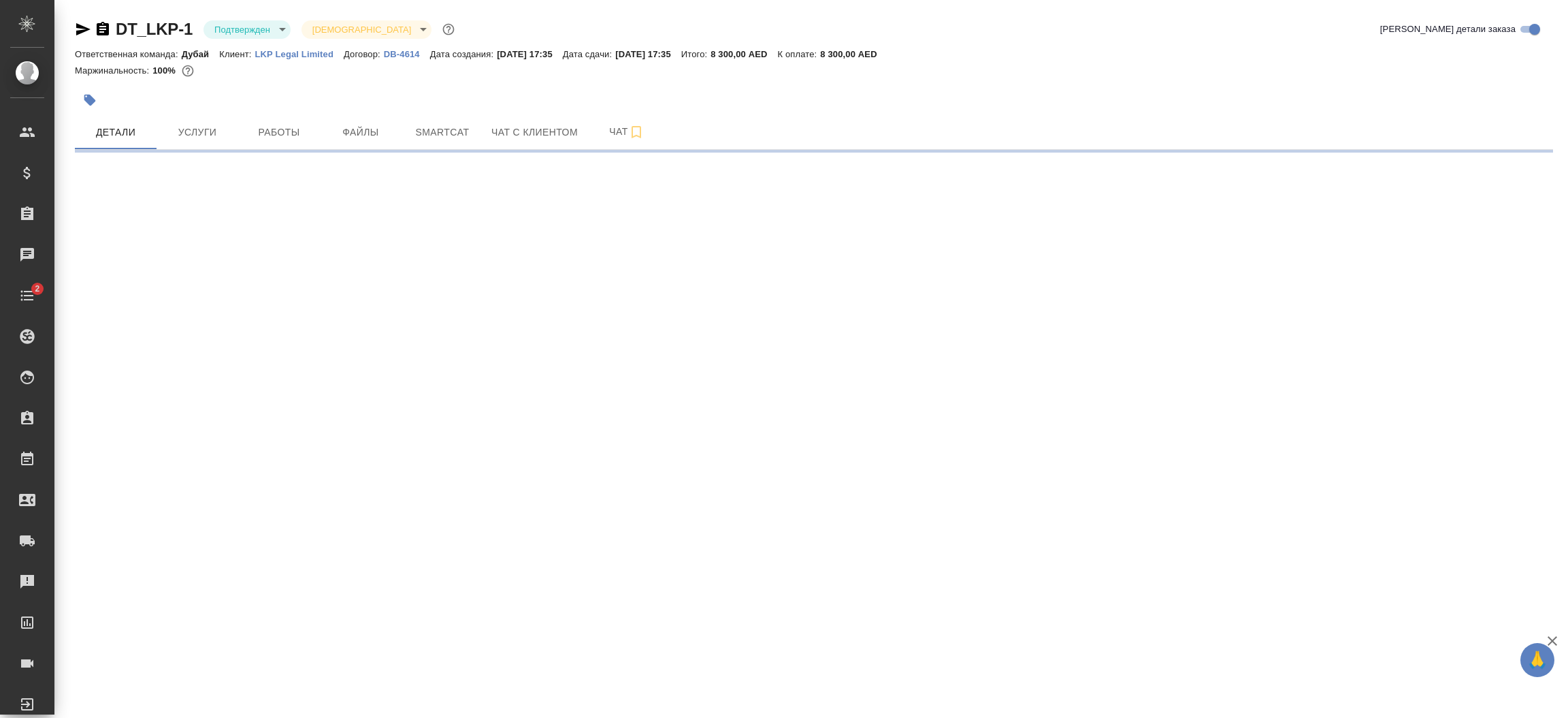
select select "RU"
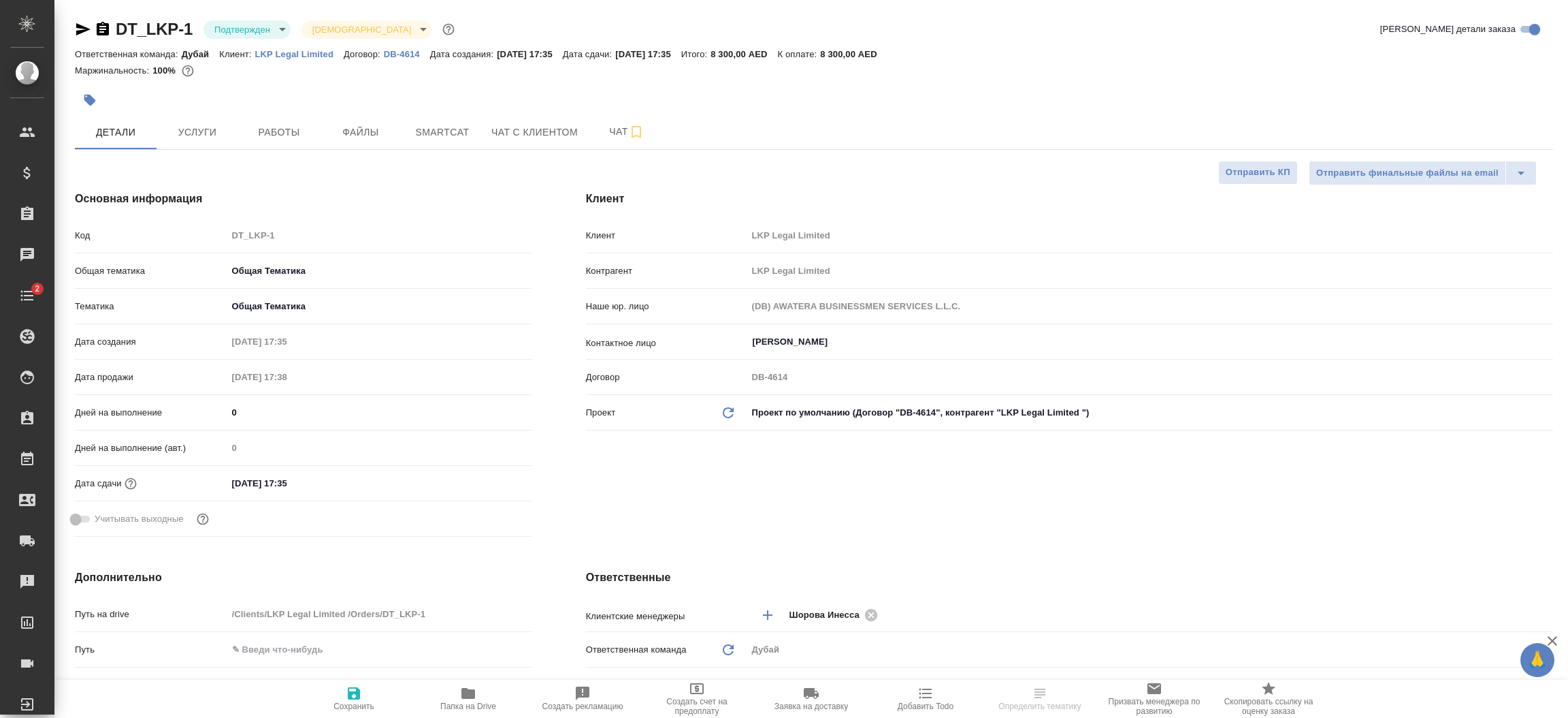
type textarea "x"
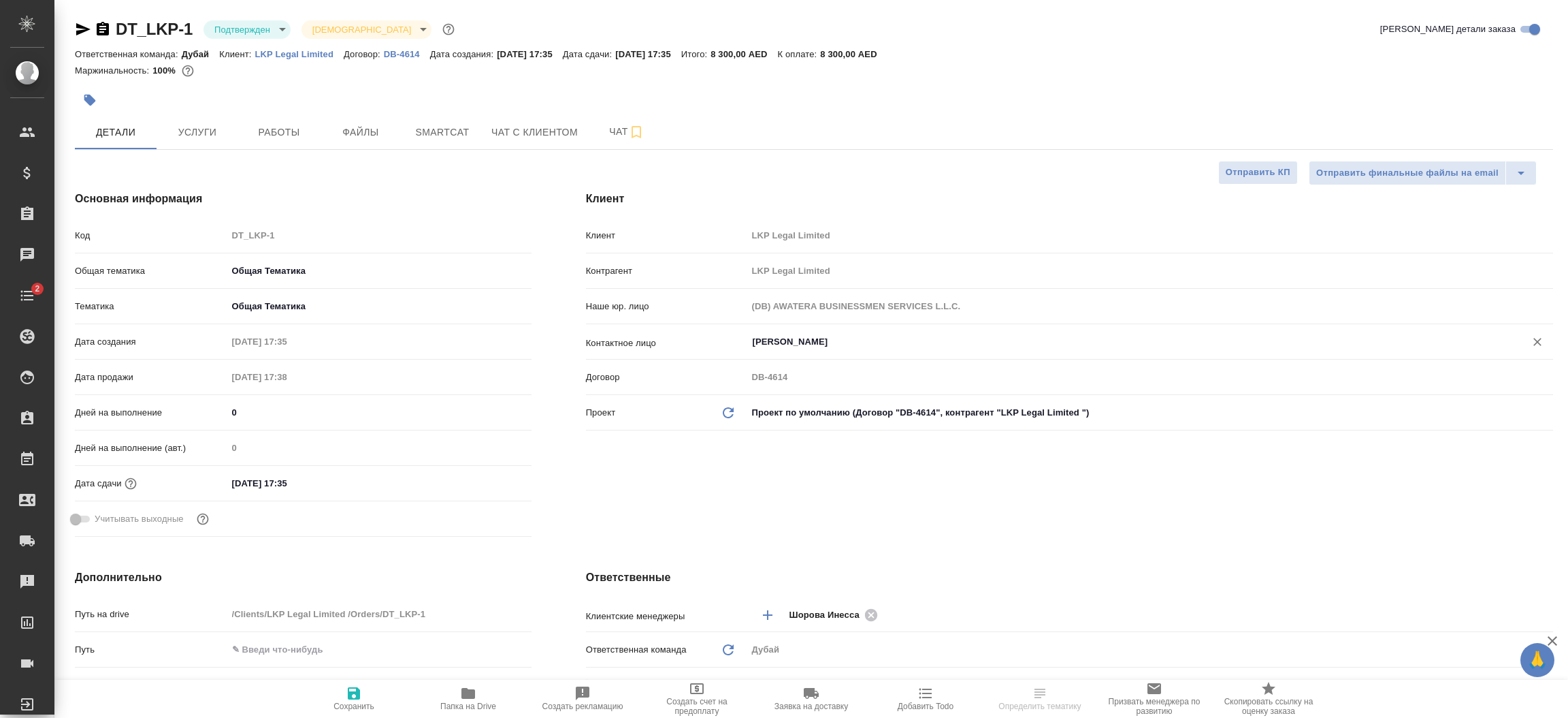
type textarea "x"
click at [307, 55] on p "LKP Legal Limited" at bounding box center [300, 54] width 89 height 10
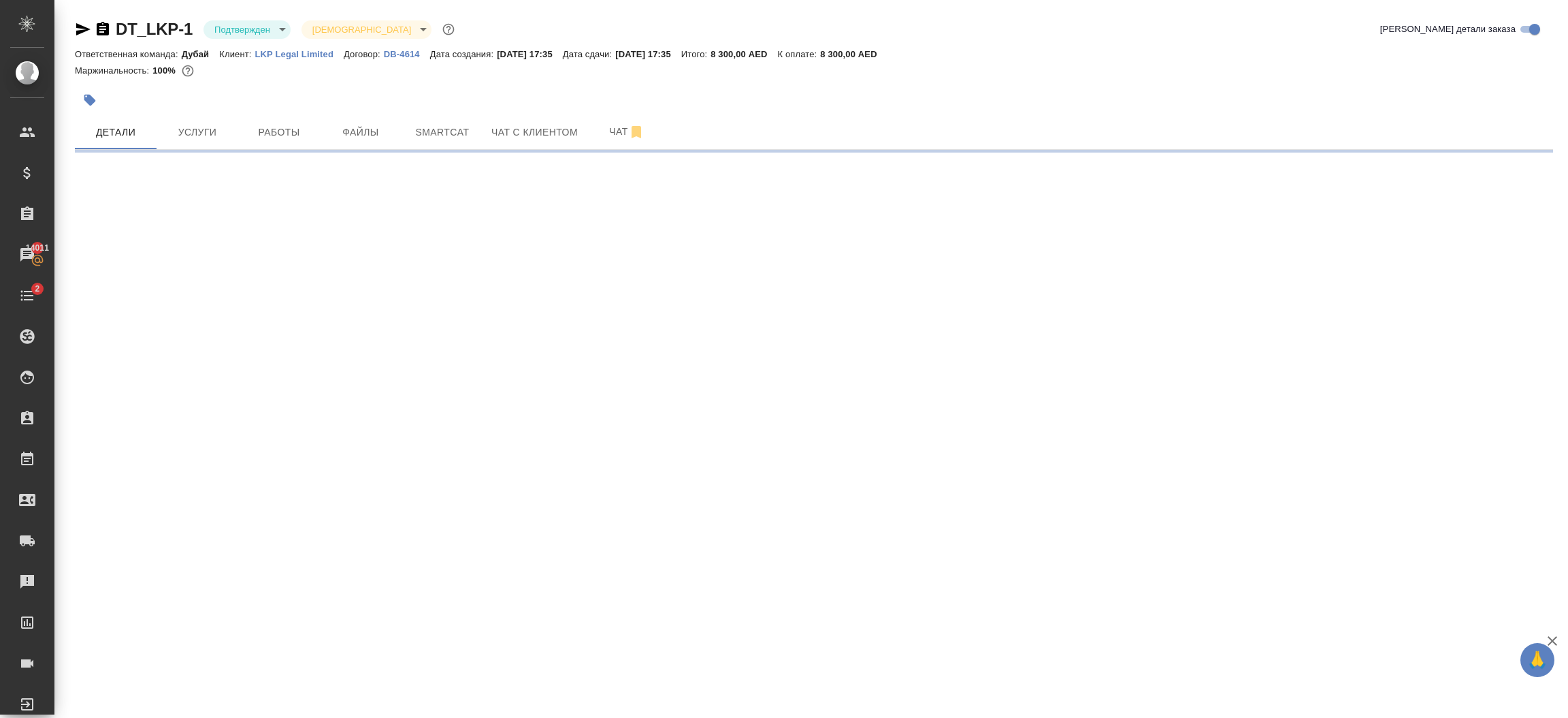
select select "RU"
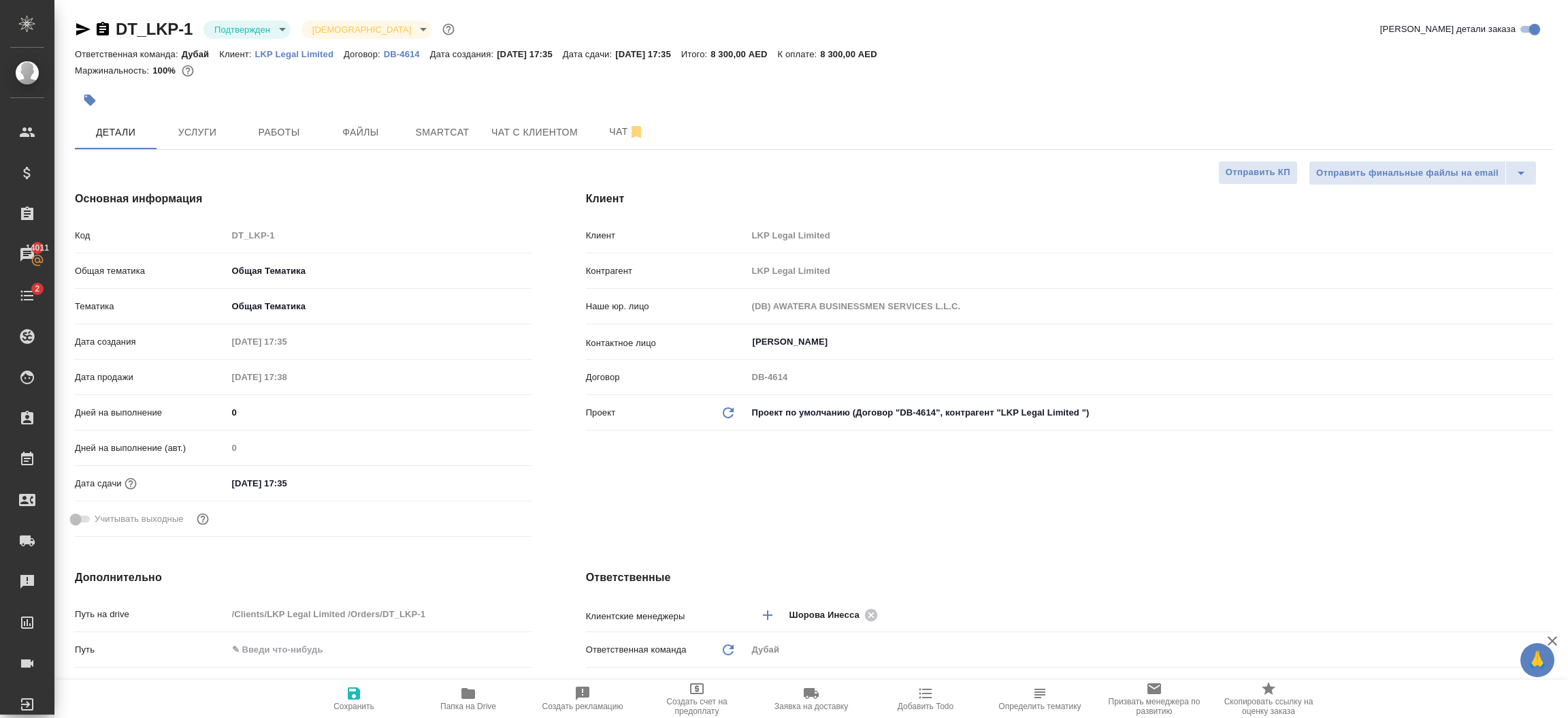
type textarea "x"
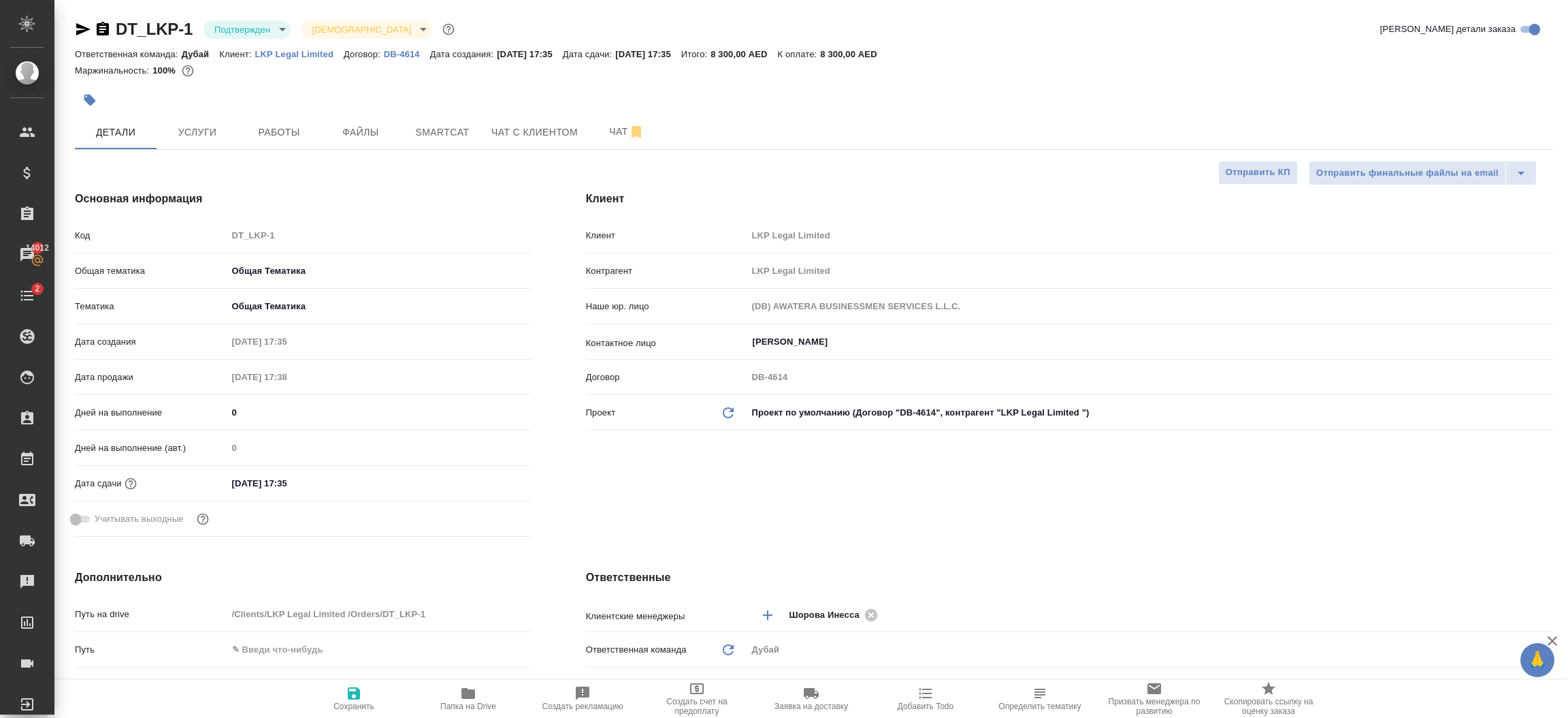
type textarea "x"
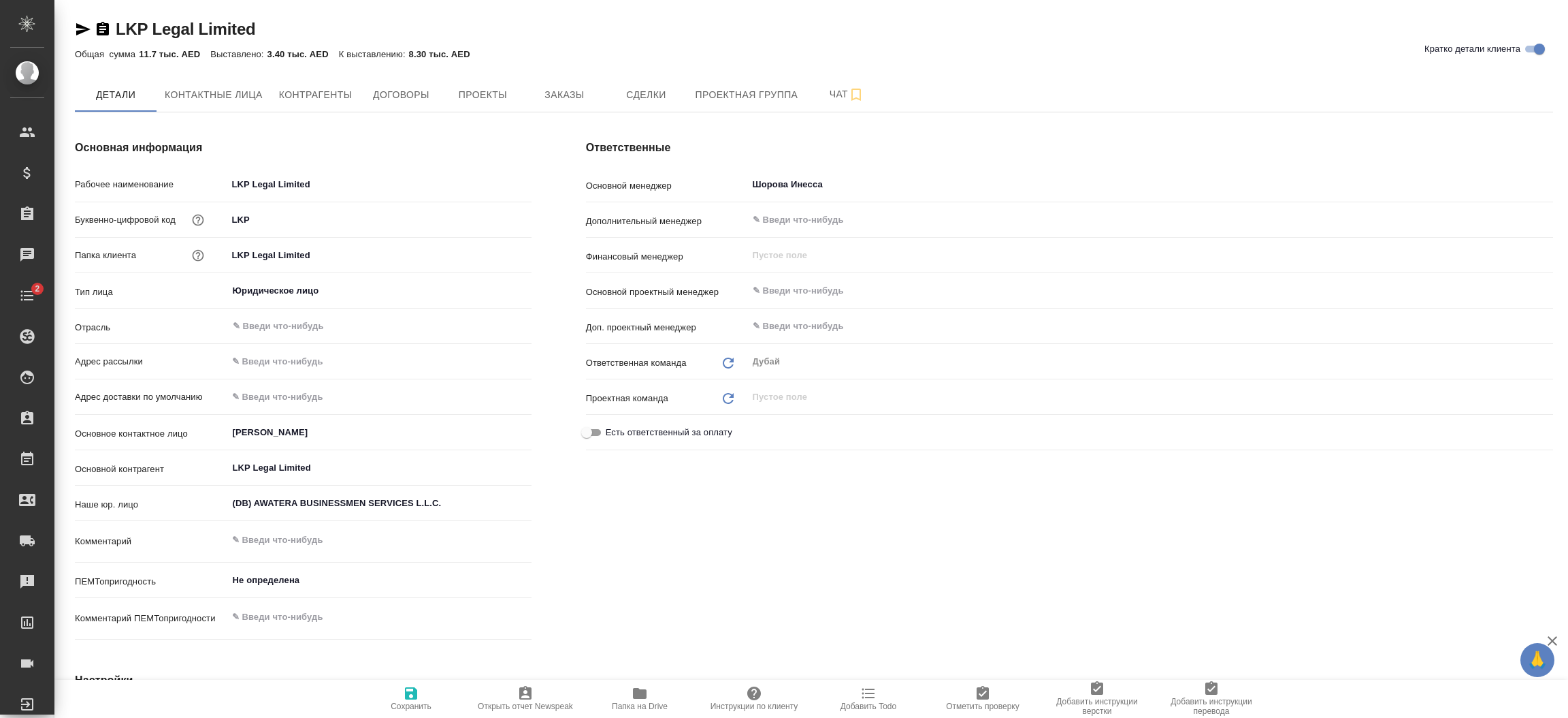
type textarea "x"
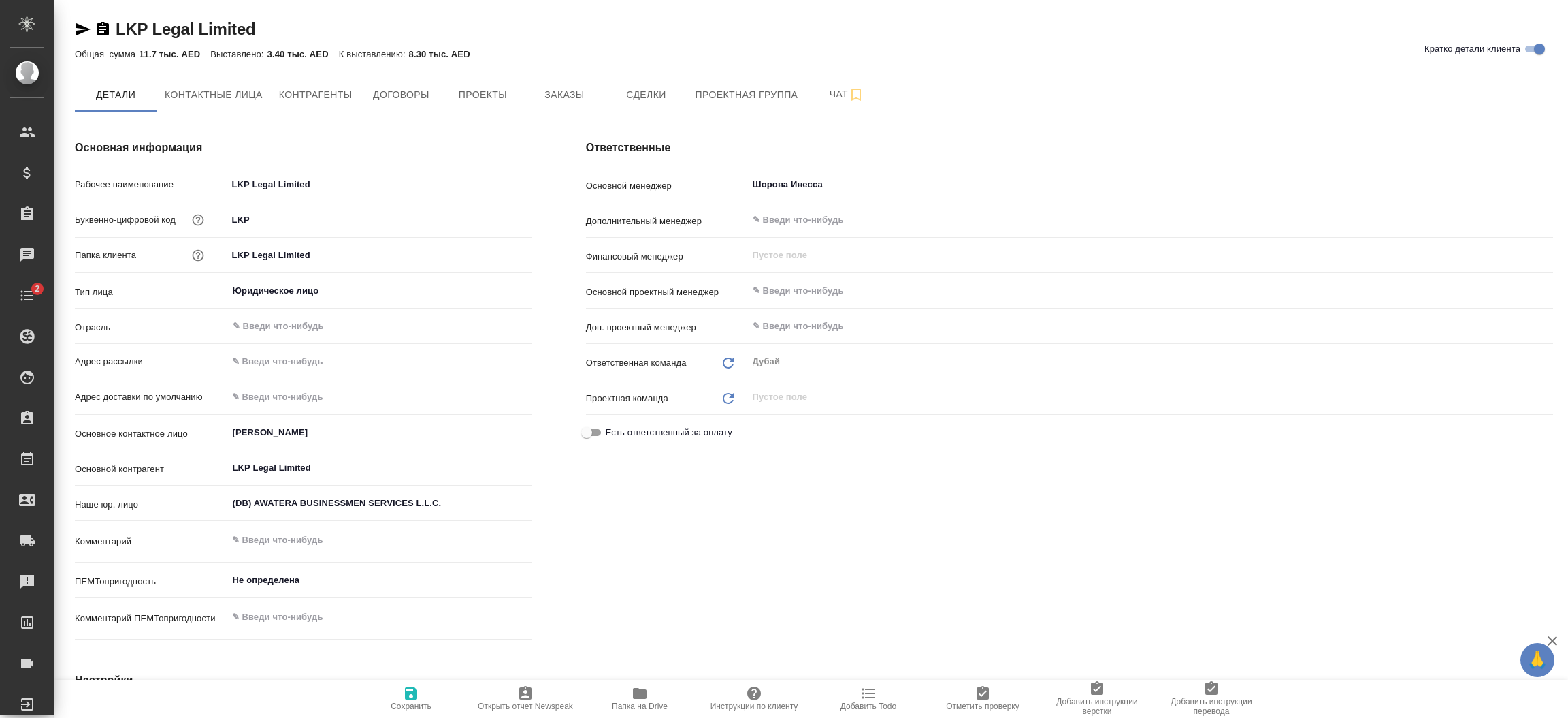
type textarea "x"
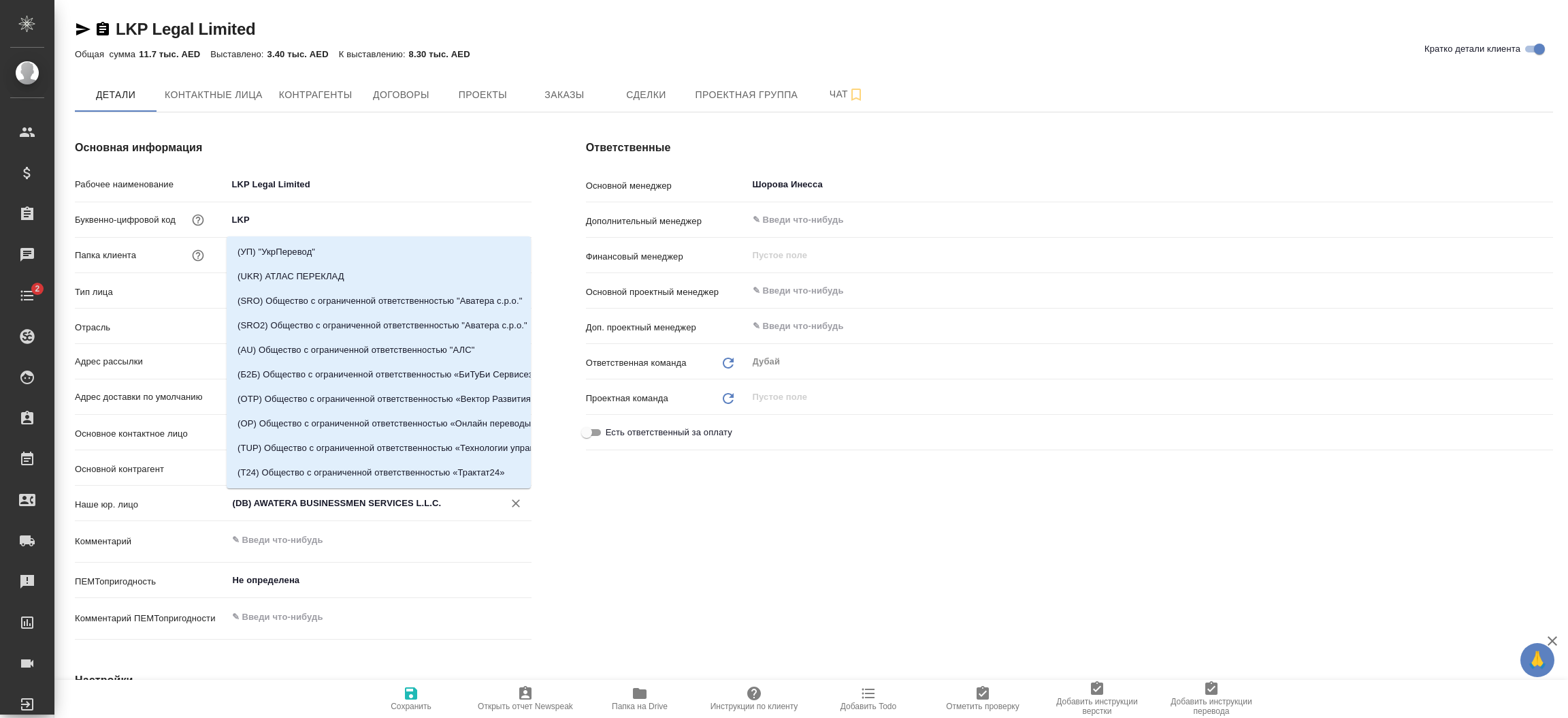
click at [426, 502] on input "(DB) AWATERA BUSINESSMEN SERVICES L.L.C." at bounding box center [356, 503] width 251 height 17
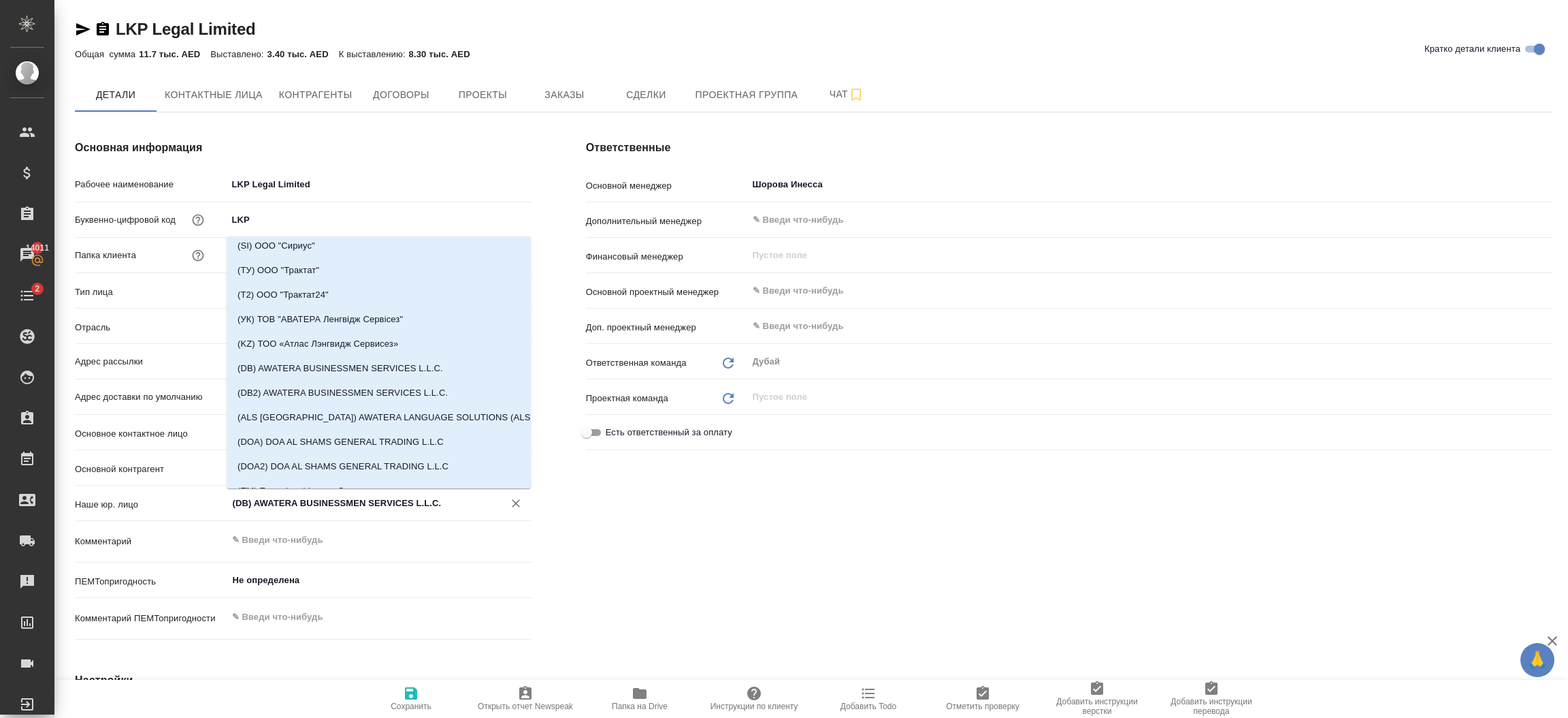
scroll to position [334, 0]
click at [421, 386] on li "(DB2) AWATERA BUSINESSMEN SERVICES L.L.C." at bounding box center [379, 383] width 304 height 24
type input "(DB2) AWATERA BUSINESSMEN SERVICES L.L.C."
type textarea "x"
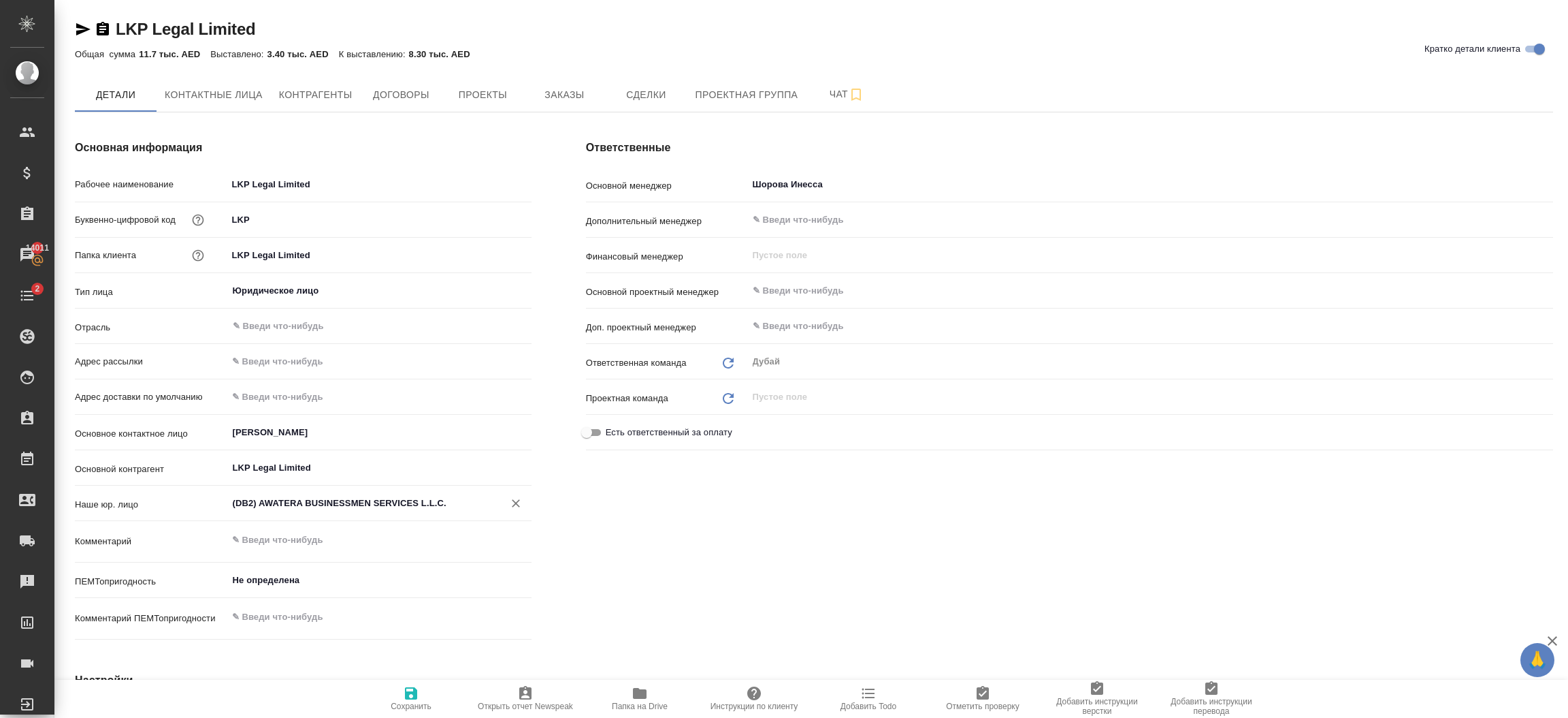
click at [403, 690] on icon "button" at bounding box center [411, 693] width 17 height 17
type textarea "x"
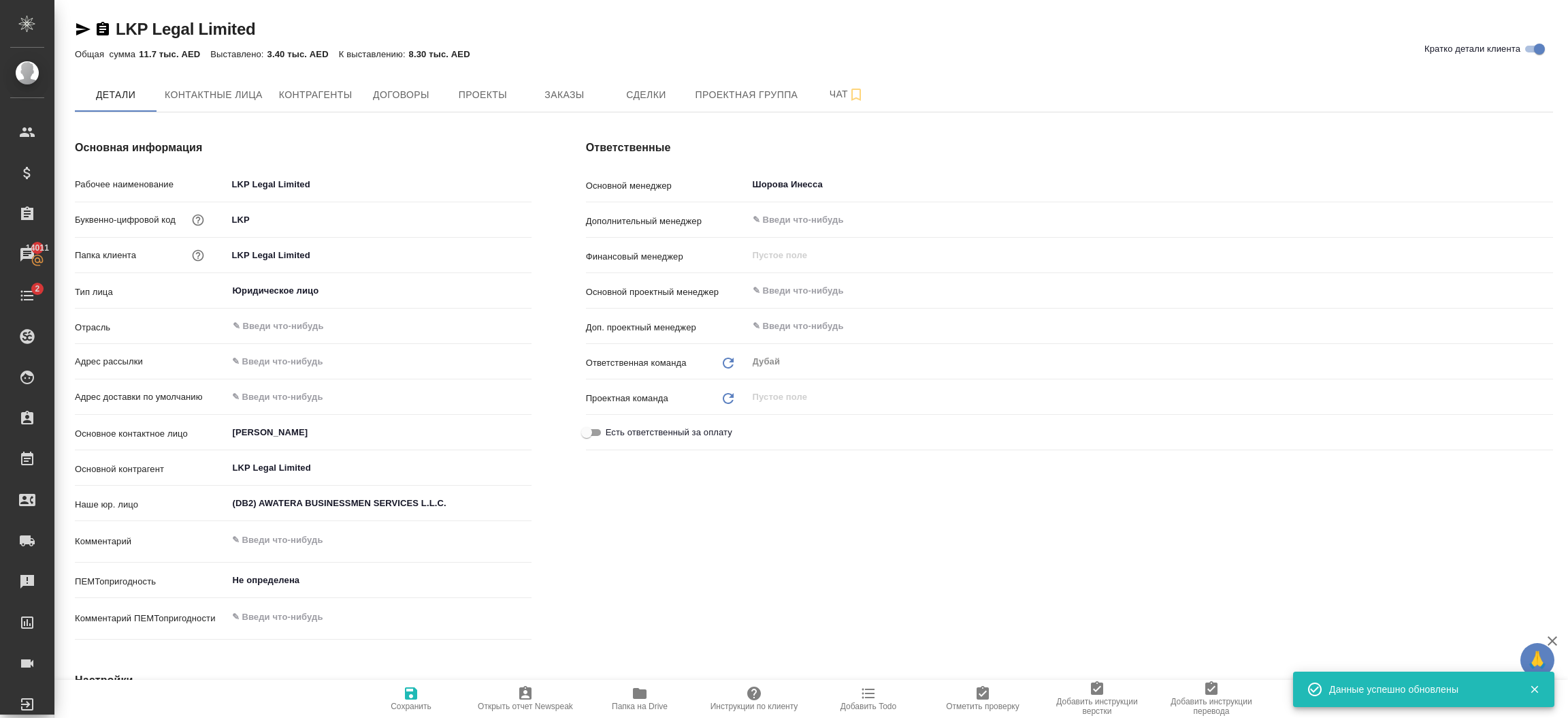
type textarea "x"
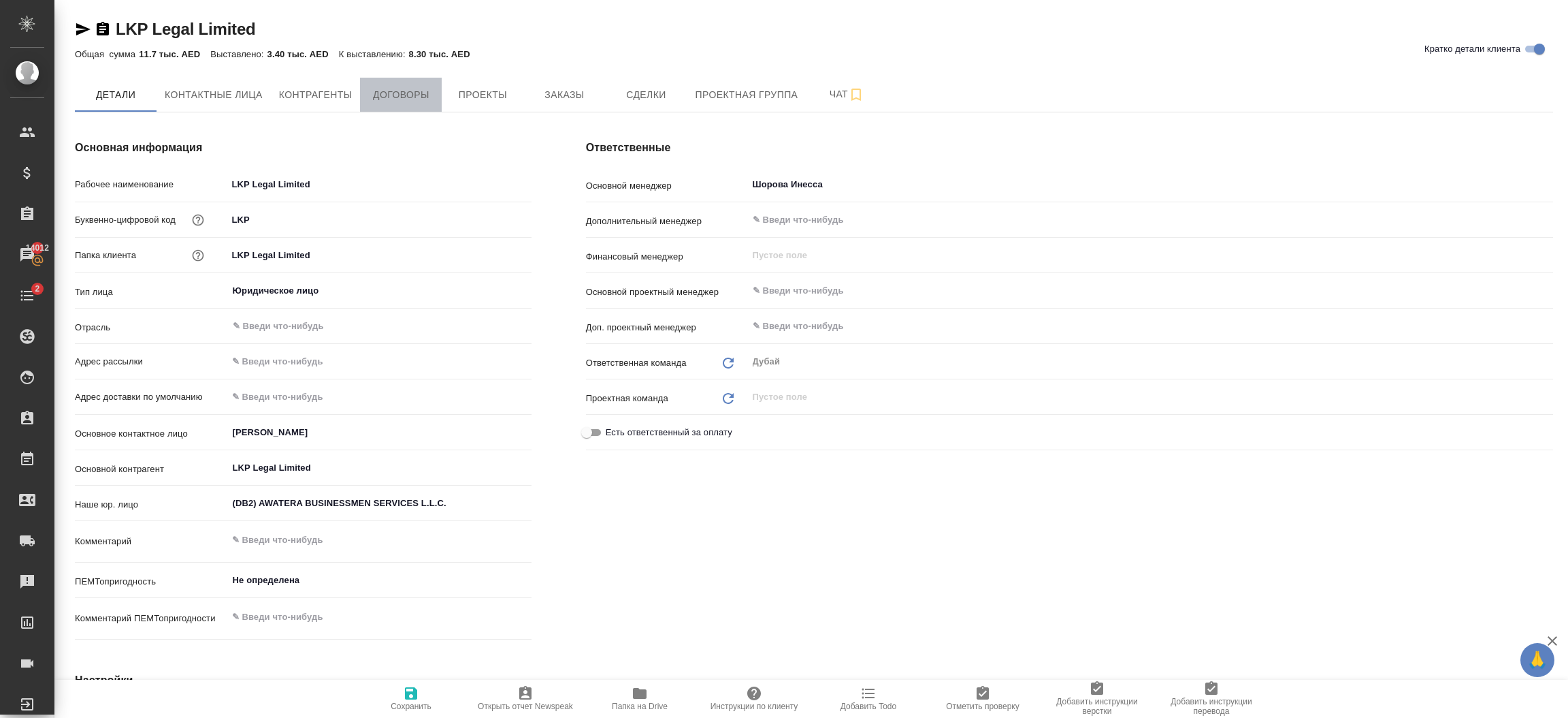
click at [419, 90] on span "Договоры" at bounding box center [401, 95] width 66 height 17
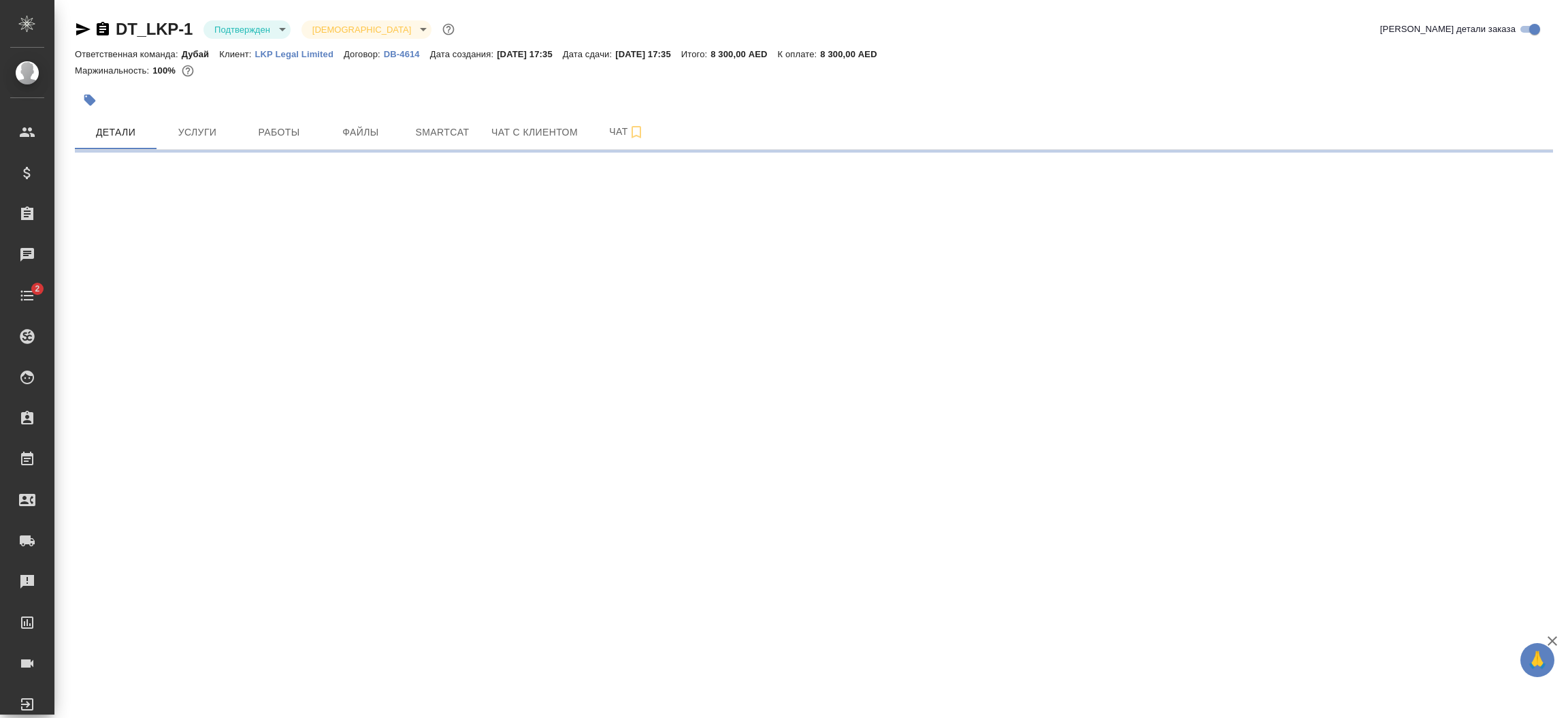
select select "RU"
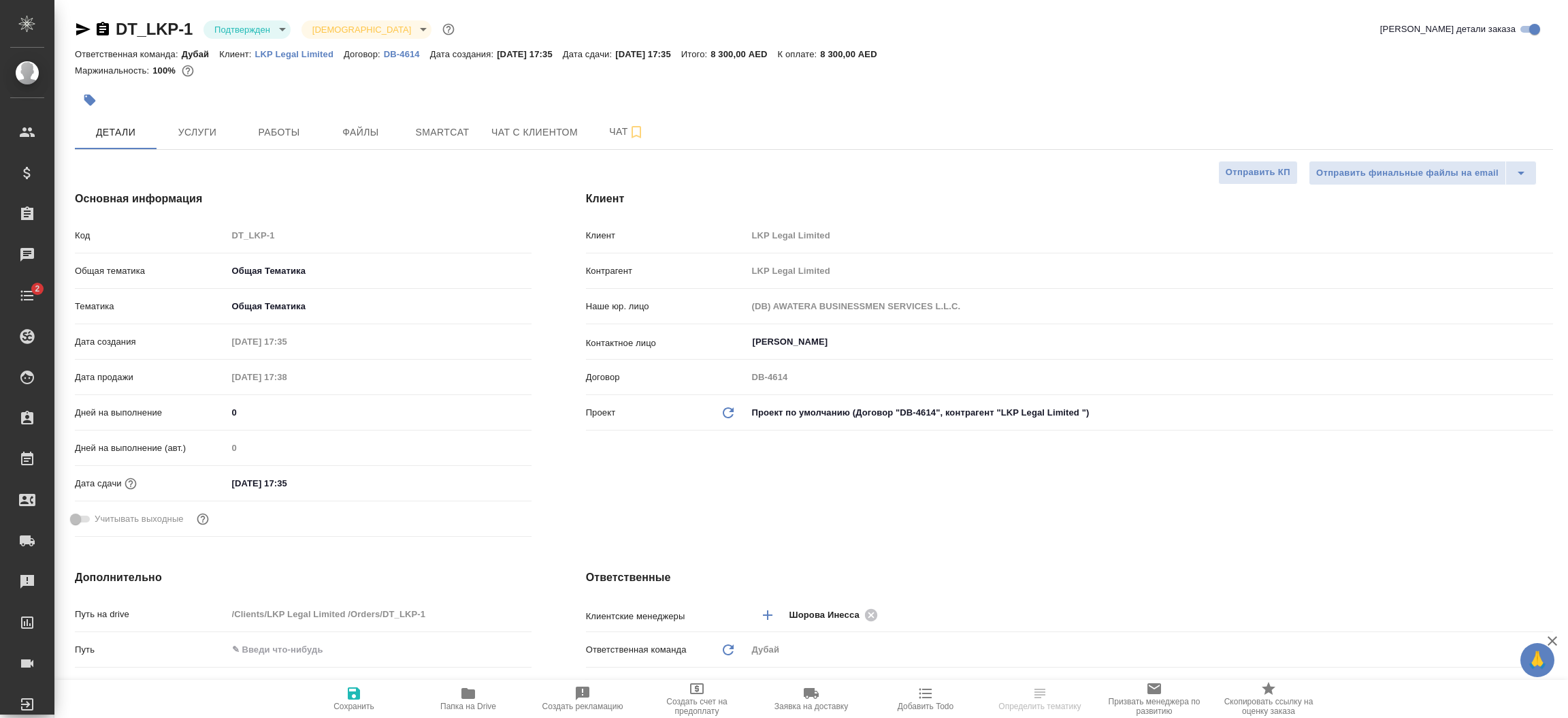
type textarea "x"
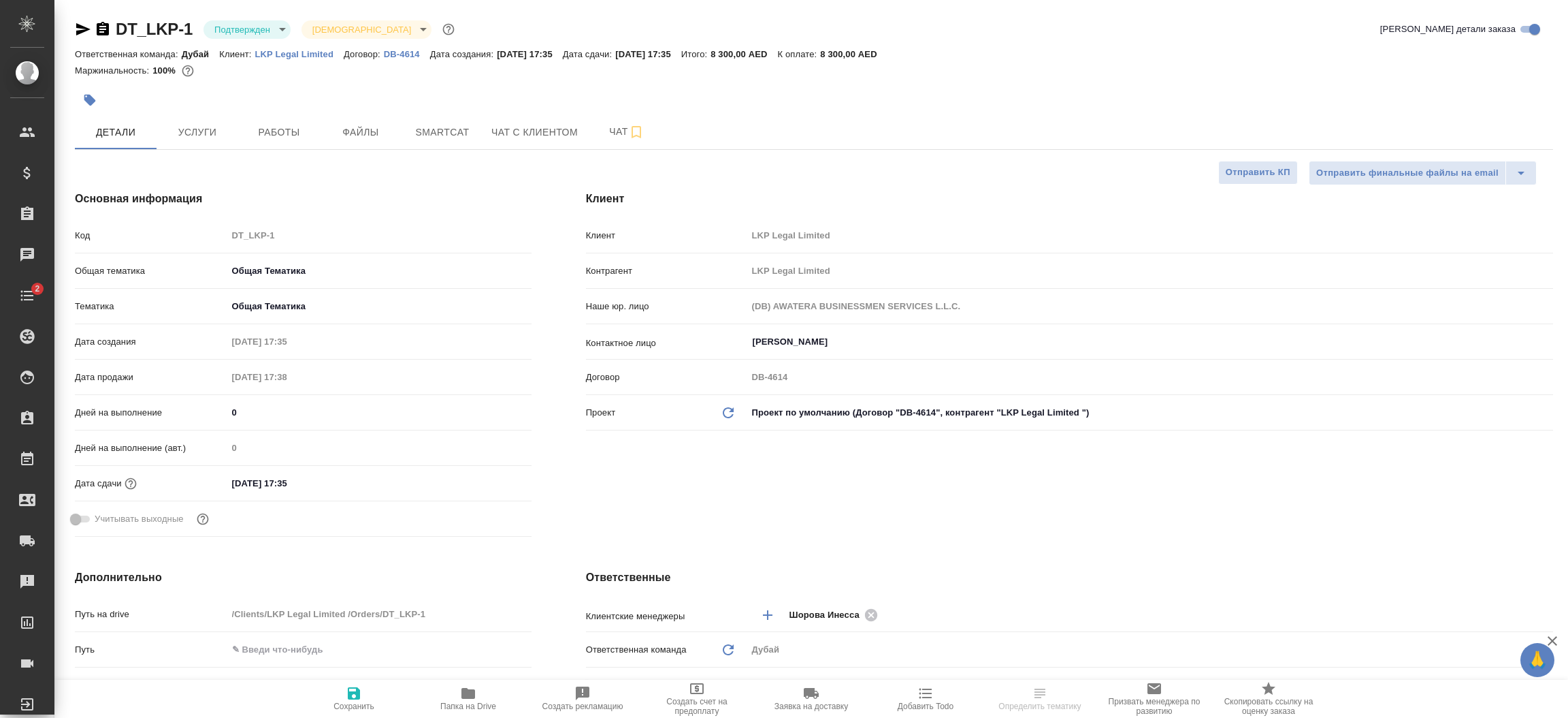
type textarea "x"
click at [883, 286] on div "Контрагент LKP Legal Limited" at bounding box center [1069, 276] width 967 height 35
type textarea "x"
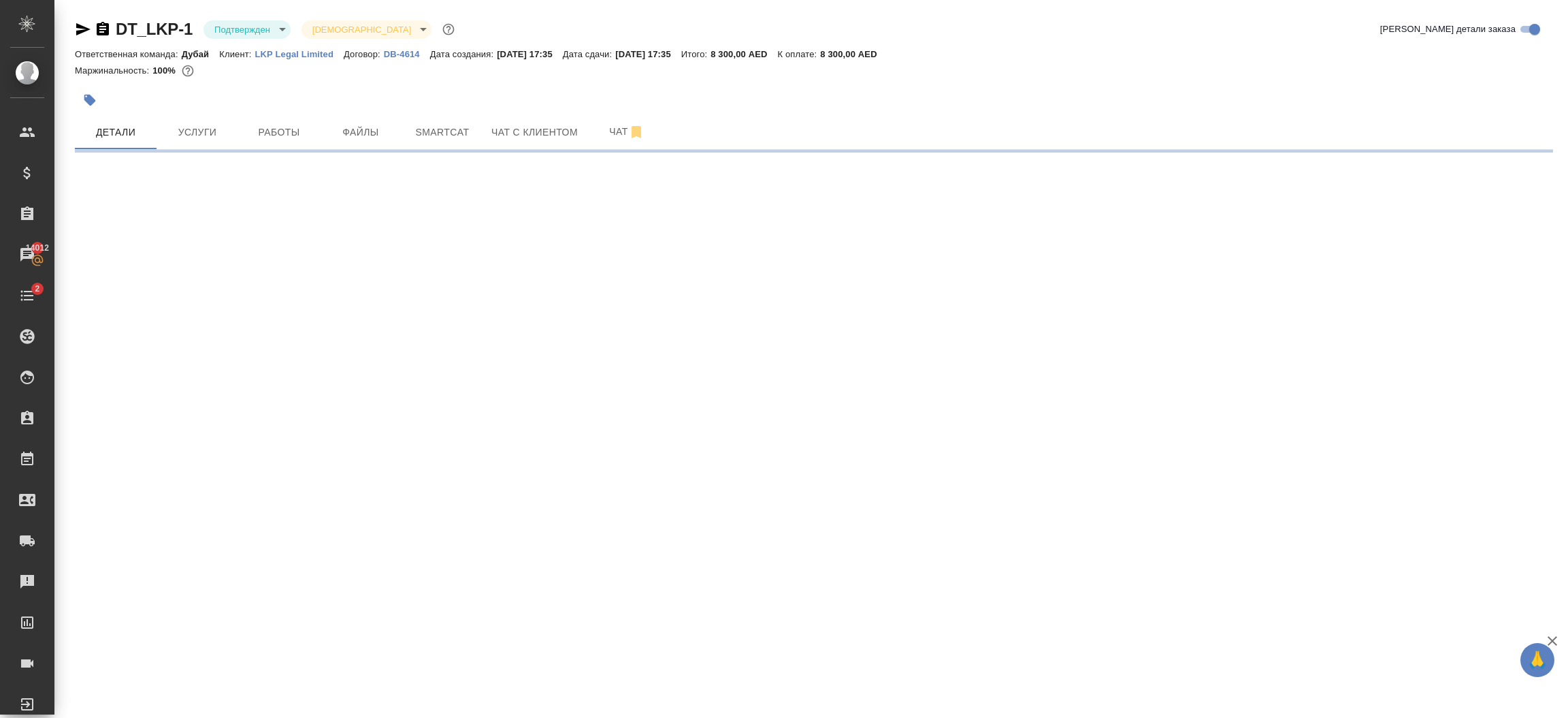
select select "RU"
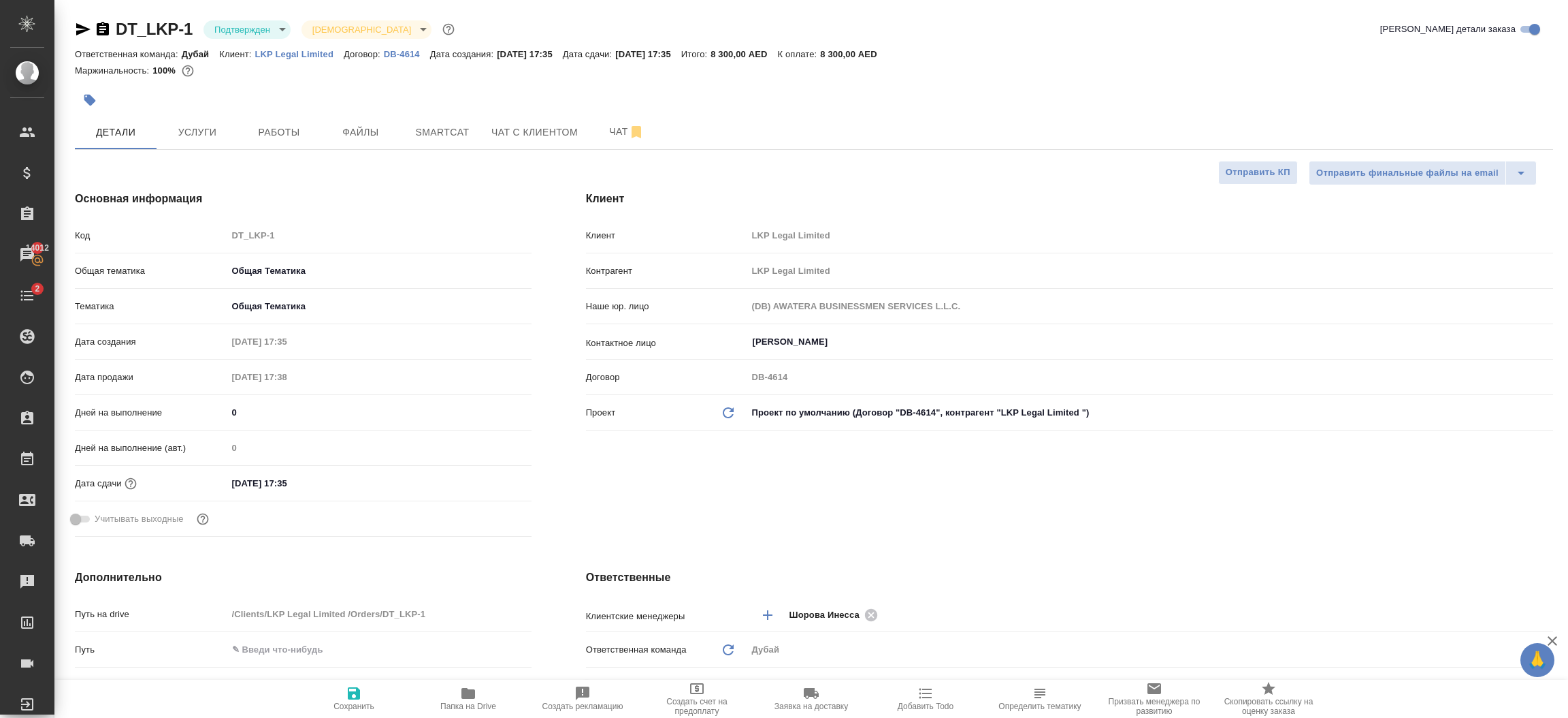
type textarea "x"
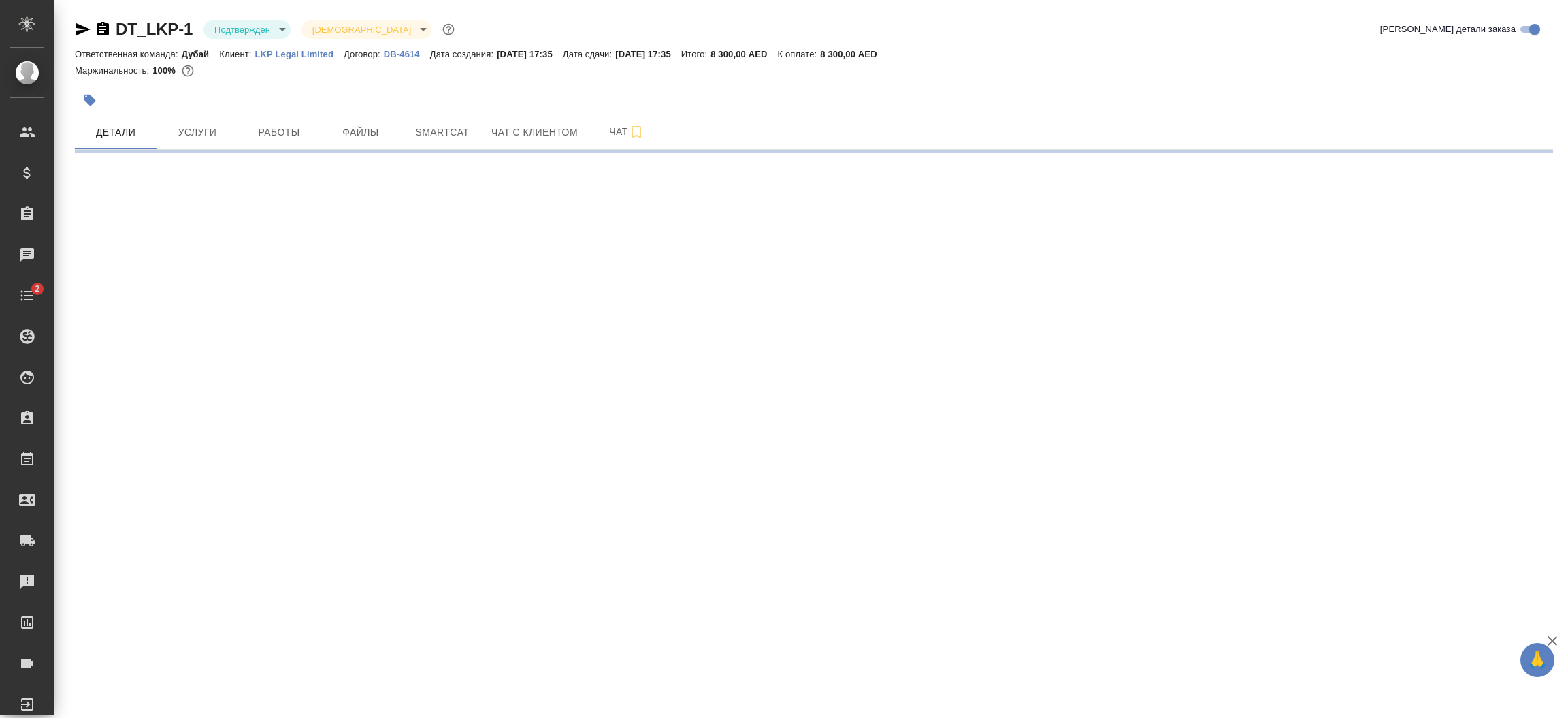
select select "RU"
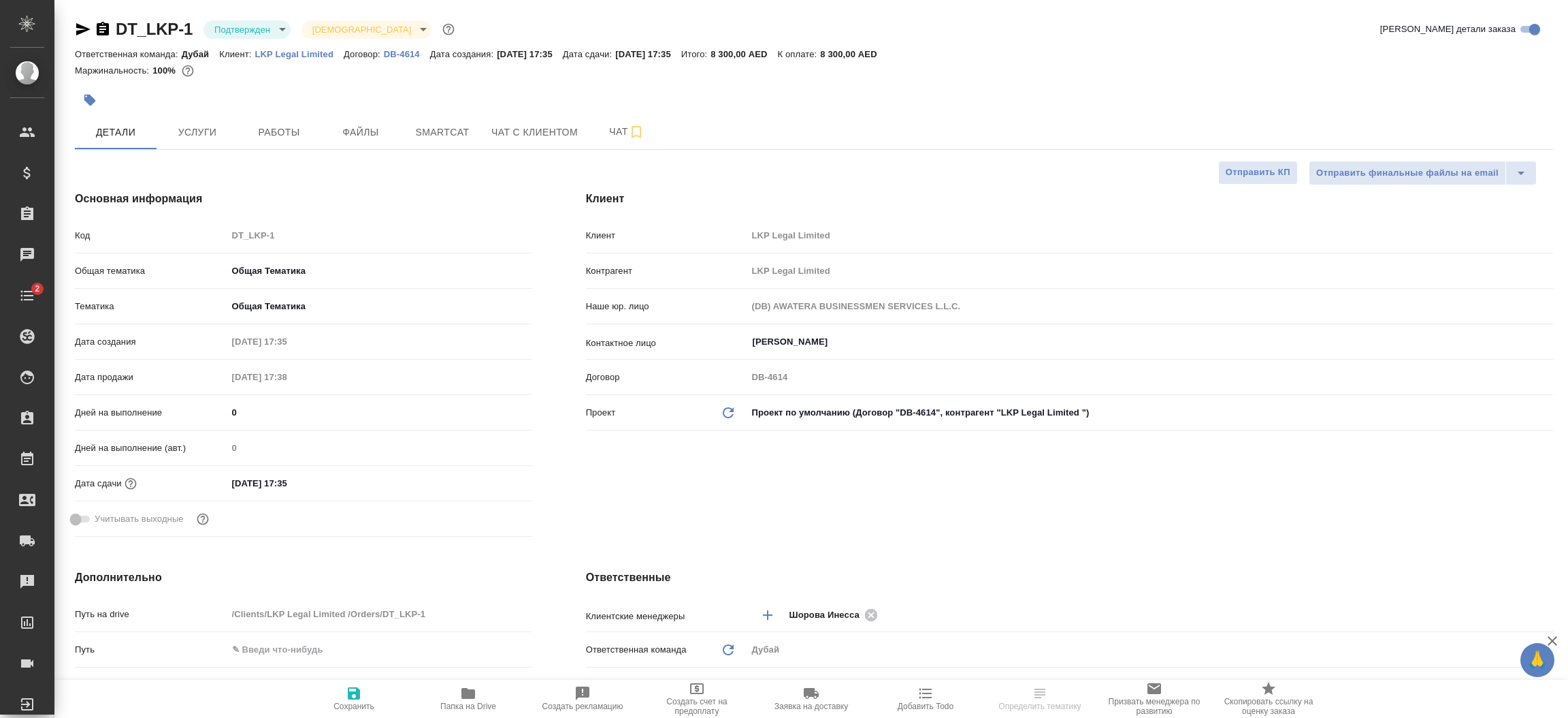
type textarea "x"
click at [293, 42] on div "DT_LKP-1 Подтвержден confirmed Святая троица holyTrinity Кратко детали заказа" at bounding box center [814, 32] width 1478 height 27
click at [298, 57] on p "LKP Legal Limited" at bounding box center [300, 54] width 89 height 10
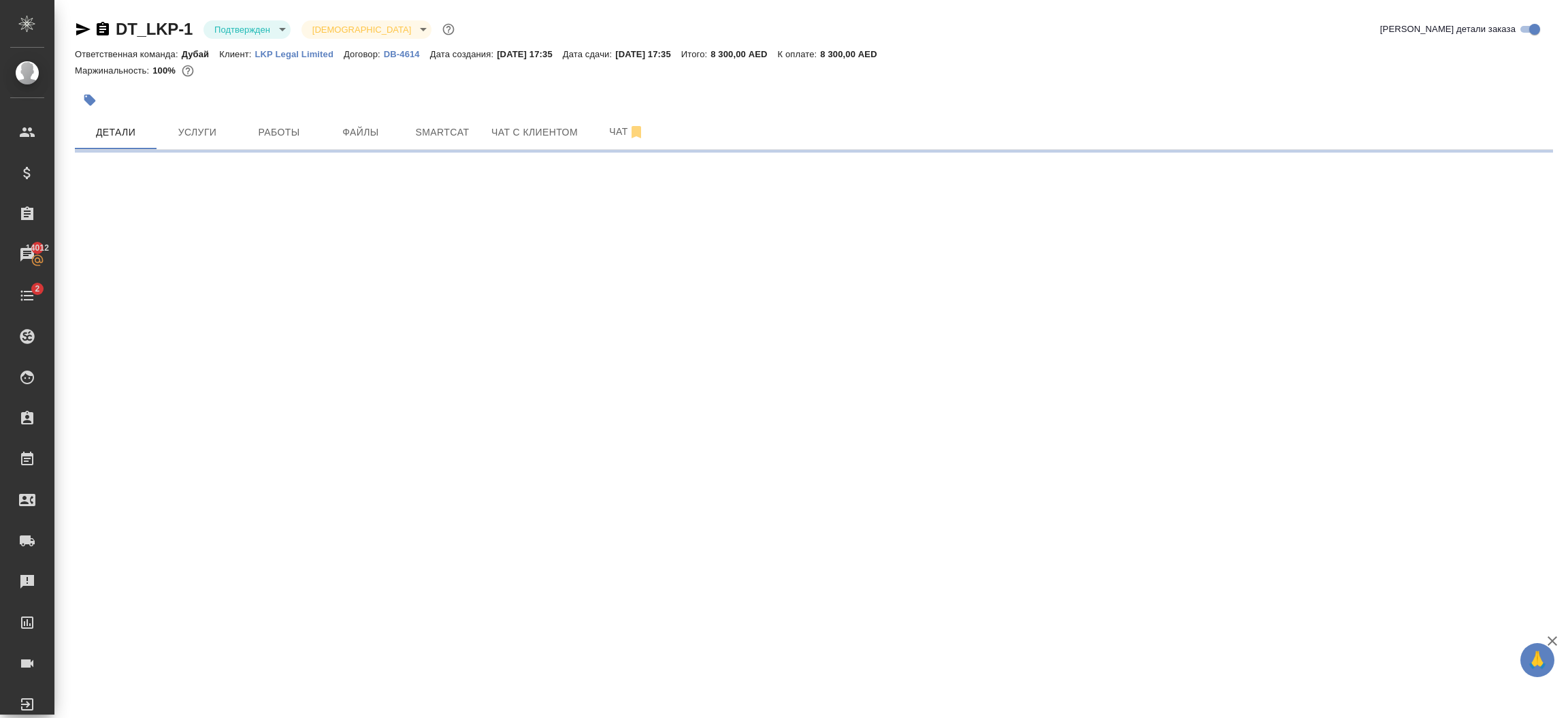
select select "RU"
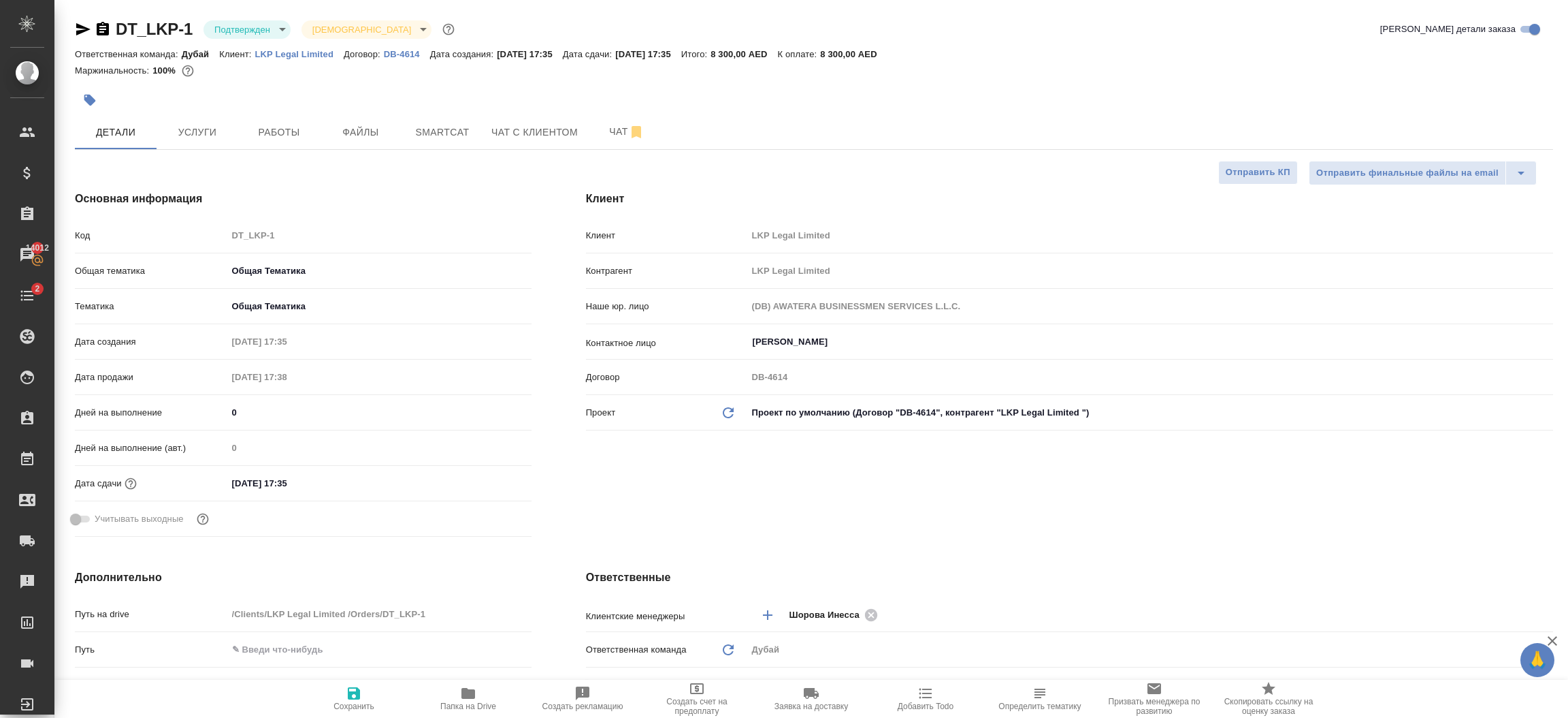
type textarea "x"
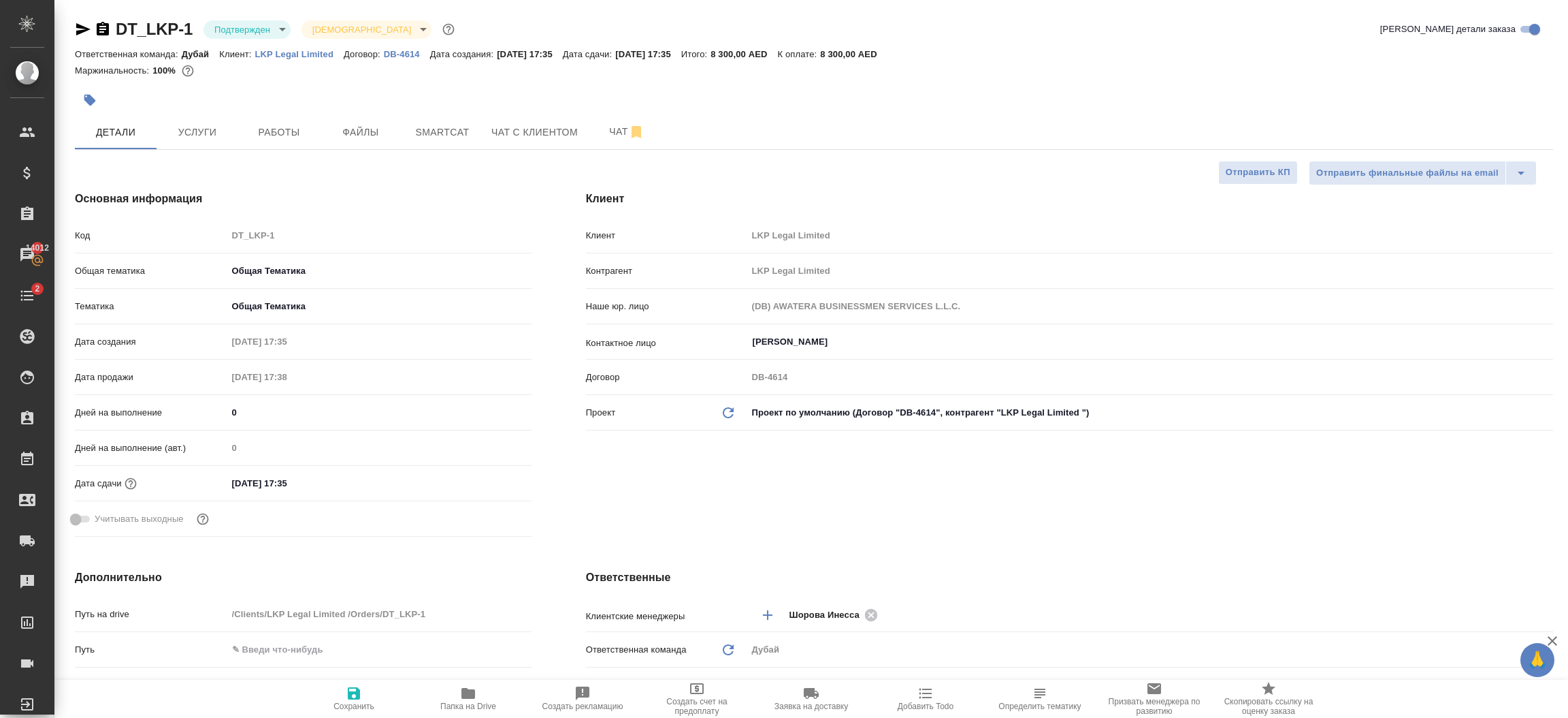
type textarea "x"
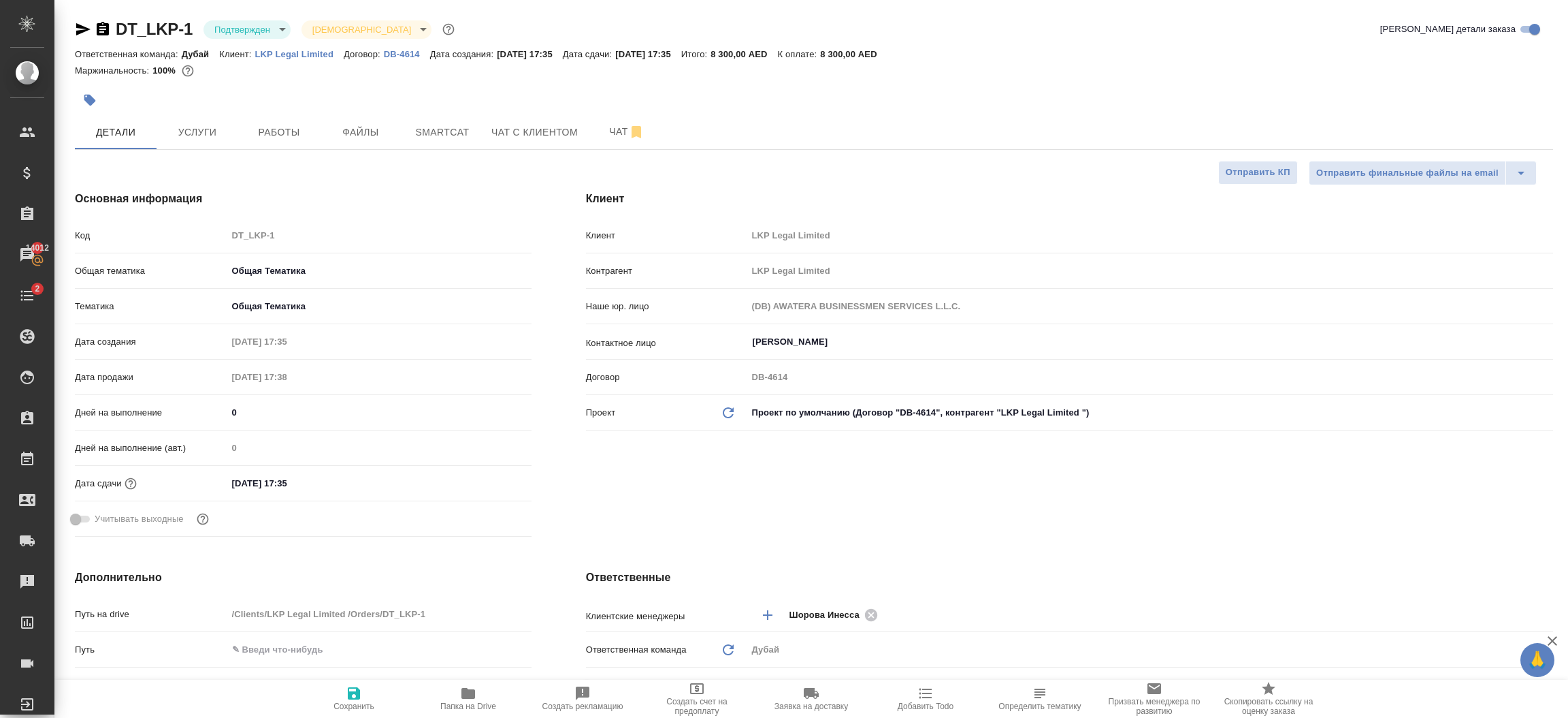
type textarea "x"
click at [794, 105] on div at bounding box center [567, 100] width 986 height 30
click at [298, 53] on p "LKP Legal Limited" at bounding box center [300, 54] width 89 height 10
type textarea "x"
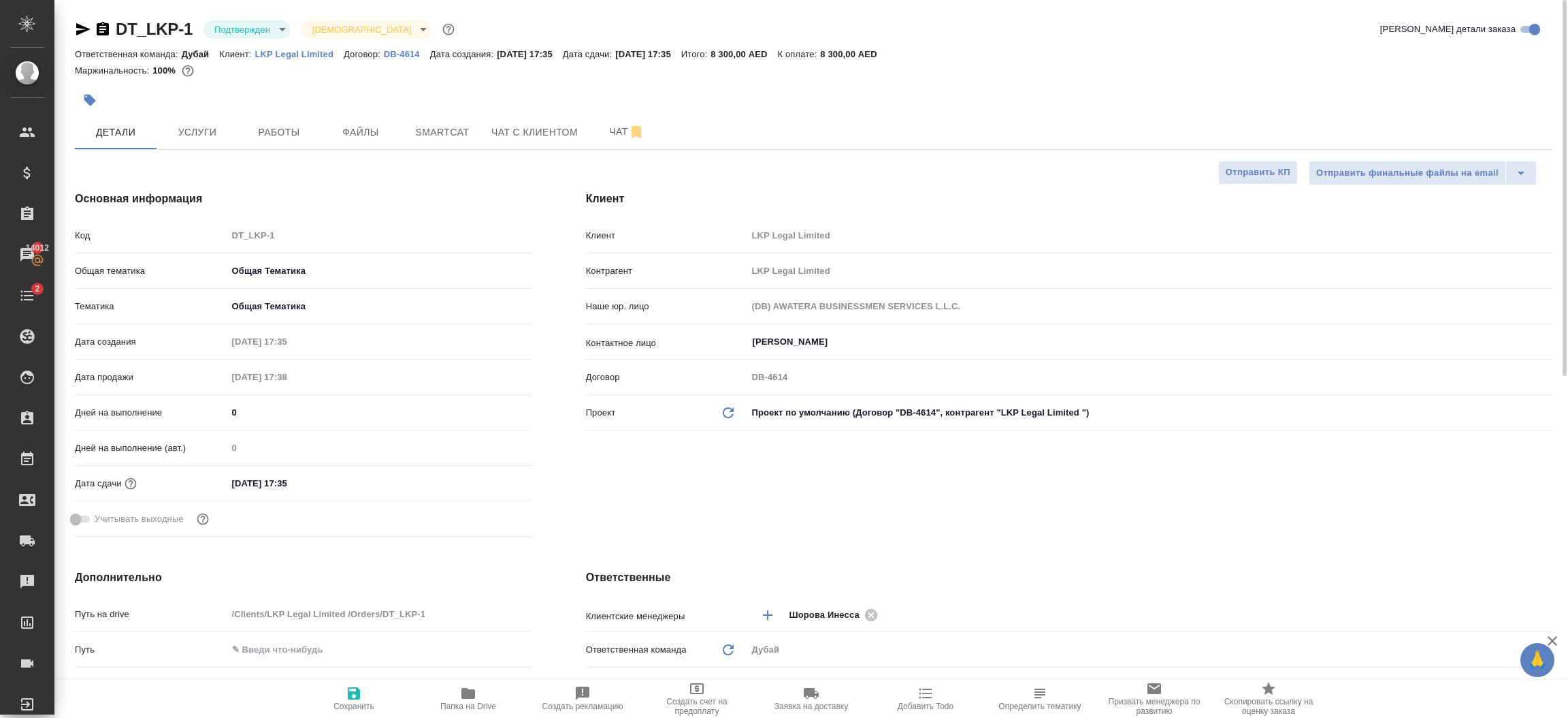
type textarea "x"
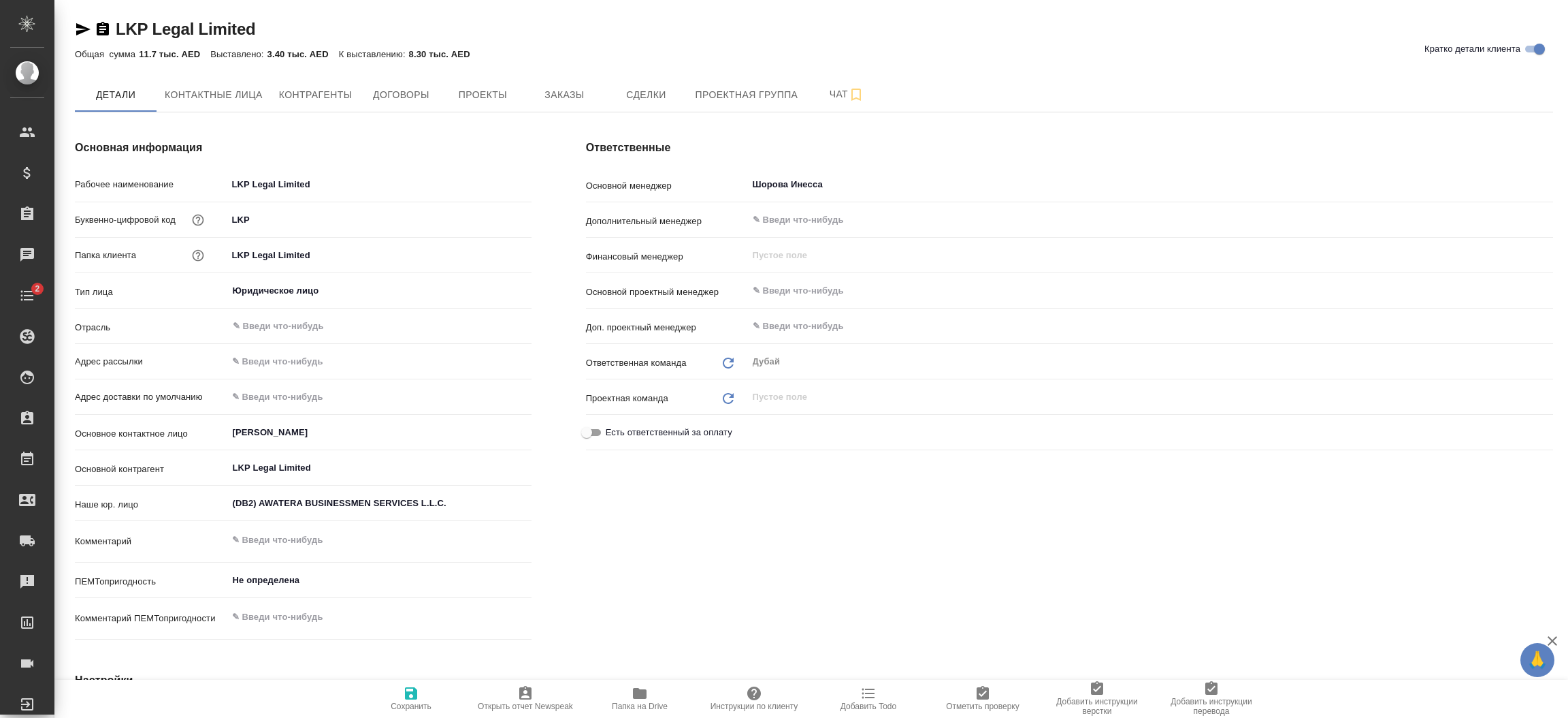
type textarea "x"
click at [794, 551] on div "Ответственные Основной менеджер [PERSON_NAME] ​ Дополнительный менеджер ​ Финан…" at bounding box center [1069, 393] width 1022 height 560
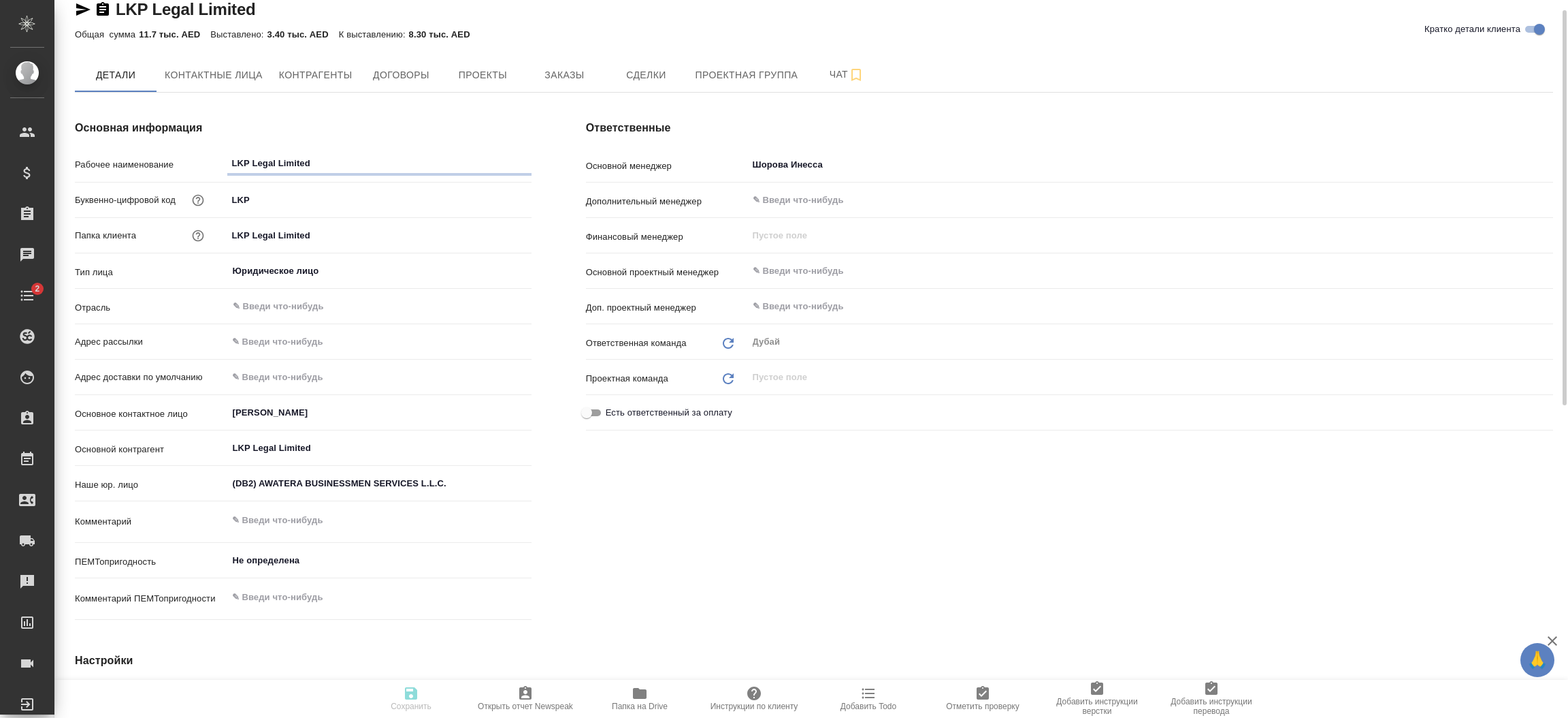
type textarea "x"
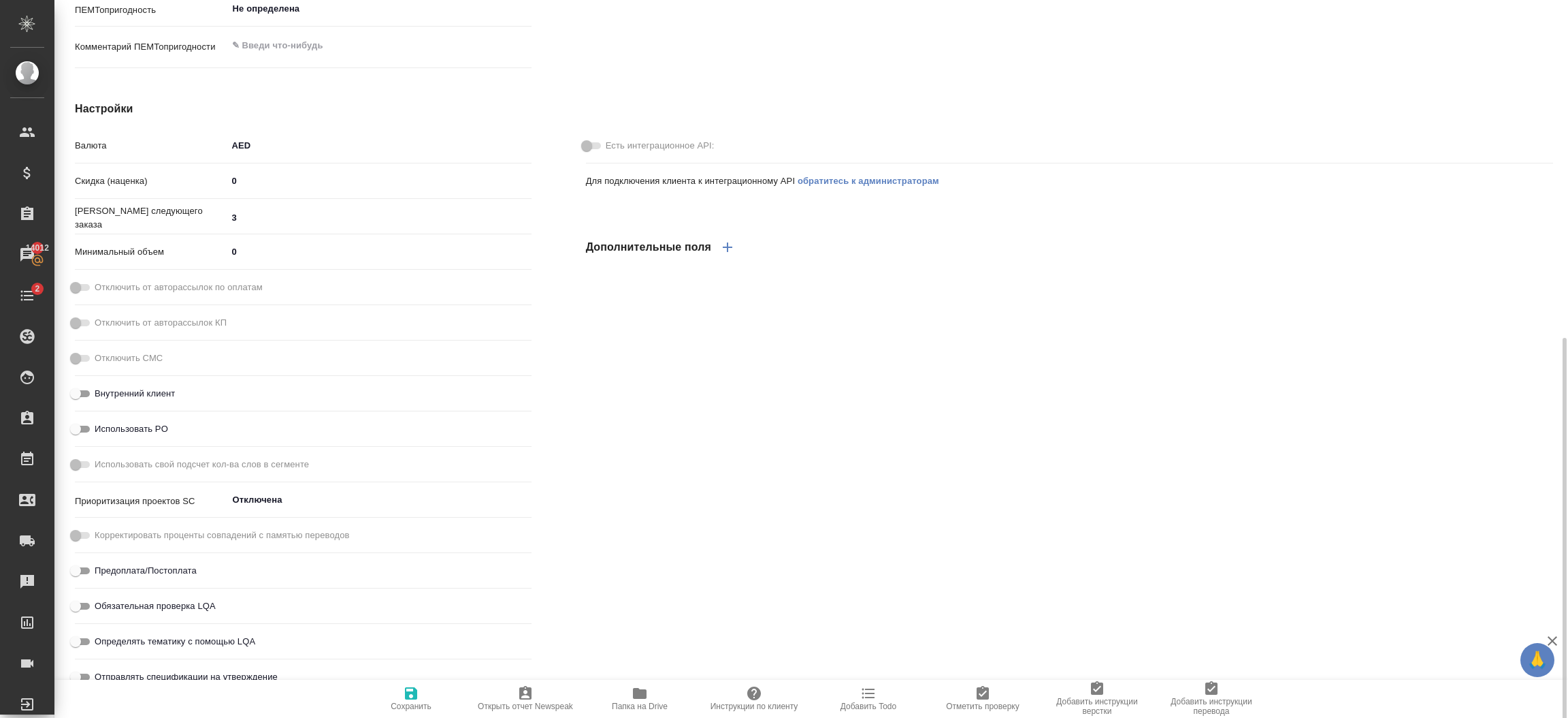
scroll to position [586, 0]
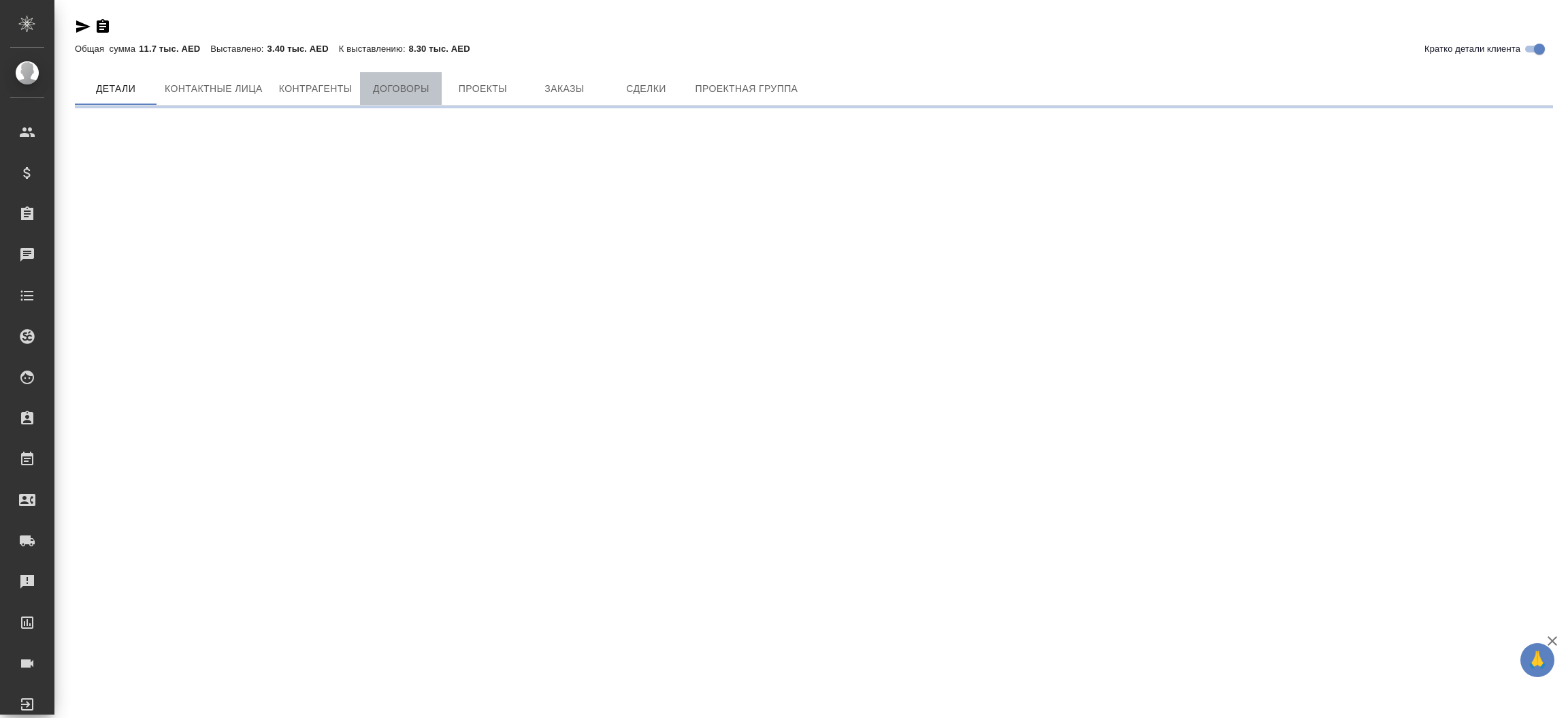
click at [427, 88] on span "Договоры" at bounding box center [401, 88] width 66 height 17
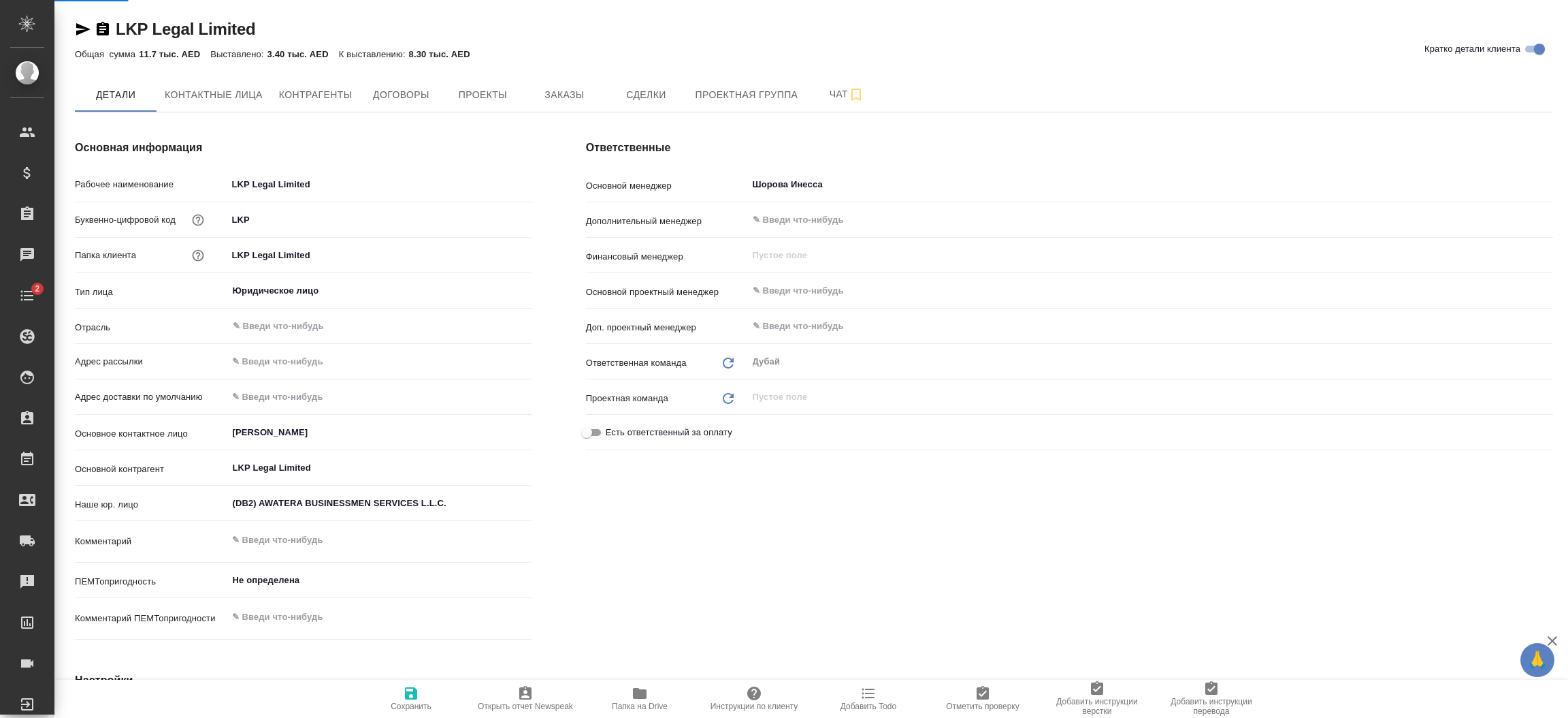
type textarea "x"
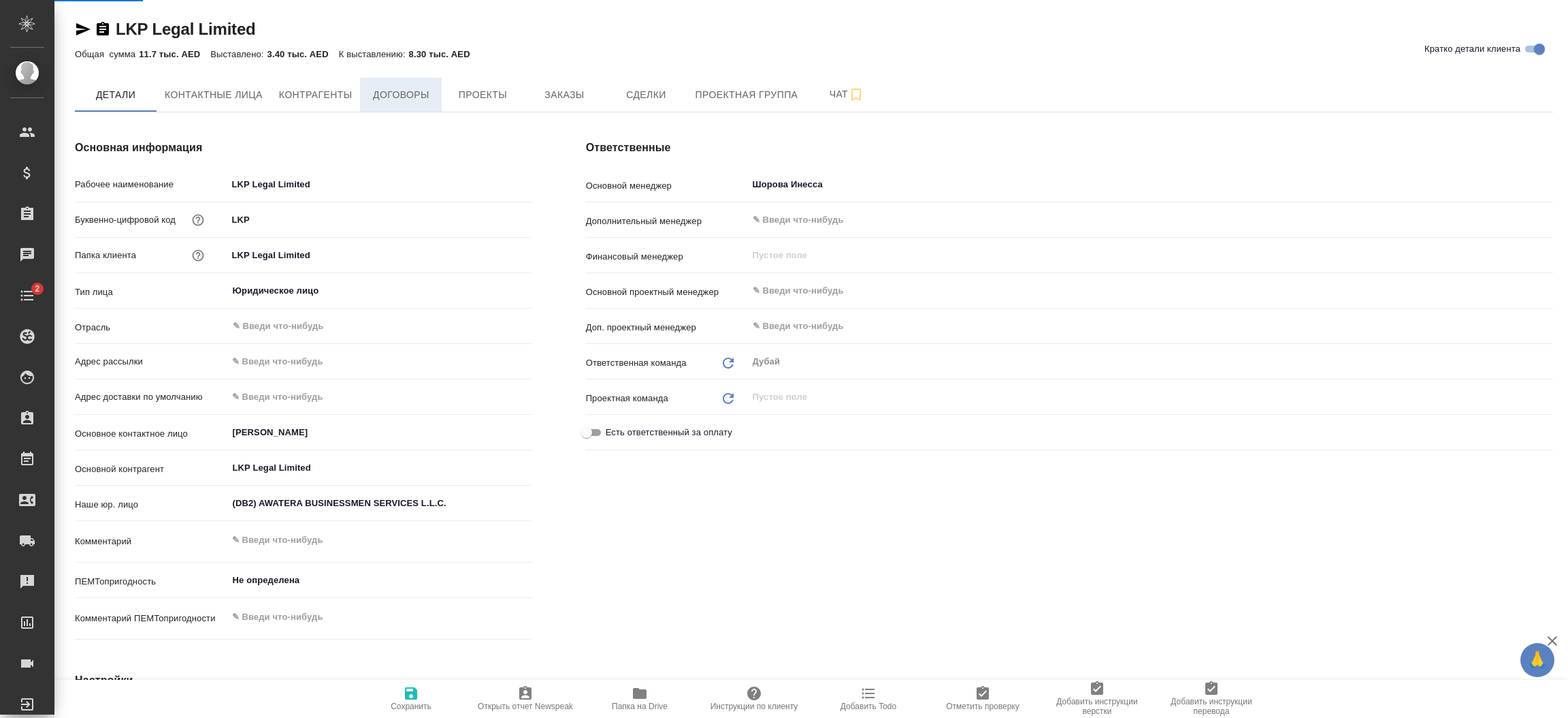
type textarea "x"
click at [409, 104] on button "Договоры" at bounding box center [401, 94] width 82 height 34
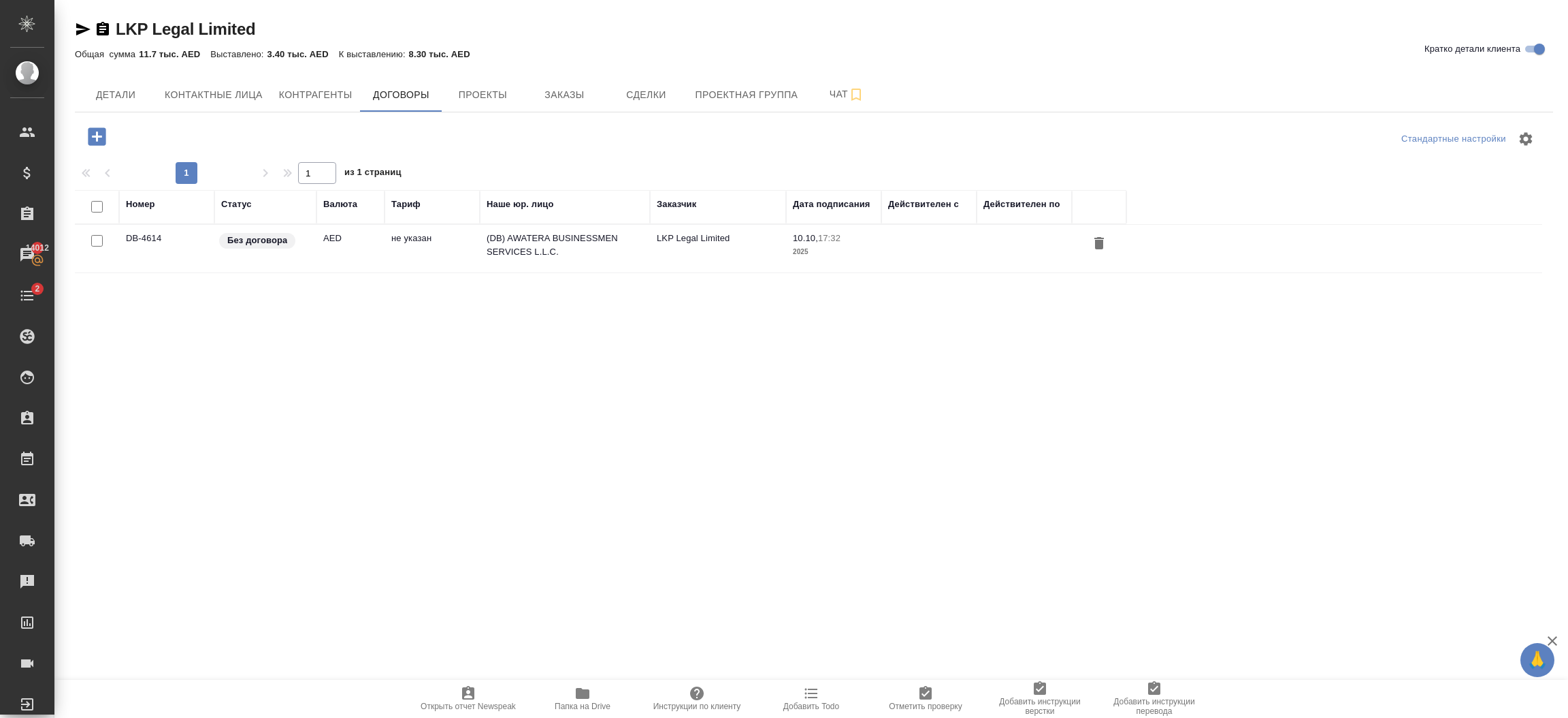
click at [921, 247] on td at bounding box center [929, 248] width 95 height 48
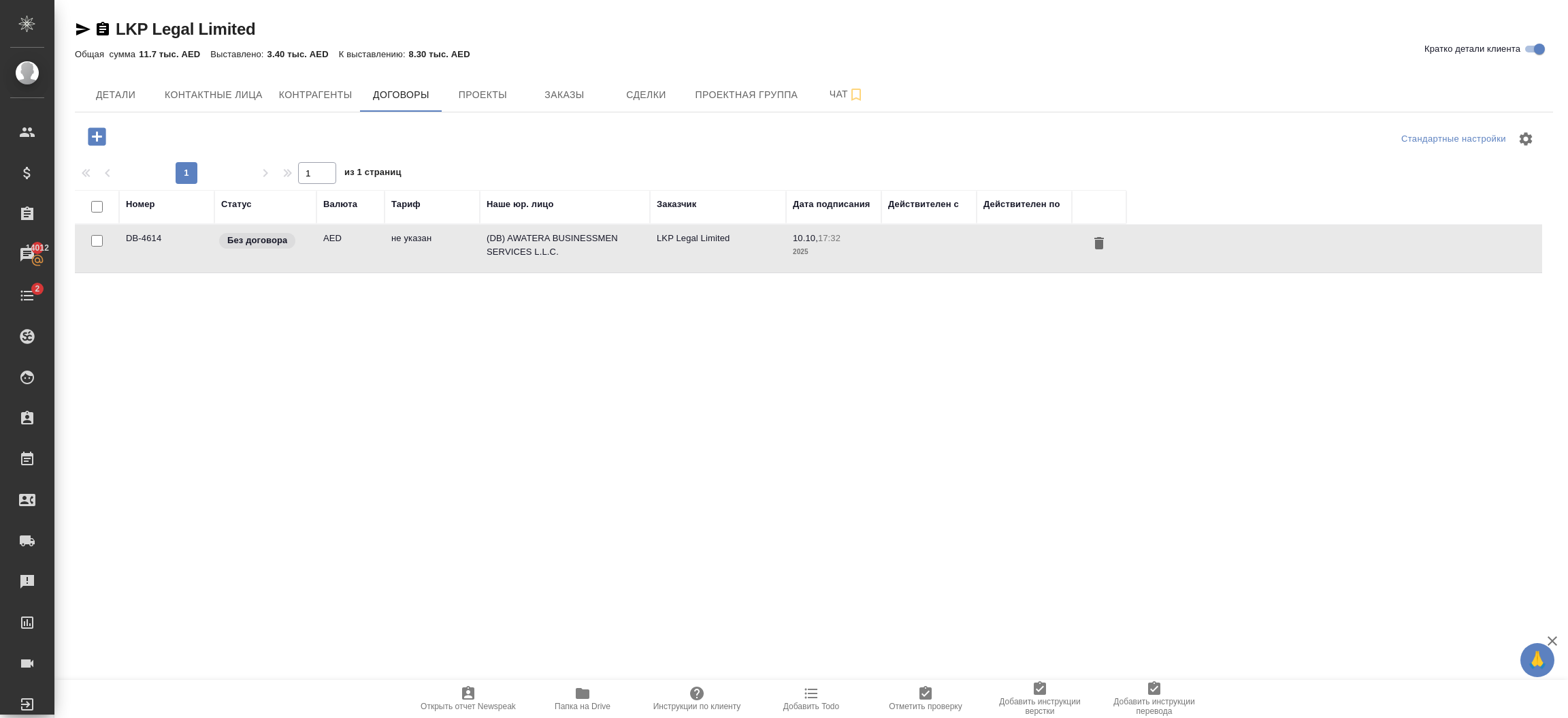
click at [921, 247] on td at bounding box center [929, 248] width 95 height 48
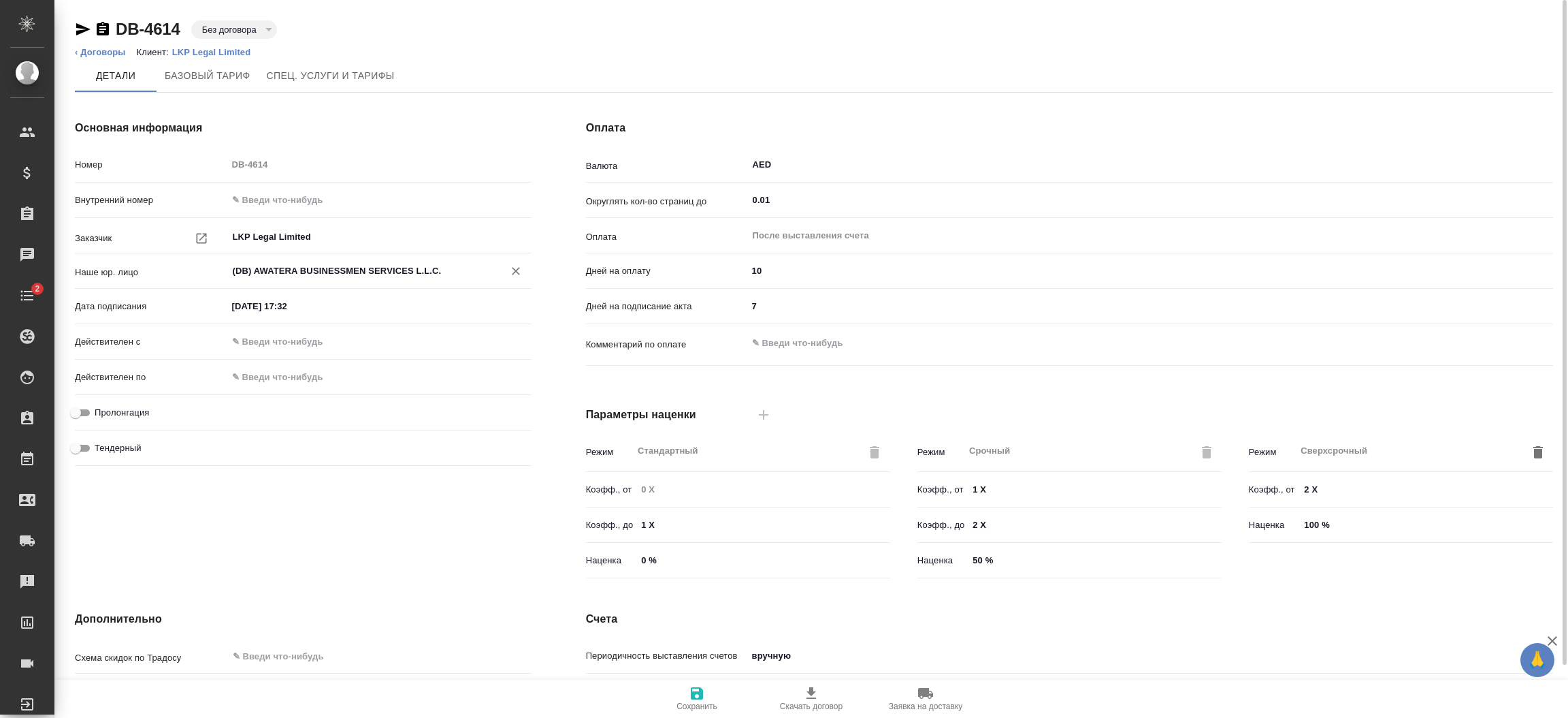
click at [434, 282] on div "(DB) AWATERA BUSINESSMEN SERVICES L.L.C. ​" at bounding box center [379, 270] width 304 height 24
click at [517, 265] on icon "Очистить" at bounding box center [516, 271] width 14 height 14
type textarea "x"
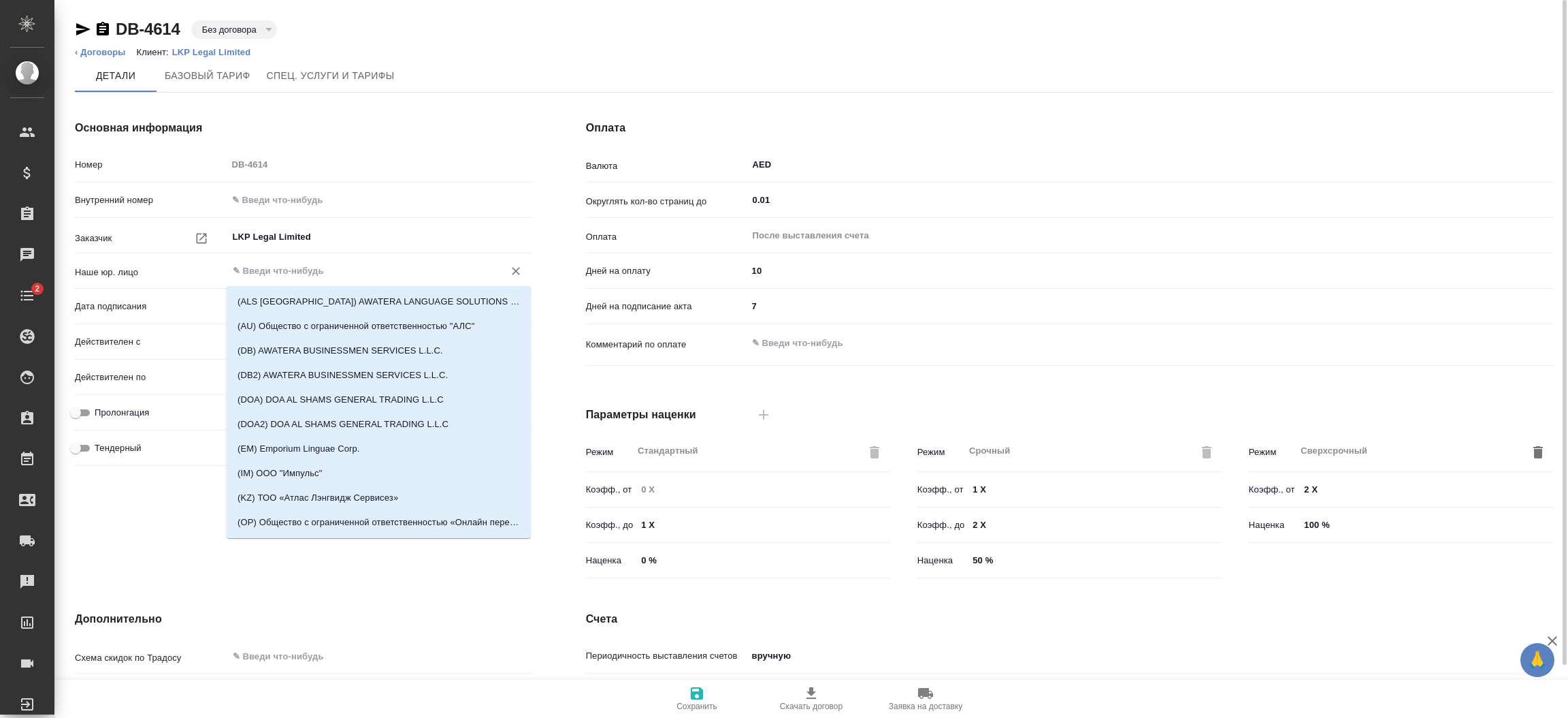
click at [462, 267] on input "text" at bounding box center [356, 271] width 251 height 17
click at [464, 379] on li "(DB2) AWATERA BUSINESSMEN SERVICES L.L.C." at bounding box center [379, 375] width 304 height 24
type input "(DB2) AWATERA BUSINESSMEN SERVICES L.L.C."
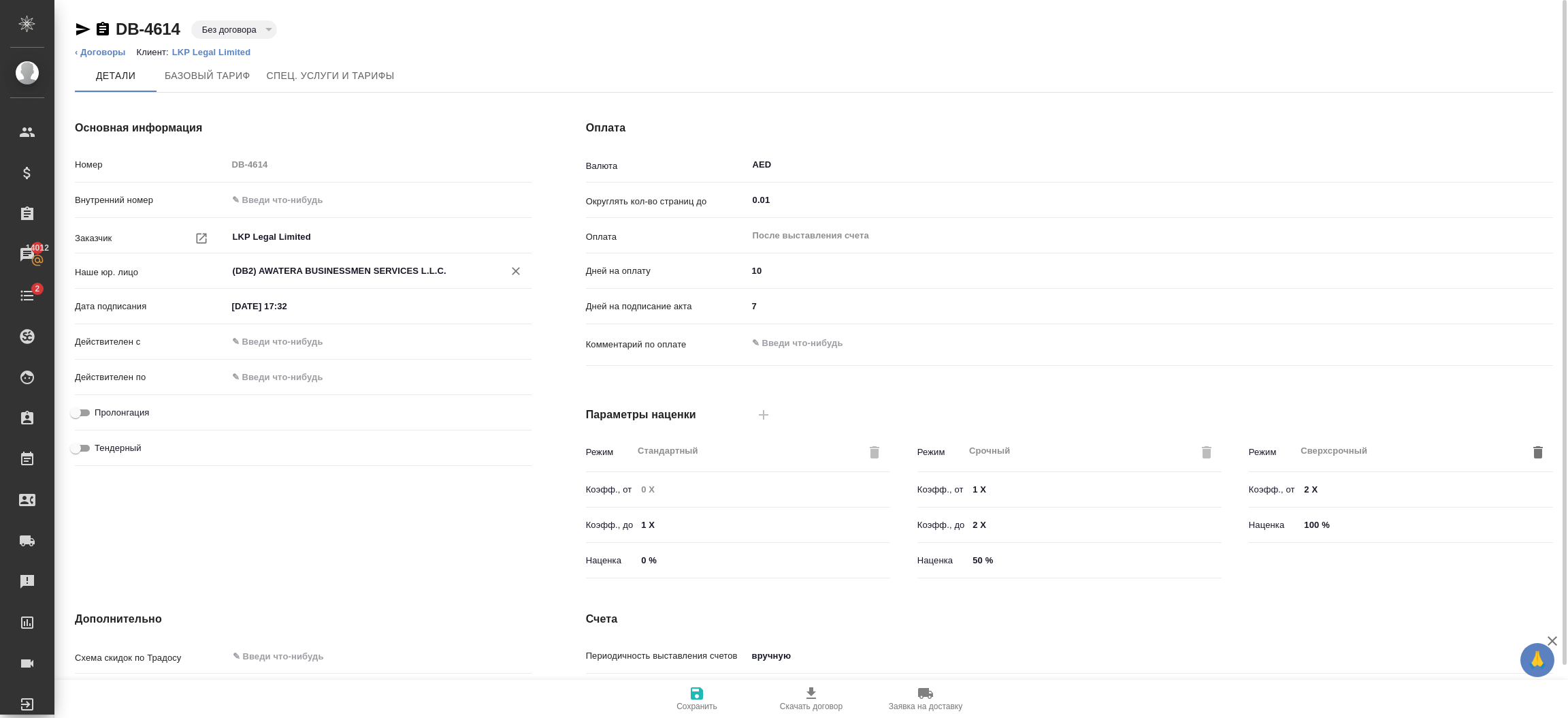
type textarea "x"
click at [680, 697] on span "Сохранить" at bounding box center [697, 697] width 98 height 26
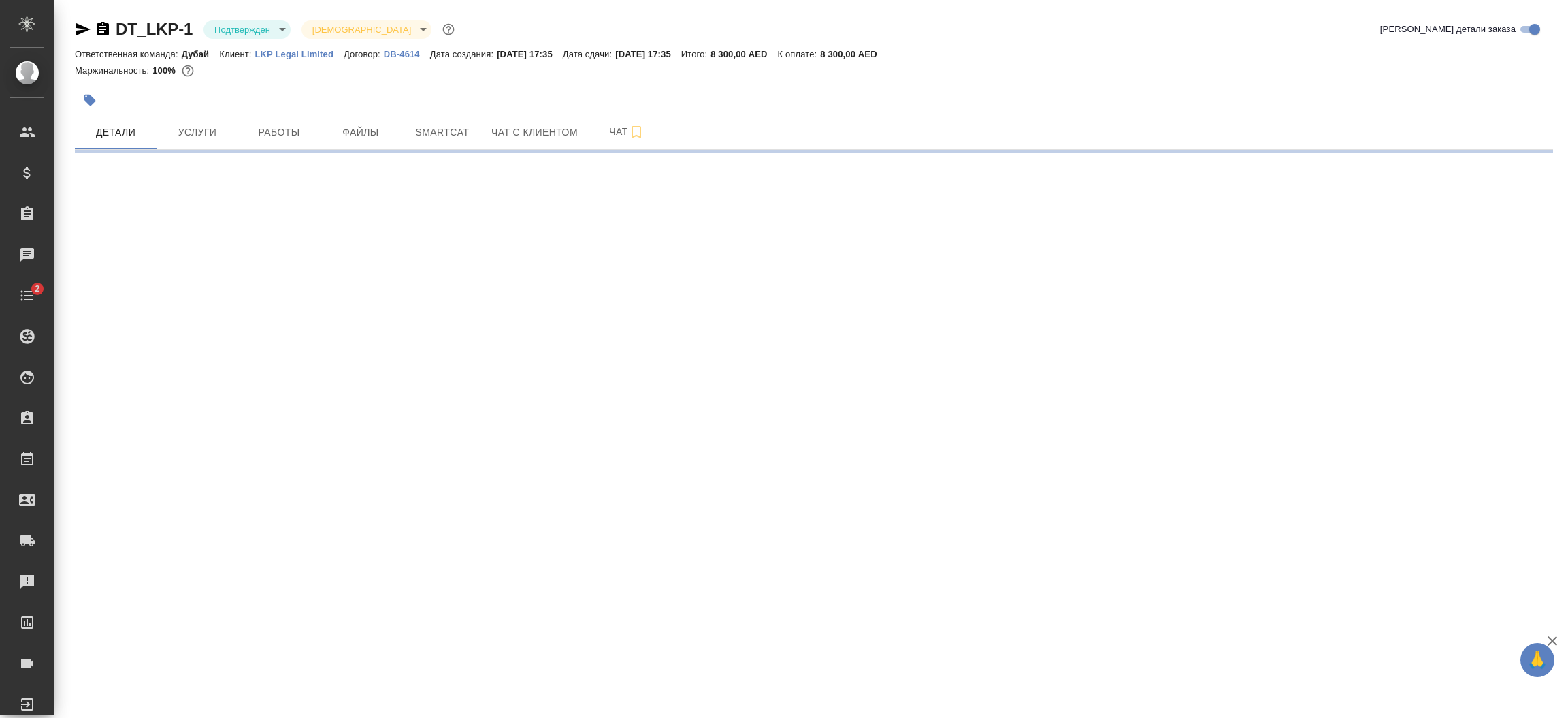
select select "RU"
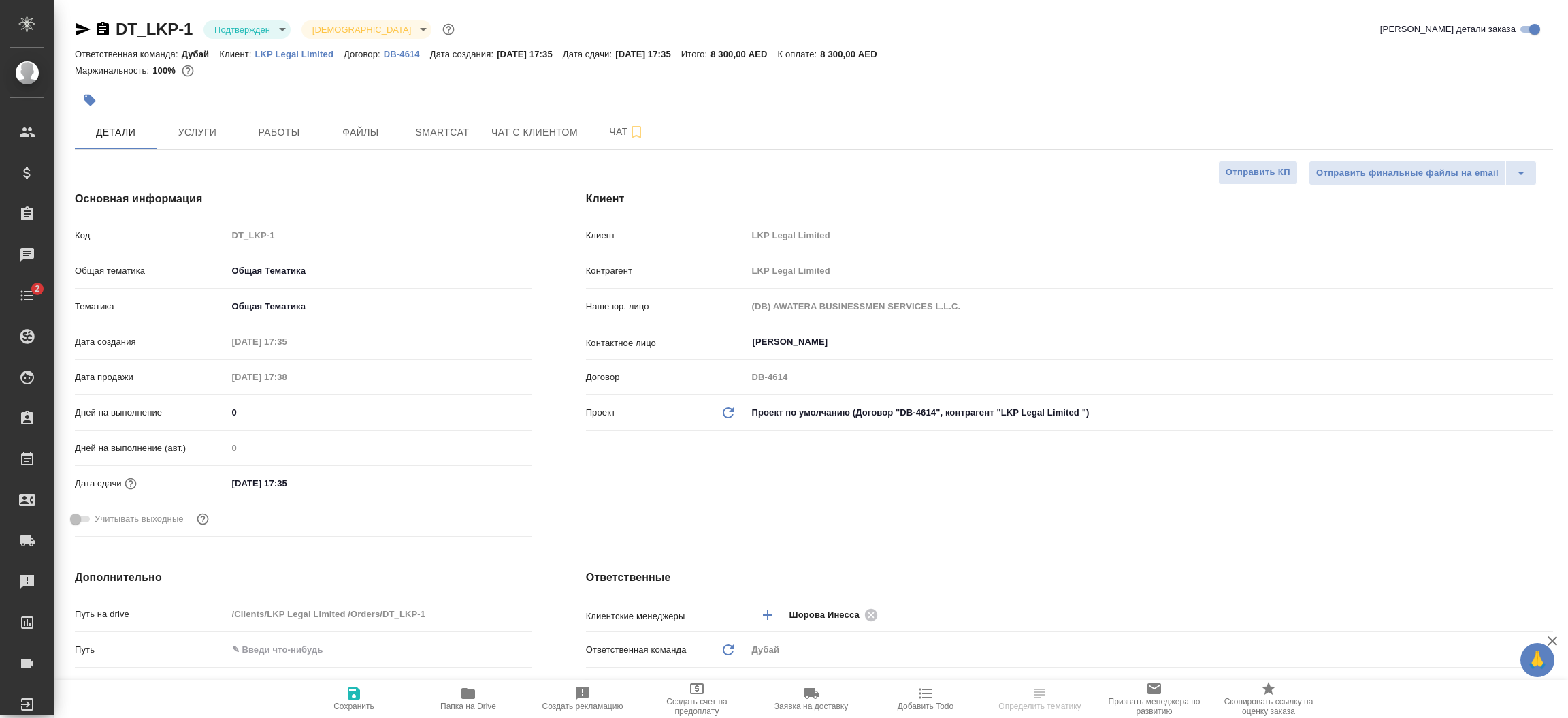
type textarea "x"
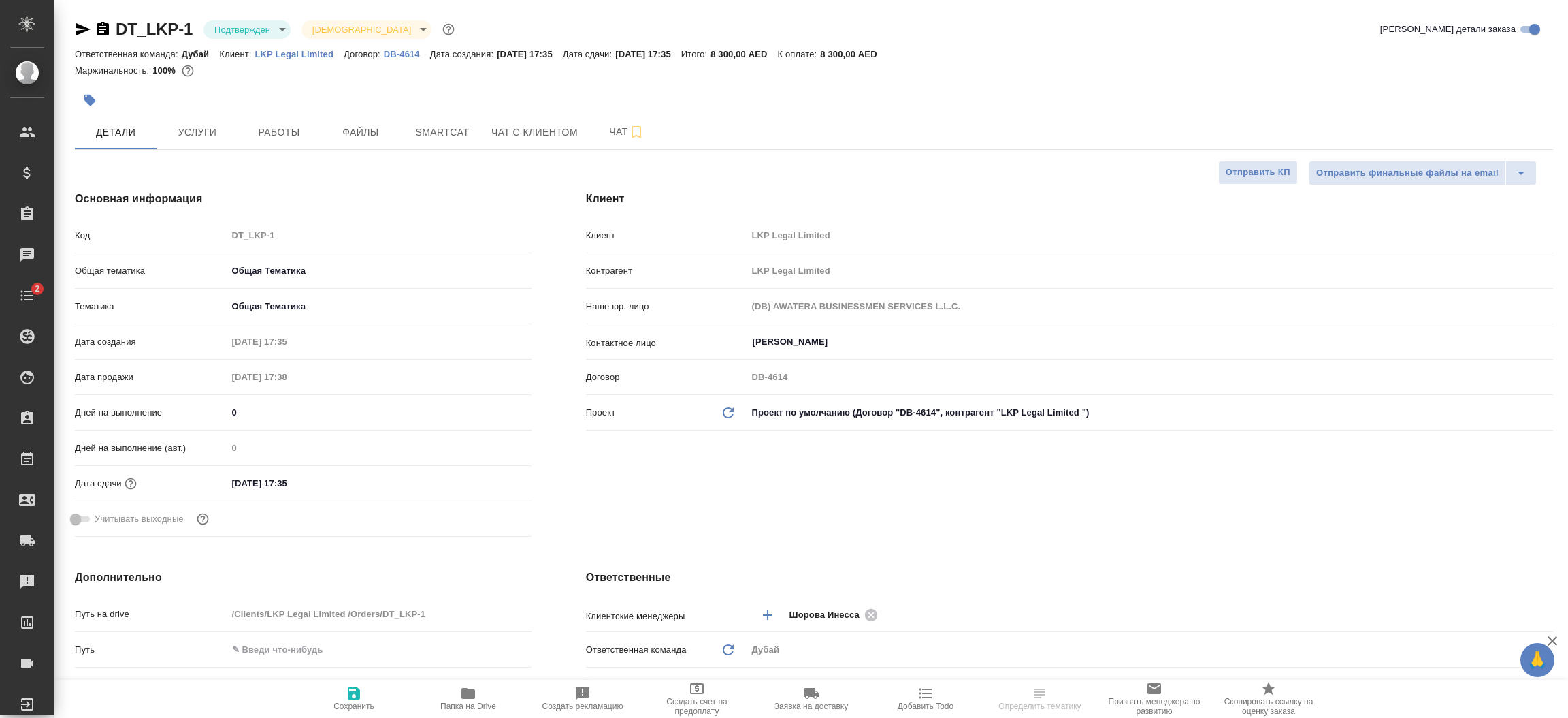
type textarea "x"
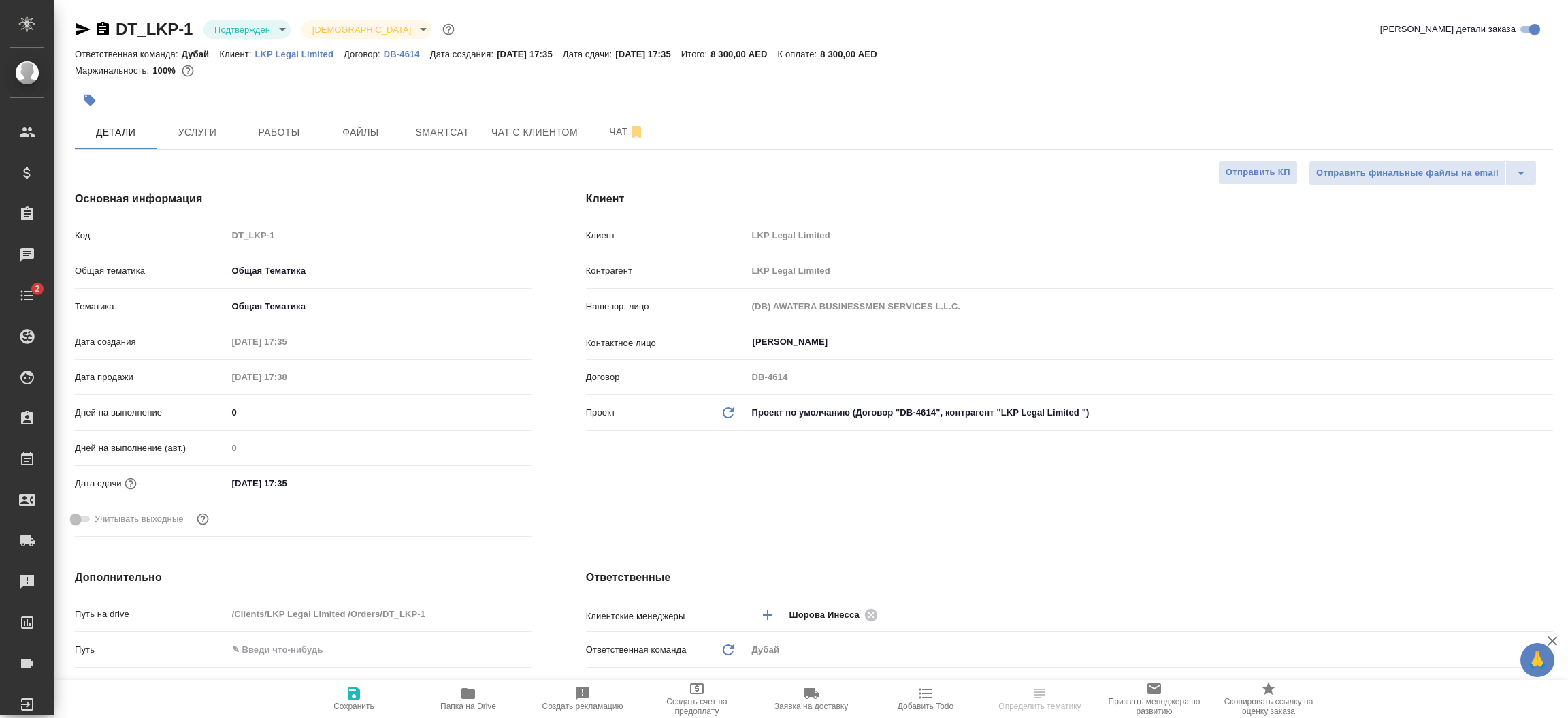
type textarea "x"
select select "RU"
type textarea "x"
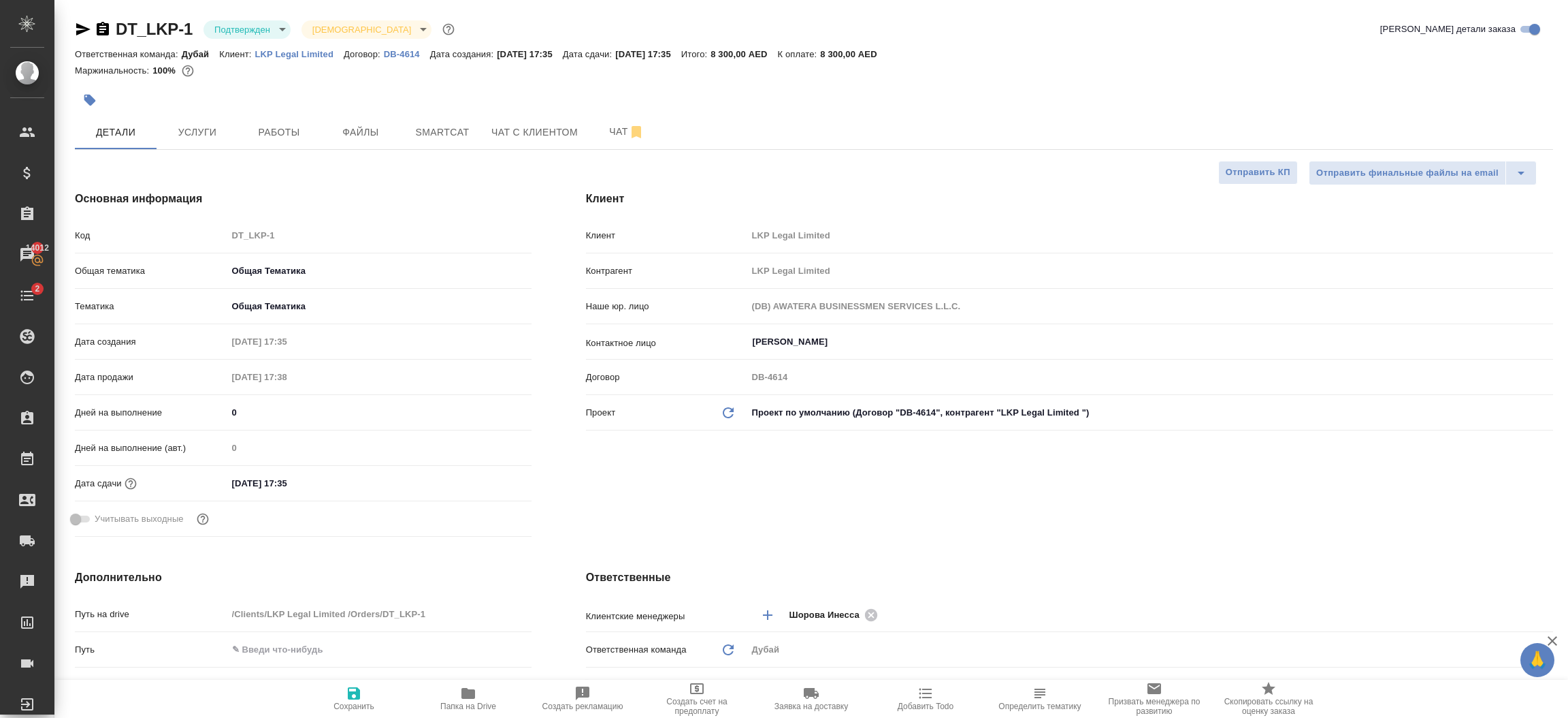
type textarea "x"
select select "RU"
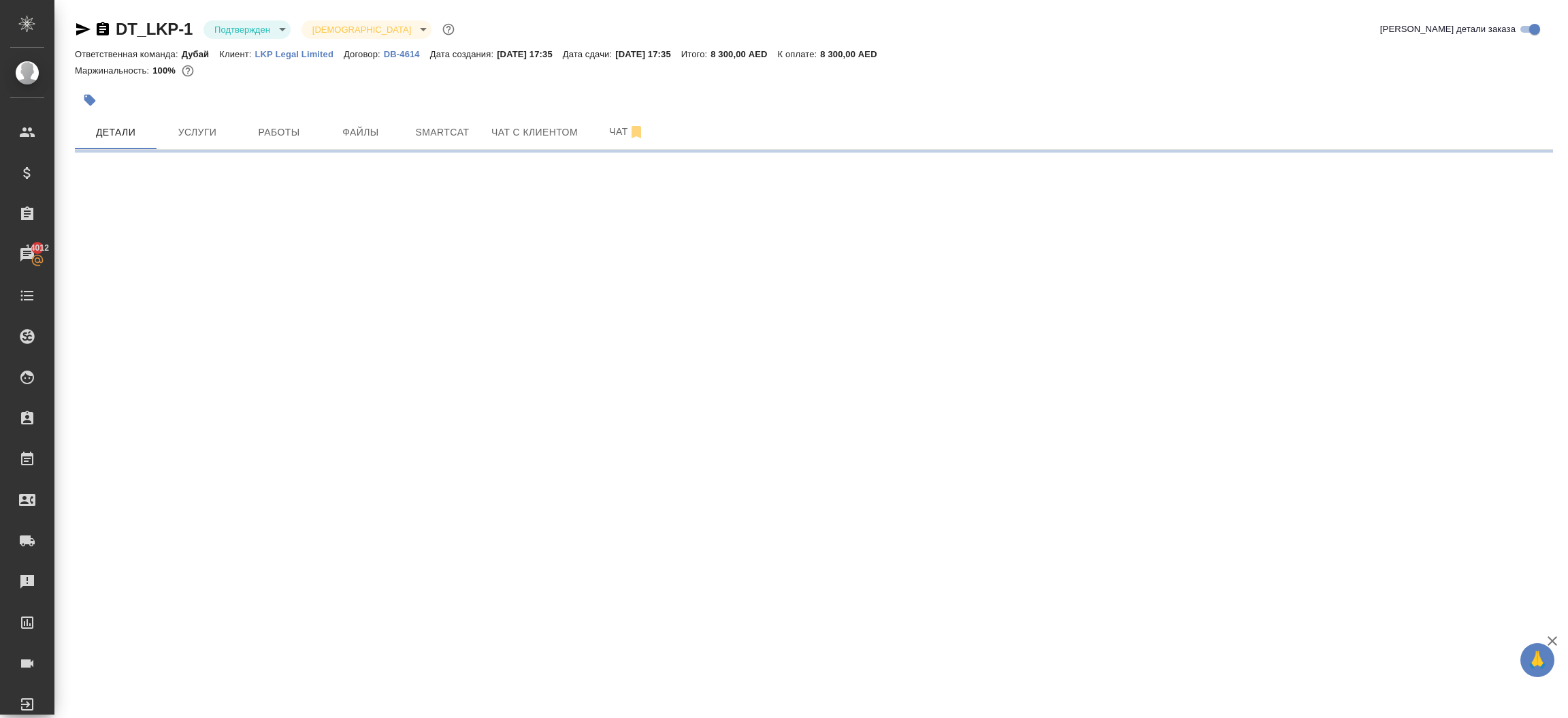
select select "RU"
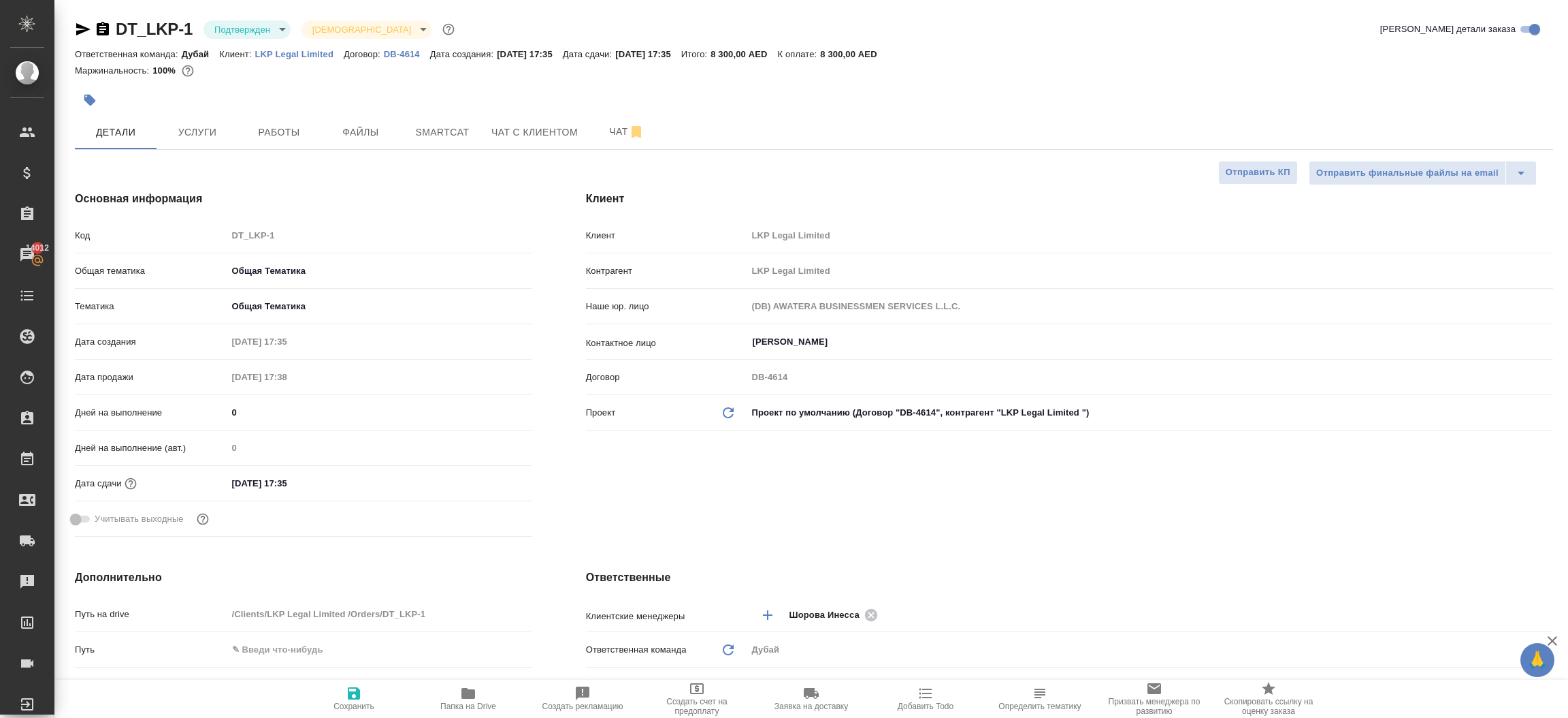
type textarea "x"
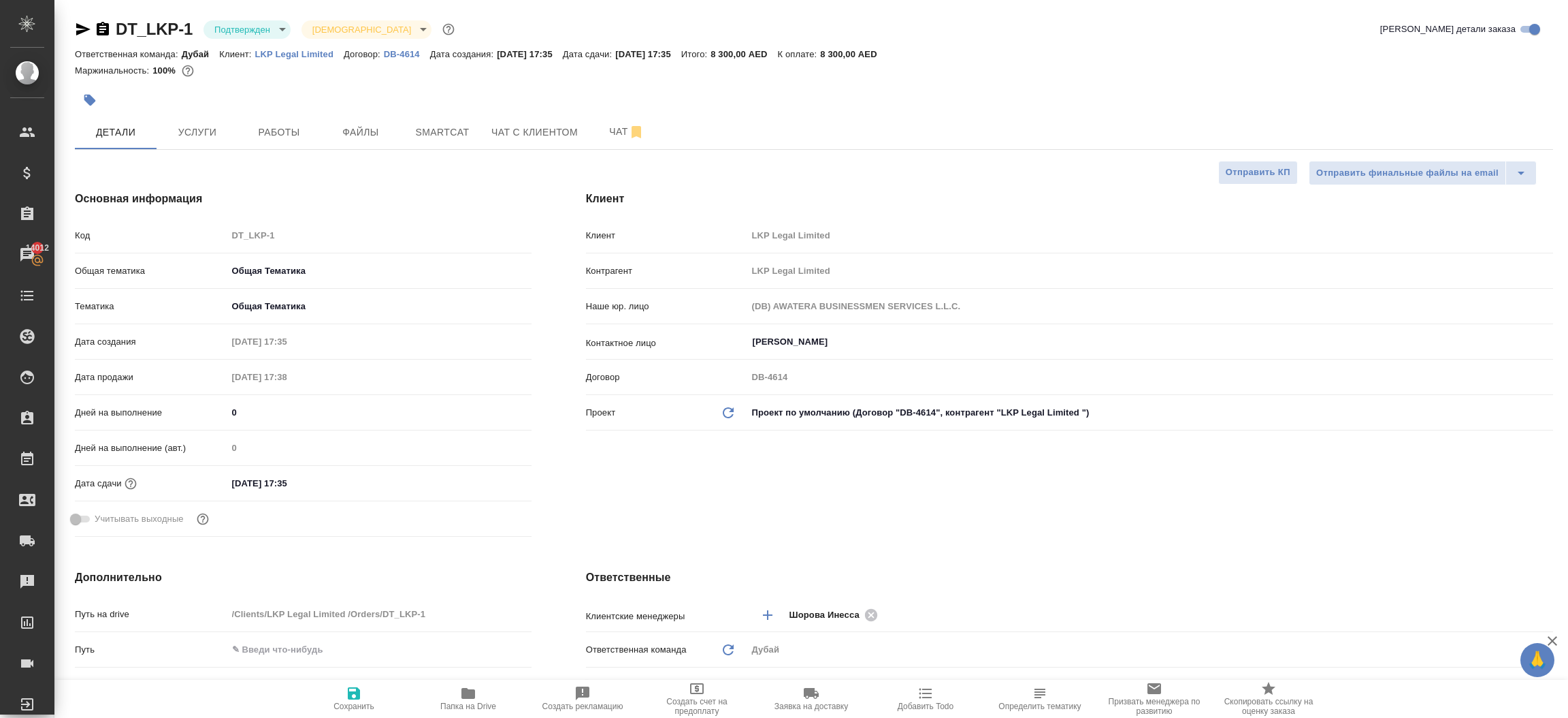
type textarea "x"
click at [722, 418] on icon "Обновить данные" at bounding box center [728, 413] width 17 height 17
type textarea "x"
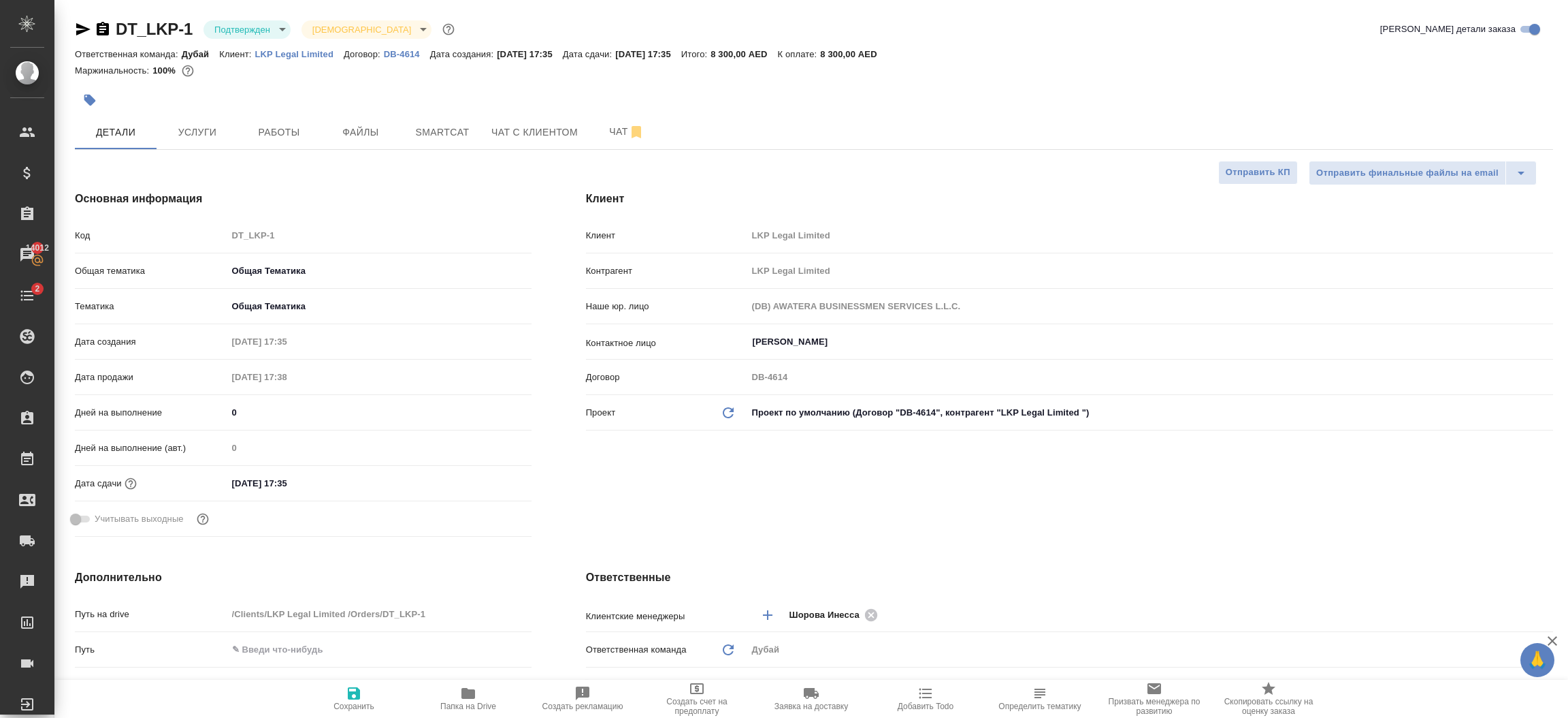
type input "(DB2) AWATERA BUSINESSMEN SERVICES L.L.C."
type textarea "x"
click at [352, 702] on span "Сохранить" at bounding box center [354, 706] width 41 height 10
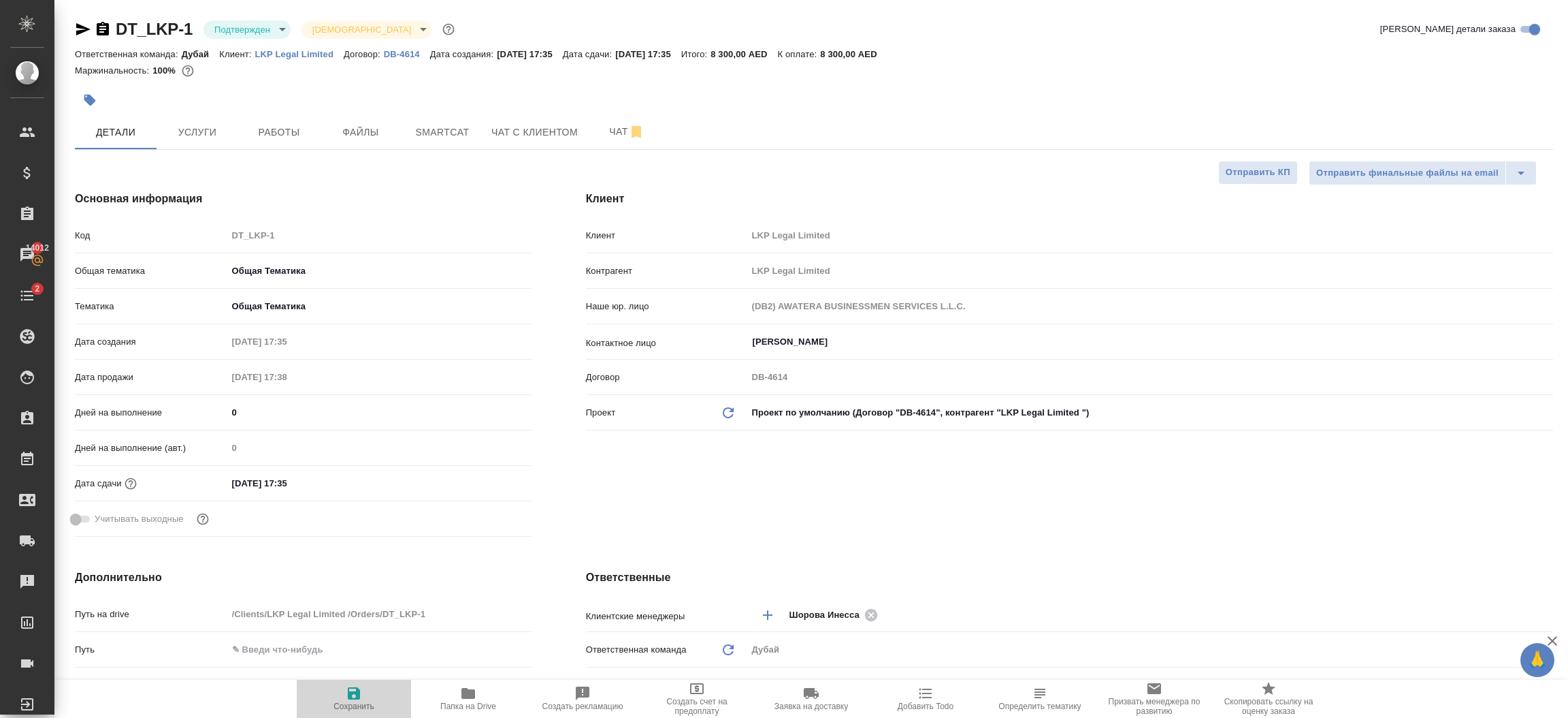
type textarea "x"
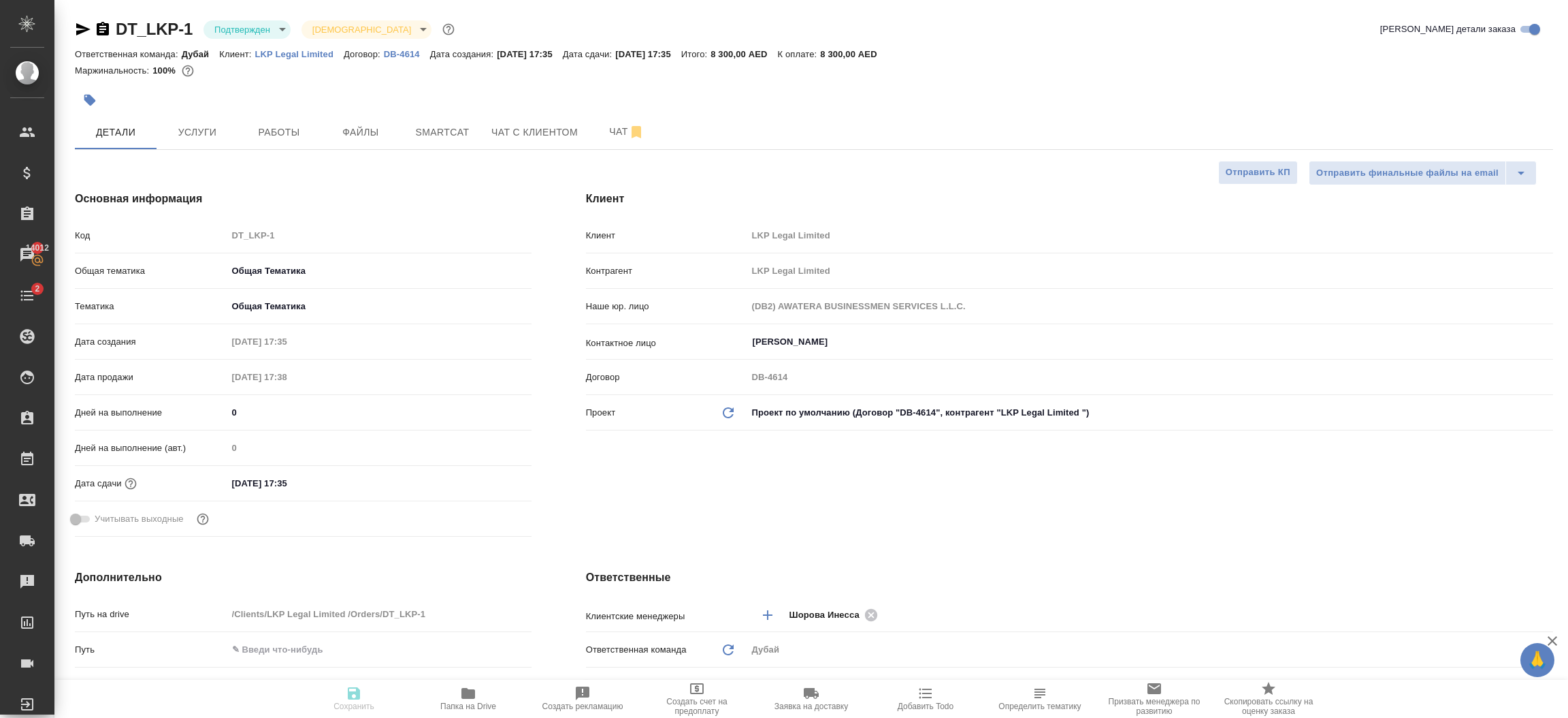
type textarea "x"
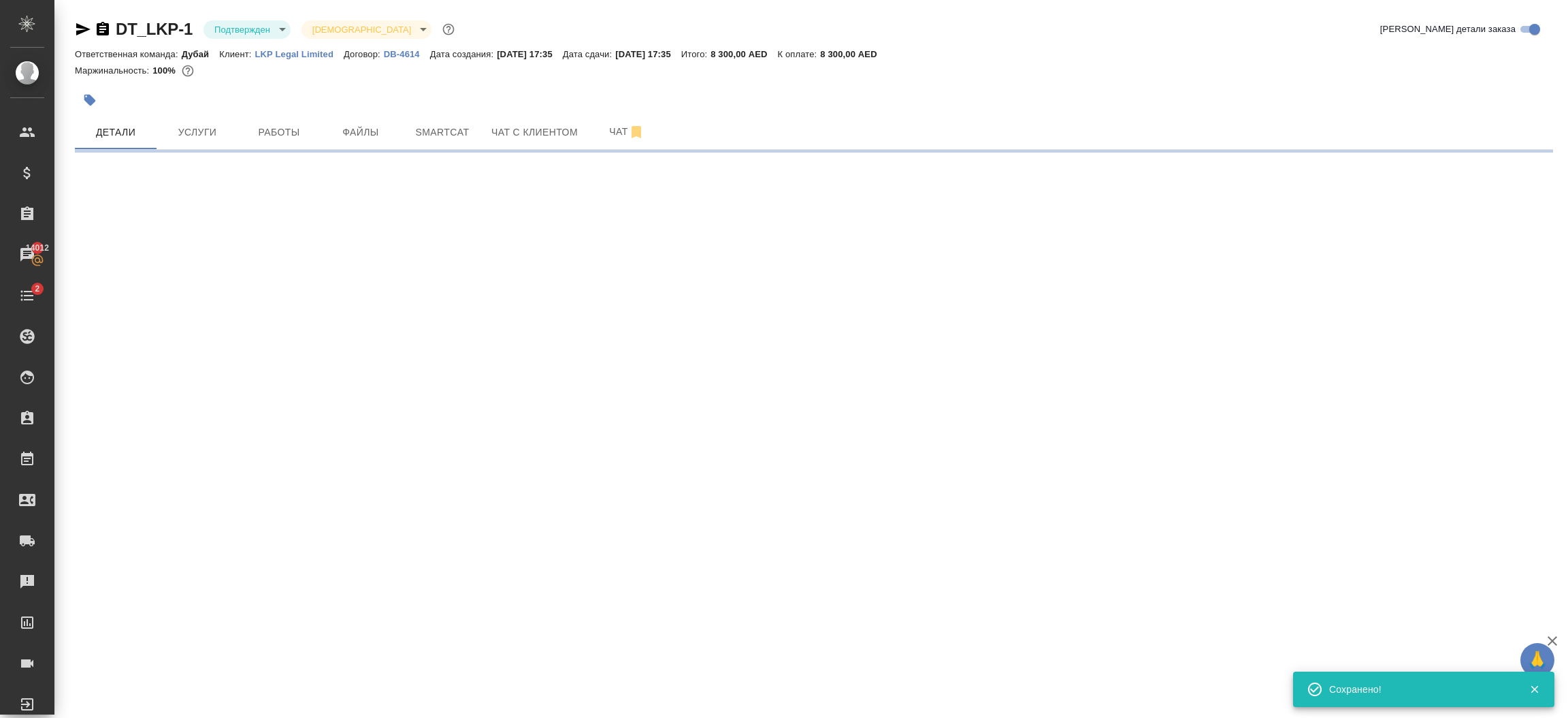
select select "RU"
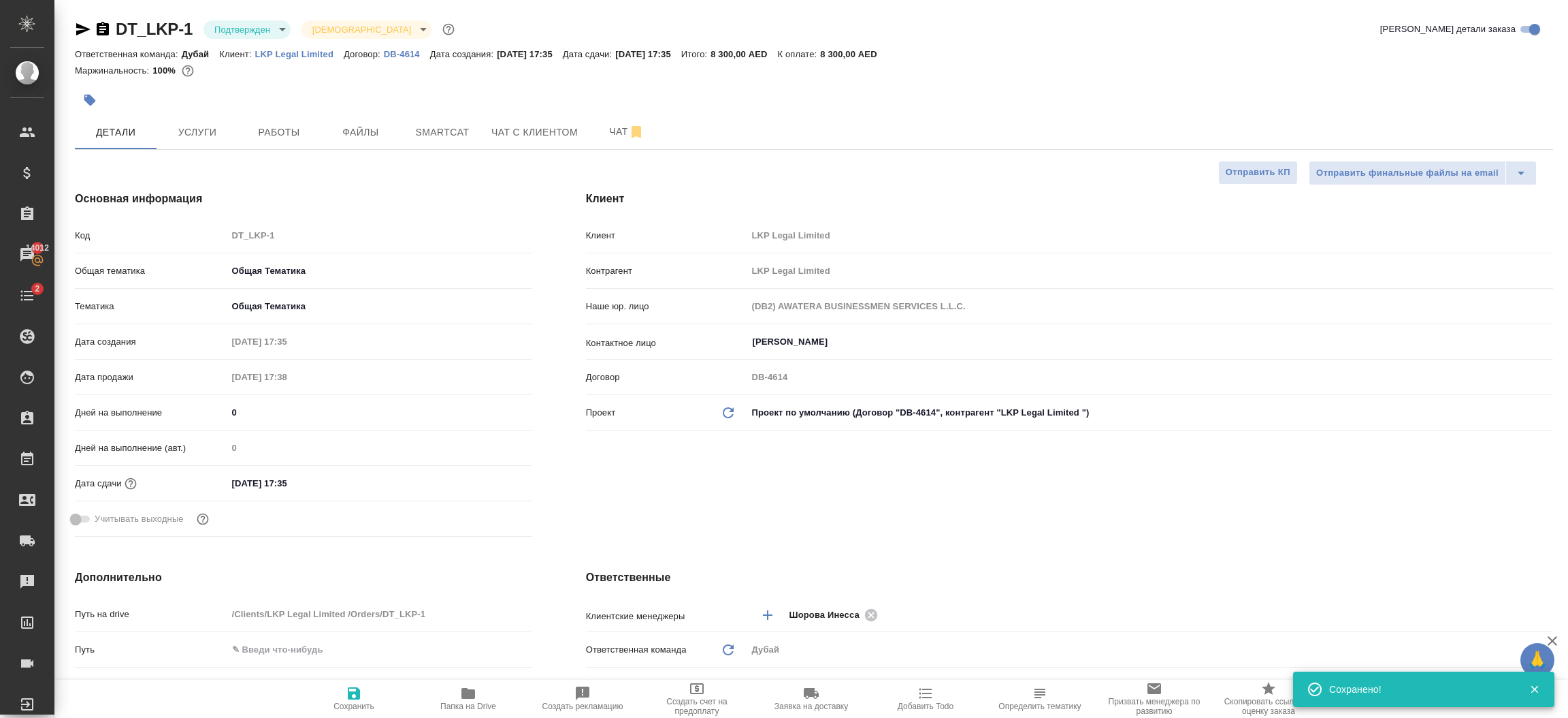
type textarea "x"
click at [401, 50] on p "DB-4614" at bounding box center [407, 54] width 46 height 10
type textarea "x"
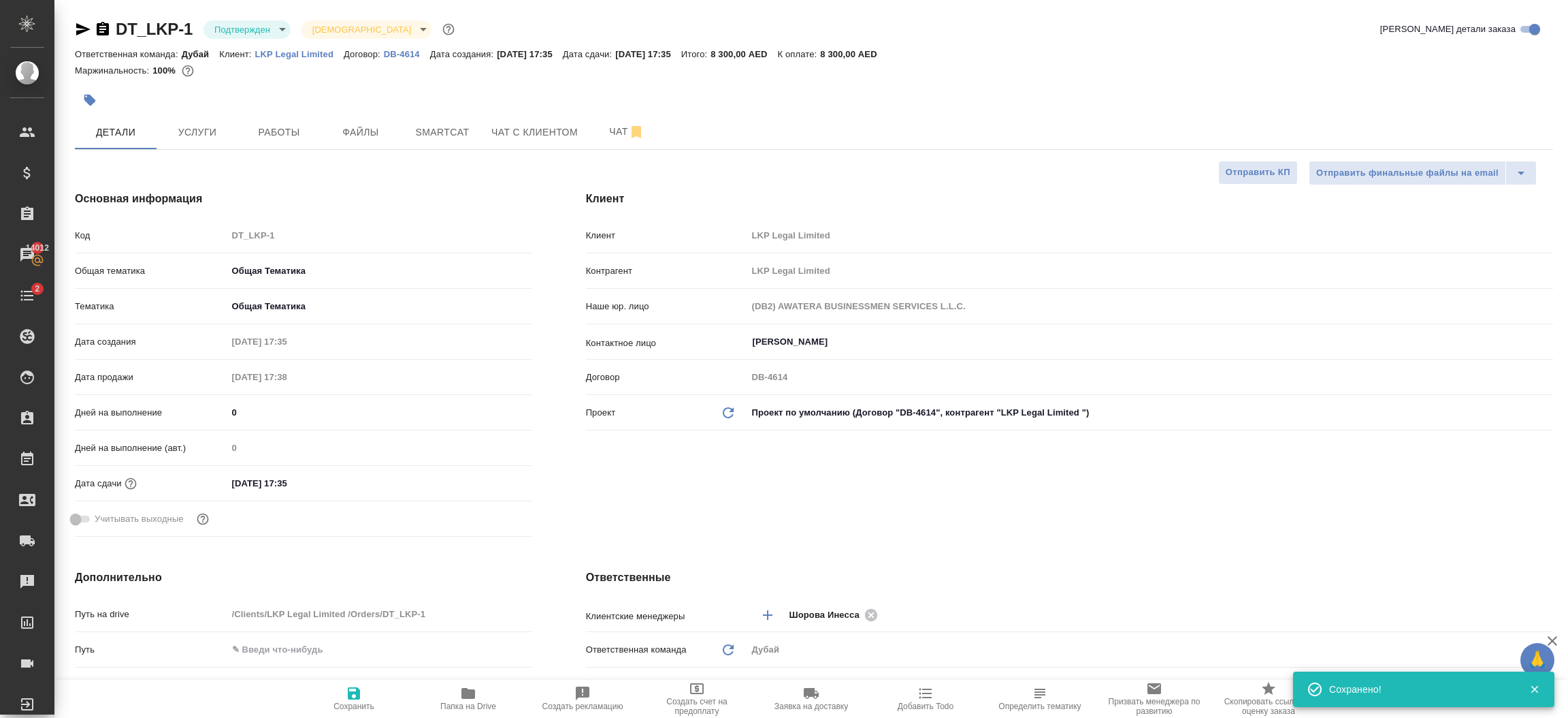
type textarea "x"
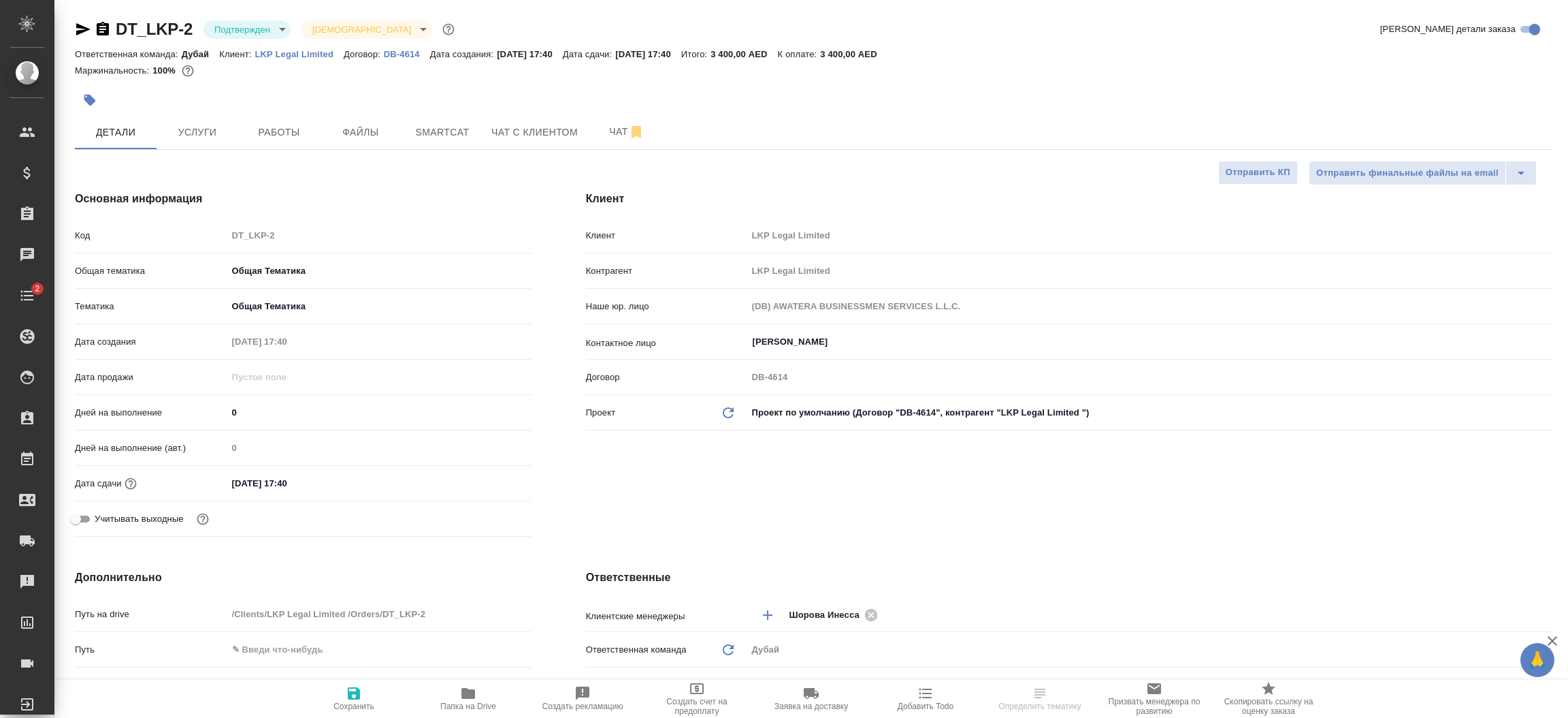
select select "RU"
click at [744, 460] on div "Клиент Клиент LKP Legal Limited Контрагент LKP Legal Limited Наше юр. лицо (DB)…" at bounding box center [1069, 366] width 1022 height 406
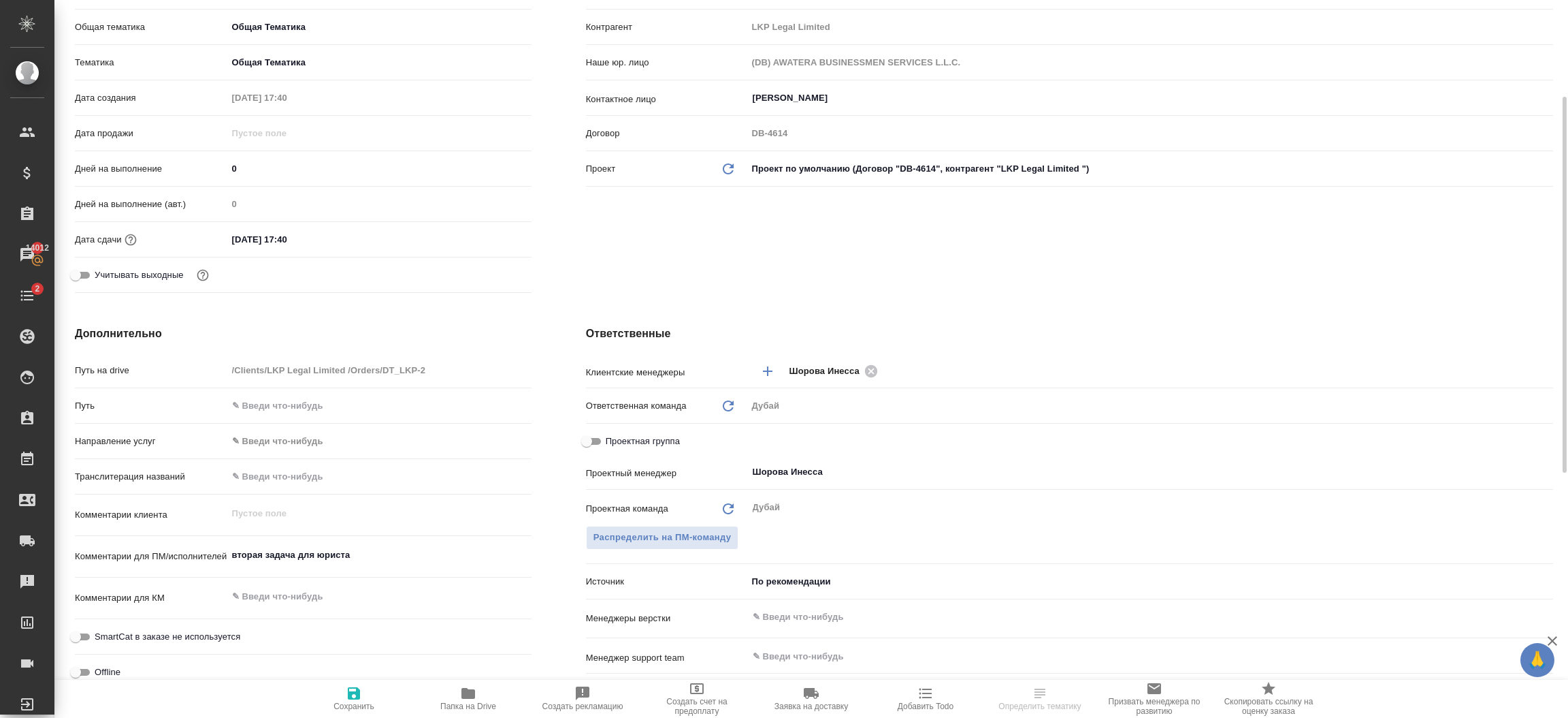
scroll to position [223, 0]
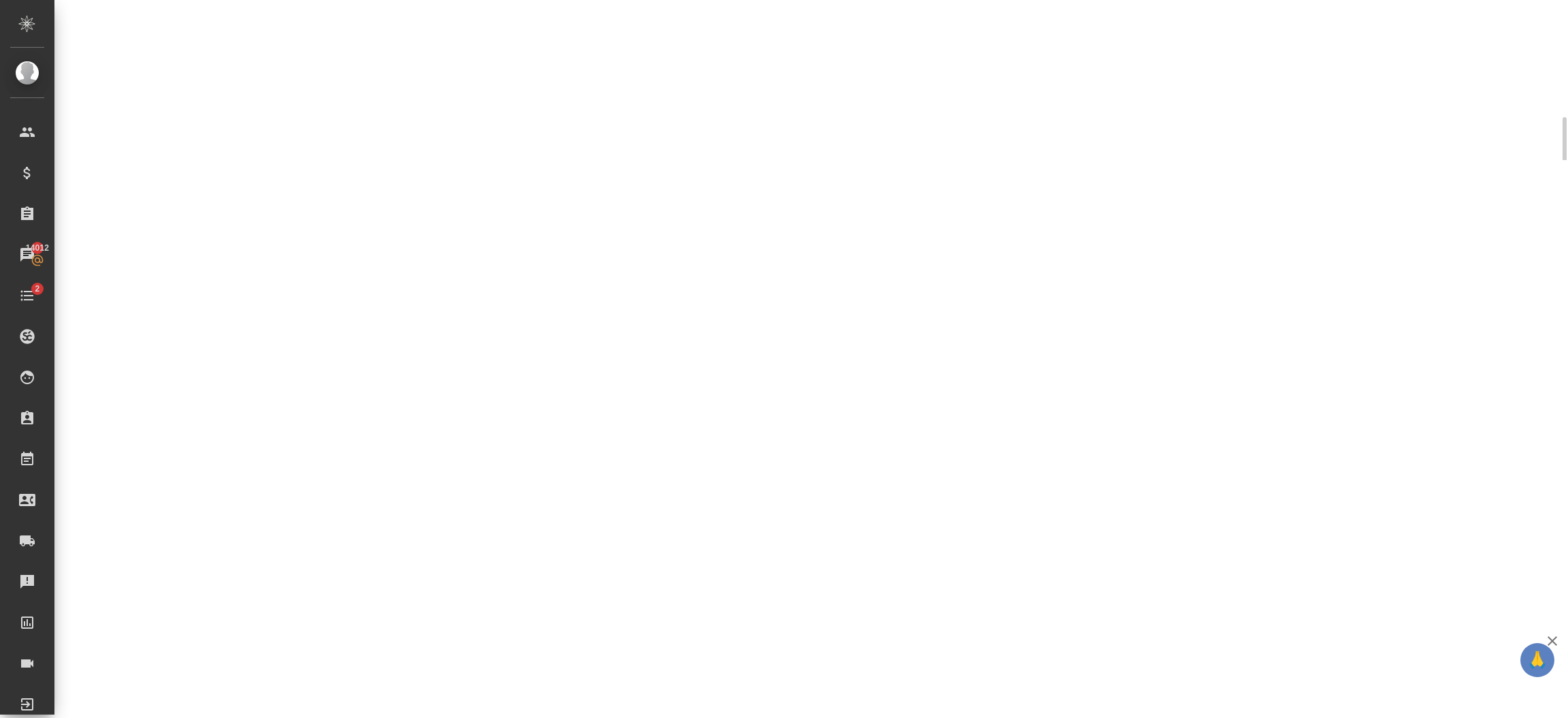
select select "RU"
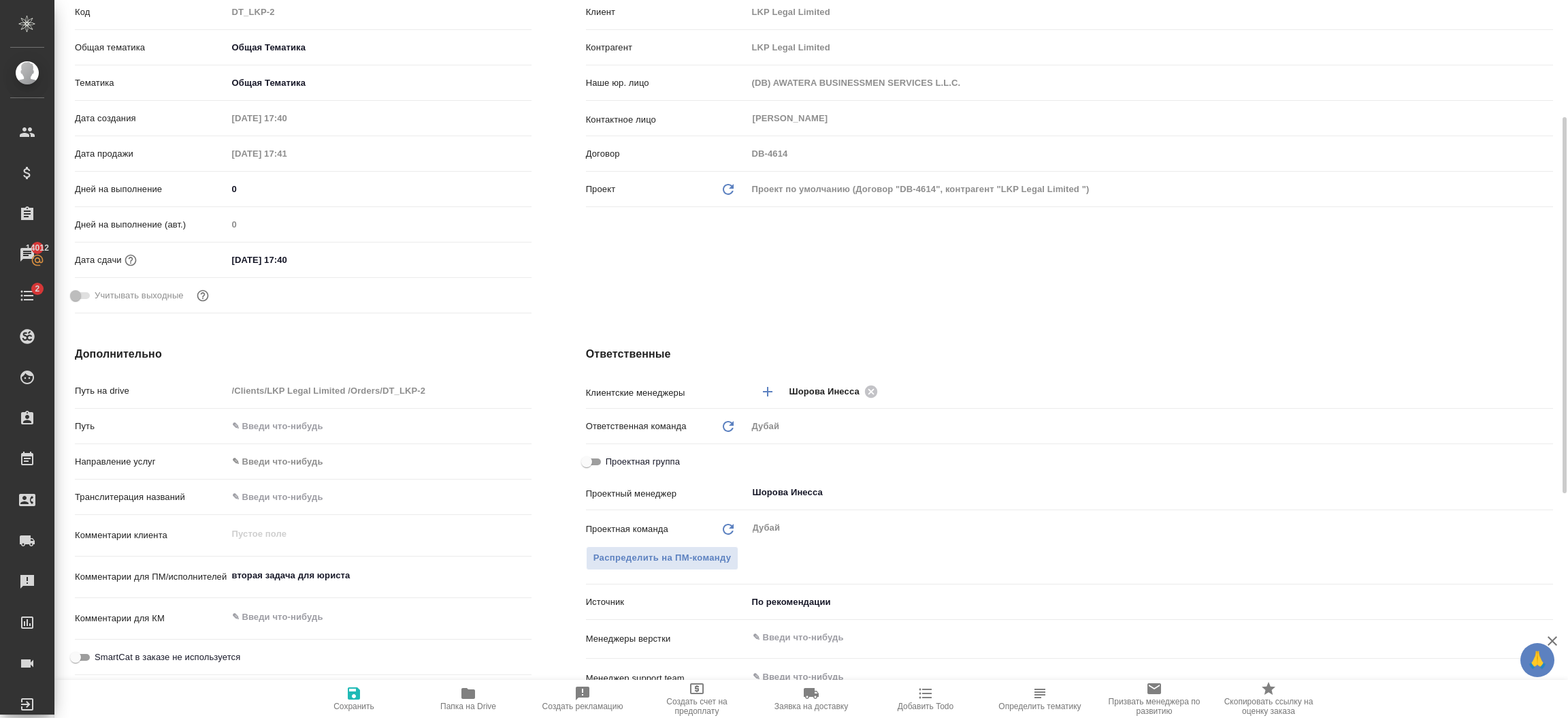
type textarea "x"
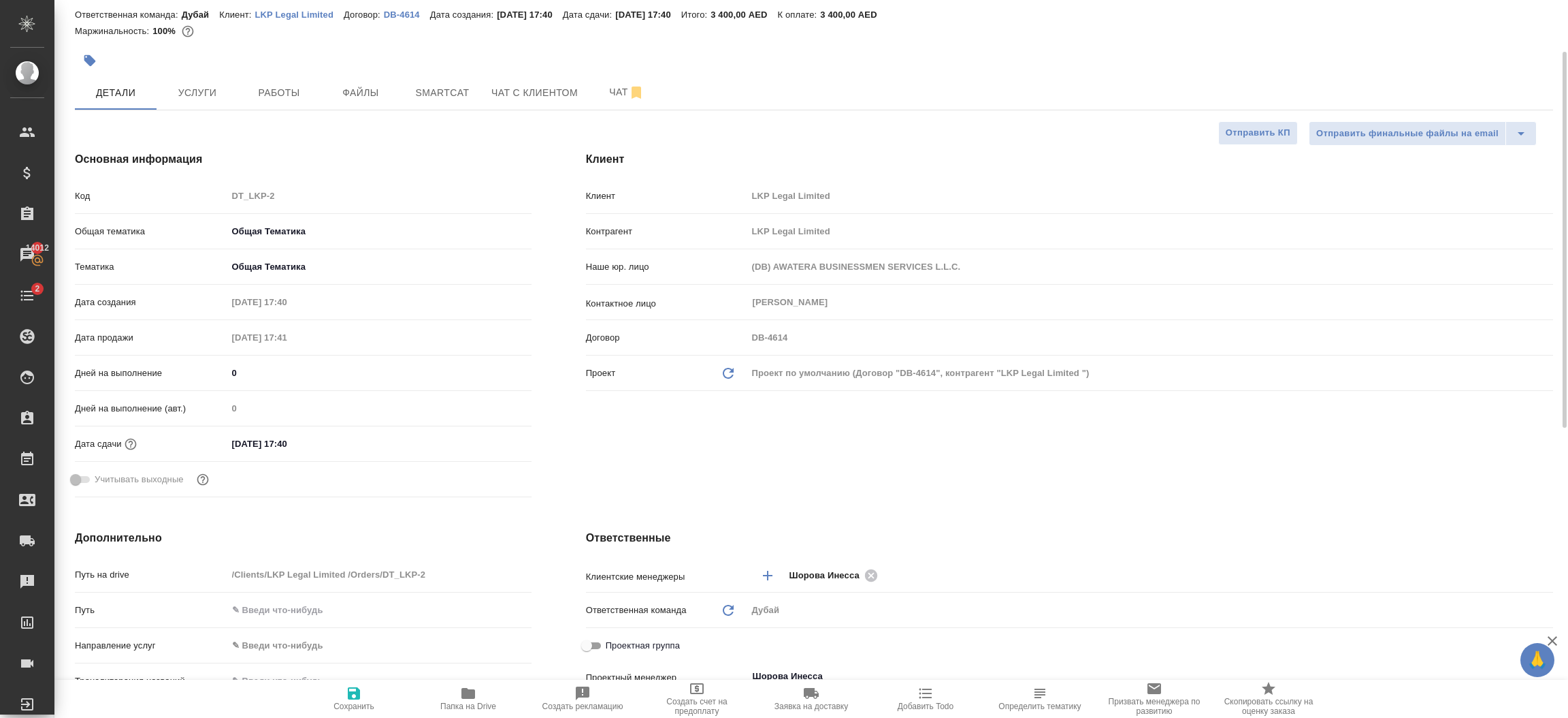
scroll to position [0, 0]
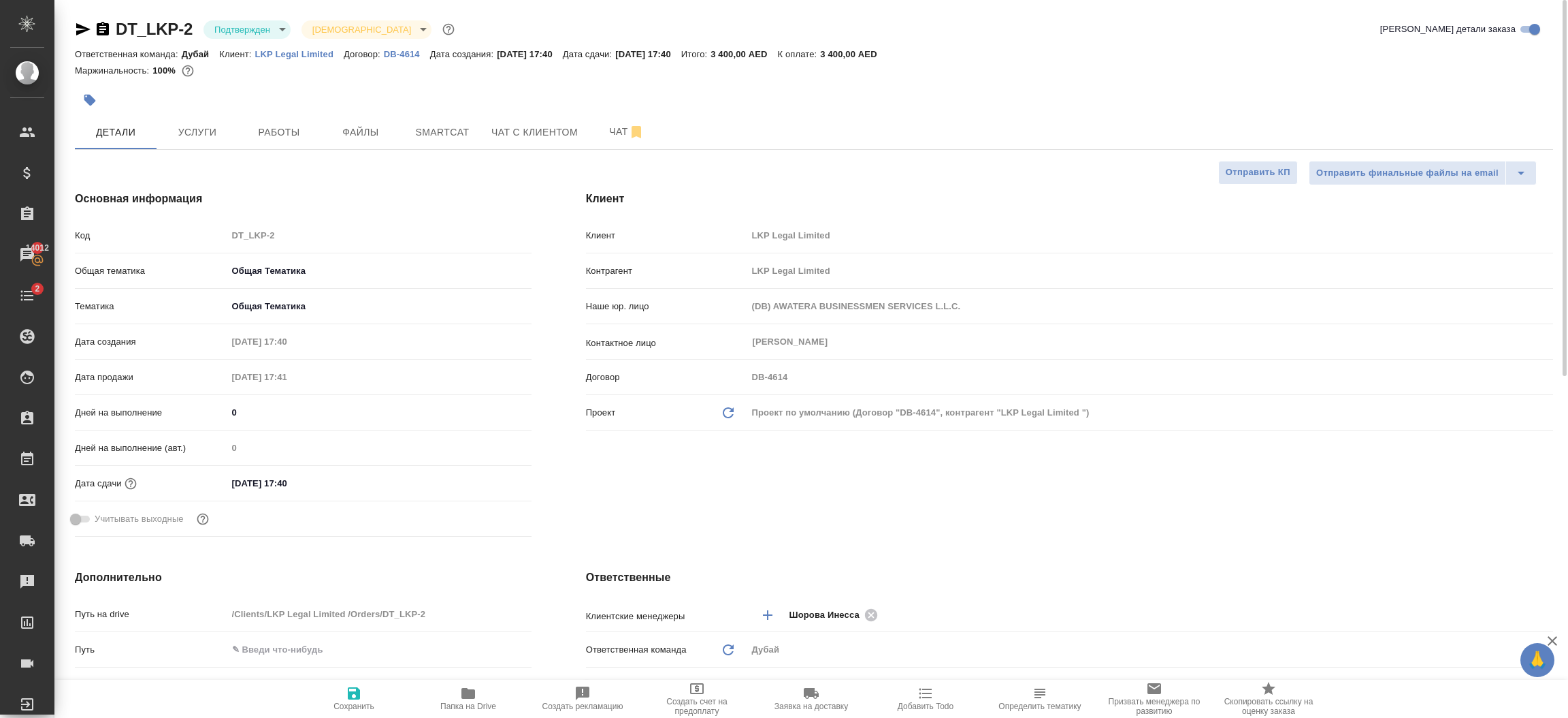
click at [723, 411] on icon at bounding box center [728, 413] width 11 height 11
type textarea "x"
type input "(DB2) AWATERA BUSINESSMEN SERVICES L.L.C."
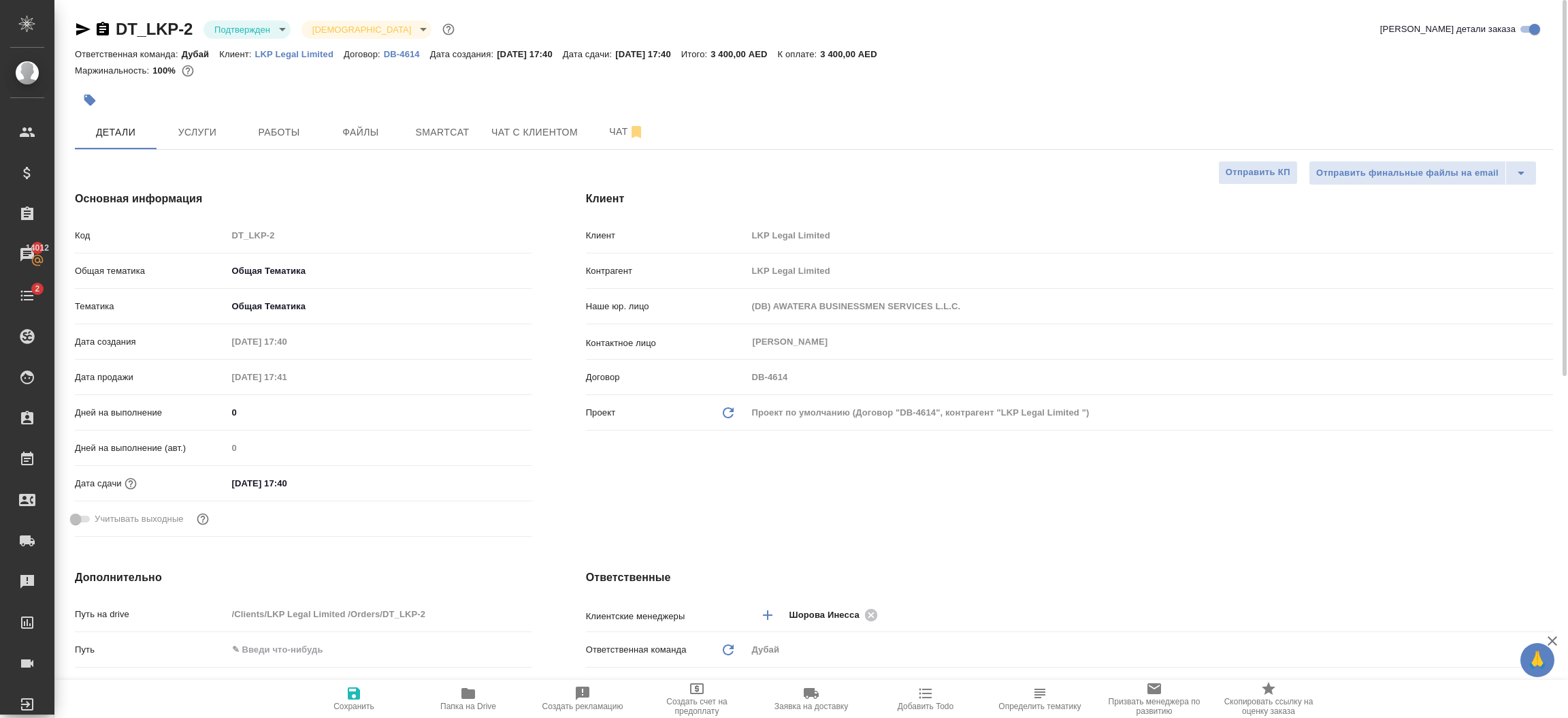
type textarea "x"
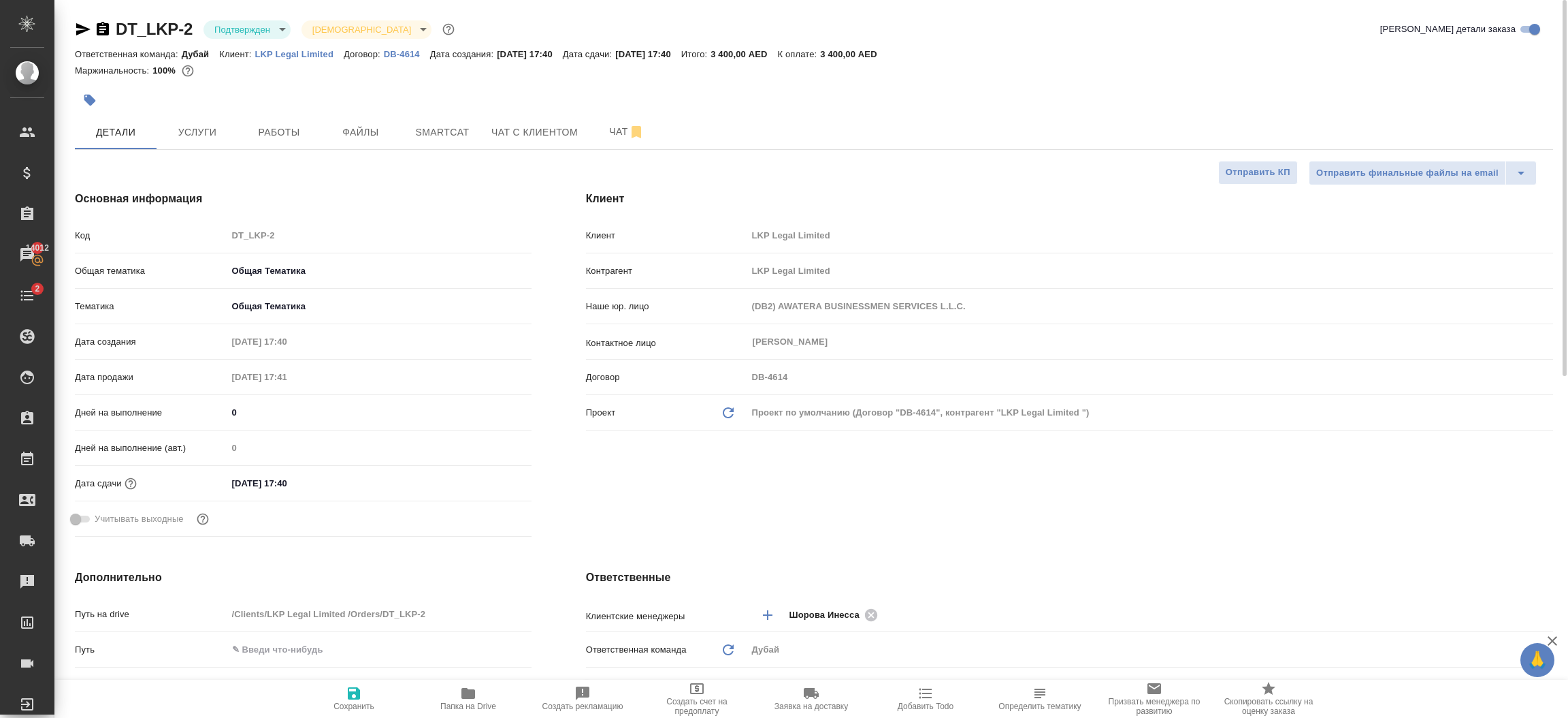
type textarea "x"
click at [362, 698] on span "Сохранить" at bounding box center [354, 697] width 98 height 26
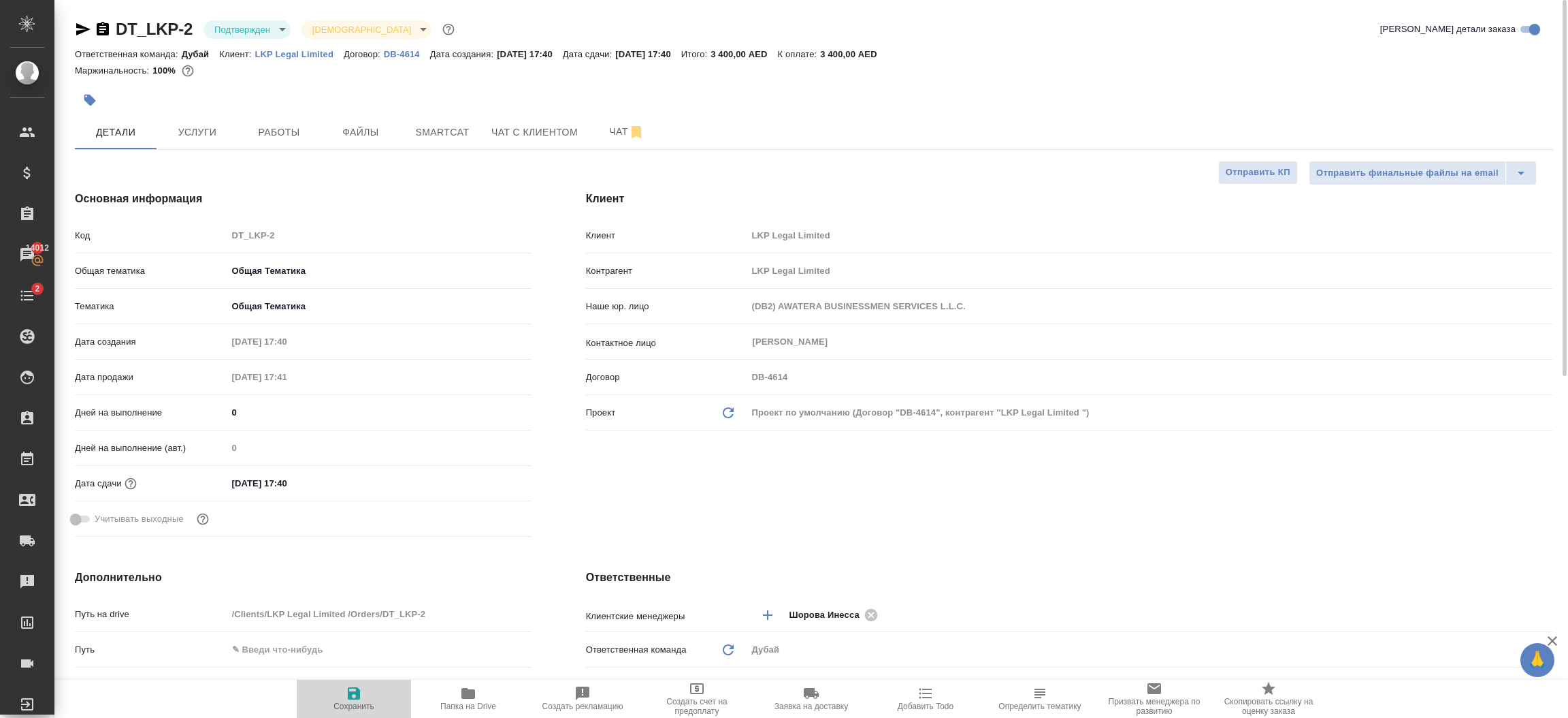
type textarea "x"
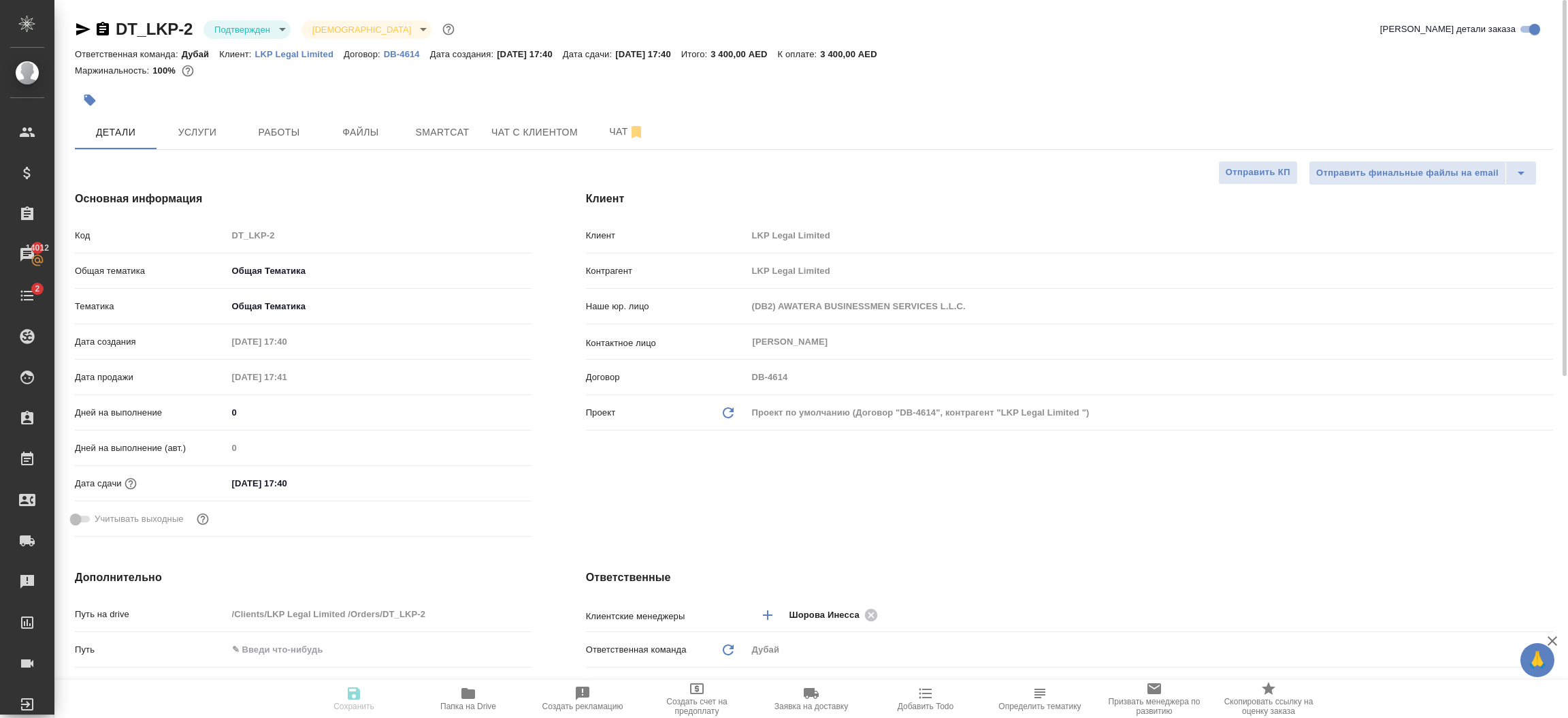
type textarea "x"
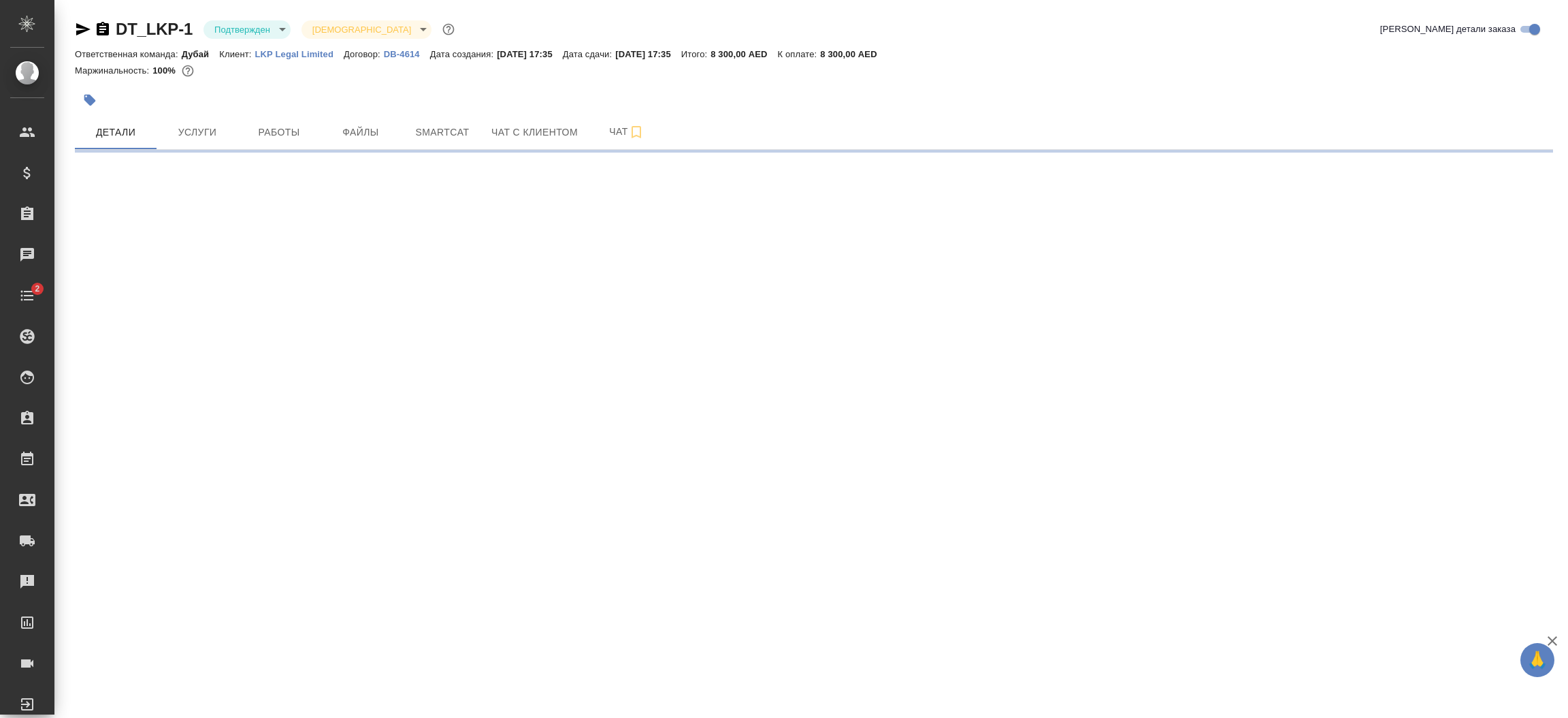
click at [405, 56] on p "DB-4614" at bounding box center [407, 54] width 46 height 10
select select "RU"
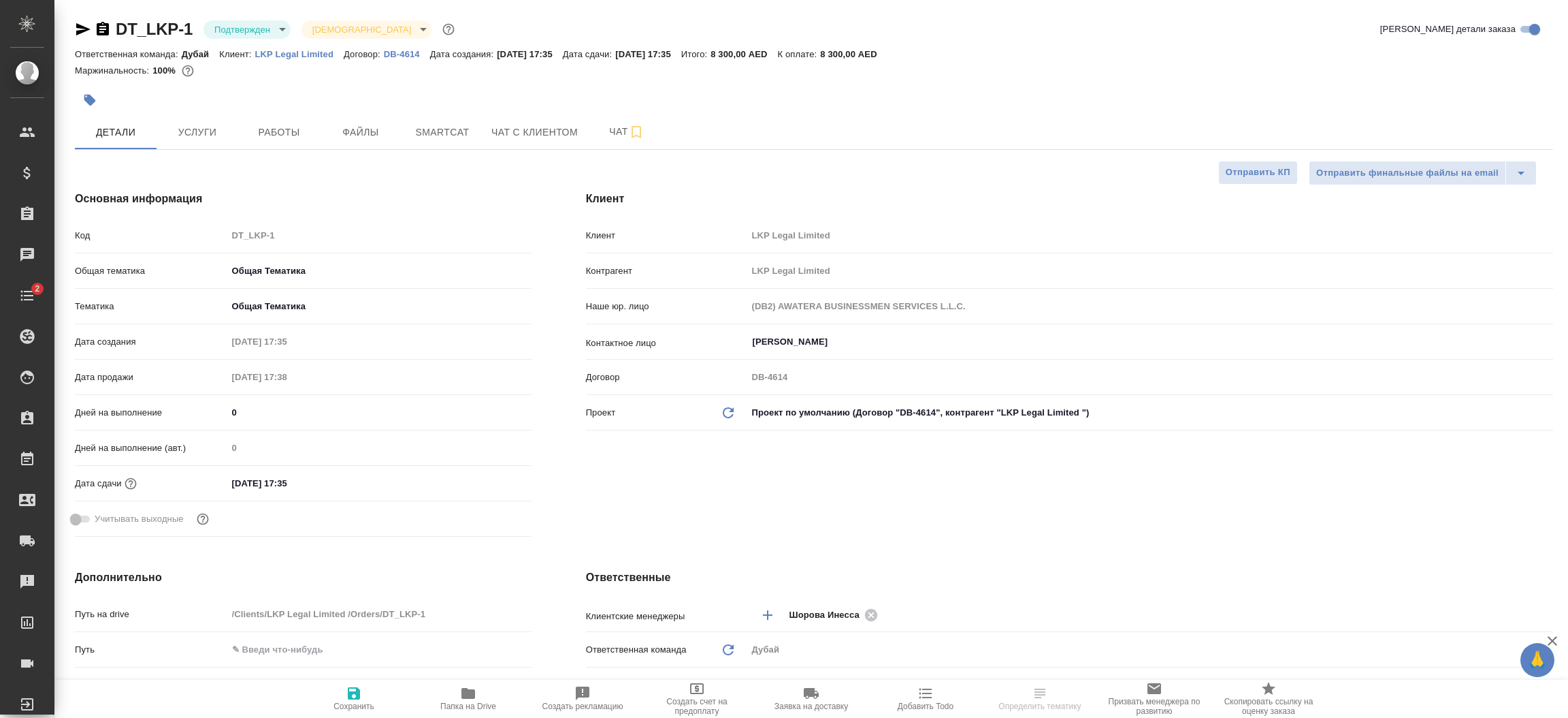
type textarea "x"
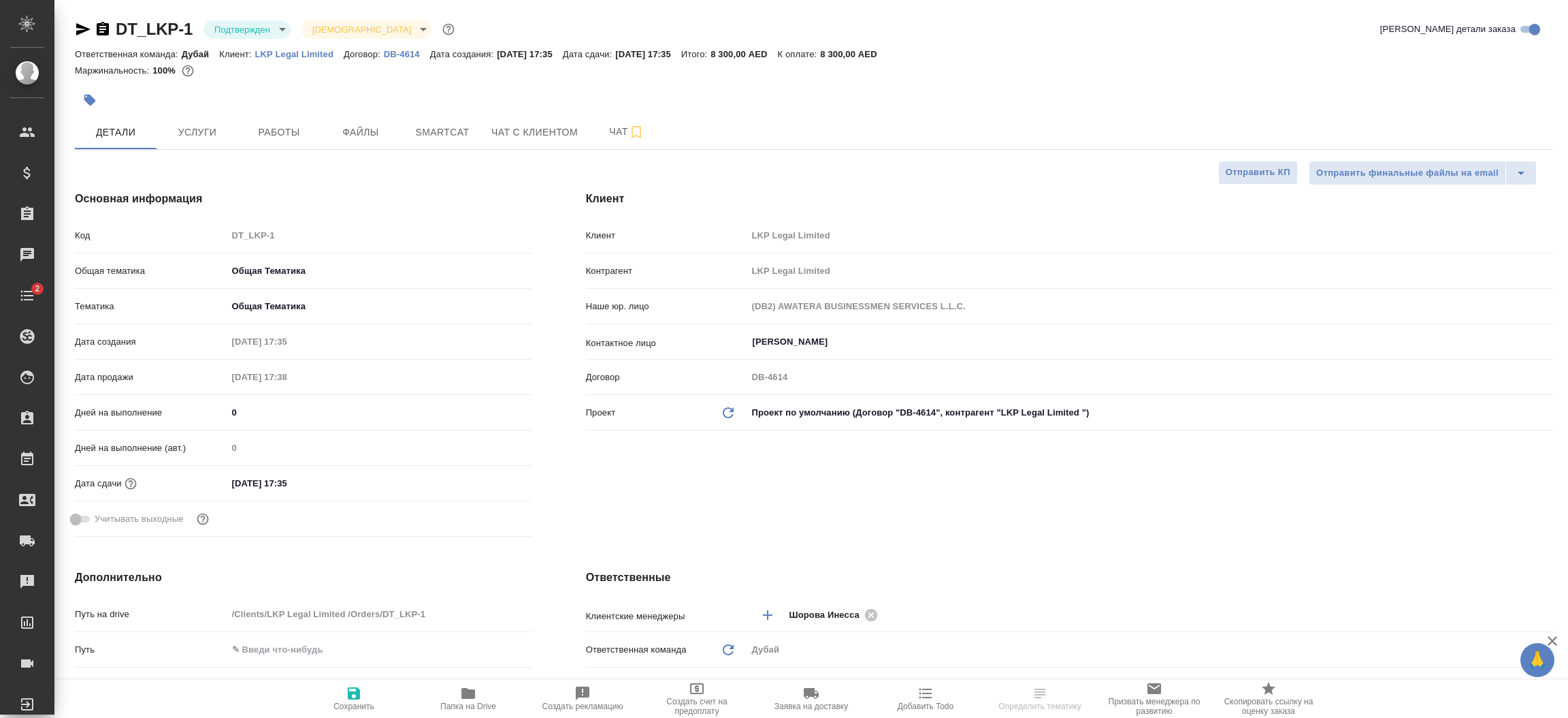
type textarea "x"
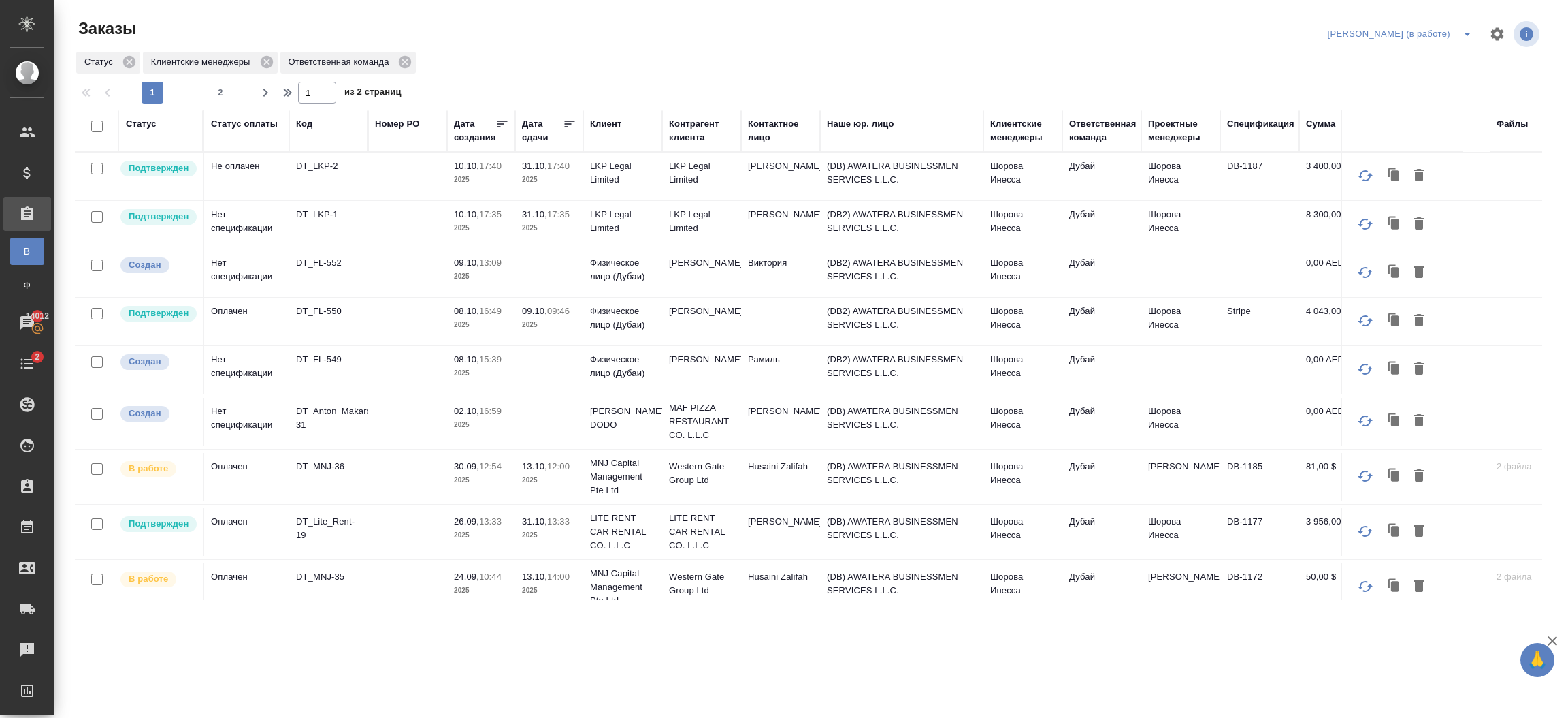
click at [859, 173] on td "(DB) AWATERA BUSINESSMEN SERVICES L.L.C." at bounding box center [901, 176] width 163 height 48
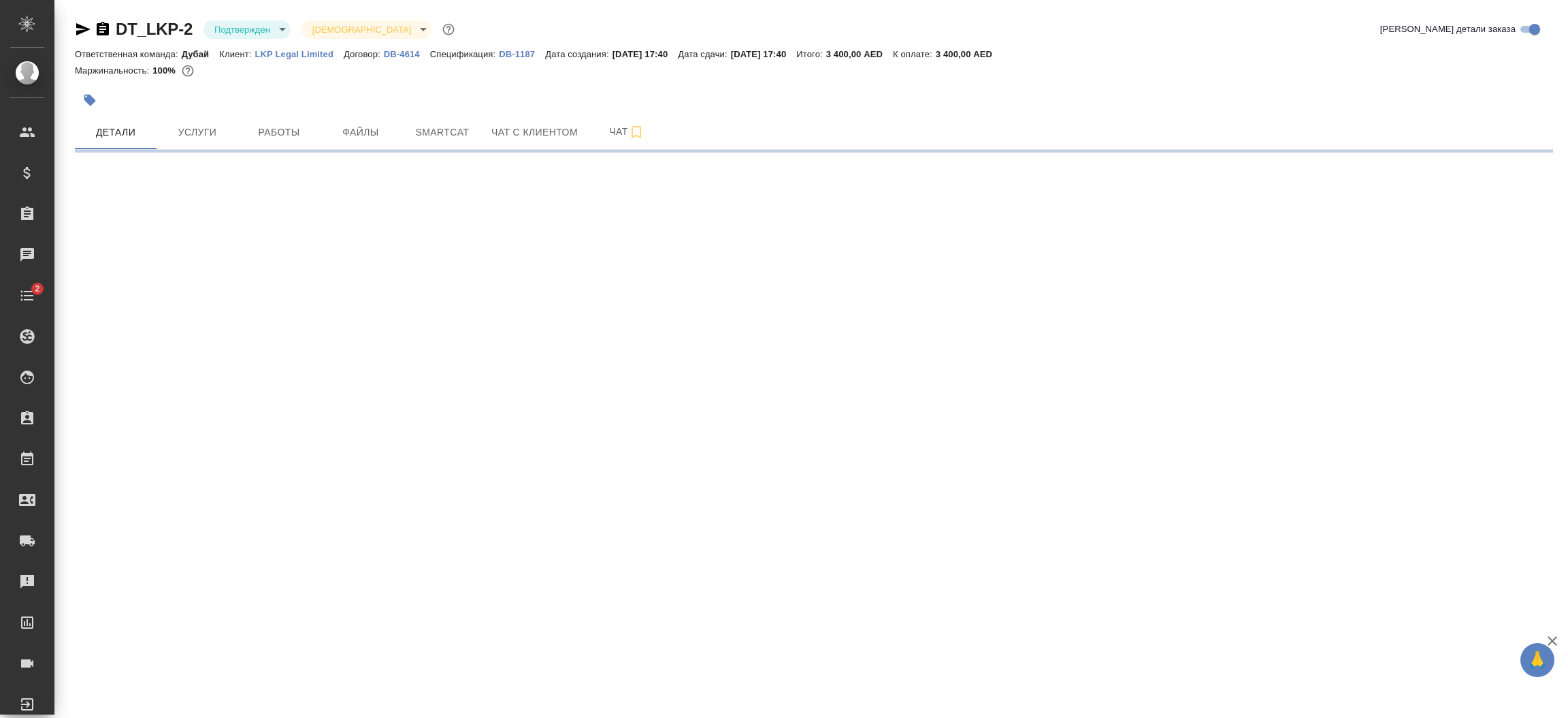
select select "RU"
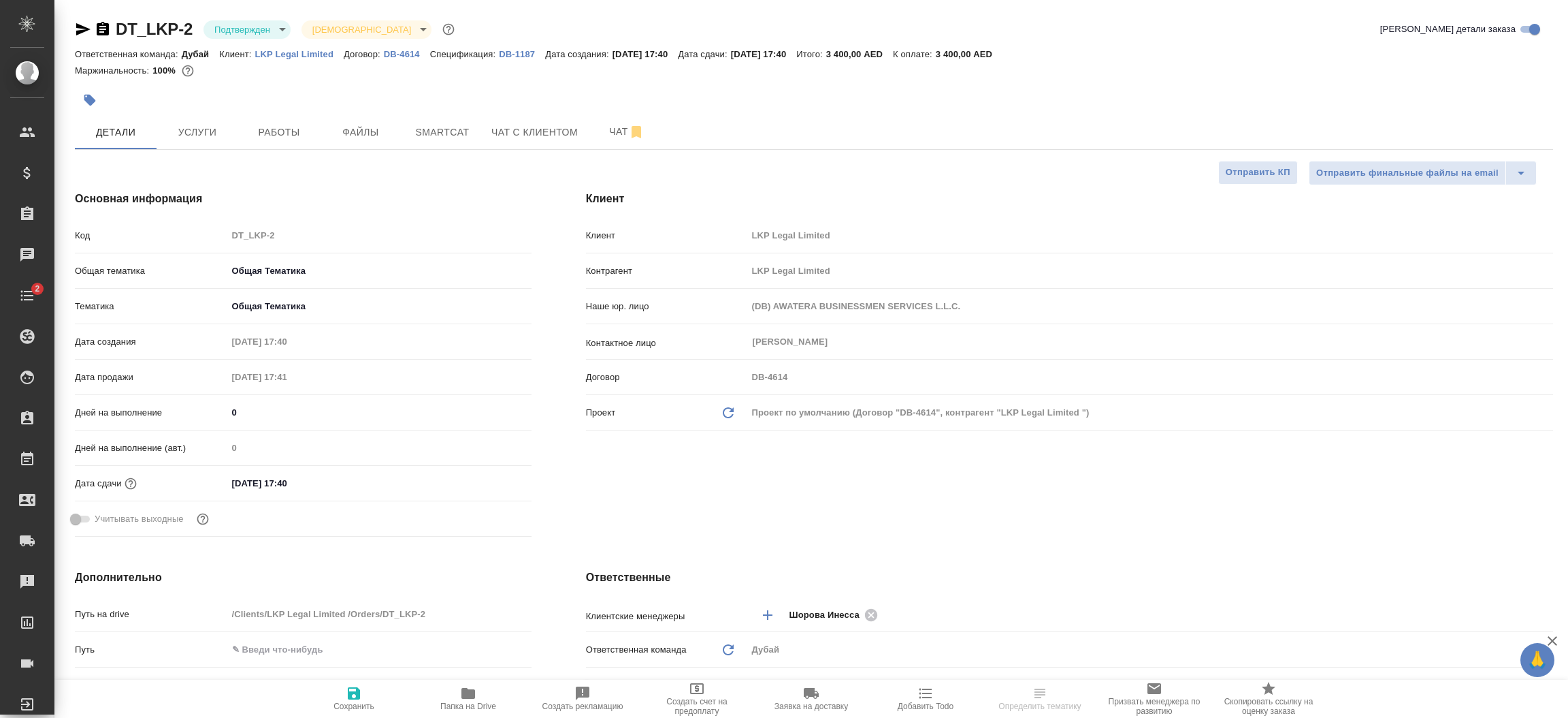
type textarea "x"
click at [524, 53] on p "DB-1187" at bounding box center [522, 54] width 46 height 10
type textarea "x"
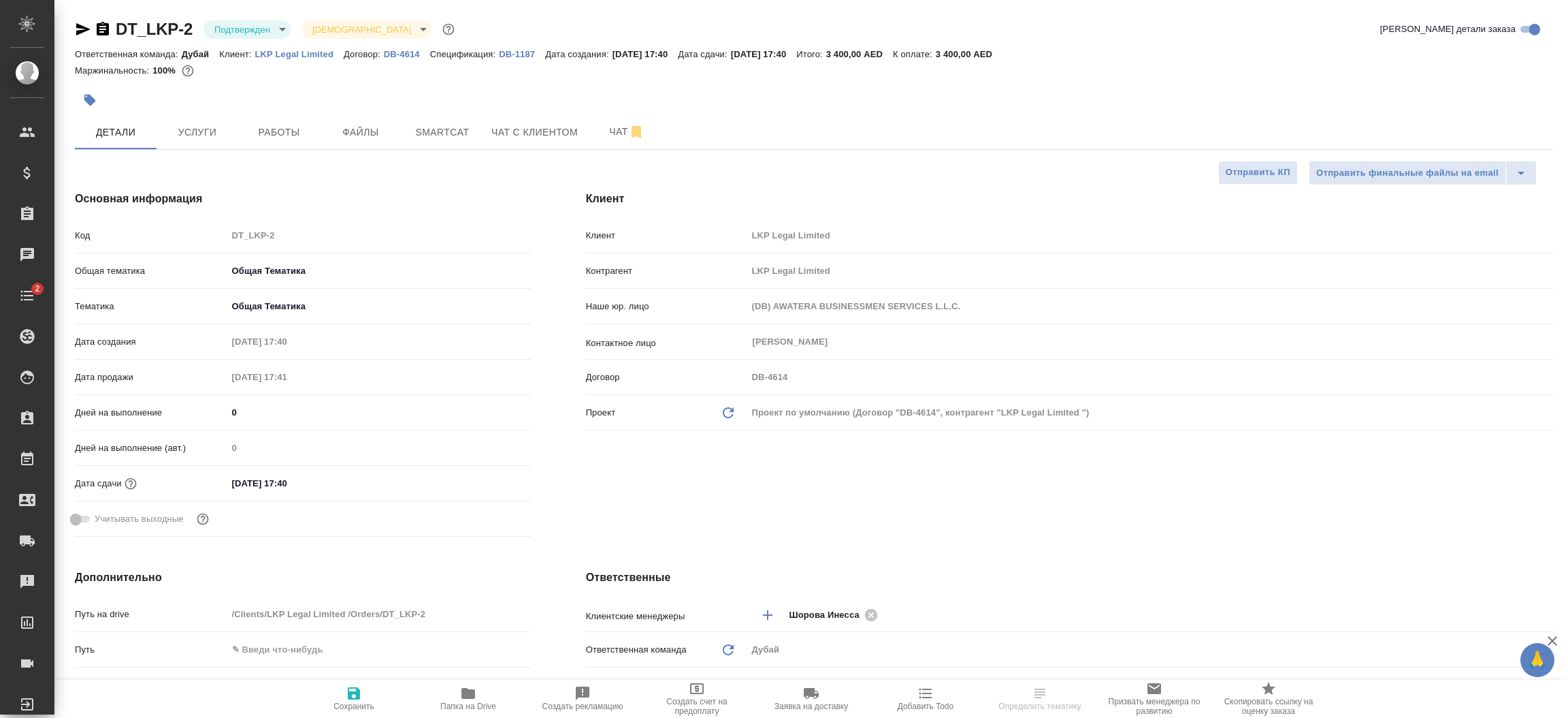
type textarea "x"
select select "RU"
type textarea "x"
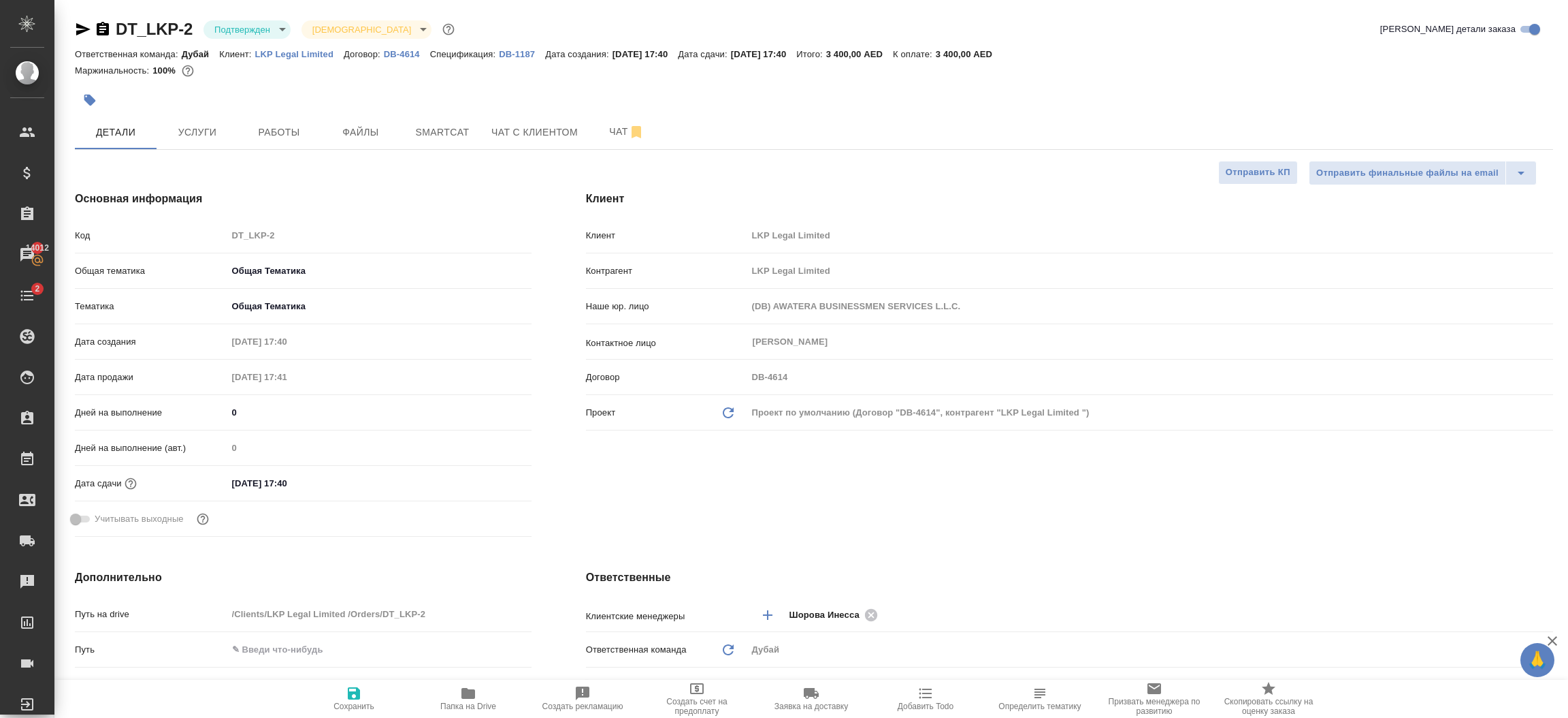
type textarea "x"
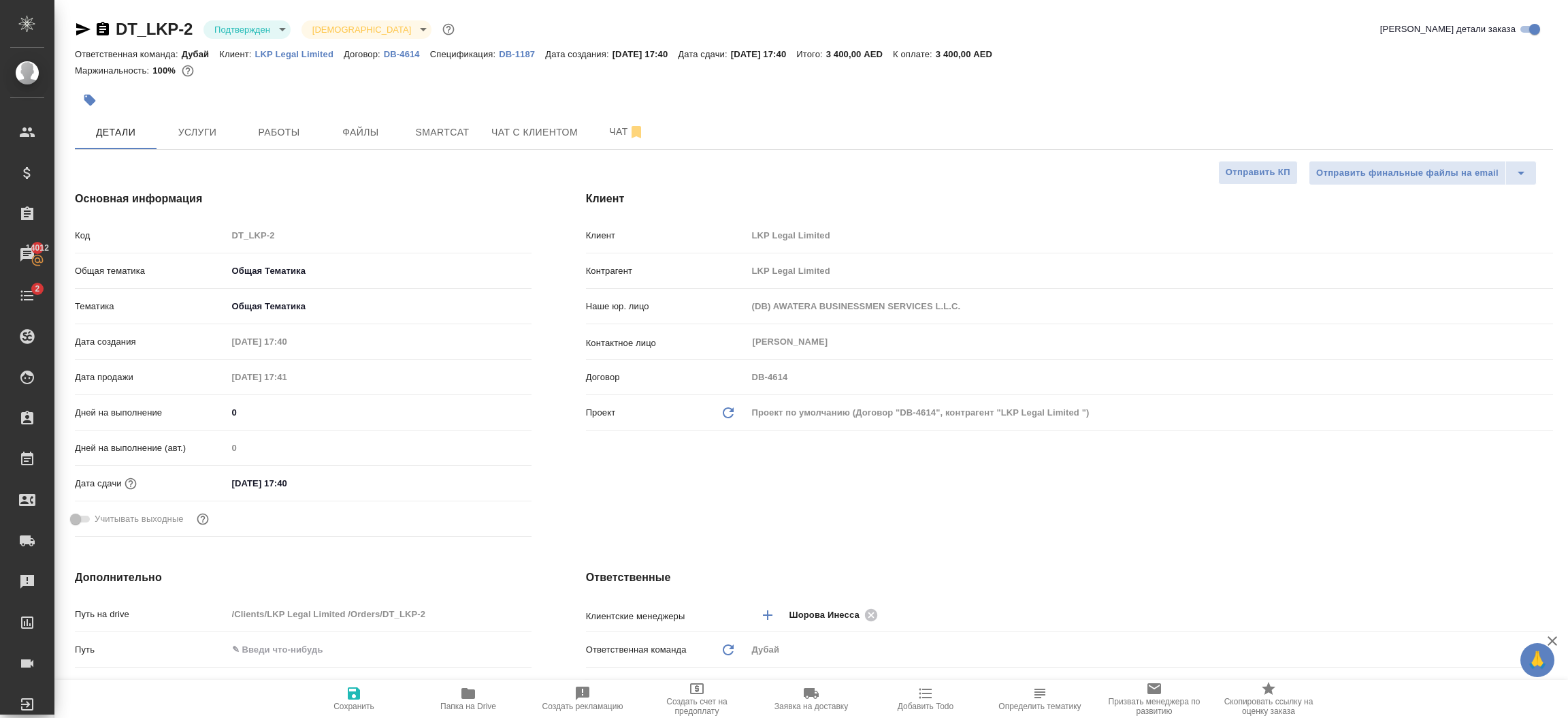
type textarea "x"
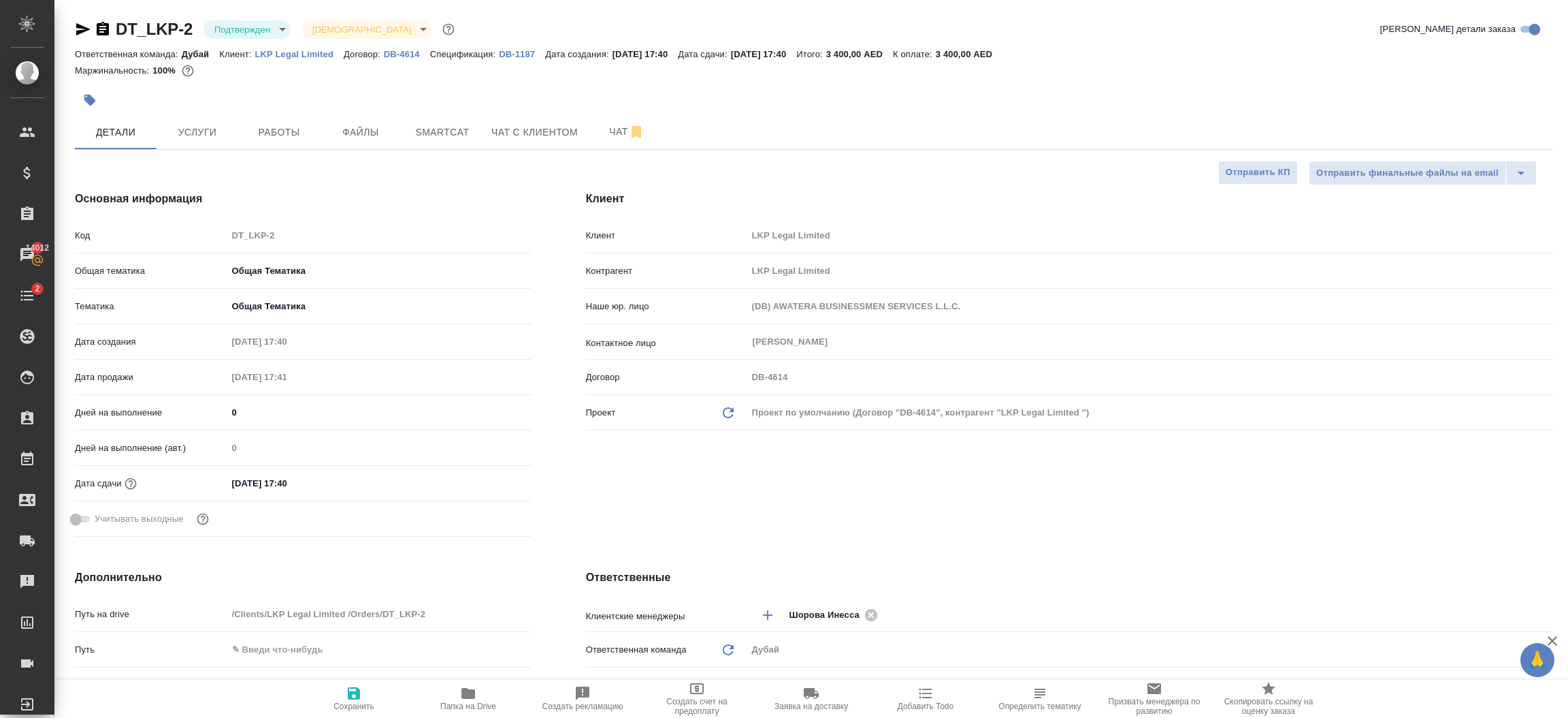
type textarea "x"
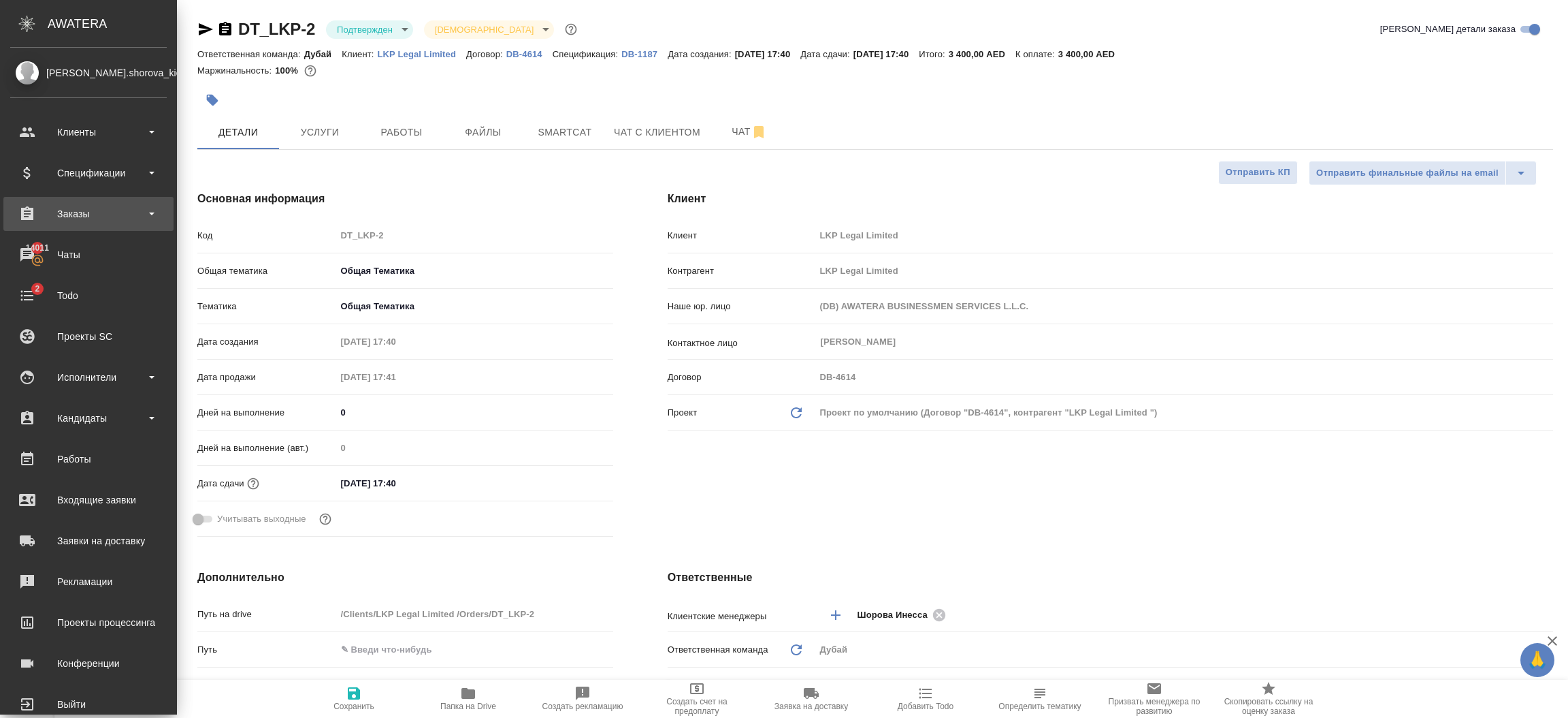
type textarea "x"
click at [72, 170] on div "Спецификации" at bounding box center [88, 173] width 157 height 21
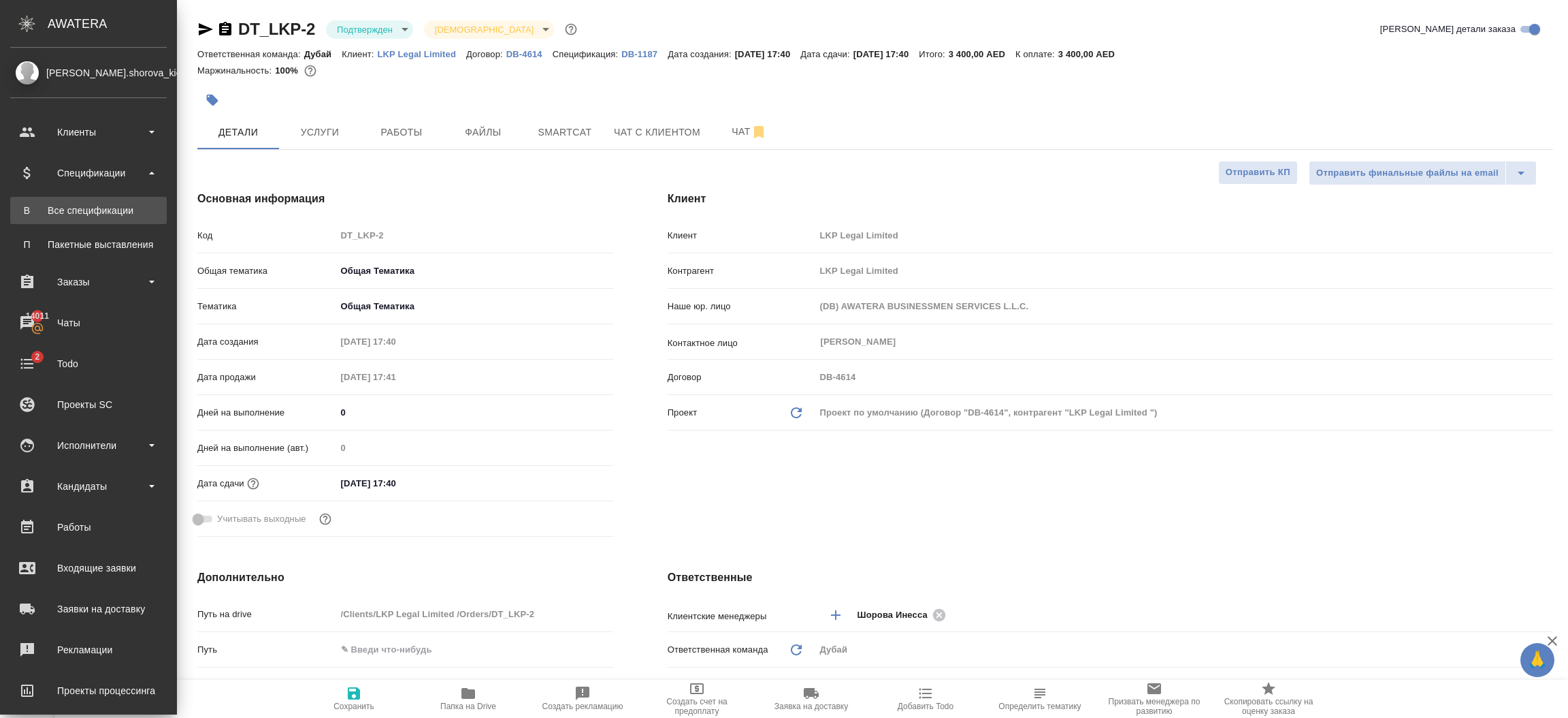
click at [75, 210] on div "Все спецификации" at bounding box center [88, 211] width 143 height 14
type textarea "x"
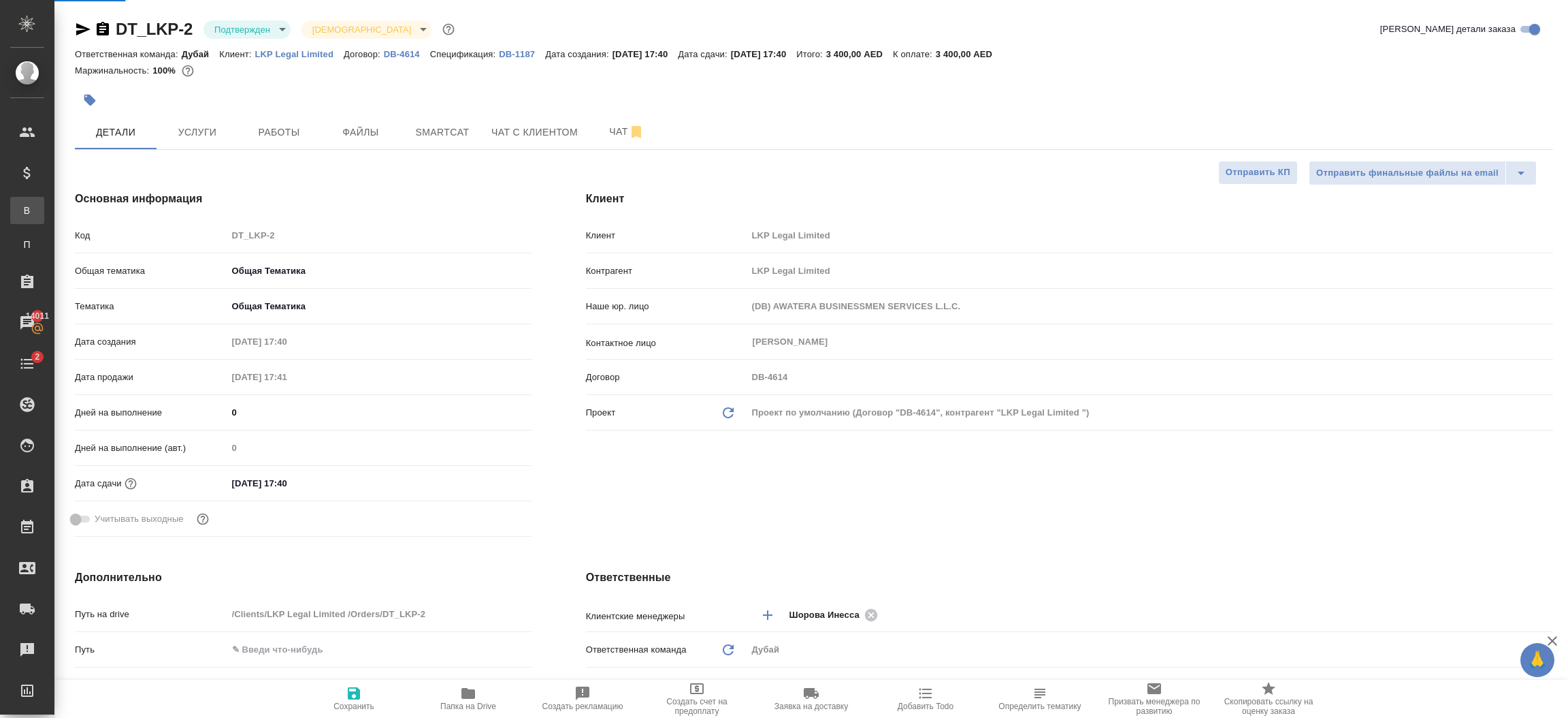
type textarea "x"
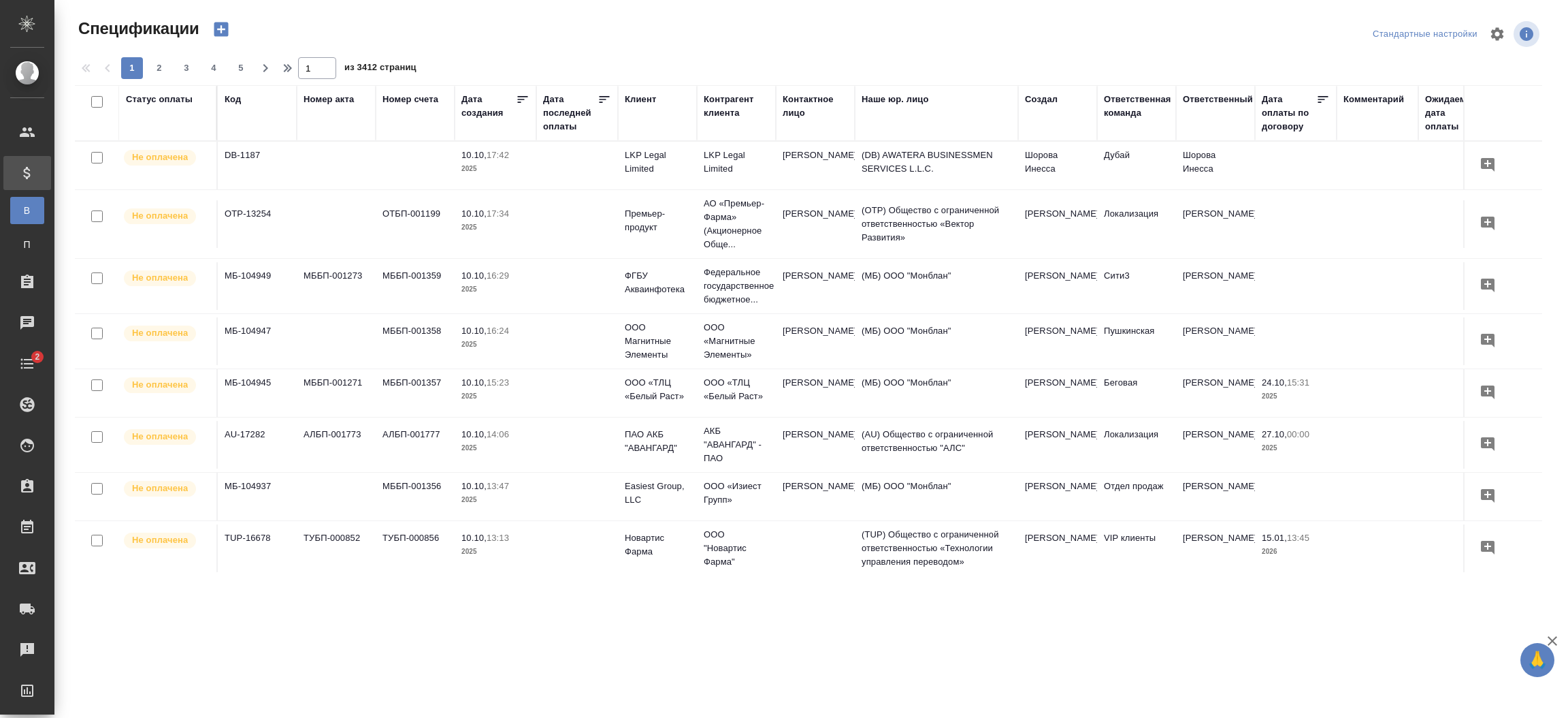
click at [221, 34] on icon "button" at bounding box center [220, 30] width 15 height 15
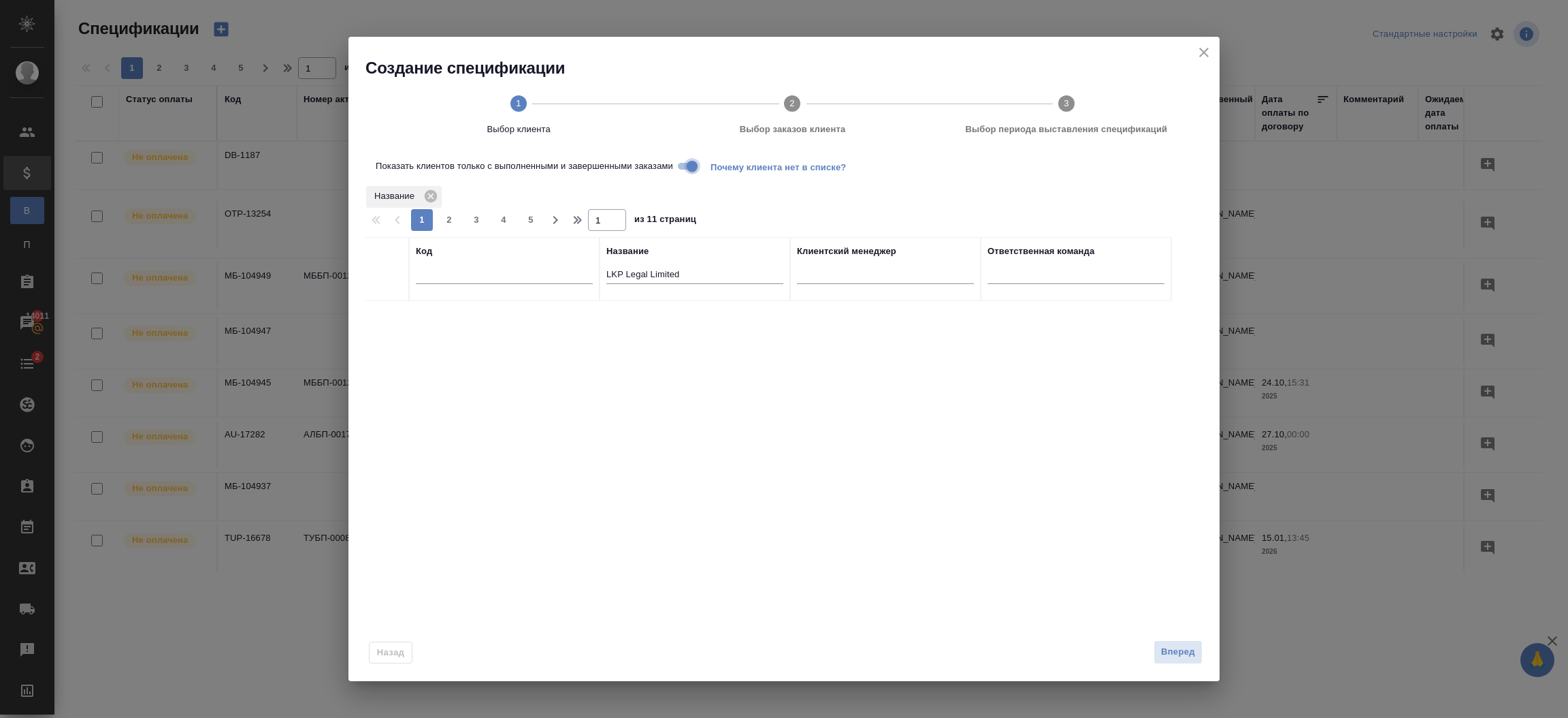
click at [685, 171] on input "Показать клиентов только с выполненными и завершенными заказами" at bounding box center [692, 167] width 49 height 17
click at [383, 320] on input "checkbox" at bounding box center [387, 317] width 12 height 12
checkbox input "true"
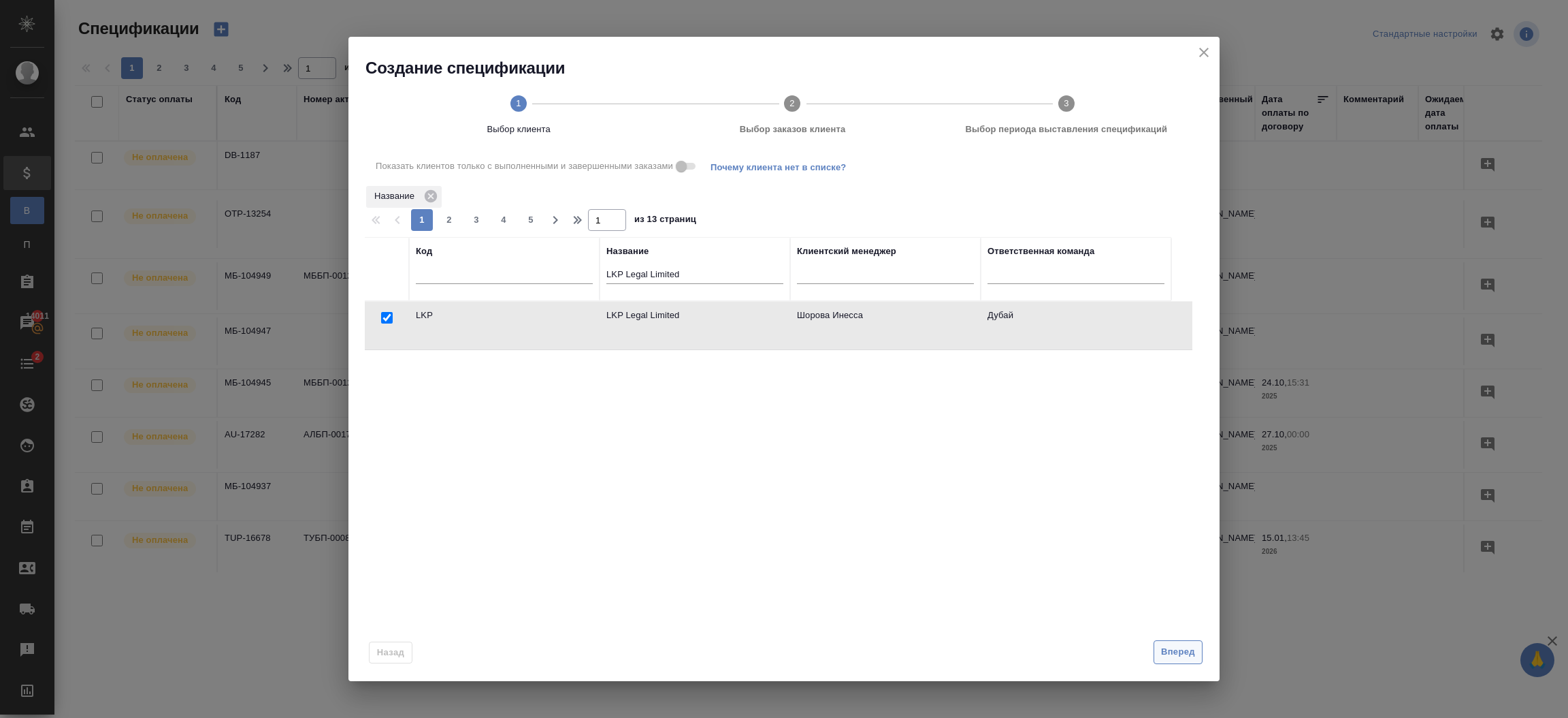
click at [1167, 652] on span "Вперед" at bounding box center [1178, 652] width 34 height 16
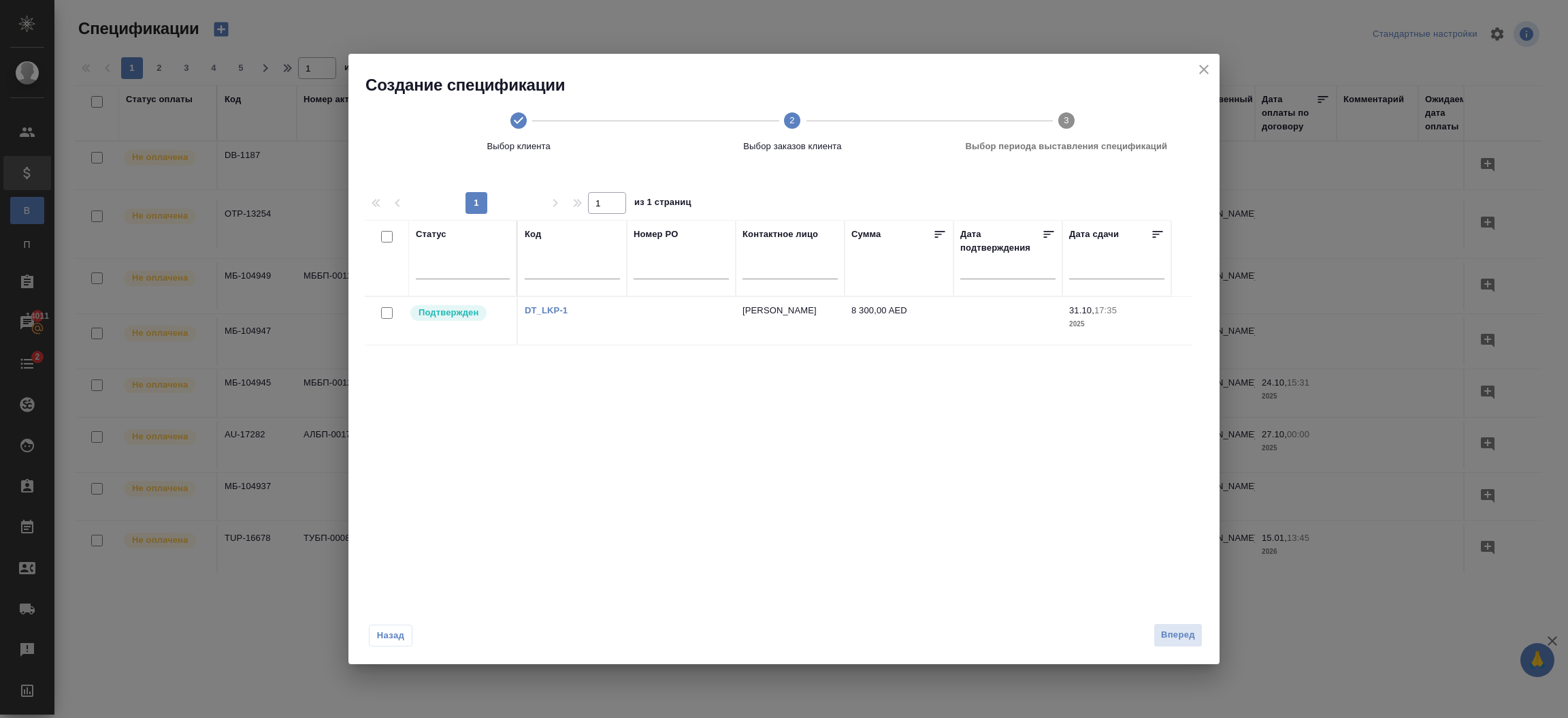
click at [385, 312] on input "checkbox" at bounding box center [387, 312] width 12 height 12
checkbox input "true"
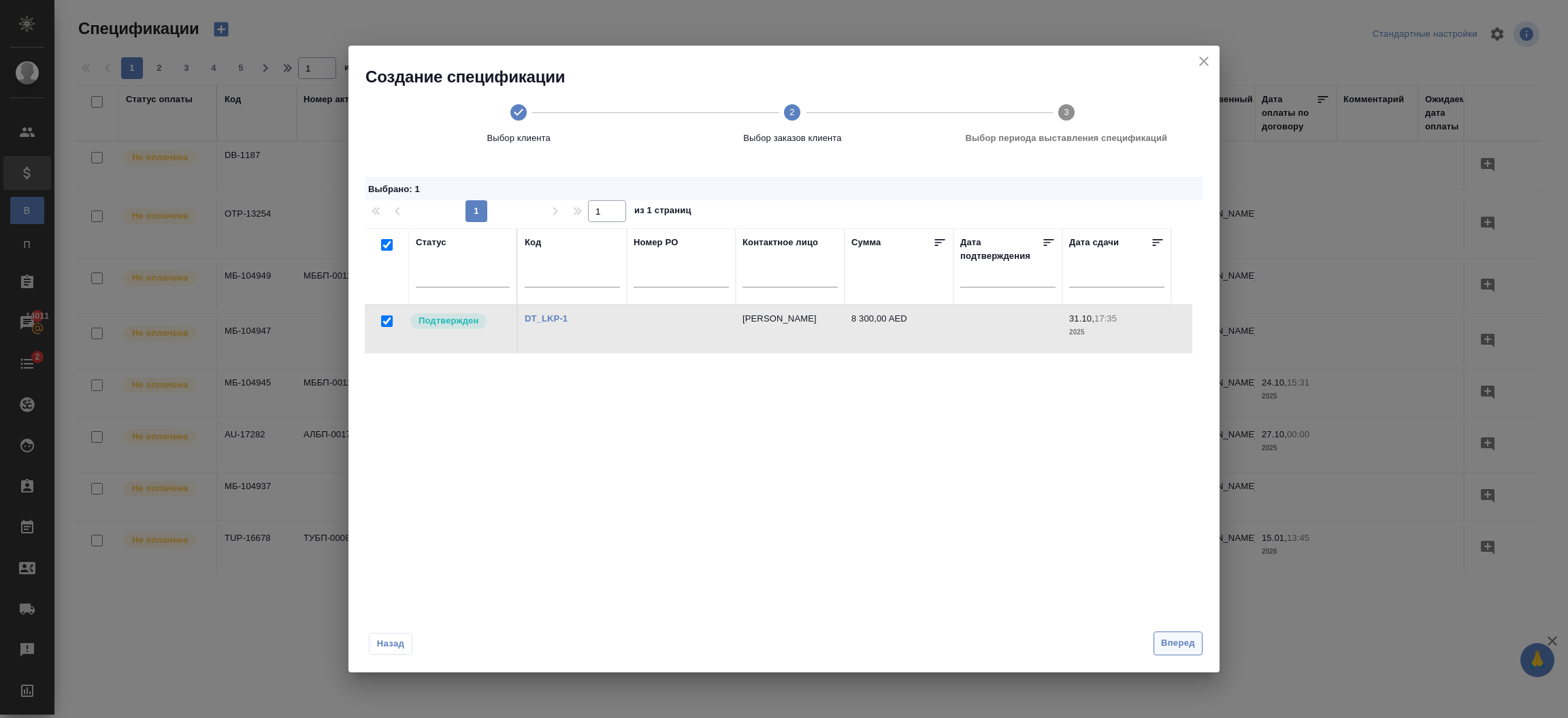
click at [1185, 645] on span "Вперед" at bounding box center [1178, 643] width 34 height 16
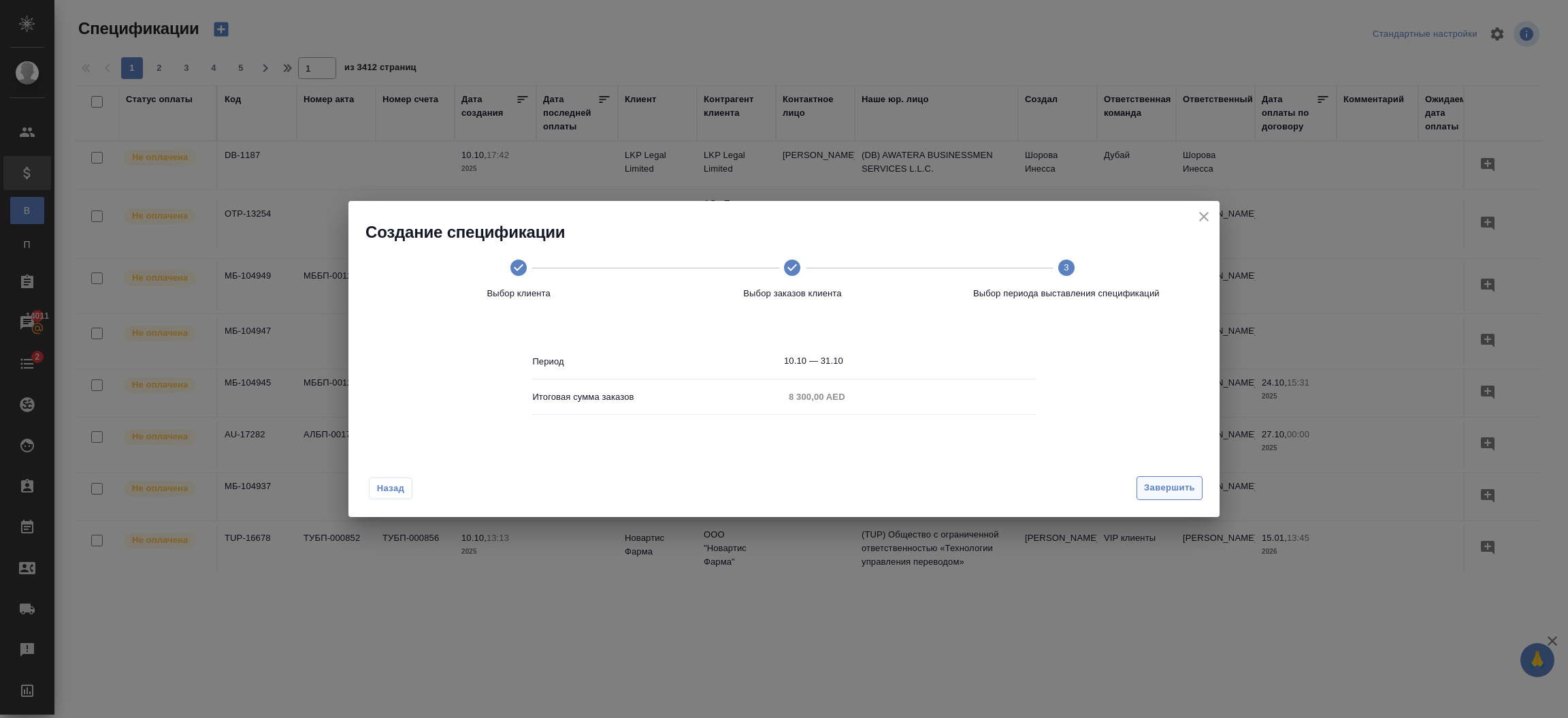
click at [1156, 480] on button "Завершить" at bounding box center [1170, 488] width 66 height 23
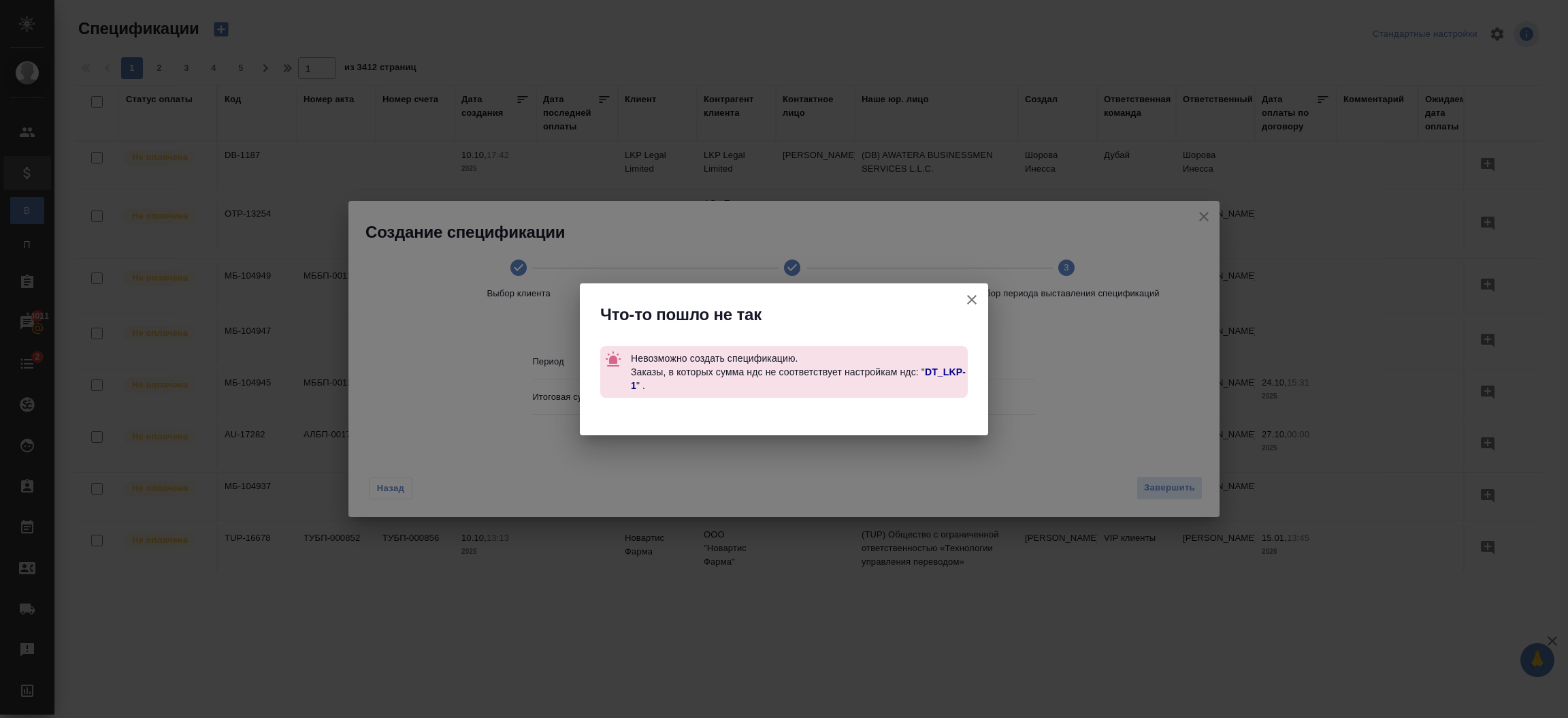
click at [969, 308] on button "button" at bounding box center [971, 299] width 32 height 32
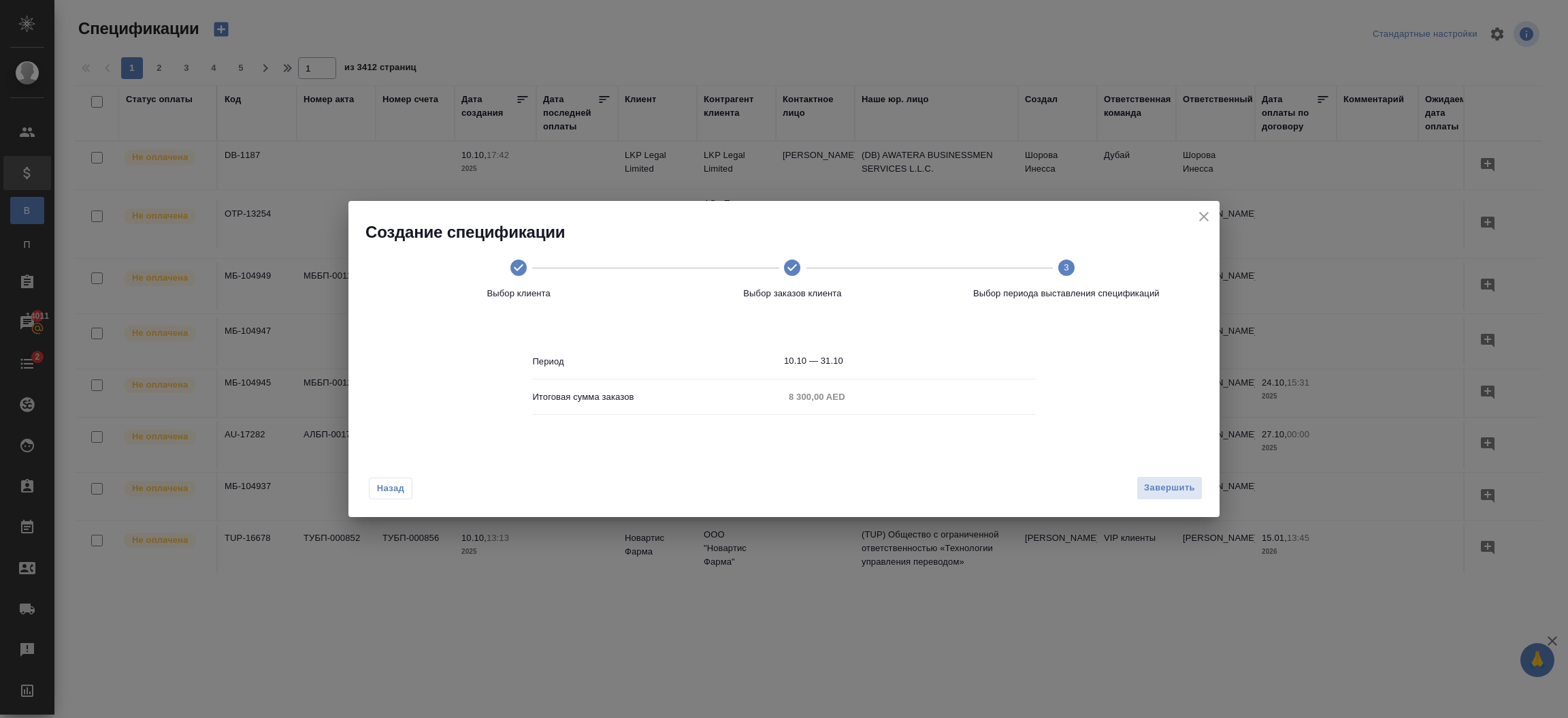
click at [1203, 223] on icon "close" at bounding box center [1204, 217] width 17 height 17
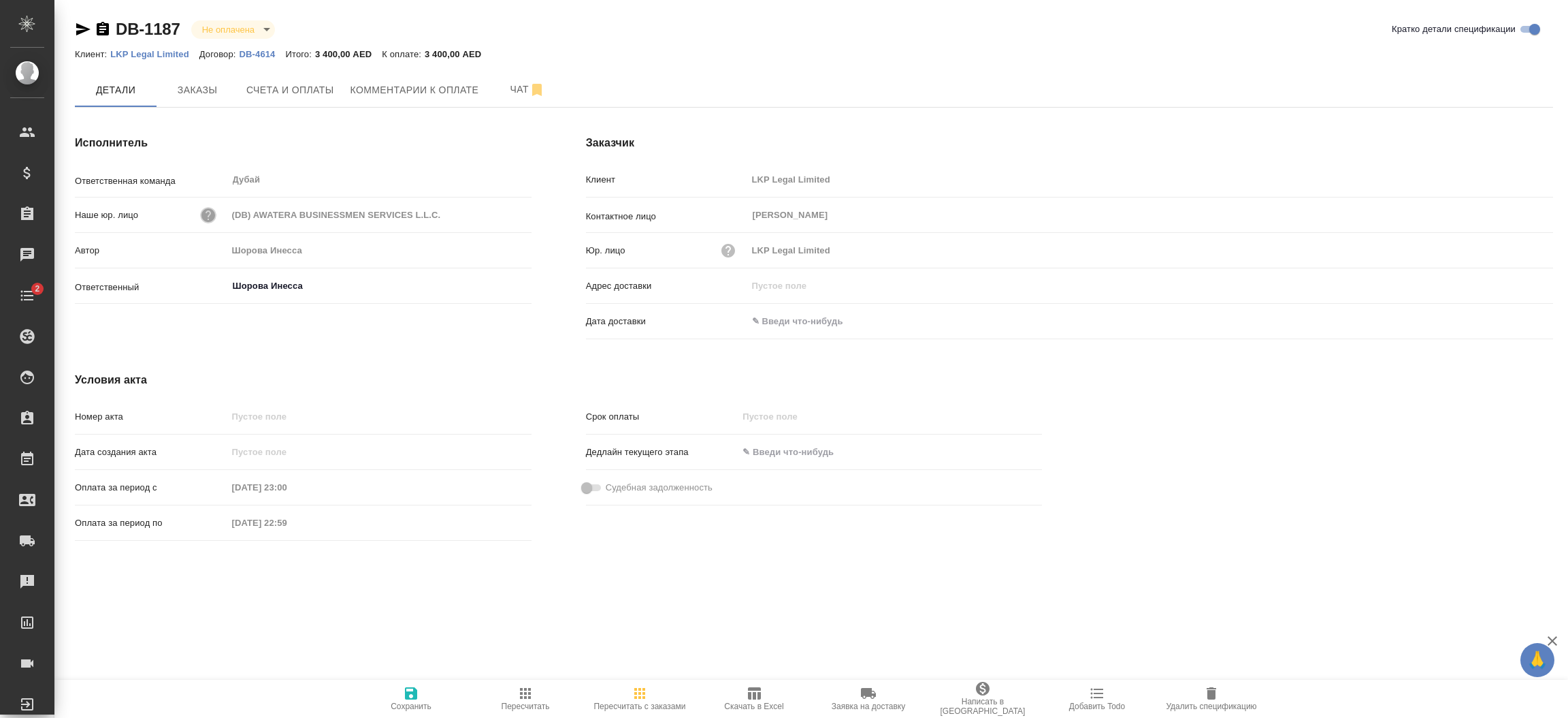
click at [209, 210] on icon "button" at bounding box center [209, 216] width 14 height 14
click at [394, 194] on div at bounding box center [784, 359] width 1568 height 718
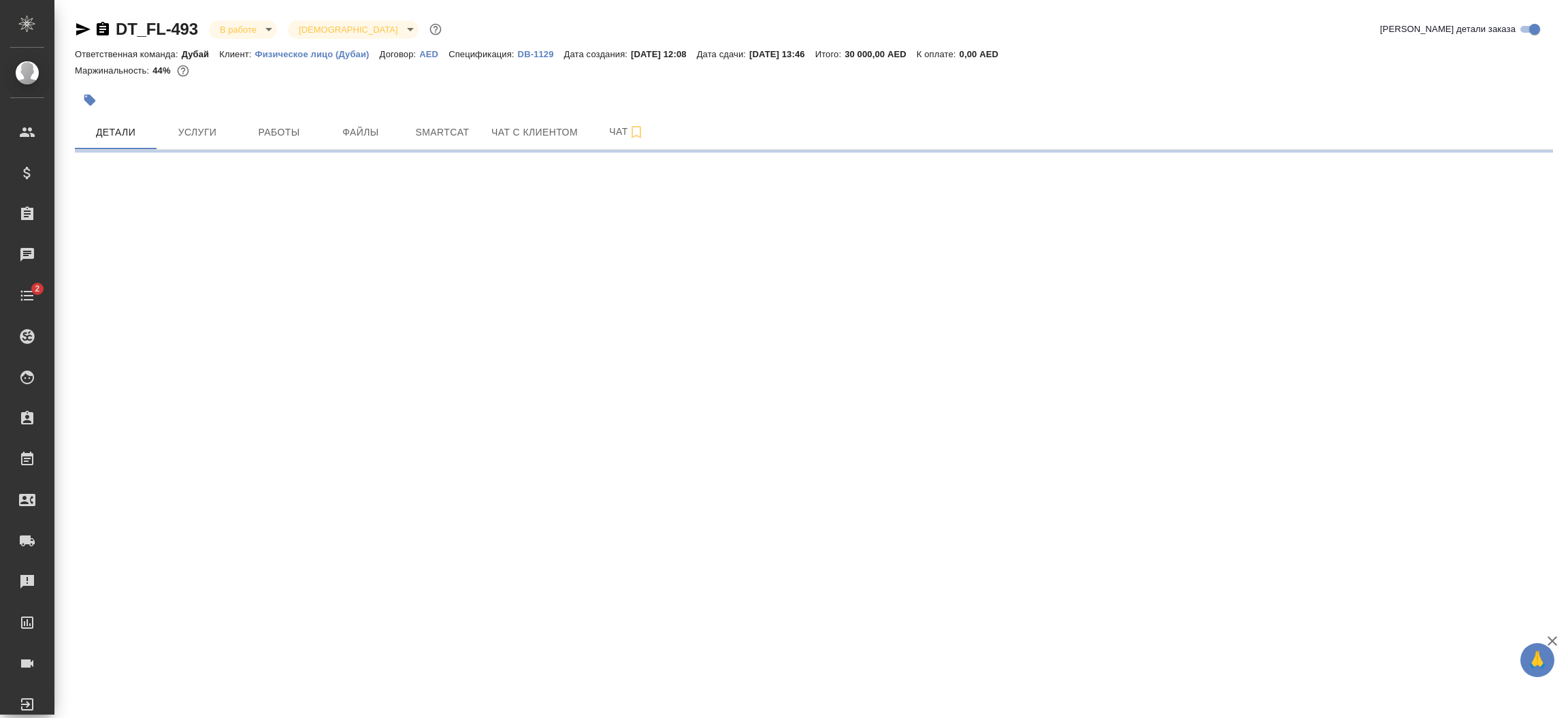
select select "RU"
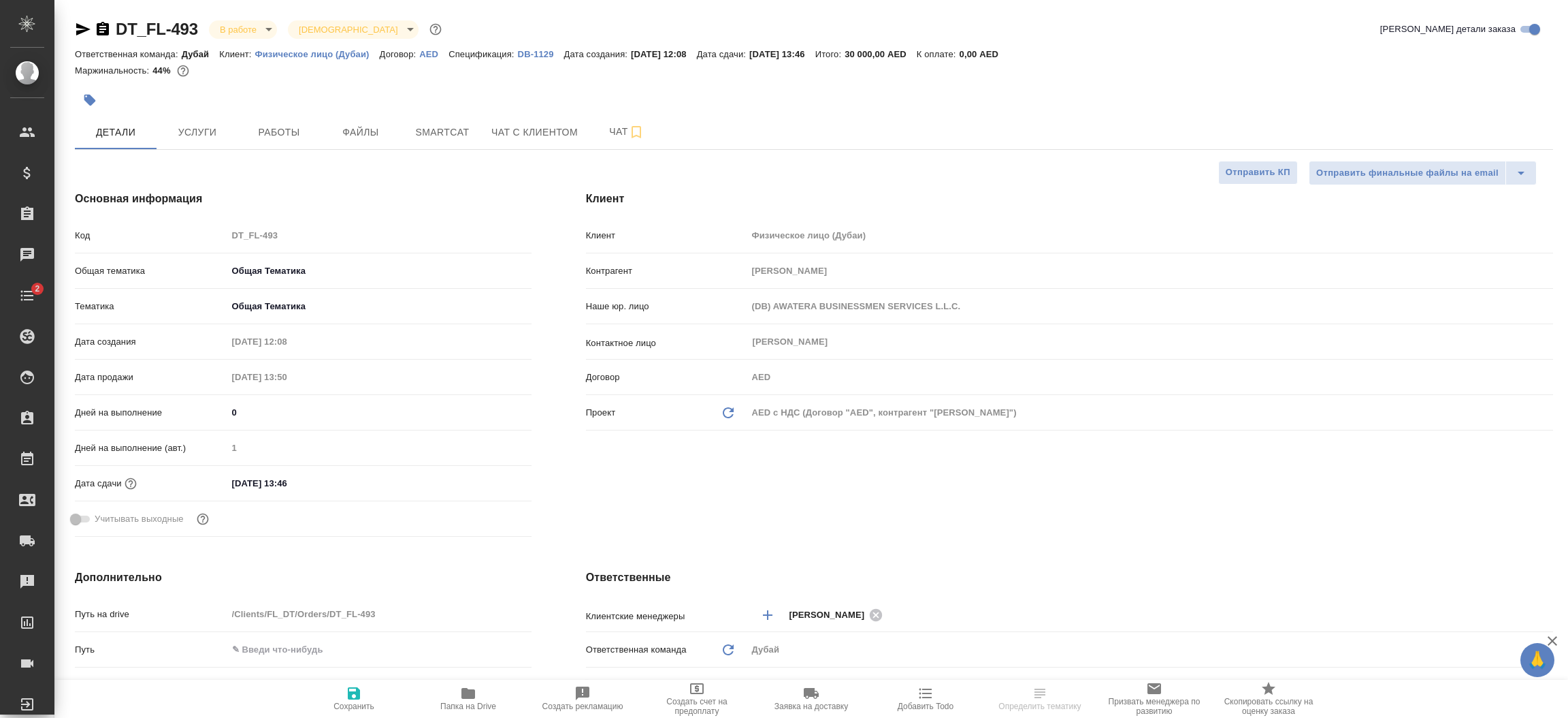
type textarea "x"
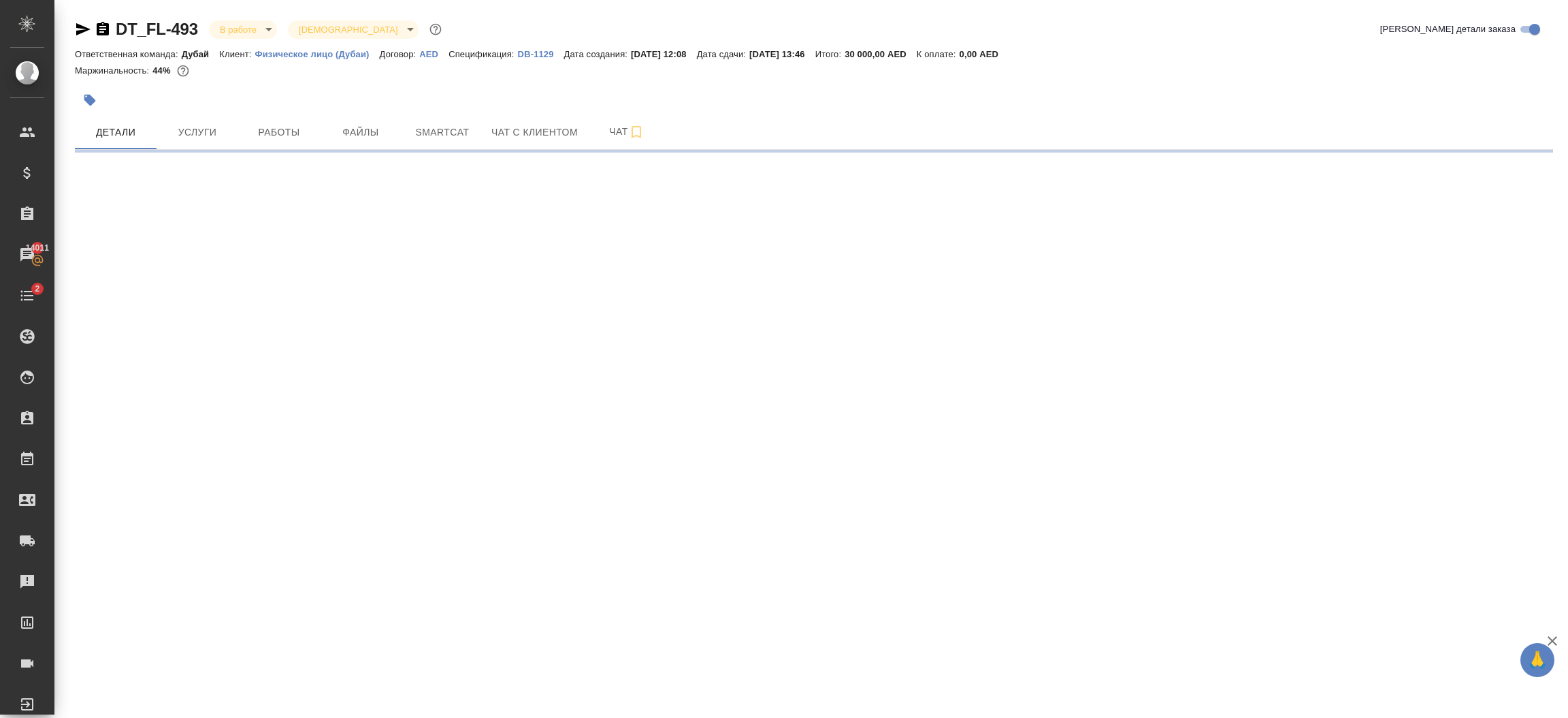
select select "RU"
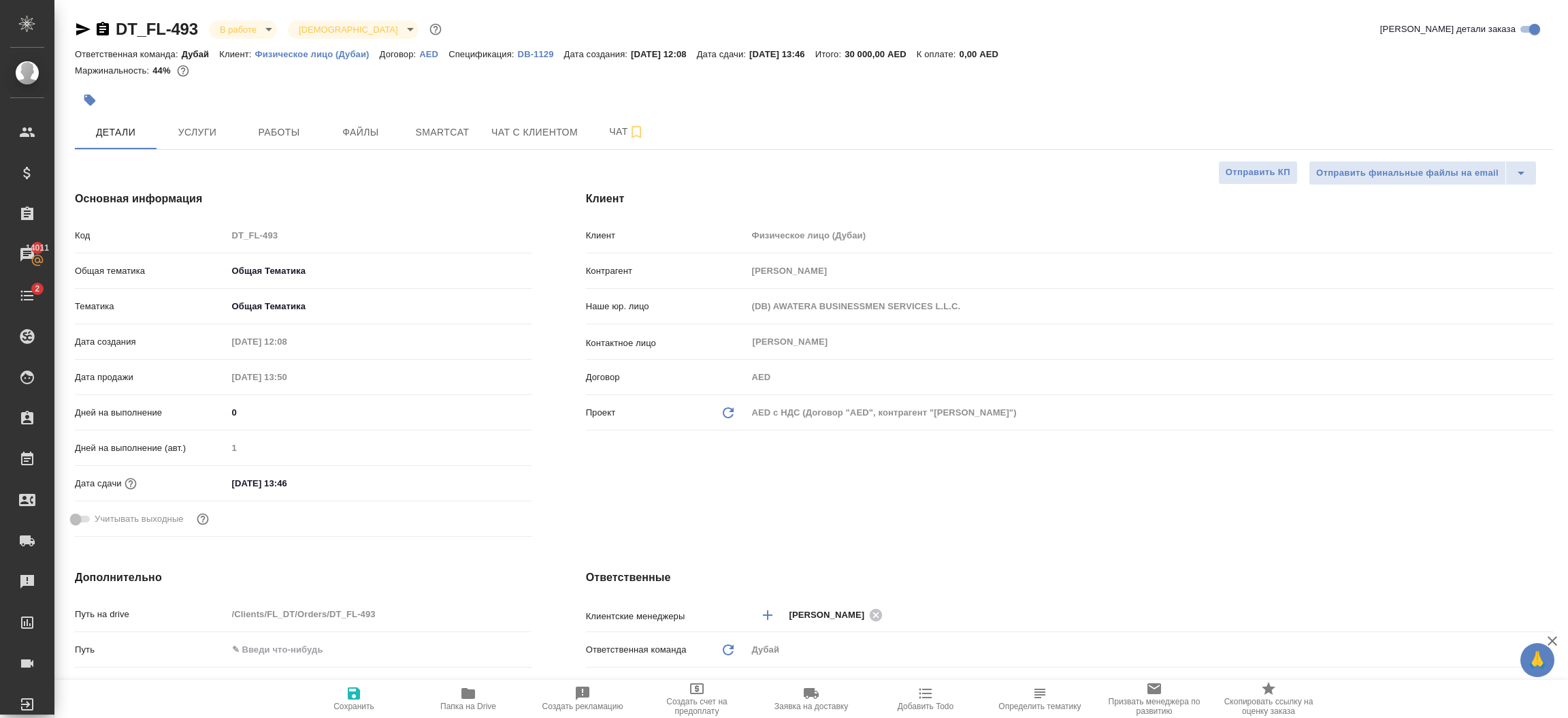
type textarea "x"
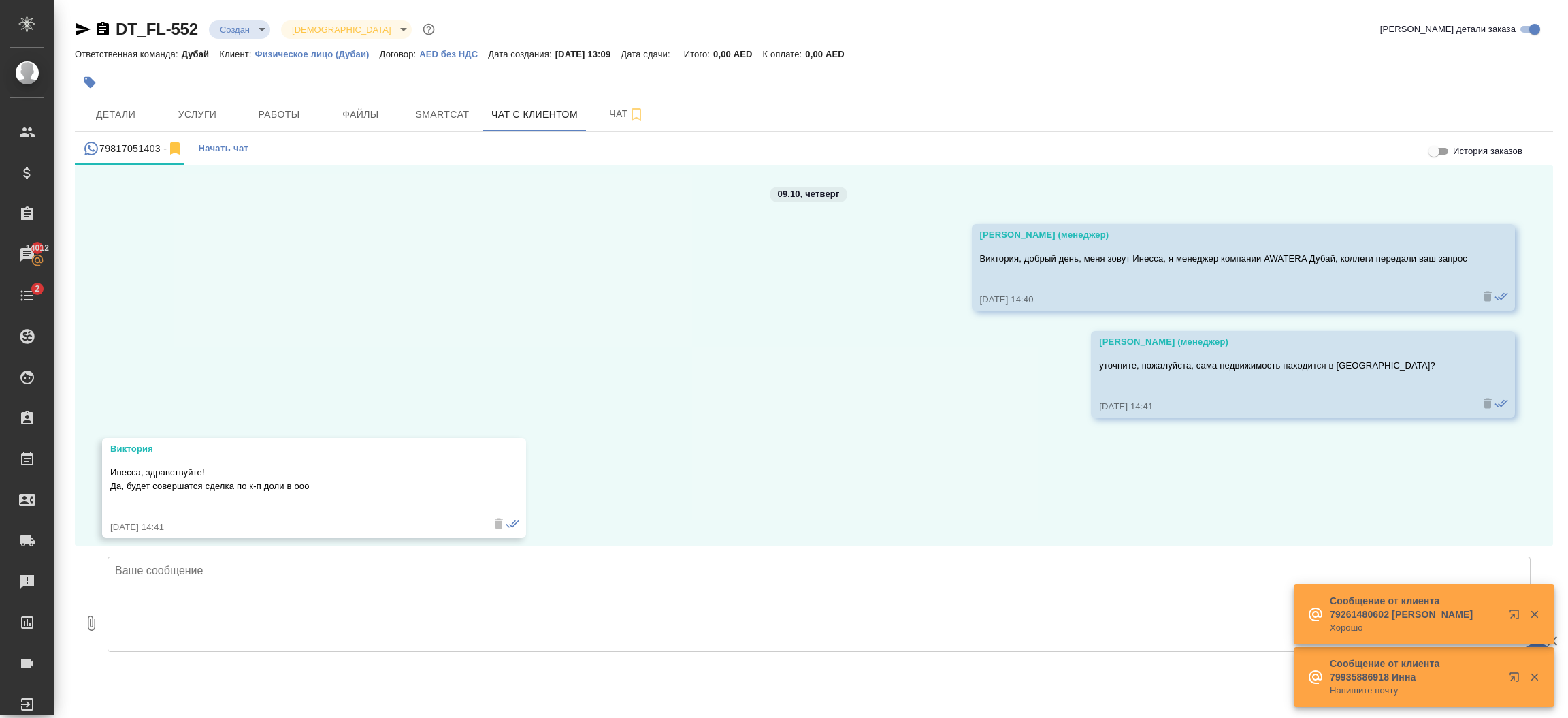
scroll to position [3562, 0]
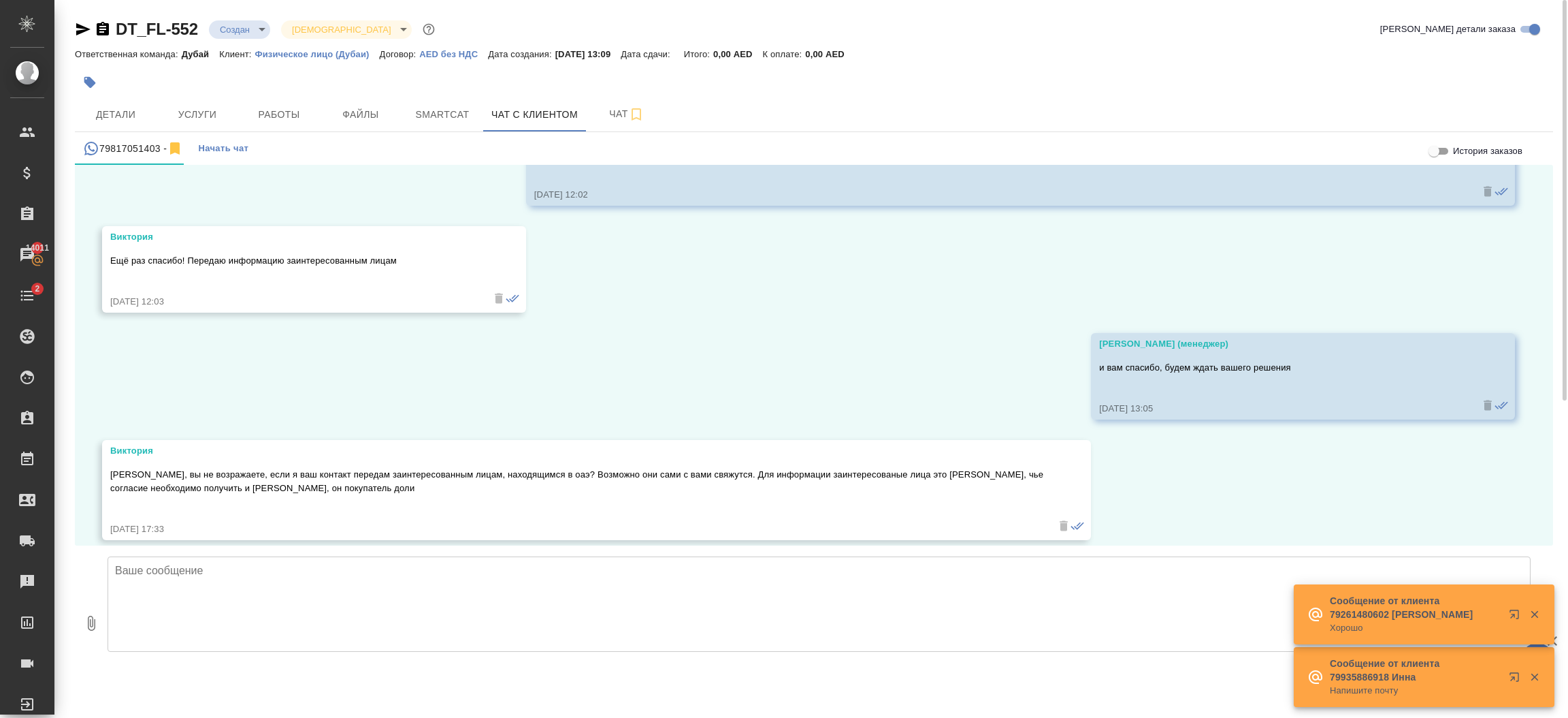
click at [394, 571] on textarea at bounding box center [819, 604] width 1423 height 95
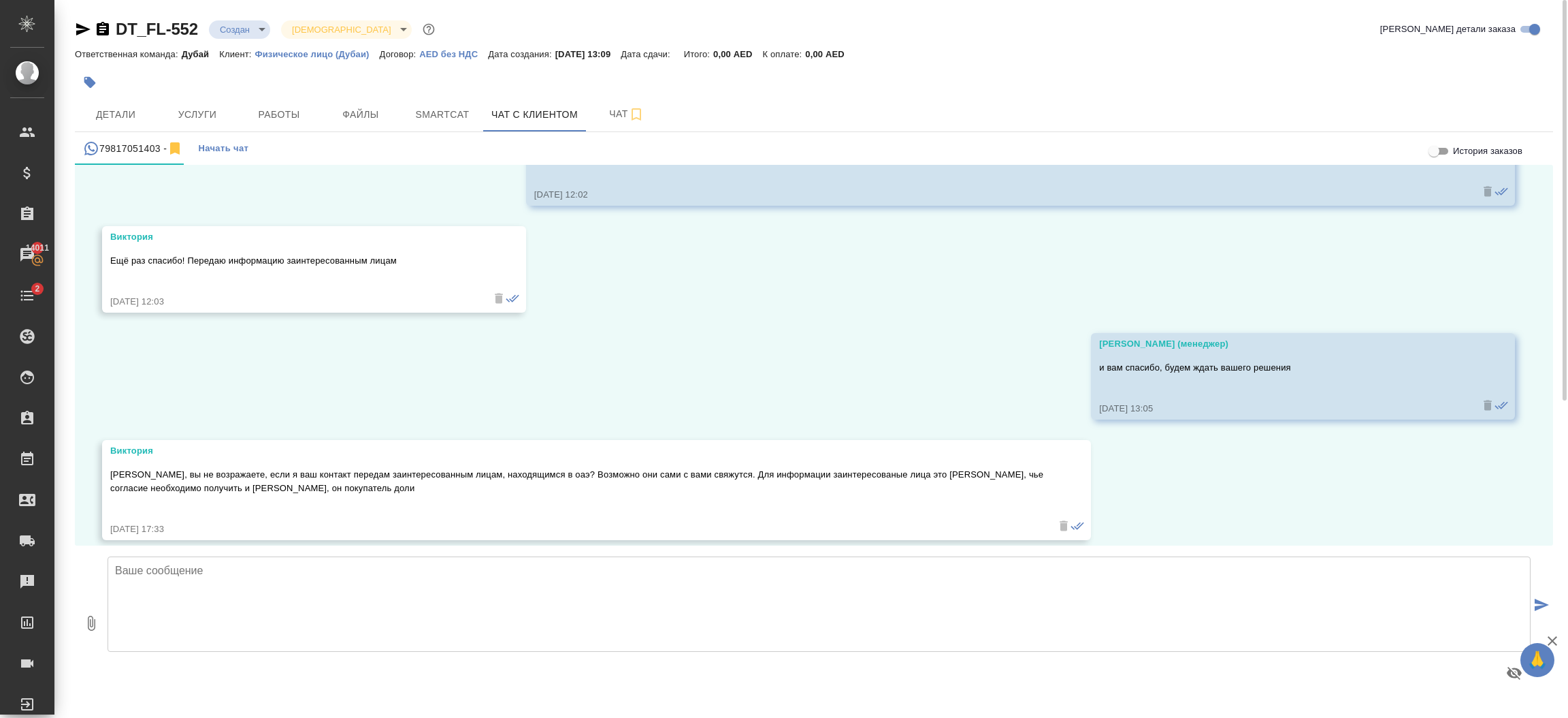
click at [394, 571] on textarea at bounding box center [819, 604] width 1423 height 95
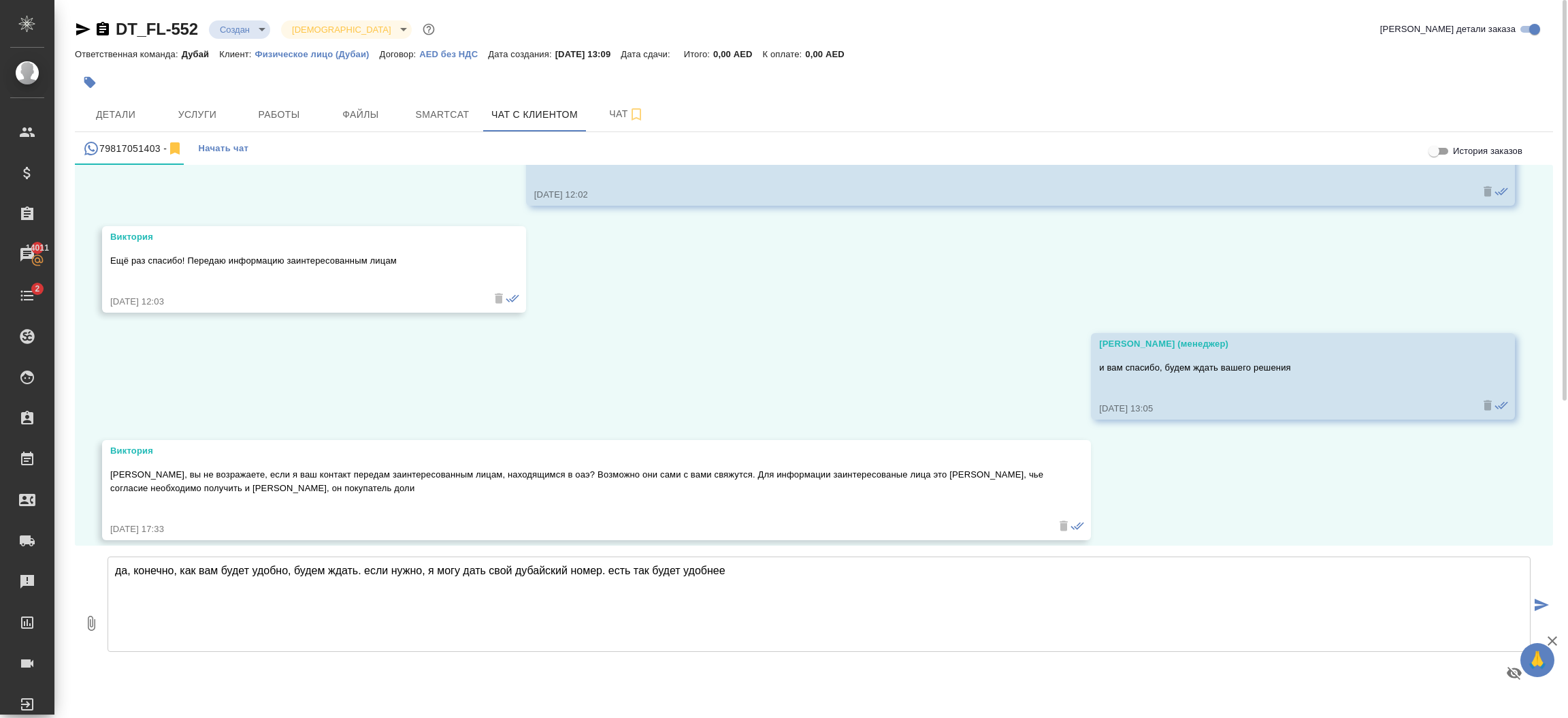
type textarea "да, конечно, как вам будет удобно, будем ждать. если нужно, я могу дать свой ду…"
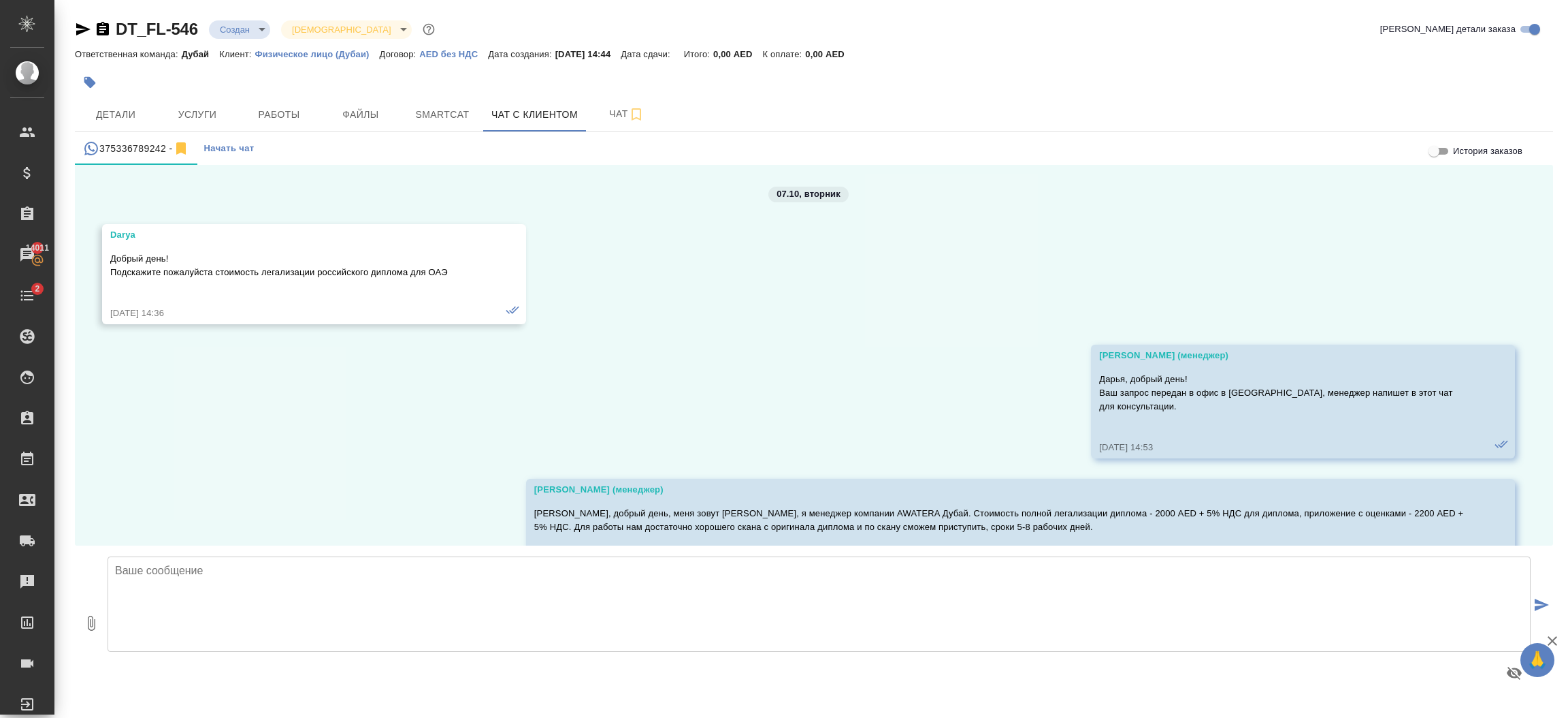
scroll to position [1550, 0]
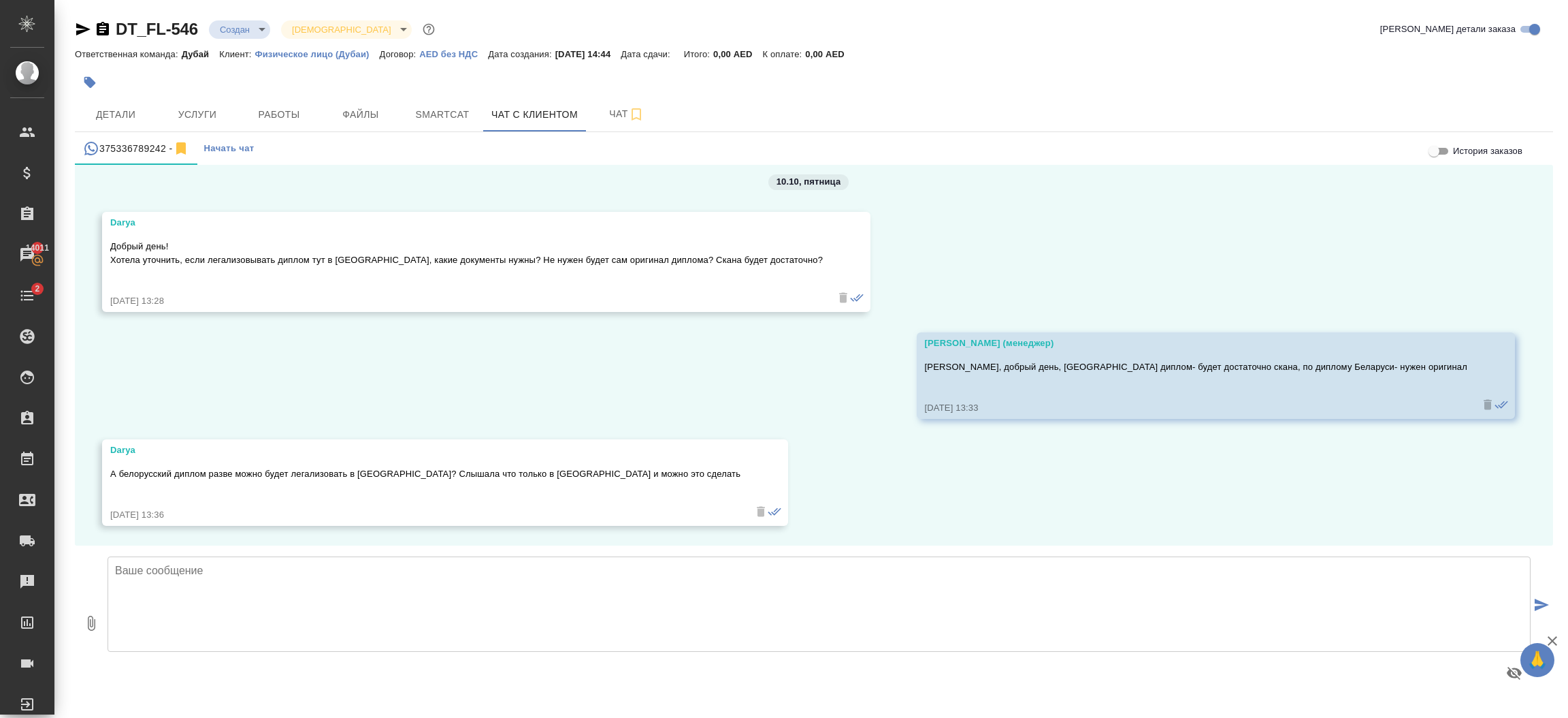
click at [525, 568] on textarea at bounding box center [819, 604] width 1423 height 95
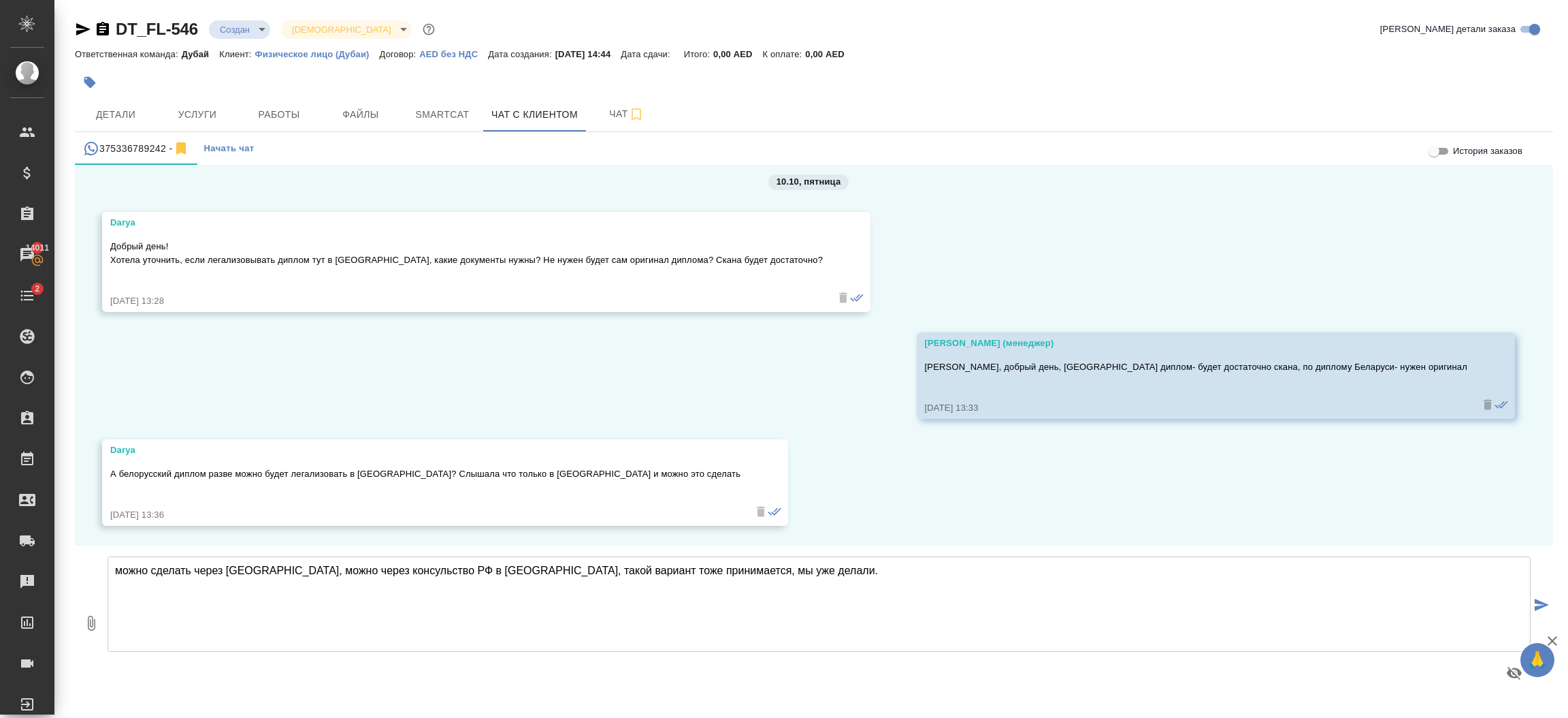
type textarea "можно сделать через [GEOGRAPHIC_DATA], можно через консульство РФ в [GEOGRAPHIC…"
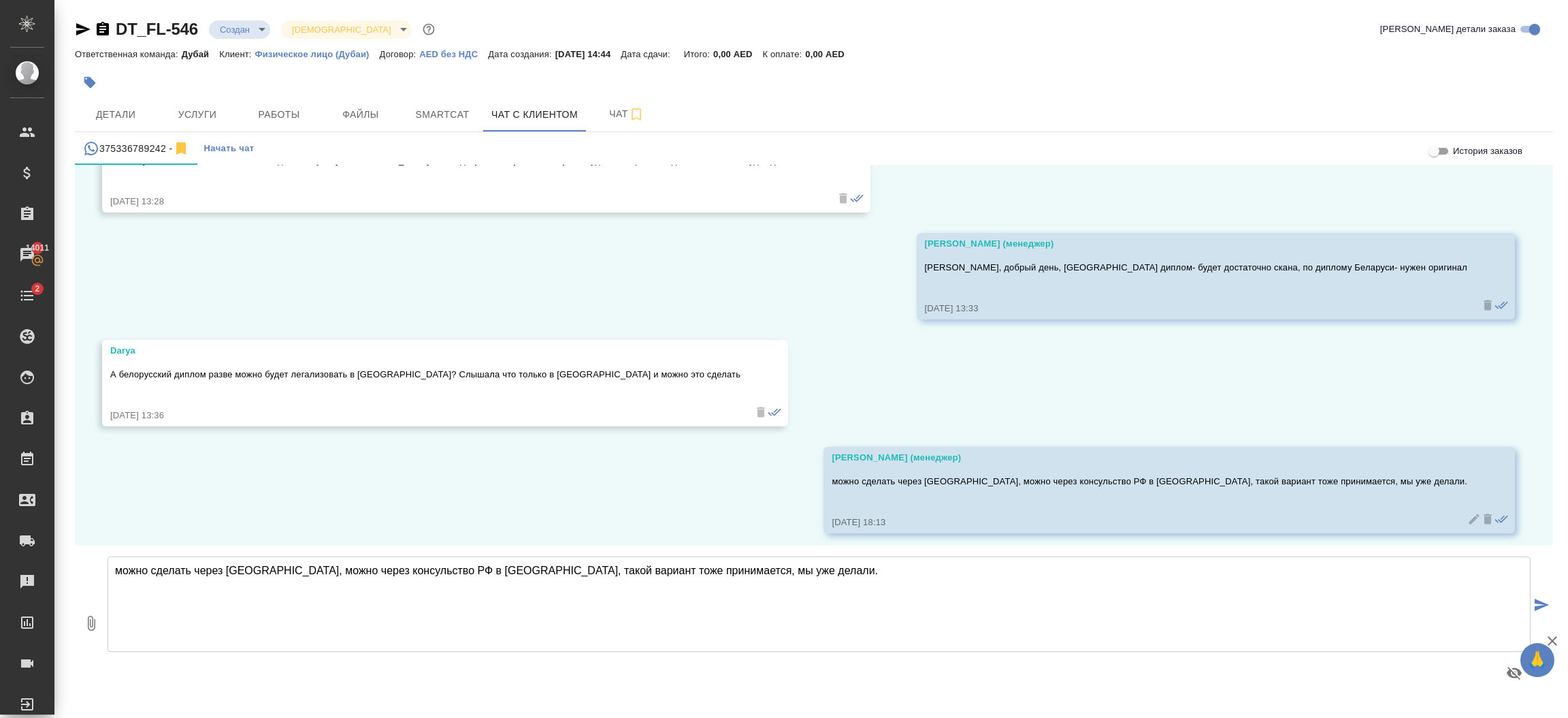
scroll to position [1656, 0]
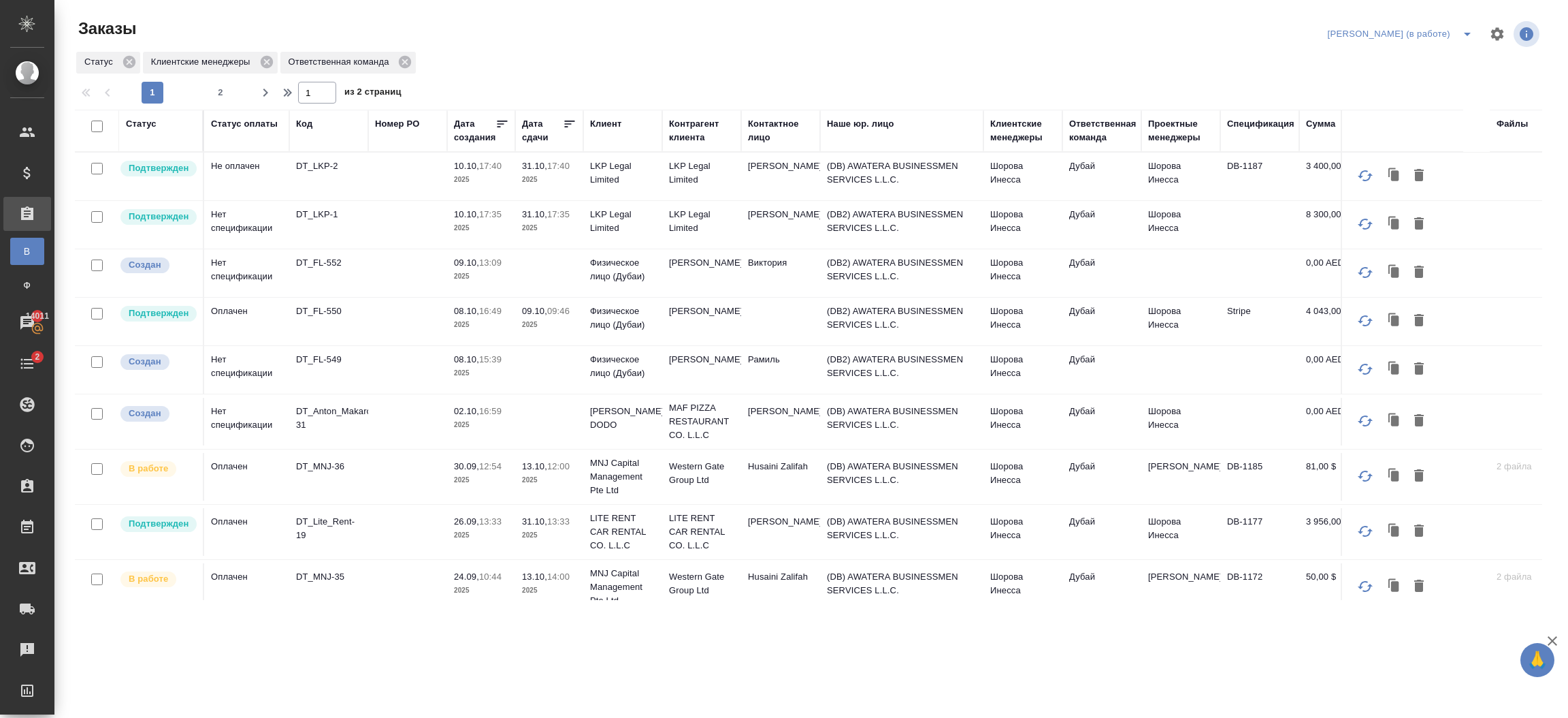
click at [518, 223] on td "31.10, 17:35 2025" at bounding box center [549, 225] width 68 height 48
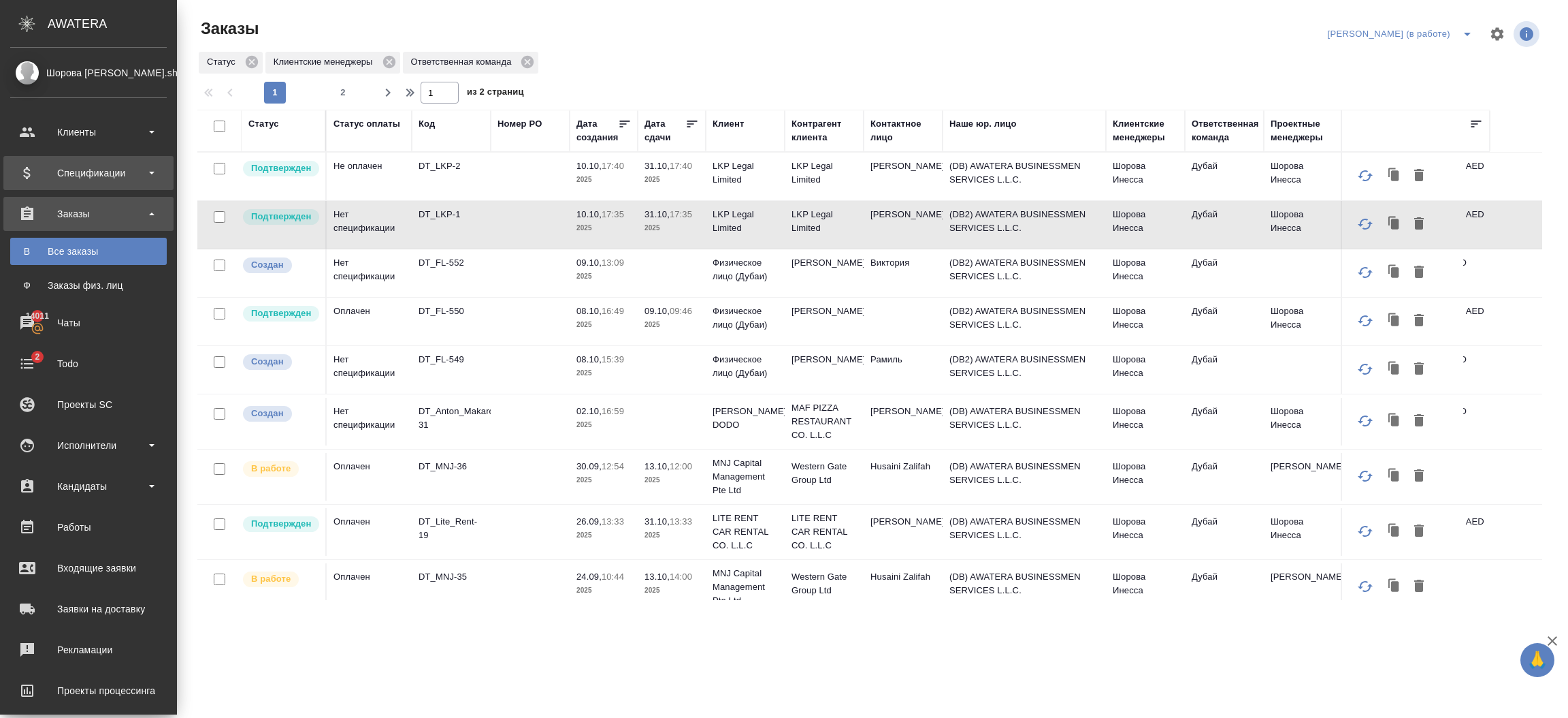
click at [104, 173] on div "Спецификации" at bounding box center [88, 173] width 157 height 21
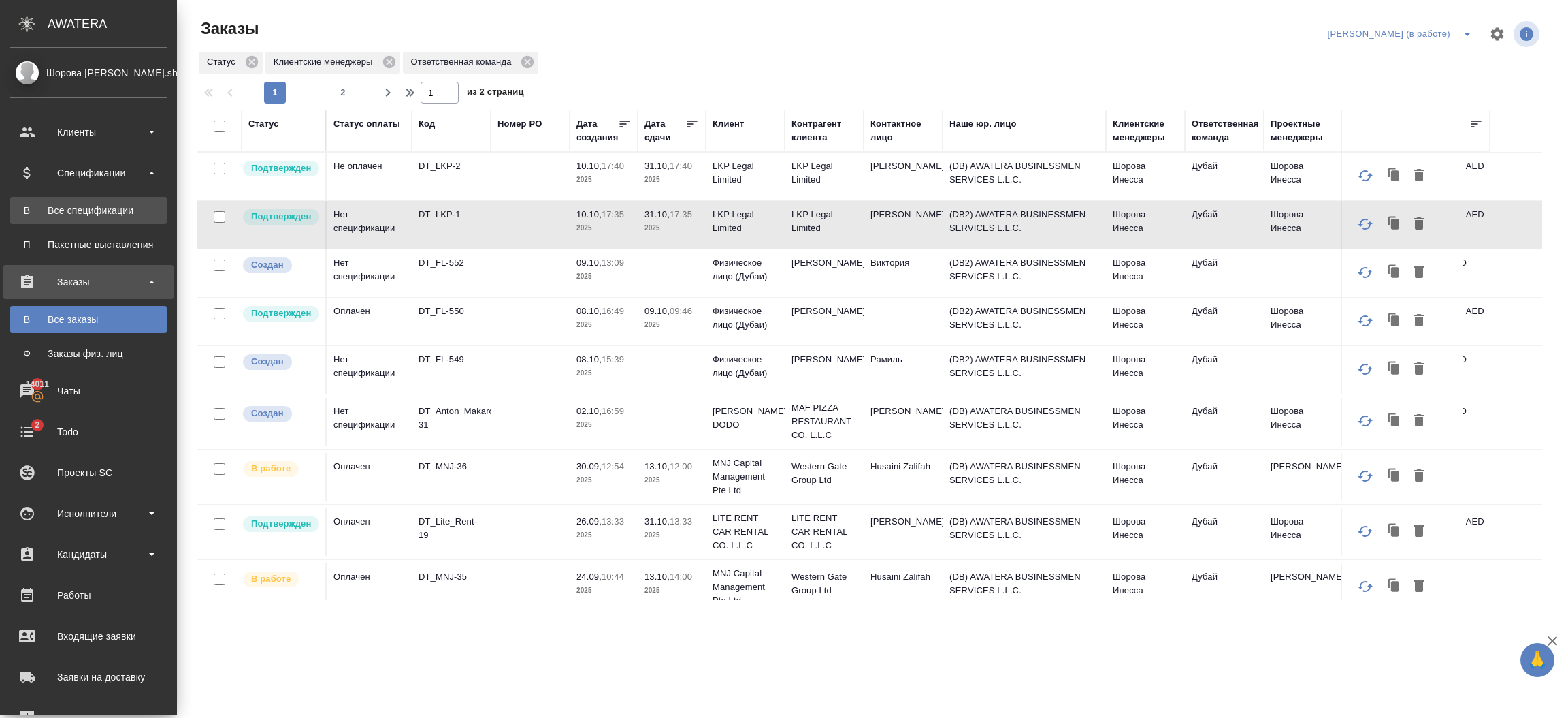
click at [97, 198] on link "В Все спецификации" at bounding box center [88, 210] width 157 height 27
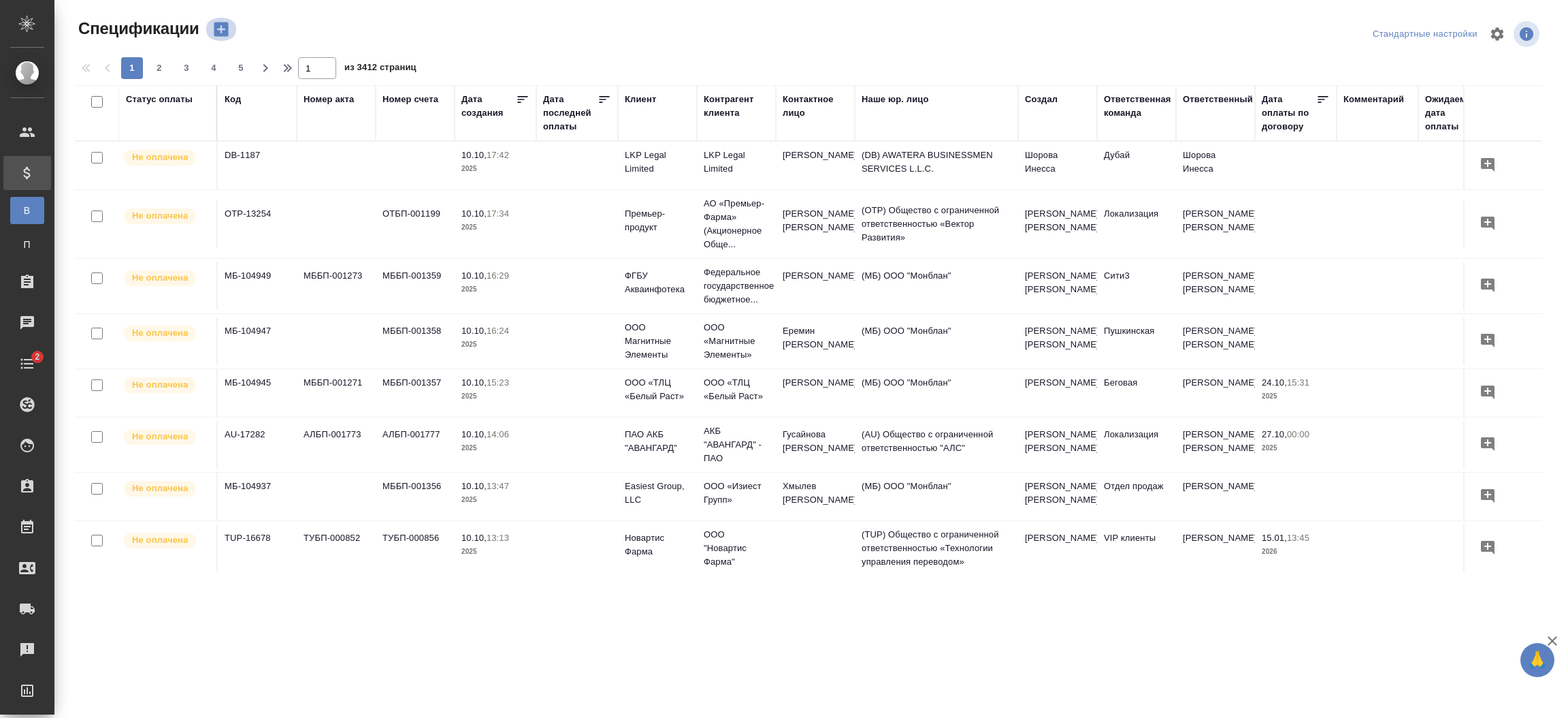
click at [218, 30] on icon "button" at bounding box center [221, 30] width 19 height 19
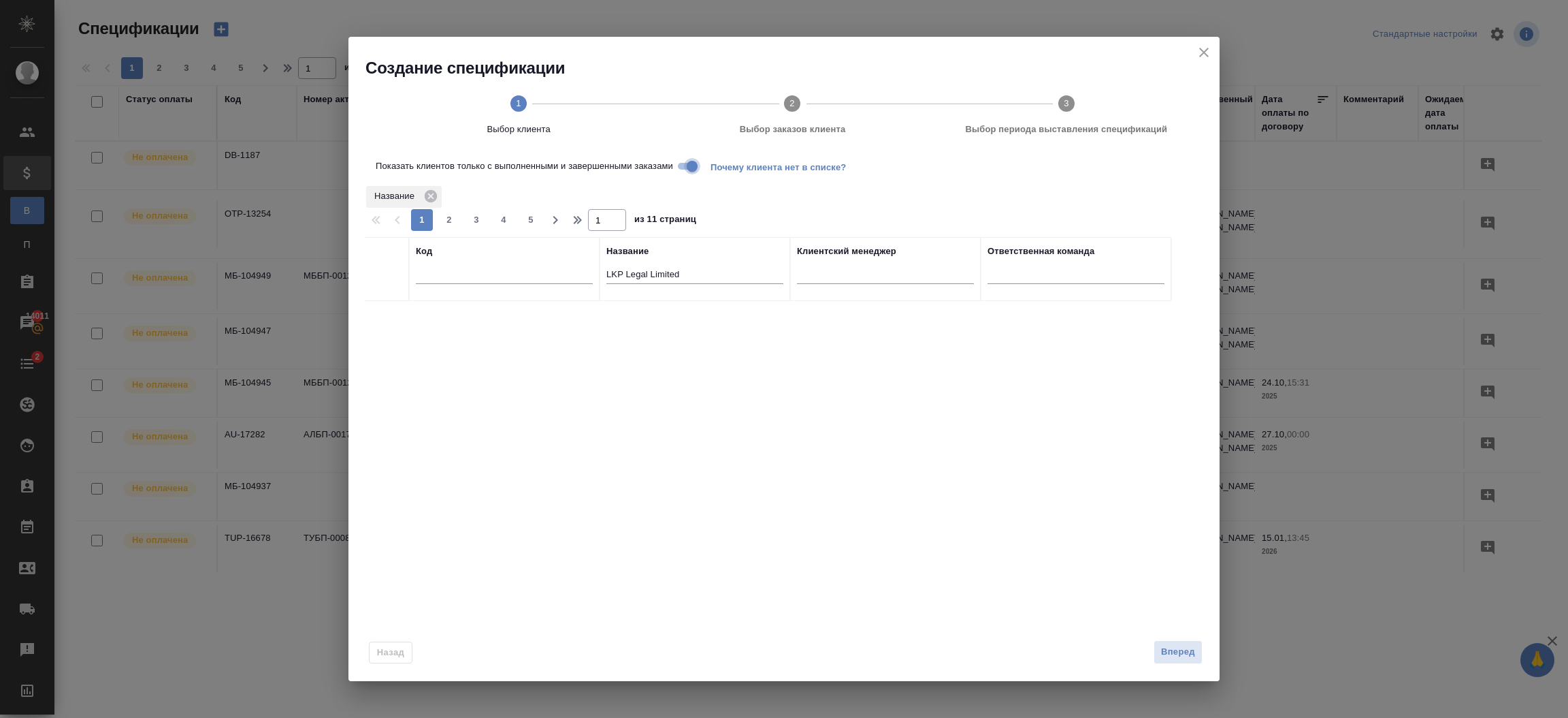
click at [682, 162] on input "Показать клиентов только с выполненными и завершенными заказами" at bounding box center [692, 167] width 49 height 17
click at [390, 318] on input "checkbox" at bounding box center [387, 317] width 12 height 12
checkbox input "true"
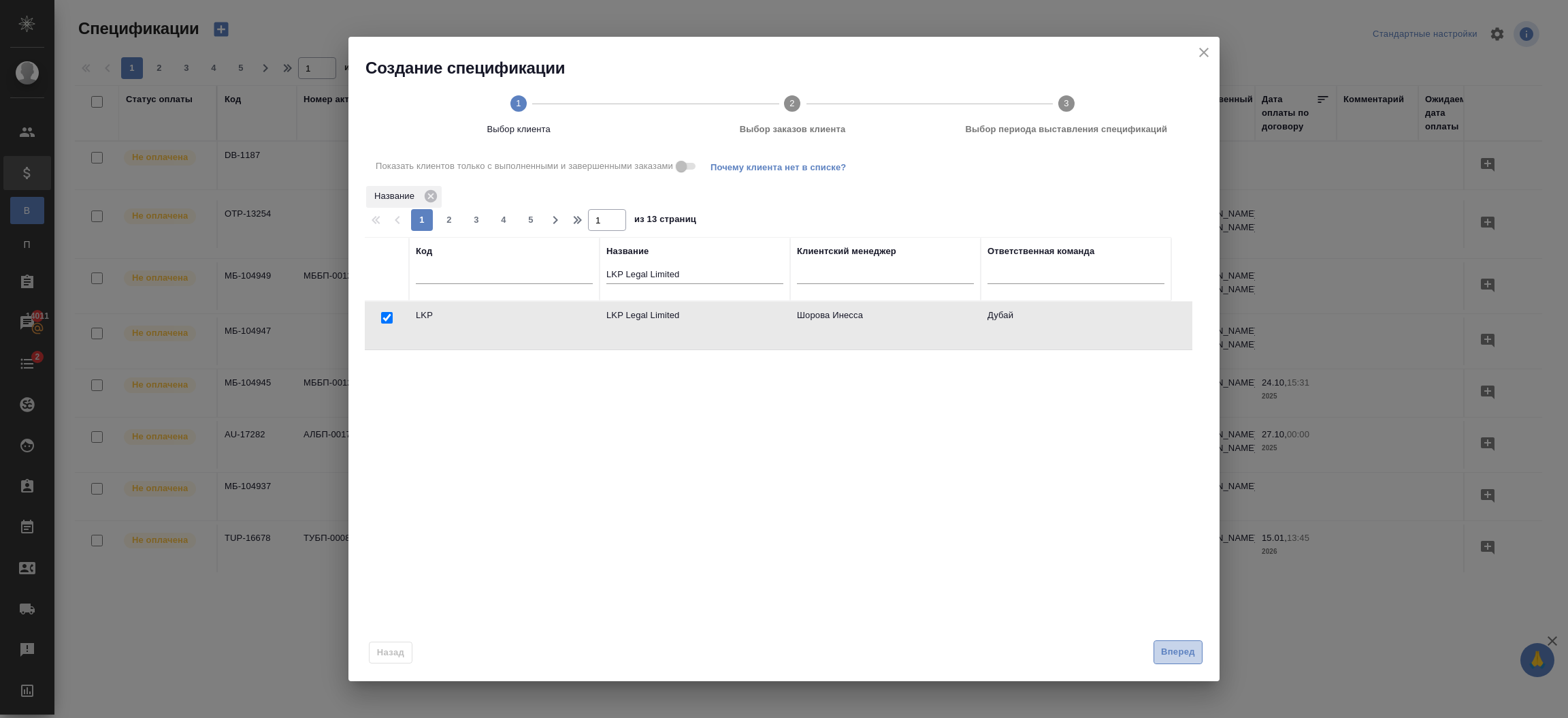
click at [1171, 649] on span "Вперед" at bounding box center [1178, 652] width 34 height 16
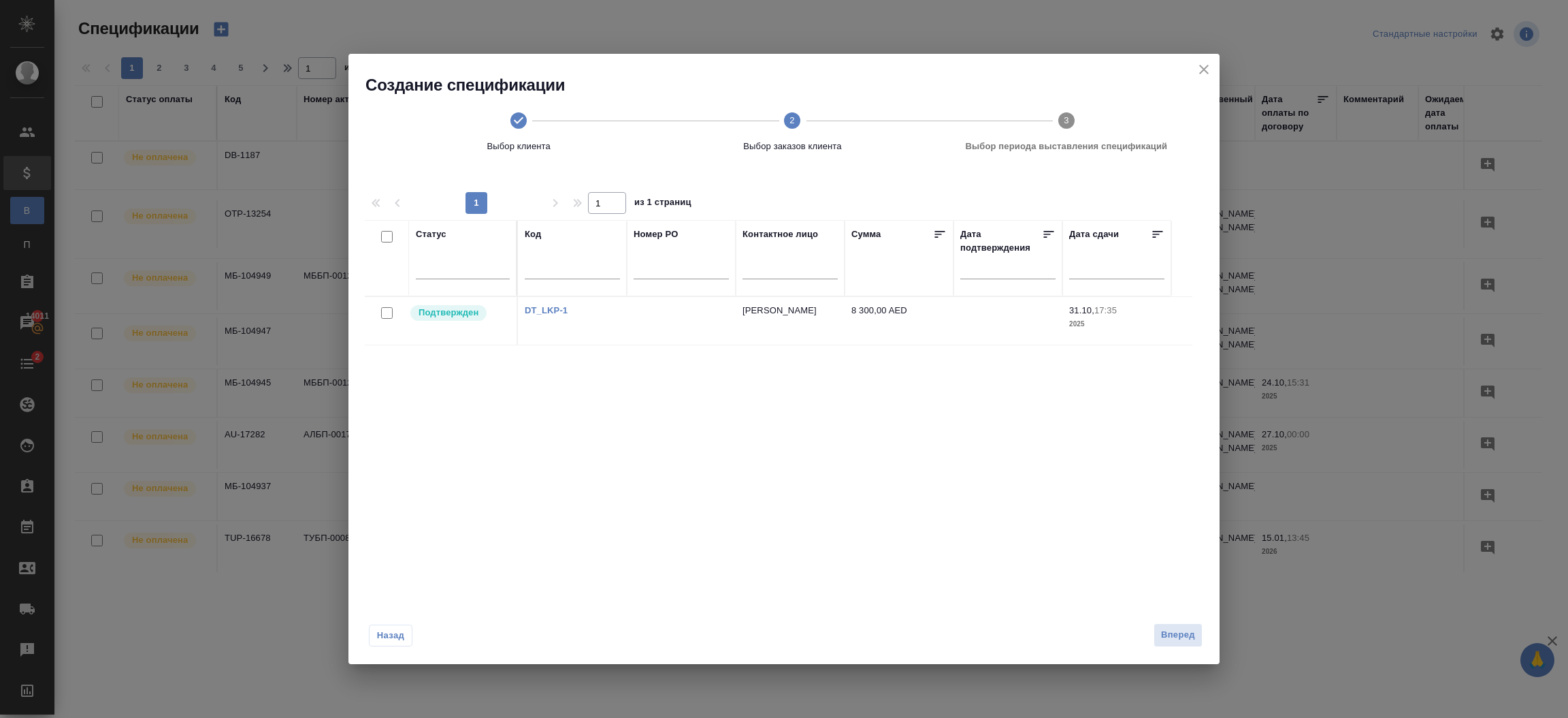
click at [385, 312] on input "checkbox" at bounding box center [387, 312] width 12 height 12
checkbox input "true"
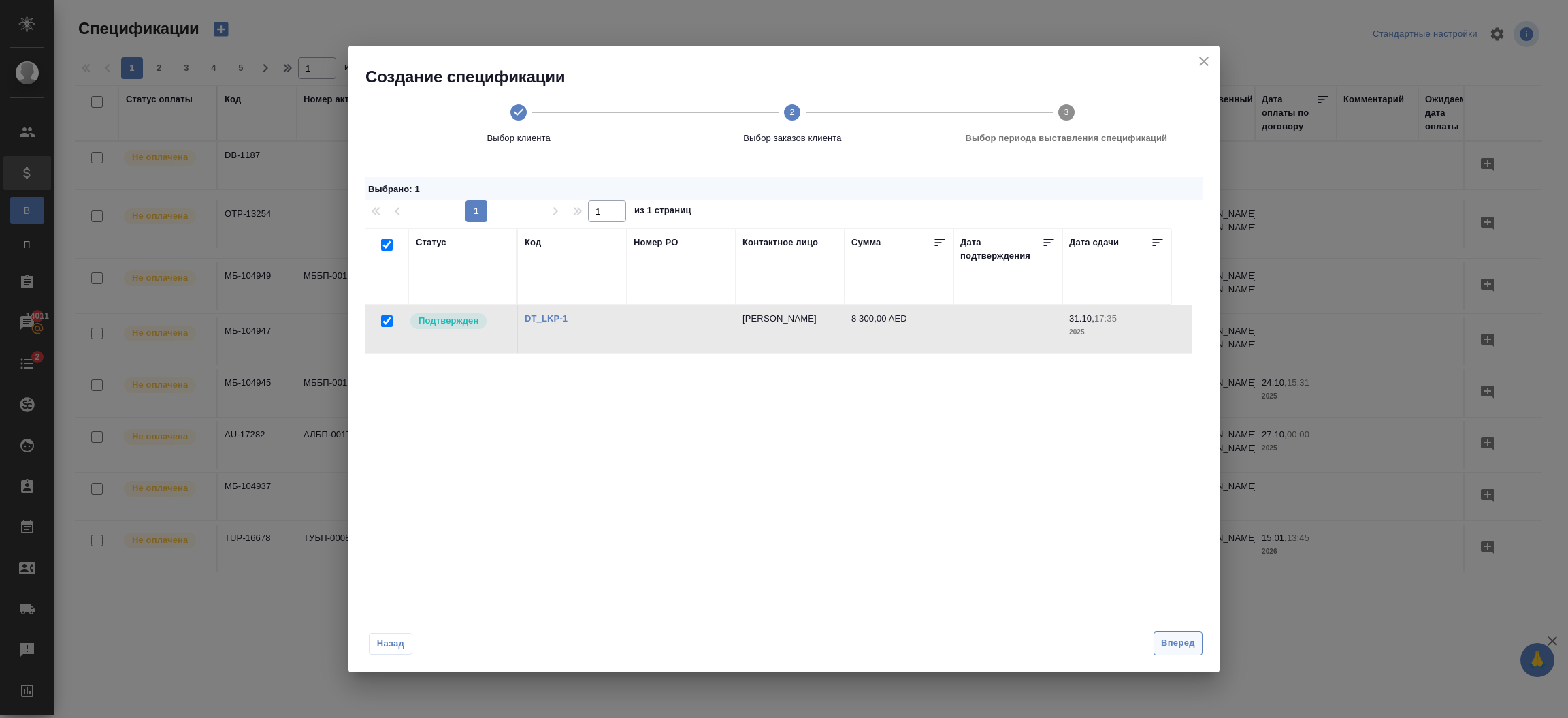
click at [1175, 637] on span "Вперед" at bounding box center [1178, 643] width 34 height 16
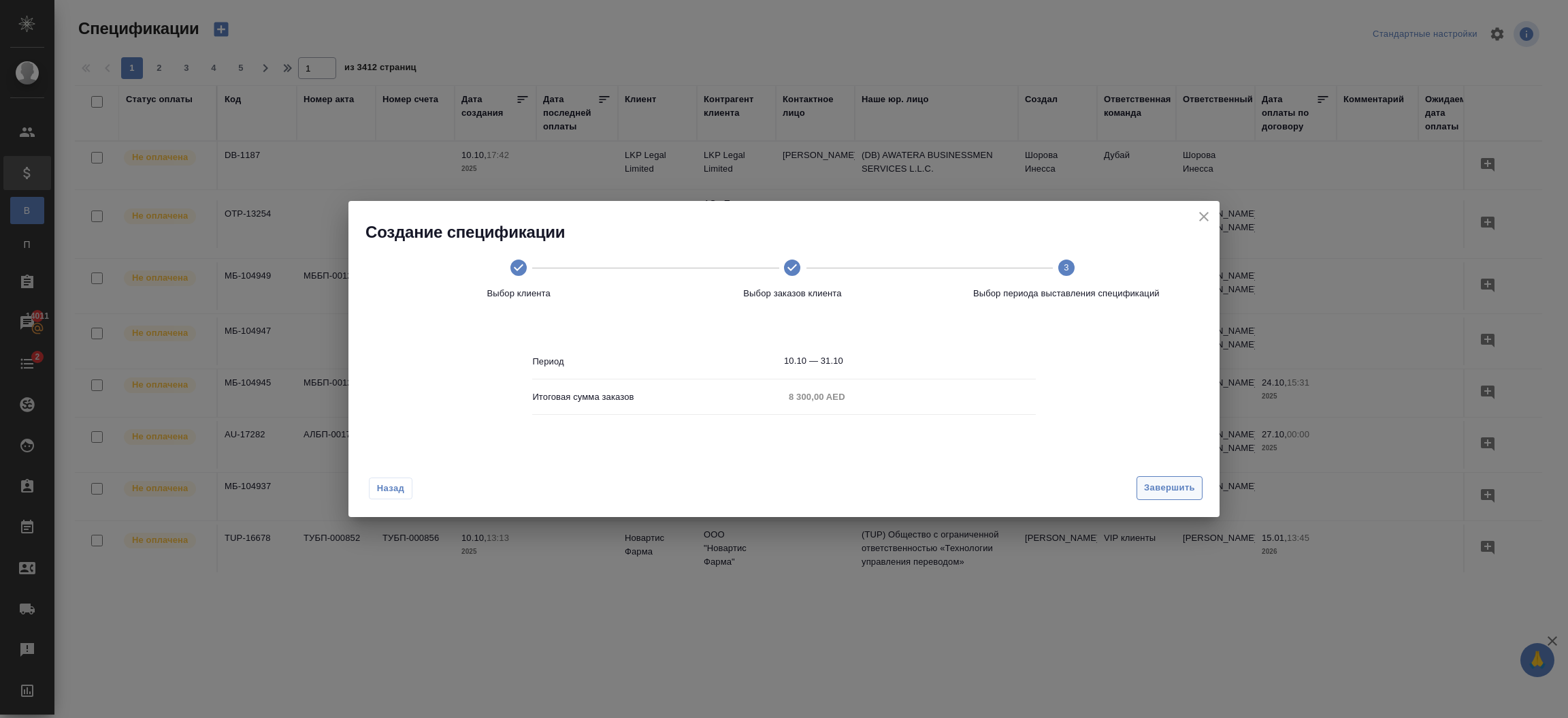
click at [1160, 488] on span "Завершить" at bounding box center [1169, 488] width 51 height 16
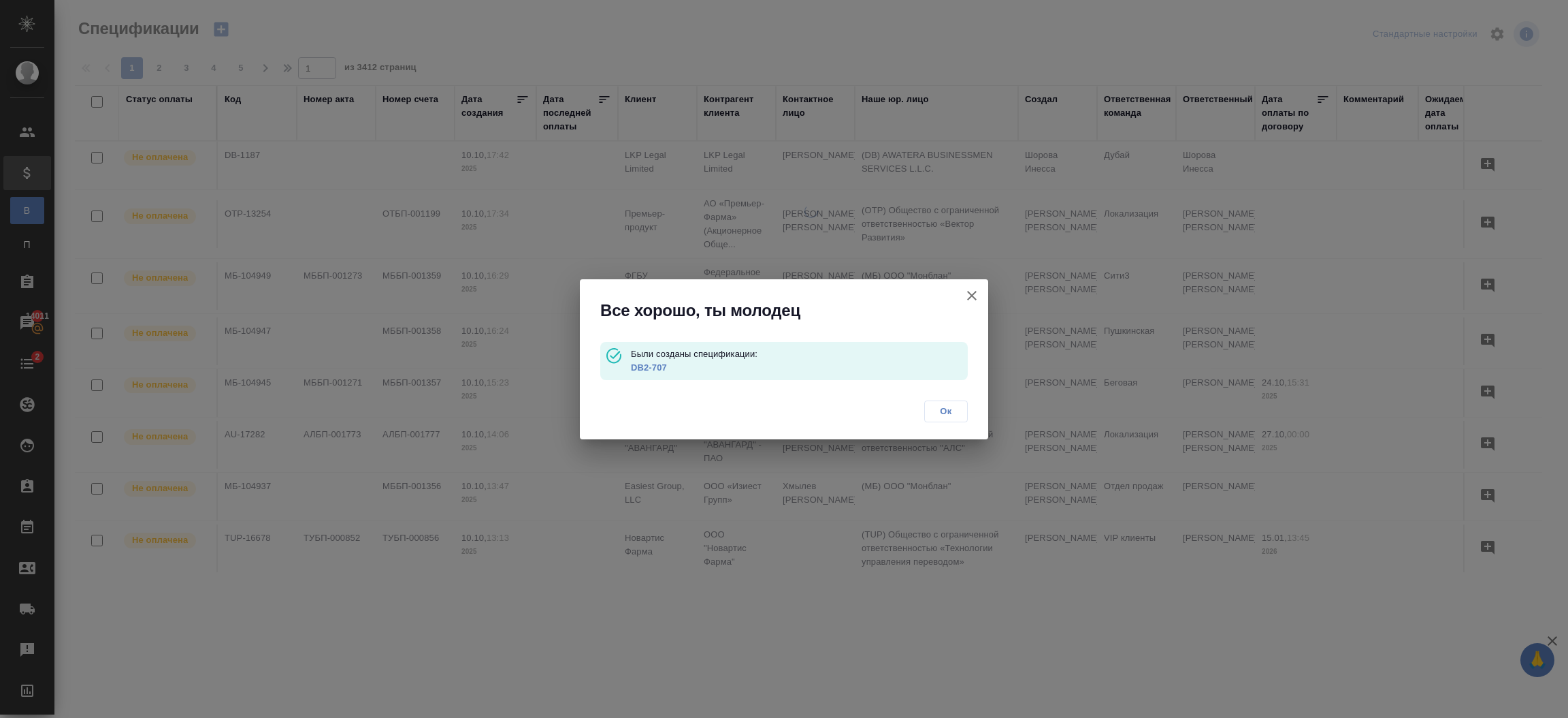
click at [656, 367] on link "DB2-707" at bounding box center [649, 367] width 36 height 10
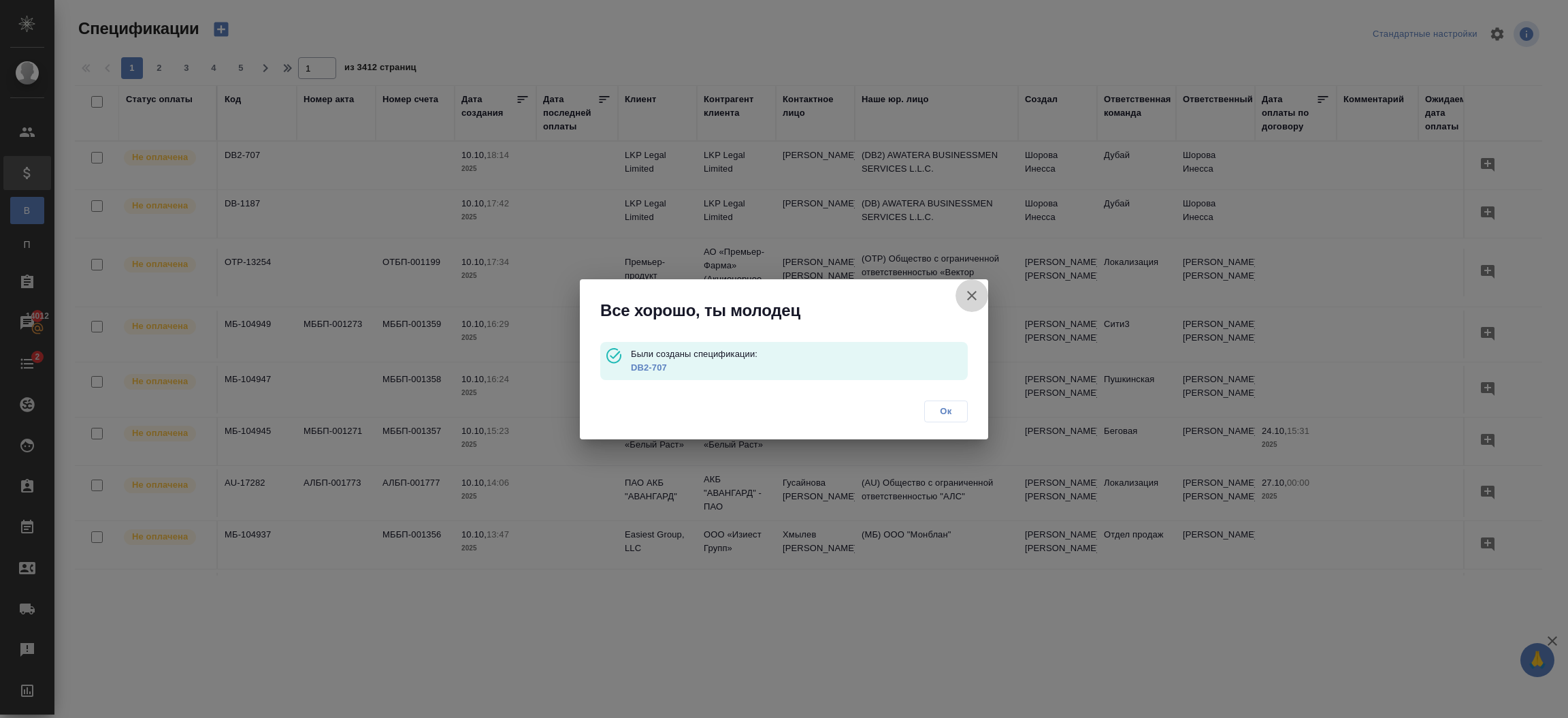
click at [971, 292] on icon "button" at bounding box center [972, 296] width 17 height 17
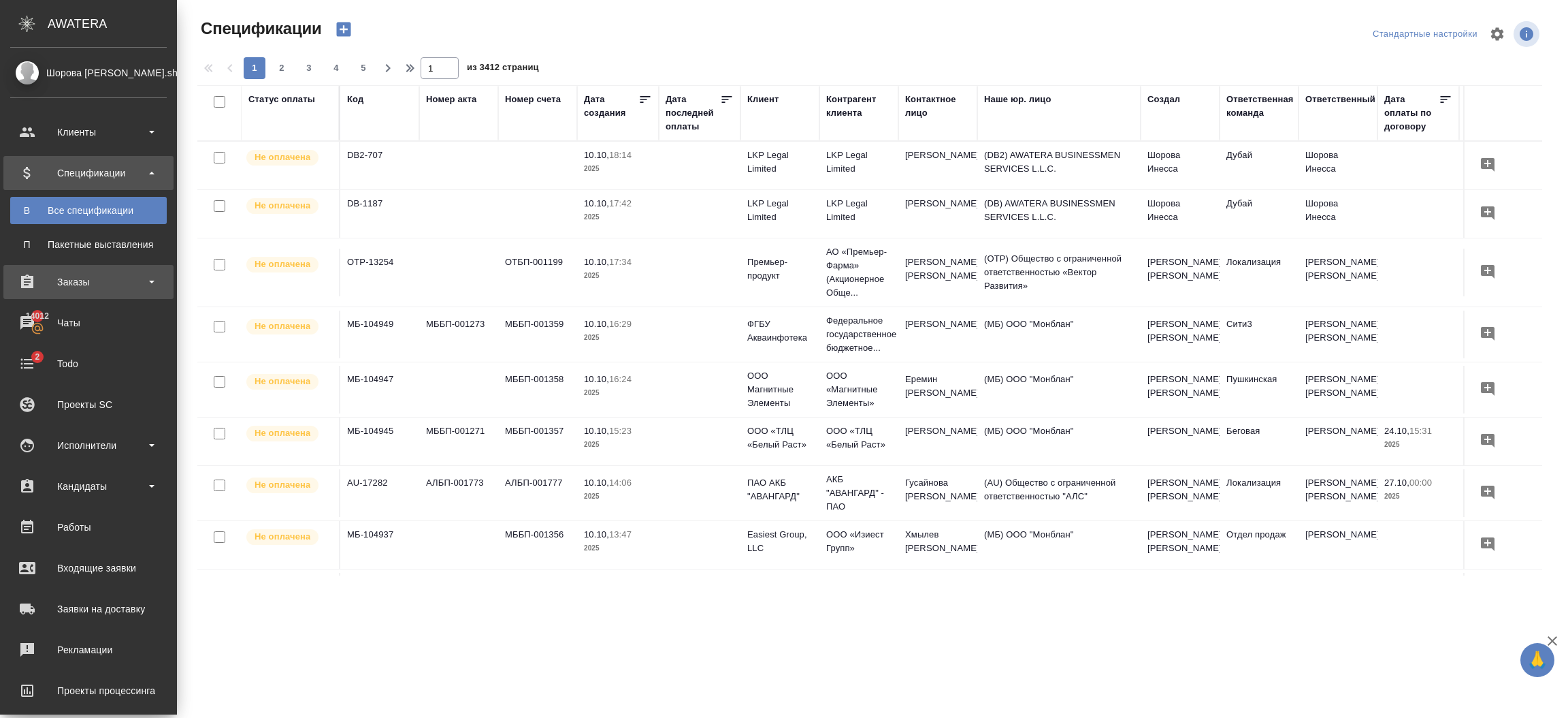
click at [80, 280] on div "Заказы" at bounding box center [88, 282] width 157 height 21
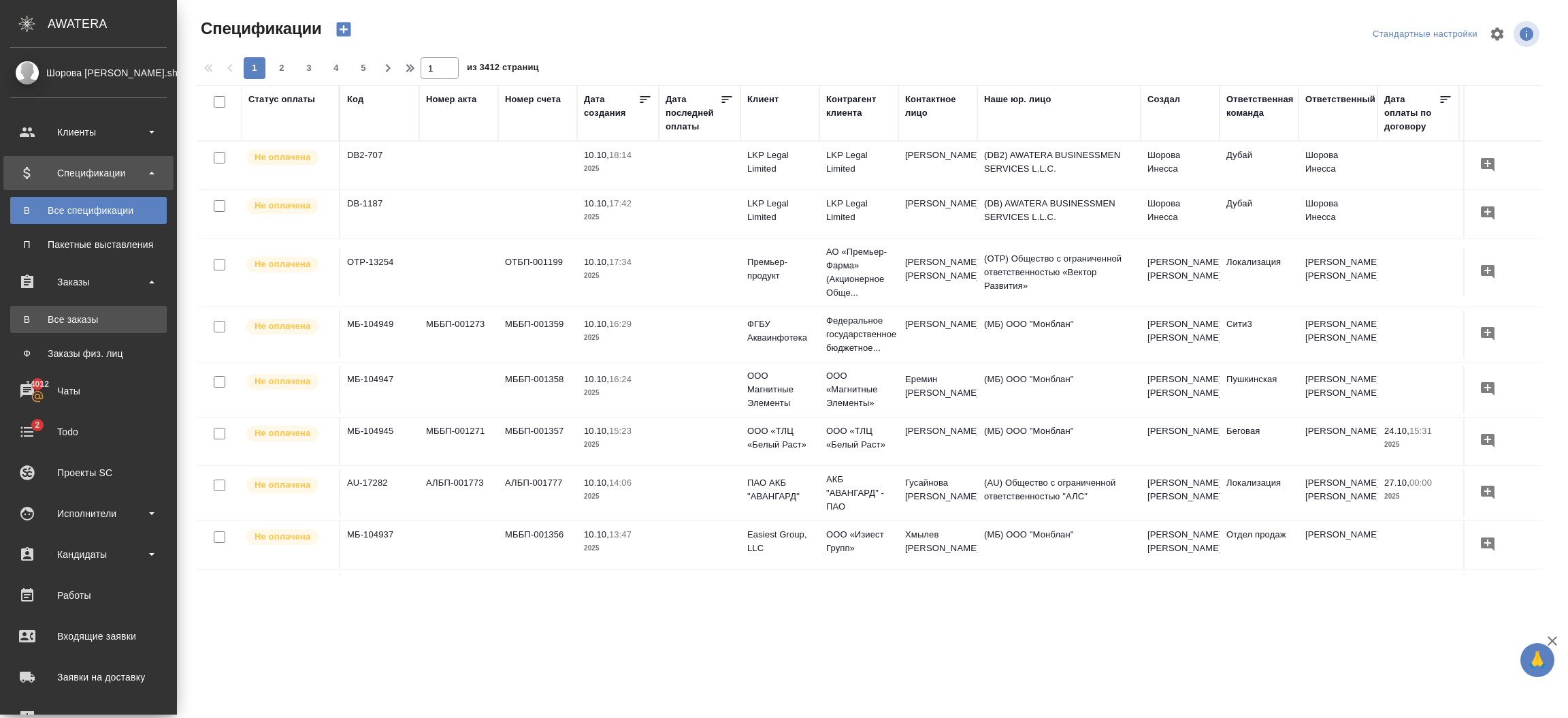
click at [79, 312] on div "Все заказы" at bounding box center [88, 319] width 143 height 14
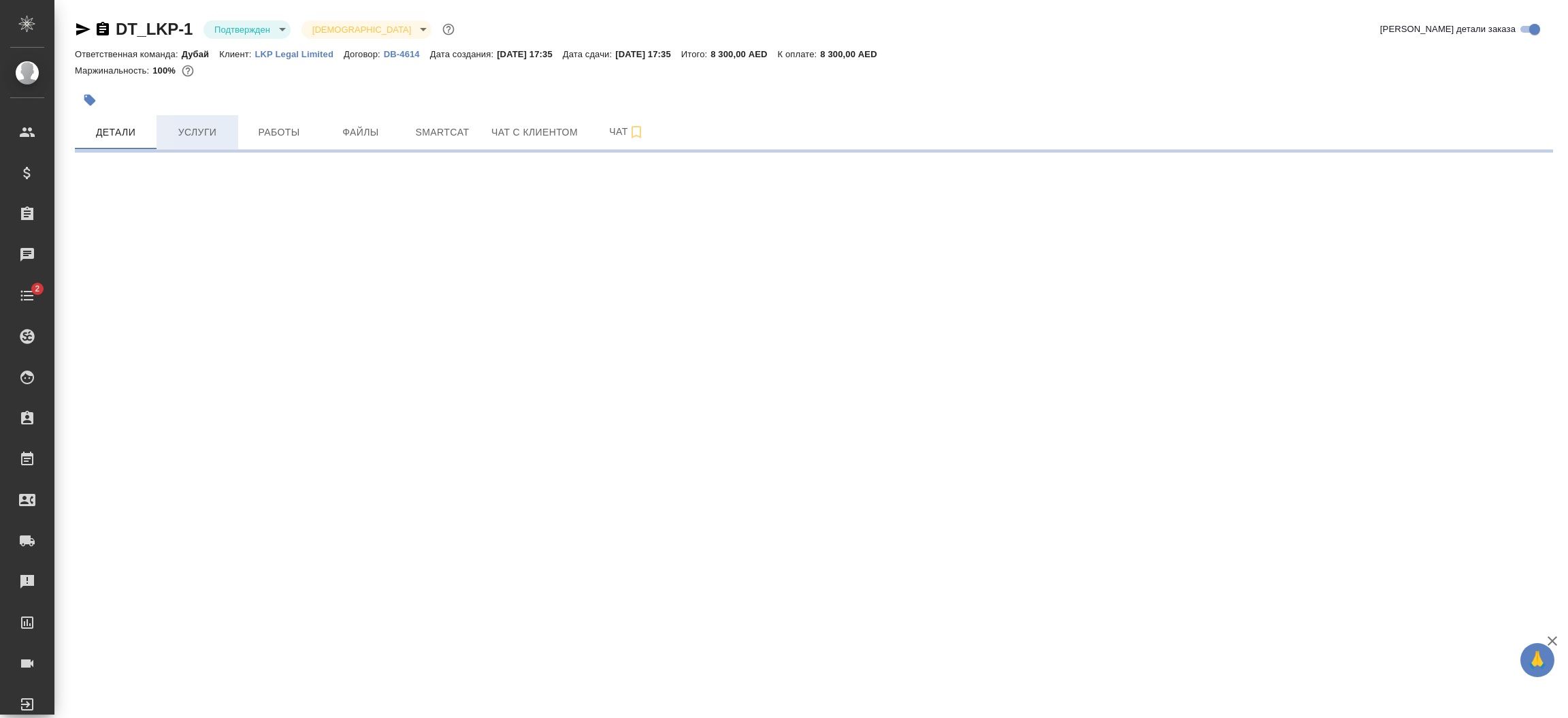
select select "RU"
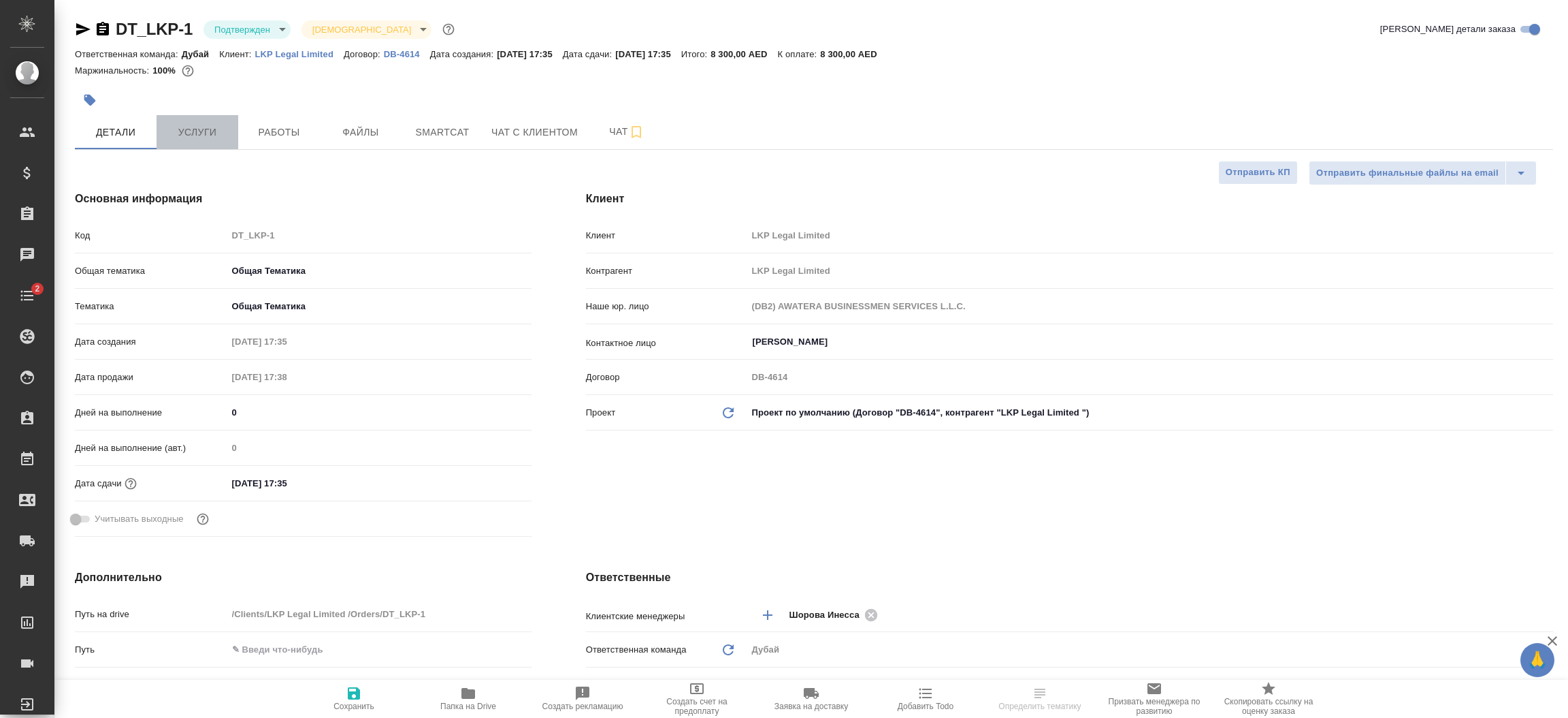
click at [214, 144] on button "Услуги" at bounding box center [198, 132] width 82 height 34
type textarea "x"
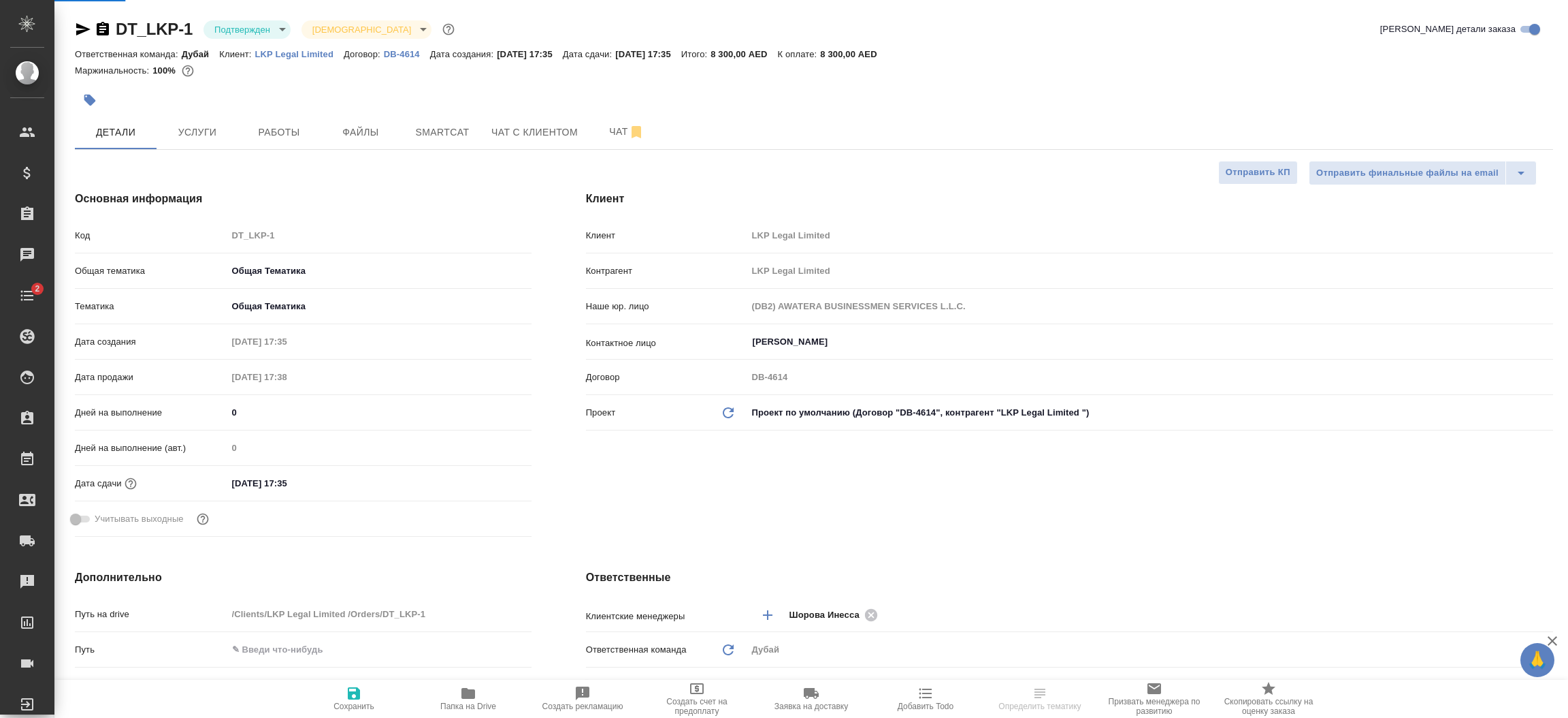
type textarea "x"
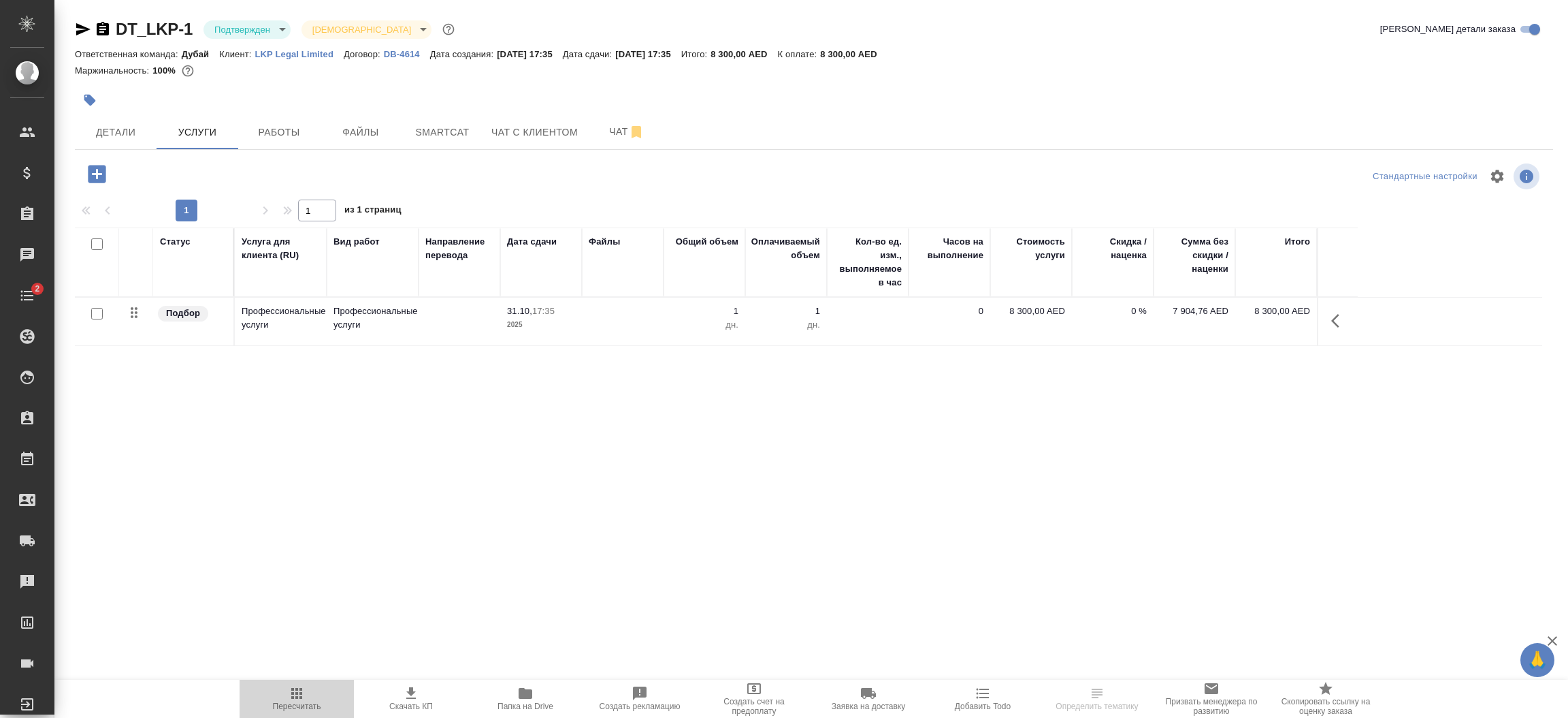
click at [307, 683] on button "Пересчитать" at bounding box center [297, 698] width 115 height 38
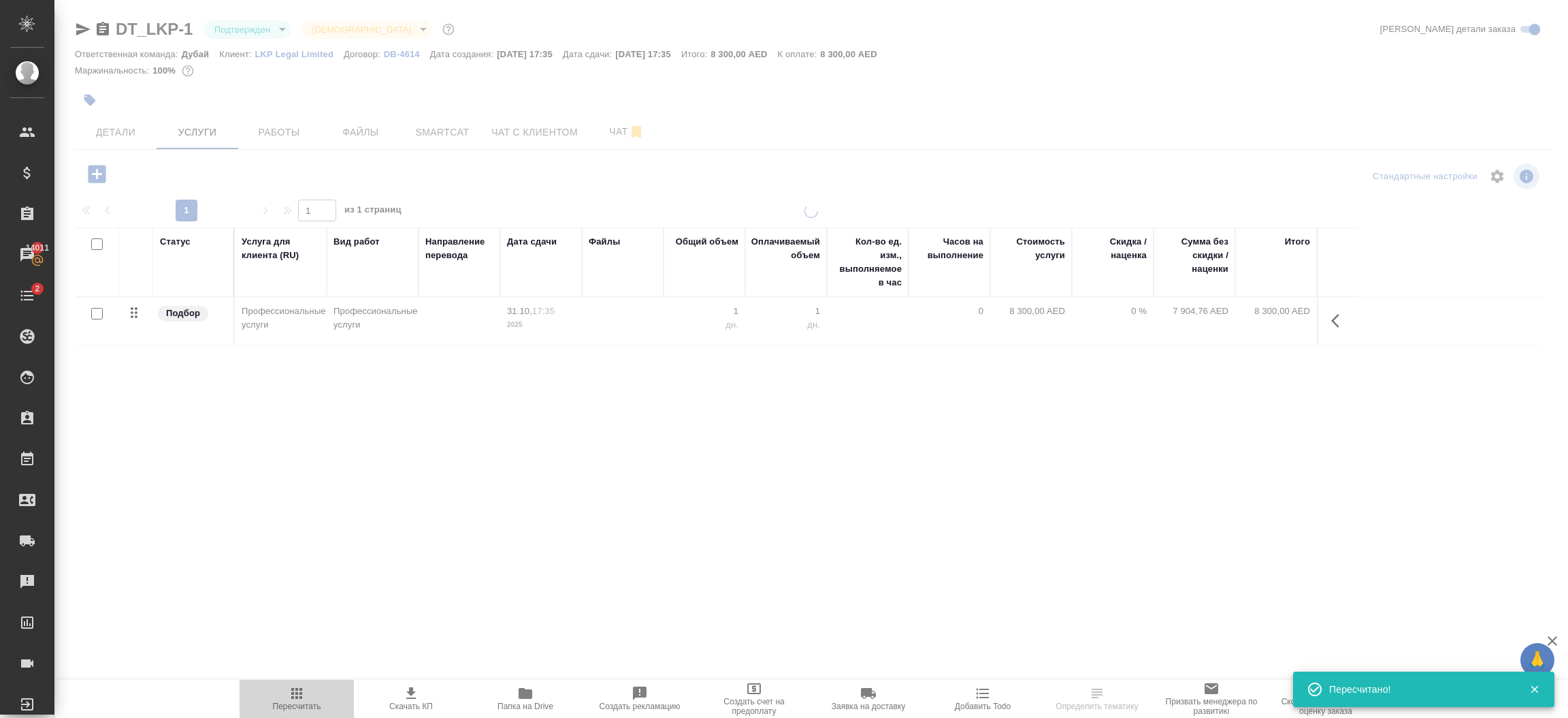
click at [307, 683] on button "Пересчитать" at bounding box center [297, 698] width 115 height 38
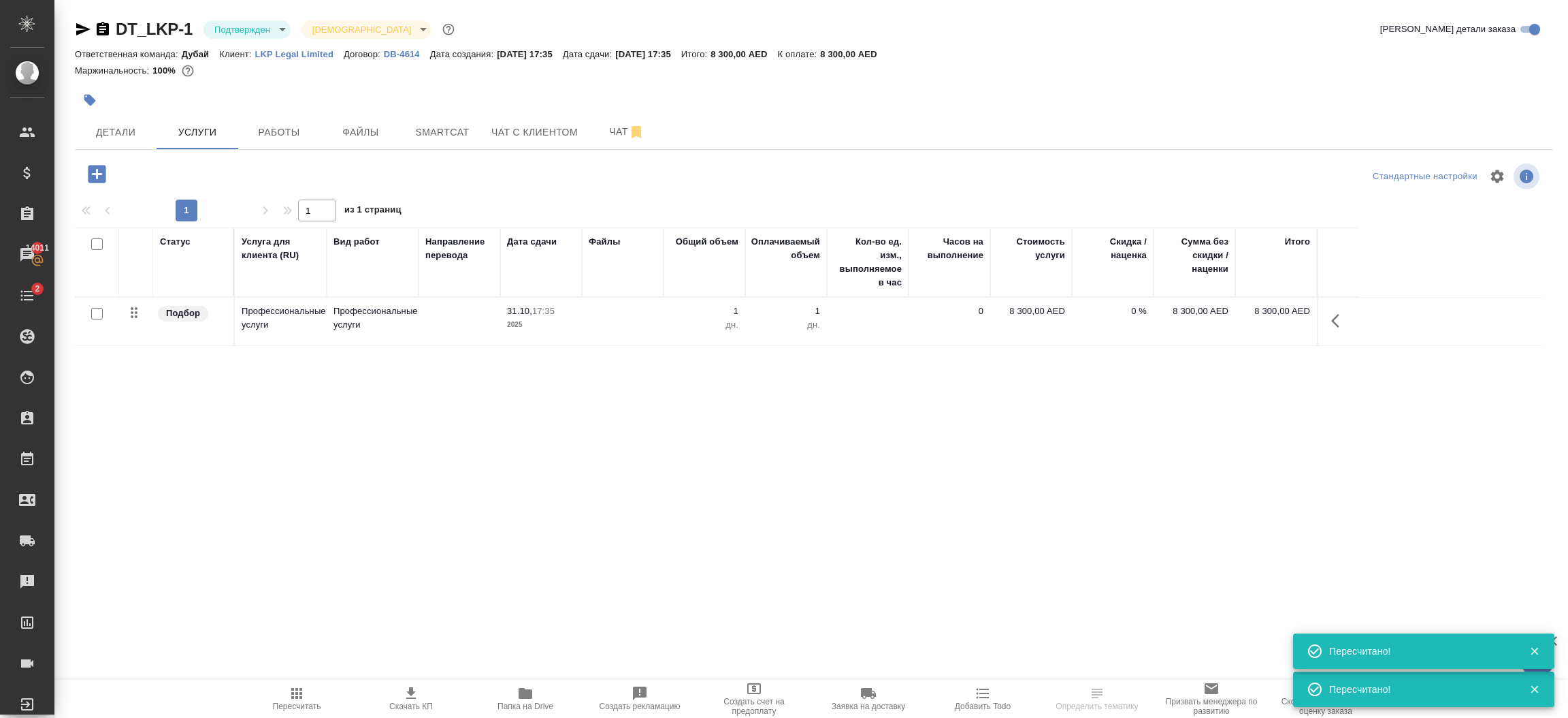
click at [259, 32] on body "🙏 .cls-1 fill:#fff; AWATERA Шорова Инесса i.shorova_kiev Клиенты Спецификации З…" at bounding box center [784, 359] width 1568 height 718
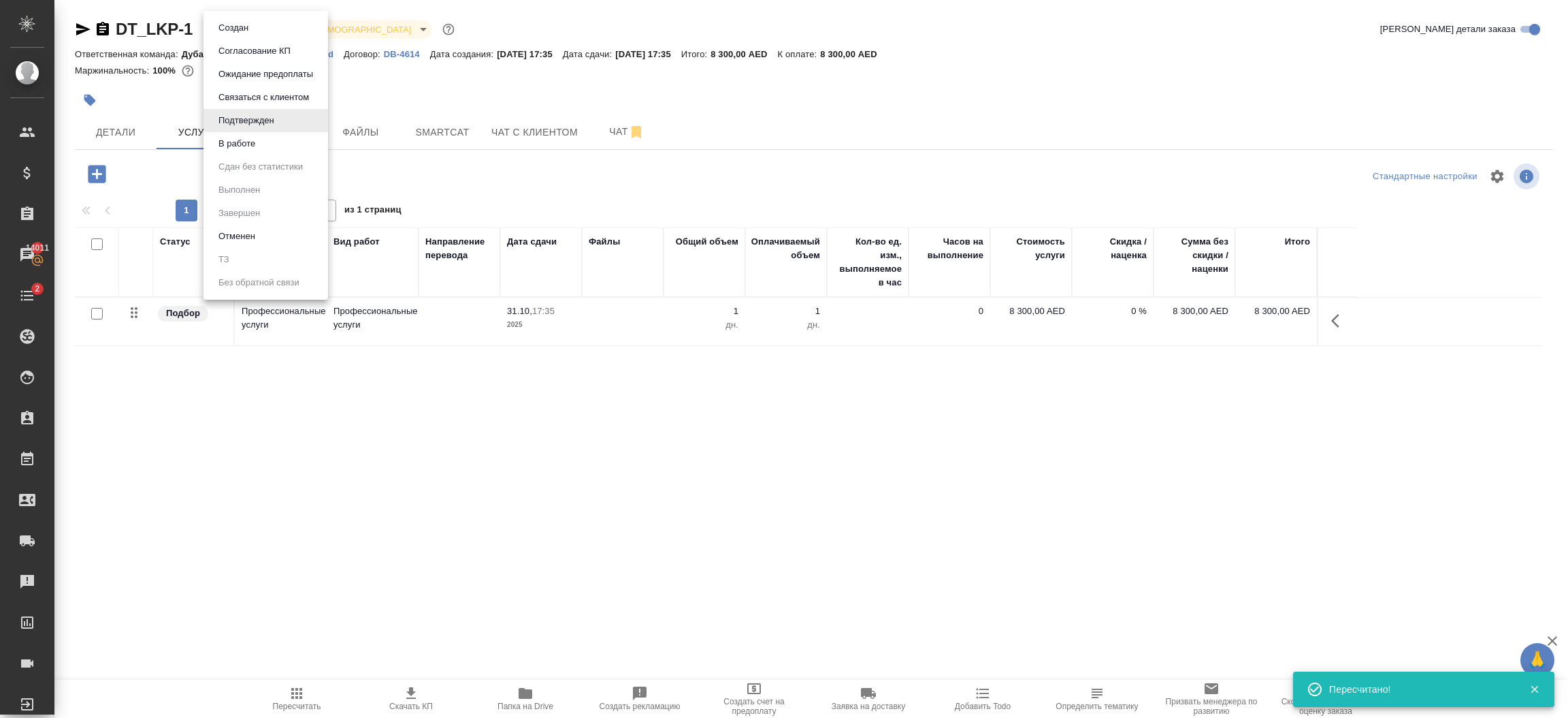
click at [218, 494] on div at bounding box center [784, 359] width 1568 height 718
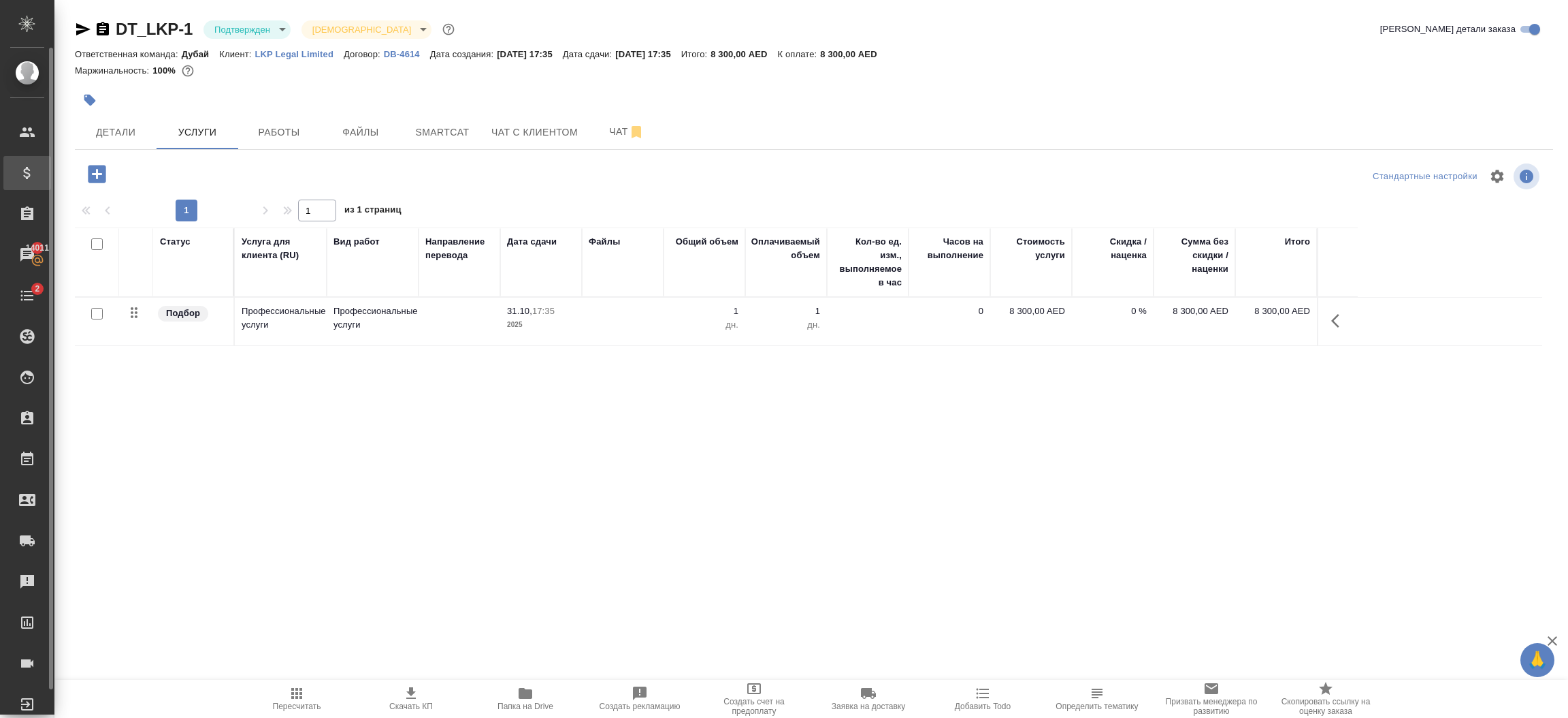
click at [32, 176] on icon at bounding box center [28, 173] width 17 height 17
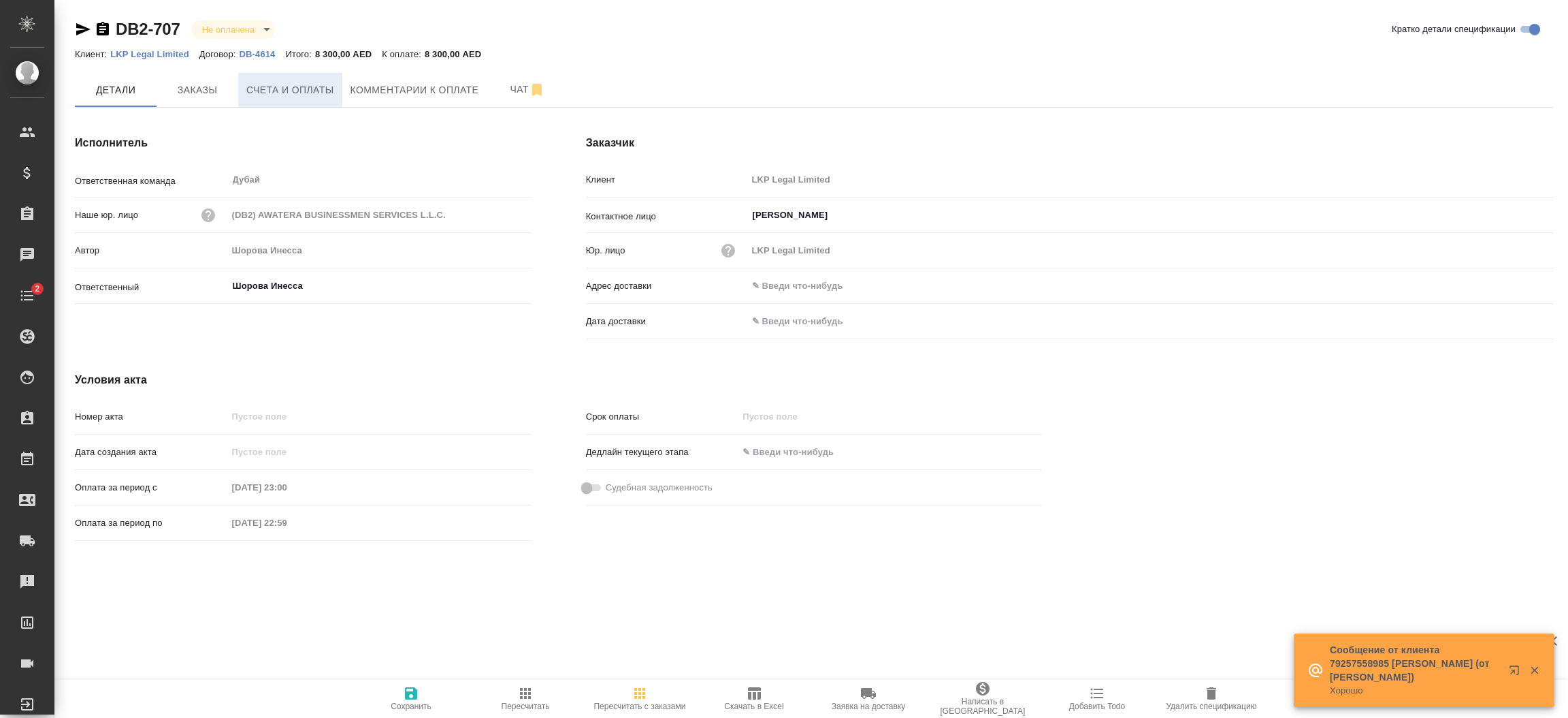
click at [300, 93] on span "Счета и оплаты" at bounding box center [290, 90] width 88 height 17
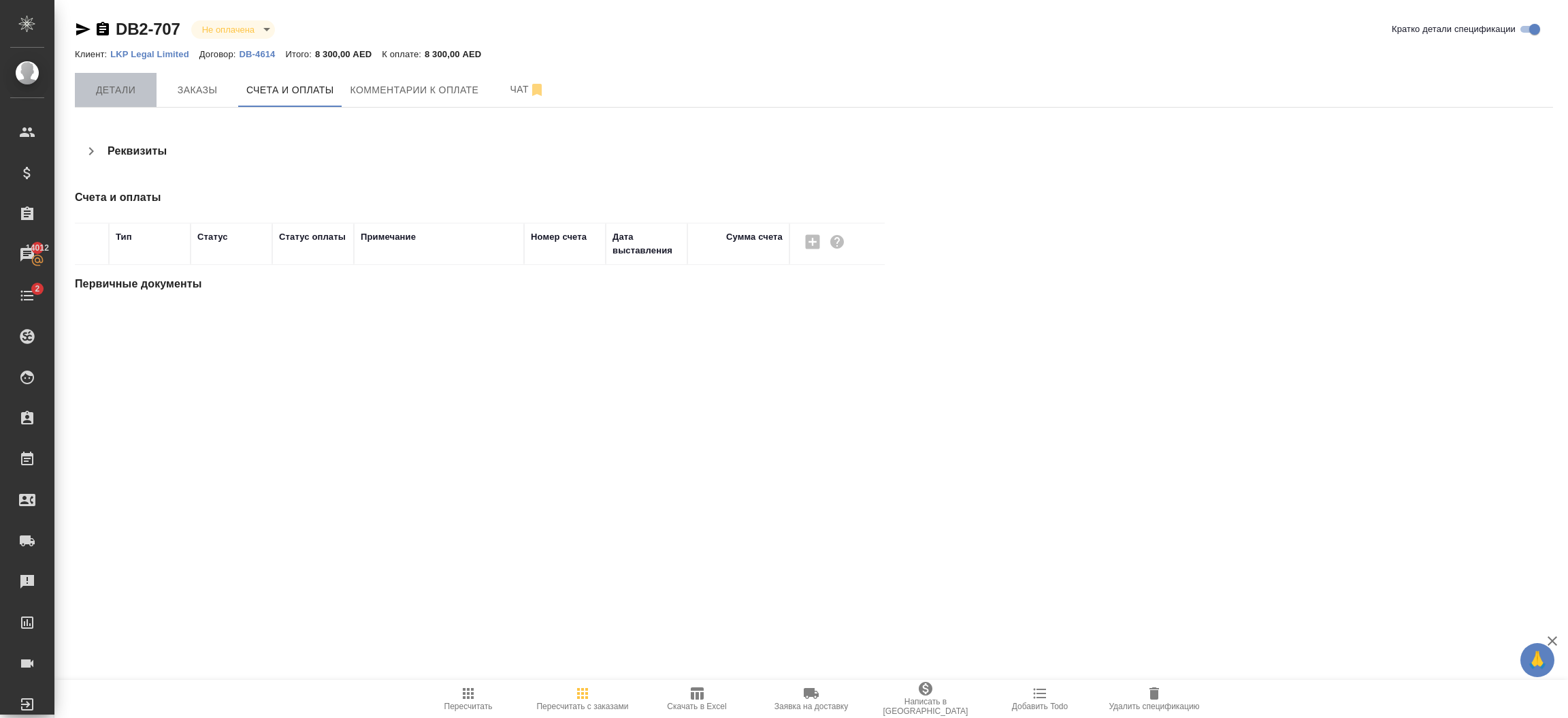
click at [137, 97] on span "Детали" at bounding box center [115, 90] width 66 height 17
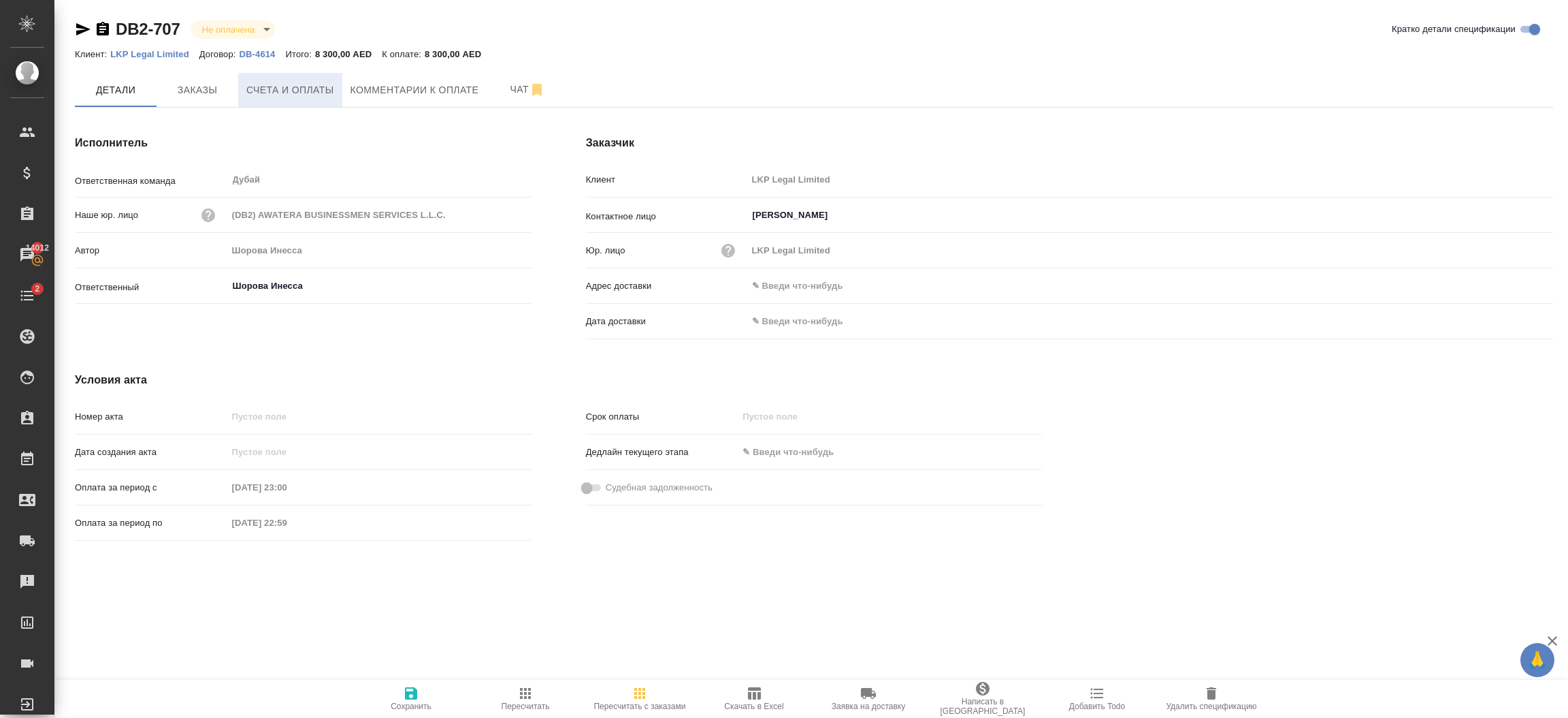
click at [309, 88] on span "Счета и оплаты" at bounding box center [290, 90] width 88 height 17
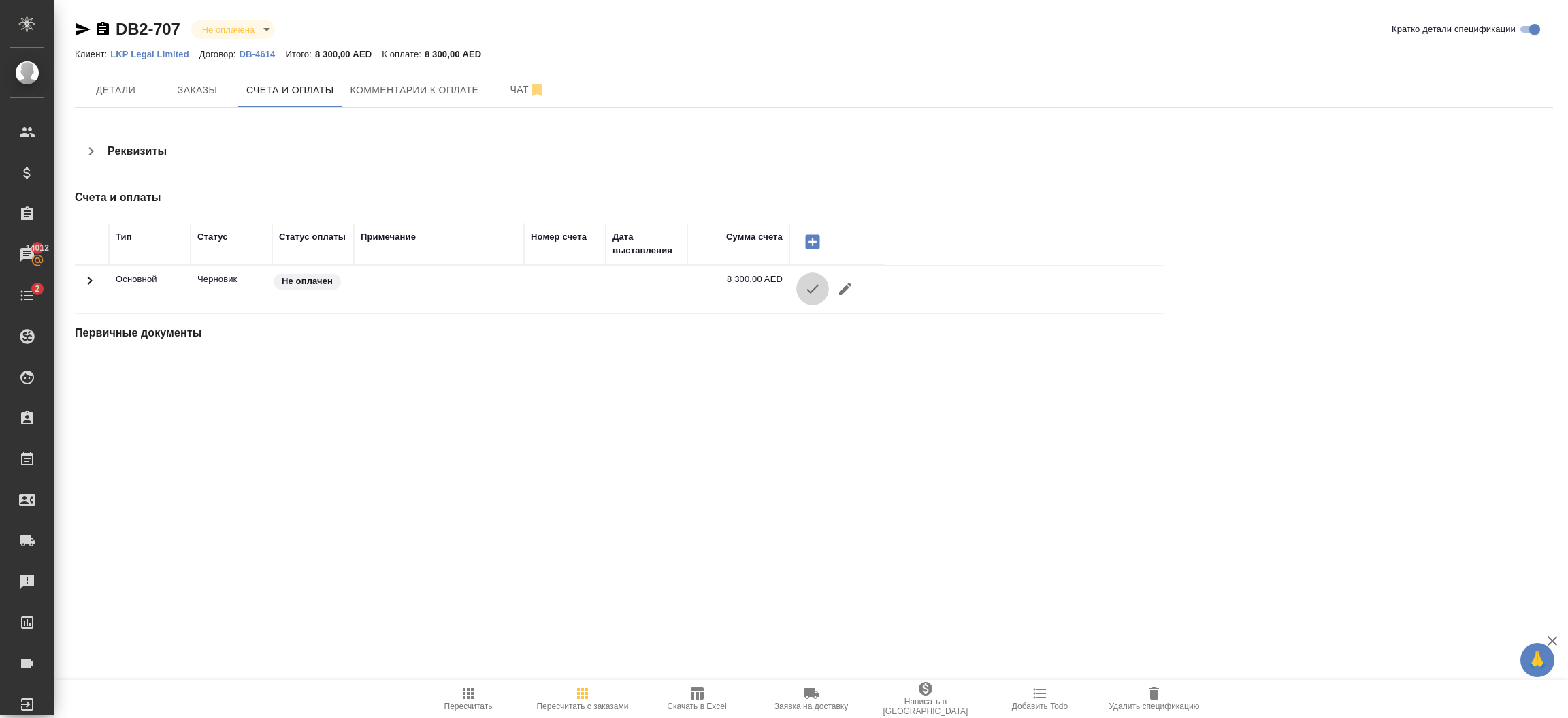
click at [812, 290] on icon "button" at bounding box center [813, 289] width 12 height 9
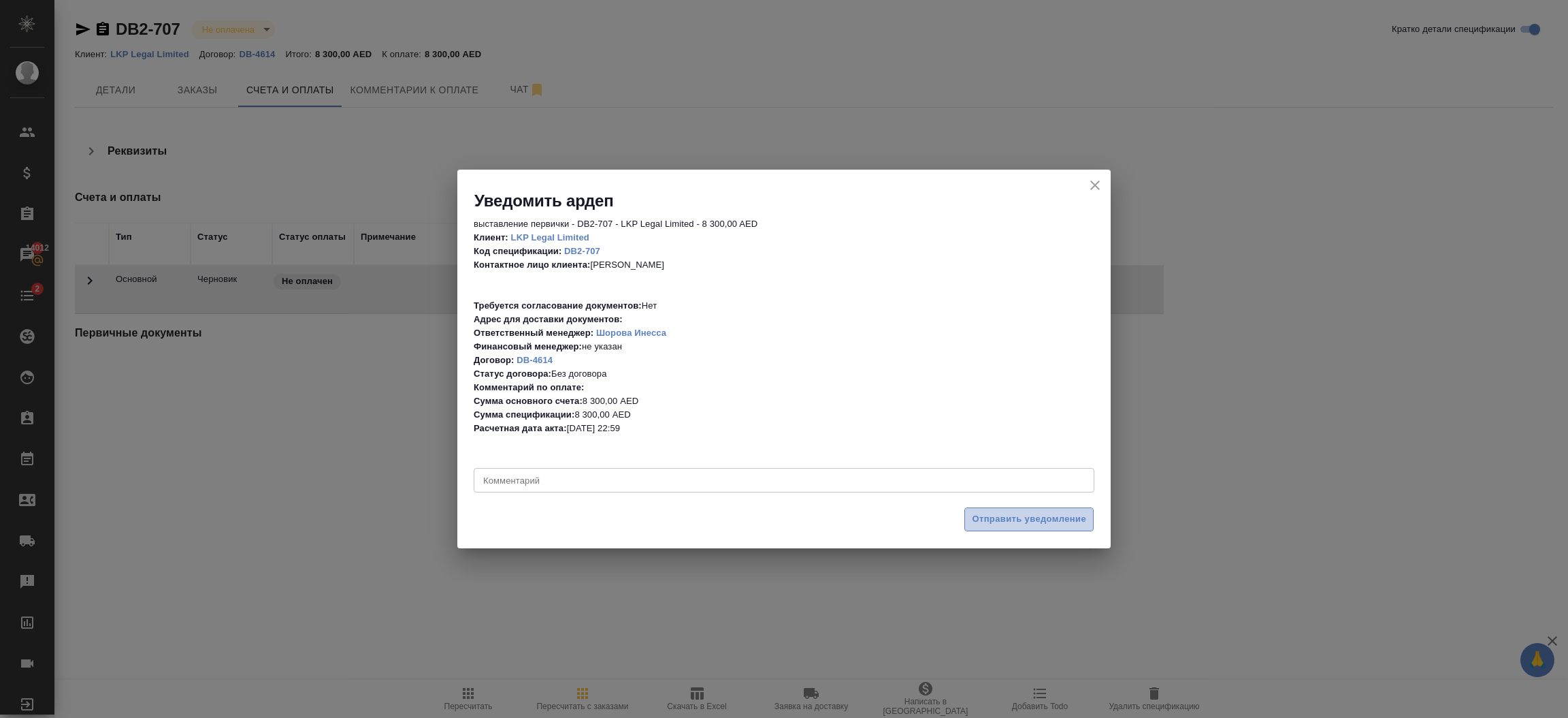
click at [1012, 521] on span "Отправить уведомление" at bounding box center [1029, 519] width 115 height 16
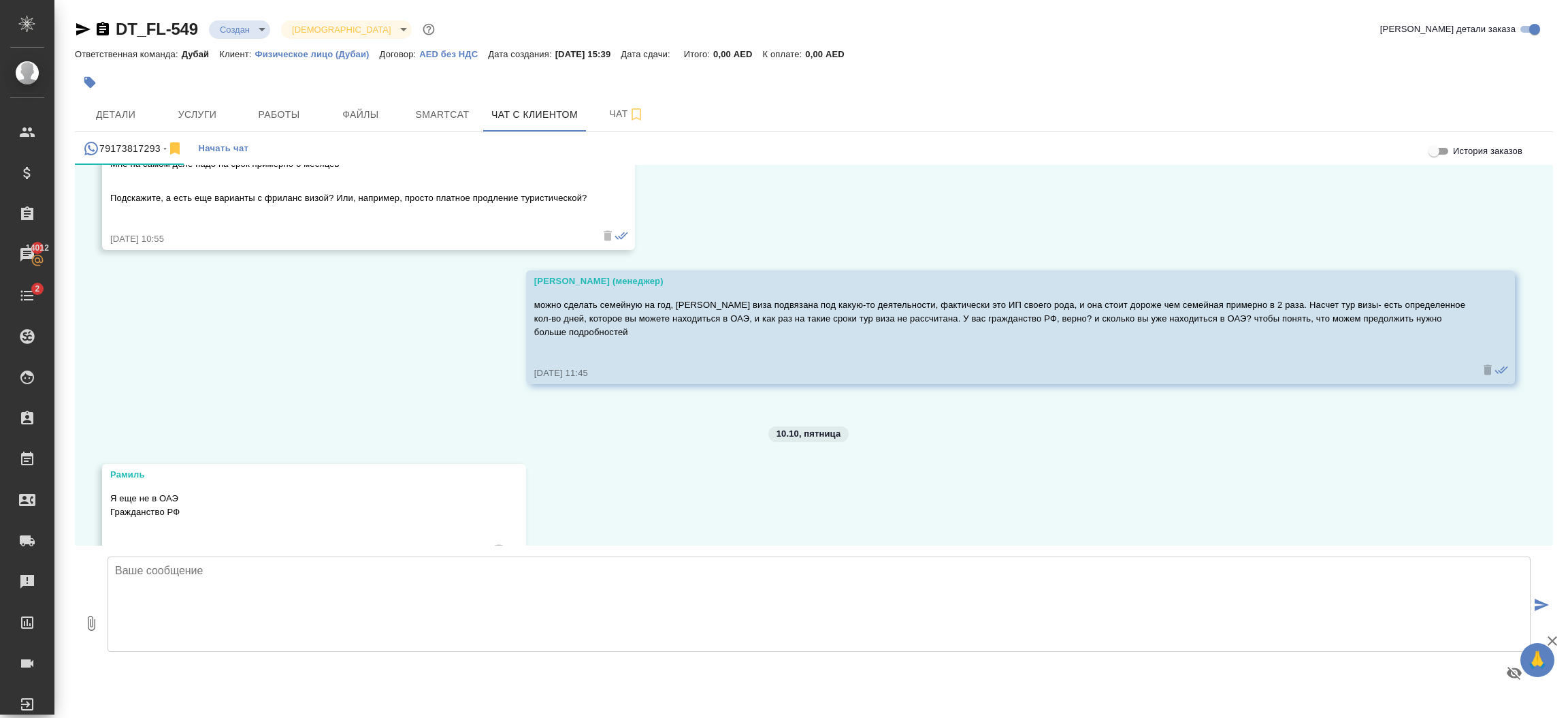
scroll to position [622, 0]
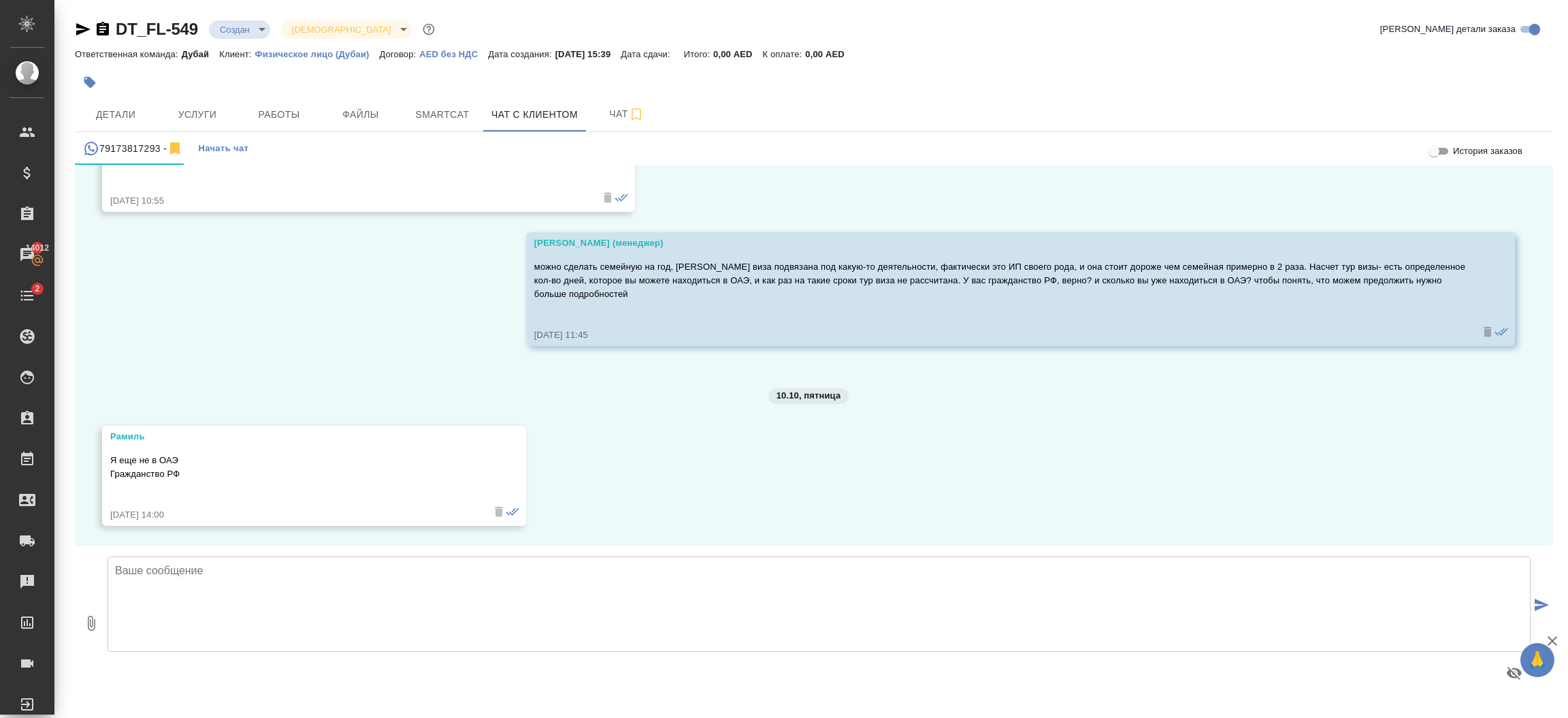
click at [296, 583] on textarea at bounding box center [819, 604] width 1423 height 95
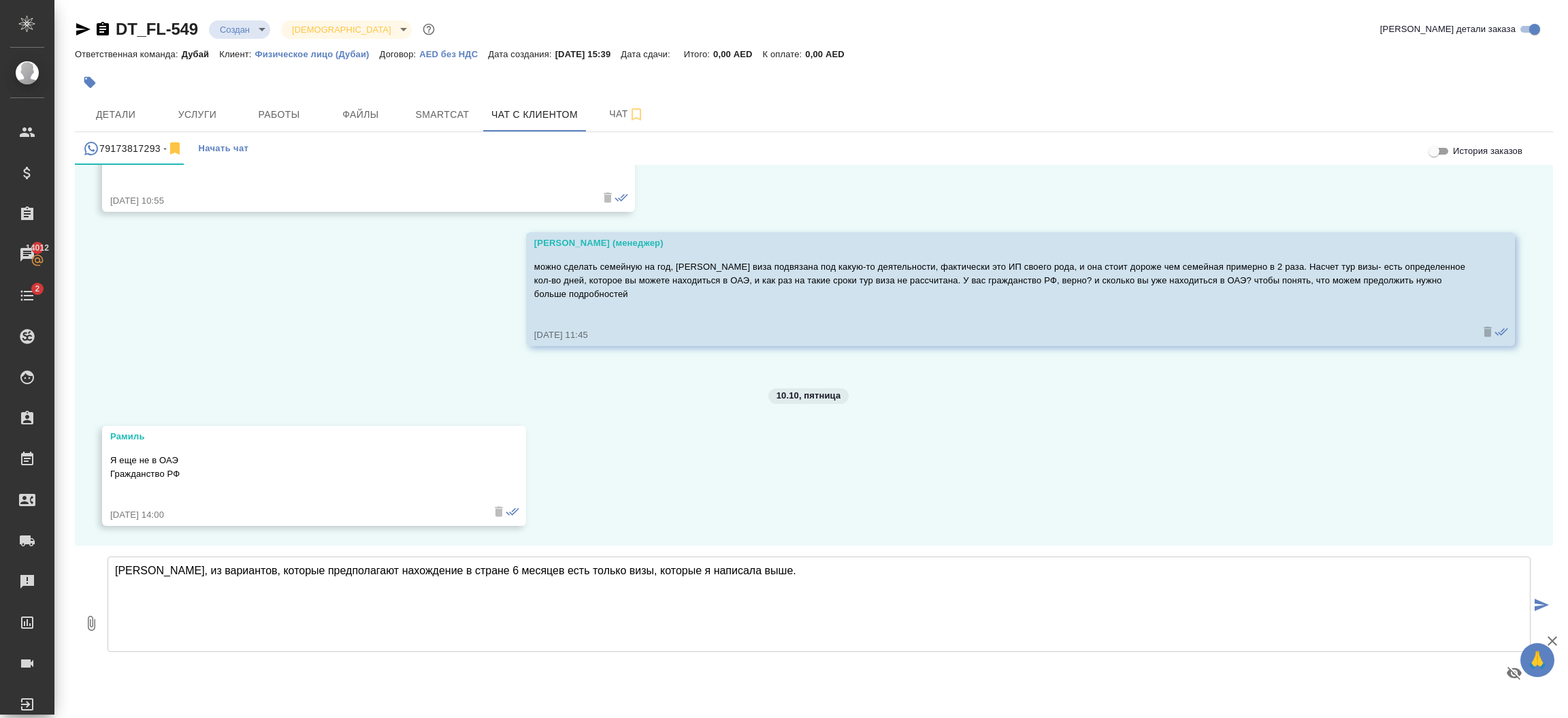
click at [516, 565] on textarea "Рамиль, из вариантов, которые предполагают нахождение в стране 6 месяцев есть т…" at bounding box center [819, 604] width 1423 height 95
click at [709, 571] on textarea "Рамиль, из вариантов, которые предполагают нахождение в стране 6 месяцев без тр…" at bounding box center [819, 604] width 1423 height 95
drag, startPoint x: 765, startPoint y: 572, endPoint x: 973, endPoint y: 563, distance: 208.2
click at [973, 563] on textarea "Рамиль, из вариантов, которые предполагают нахождение в стране 6 месяцев без тр…" at bounding box center [819, 604] width 1423 height 95
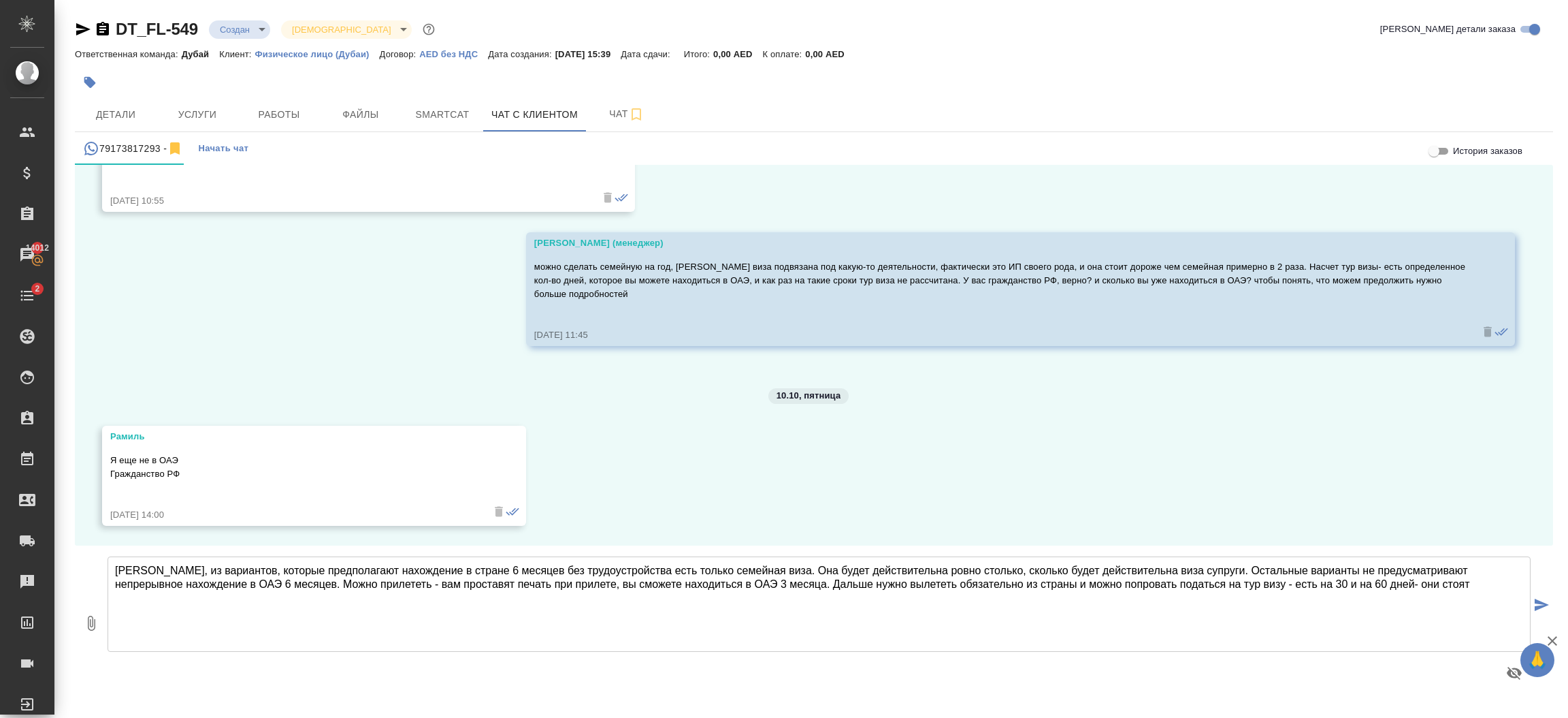
paste textarea "Туристическая виза в Дубай 30 дней: 950 AED + НДС 60 дней: 1750 AED + НДС Требо…"
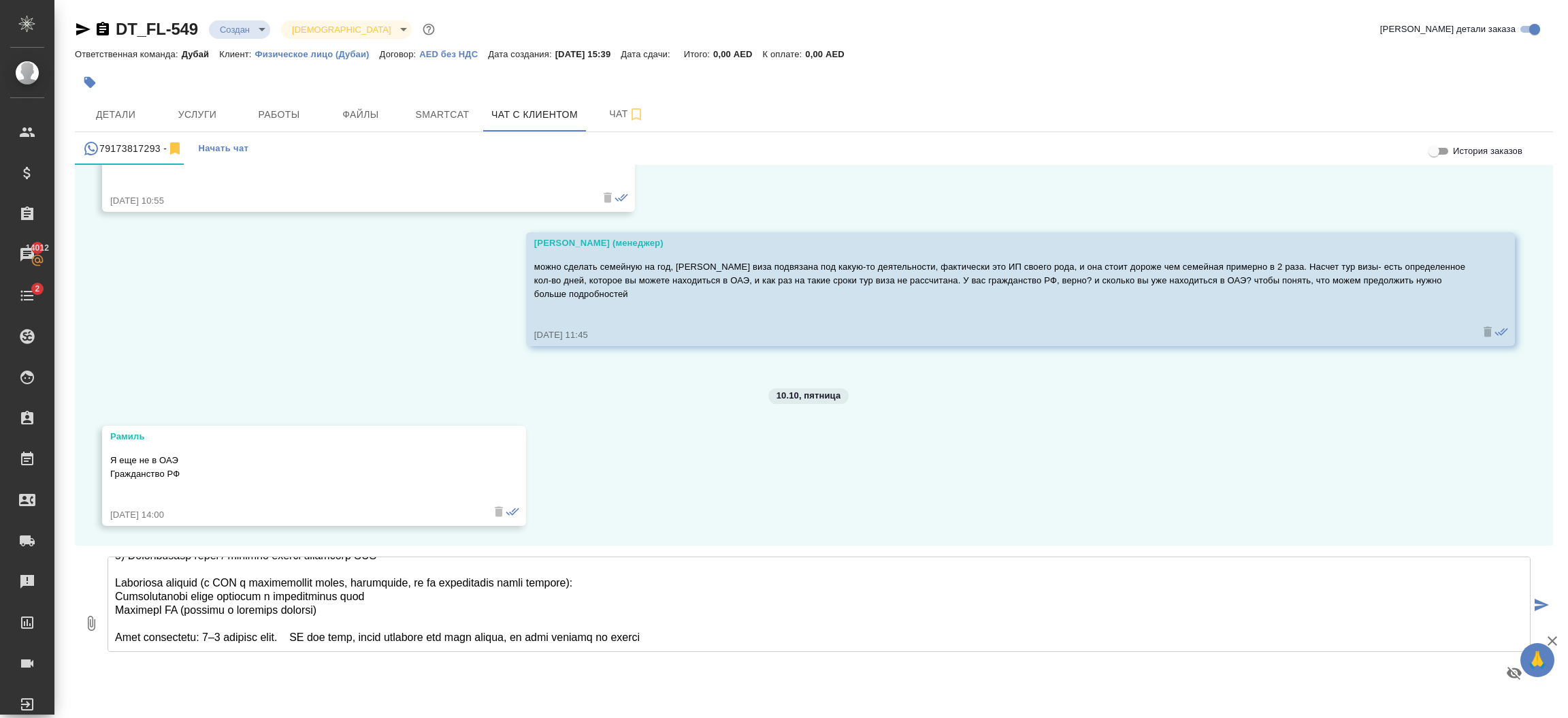
click at [535, 592] on textarea at bounding box center [819, 604] width 1423 height 95
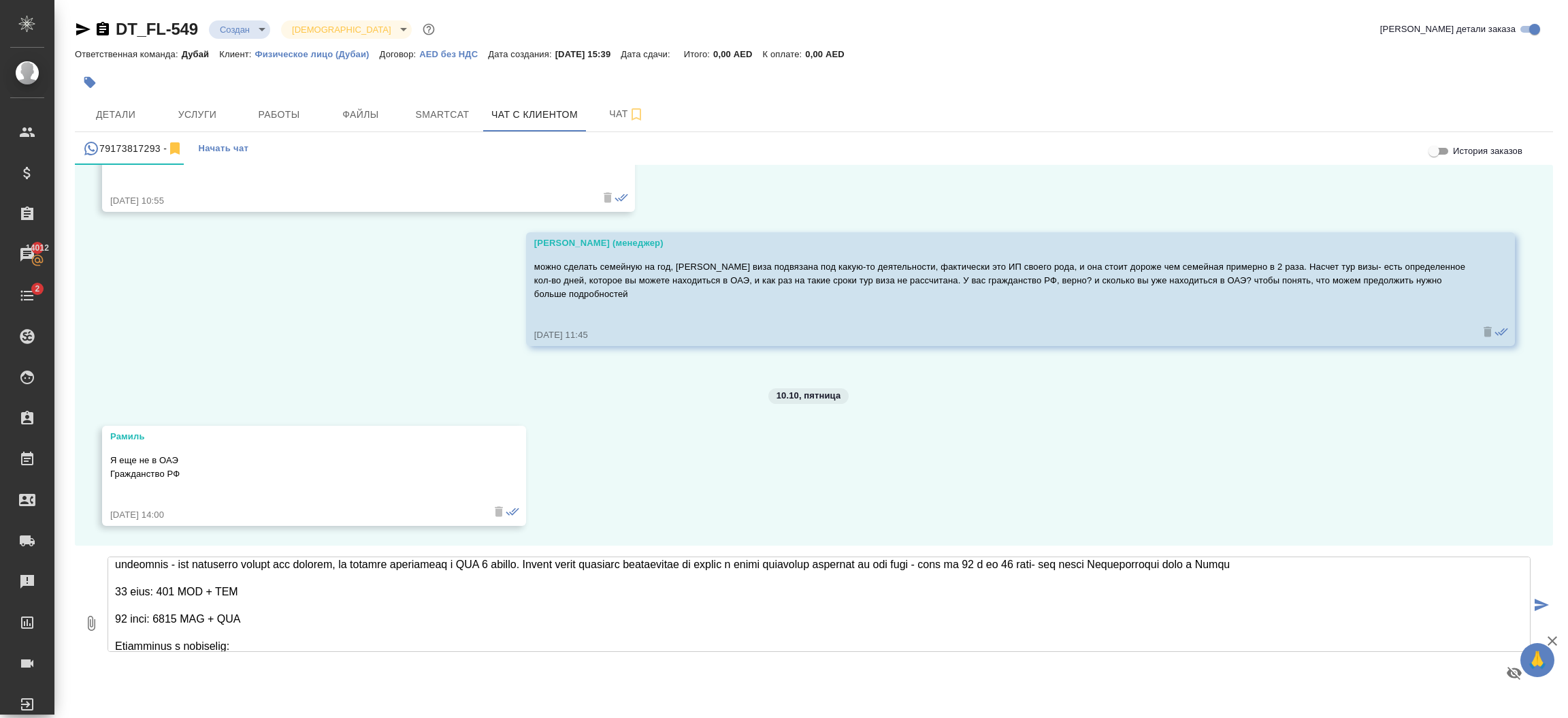
scroll to position [6, 0]
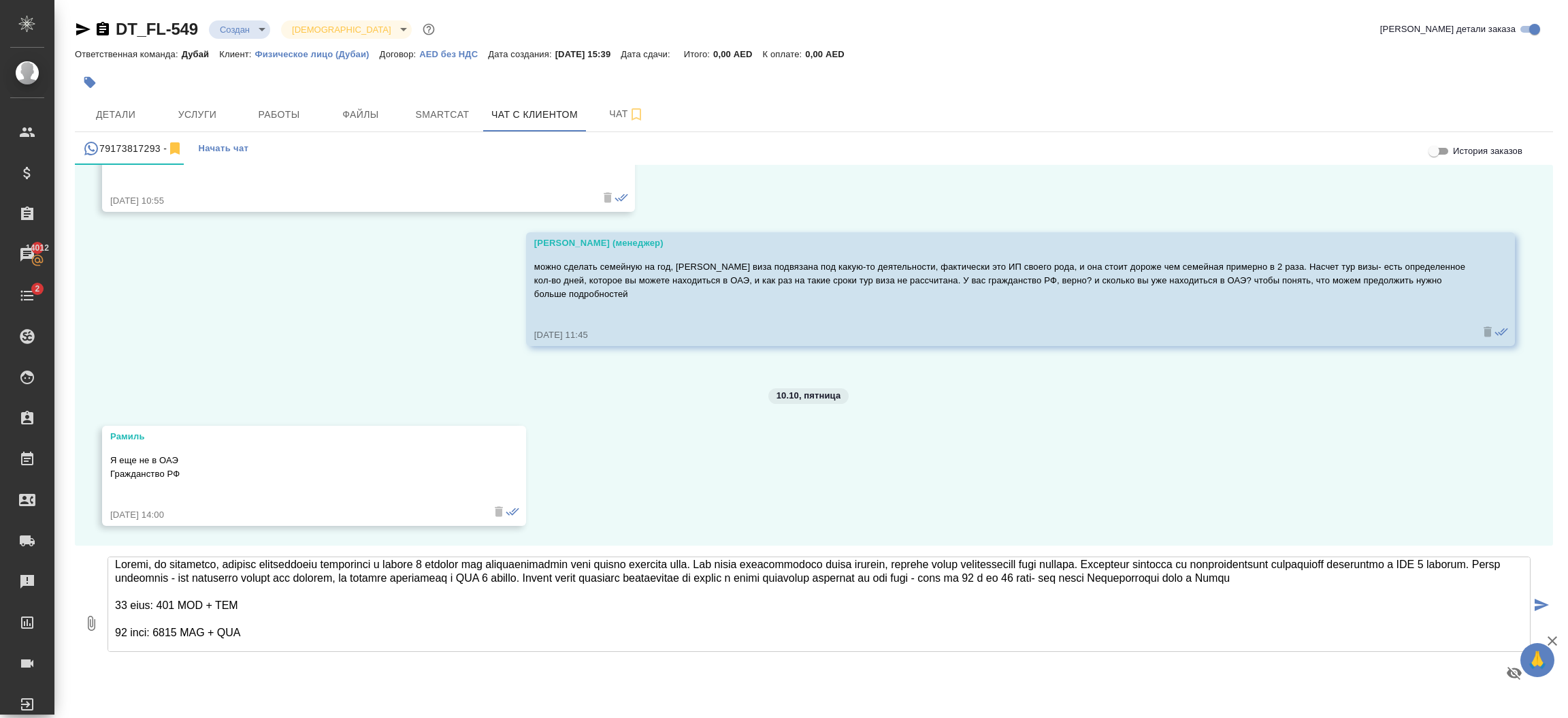
click at [1393, 583] on textarea at bounding box center [819, 604] width 1423 height 95
click at [1348, 581] on textarea at bounding box center [819, 604] width 1423 height 95
type textarea "Рамиль, из вариантов, которые предполагают нахождение в стране 6 месяцев без тр…"
click at [301, 633] on textarea at bounding box center [819, 604] width 1423 height 95
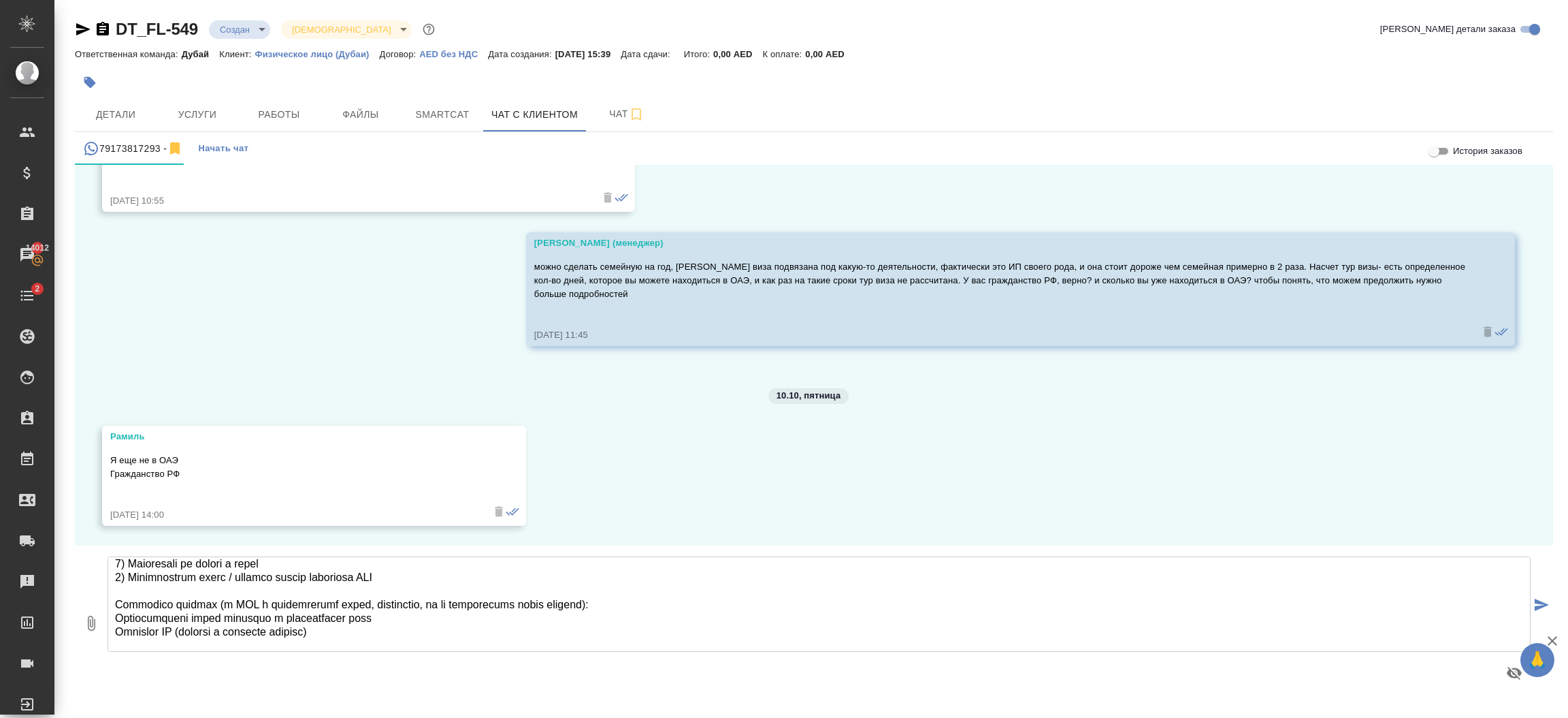
scroll to position [185, 0]
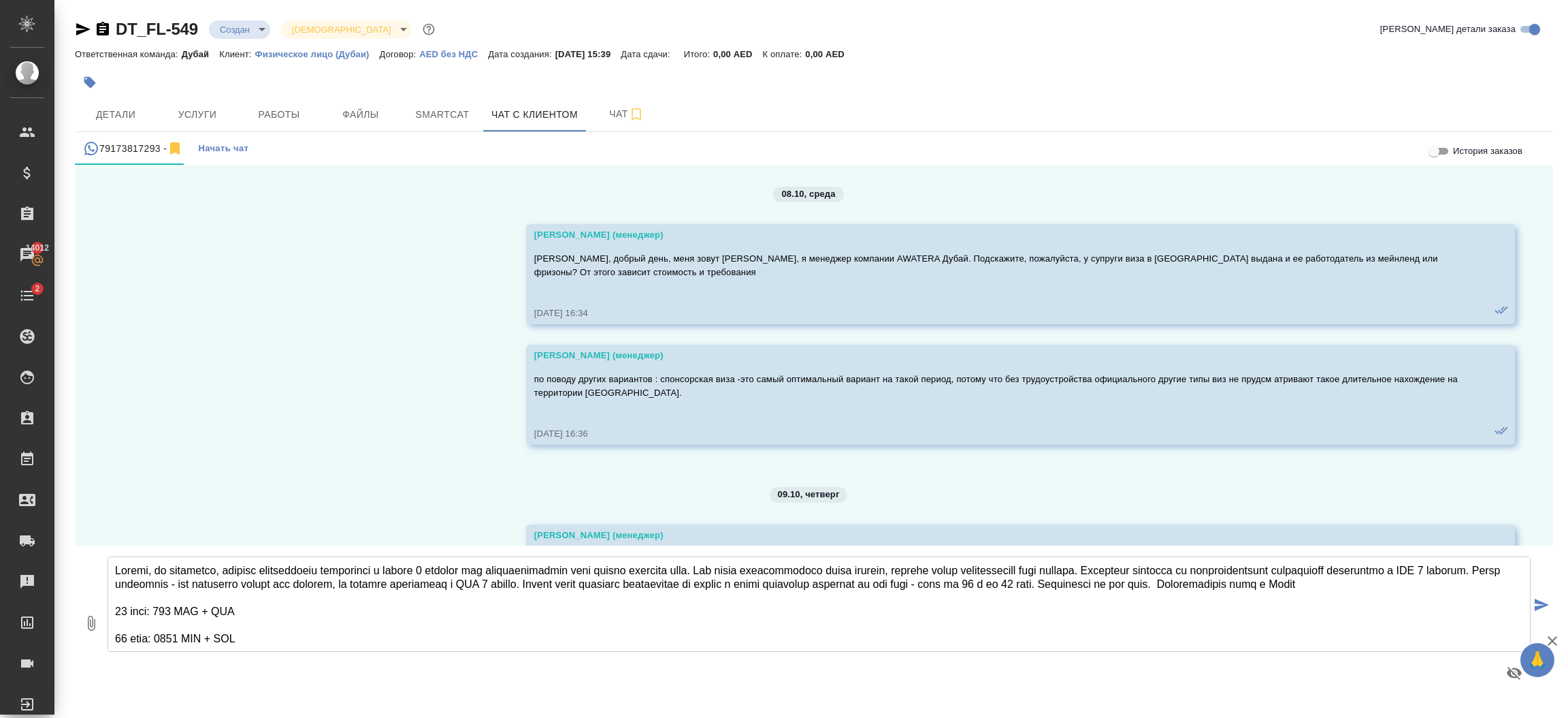
scroll to position [198, 0]
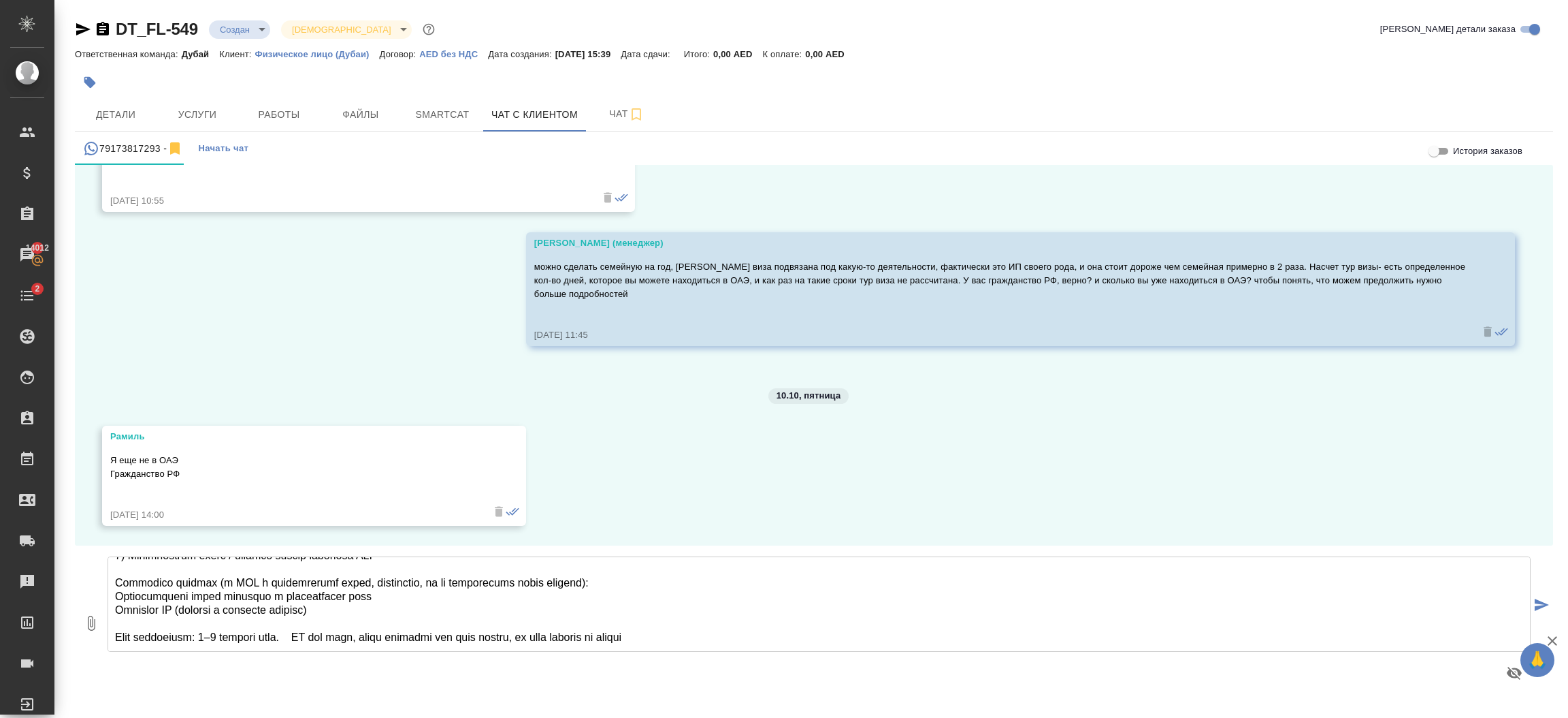
click at [580, 645] on textarea at bounding box center [819, 604] width 1423 height 95
type textarea "Рамиль, из вариантов, которые предполагают нахождение в стране 6 месяцев без тр…"
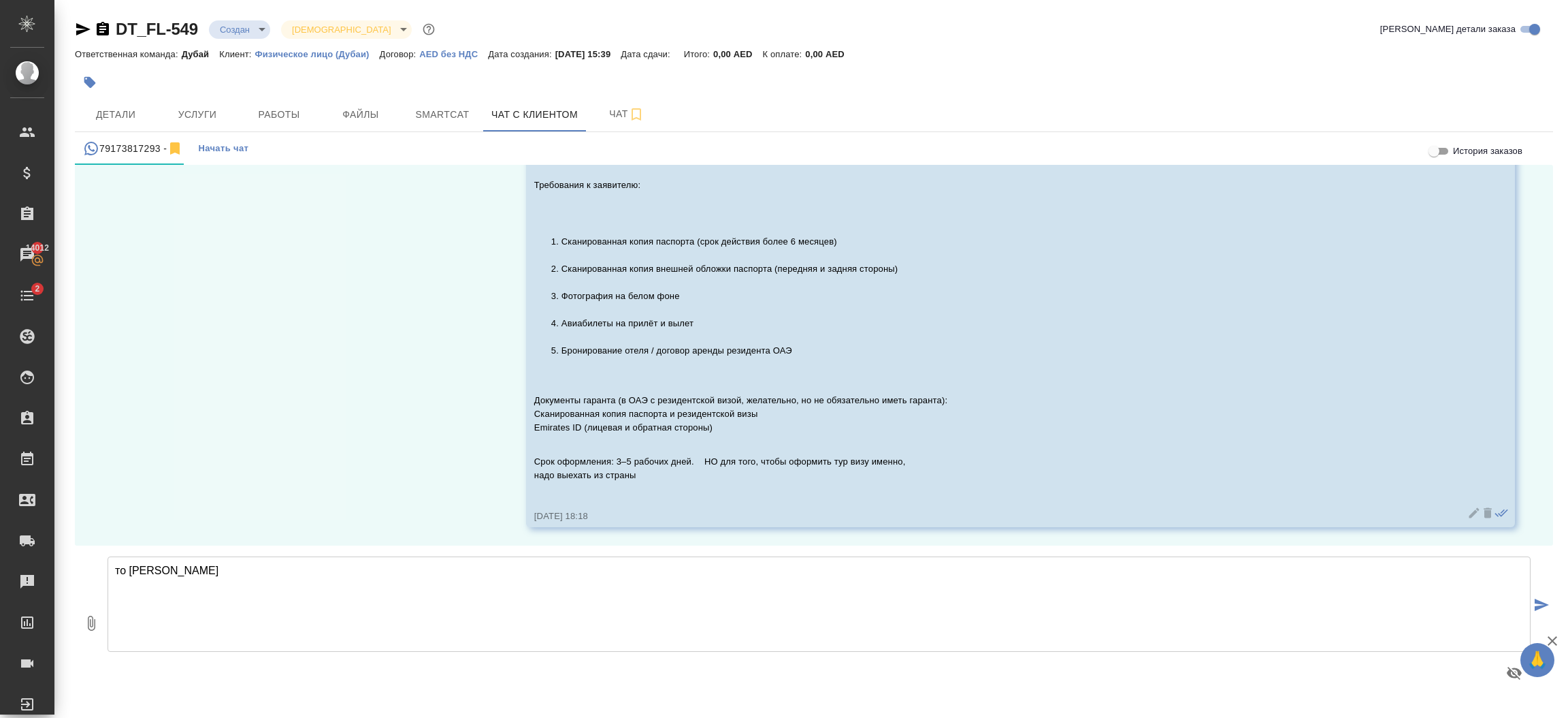
scroll to position [1149, 0]
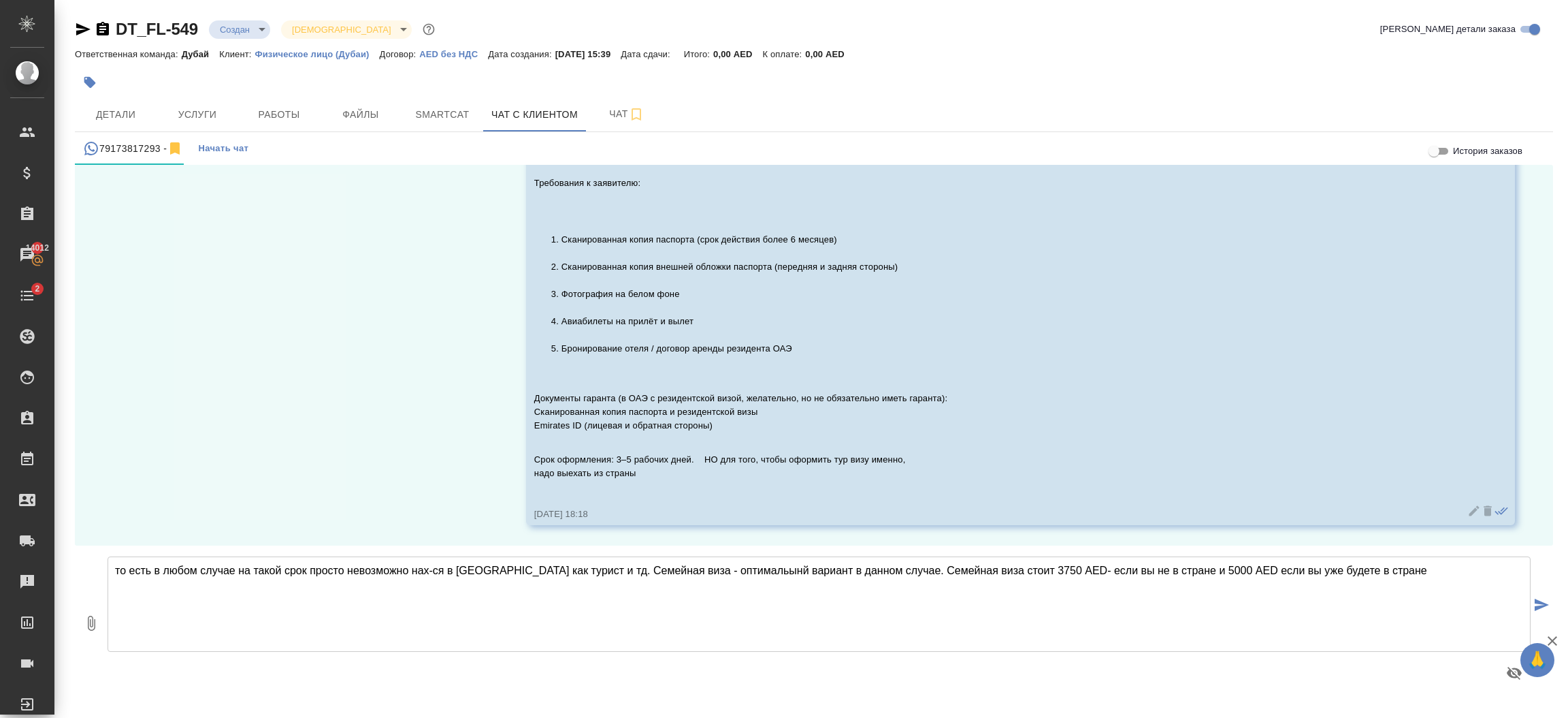
type textarea "то есть в любом случае на такой срок просто невозможно нах-ся в ОАЭ как турист …"
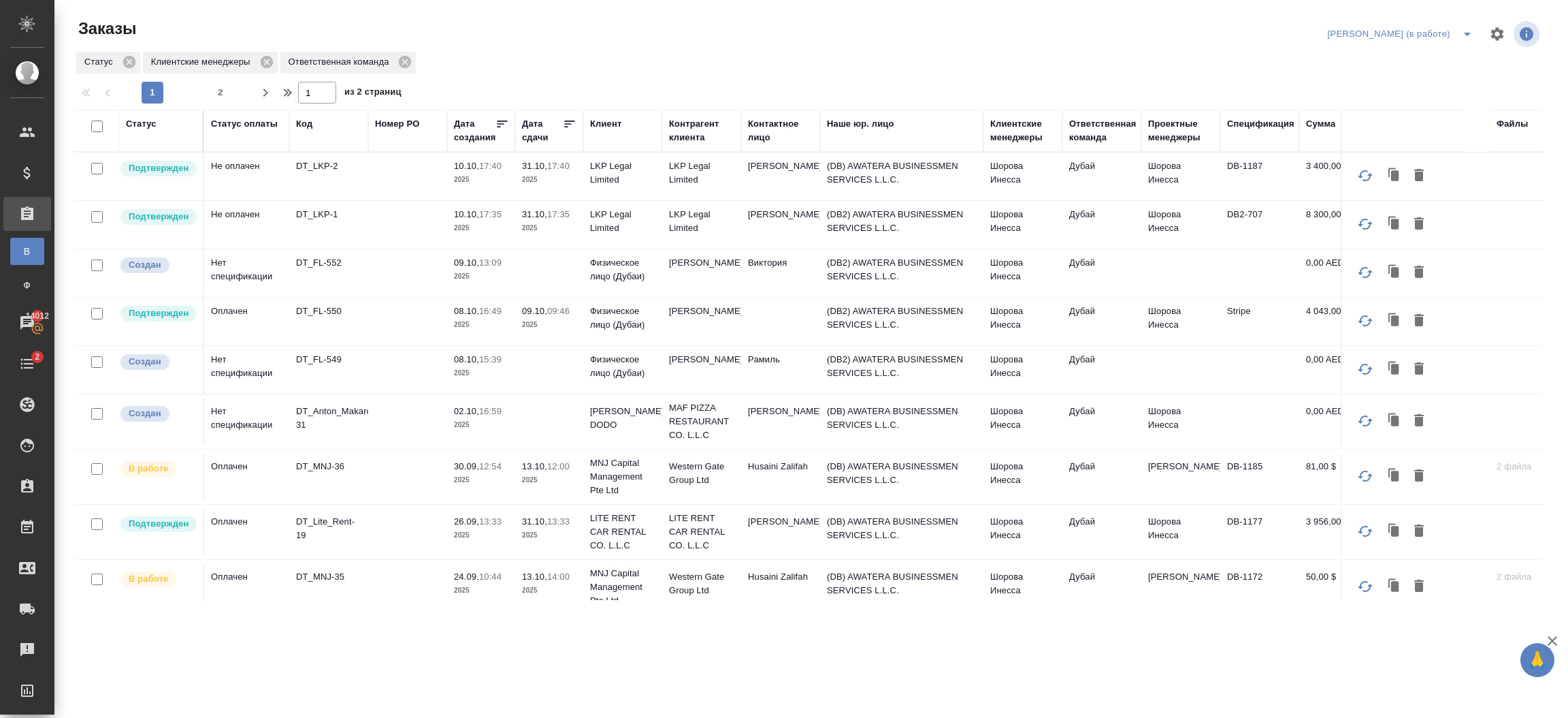
click at [823, 178] on td "(DB) AWATERA BUSINESSMEN SERVICES L.L.C." at bounding box center [901, 176] width 163 height 48
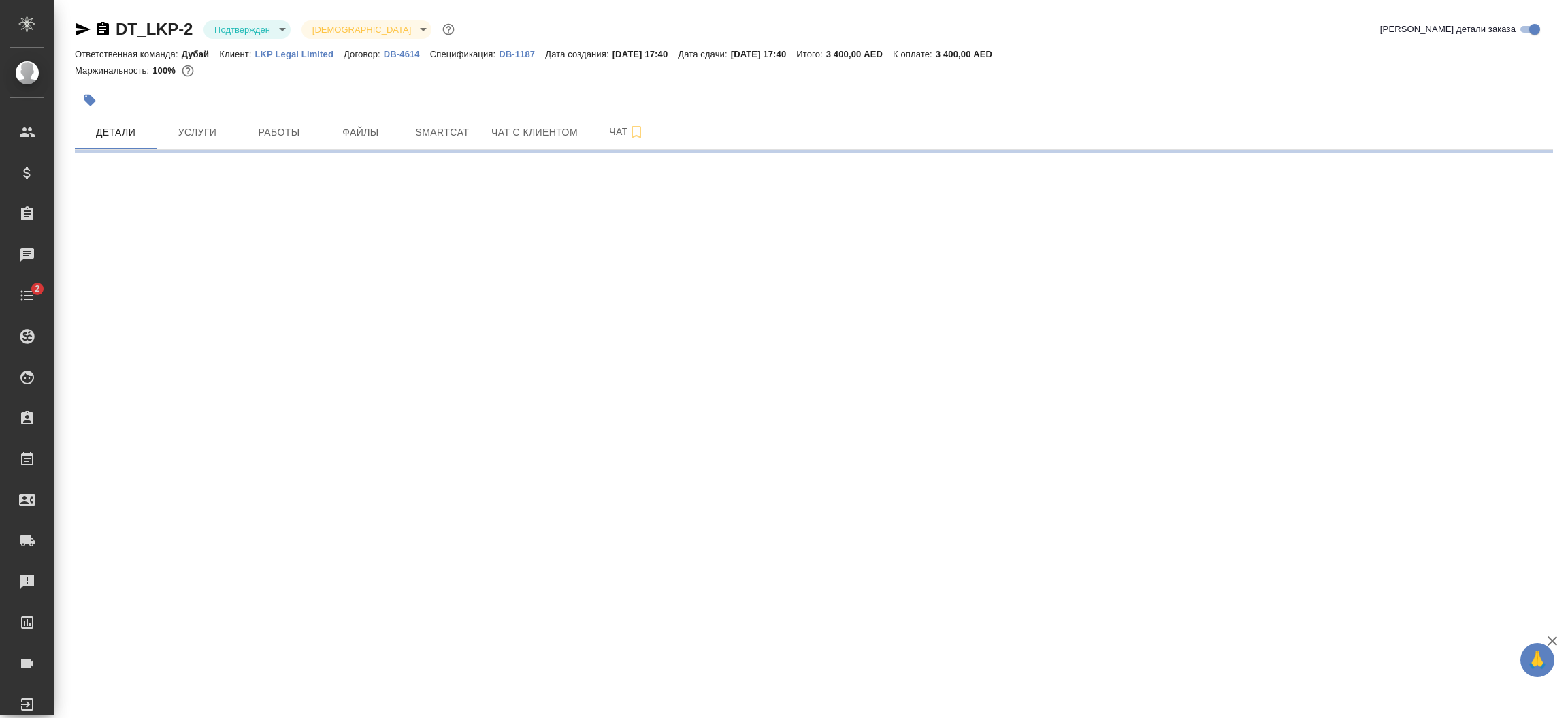
select select "RU"
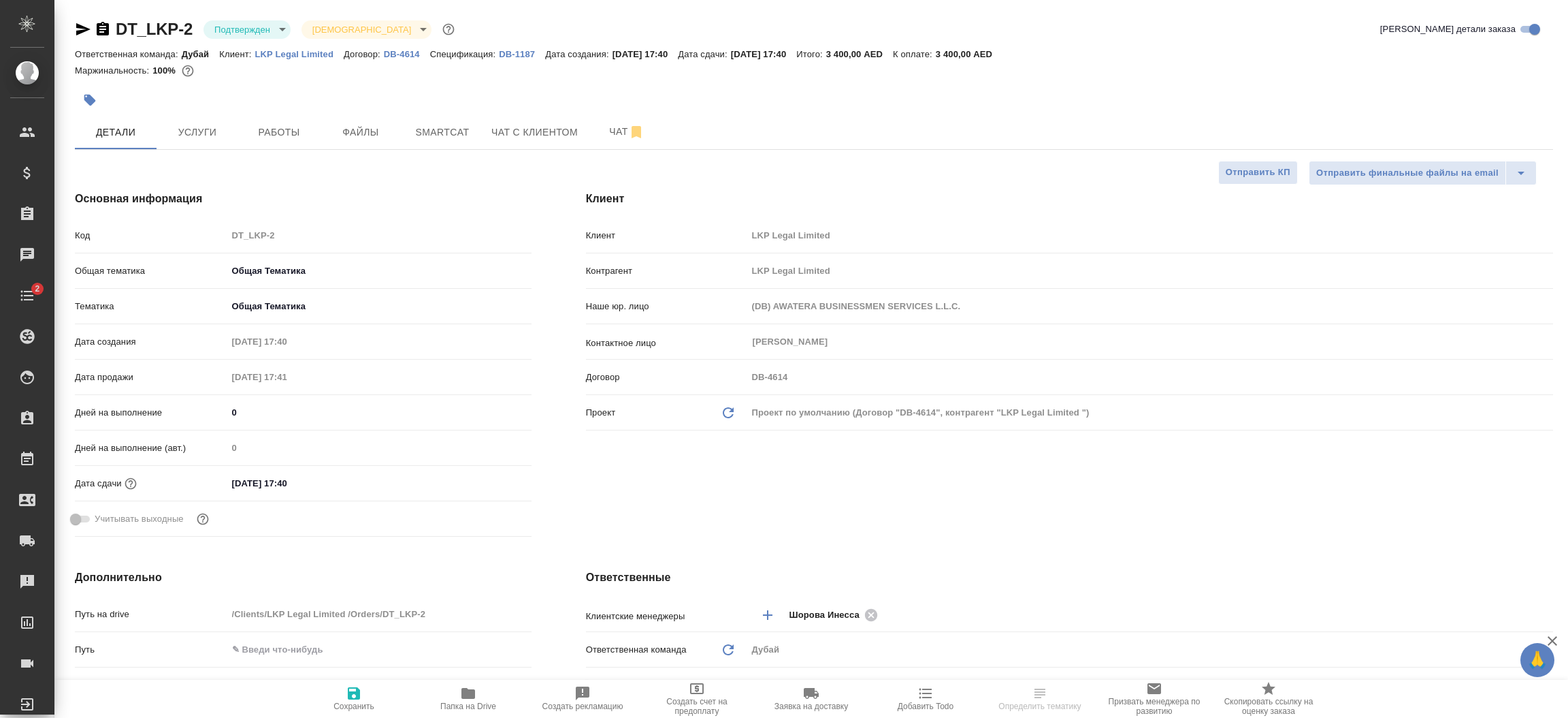
type textarea "x"
select select "RU"
type textarea "x"
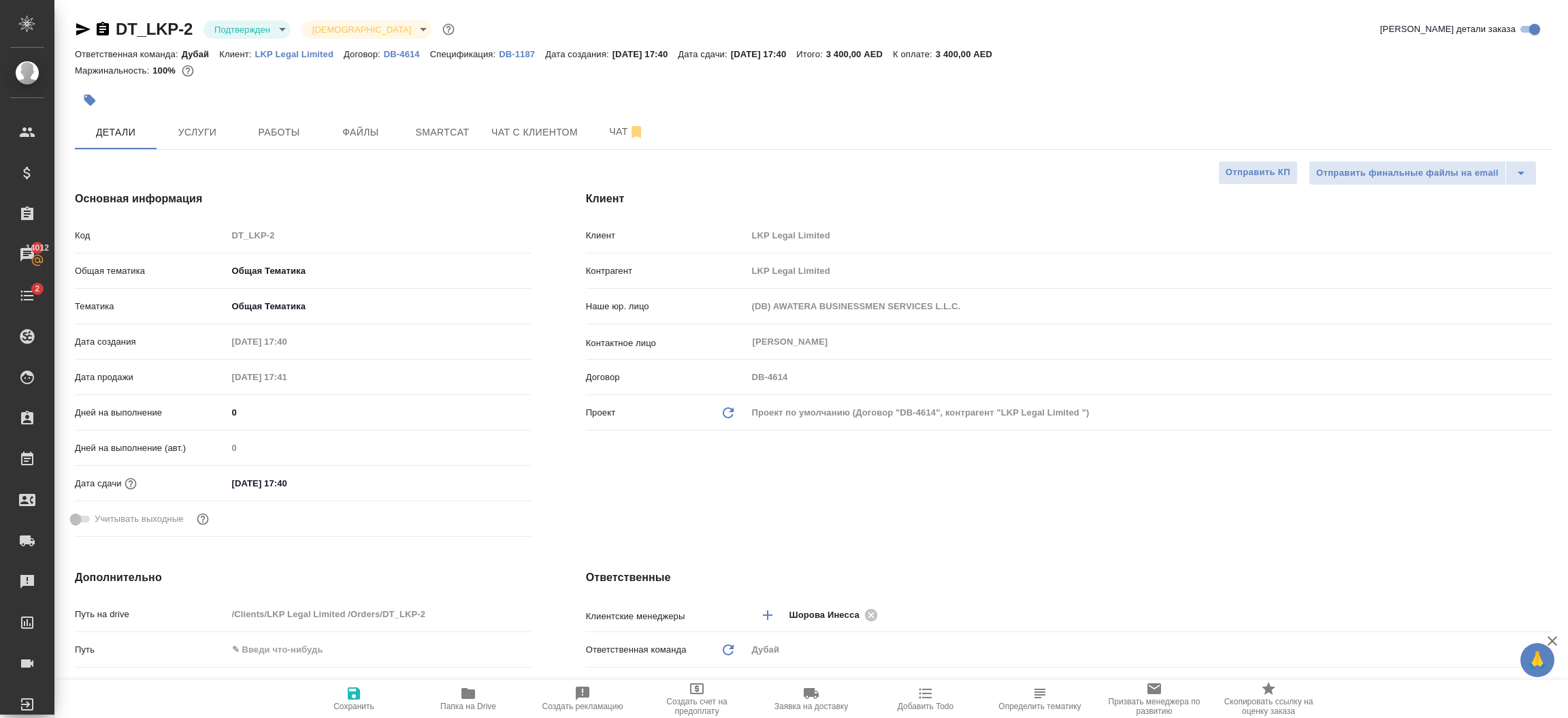
type textarea "x"
click at [725, 411] on icon "Обновить данные" at bounding box center [728, 413] width 17 height 17
type textarea "x"
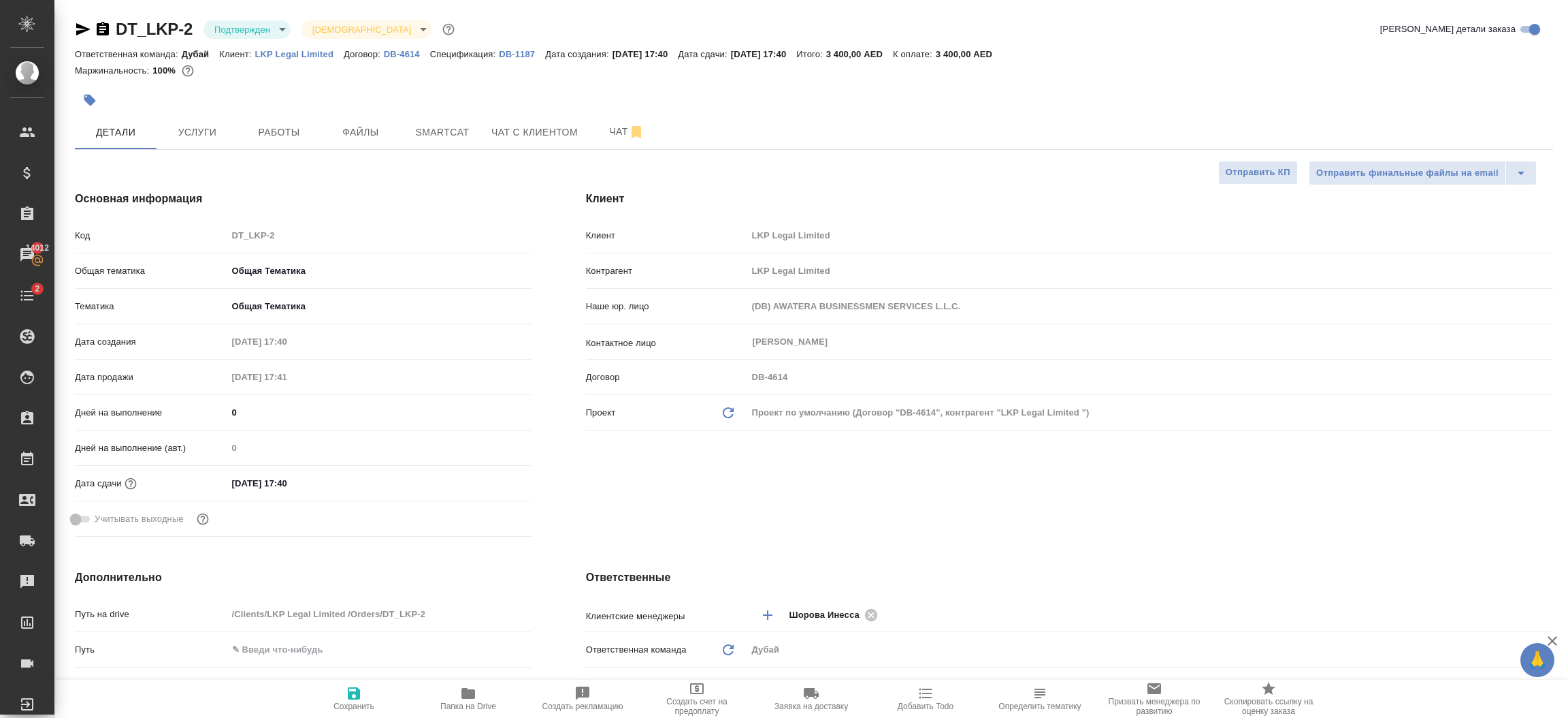
type textarea "x"
type input "(DB2) AWATERA BUSINESSMEN SERVICES L.L.C."
type textarea "x"
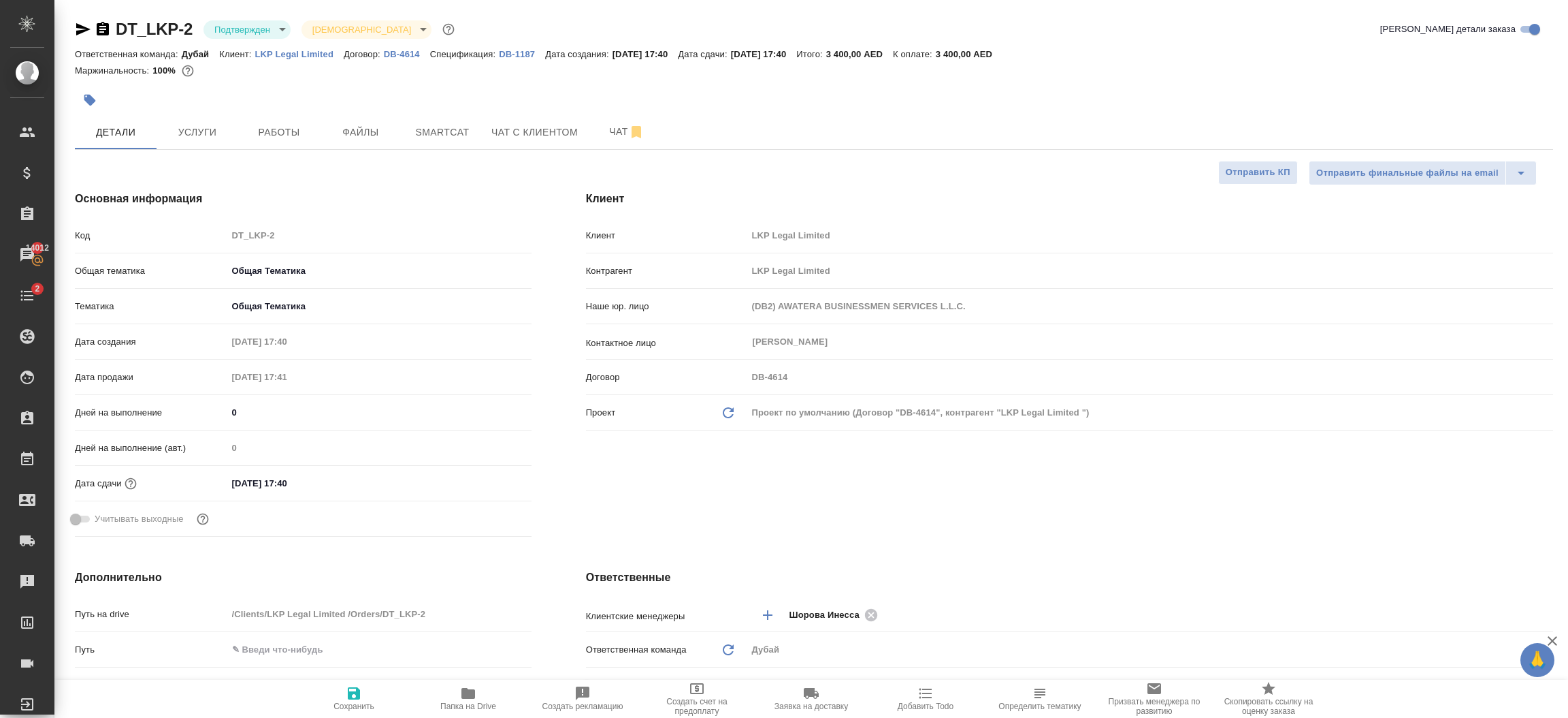
click at [725, 411] on icon "Обновить данные" at bounding box center [728, 413] width 17 height 17
type textarea "x"
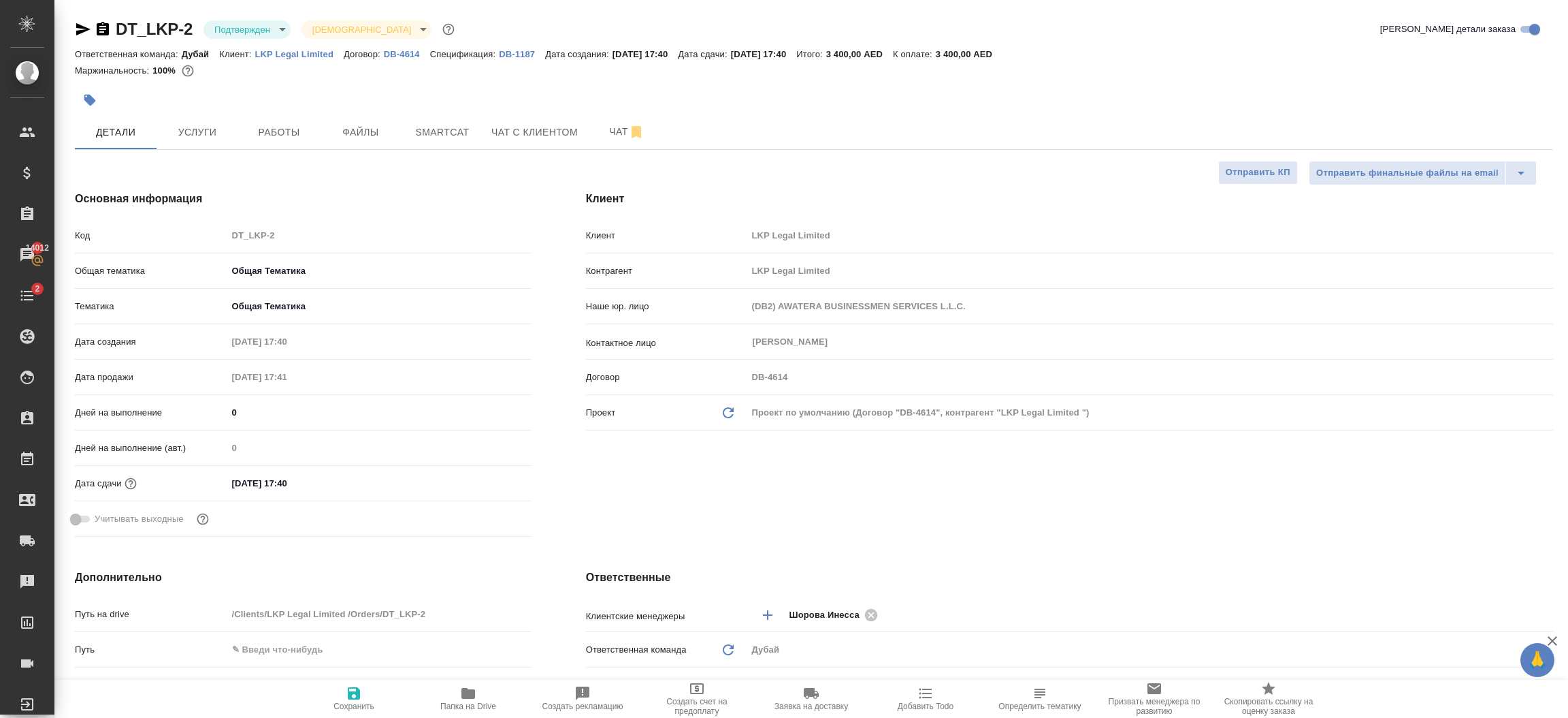
type textarea "x"
click at [358, 702] on span "Сохранить" at bounding box center [354, 706] width 41 height 10
type textarea "x"
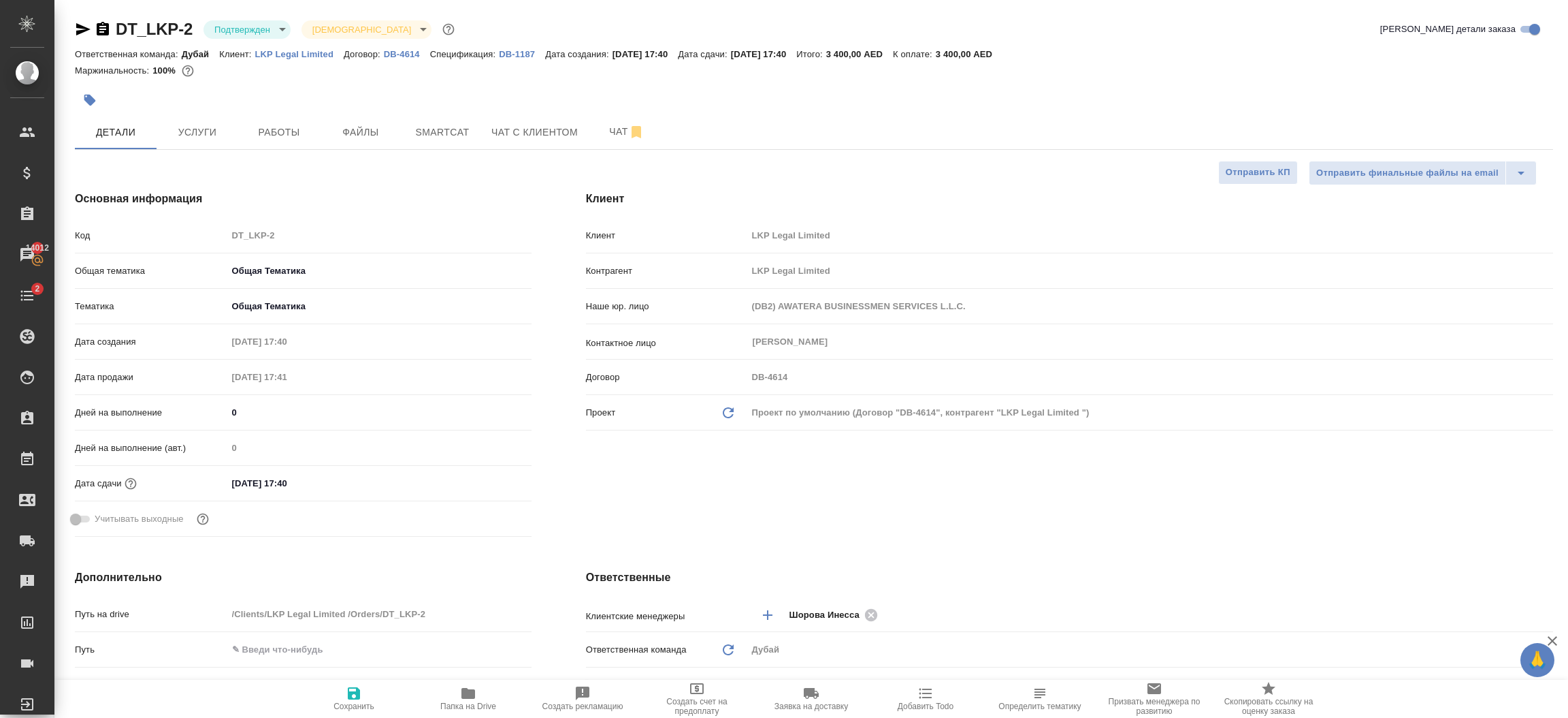
type textarea "x"
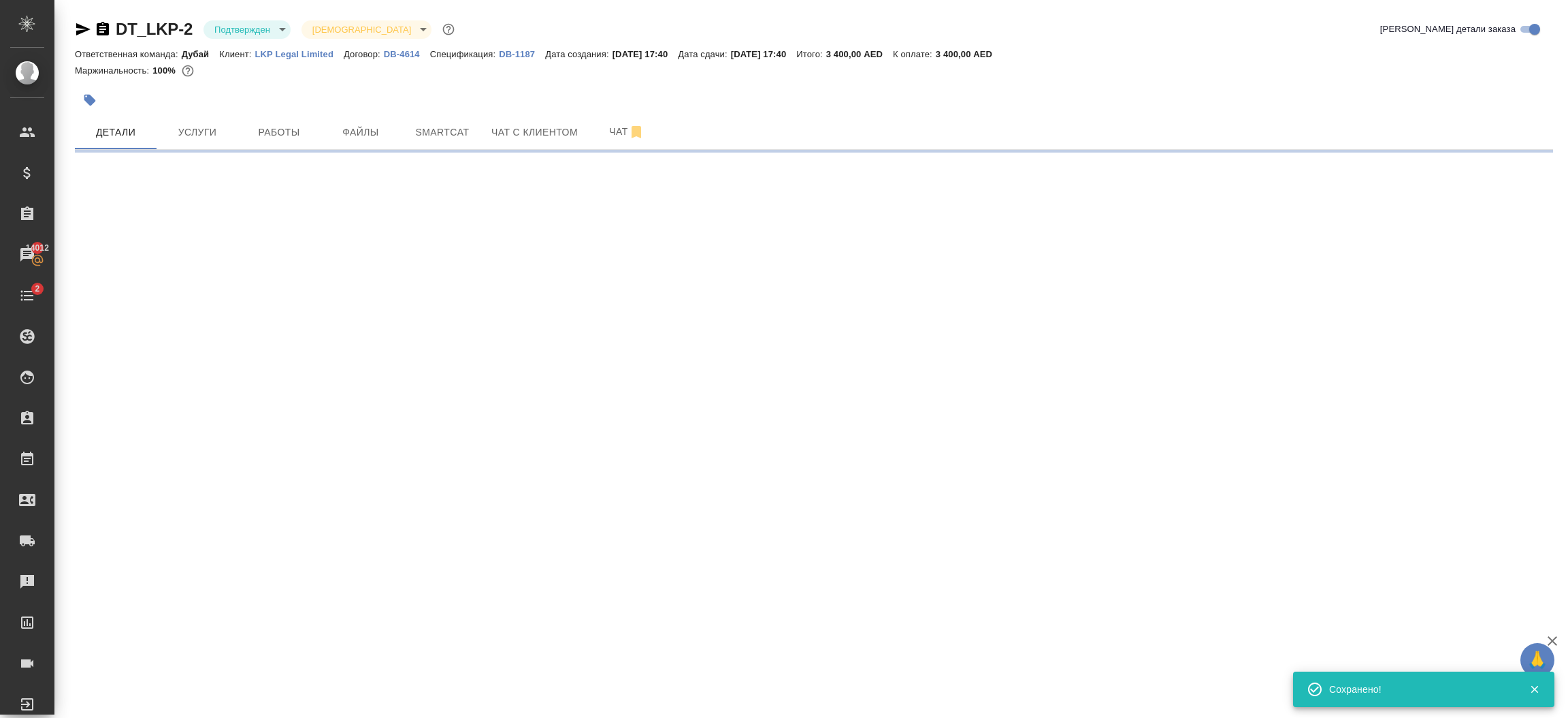
select select "RU"
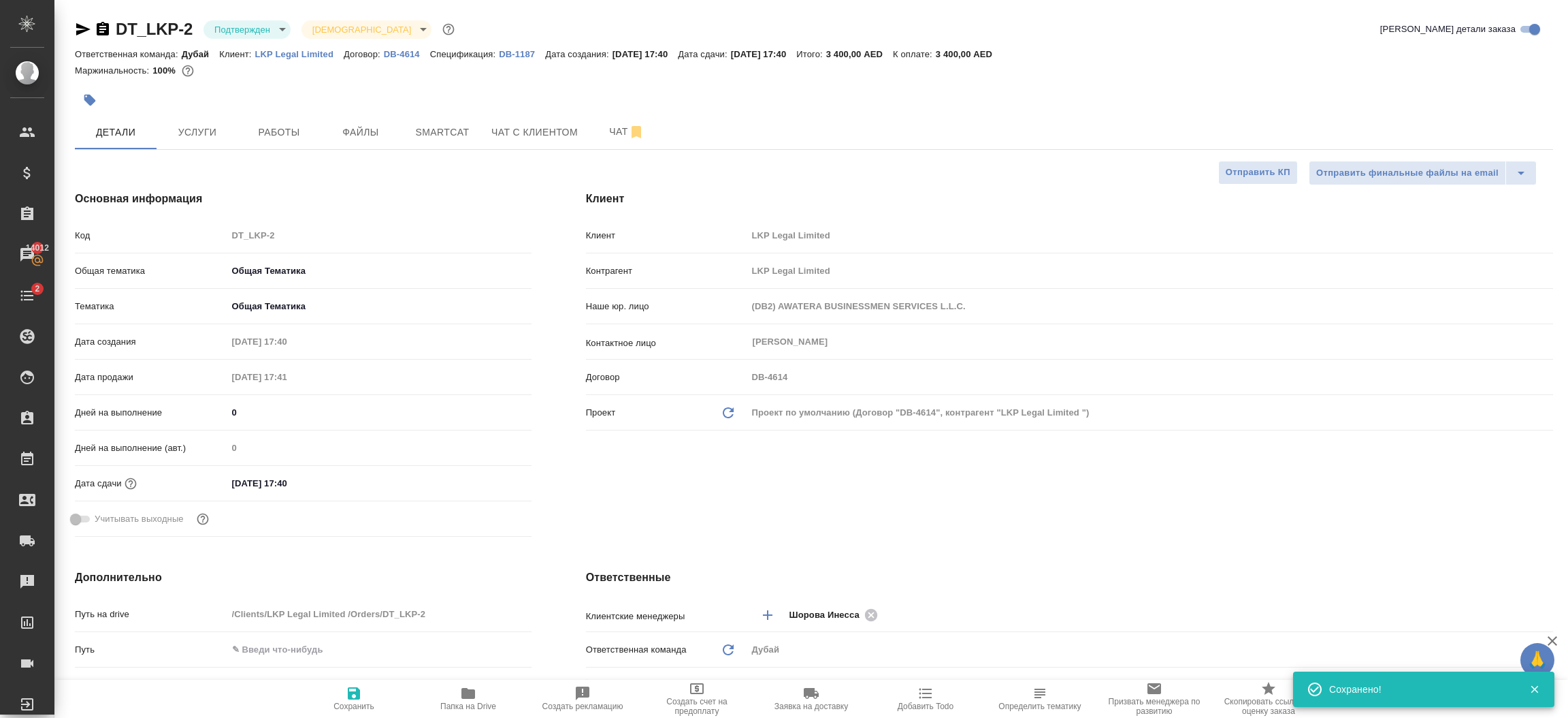
type textarea "x"
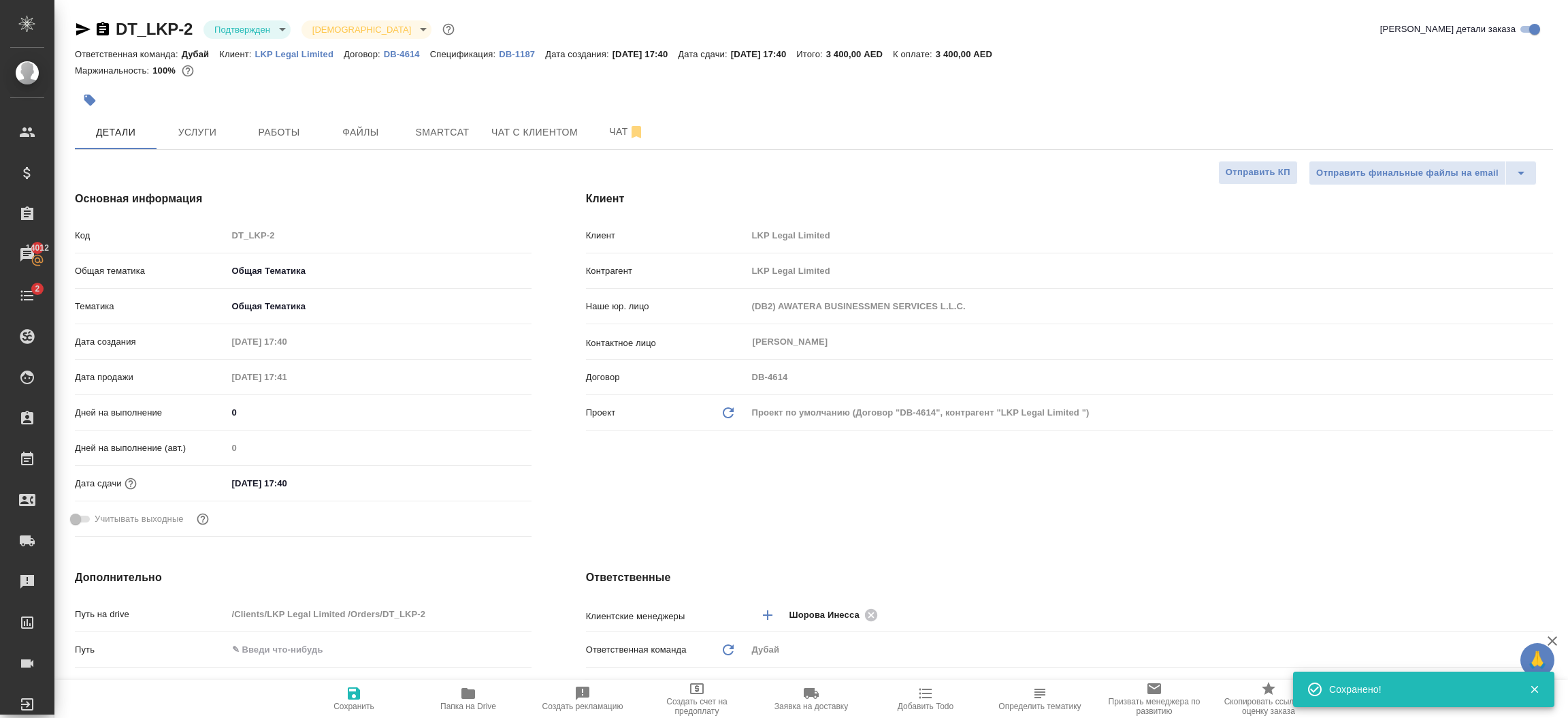
type textarea "x"
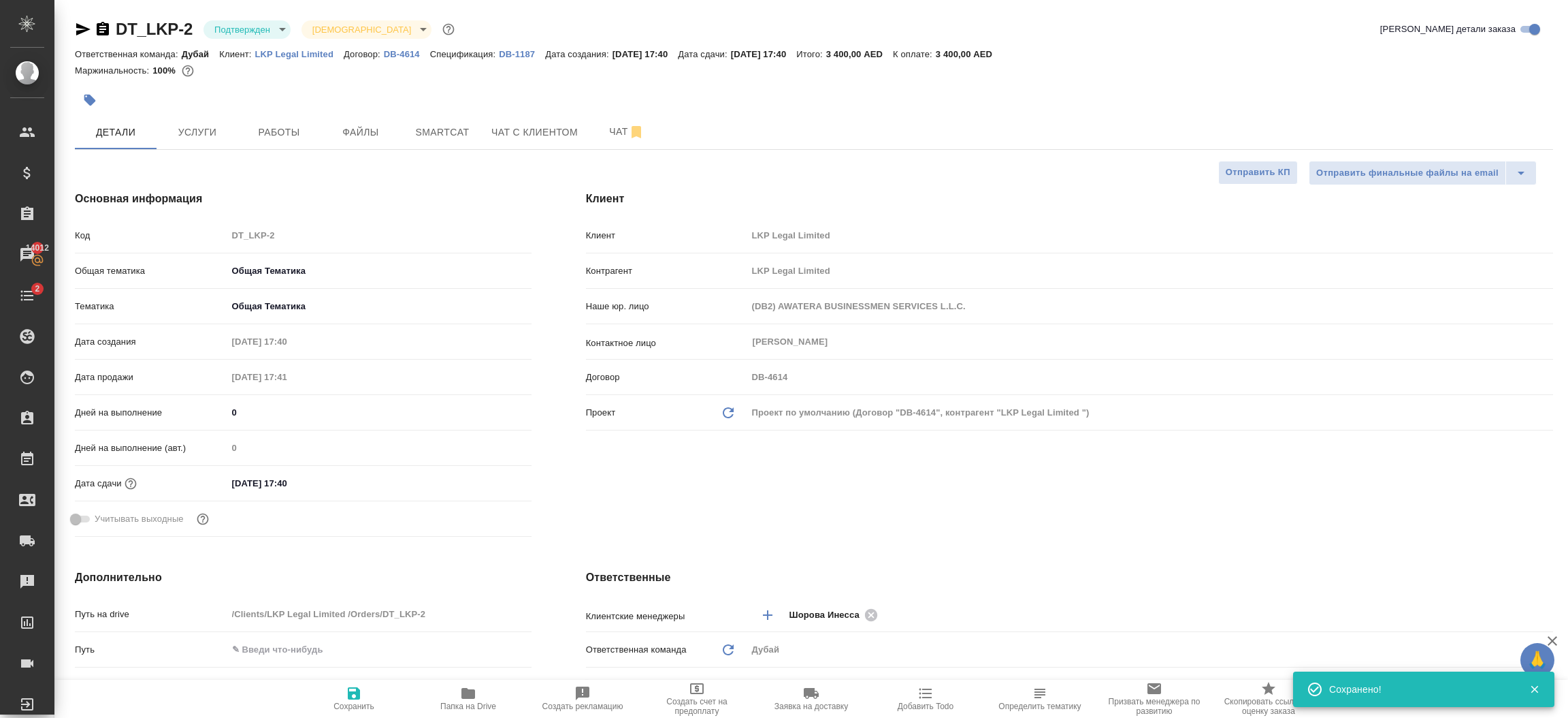
type textarea "x"
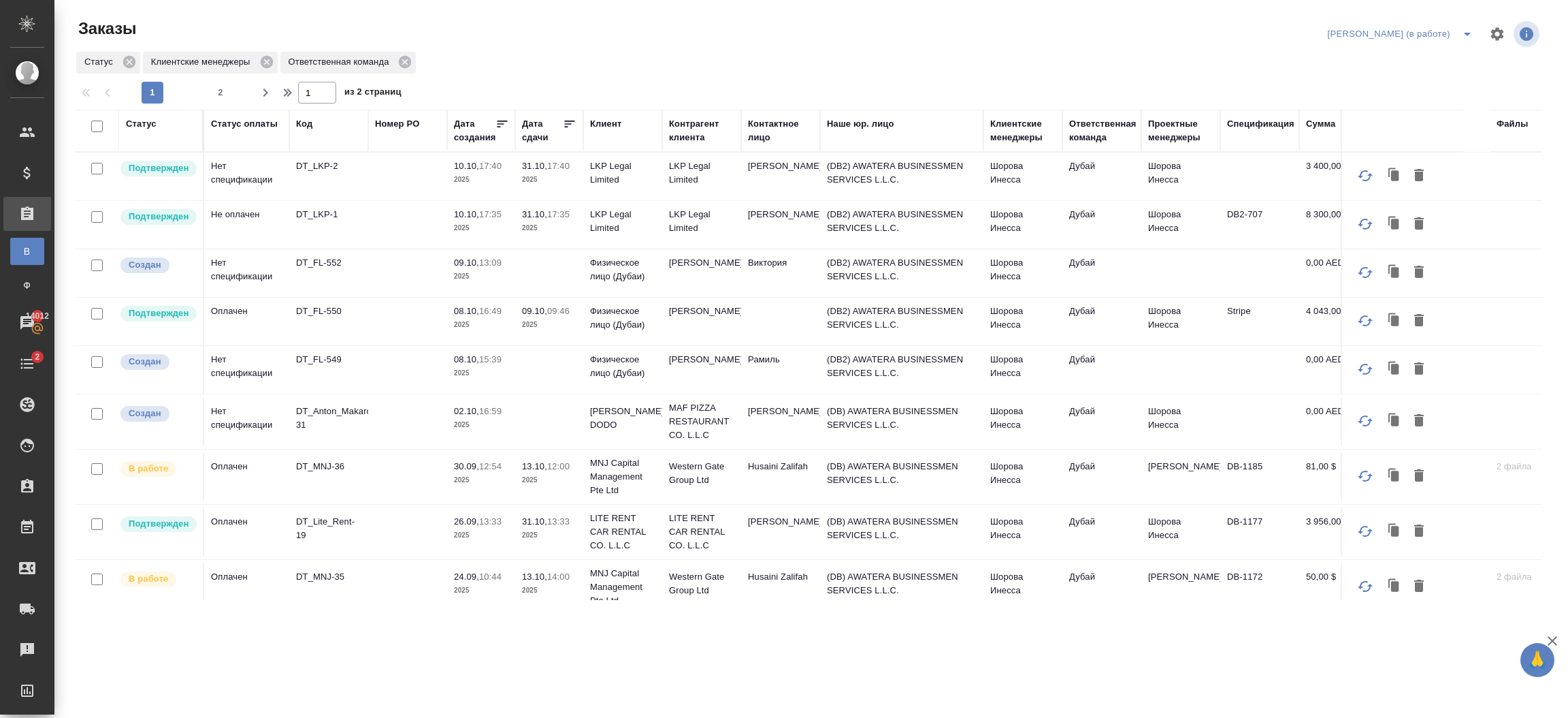
click at [917, 175] on td "(DB2) AWATERA BUSINESSMEN SERVICES L.L.C." at bounding box center [901, 176] width 163 height 48
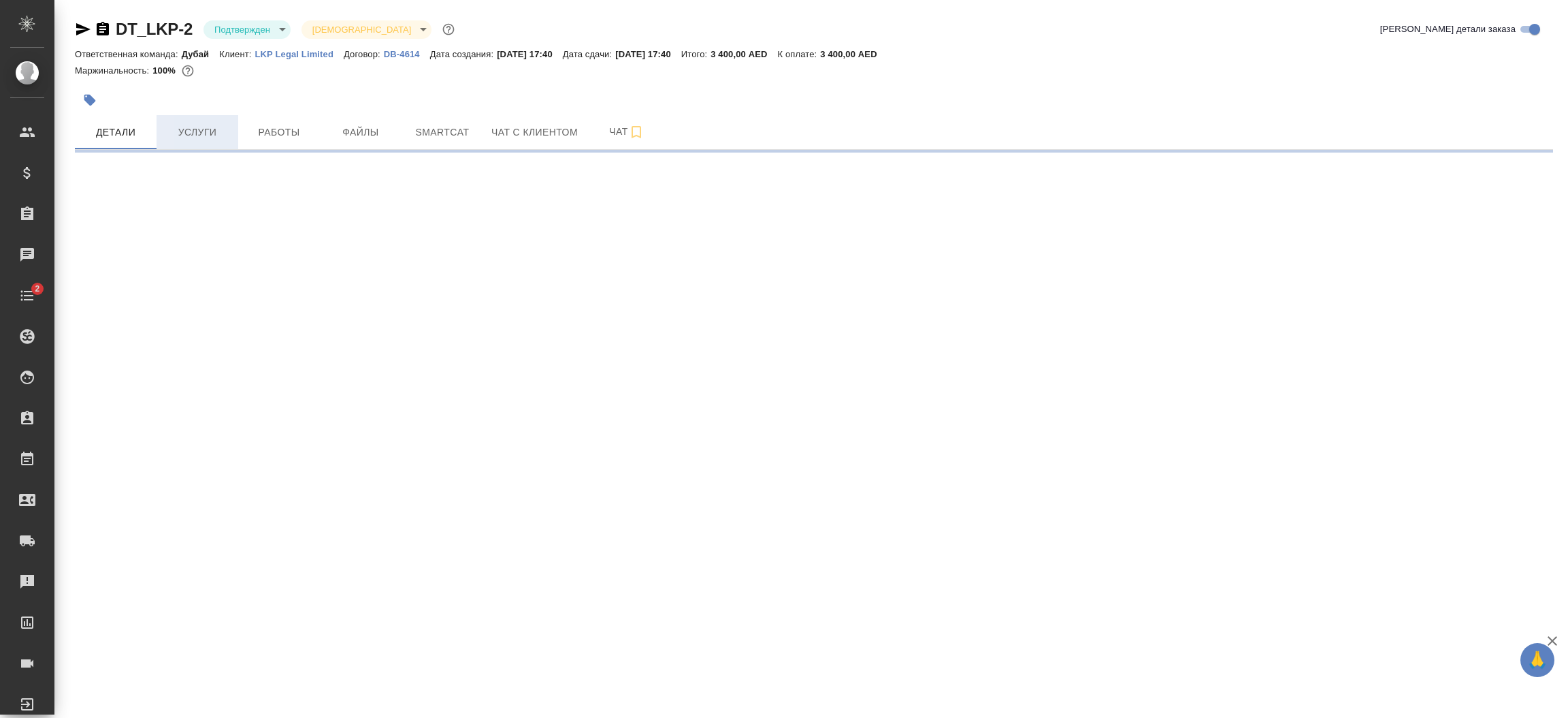
select select "RU"
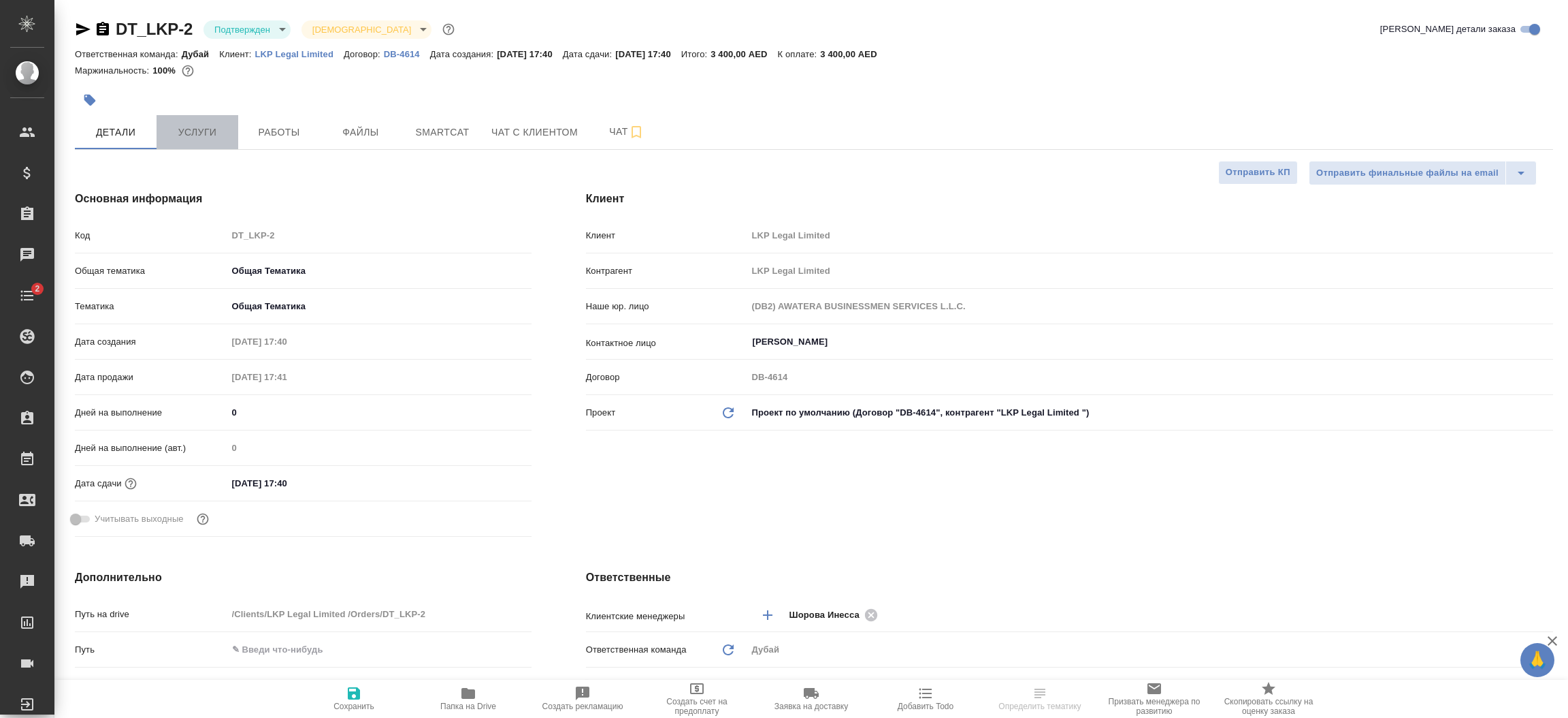
click at [182, 125] on span "Услуги" at bounding box center [197, 132] width 66 height 17
type textarea "x"
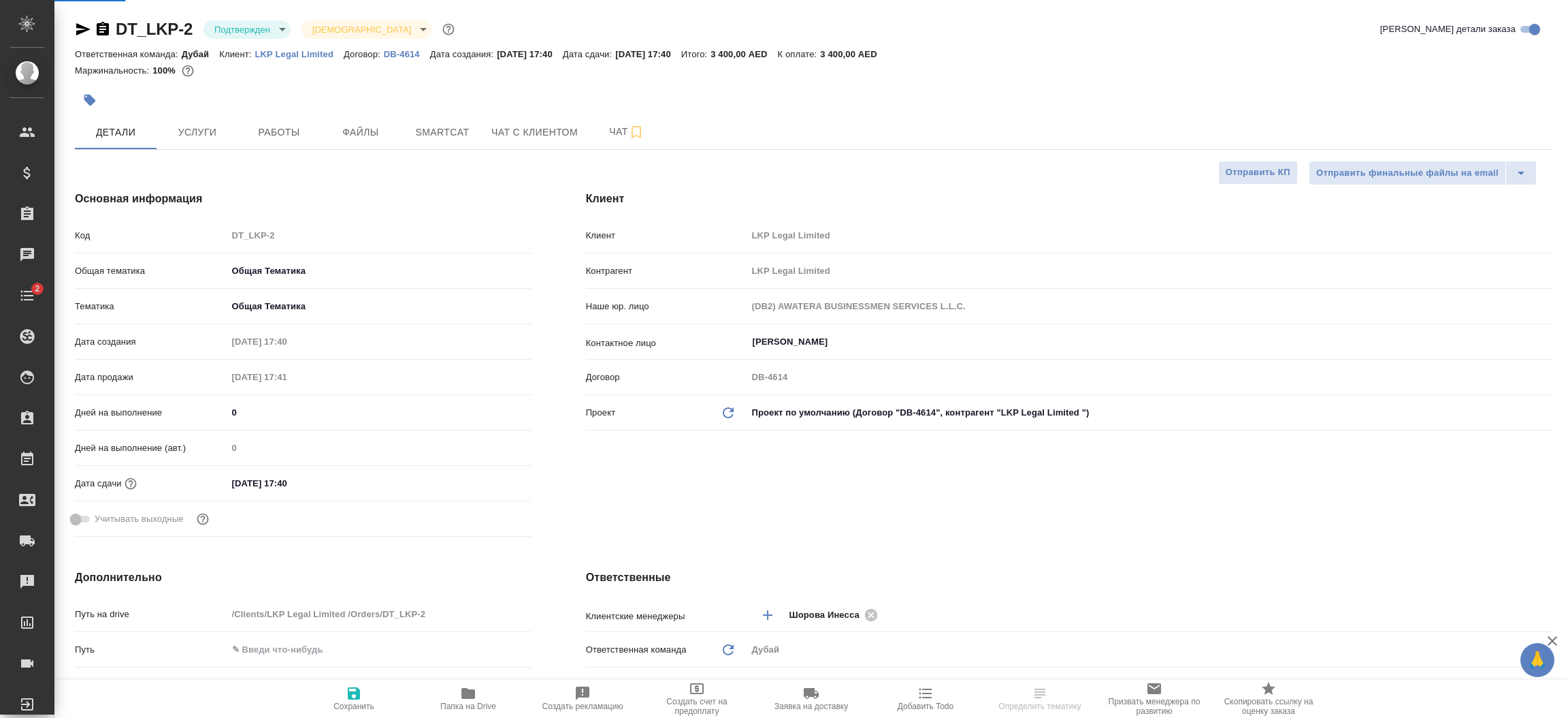
type textarea "x"
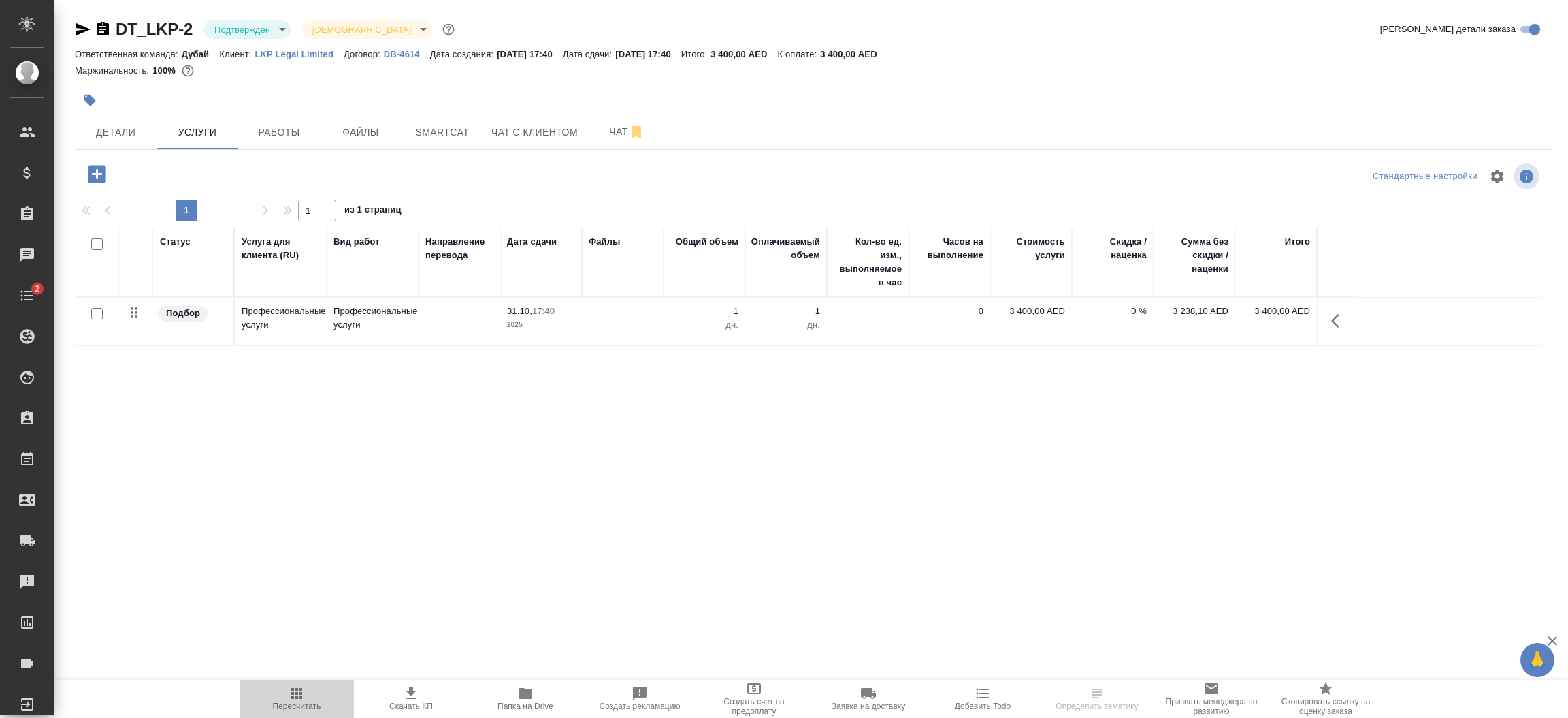
click at [305, 697] on span "Пересчитать" at bounding box center [297, 697] width 98 height 26
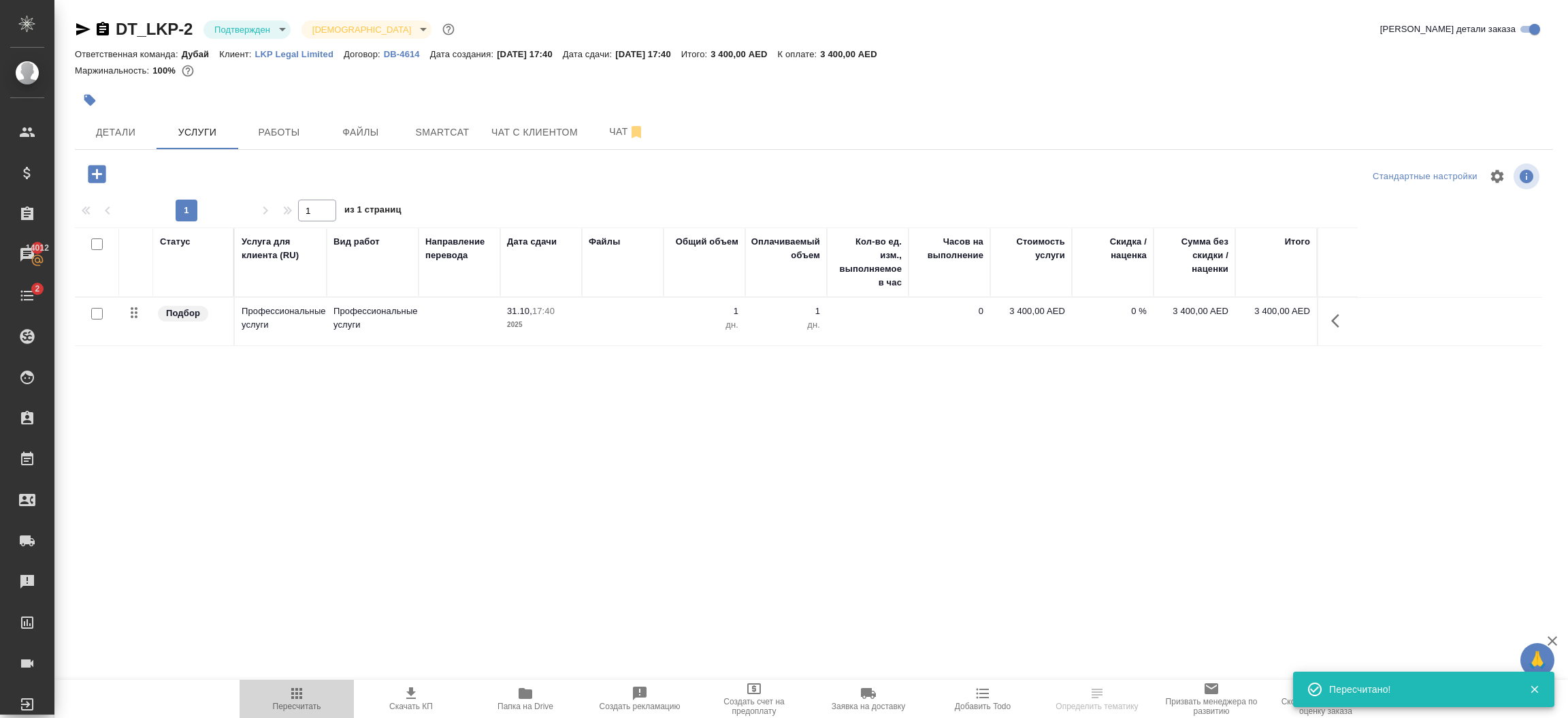
click at [305, 697] on span "Пересчитать" at bounding box center [297, 697] width 98 height 26
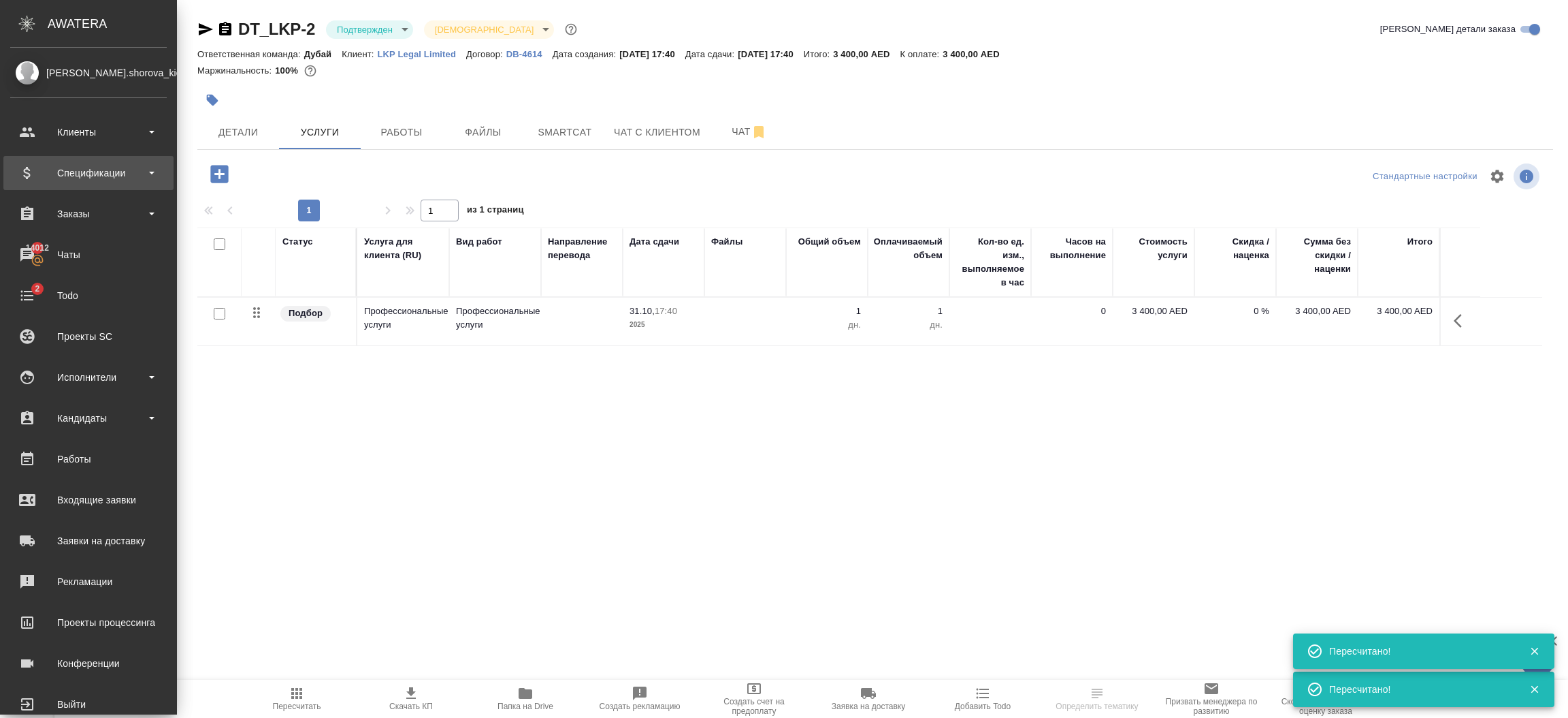
click at [90, 162] on div "Спецификации" at bounding box center [88, 173] width 157 height 21
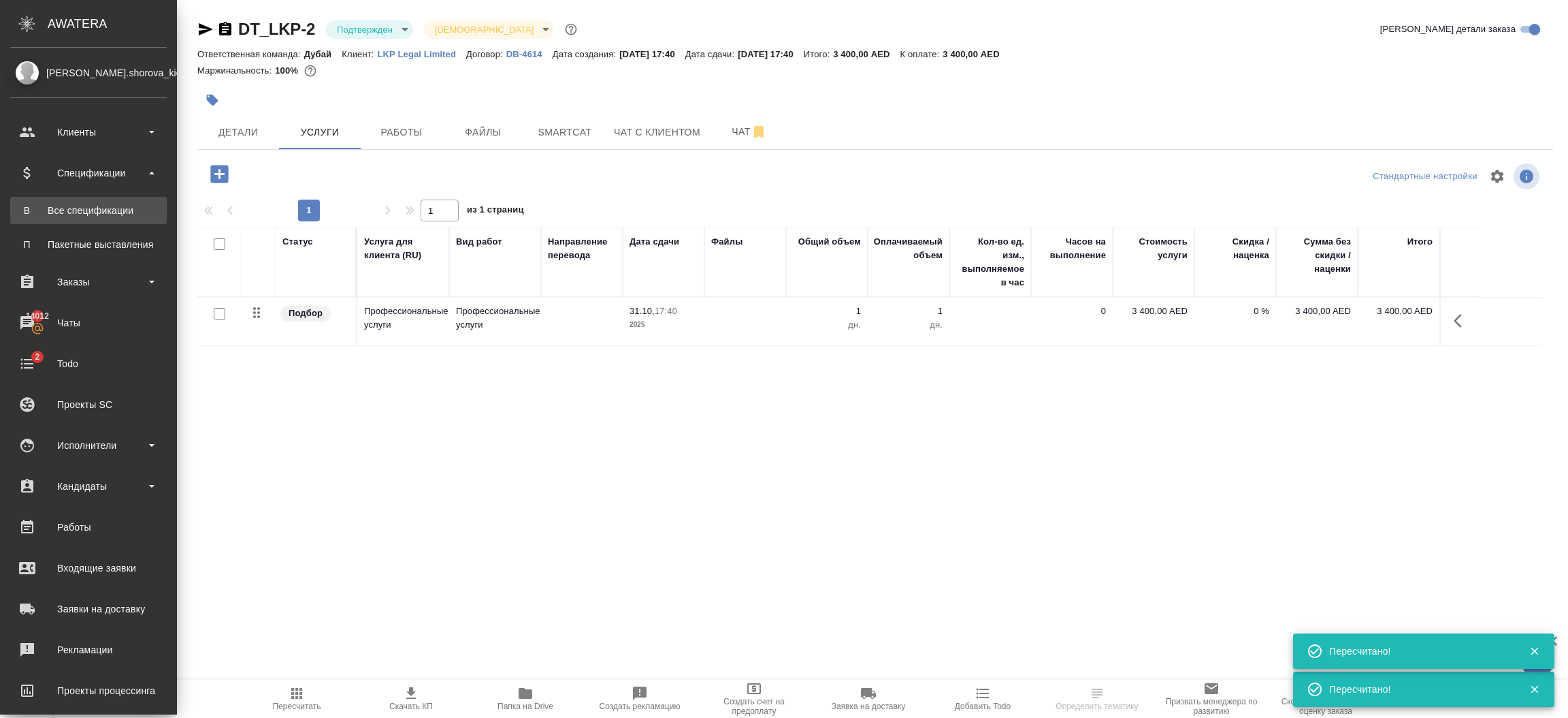
click at [84, 207] on div "Все спецификации" at bounding box center [88, 211] width 143 height 14
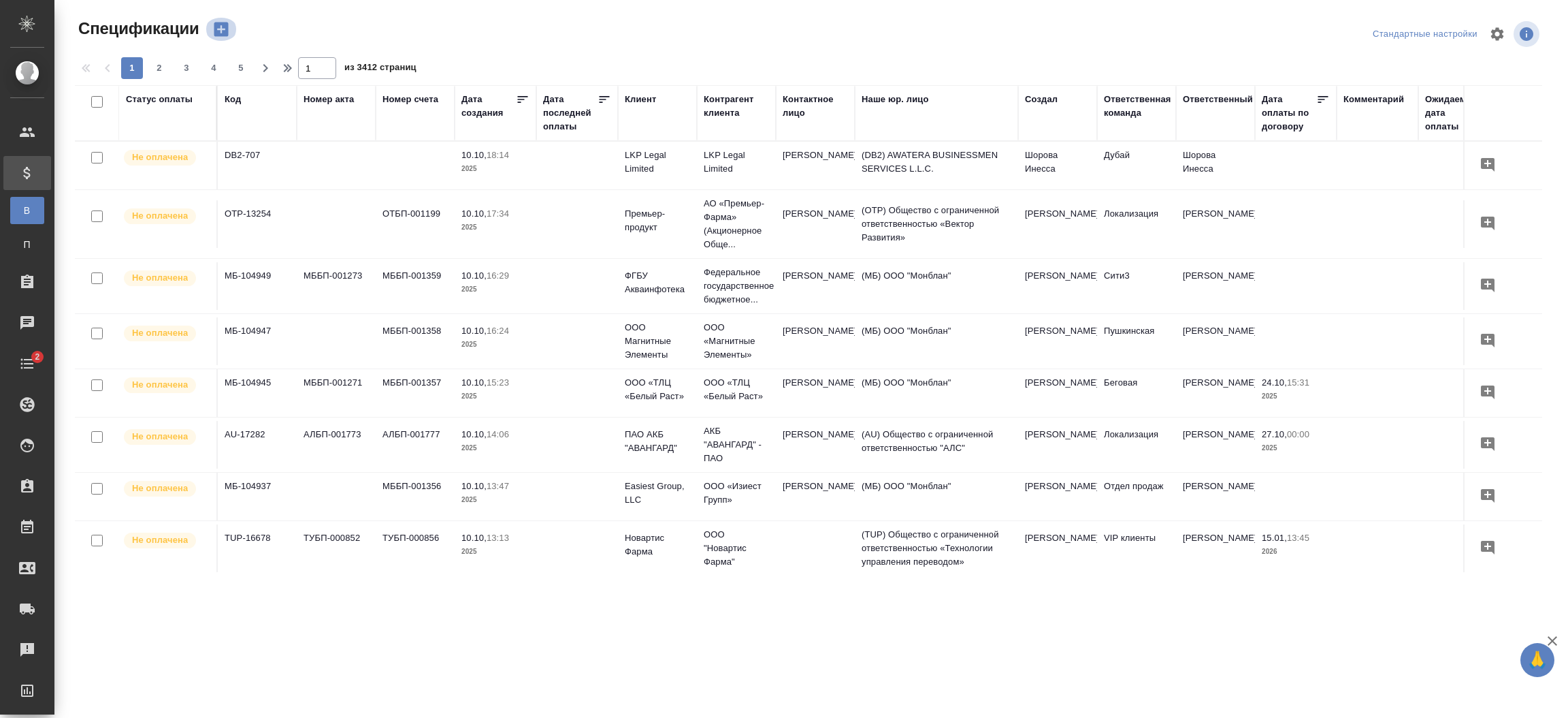
click at [225, 31] on icon "button" at bounding box center [220, 30] width 15 height 15
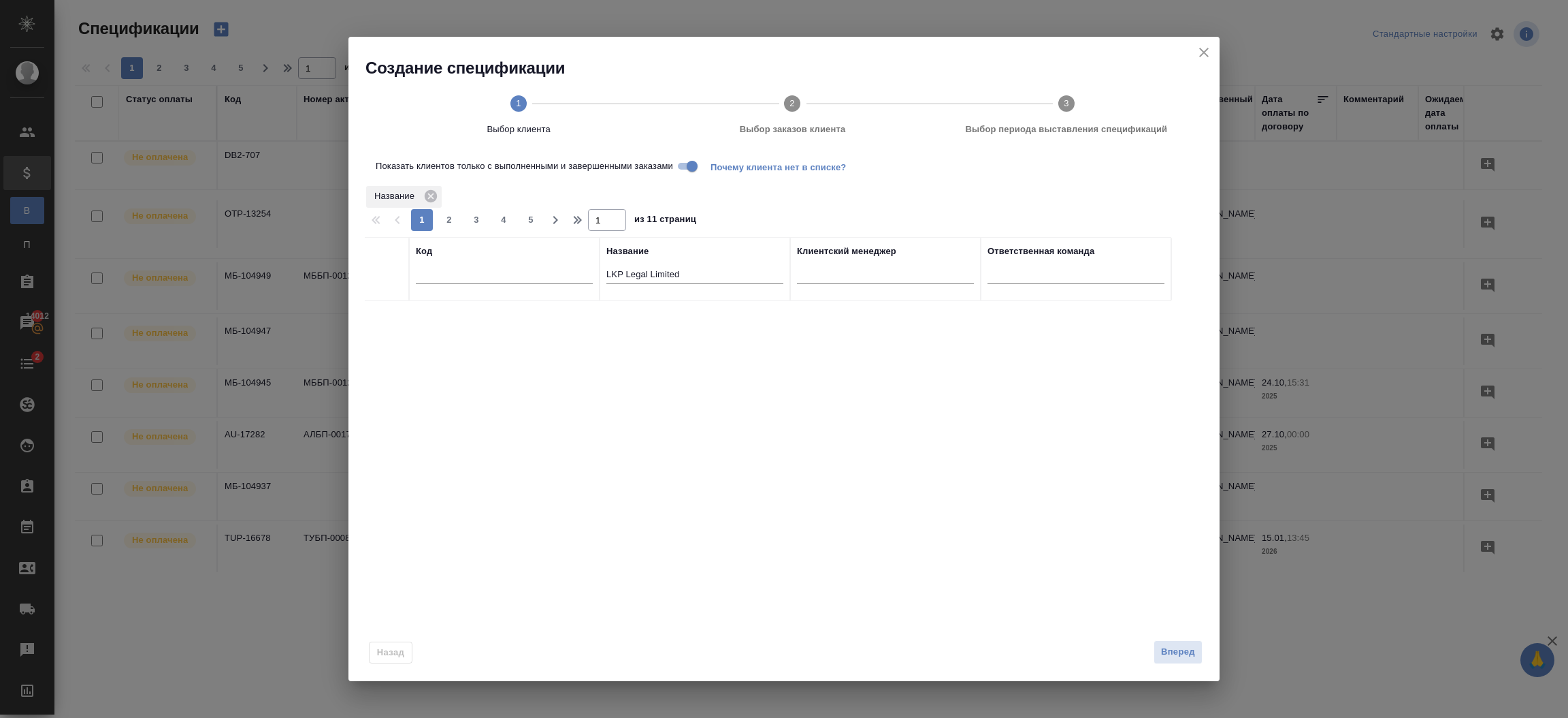
click at [687, 171] on input "Показать клиентов только с выполненными и завершенными заказами" at bounding box center [692, 167] width 49 height 17
click at [390, 312] on input "checkbox" at bounding box center [387, 317] width 12 height 12
checkbox input "true"
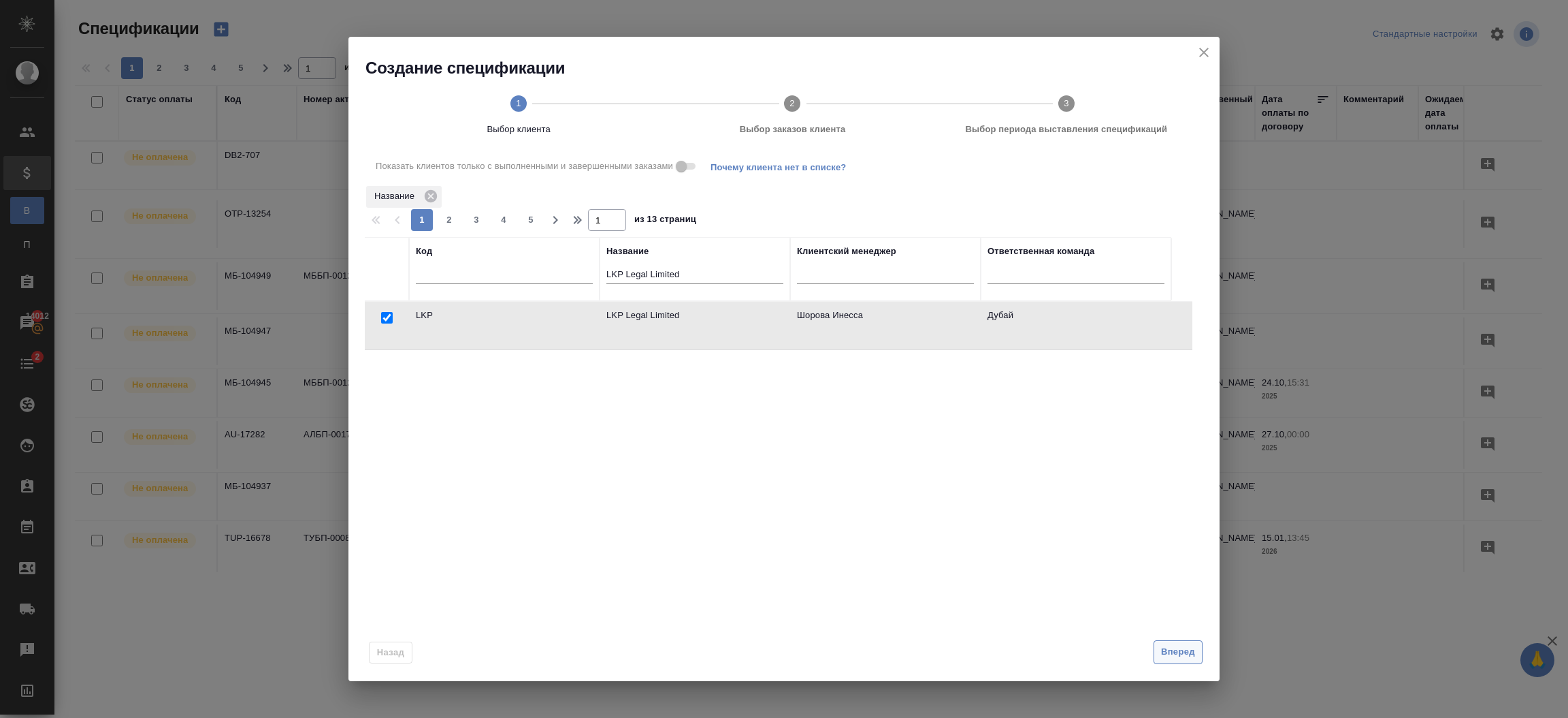
click at [1183, 652] on span "Вперед" at bounding box center [1178, 652] width 34 height 16
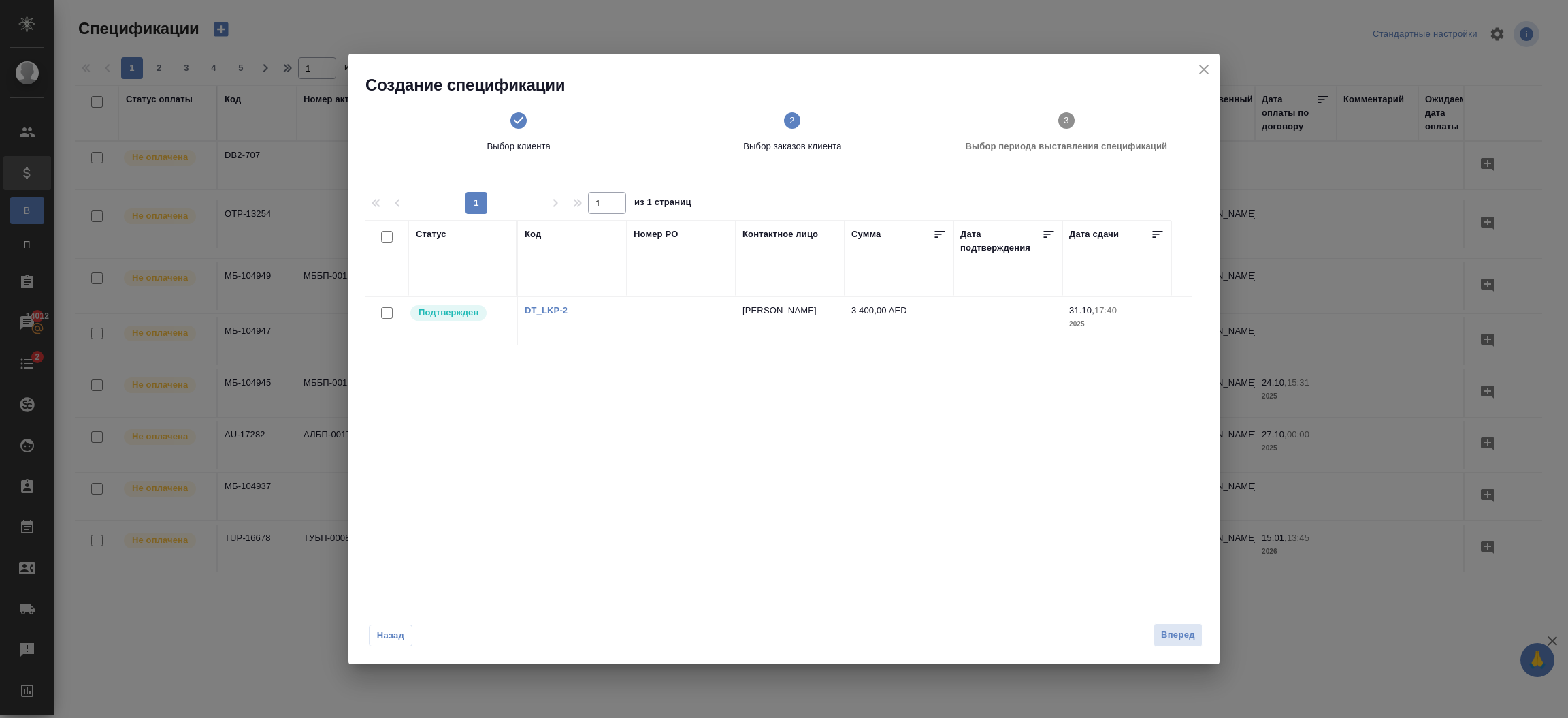
click at [391, 308] on input "checkbox" at bounding box center [387, 312] width 12 height 12
checkbox input "true"
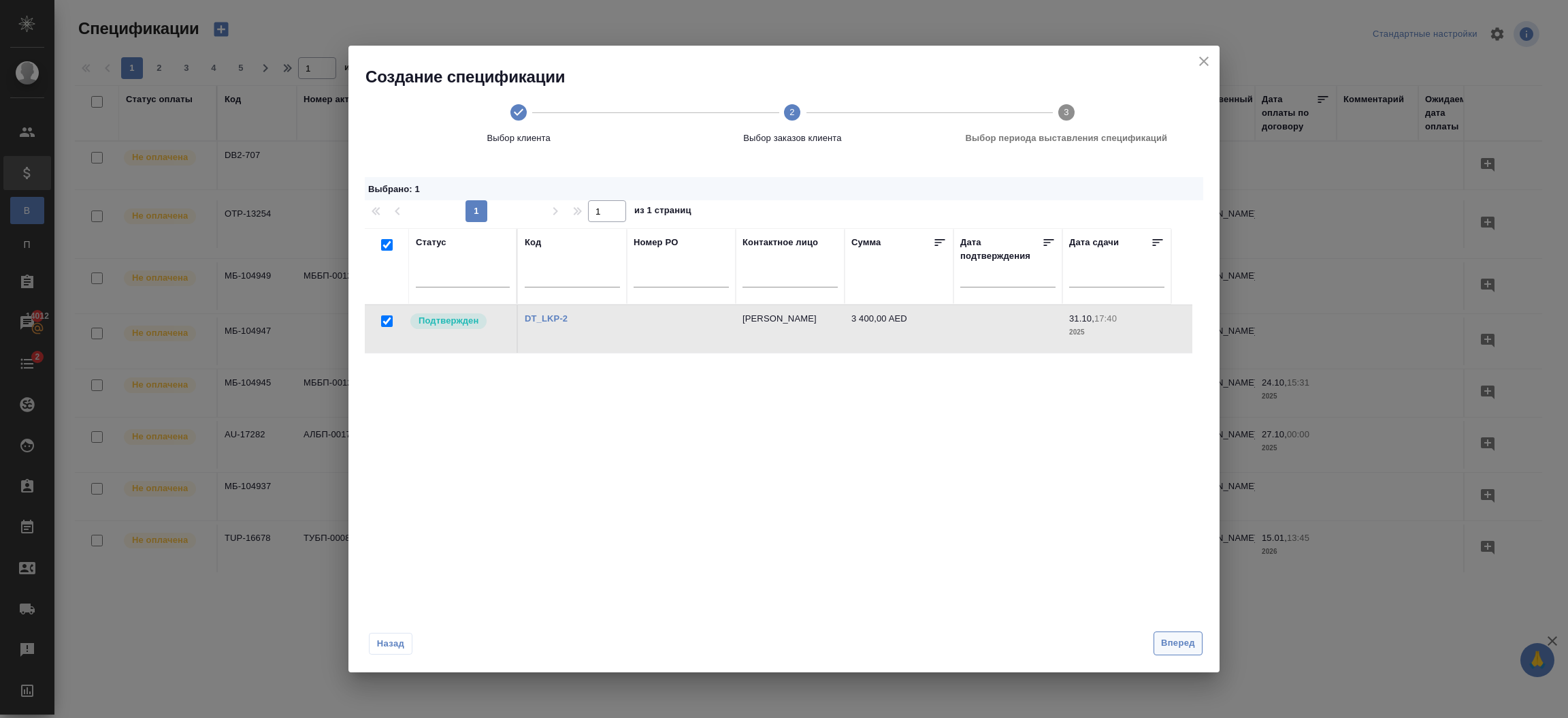
click at [1165, 637] on span "Вперед" at bounding box center [1178, 643] width 34 height 16
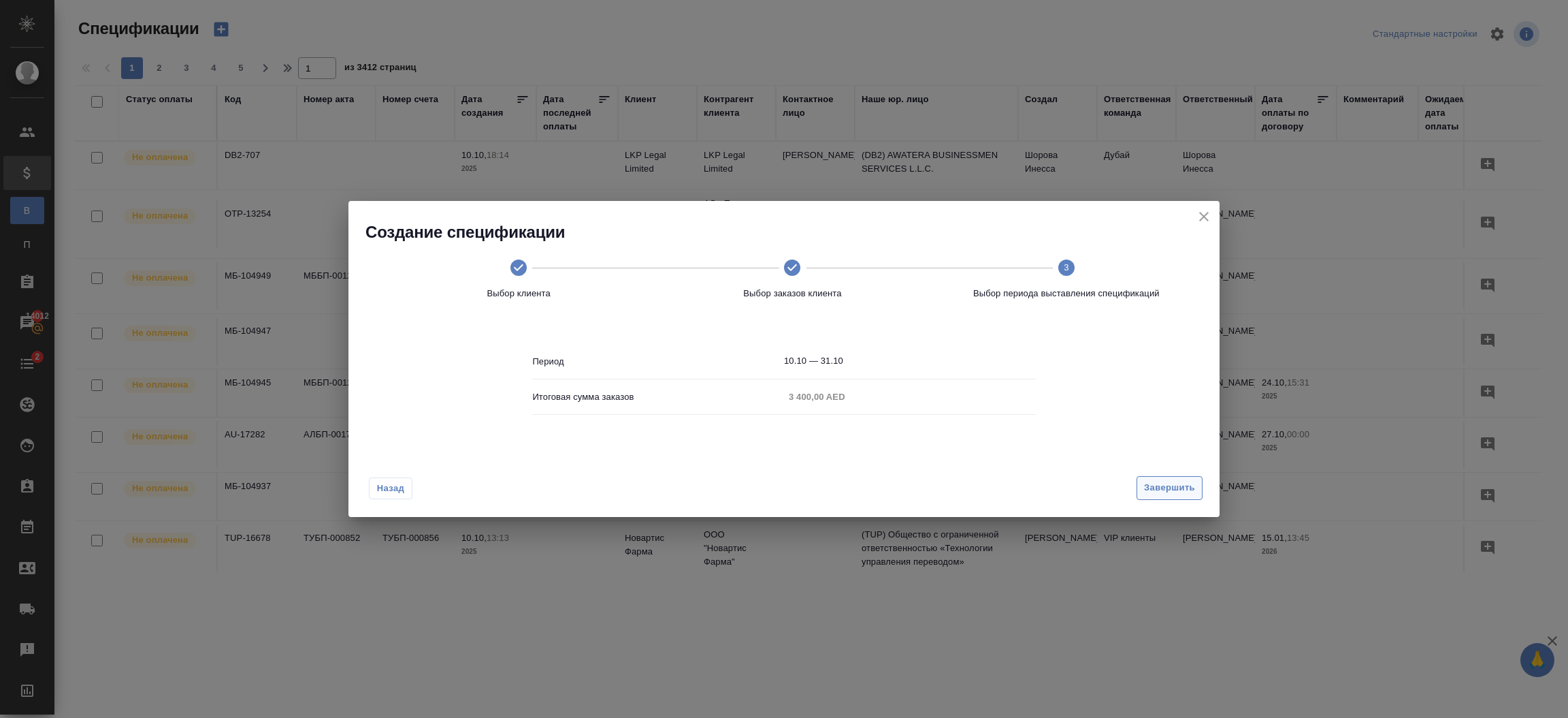
click at [1166, 494] on span "Завершить" at bounding box center [1169, 488] width 51 height 16
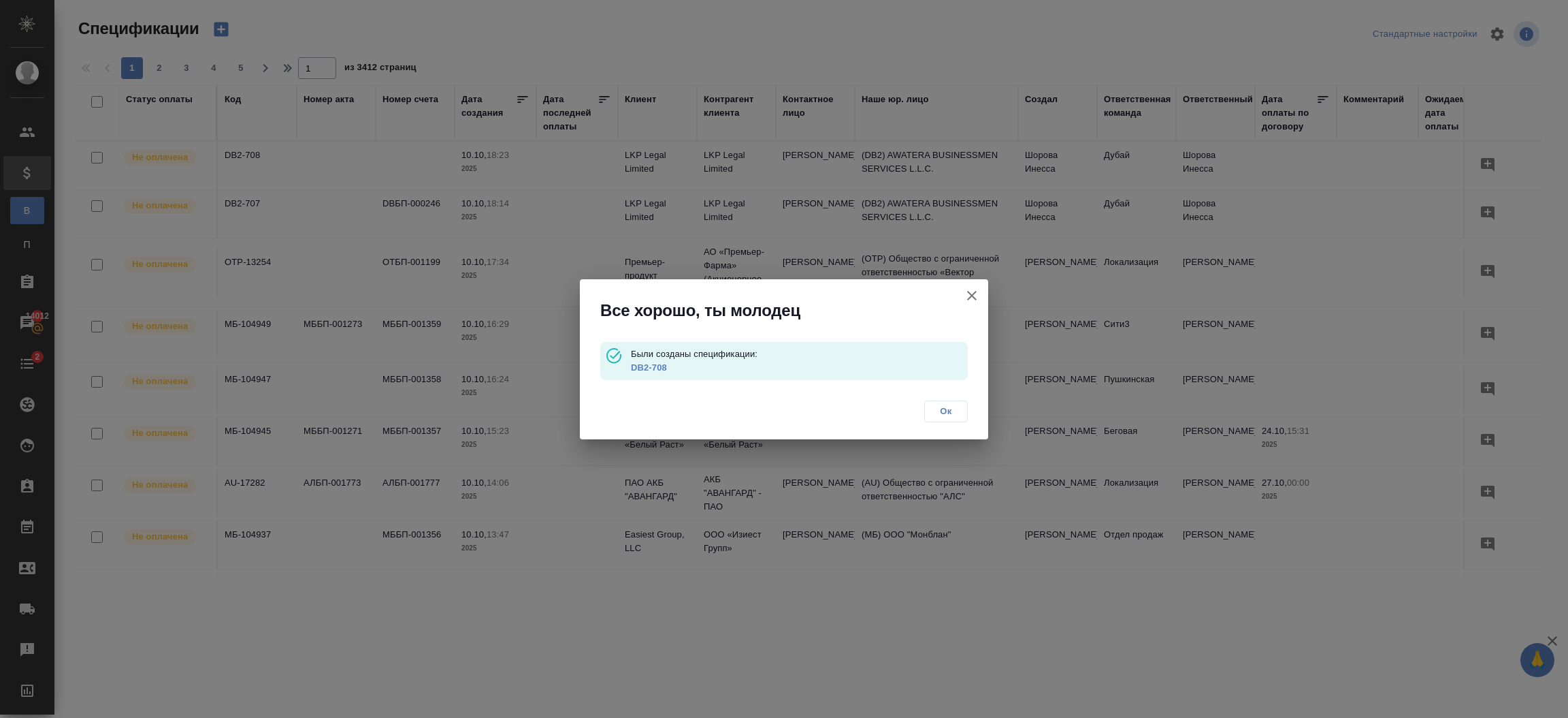
click at [651, 373] on p "DB2-708" at bounding box center [799, 368] width 337 height 14
click at [646, 371] on link "DB2-708" at bounding box center [649, 367] width 36 height 10
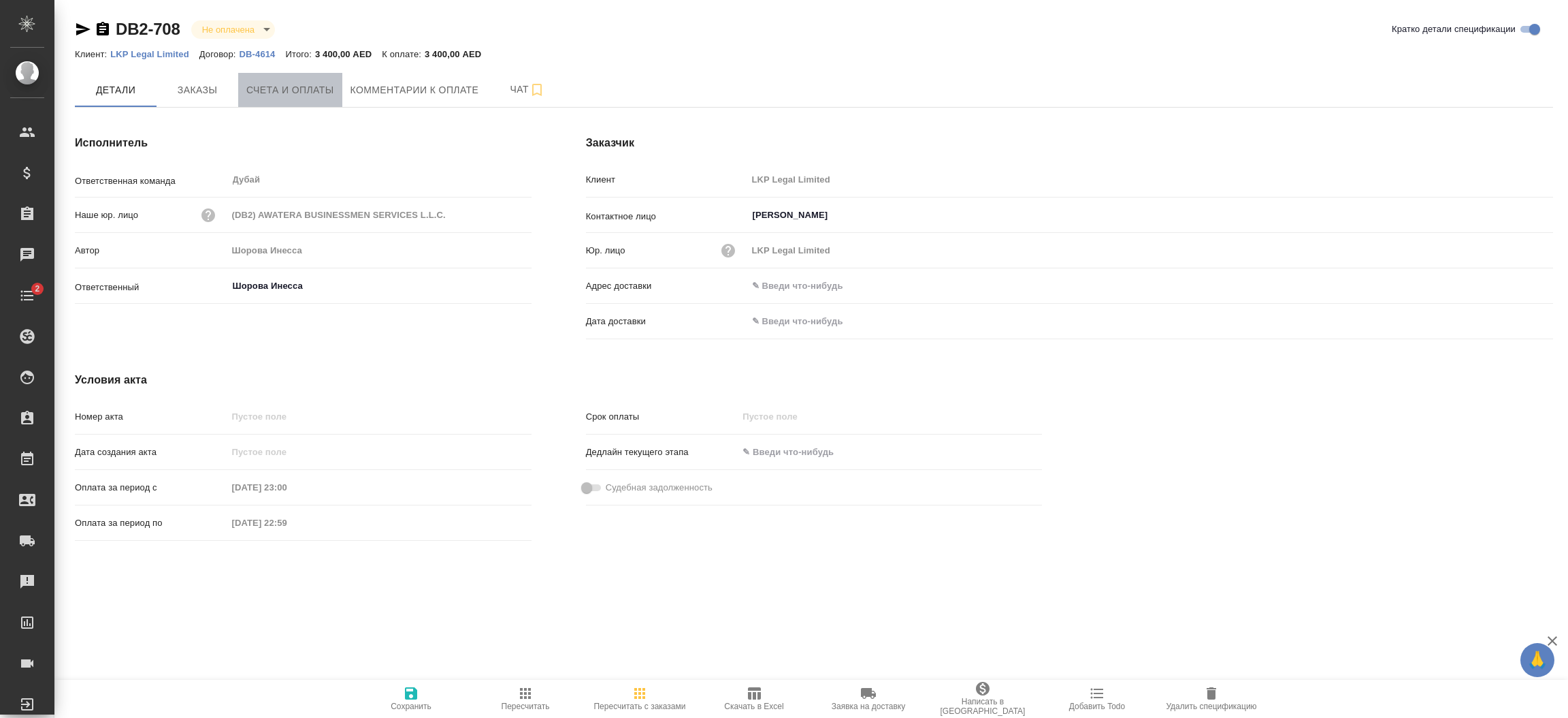
click at [314, 100] on button "Счета и оплаты" at bounding box center [290, 89] width 104 height 34
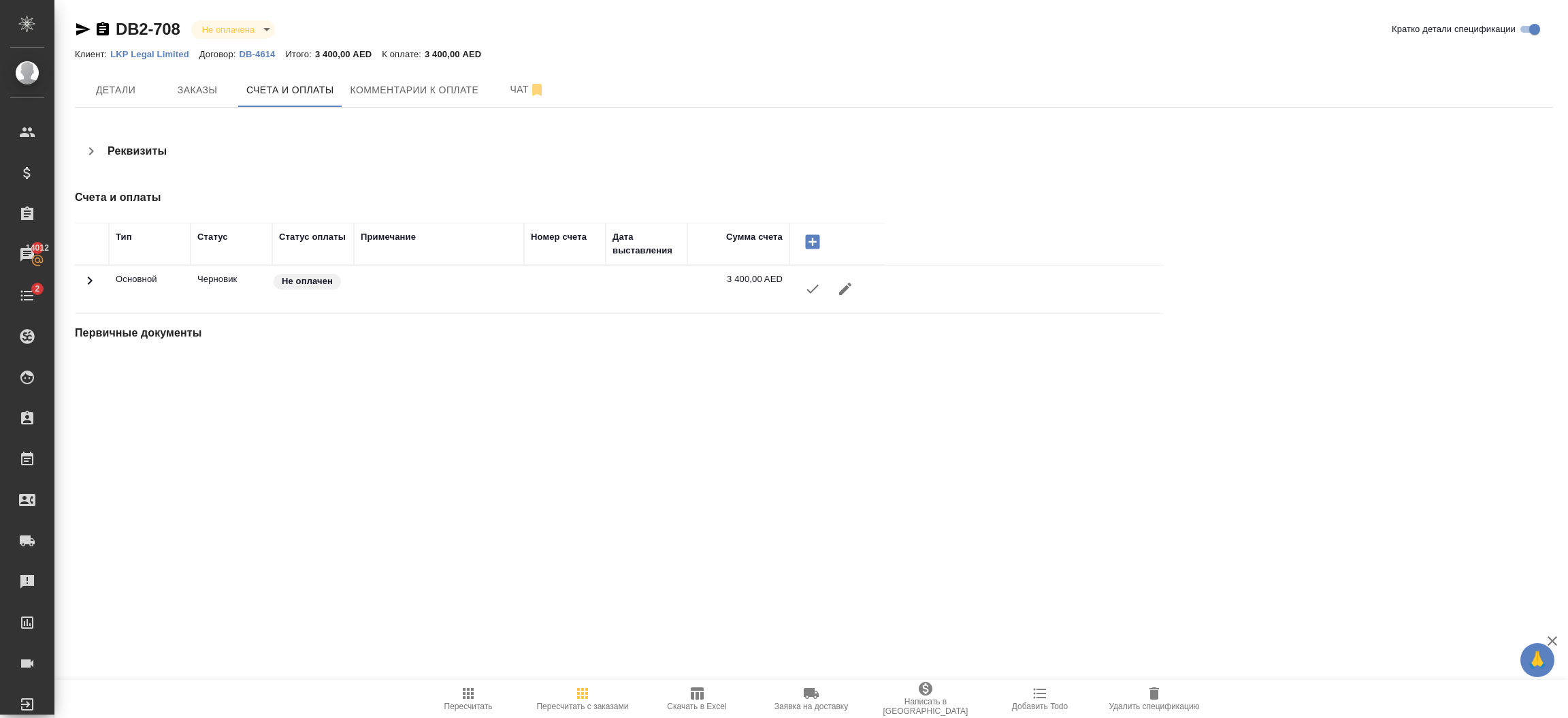
click at [811, 287] on icon "button" at bounding box center [813, 289] width 17 height 17
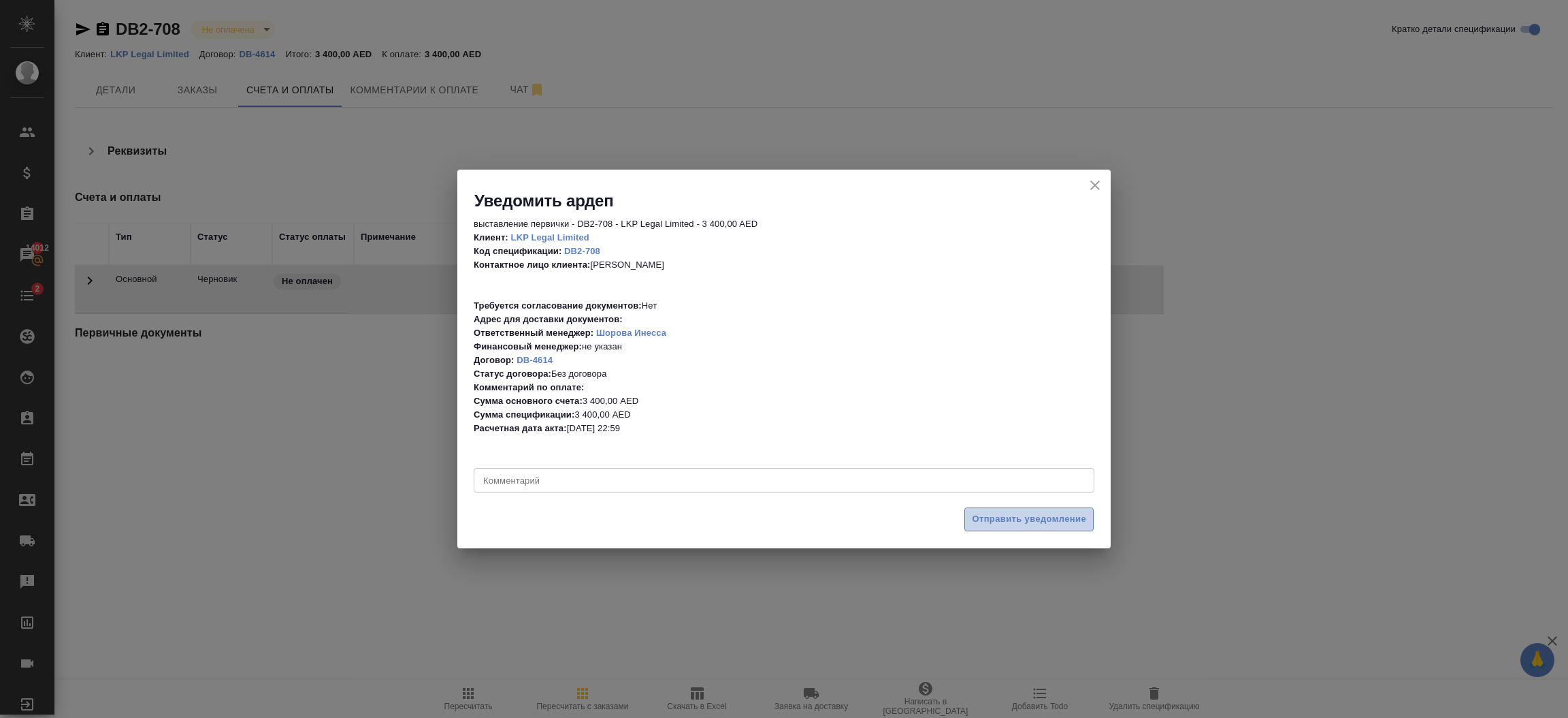
click at [1010, 518] on span "Отправить уведомление" at bounding box center [1029, 519] width 115 height 16
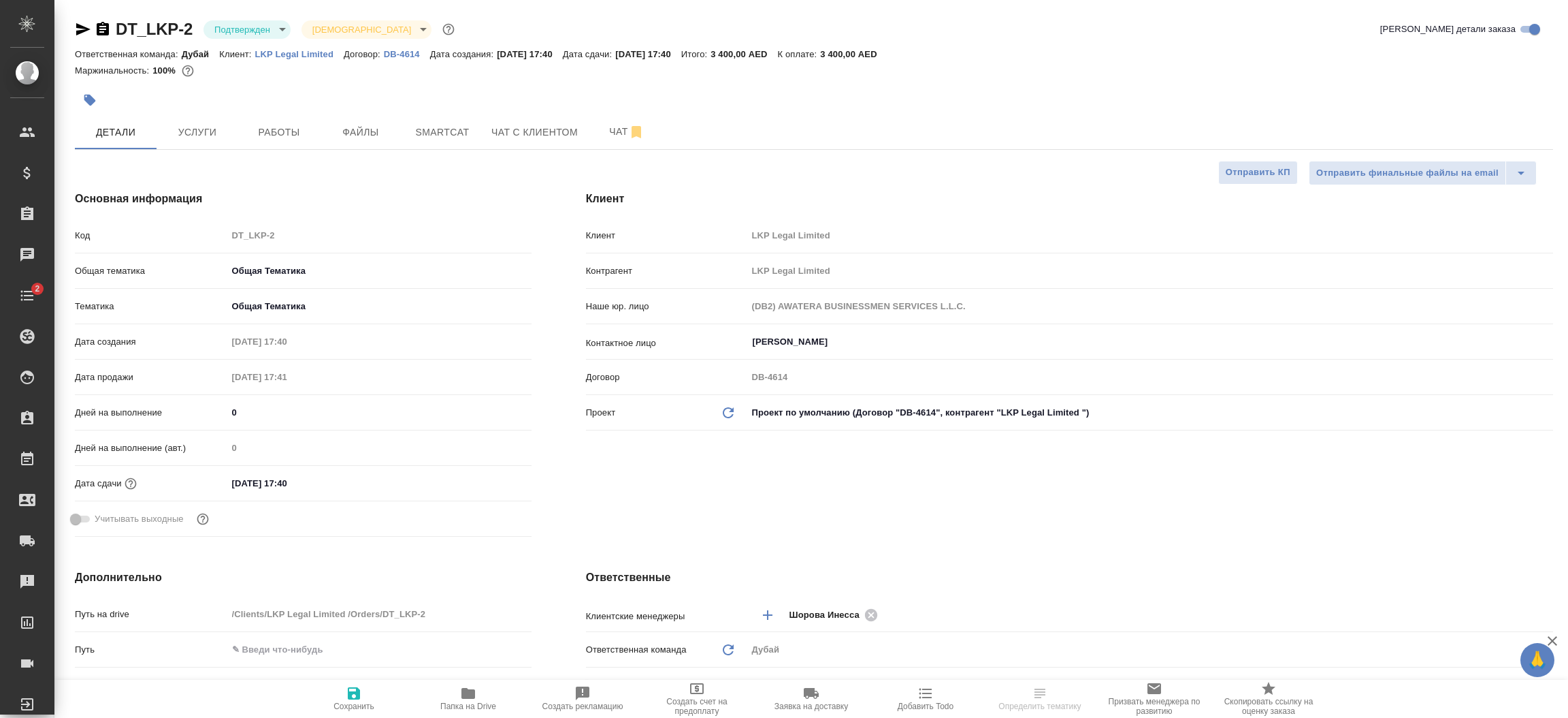
select select "RU"
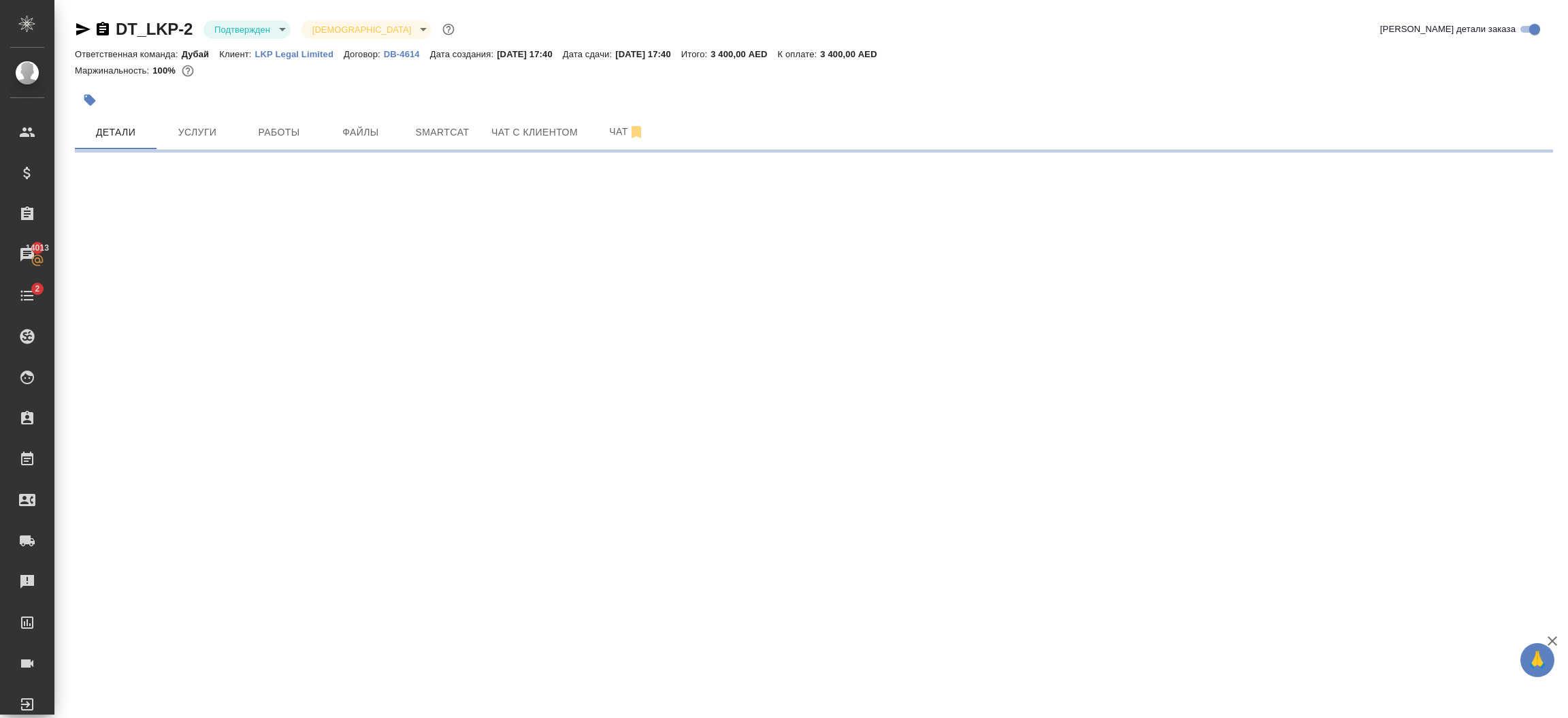
select select "RU"
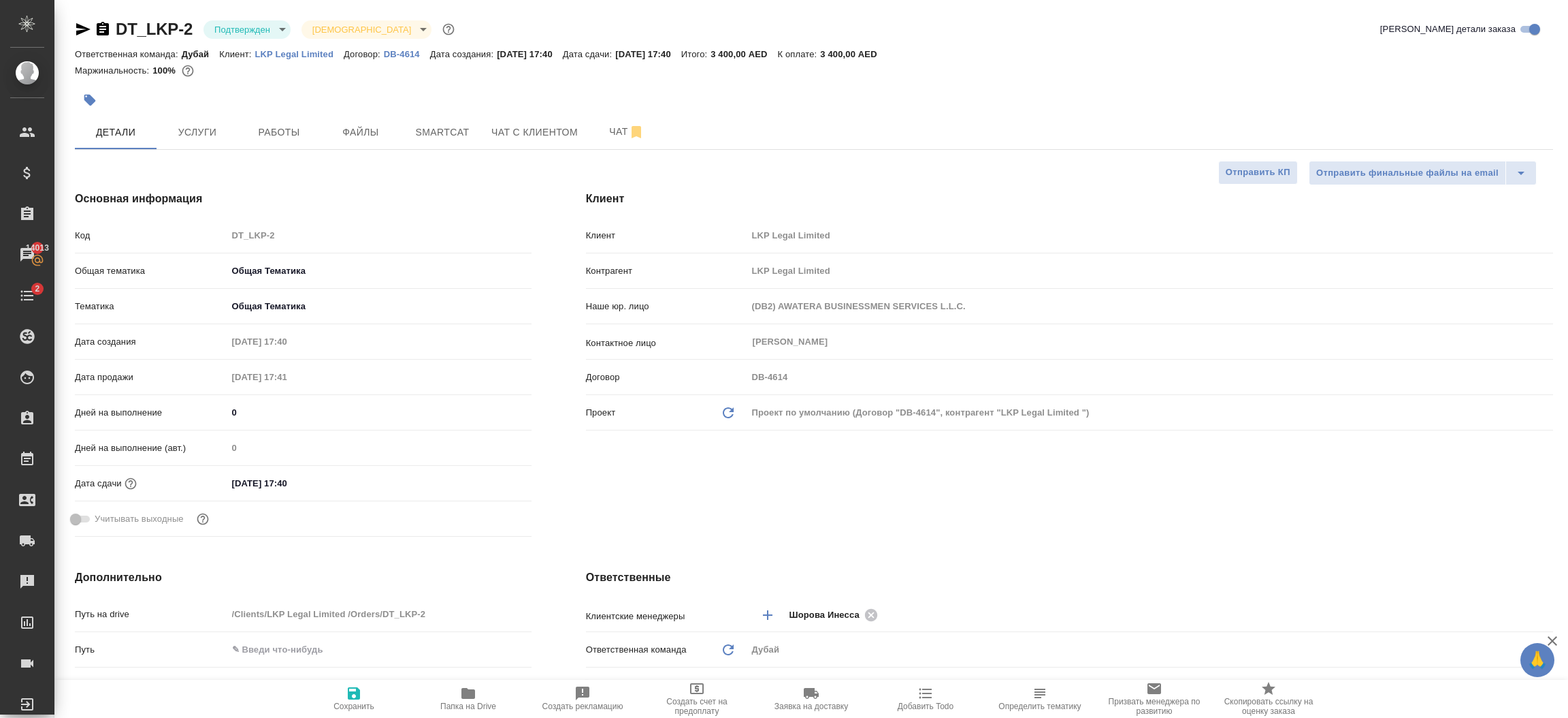
type textarea "x"
